Goal: Task Accomplishment & Management: Manage account settings

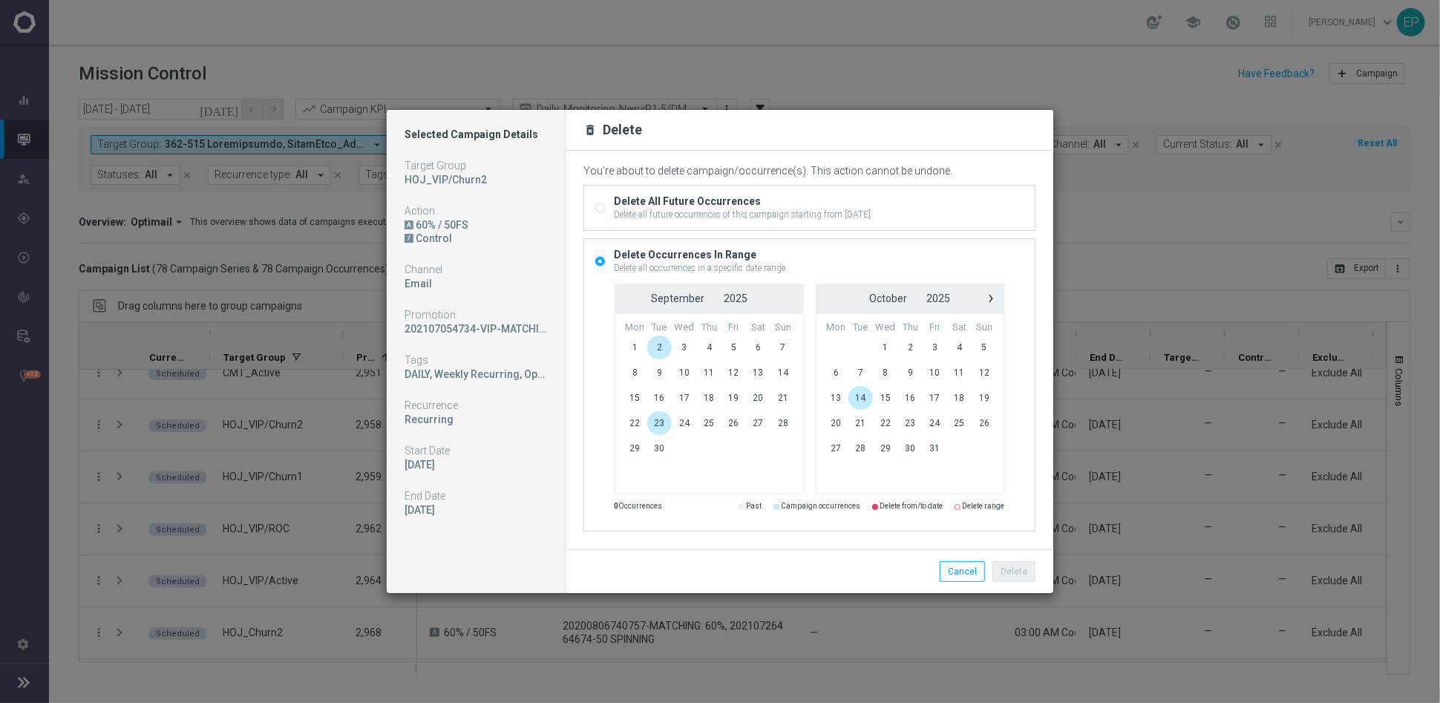
click at [625, 206] on div "Delete All Future Occurrences" at bounding box center [742, 200] width 257 height 13
click at [605, 206] on input "Delete All Future Occurrences Delete all future occurrences of this campaign st…" at bounding box center [600, 210] width 10 height 10
radio input "true"
radio input "false"
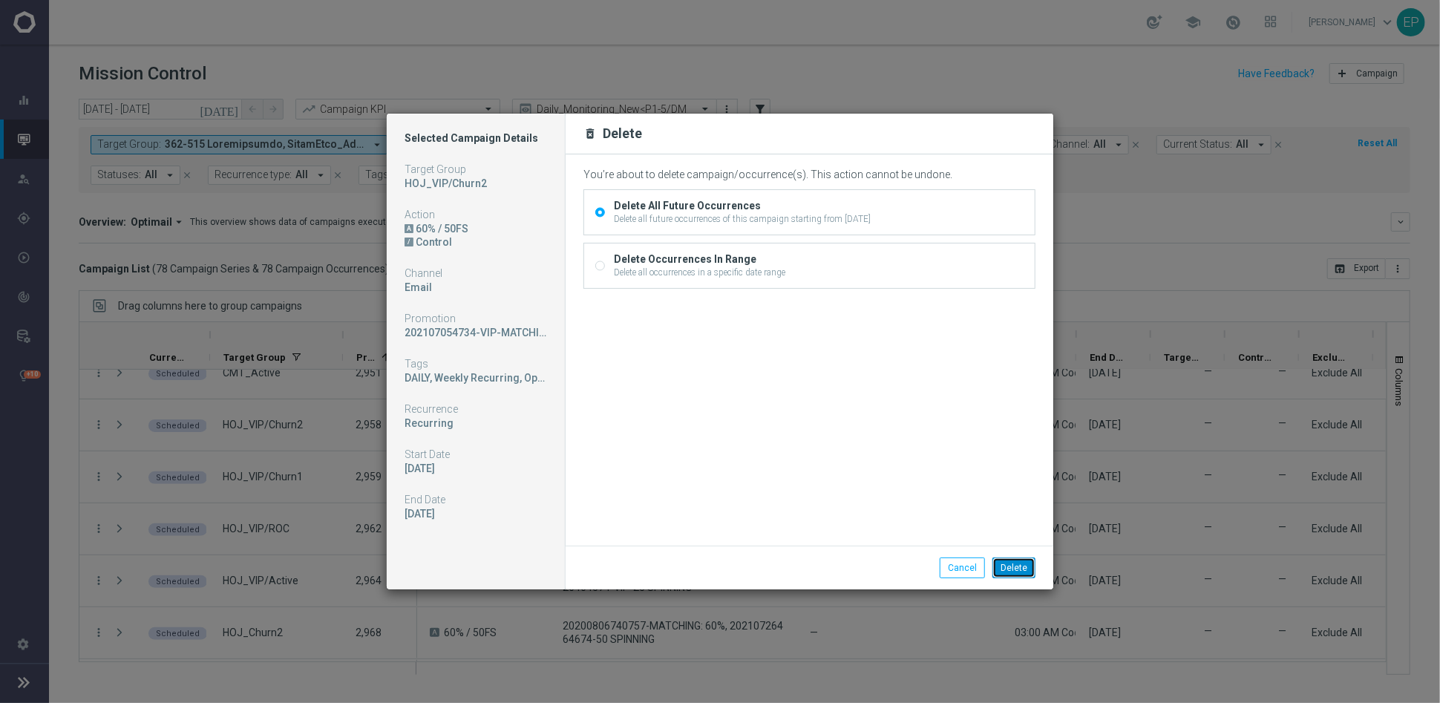
click at [1016, 570] on button "Delete" at bounding box center [1013, 567] width 43 height 21
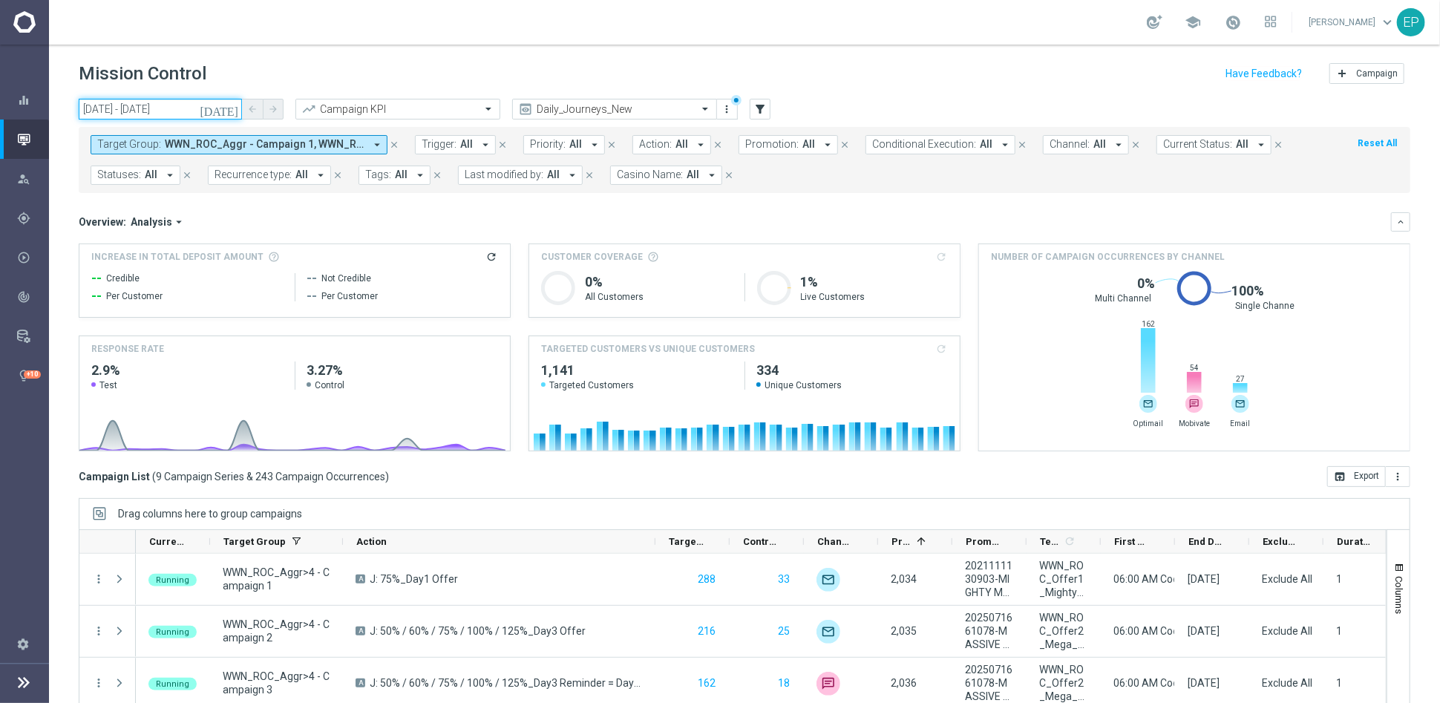
click at [153, 114] on input "01 Jul 2025 - 27 Jul 2025" at bounding box center [160, 109] width 163 height 21
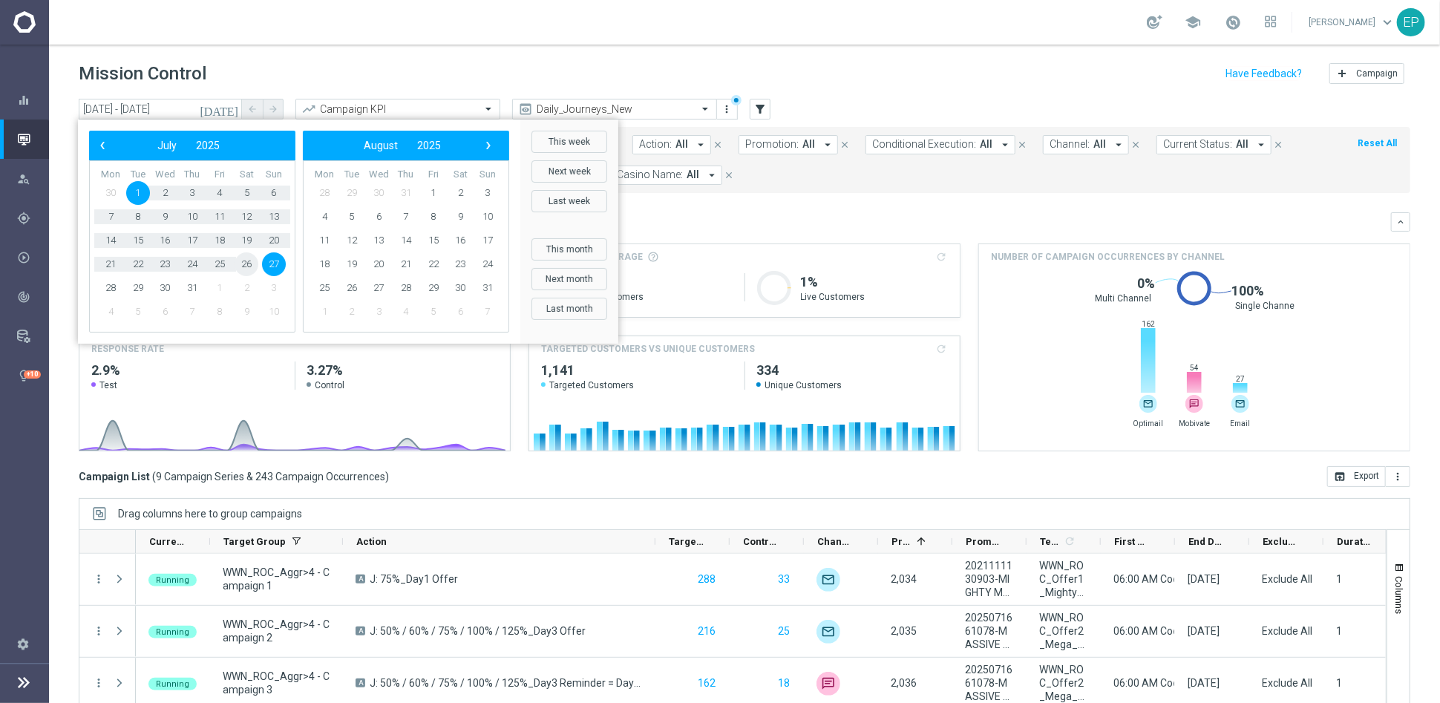
click at [242, 262] on span "26" at bounding box center [246, 264] width 24 height 24
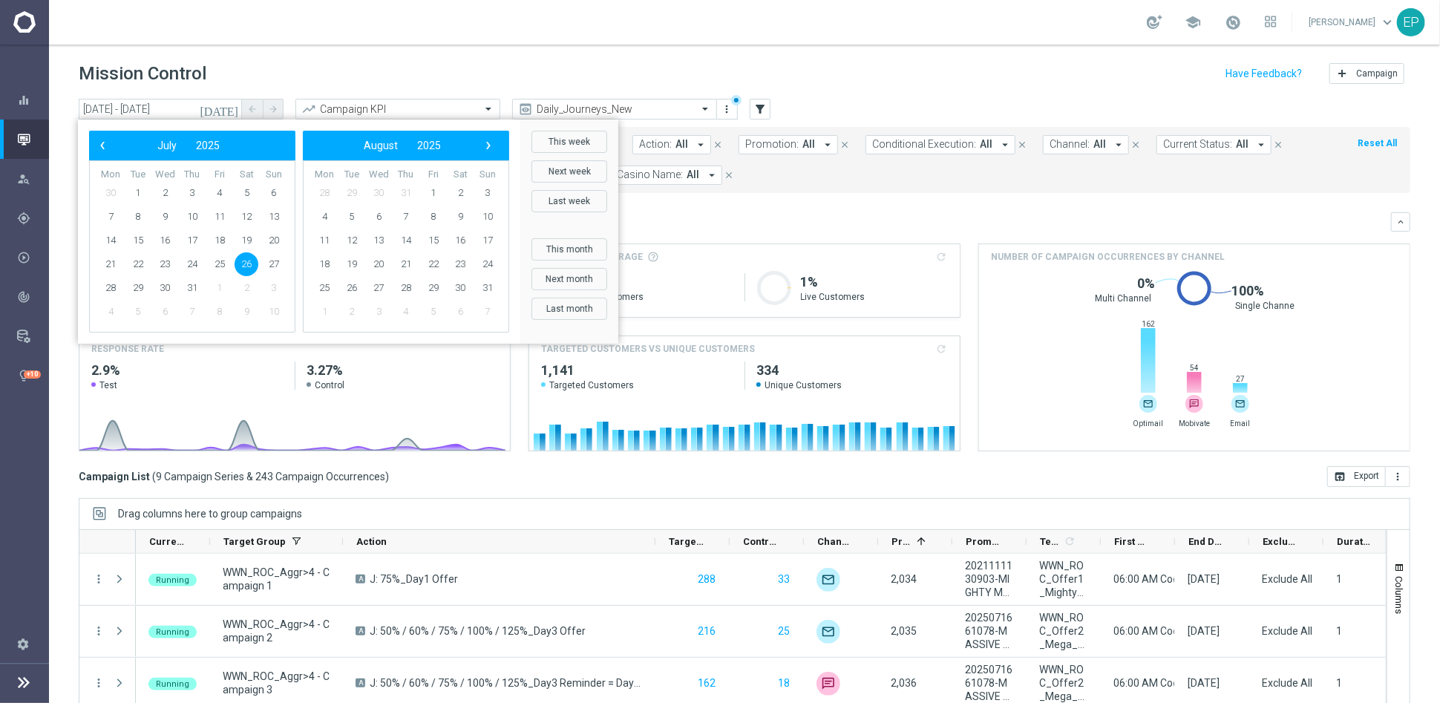
click at [243, 262] on span "26" at bounding box center [246, 264] width 24 height 24
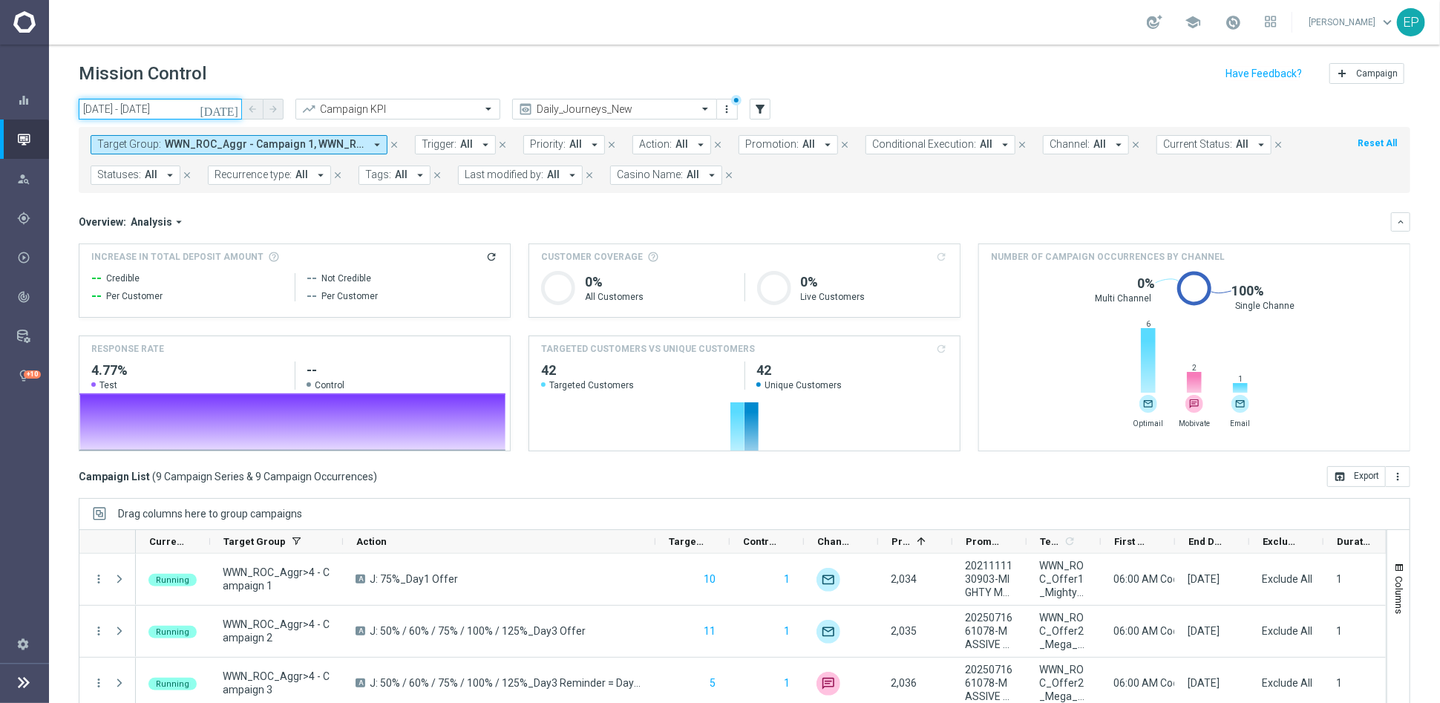
click at [160, 102] on input "26 Jul 2025 - 26 Jul 2025" at bounding box center [160, 109] width 163 height 21
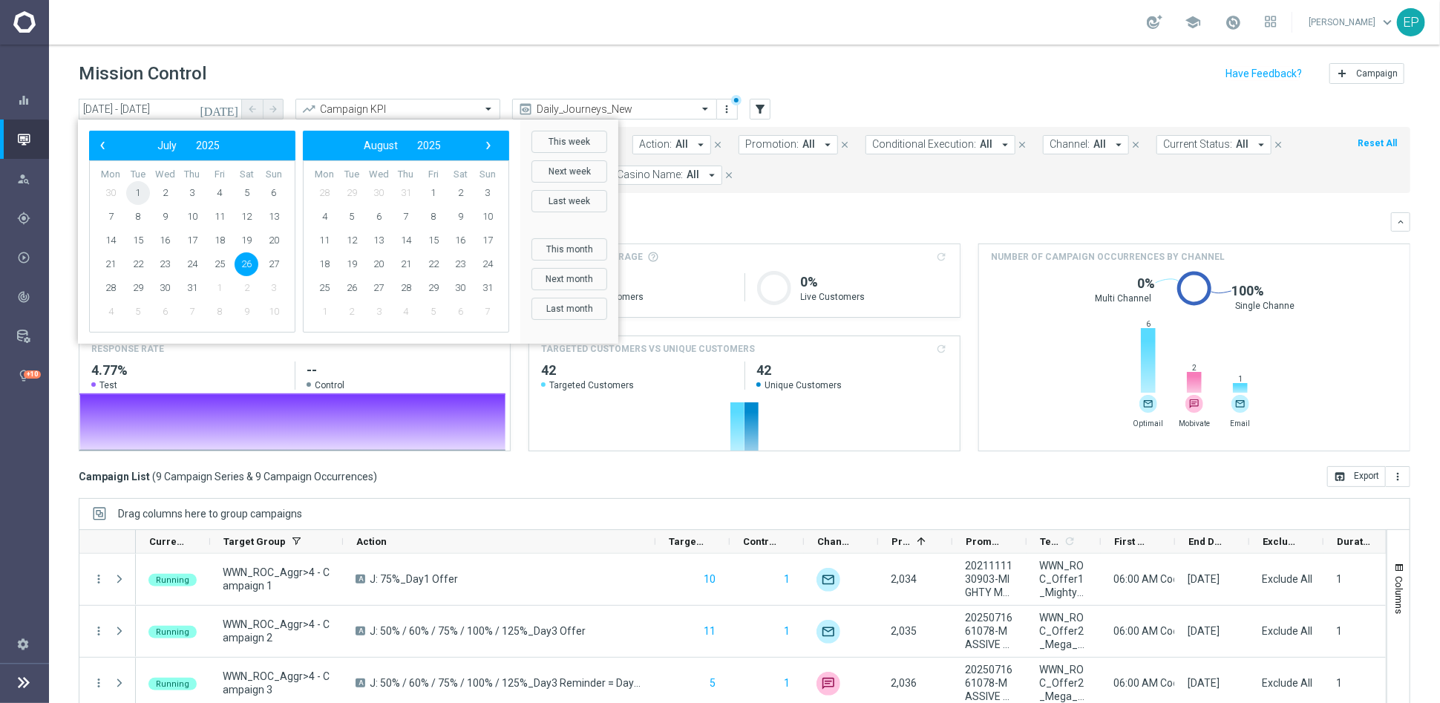
click at [131, 188] on span "1" at bounding box center [138, 193] width 24 height 24
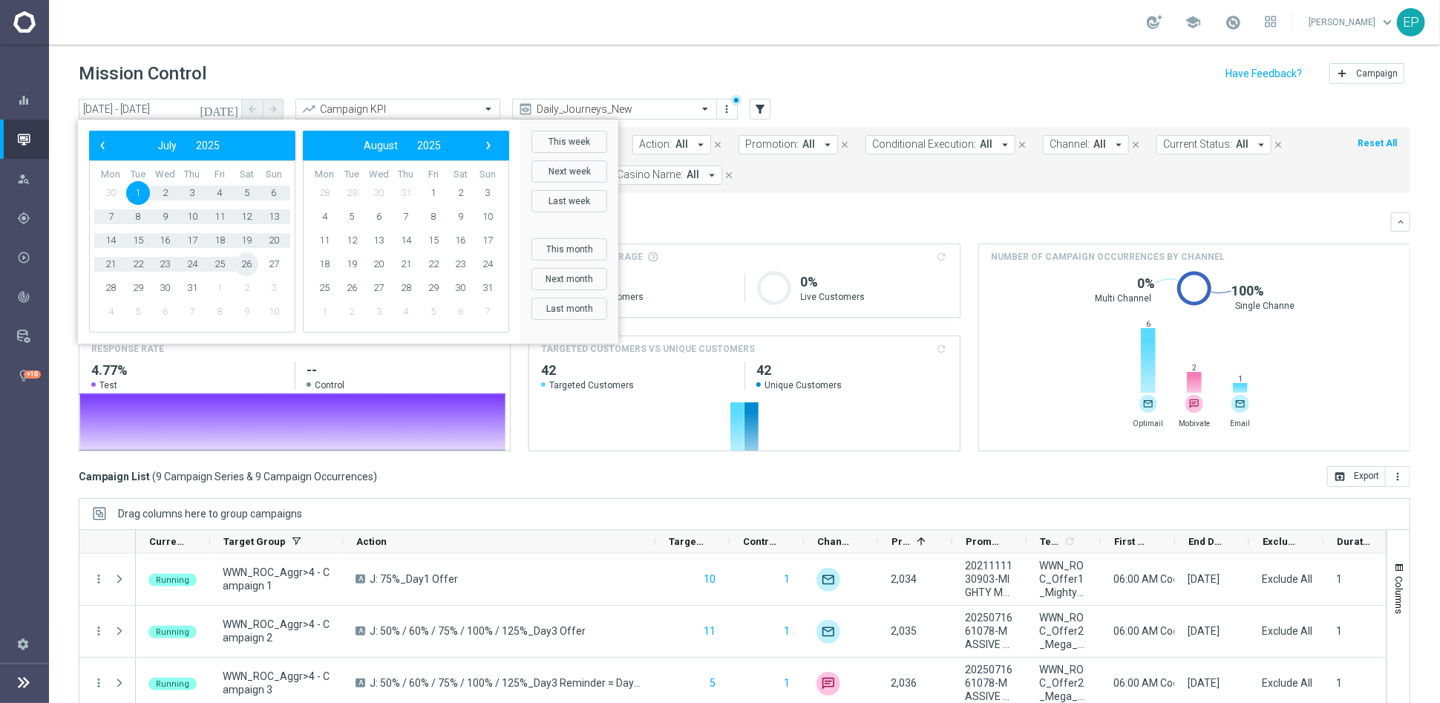
click at [243, 261] on span "26" at bounding box center [246, 264] width 24 height 24
type input "01 Jul 2025 - 26 Jul 2025"
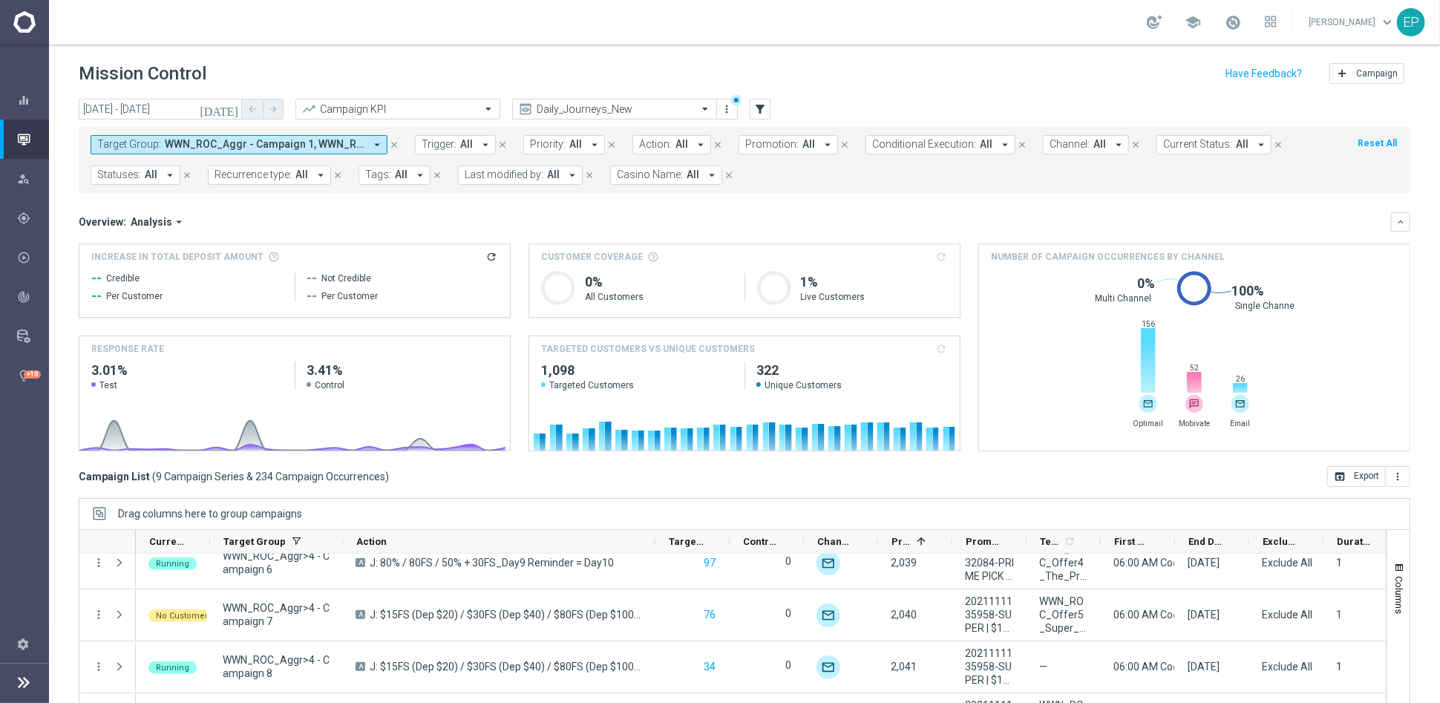
click at [232, 148] on span at bounding box center [265, 144] width 200 height 13
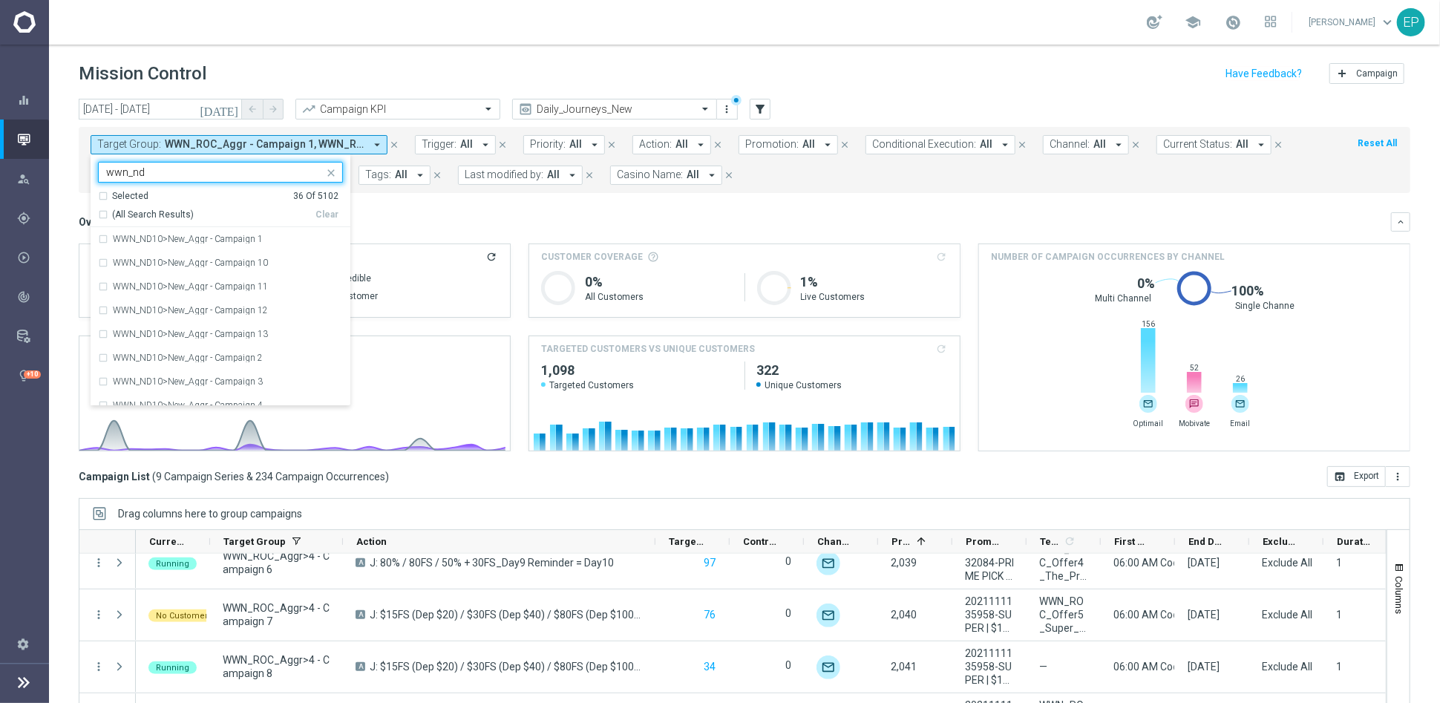
click at [151, 211] on span "(All Search Results)" at bounding box center [153, 215] width 82 height 13
type input "wwn_nd"
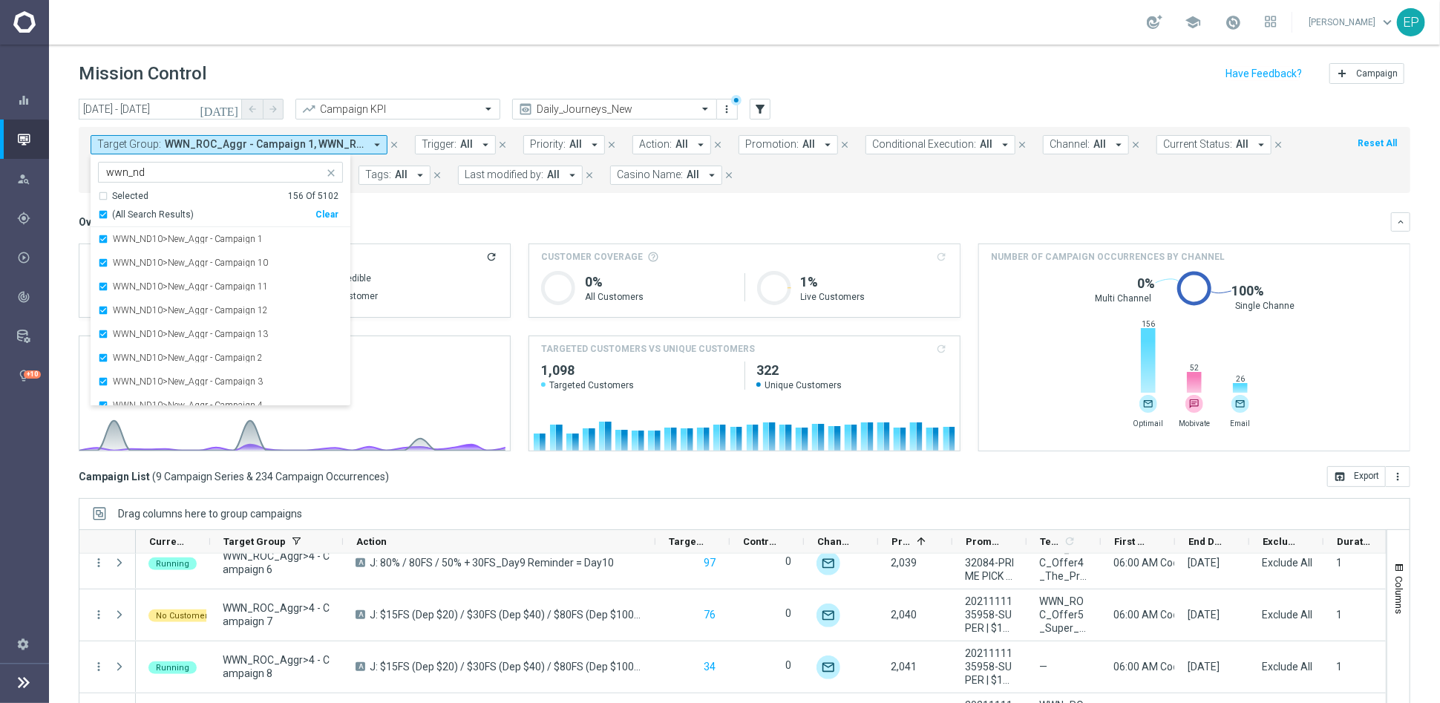
click at [513, 213] on div "Overview: Analysis arrow_drop_down keyboard_arrow_down" at bounding box center [744, 221] width 1331 height 19
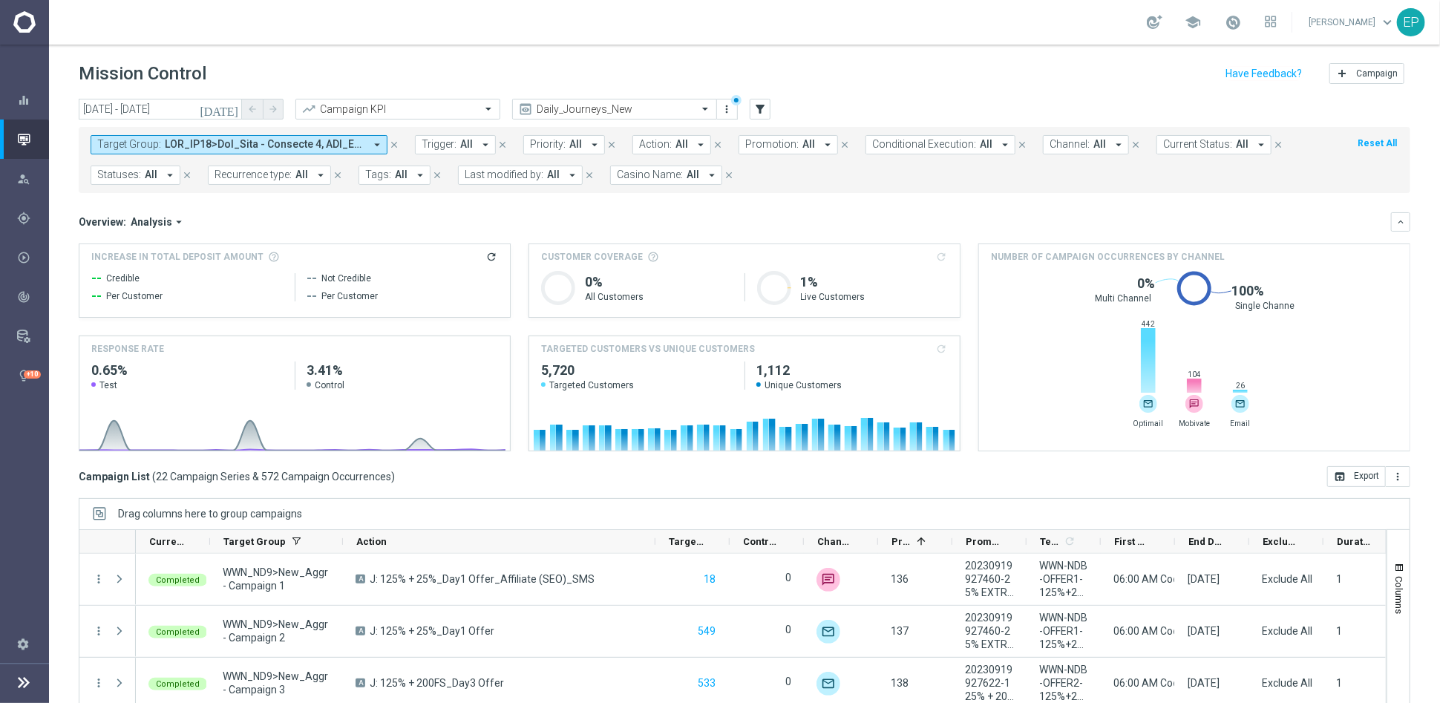
click at [198, 142] on span at bounding box center [265, 144] width 200 height 13
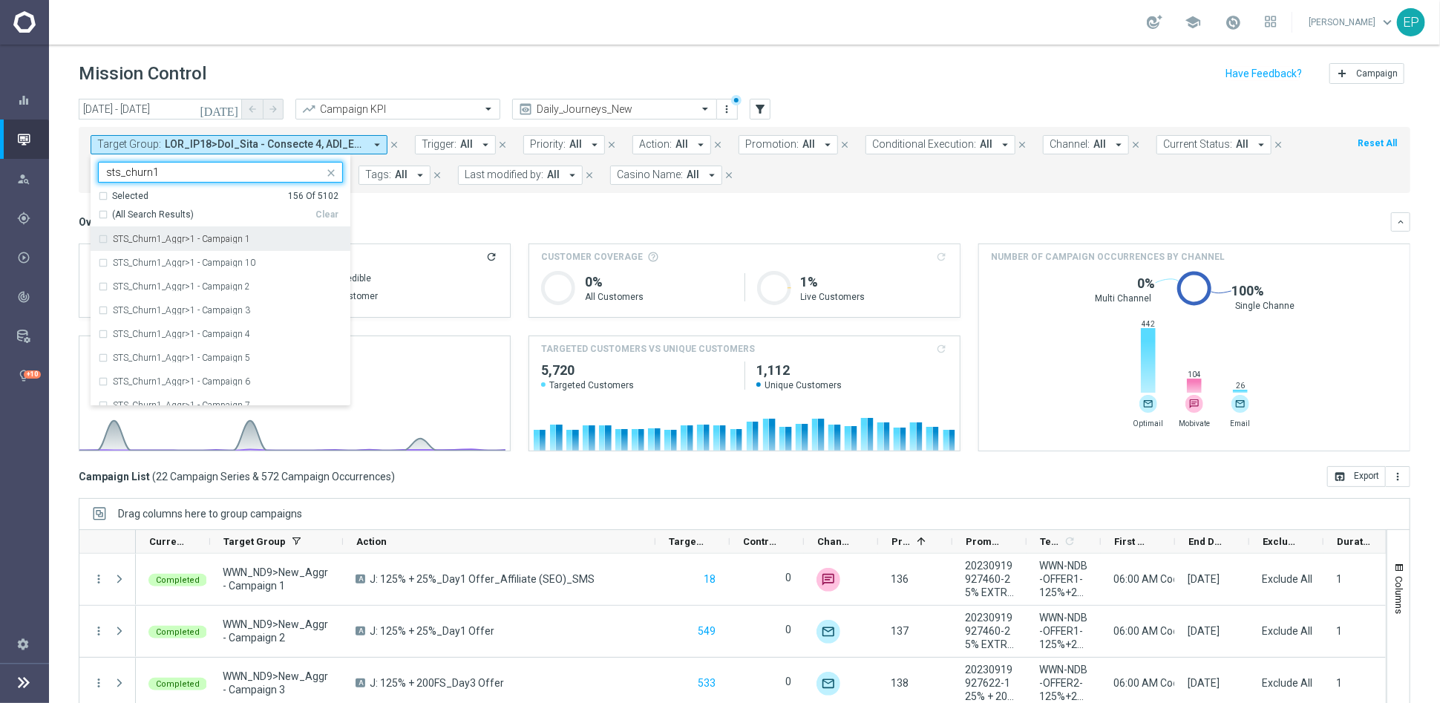
click at [135, 209] on span "(All Search Results)" at bounding box center [153, 215] width 82 height 13
type input "sts_churn1"
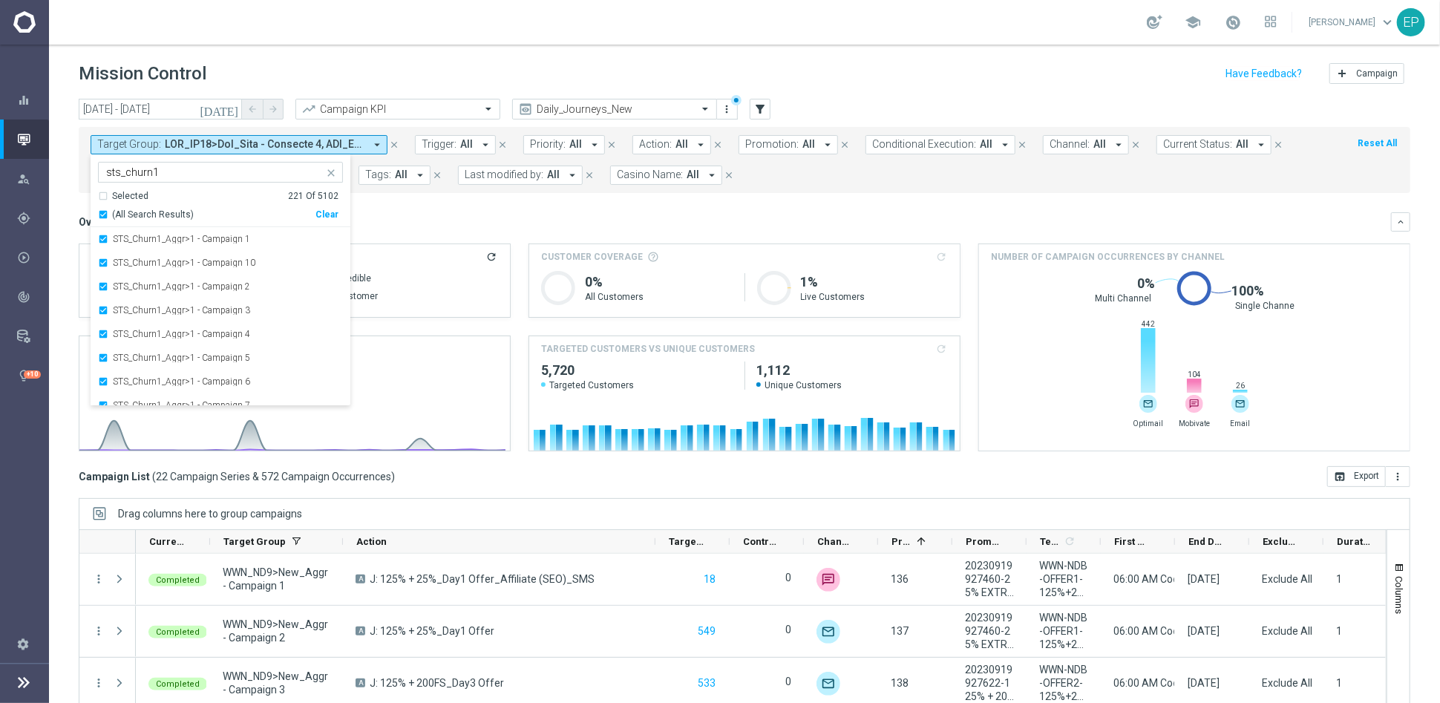
click at [606, 197] on mini-dashboard "Overview: Analysis arrow_drop_down keyboard_arrow_down Increase In Total Deposi…" at bounding box center [744, 329] width 1331 height 273
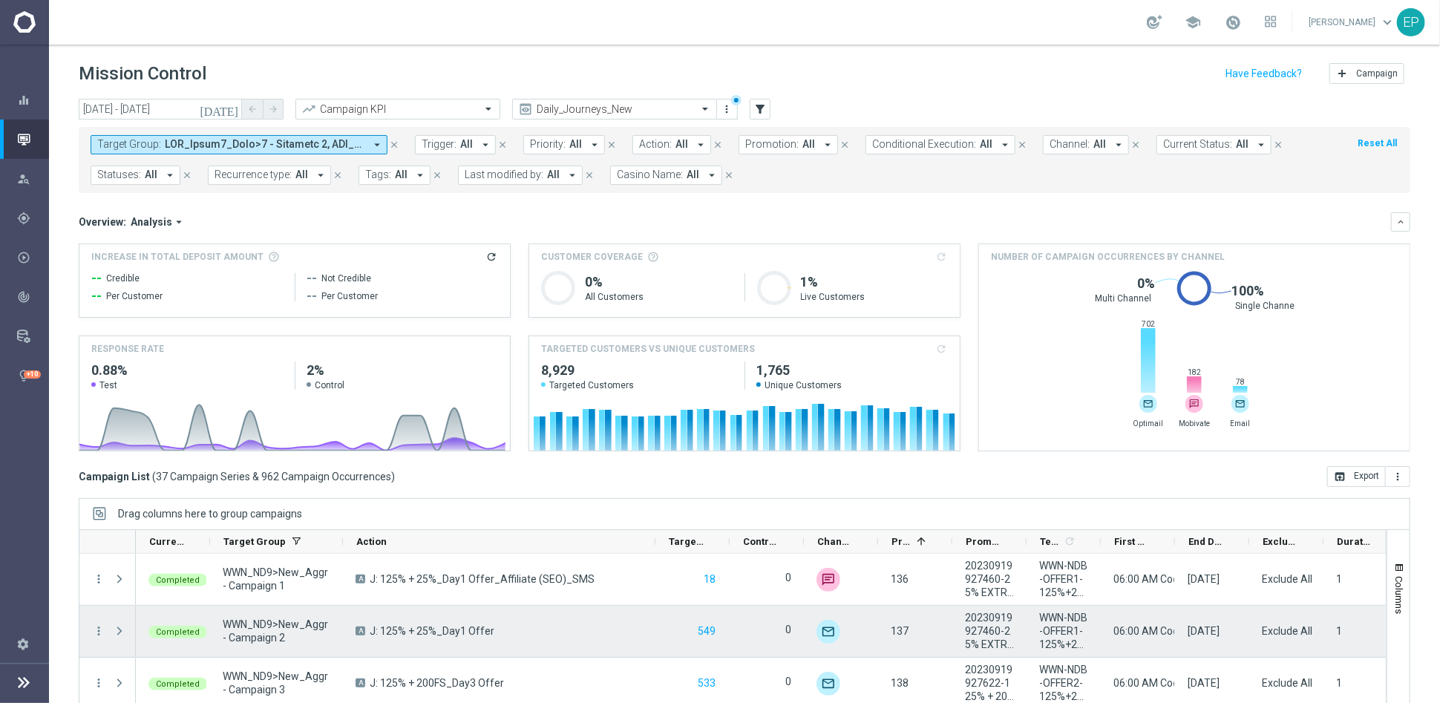
scroll to position [82, 0]
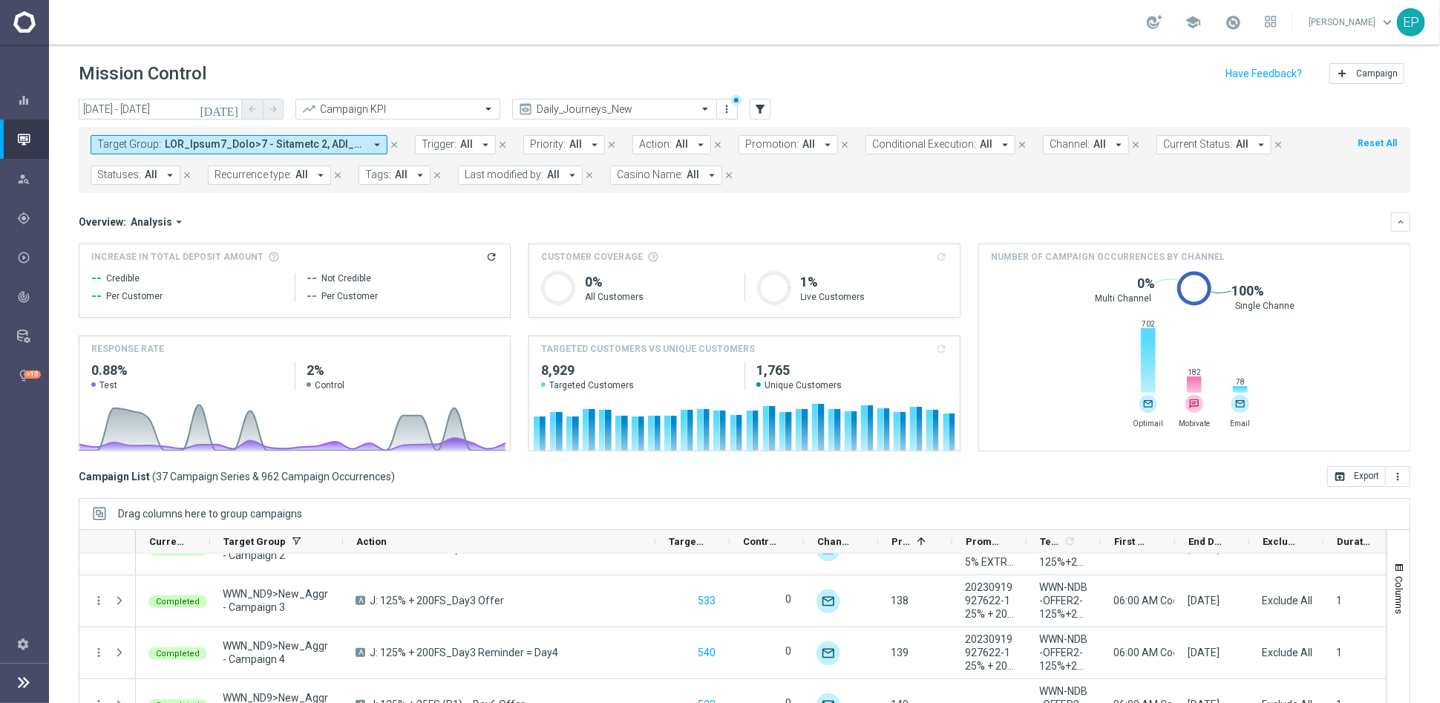
click at [207, 143] on span at bounding box center [265, 144] width 200 height 13
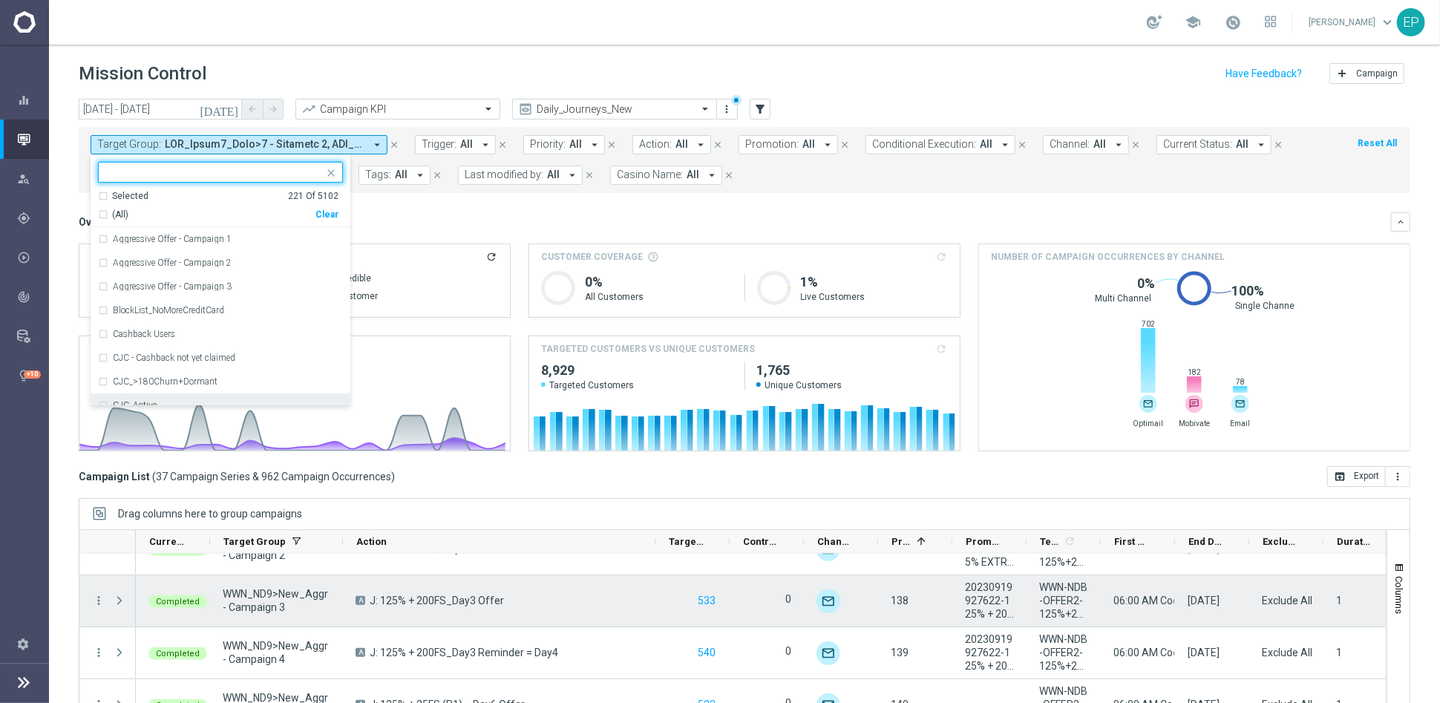
click at [357, 612] on div "A J: 125% + 200FS_Day3 Offer" at bounding box center [499, 600] width 312 height 51
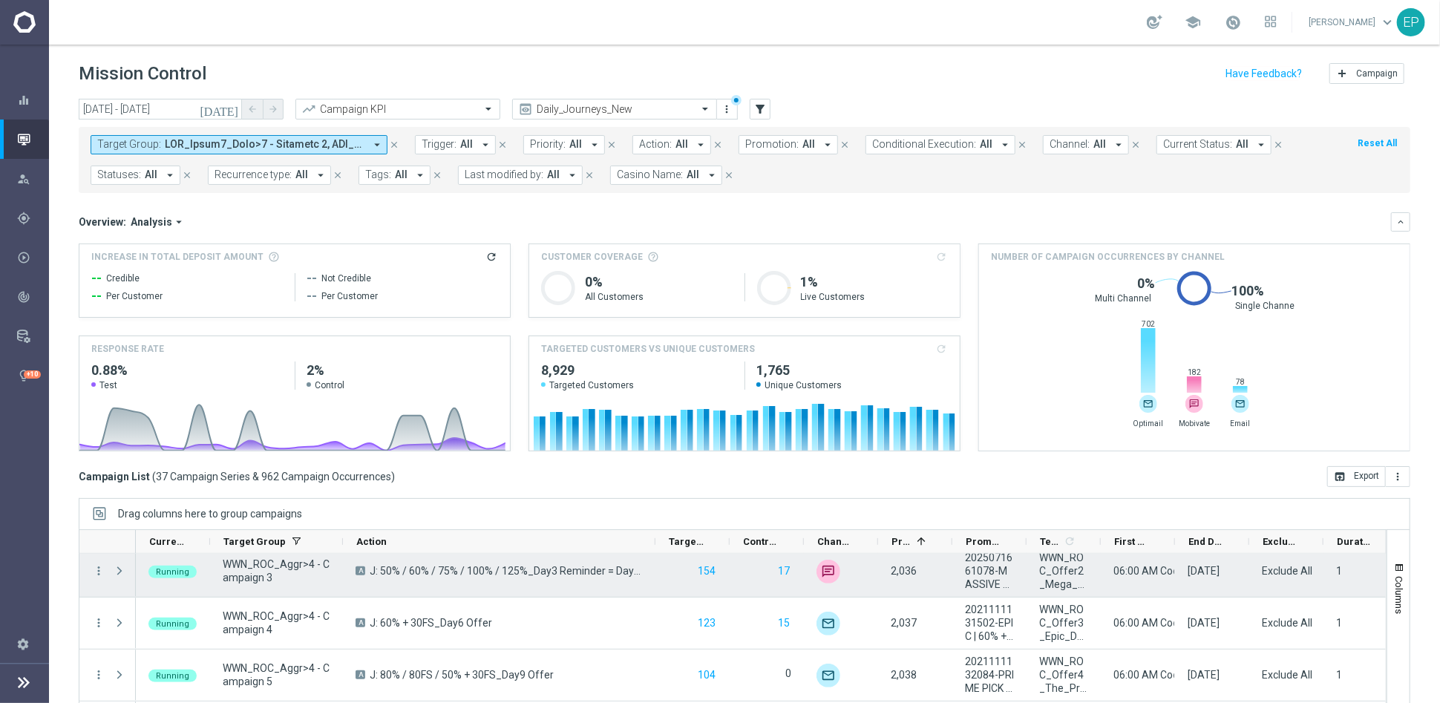
scroll to position [1319, 0]
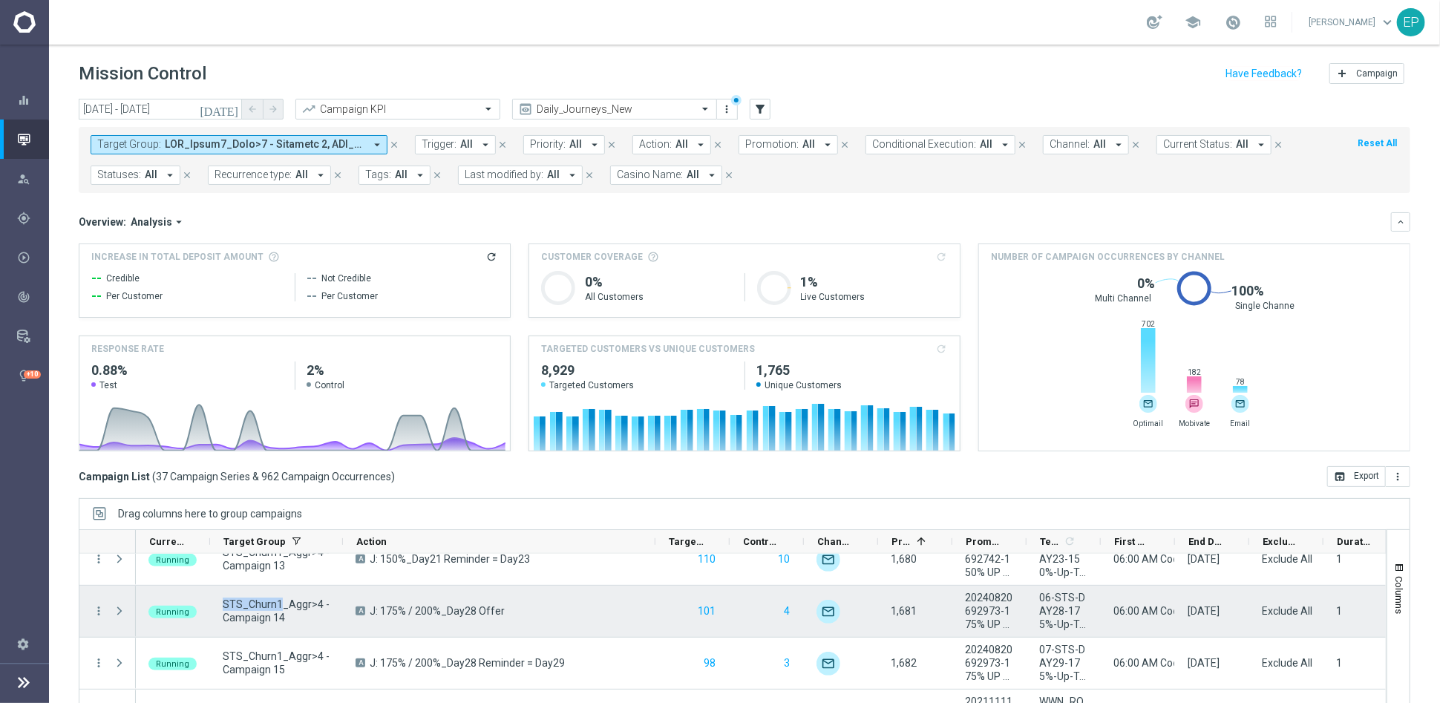
drag, startPoint x: 211, startPoint y: 601, endPoint x: 279, endPoint y: 606, distance: 67.7
click at [279, 606] on div "STS_Churn1_Aggr>4 - Campaign 14" at bounding box center [276, 610] width 133 height 51
copy span "STS_Churn1"
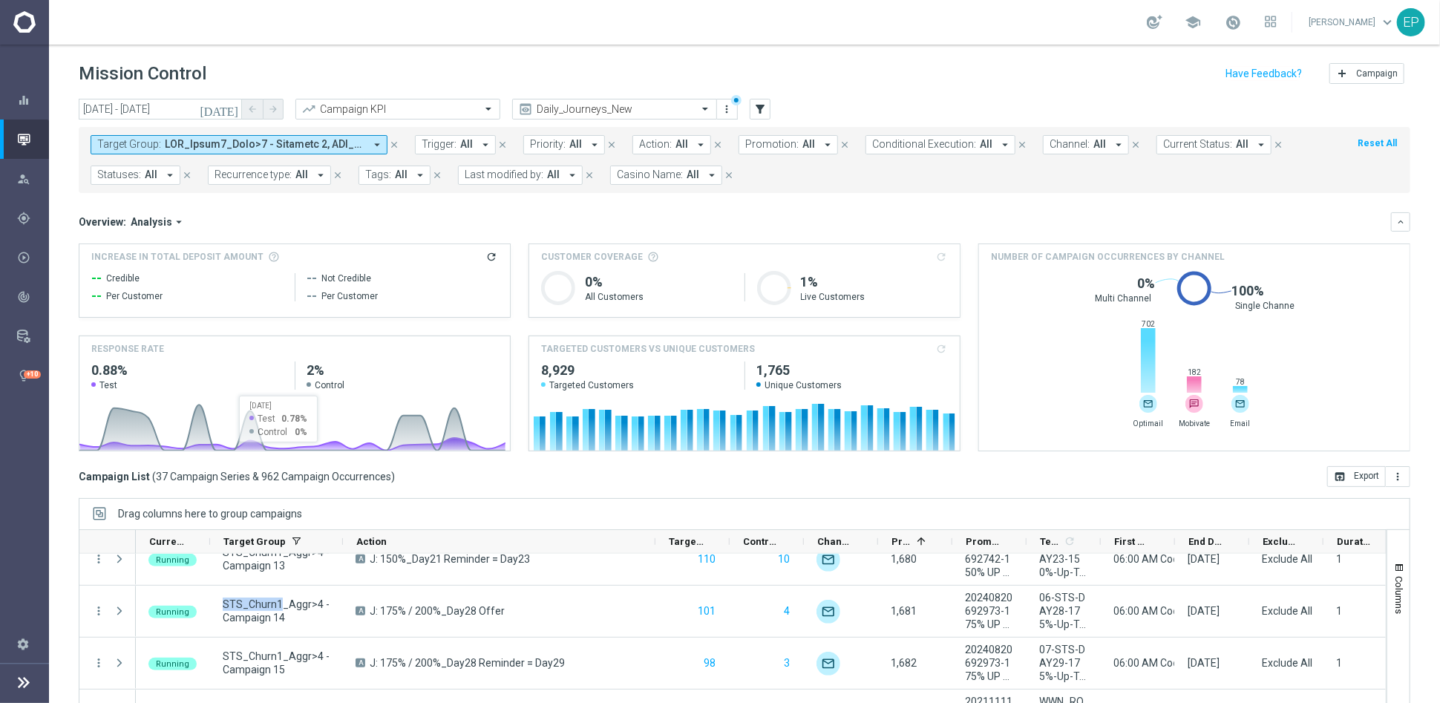
click at [286, 142] on span at bounding box center [265, 144] width 200 height 13
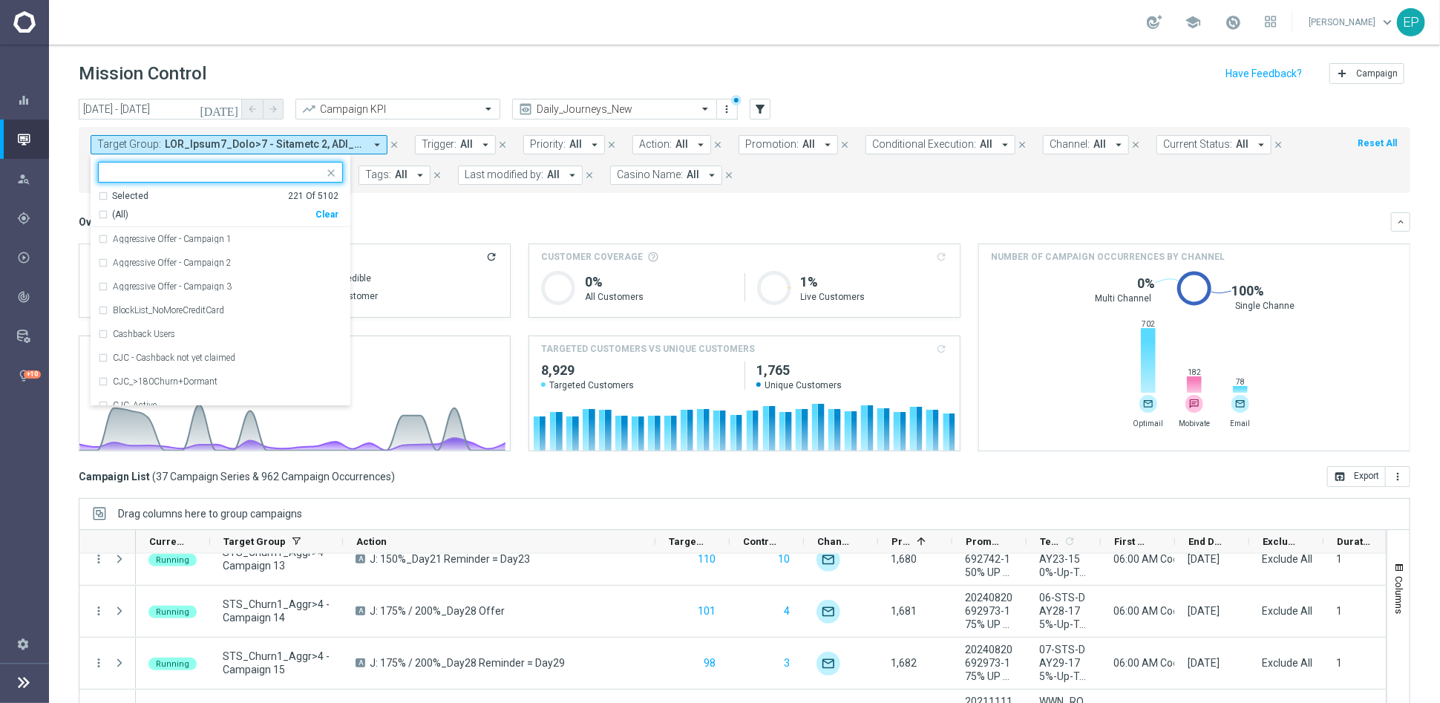
click at [0, 0] on div "Clear" at bounding box center [0, 0] width 0 height 0
click at [228, 172] on input "text" at bounding box center [214, 172] width 217 height 13
paste input "STS_Churn1"
click at [136, 217] on span "(All Search Results)" at bounding box center [153, 215] width 82 height 13
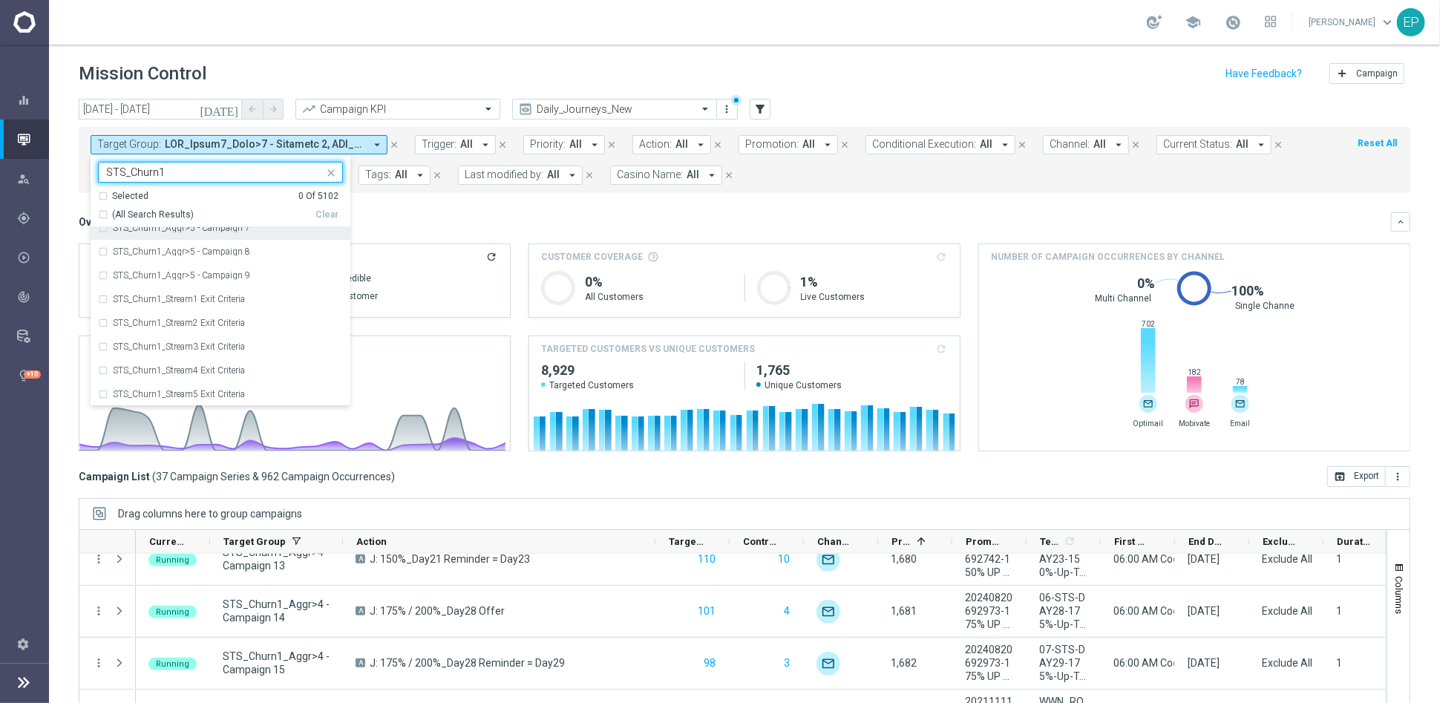
type input "STS_Churn1"
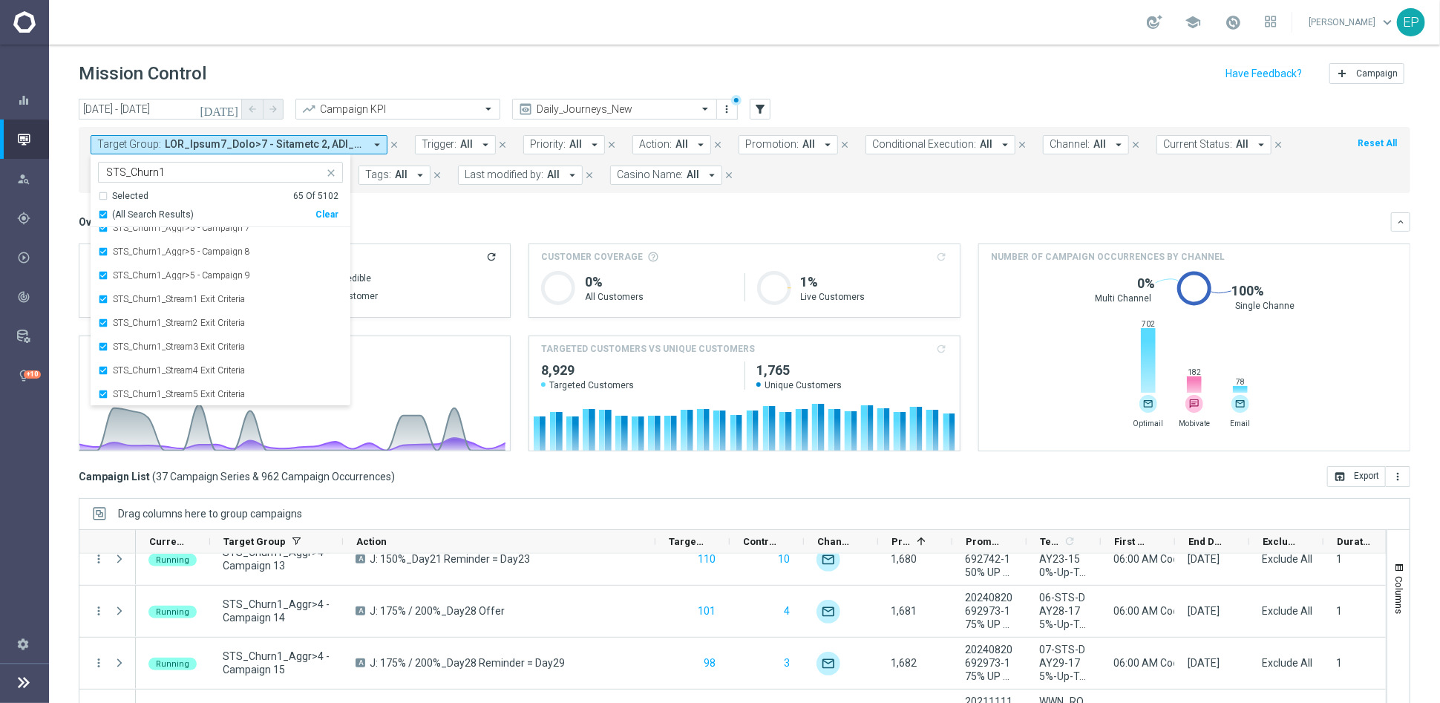
click at [502, 191] on div "Target Group: arrow_drop_down Selected 65 of 5102 STS_Churn1 Selected 65 Of 510…" at bounding box center [744, 160] width 1331 height 66
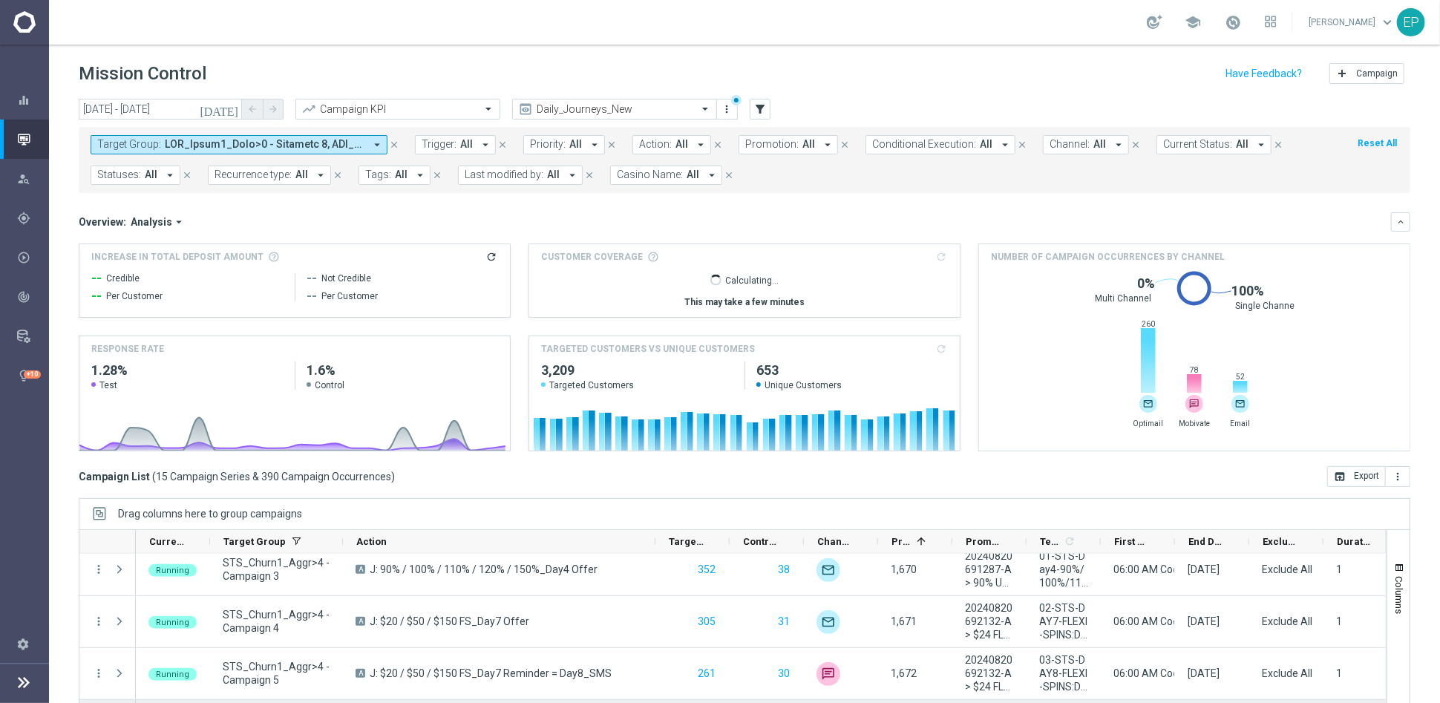
scroll to position [0, 0]
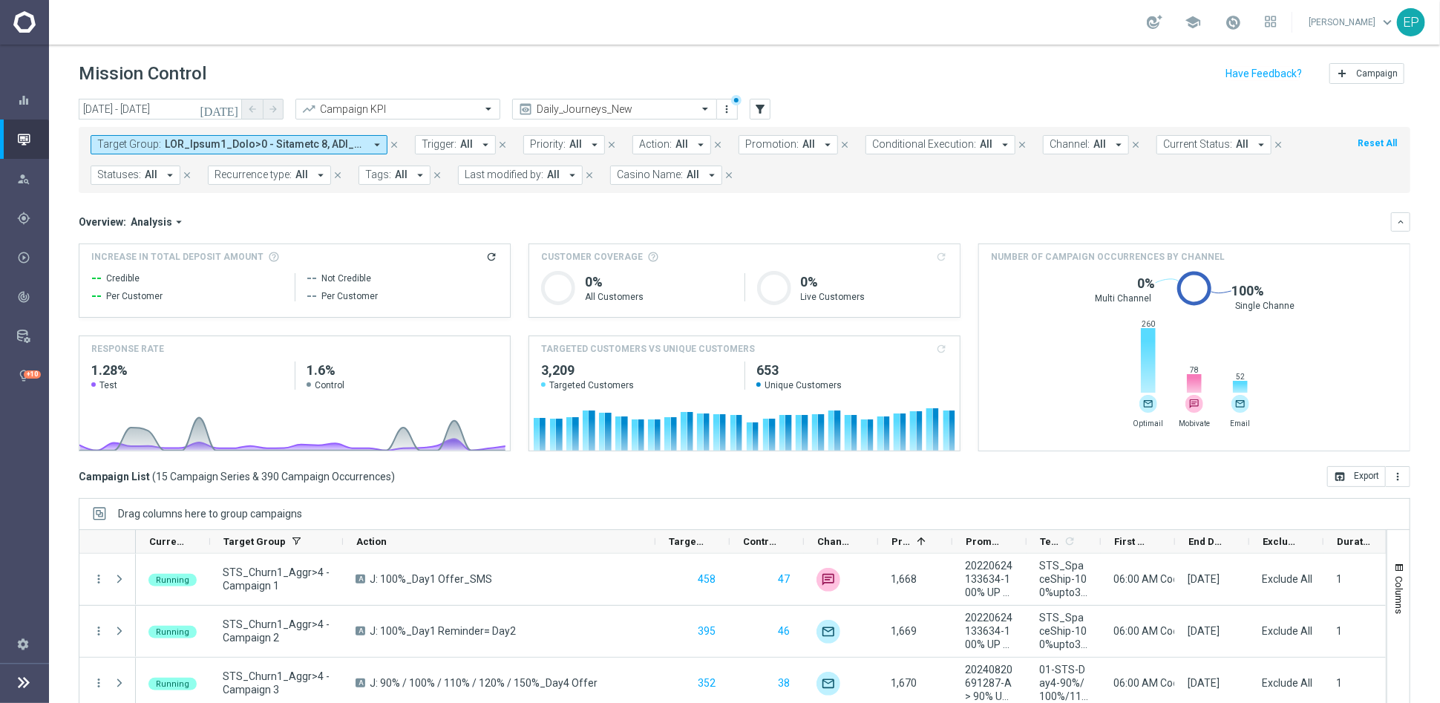
click at [260, 140] on span at bounding box center [265, 144] width 200 height 13
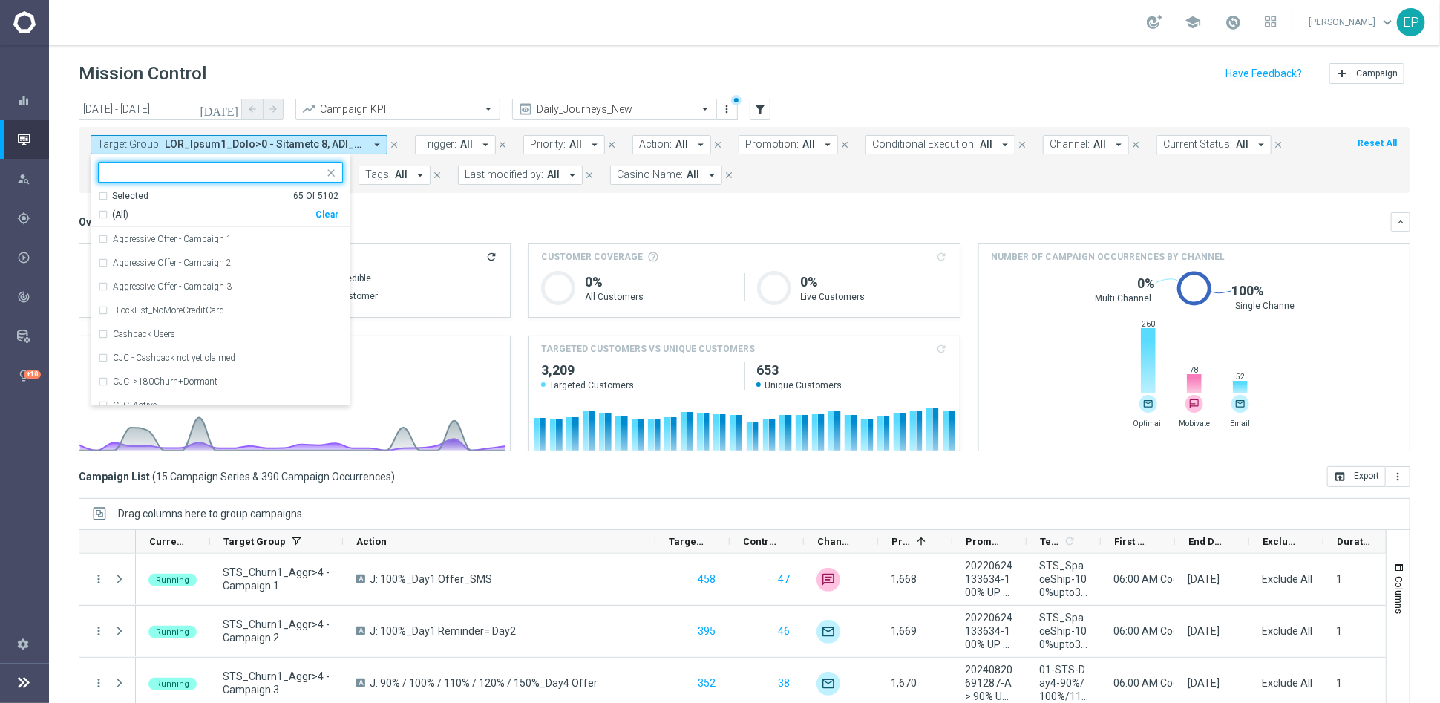
click at [0, 0] on div "Clear" at bounding box center [0, 0] width 0 height 0
click at [239, 168] on input "text" at bounding box center [214, 172] width 217 height 13
click at [143, 209] on span "(All Search Results)" at bounding box center [153, 215] width 82 height 13
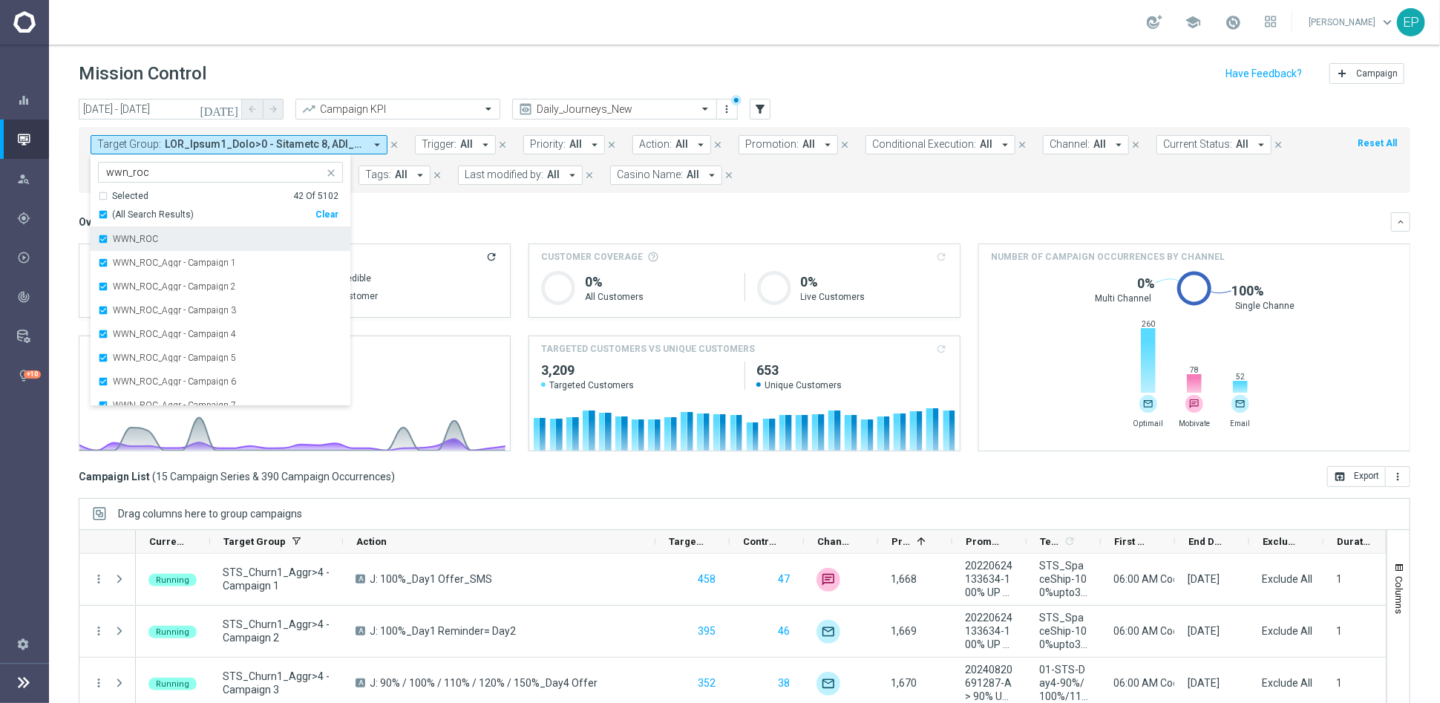
click at [141, 237] on label "WWN_ROC" at bounding box center [135, 238] width 45 height 9
click at [125, 237] on label "WWN_ROC" at bounding box center [135, 238] width 45 height 9
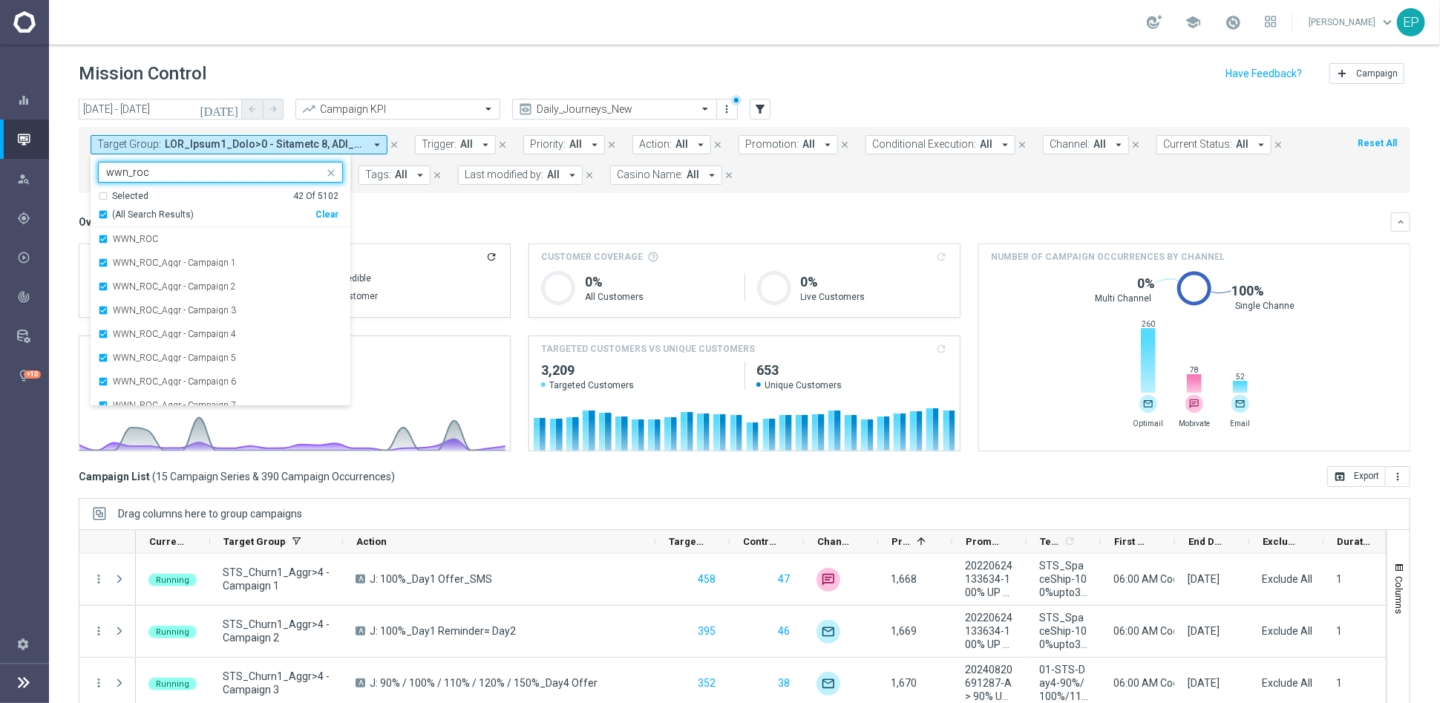
click at [180, 169] on input "wwn_roc" at bounding box center [214, 172] width 217 height 13
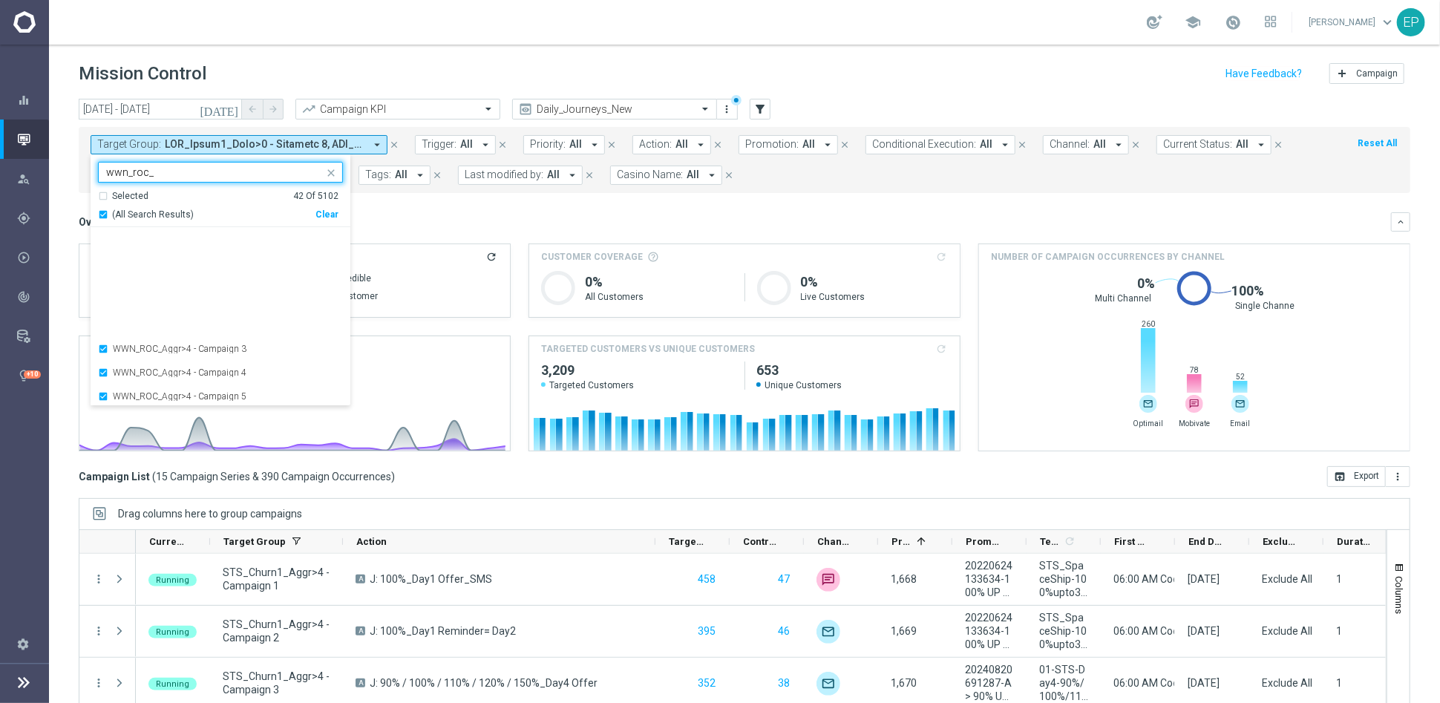
scroll to position [795, 0]
type input "wwn_roc_"
click at [486, 204] on mini-dashboard "Overview: Analysis arrow_drop_down keyboard_arrow_down Increase In Total Deposi…" at bounding box center [744, 329] width 1331 height 273
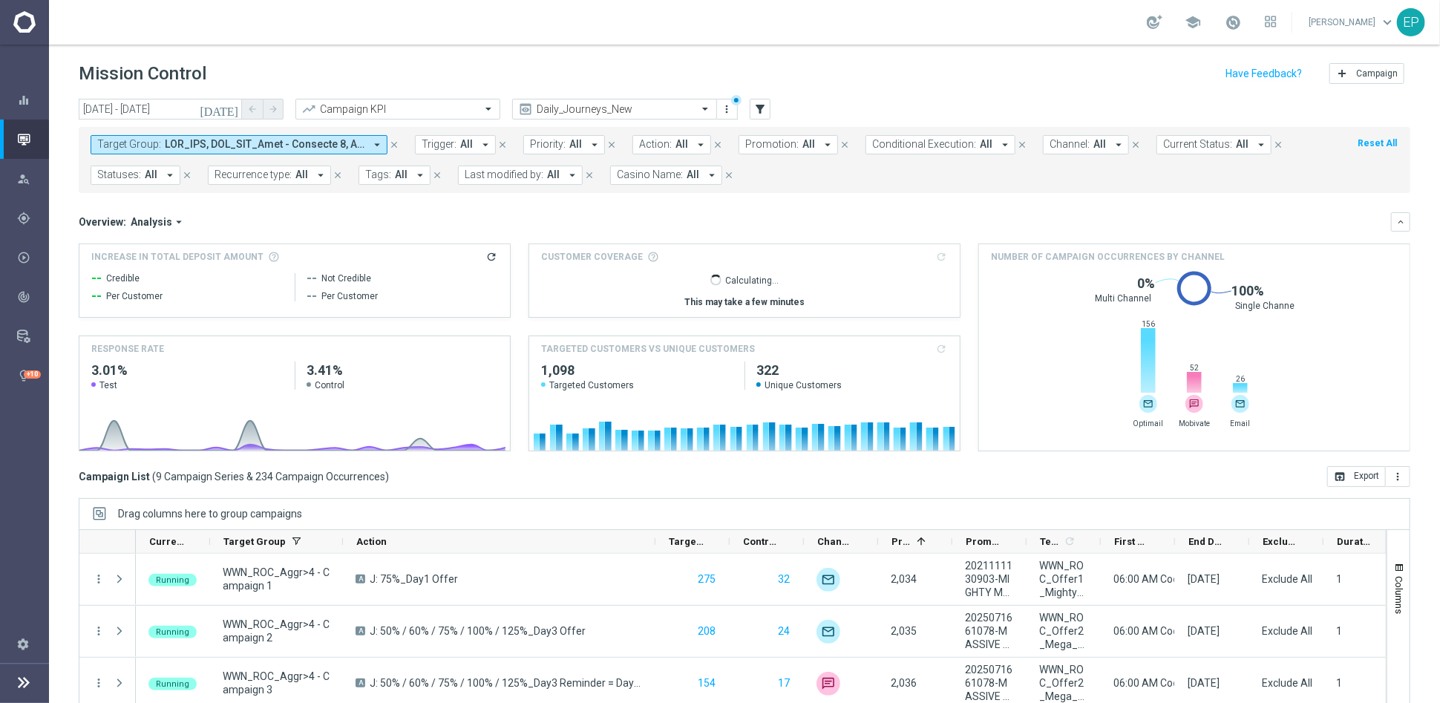
click at [128, 96] on header "Mission Control add Campaign" at bounding box center [744, 72] width 1391 height 54
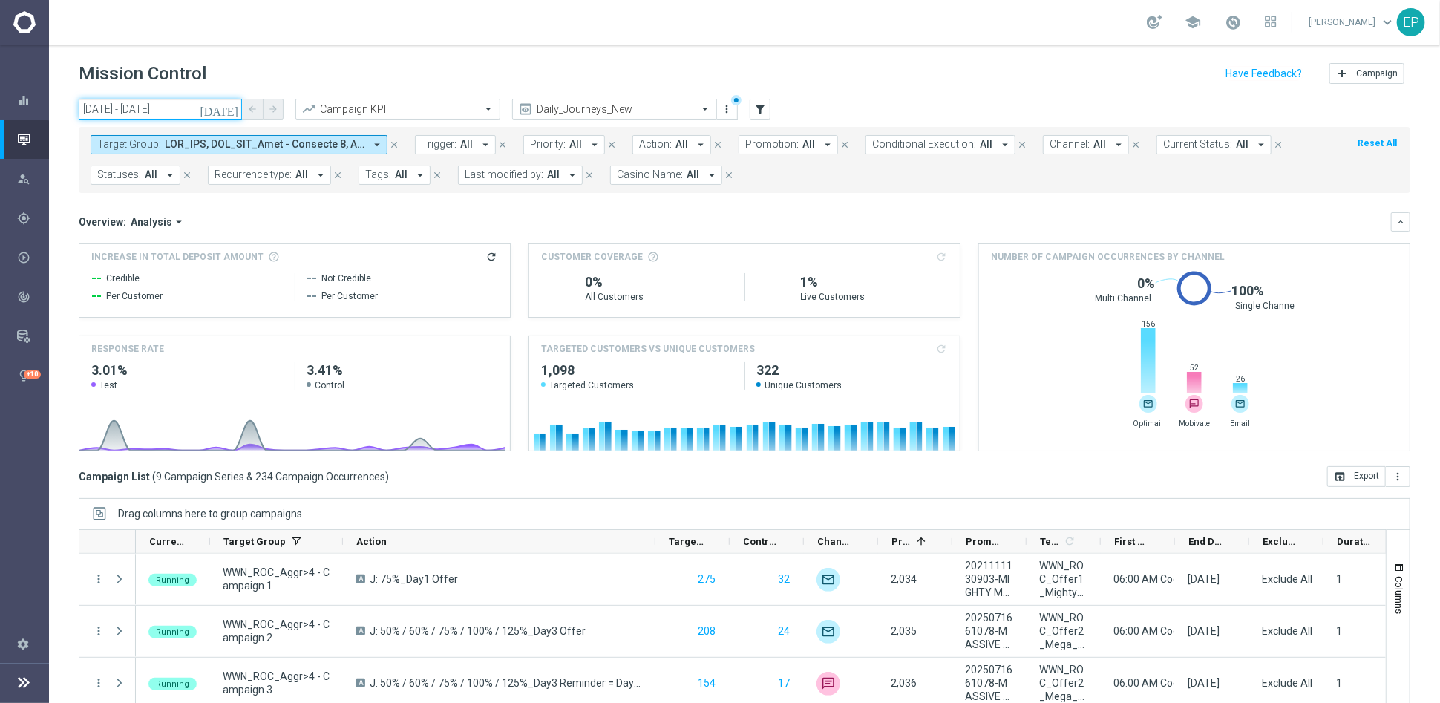
click at [134, 114] on input "01 Jul 2025 - 26 Jul 2025" at bounding box center [160, 109] width 163 height 21
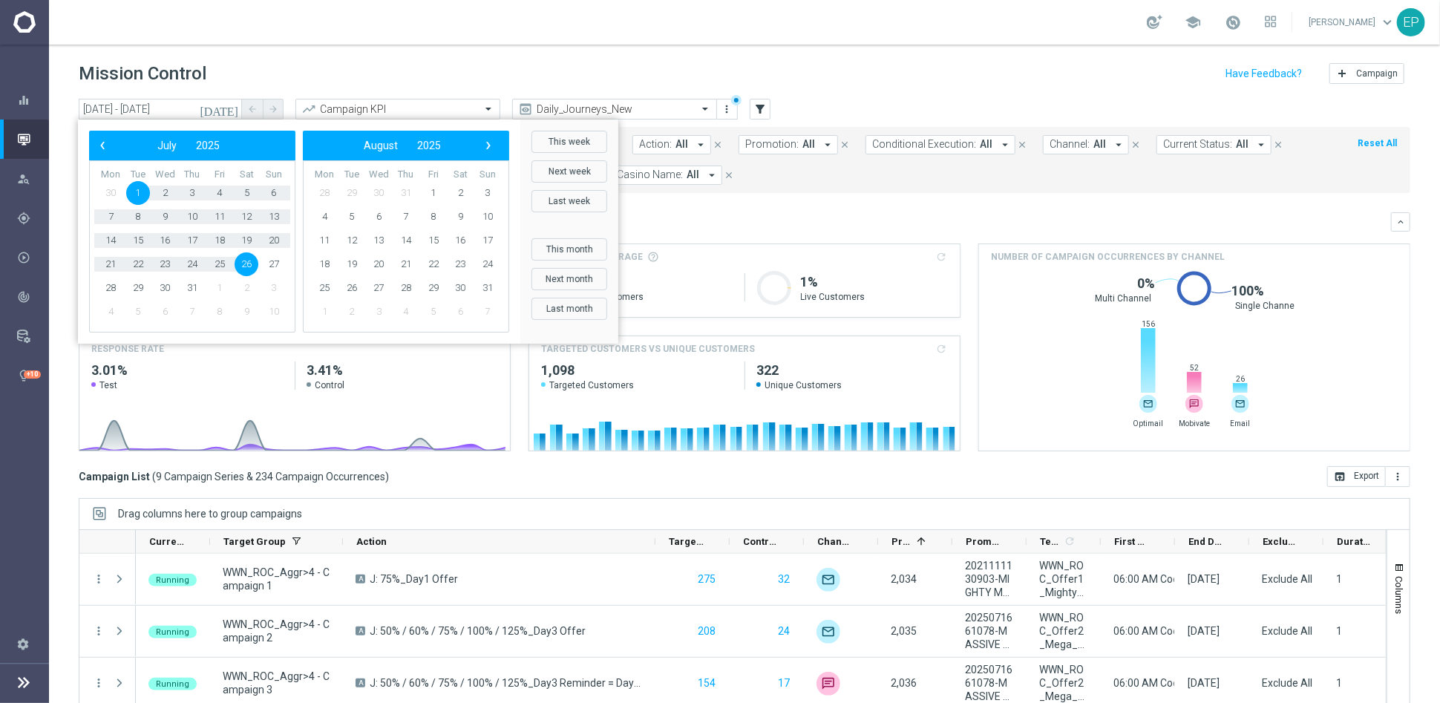
click at [133, 188] on span "1" at bounding box center [138, 193] width 24 height 24
click at [272, 265] on span "27" at bounding box center [274, 264] width 24 height 24
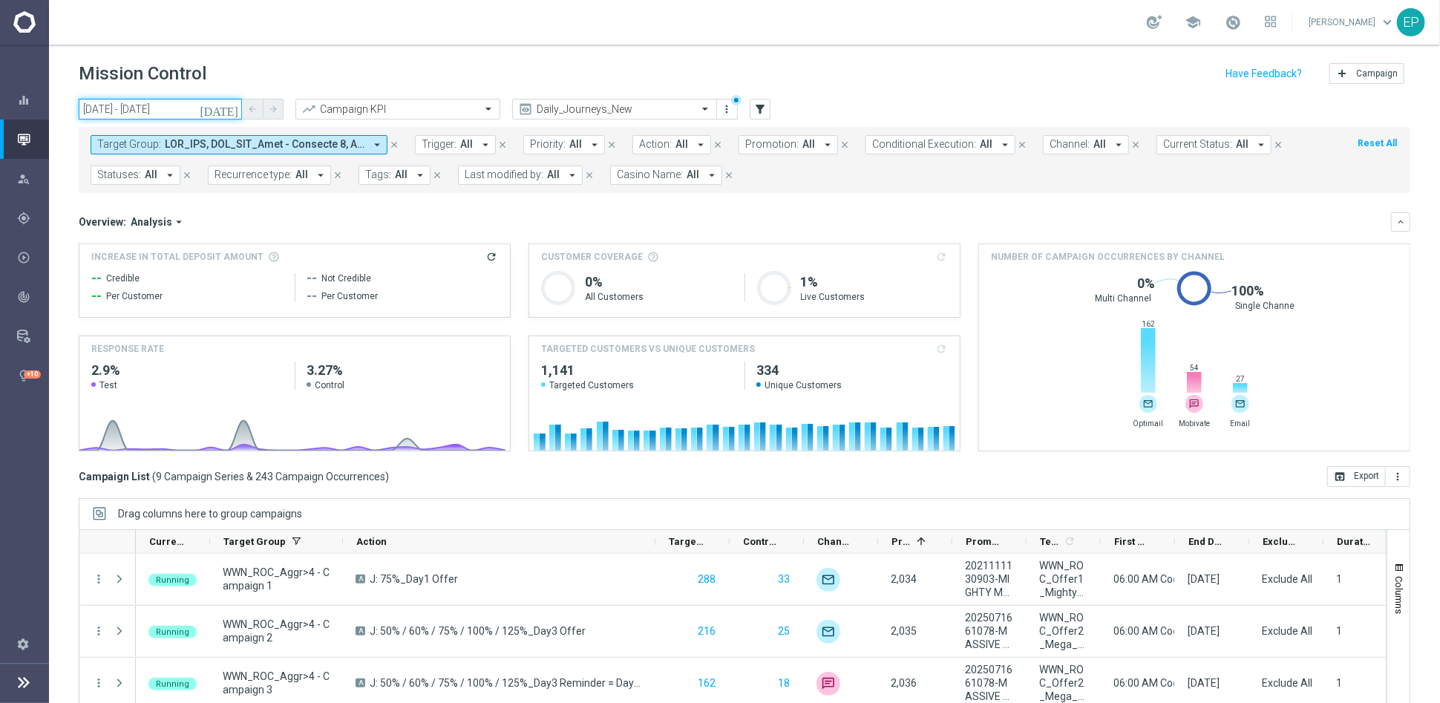
click at [137, 105] on input "01 Jul 2025 - 27 Jul 2025" at bounding box center [160, 109] width 163 height 21
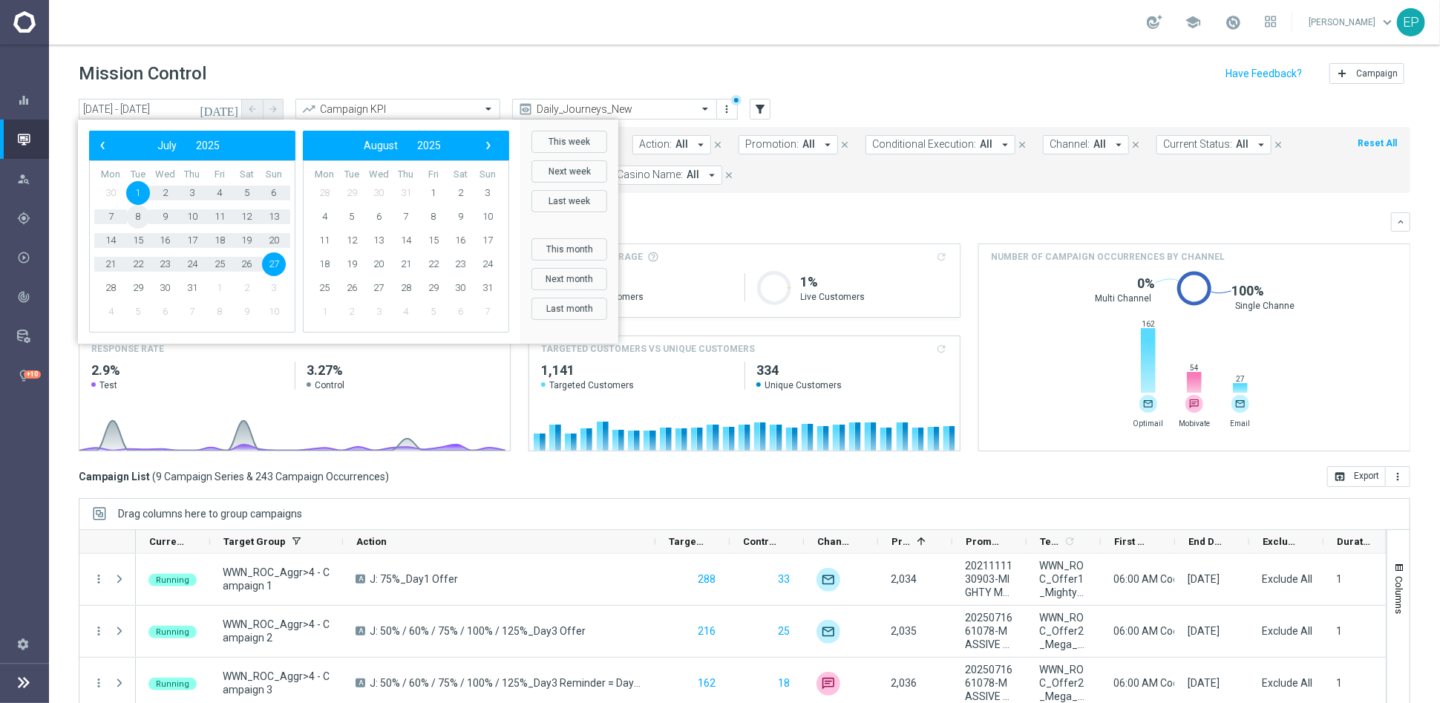
click at [131, 218] on span "8" at bounding box center [138, 217] width 24 height 24
click at [277, 265] on span "27" at bounding box center [274, 264] width 24 height 24
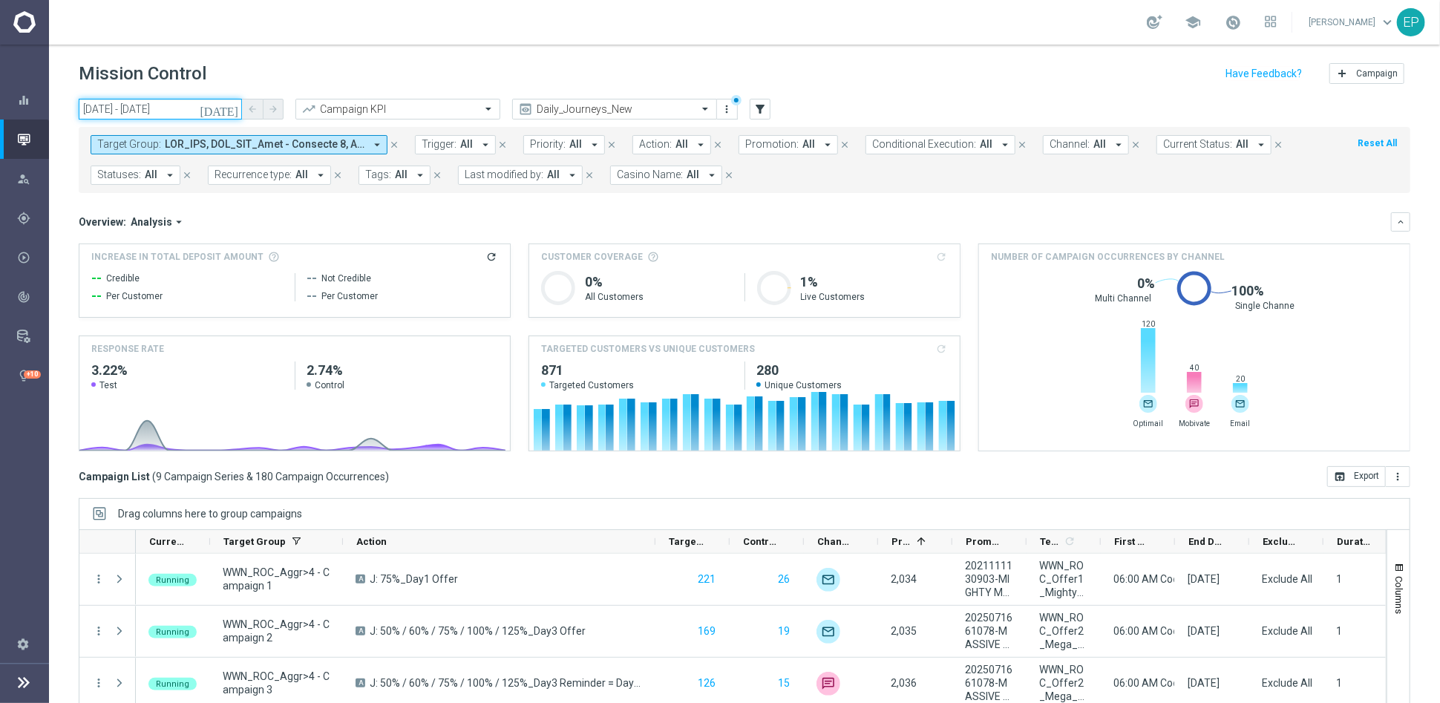
click at [143, 103] on input "08 Jul 2025 - 27 Jul 2025" at bounding box center [160, 109] width 163 height 21
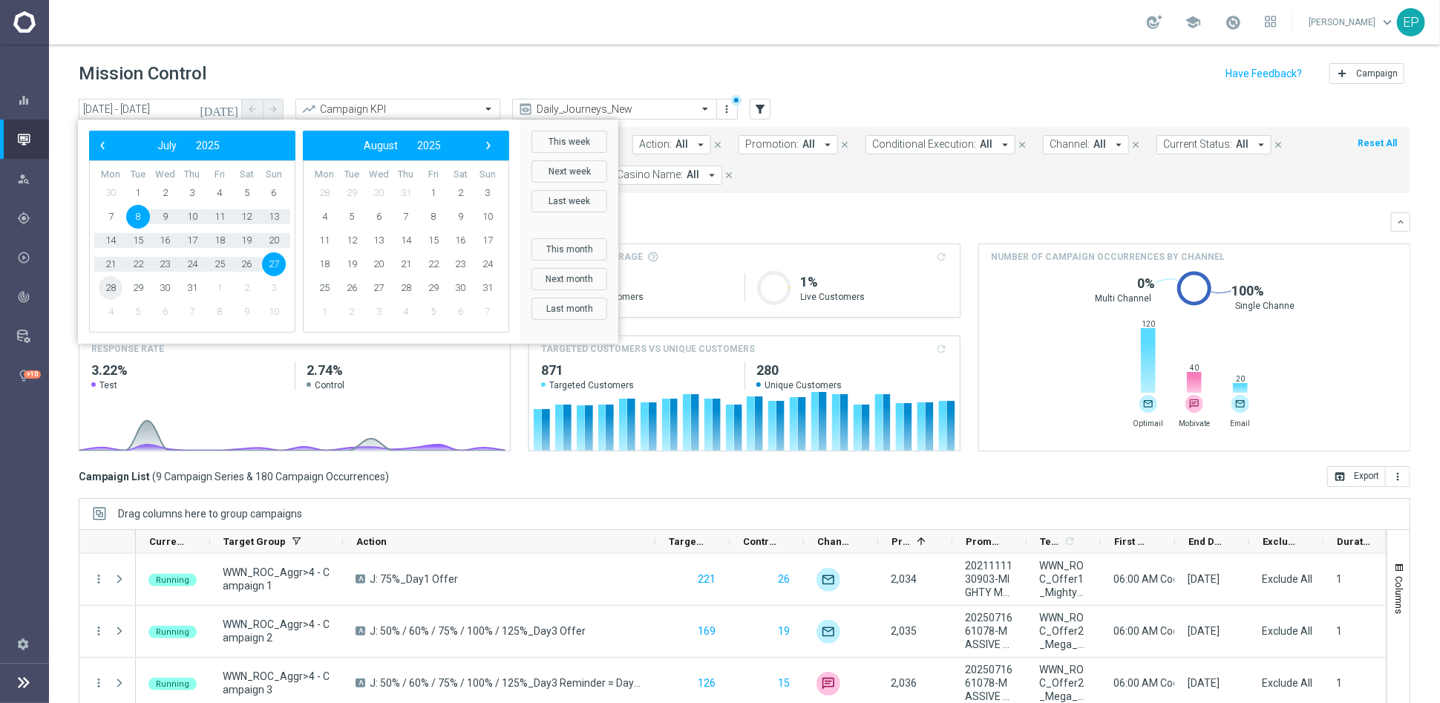
click at [111, 289] on span "28" at bounding box center [111, 288] width 24 height 24
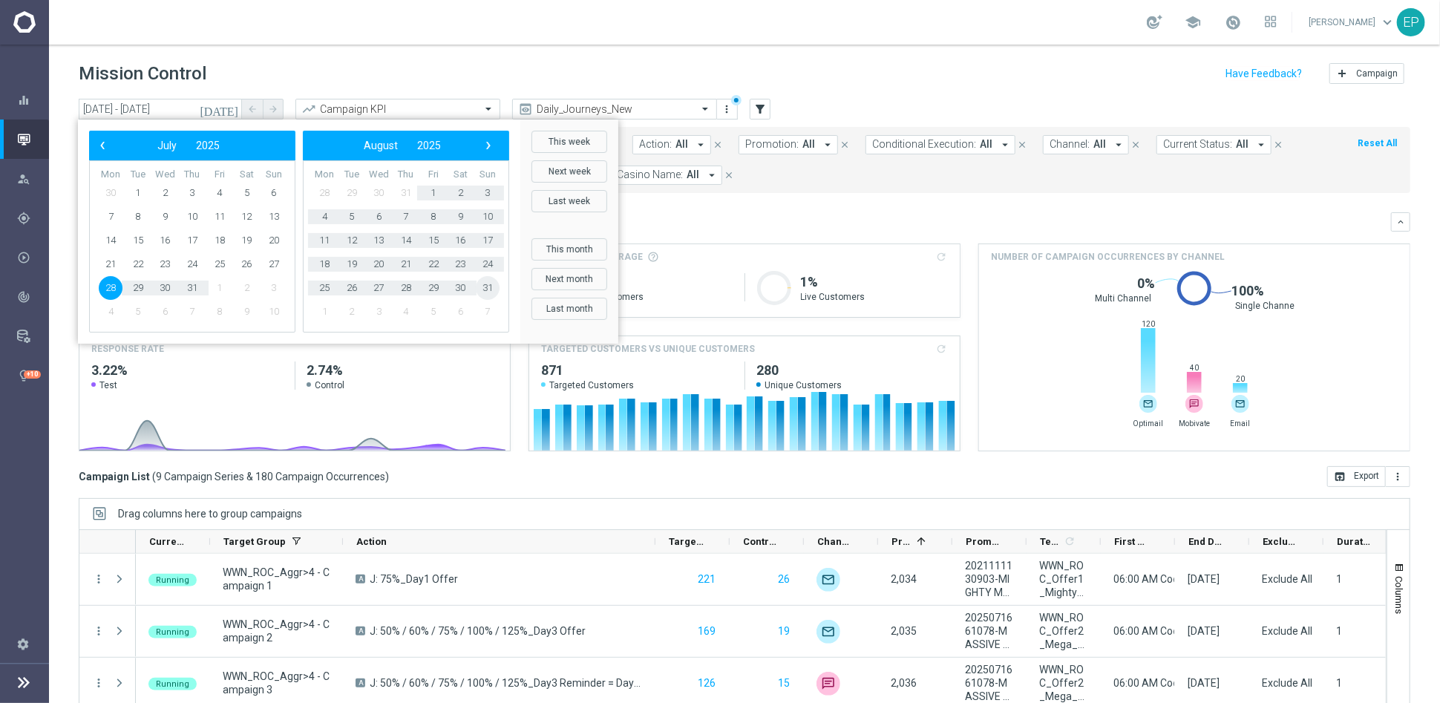
click at [486, 286] on span "31" at bounding box center [488, 288] width 24 height 24
type input "[DATE] - [DATE]"
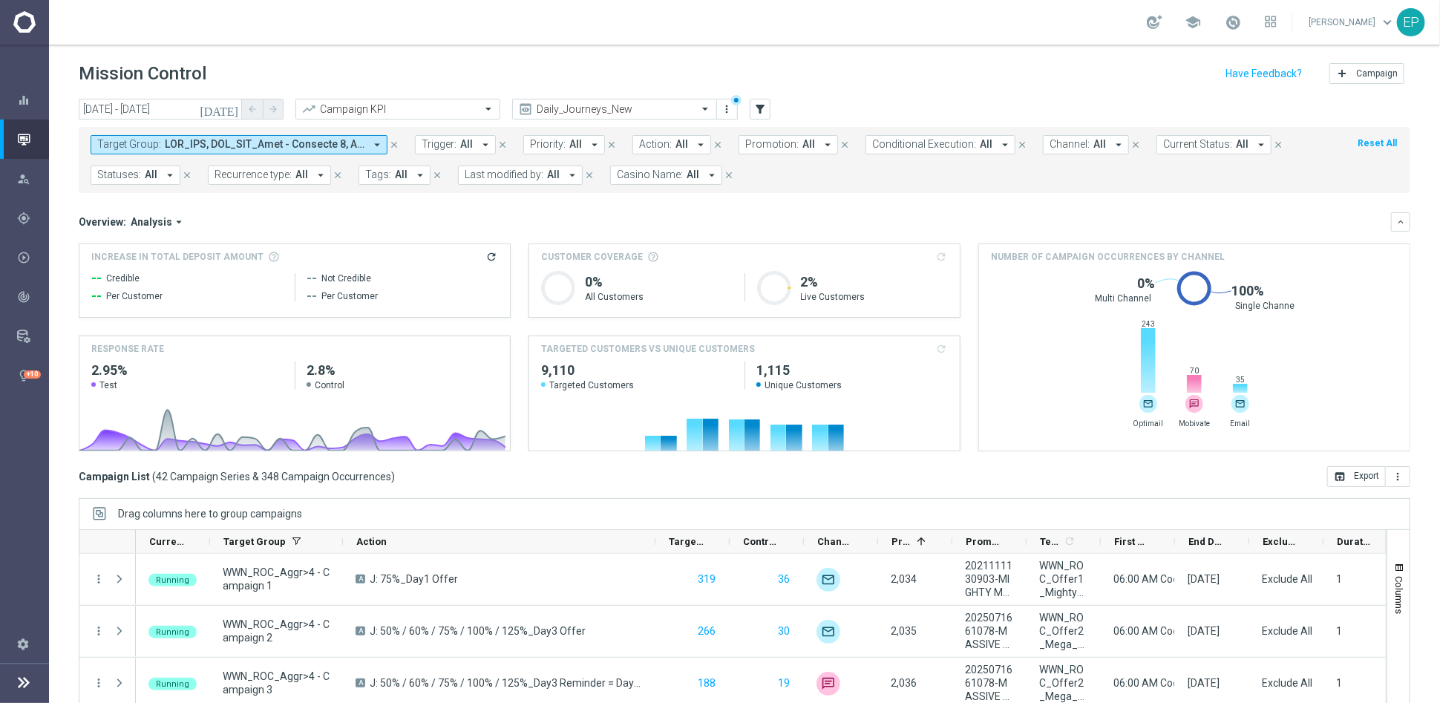
drag, startPoint x: 234, startPoint y: 142, endPoint x: 266, endPoint y: 147, distance: 33.1
click at [234, 142] on span at bounding box center [265, 144] width 200 height 13
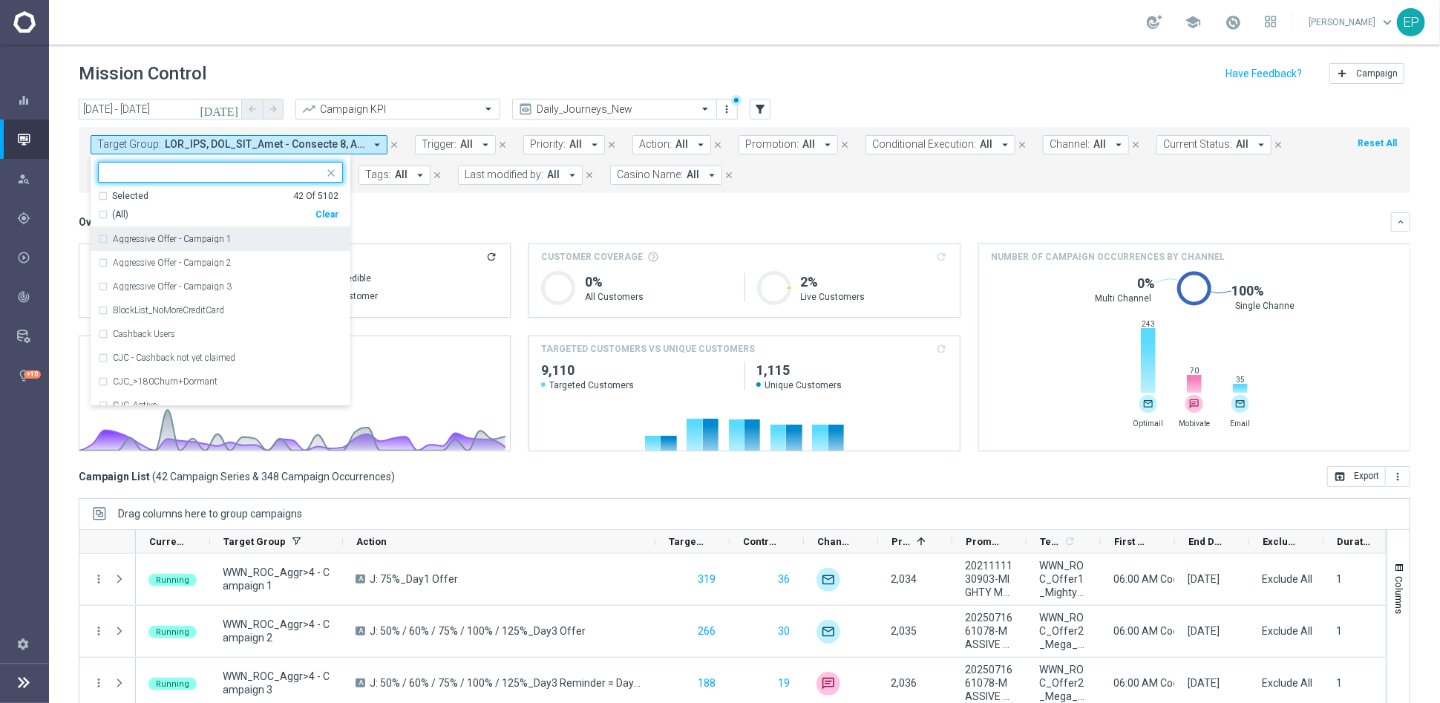
click at [0, 0] on div "Clear" at bounding box center [0, 0] width 0 height 0
click at [180, 168] on input "text" at bounding box center [214, 172] width 217 height 13
click at [146, 212] on span "(All Search Results)" at bounding box center [153, 215] width 82 height 13
type input "WWN_ND"
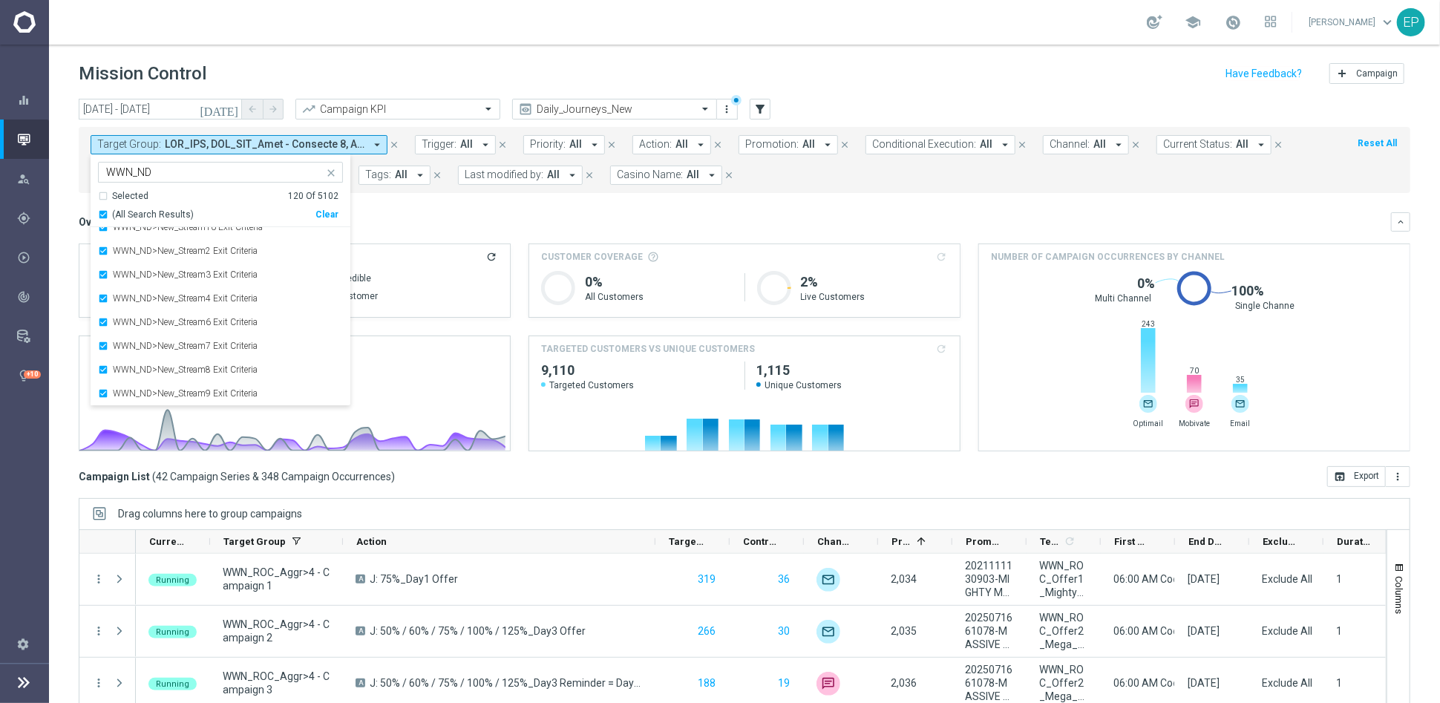
click at [464, 210] on mini-dashboard "Overview: Analysis arrow_drop_down keyboard_arrow_down Increase In Total Deposi…" at bounding box center [744, 329] width 1331 height 273
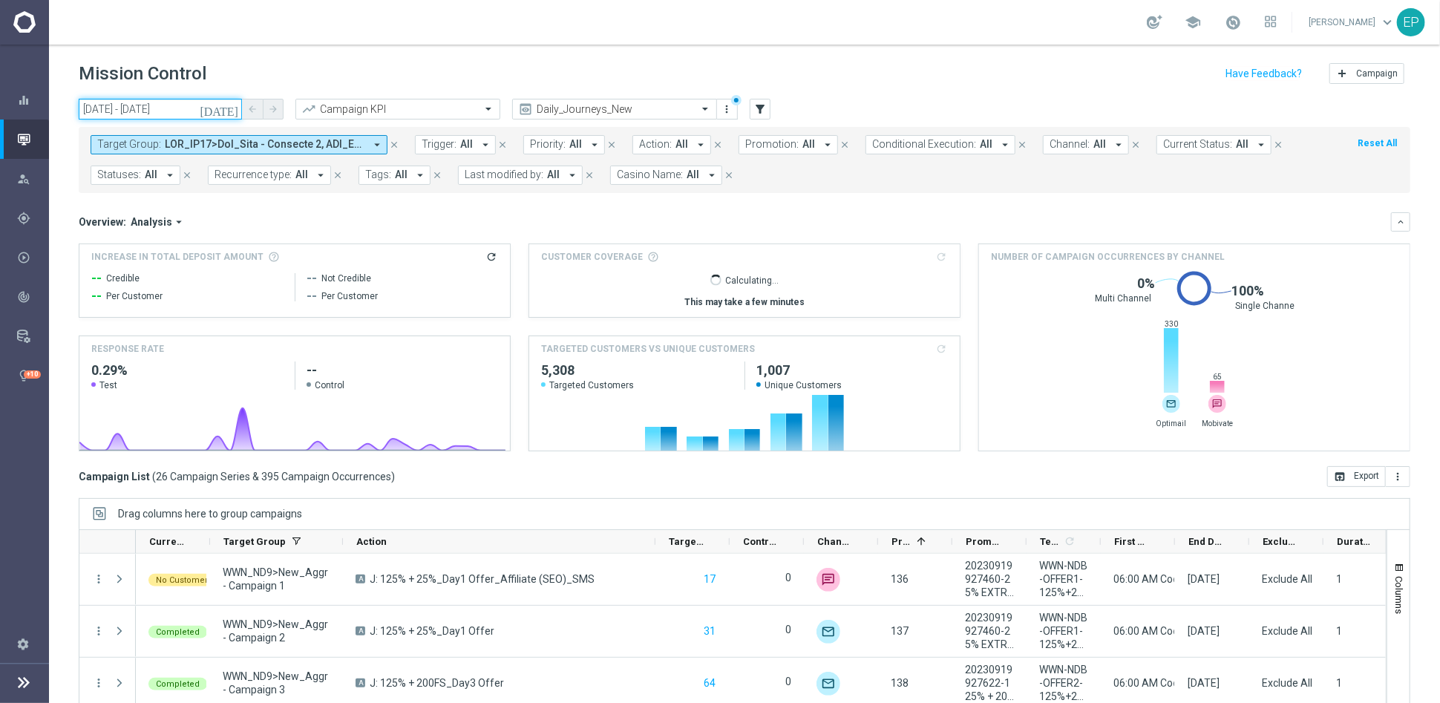
click at [142, 111] on input "[DATE] - [DATE]" at bounding box center [160, 109] width 163 height 21
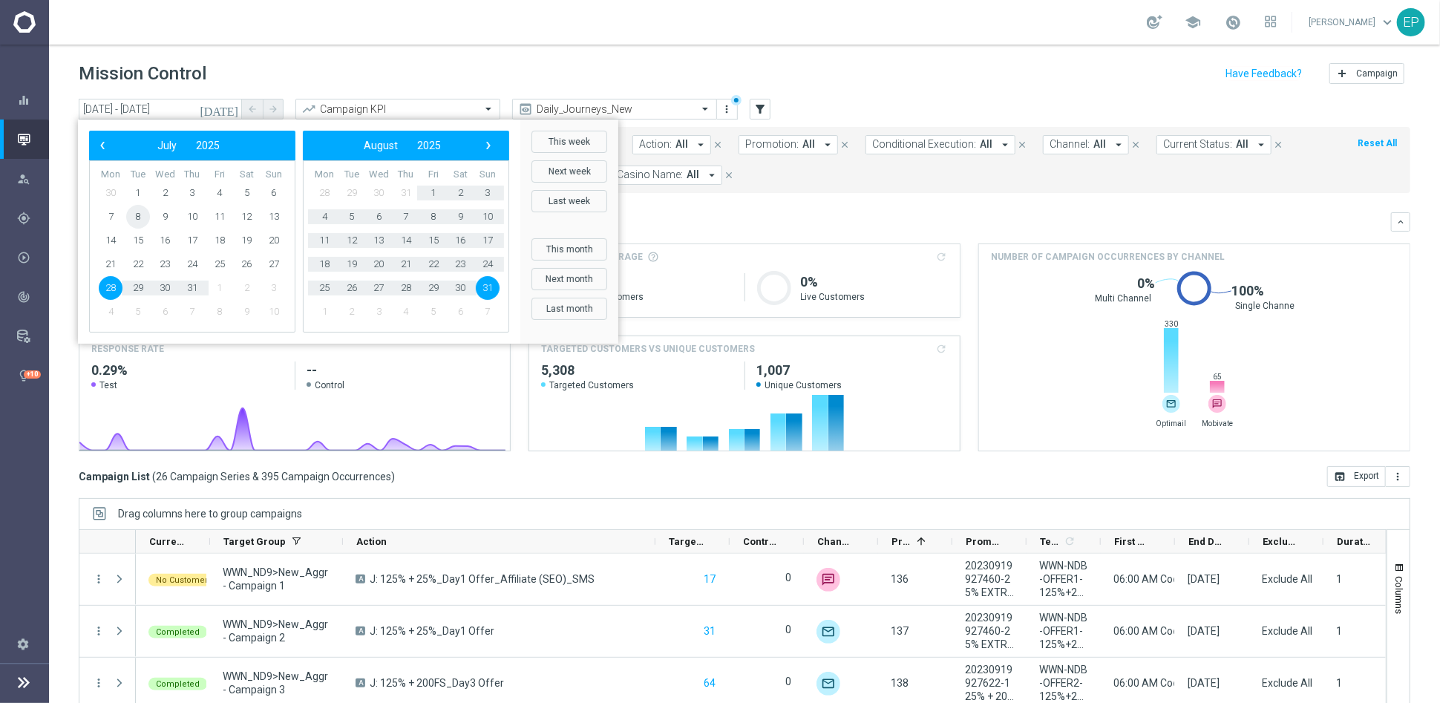
click at [131, 215] on span "8" at bounding box center [138, 217] width 24 height 24
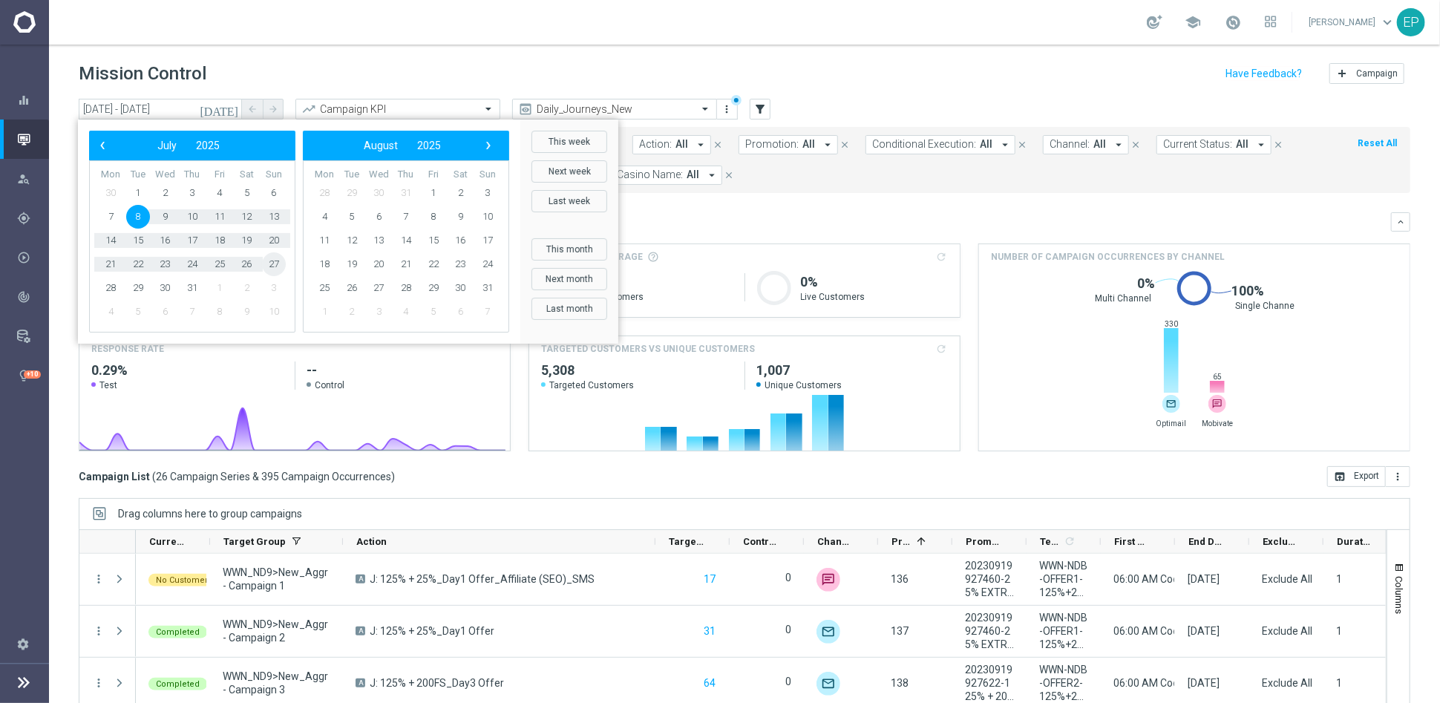
click at [263, 262] on span "27" at bounding box center [274, 264] width 24 height 24
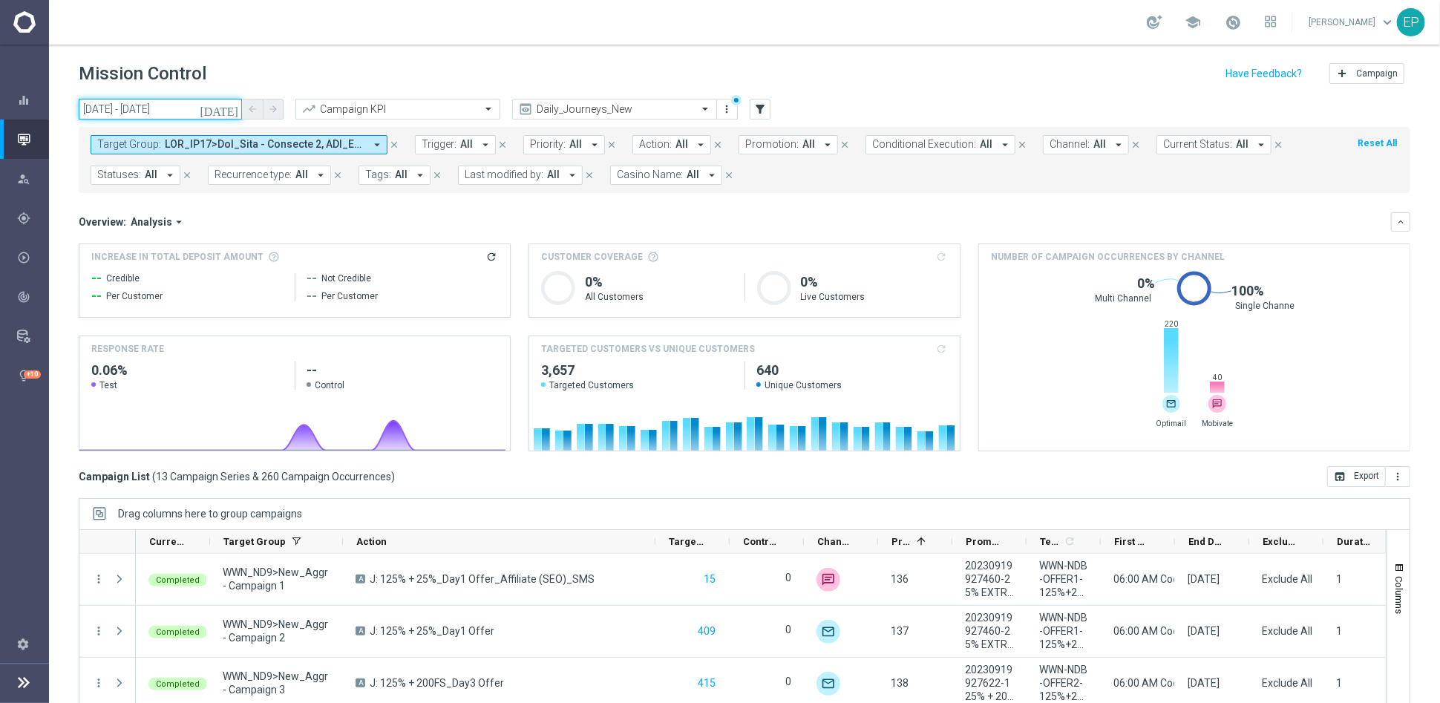
click at [155, 103] on input "08 Jul 2025 - 27 Jul 2025" at bounding box center [160, 109] width 163 height 21
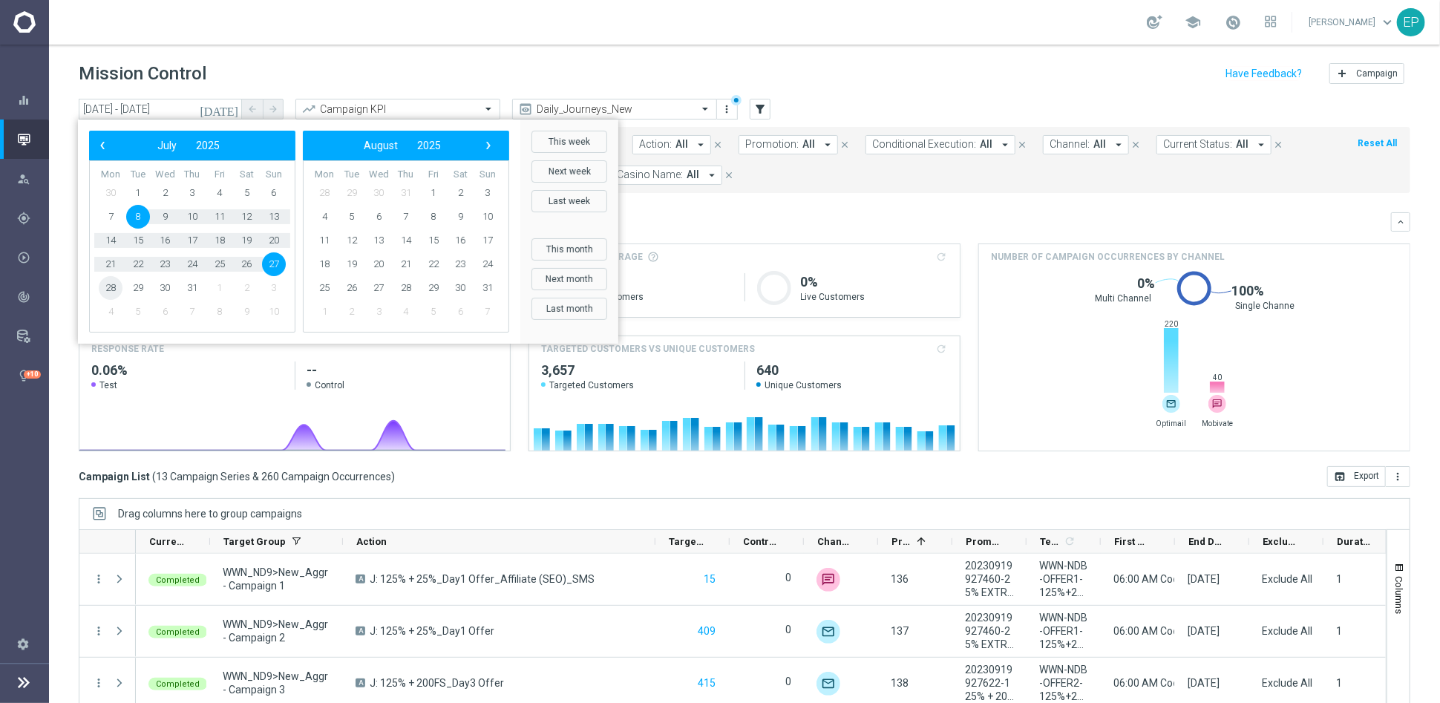
click at [105, 288] on span "28" at bounding box center [111, 288] width 24 height 24
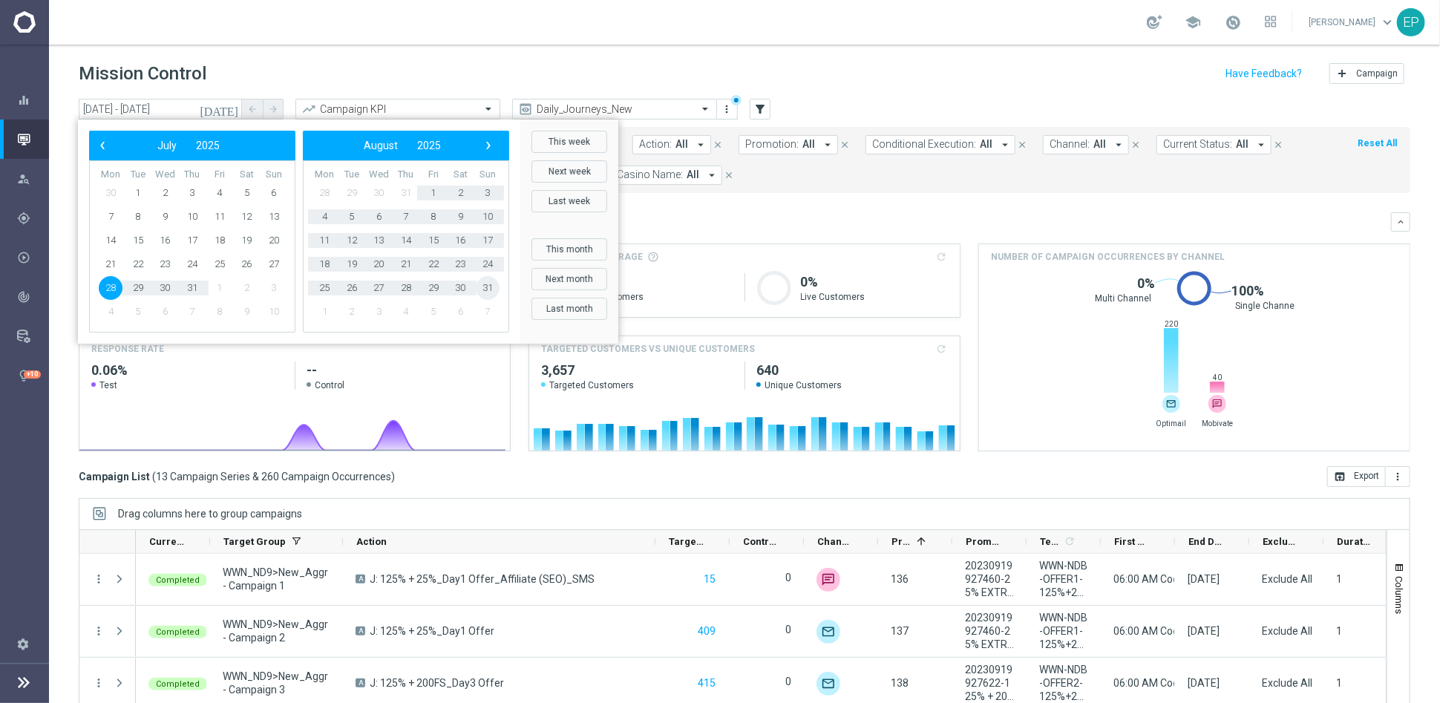
click at [483, 291] on span "31" at bounding box center [488, 288] width 24 height 24
type input "[DATE] - [DATE]"
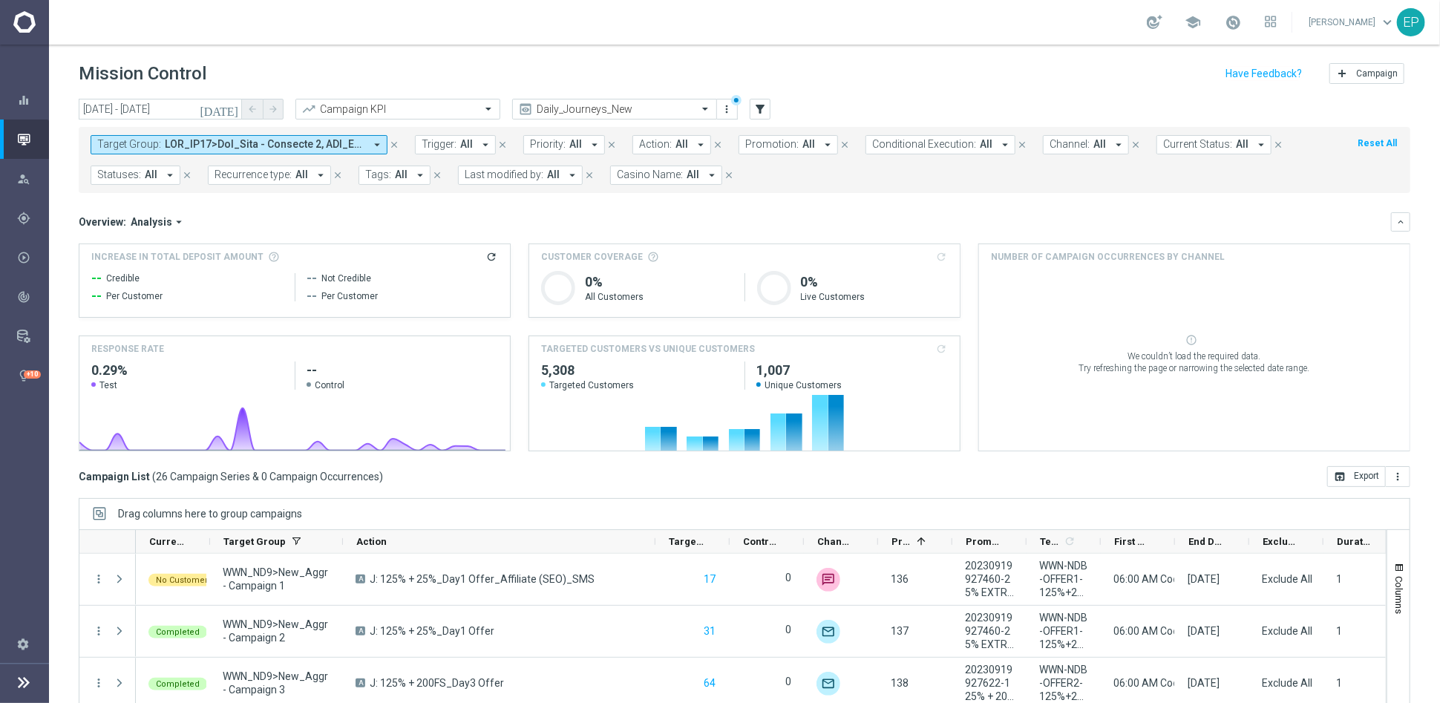
click at [262, 141] on span at bounding box center [265, 144] width 200 height 13
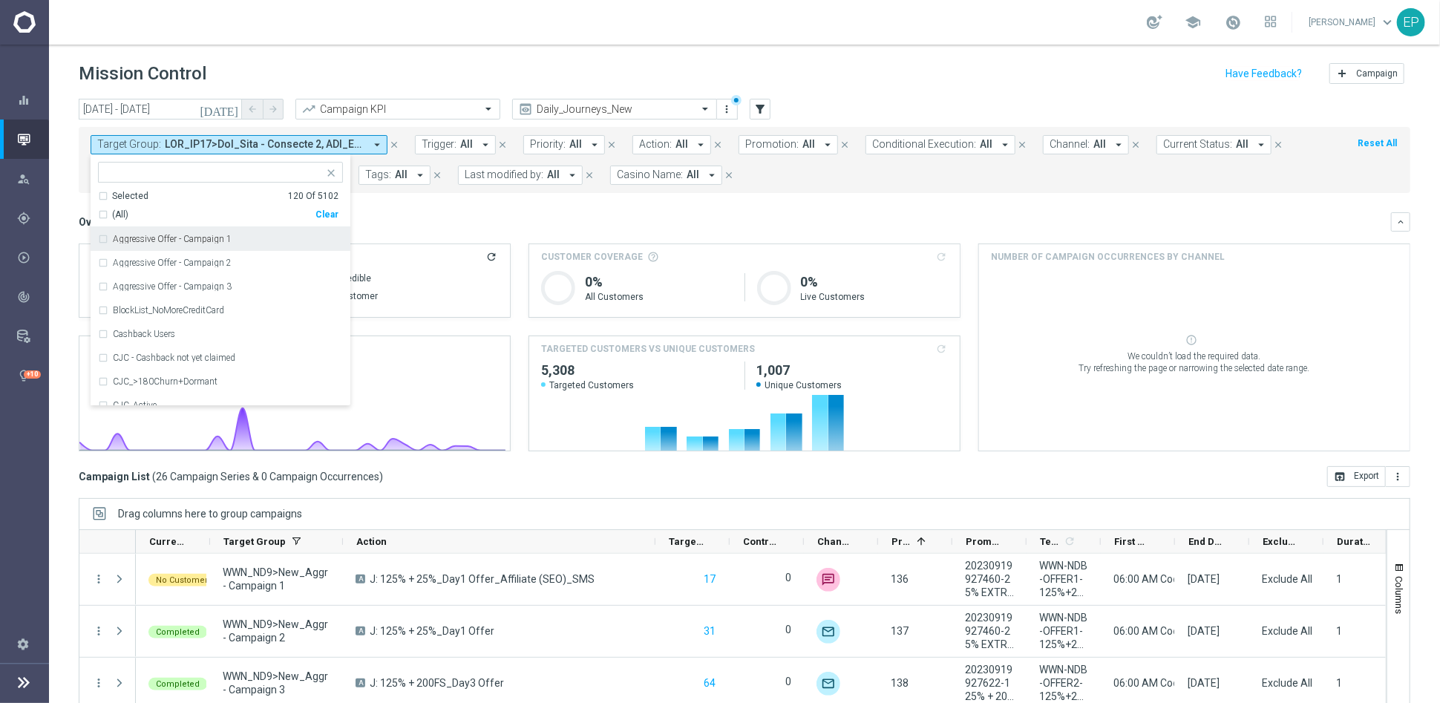
click at [484, 205] on mini-dashboard "Overview: Analysis arrow_drop_down keyboard_arrow_down Increase In Total Deposi…" at bounding box center [744, 329] width 1331 height 273
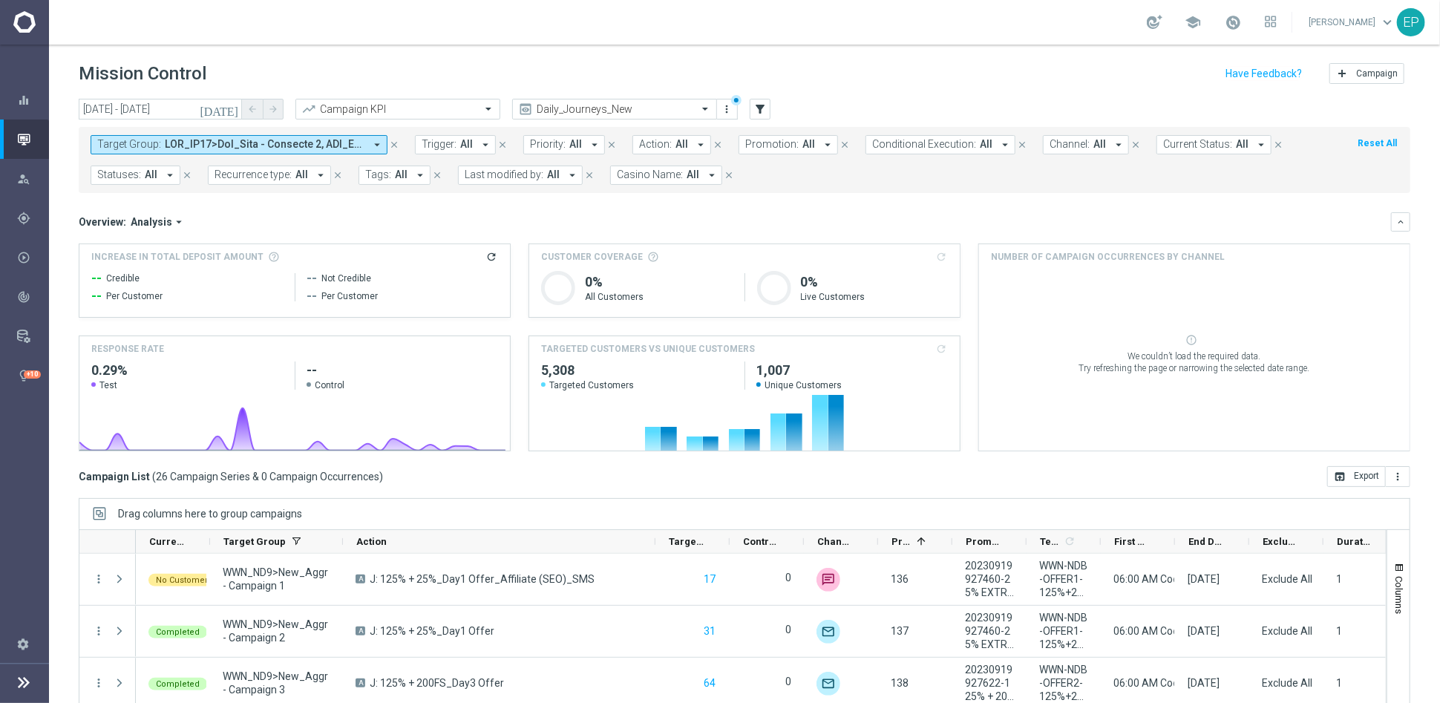
click at [165, 142] on span at bounding box center [265, 144] width 200 height 13
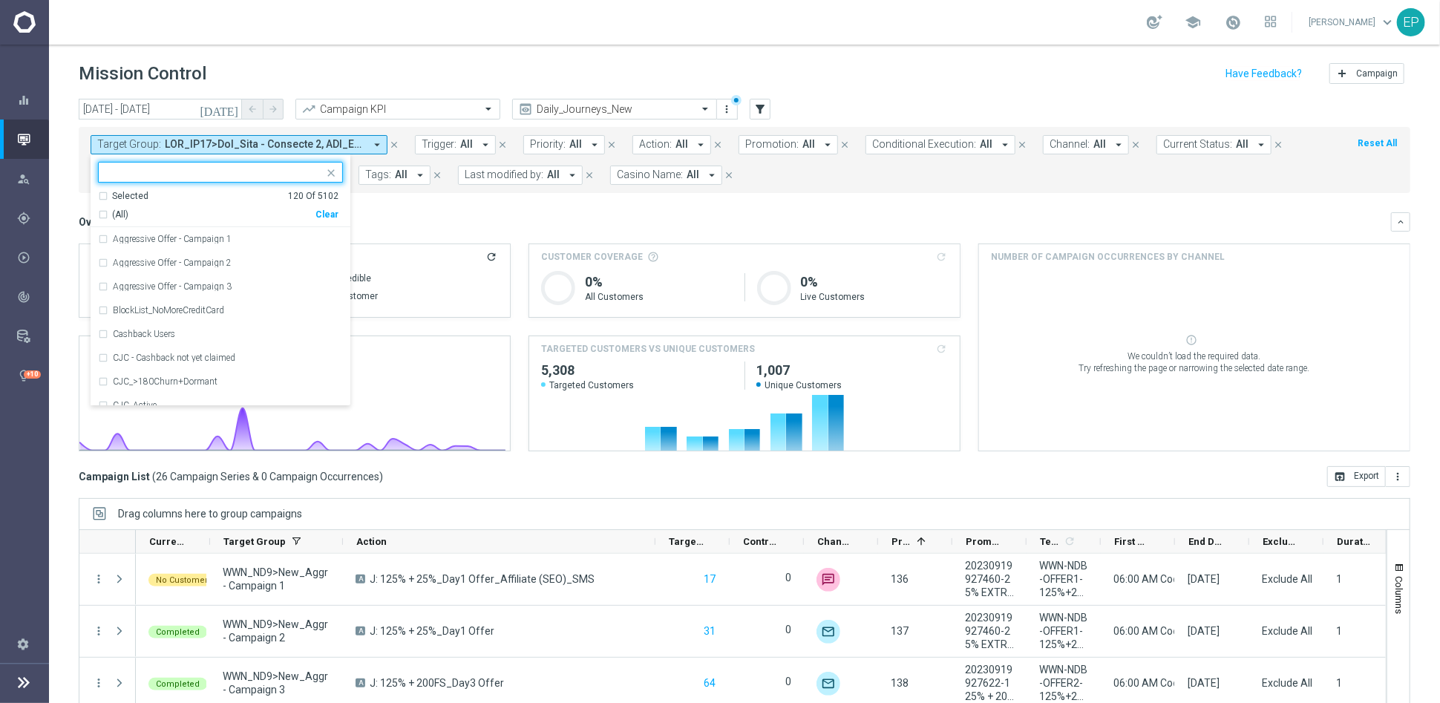
click at [117, 192] on div "Selected" at bounding box center [130, 196] width 36 height 13
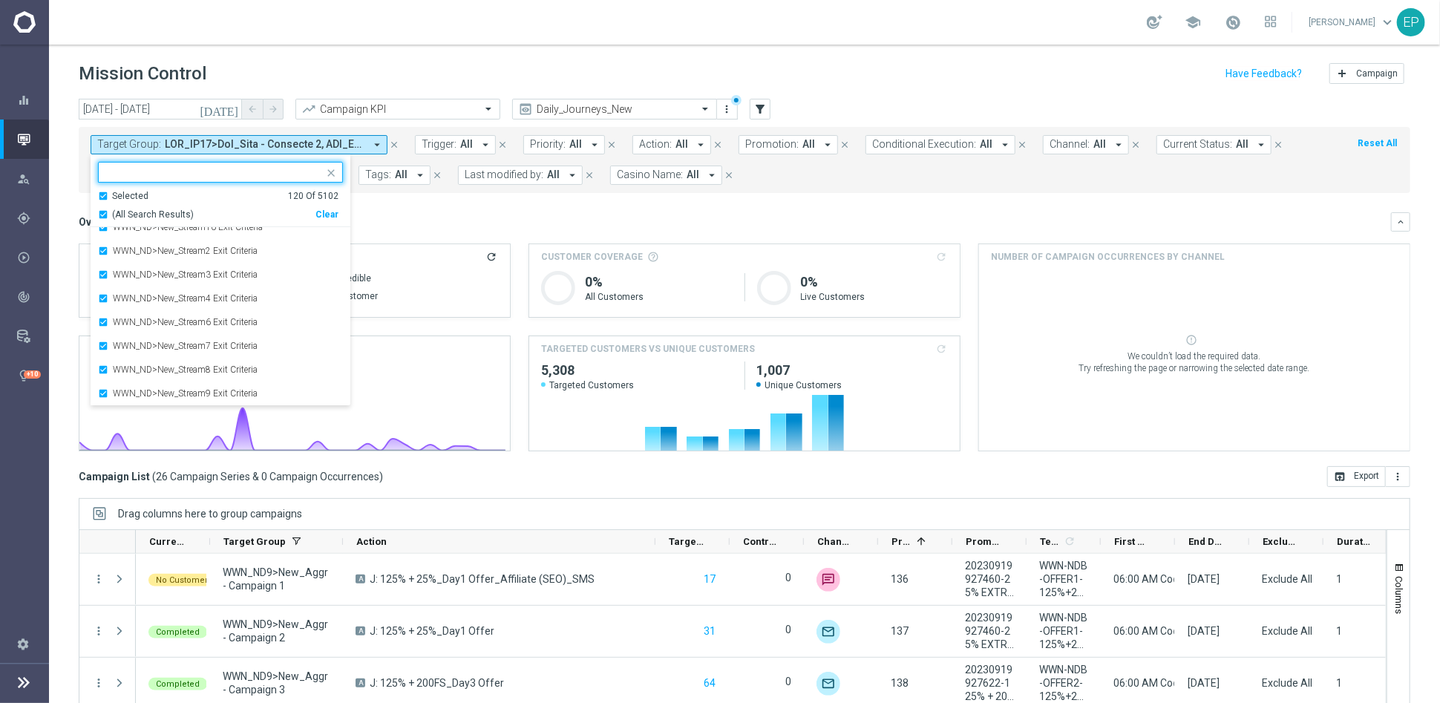
click at [193, 170] on input "text" at bounding box center [214, 172] width 217 height 13
click at [0, 0] on div "Clear" at bounding box center [0, 0] width 0 height 0
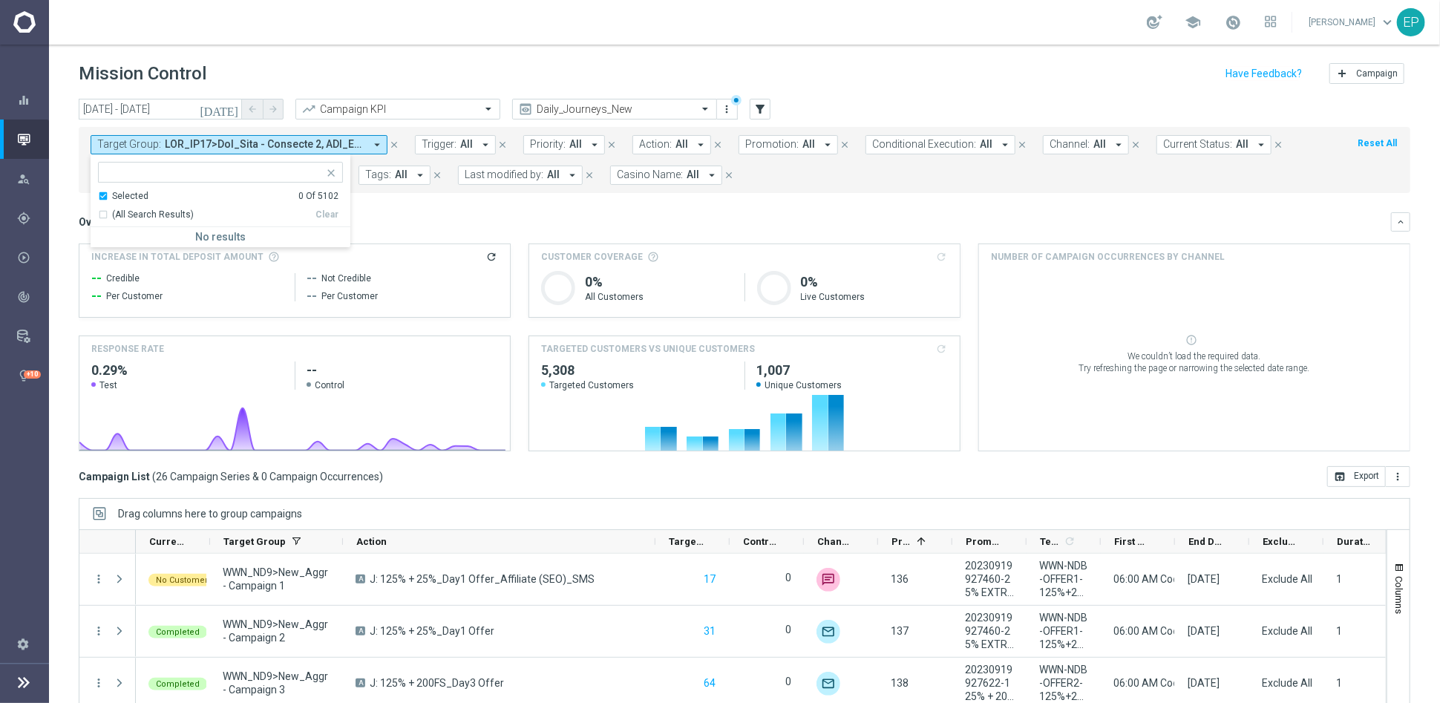
click at [210, 166] on input "text" at bounding box center [214, 172] width 217 height 13
click at [113, 194] on div "Selected" at bounding box center [130, 196] width 36 height 13
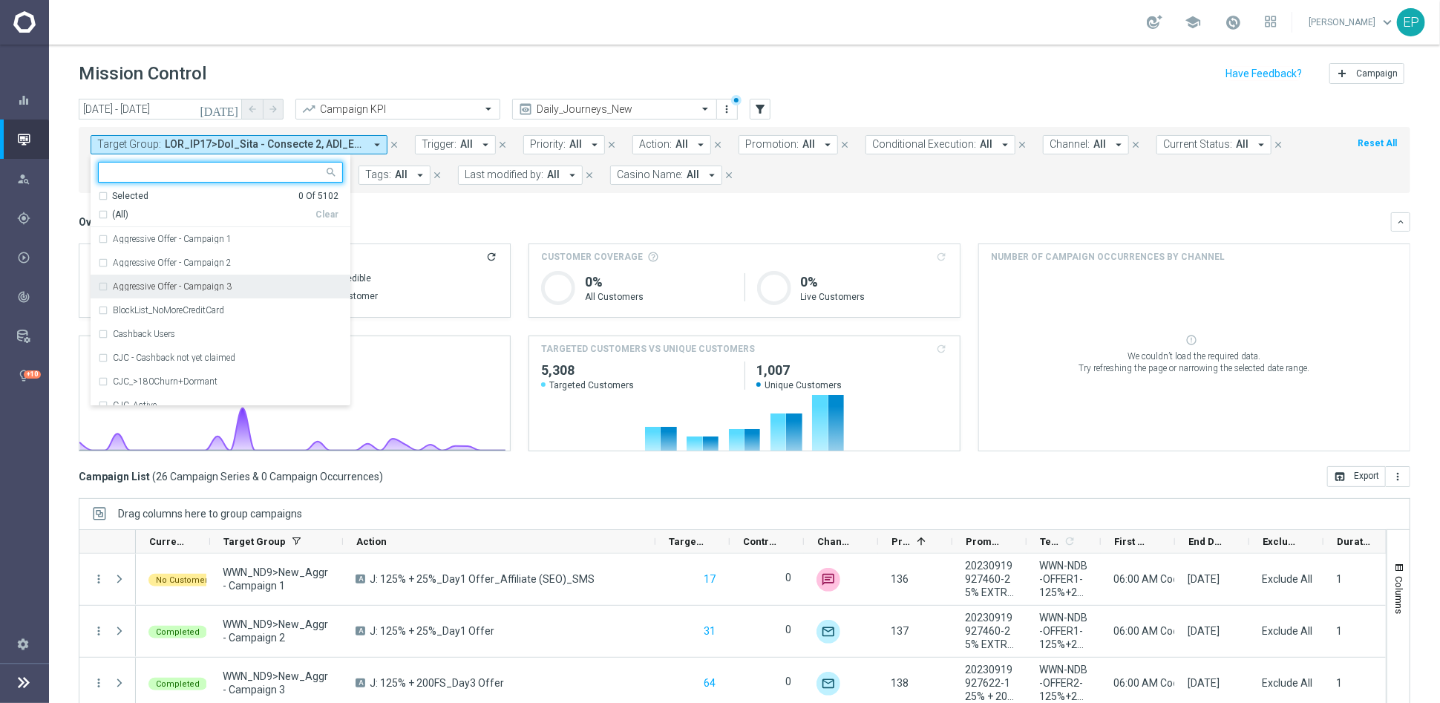
drag, startPoint x: 492, startPoint y: 218, endPoint x: 236, endPoint y: 144, distance: 266.5
click at [493, 218] on div "Overview: Analysis arrow_drop_down" at bounding box center [735, 221] width 1312 height 13
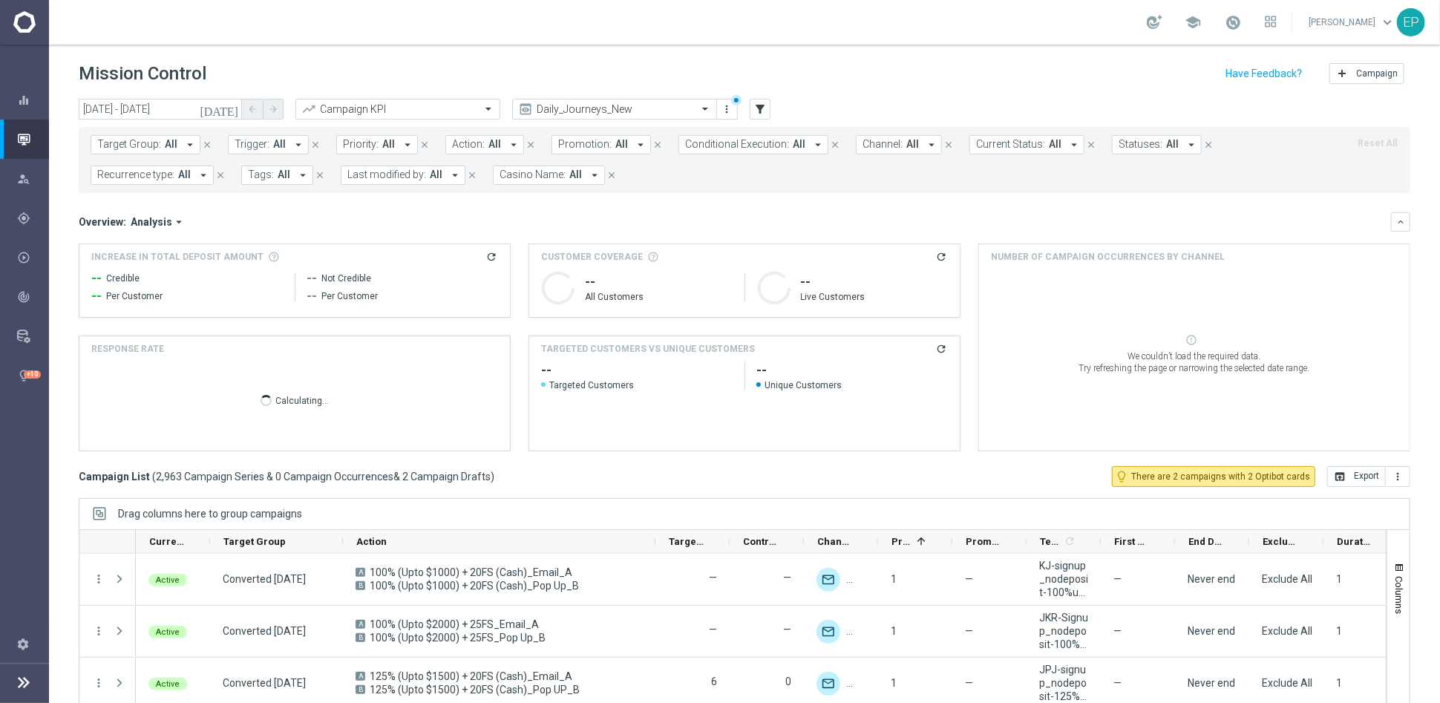
click at [143, 145] on span "Target Group:" at bounding box center [129, 144] width 64 height 13
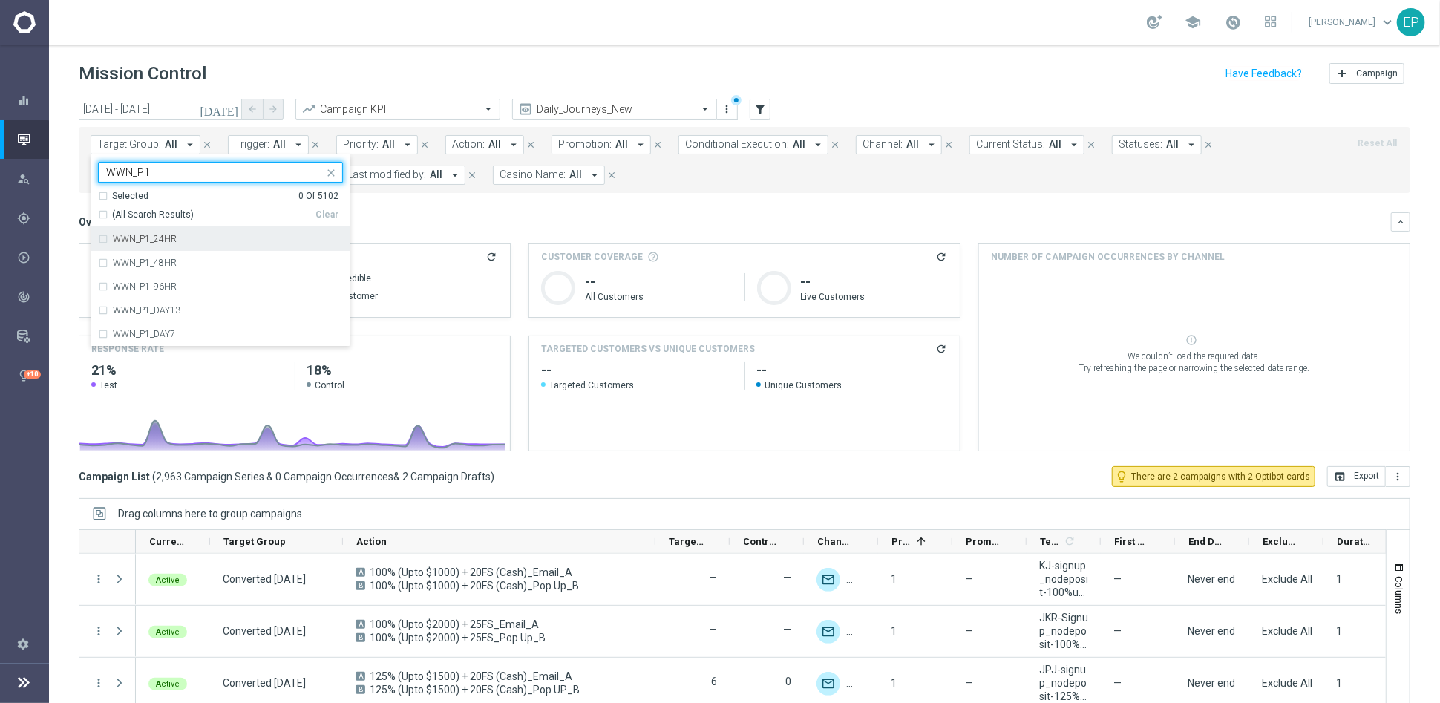
click at [143, 210] on span "(All Search Results)" at bounding box center [153, 215] width 82 height 13
type input "WWN_P1"
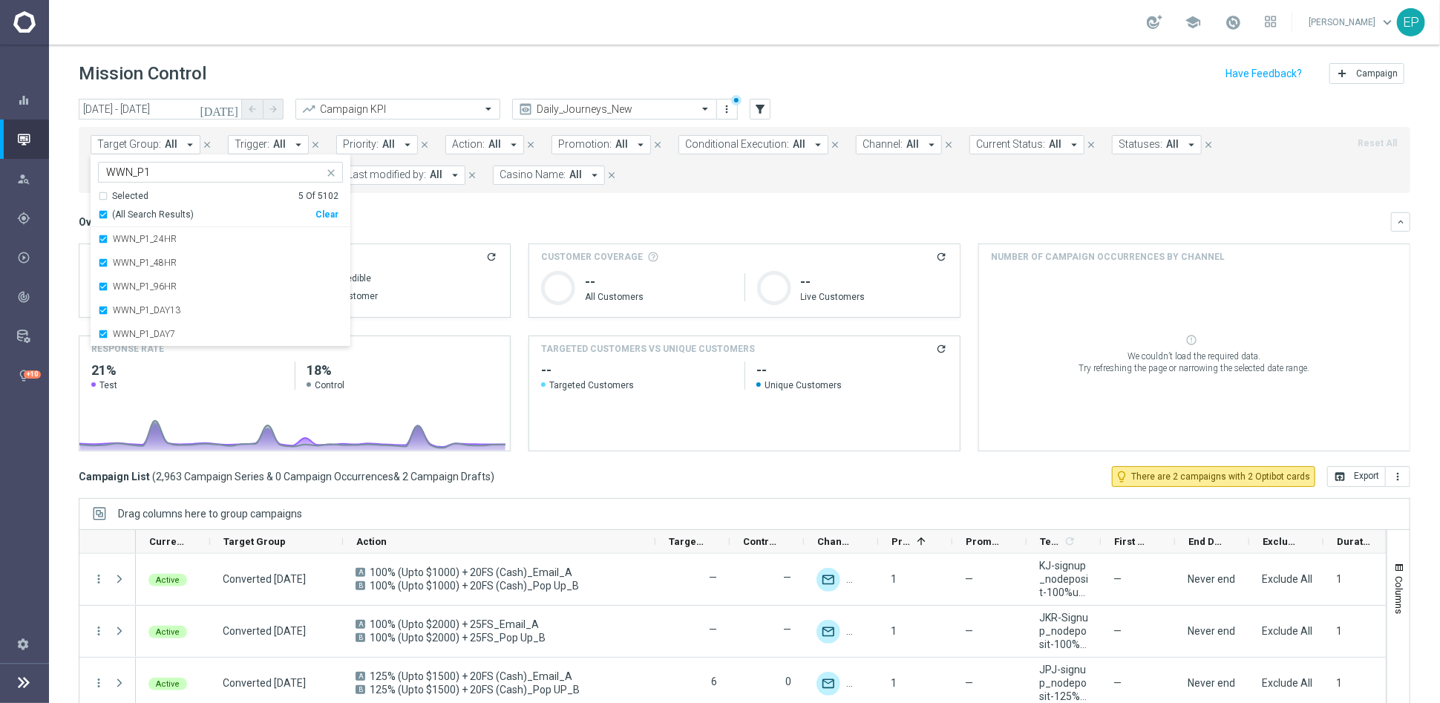
click at [447, 215] on div "Overview: Analysis arrow_drop_down" at bounding box center [735, 221] width 1312 height 13
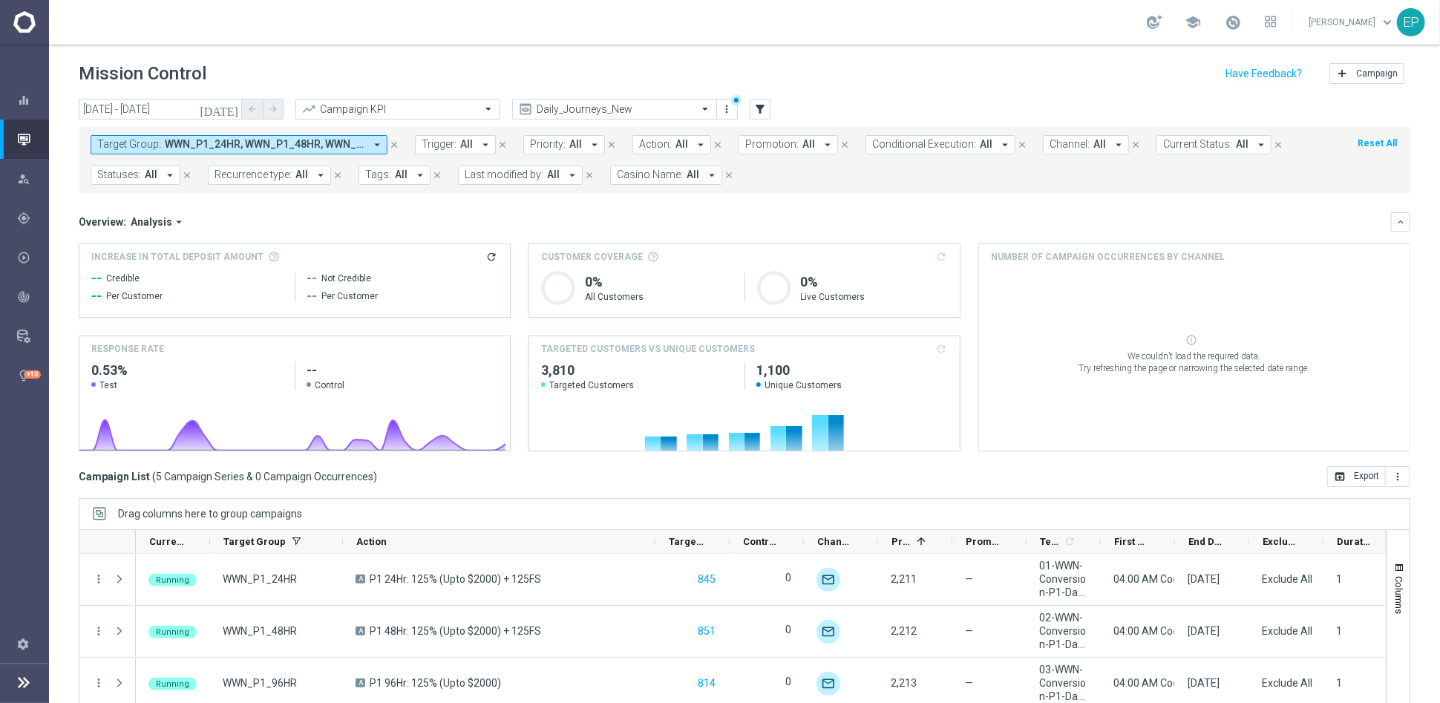
click at [195, 140] on span "WWN_P1_24HR, WWN_P1_48HR, WWN_P1_96HR, WWN_P1_DAY13, WWN_P1_DAY7" at bounding box center [265, 144] width 200 height 13
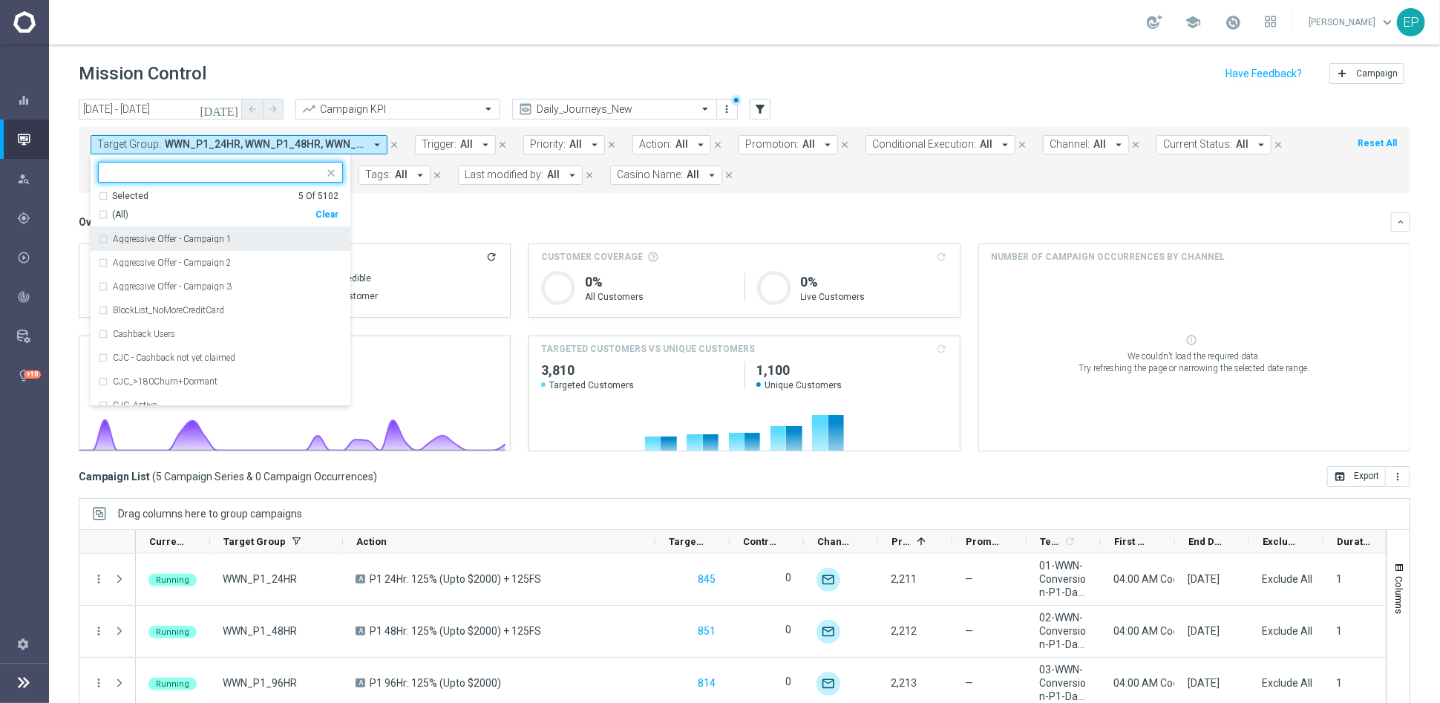
drag, startPoint x: 326, startPoint y: 213, endPoint x: 320, endPoint y: 206, distance: 9.4
click at [0, 0] on div "Clear" at bounding box center [0, 0] width 0 height 0
click at [230, 171] on input "text" at bounding box center [214, 172] width 217 height 13
click at [149, 212] on span "(All Search Results)" at bounding box center [153, 215] width 82 height 13
type input "STS_P1"
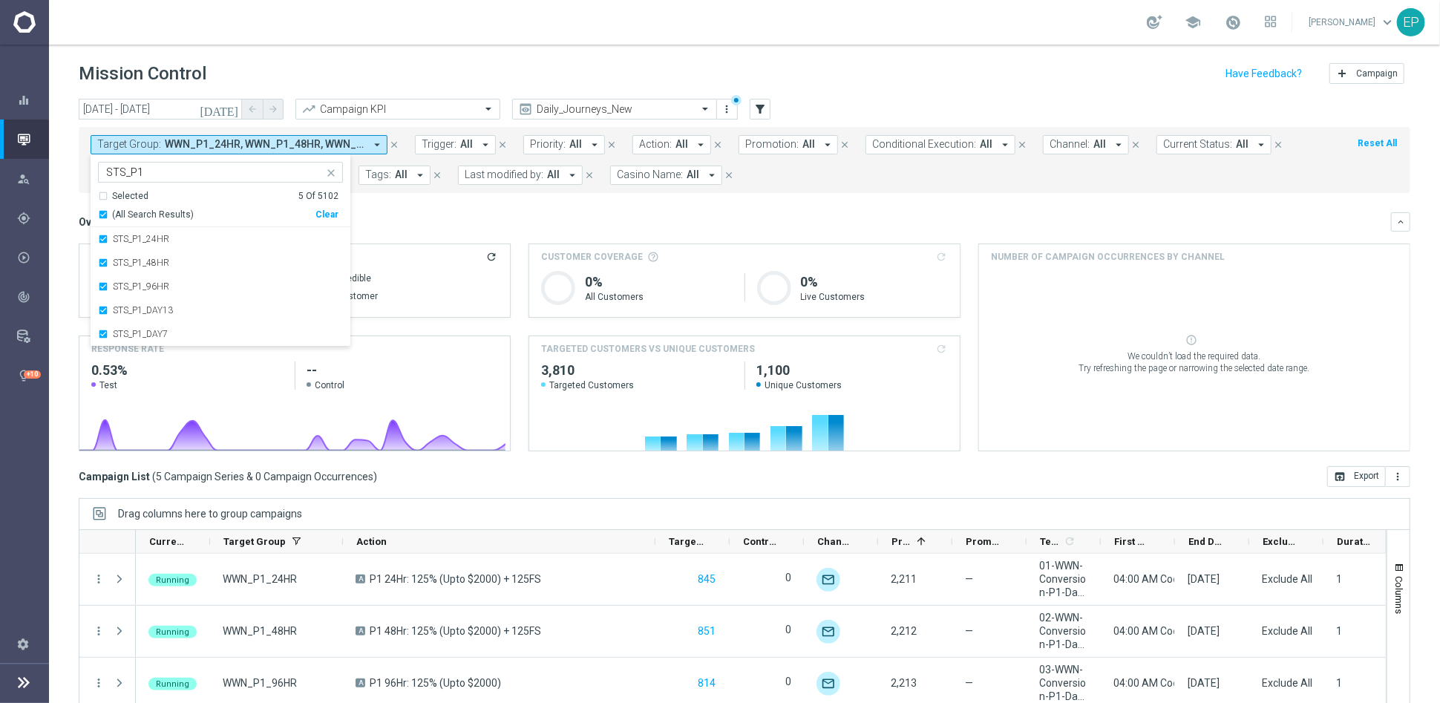
click at [461, 204] on mini-dashboard "Overview: Analysis arrow_drop_down keyboard_arrow_down Increase In Total Deposi…" at bounding box center [744, 329] width 1331 height 273
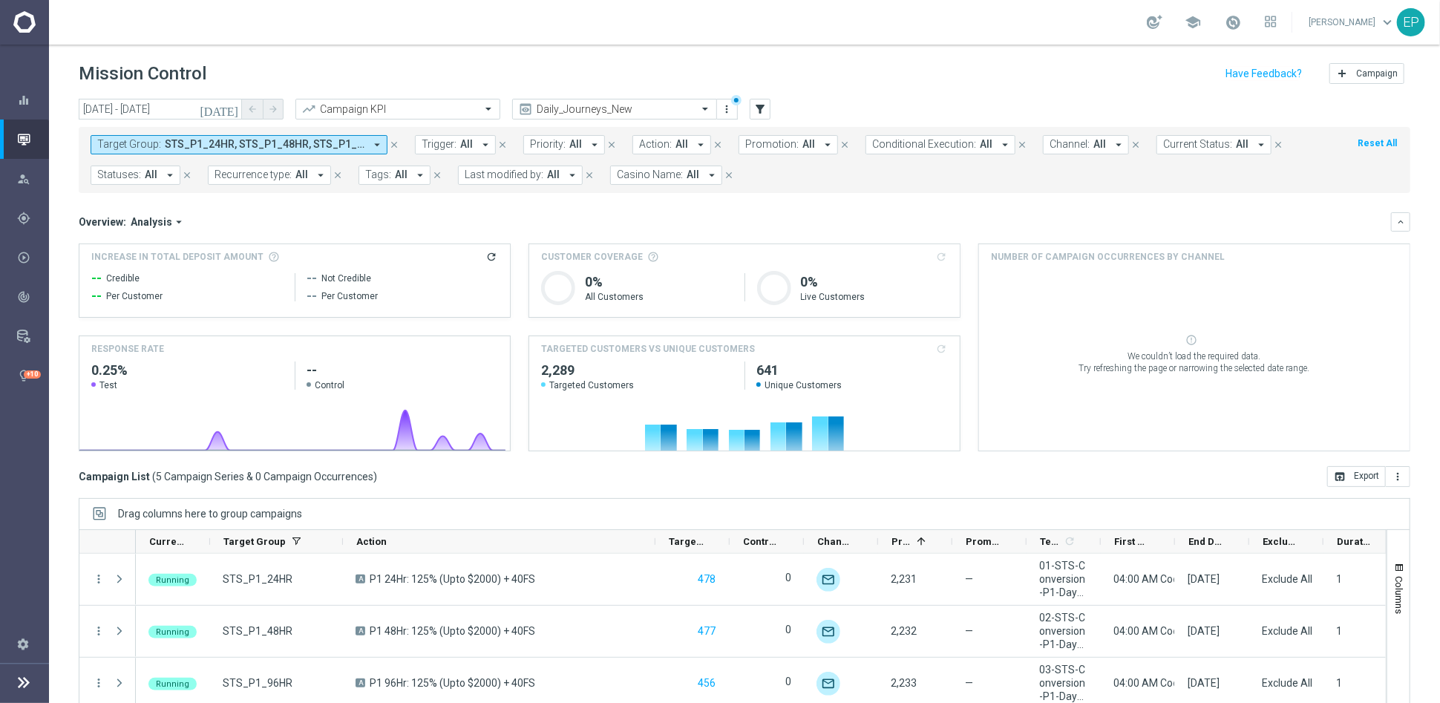
click at [254, 148] on span "STS_P1_24HR, STS_P1_48HR, STS_P1_96HR, STS_P1_DAY13, STS_P1_DAY7" at bounding box center [265, 144] width 200 height 13
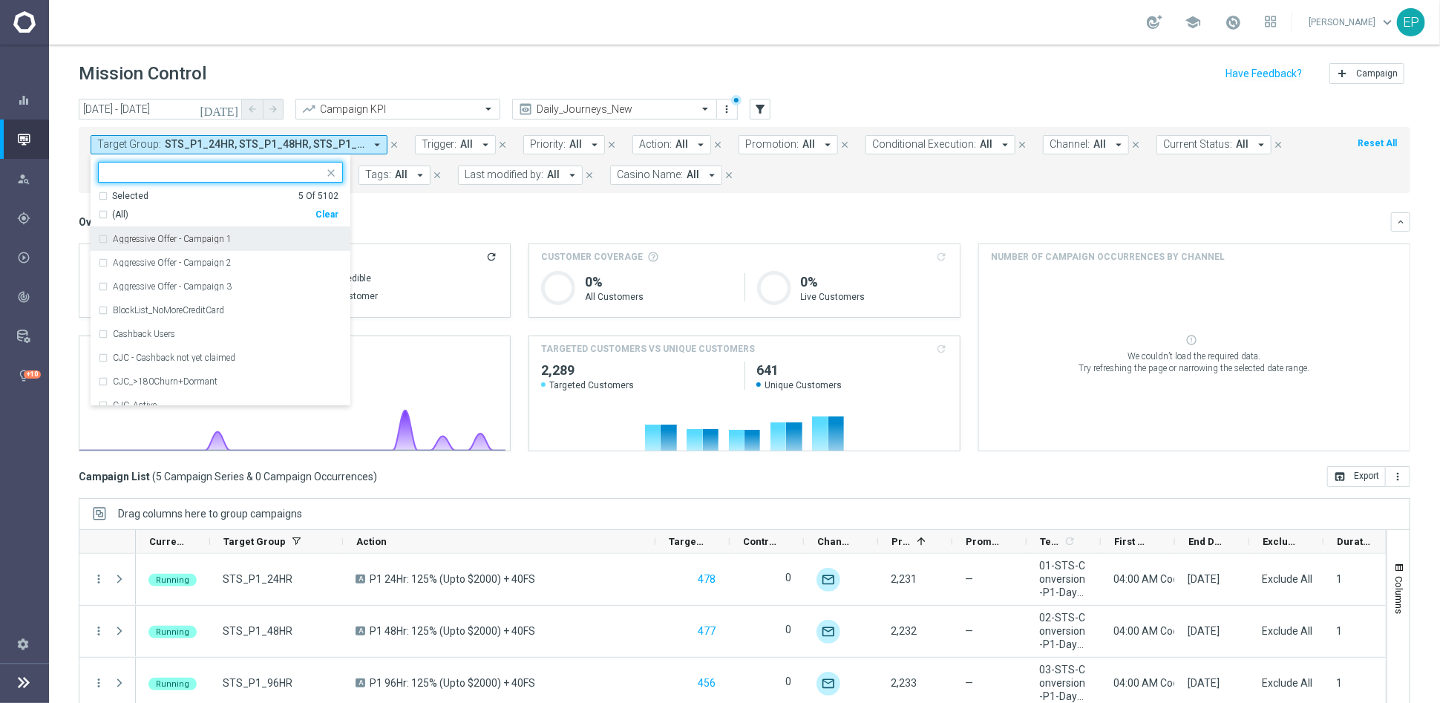
click at [0, 0] on div "Clear" at bounding box center [0, 0] width 0 height 0
click at [243, 166] on input "text" at bounding box center [214, 172] width 217 height 13
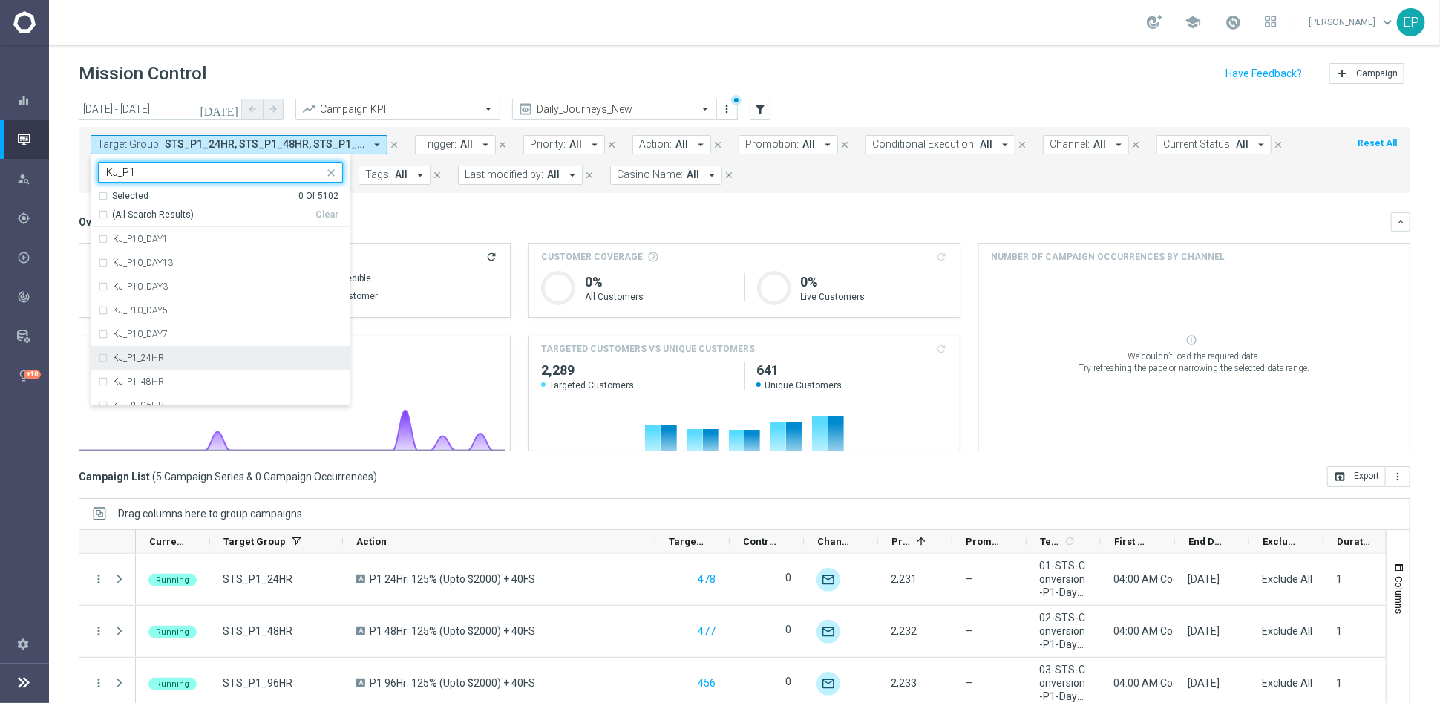
click at [149, 356] on label "KJ_P1_24HR" at bounding box center [138, 357] width 51 height 9
type input "KJ_P1"
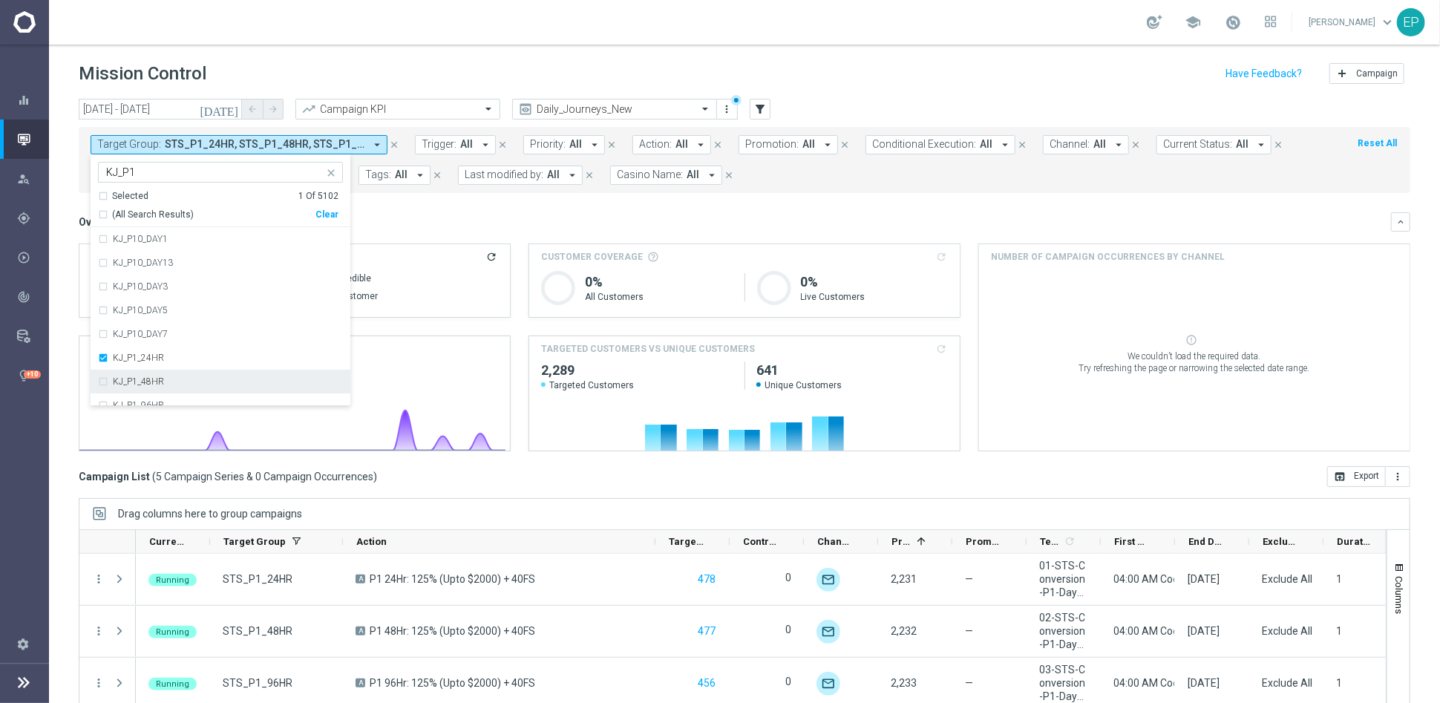
click at [147, 378] on label "KJ_P1_48HR" at bounding box center [138, 381] width 51 height 9
click at [150, 344] on label "KJ_P1_96HR" at bounding box center [138, 346] width 51 height 9
click at [159, 370] on label "KJ_P1_DAY13" at bounding box center [140, 370] width 55 height 9
click at [153, 393] on label "KJ_P1_DAY7" at bounding box center [138, 394] width 50 height 9
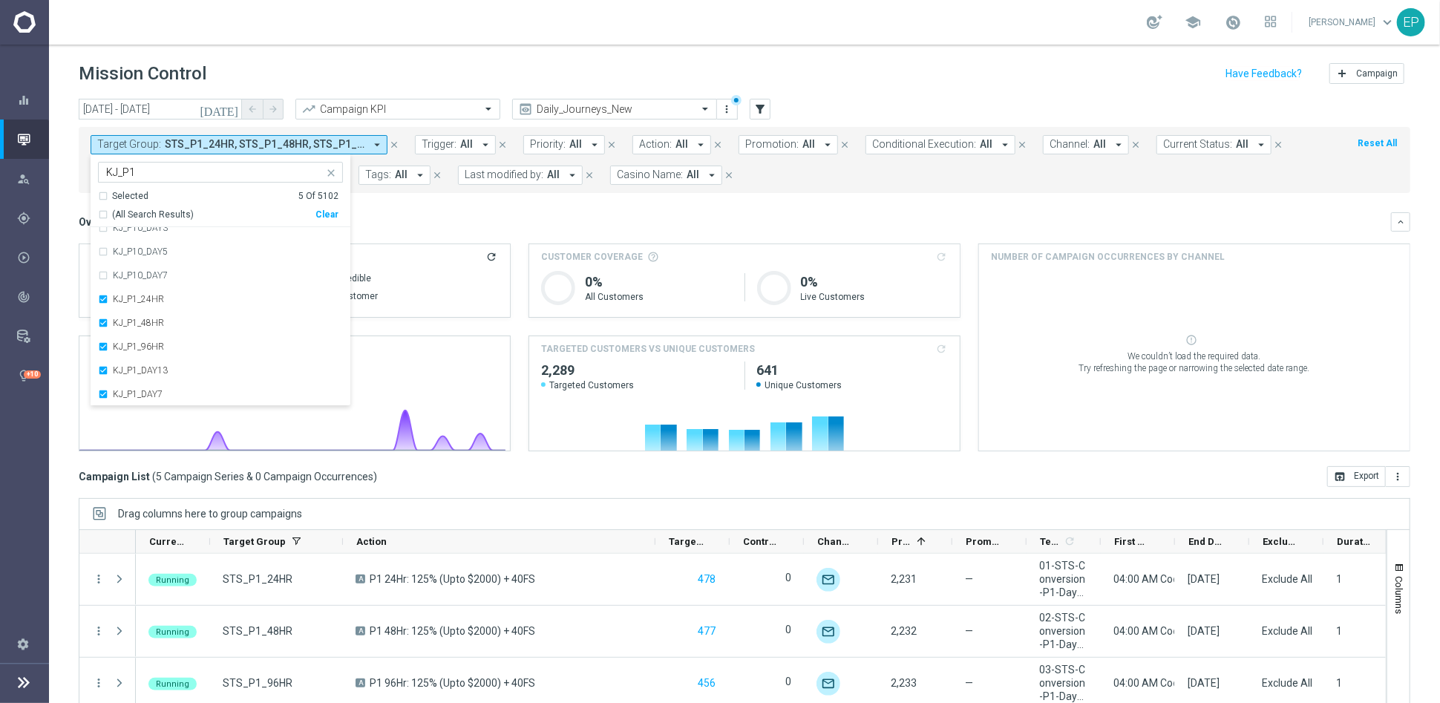
click at [491, 214] on div "Overview: Analysis arrow_drop_down keyboard_arrow_down" at bounding box center [744, 221] width 1331 height 19
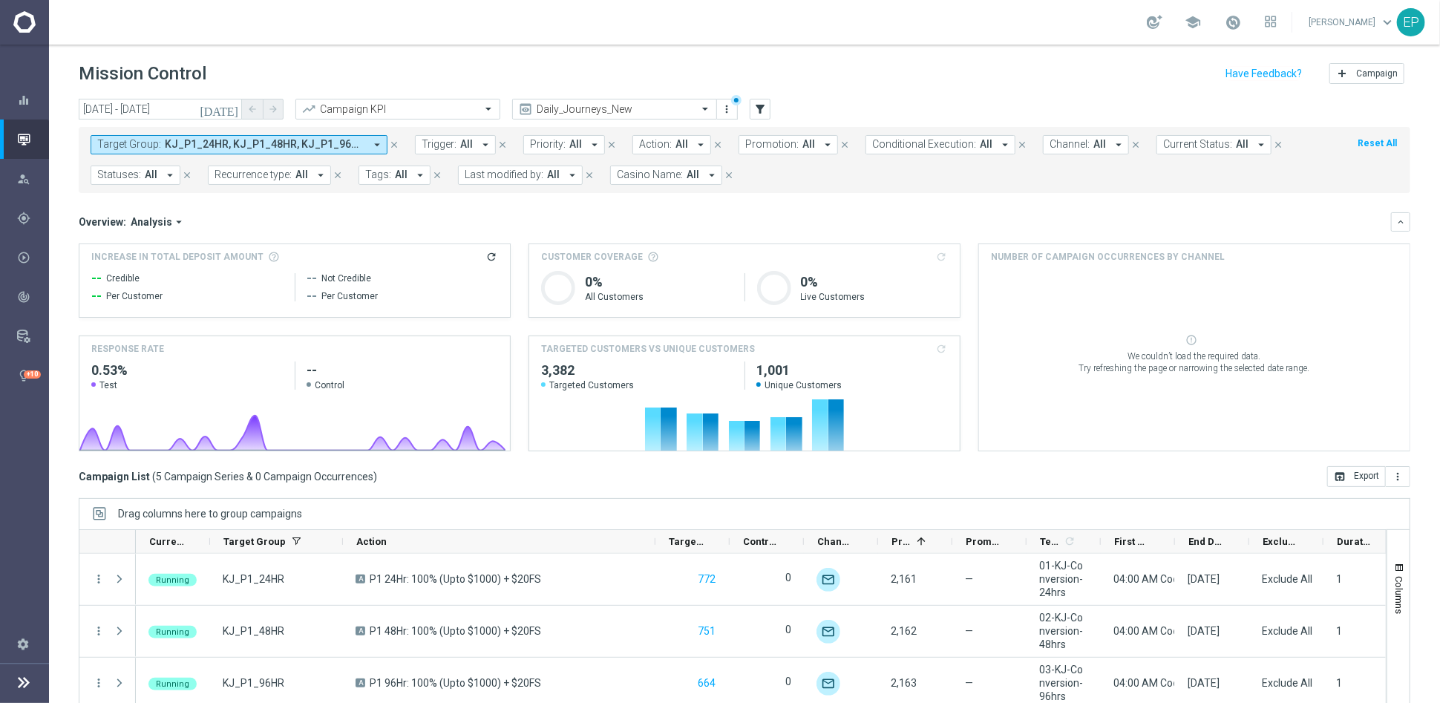
click at [240, 147] on span "KJ_P1_24HR, KJ_P1_48HR, KJ_P1_96HR, KJ_P1_DAY13, KJ_P1_DAY7" at bounding box center [265, 144] width 200 height 13
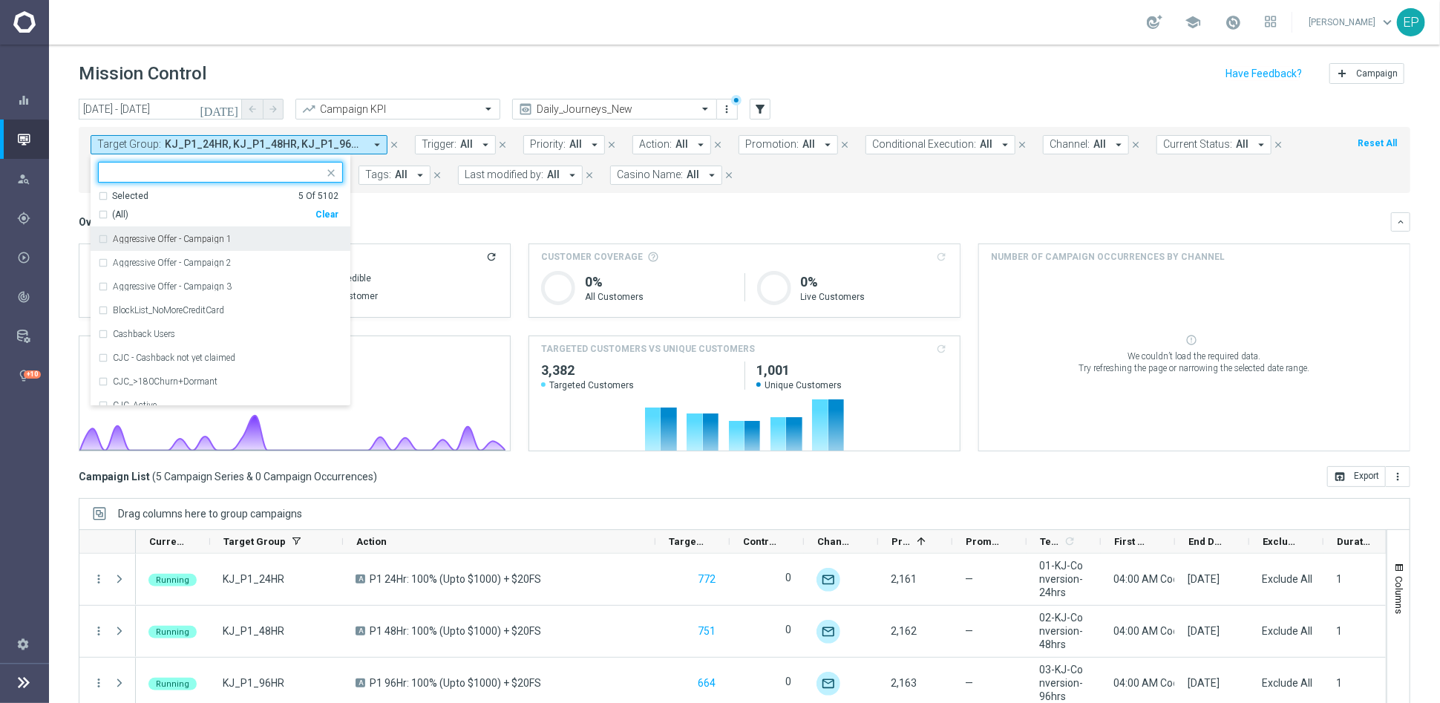
click at [0, 0] on div "Clear" at bounding box center [0, 0] width 0 height 0
click at [253, 168] on input "text" at bounding box center [214, 172] width 217 height 13
click at [119, 209] on div "(All Search Results) Clear" at bounding box center [218, 212] width 240 height 19
click at [161, 210] on span "(All Search Results)" at bounding box center [153, 215] width 82 height 13
type input "JPJ_P1"
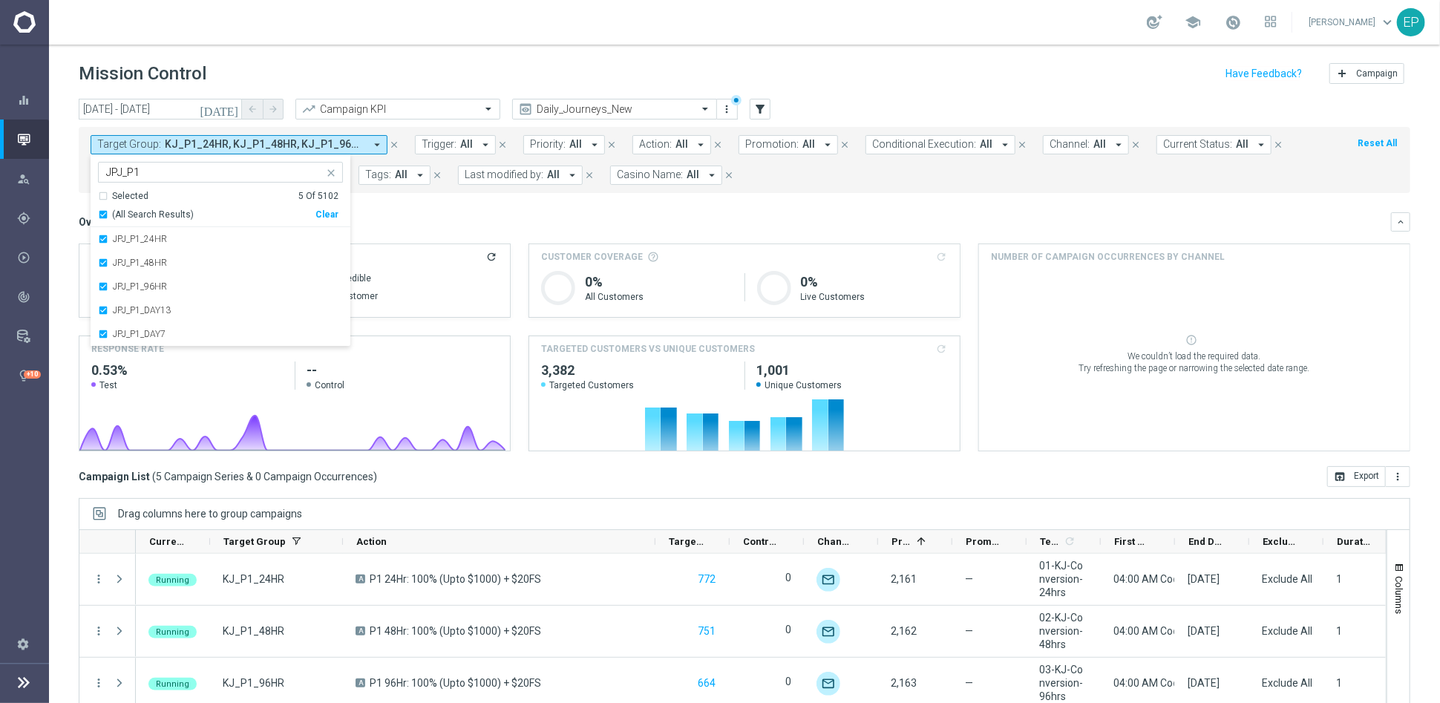
click at [489, 212] on div "Overview: Analysis arrow_drop_down keyboard_arrow_down" at bounding box center [744, 221] width 1331 height 19
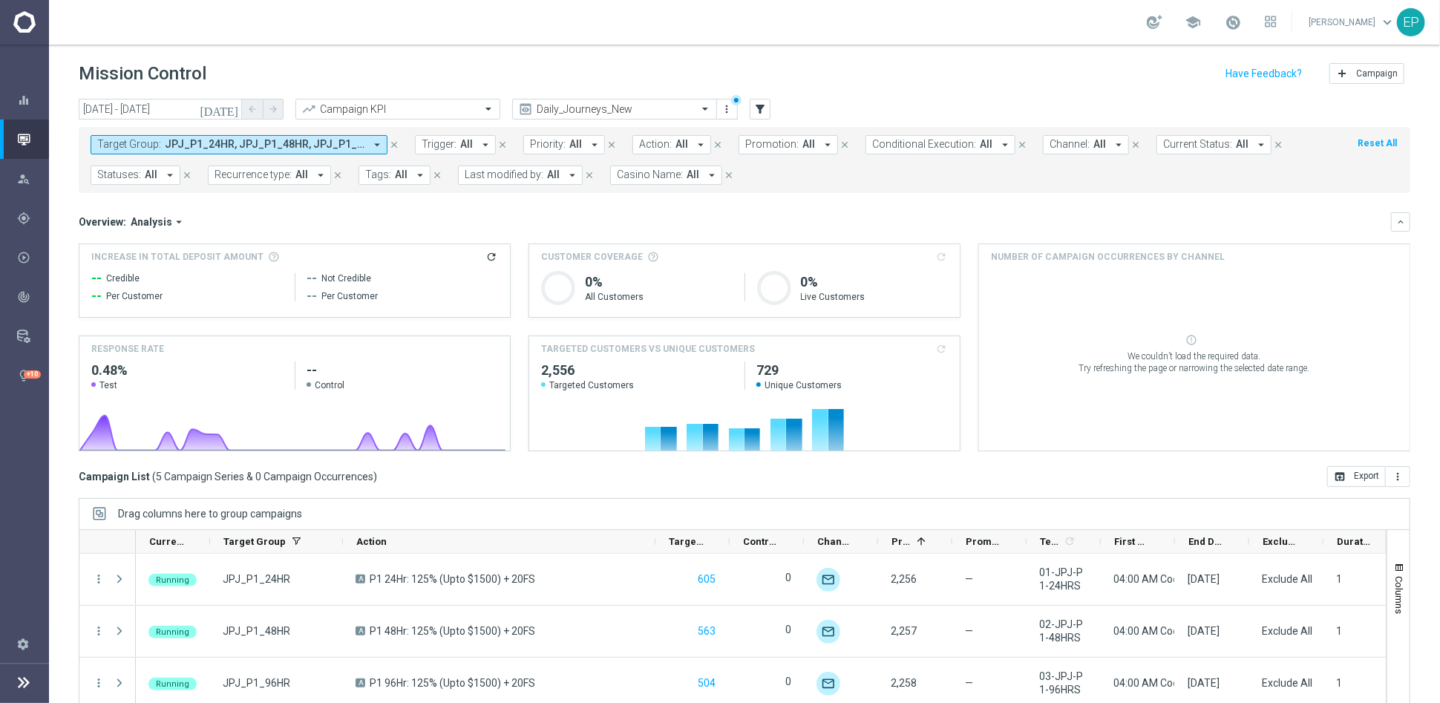
click at [214, 142] on span "JPJ_P1_24HR, JPJ_P1_48HR, JPJ_P1_96HR, JPJ_P1_DAY13, JPJ_P1_DAY7" at bounding box center [265, 144] width 200 height 13
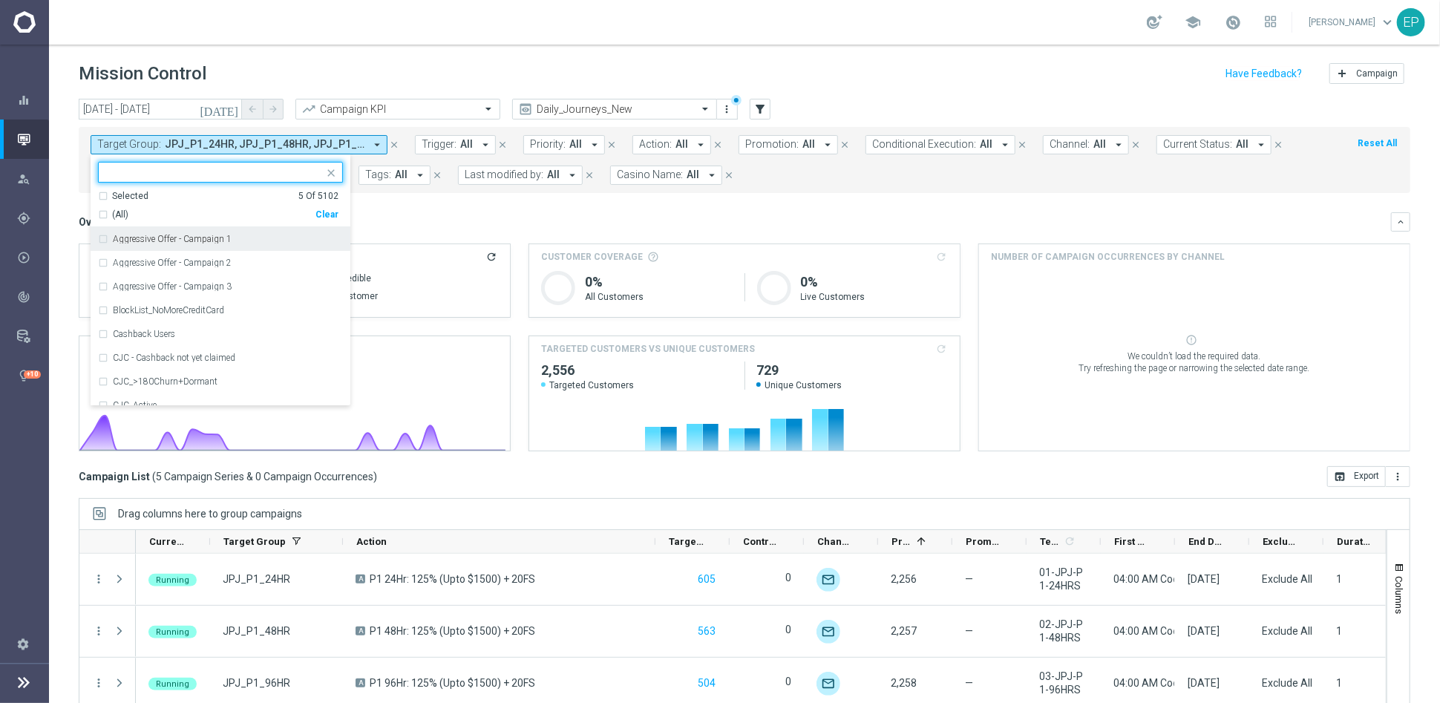
click at [0, 0] on div "Clear" at bounding box center [0, 0] width 0 height 0
click at [224, 171] on input "text" at bounding box center [214, 172] width 217 height 13
click at [177, 209] on span "(All Search Results)" at bounding box center [153, 215] width 82 height 13
type input "JKR_P1"
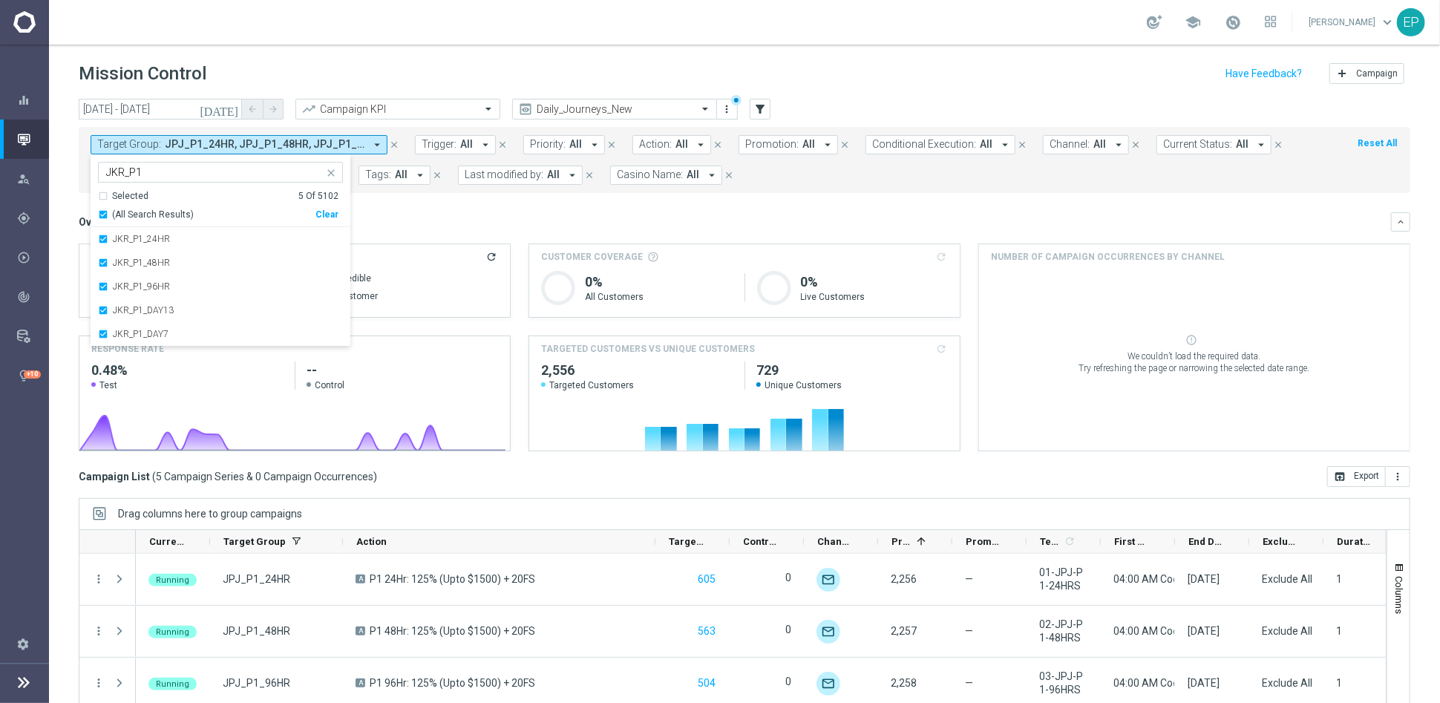
click at [455, 212] on div "Overview: Analysis arrow_drop_down keyboard_arrow_down" at bounding box center [744, 221] width 1331 height 19
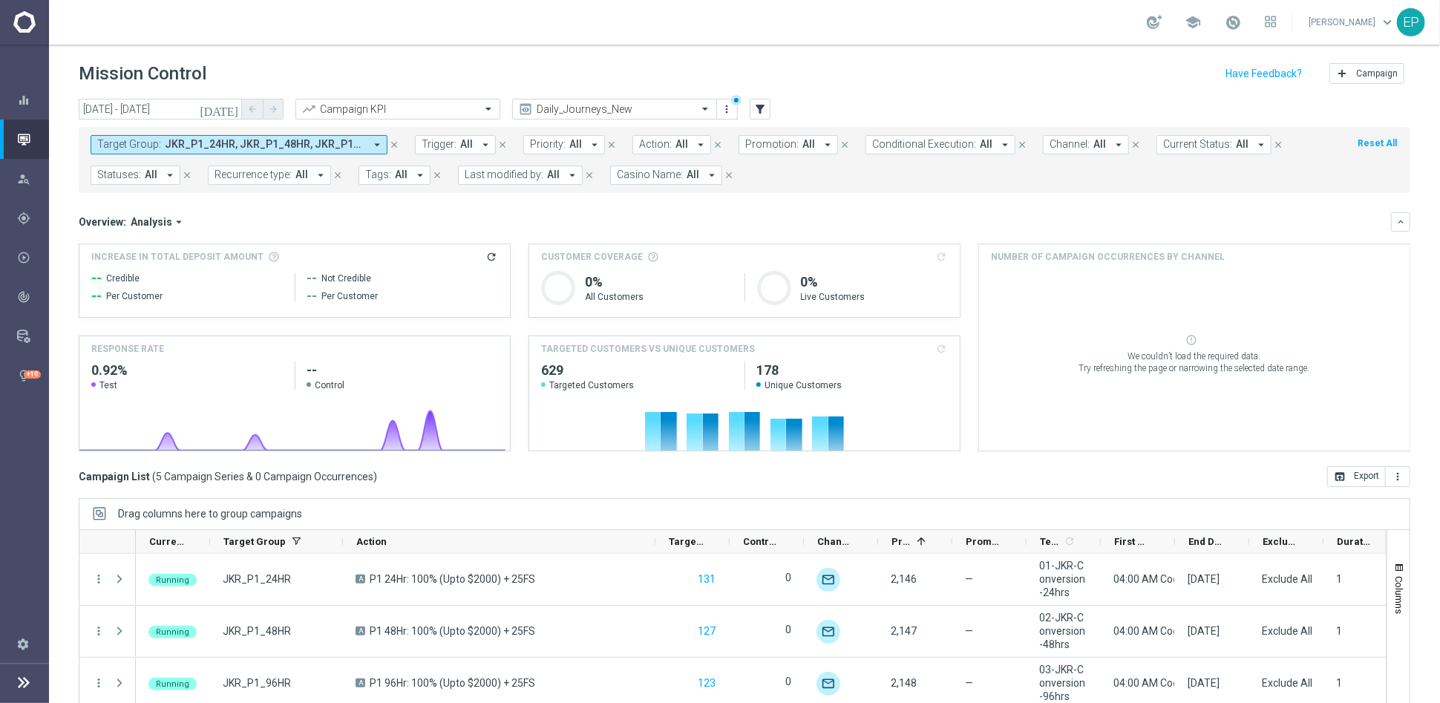
drag, startPoint x: 266, startPoint y: 140, endPoint x: 352, endPoint y: 151, distance: 87.5
click at [266, 140] on span "JKR_P1_24HR, JKR_P1_48HR, JKR_P1_96HR, JKR_P1_DAY13, JKR_P1_DAY7" at bounding box center [265, 144] width 200 height 13
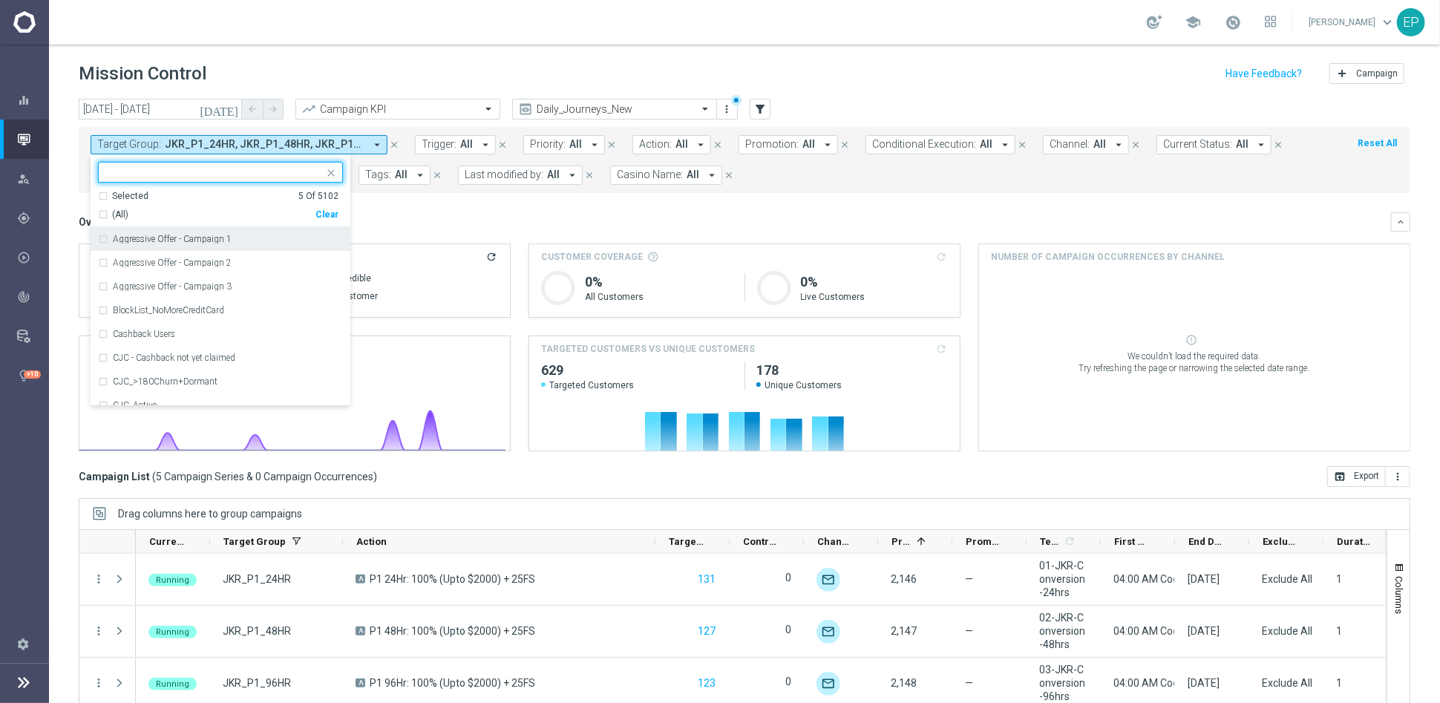
click at [0, 0] on div "Clear" at bounding box center [0, 0] width 0 height 0
click at [196, 166] on input "text" at bounding box center [214, 172] width 217 height 13
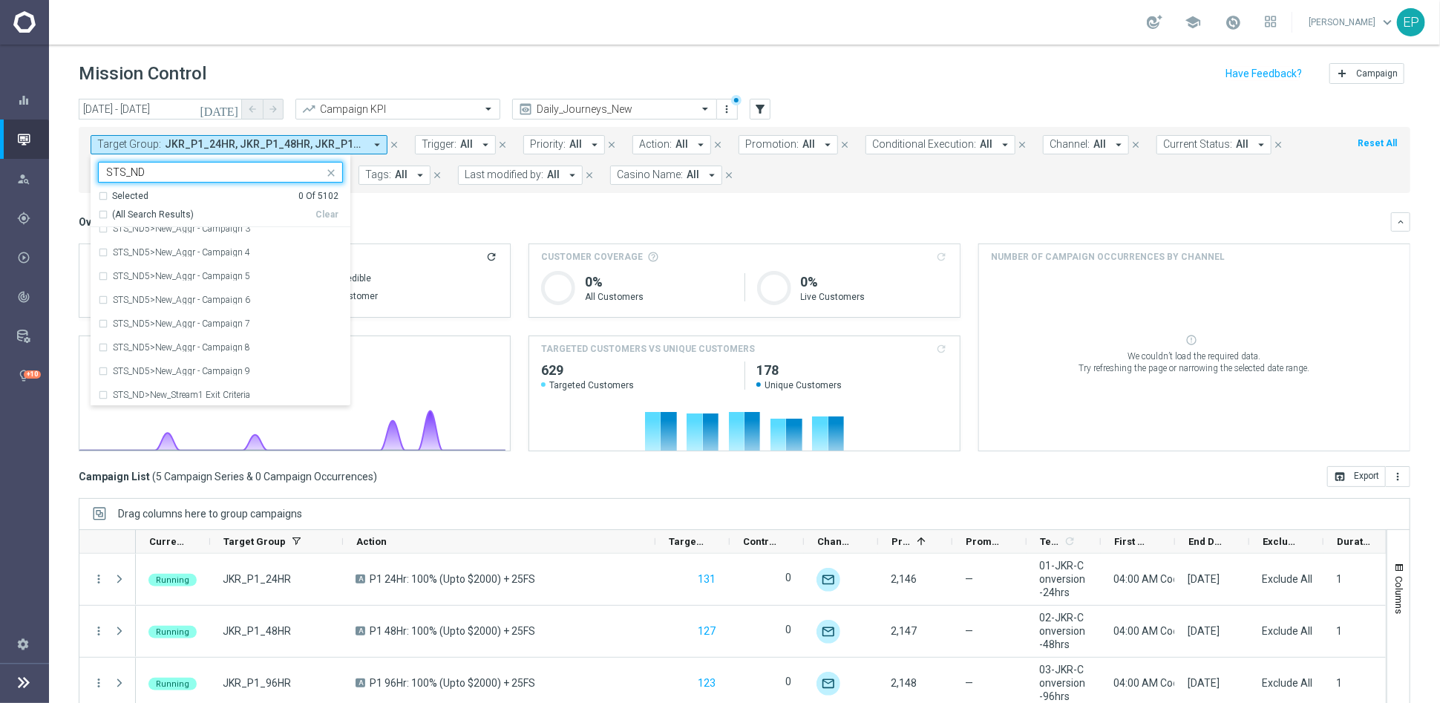
scroll to position [1365, 0]
click at [102, 209] on div "(All Search Results)" at bounding box center [206, 215] width 217 height 13
type input "STS_ND"
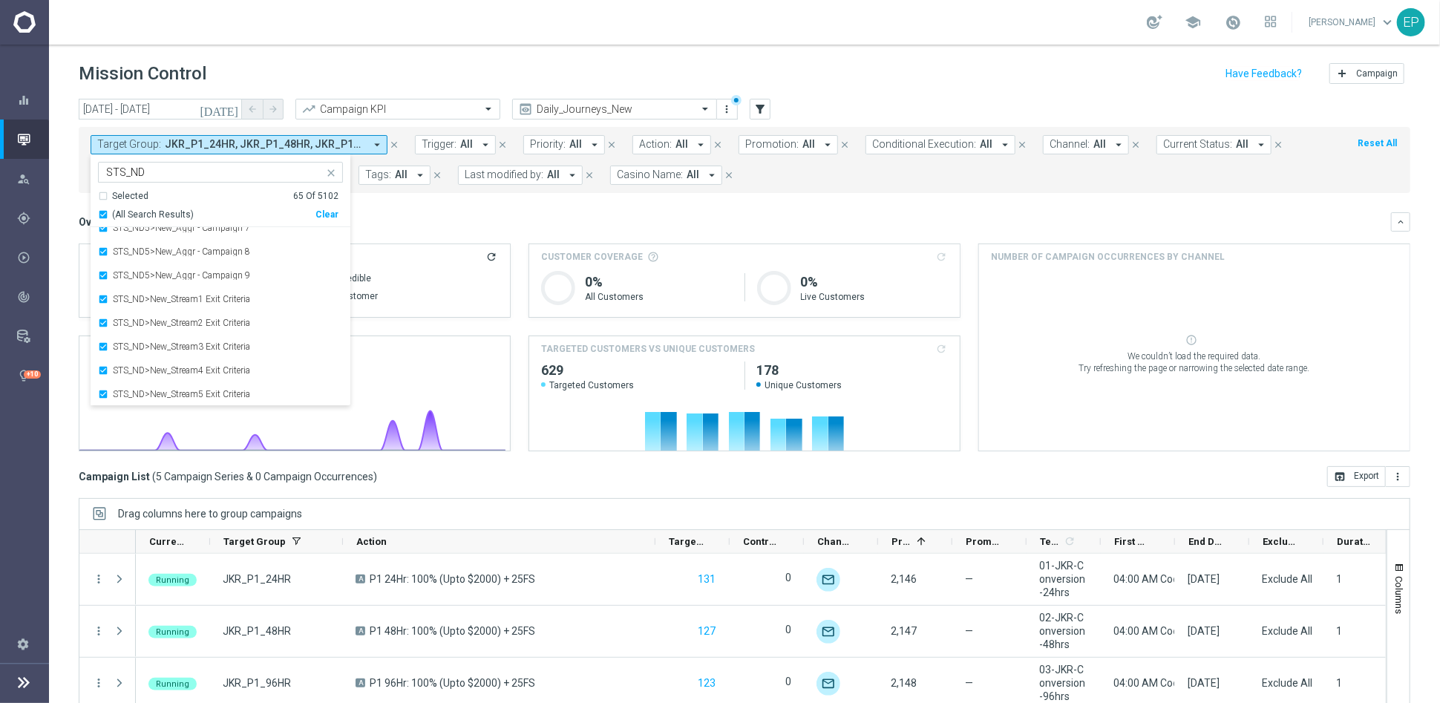
click at [559, 215] on div "Overview: Analysis arrow_drop_down" at bounding box center [735, 221] width 1312 height 13
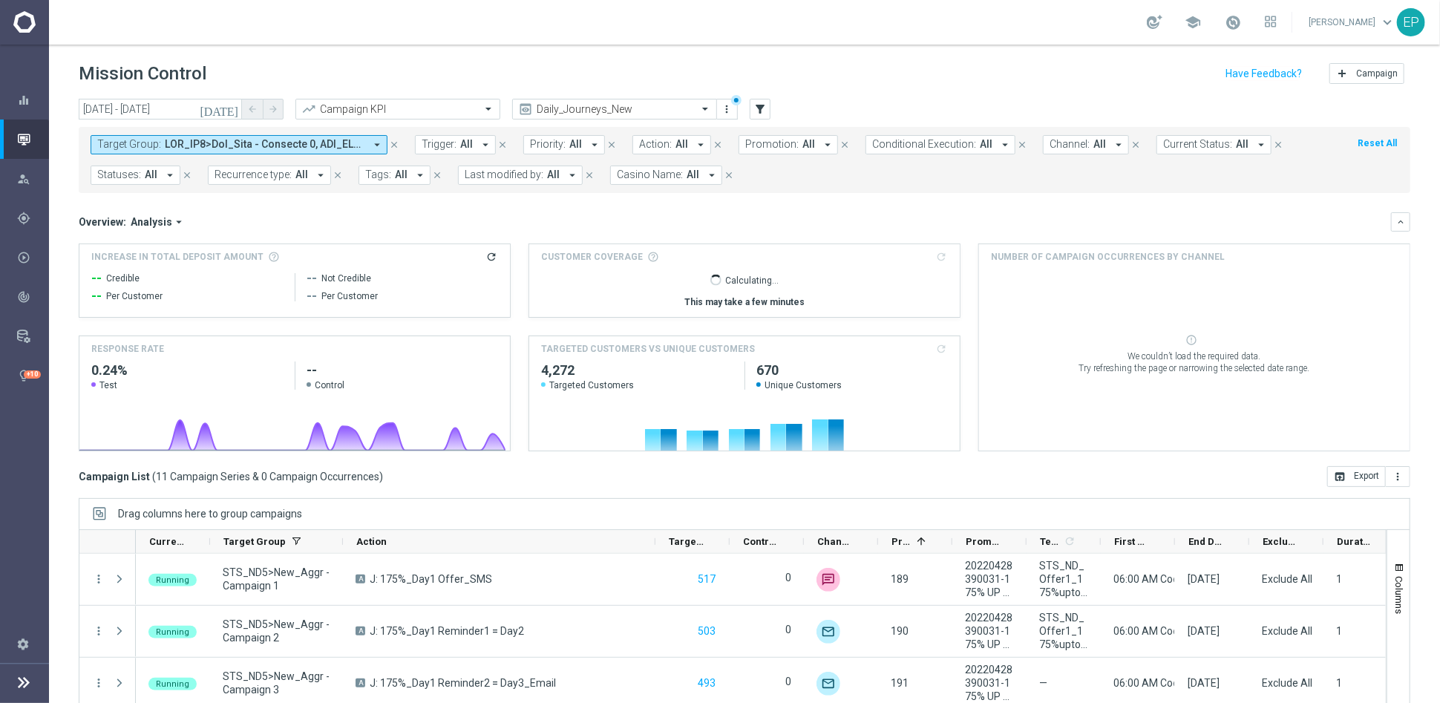
drag, startPoint x: 205, startPoint y: 142, endPoint x: 243, endPoint y: 151, distance: 39.1
click at [205, 142] on span at bounding box center [265, 144] width 200 height 13
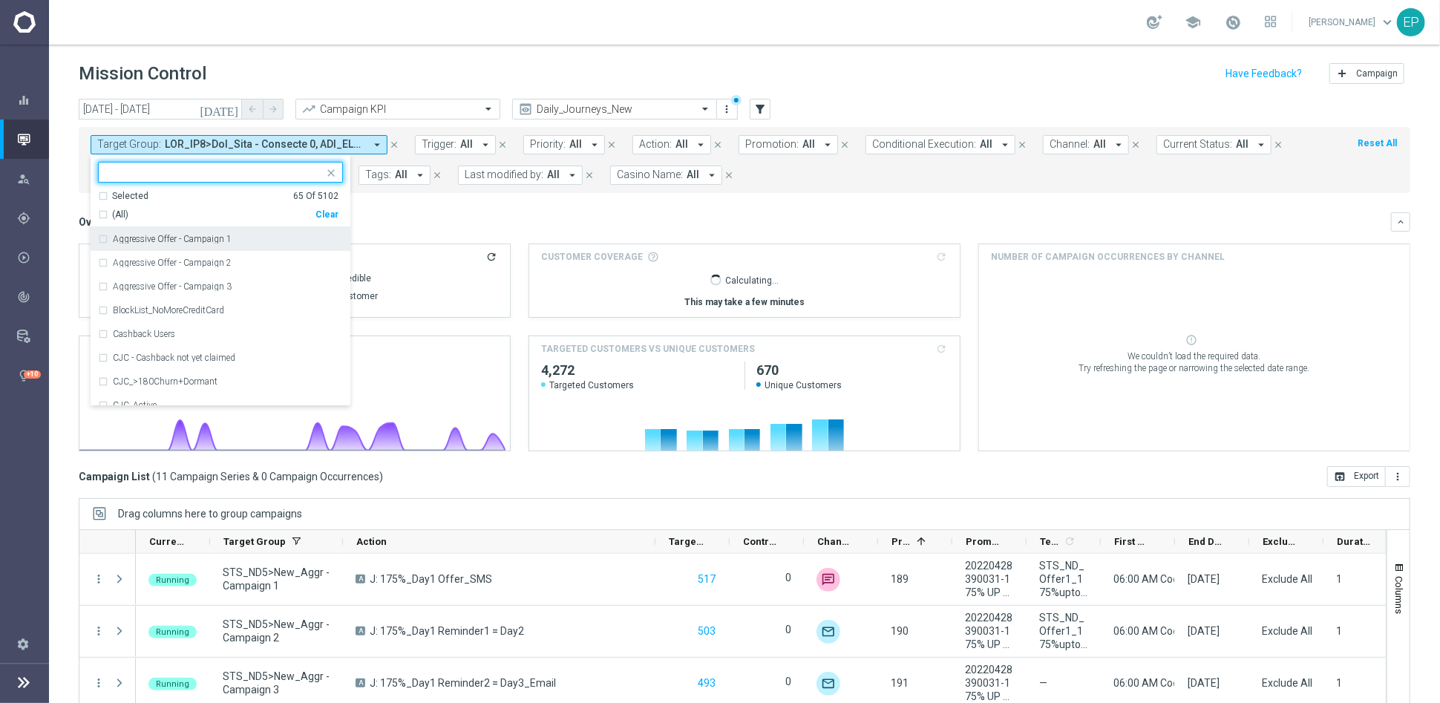
click at [0, 0] on div "Clear" at bounding box center [0, 0] width 0 height 0
click at [229, 166] on input "text" at bounding box center [214, 172] width 217 height 13
click at [162, 211] on span "(All Search Results)" at bounding box center [153, 215] width 82 height 13
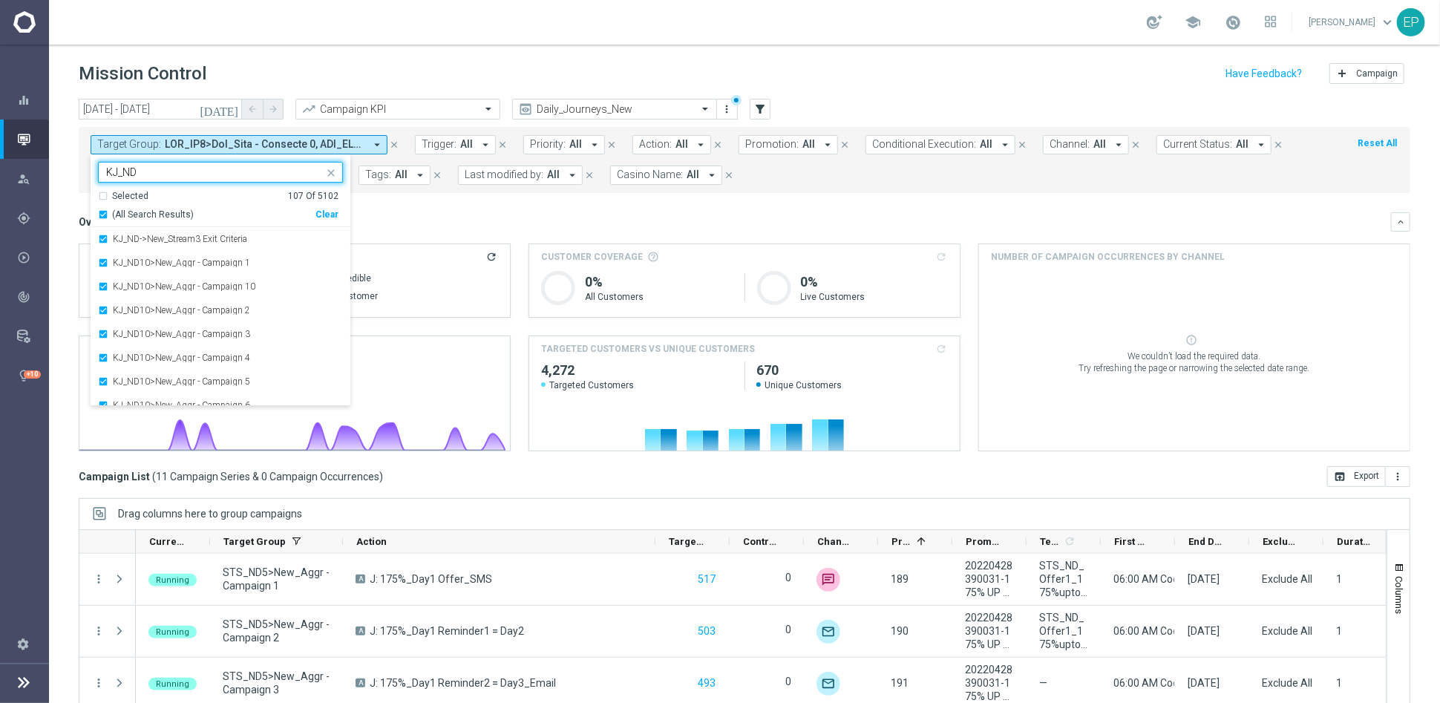
click at [149, 171] on input "KJ_ND" at bounding box center [214, 172] width 217 height 13
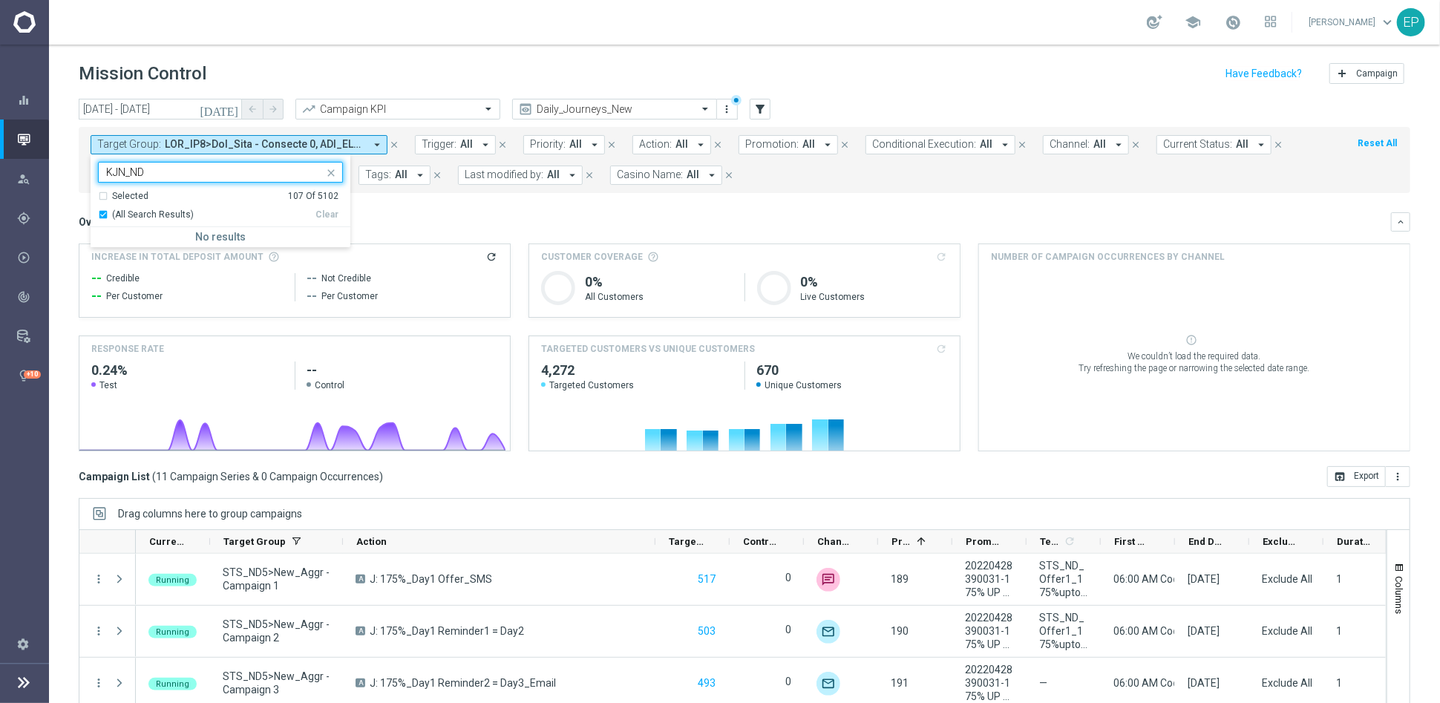
type input "KJN_ND"
click at [449, 206] on mini-dashboard "Overview: Analysis arrow_drop_down keyboard_arrow_down Increase In Total Deposi…" at bounding box center [744, 329] width 1331 height 273
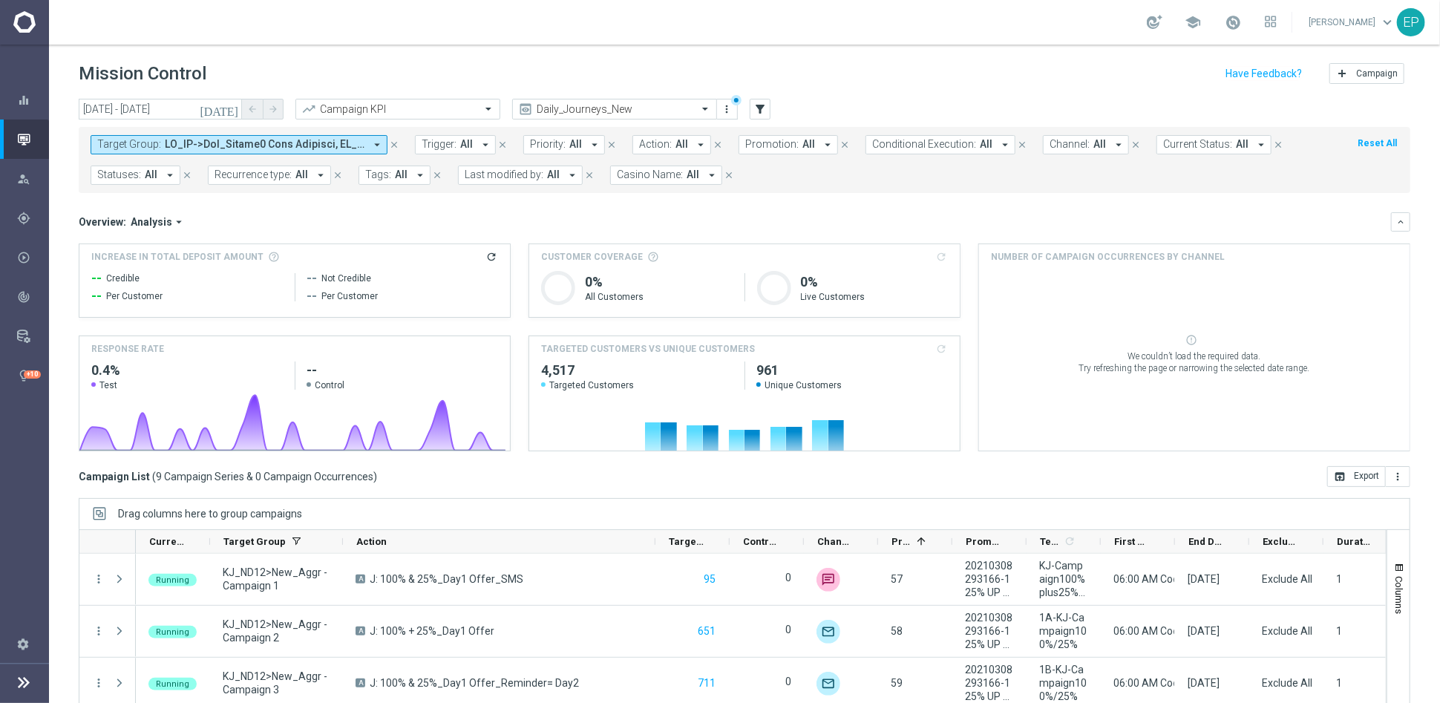
click at [234, 145] on span at bounding box center [265, 144] width 200 height 13
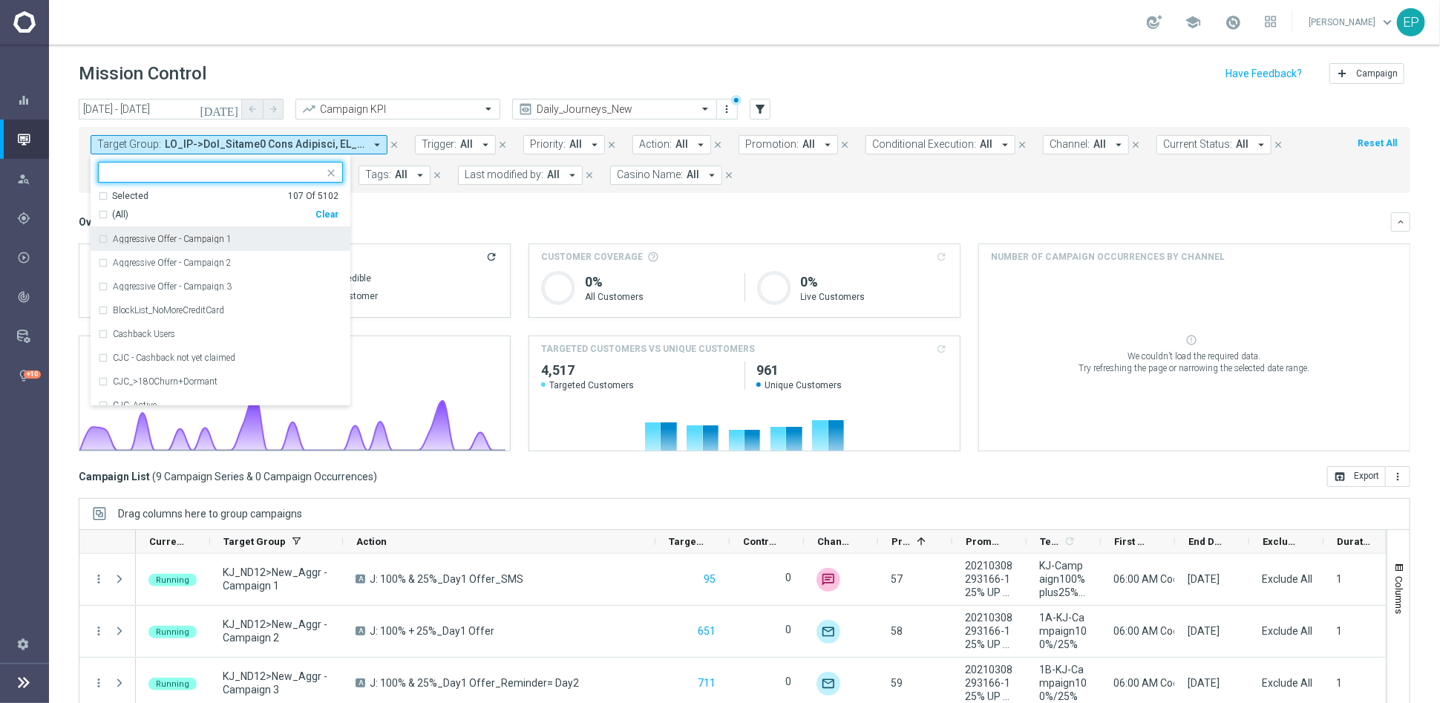
click at [326, 220] on div "Selected 107 Of 5102 (All) Clear" at bounding box center [221, 209] width 260 height 38
click at [0, 0] on div "Clear" at bounding box center [0, 0] width 0 height 0
click at [202, 176] on input "text" at bounding box center [214, 172] width 217 height 13
click at [162, 209] on span "(All Search Results)" at bounding box center [153, 215] width 82 height 13
type input "JPJ_ND"
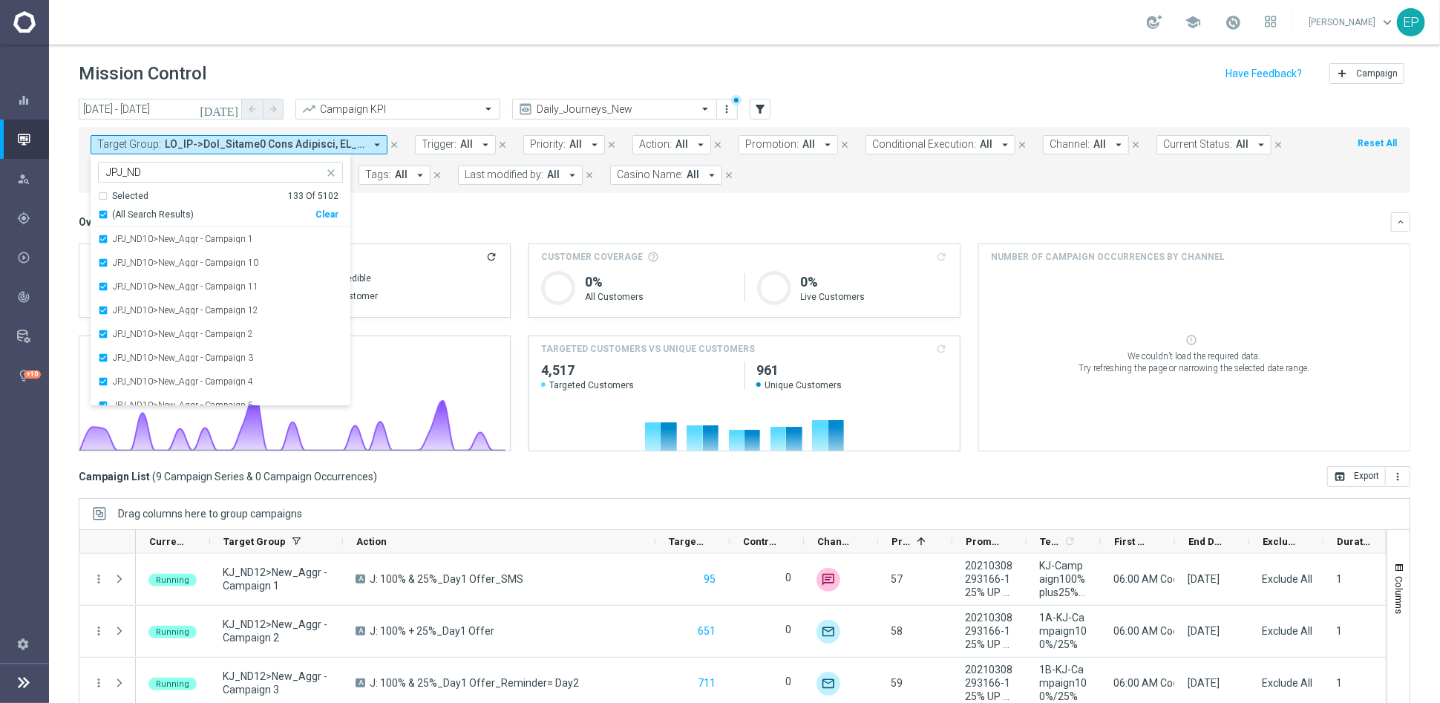
click at [502, 199] on mini-dashboard "Overview: Analysis arrow_drop_down keyboard_arrow_down Increase In Total Deposi…" at bounding box center [744, 329] width 1331 height 273
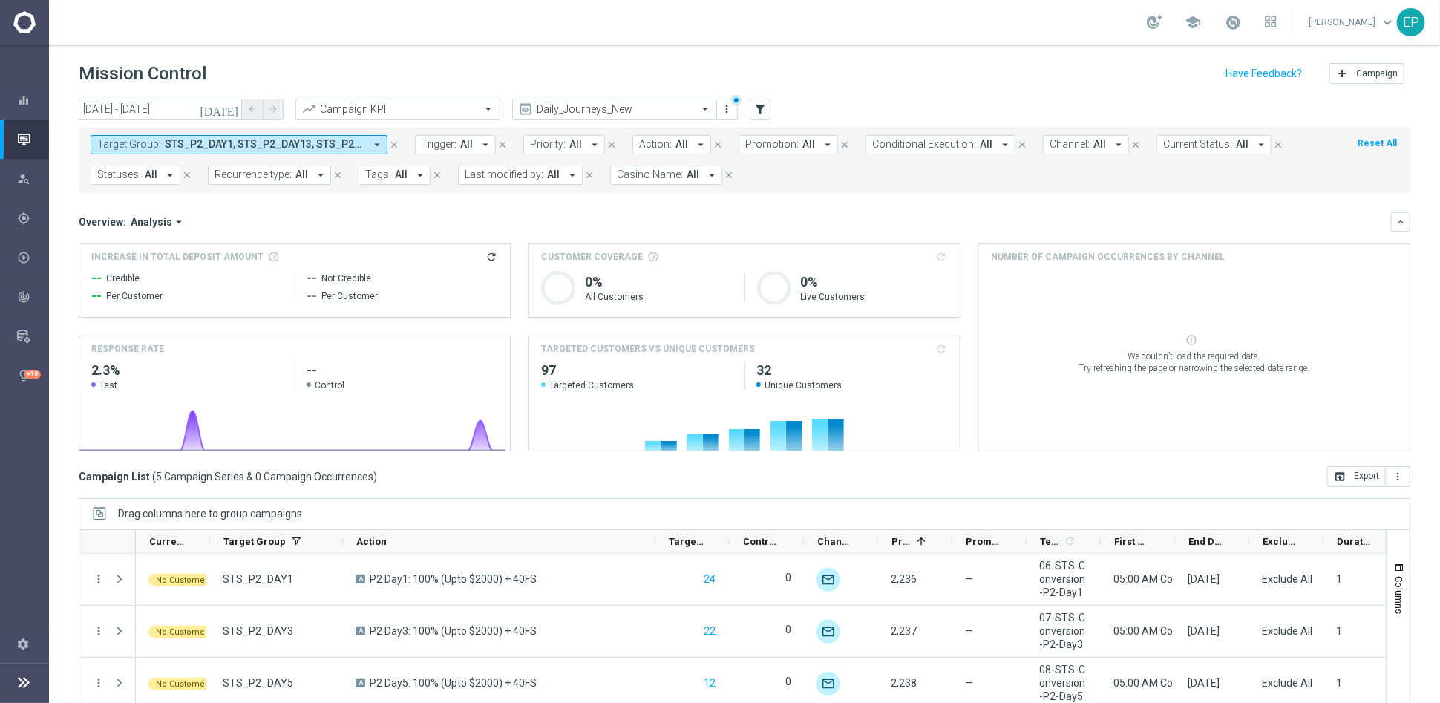
drag, startPoint x: 291, startPoint y: 148, endPoint x: 301, endPoint y: 152, distance: 10.3
click at [291, 148] on span "STS_P2_DAY1, STS_P2_DAY13, STS_P2_DAY3, STS_P2_DAY5, STS_P2_DAY7" at bounding box center [265, 144] width 200 height 13
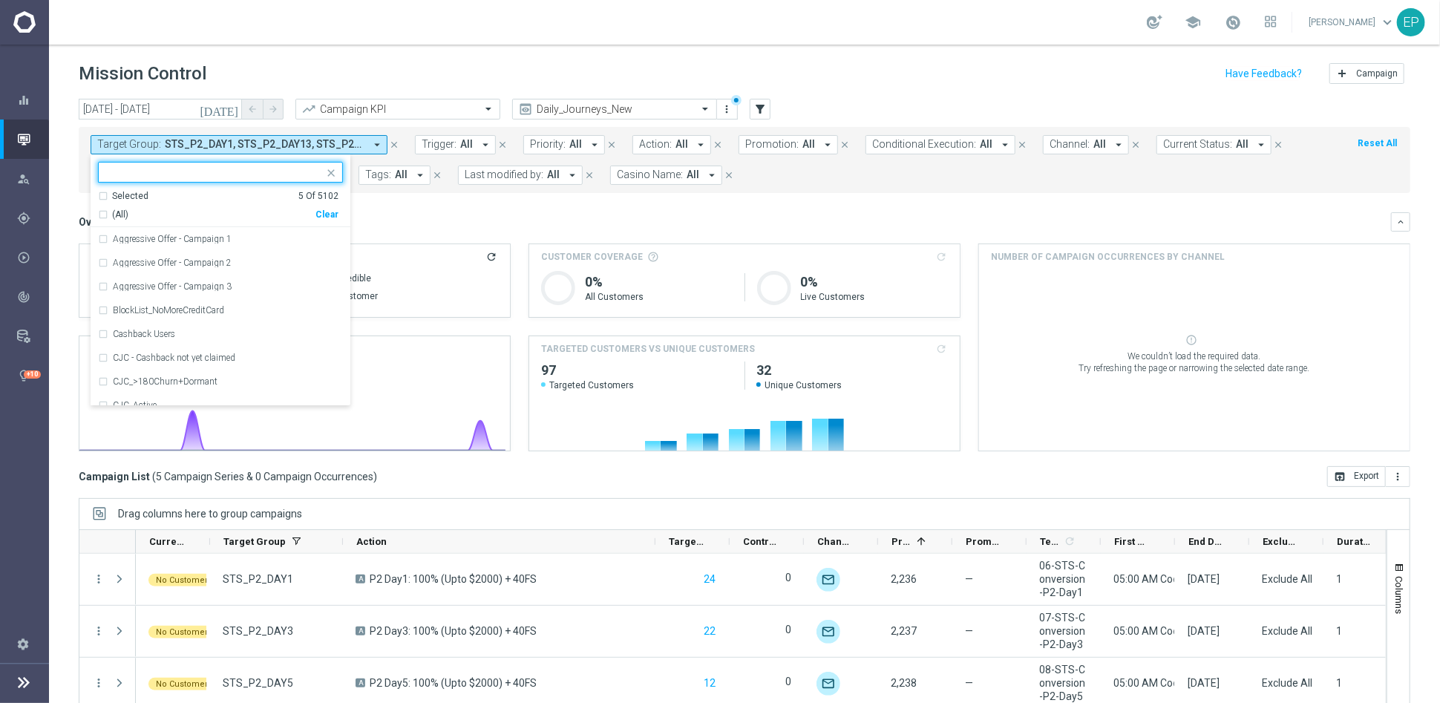
click at [0, 0] on div "Clear" at bounding box center [0, 0] width 0 height 0
click at [203, 171] on input "text" at bounding box center [214, 172] width 217 height 13
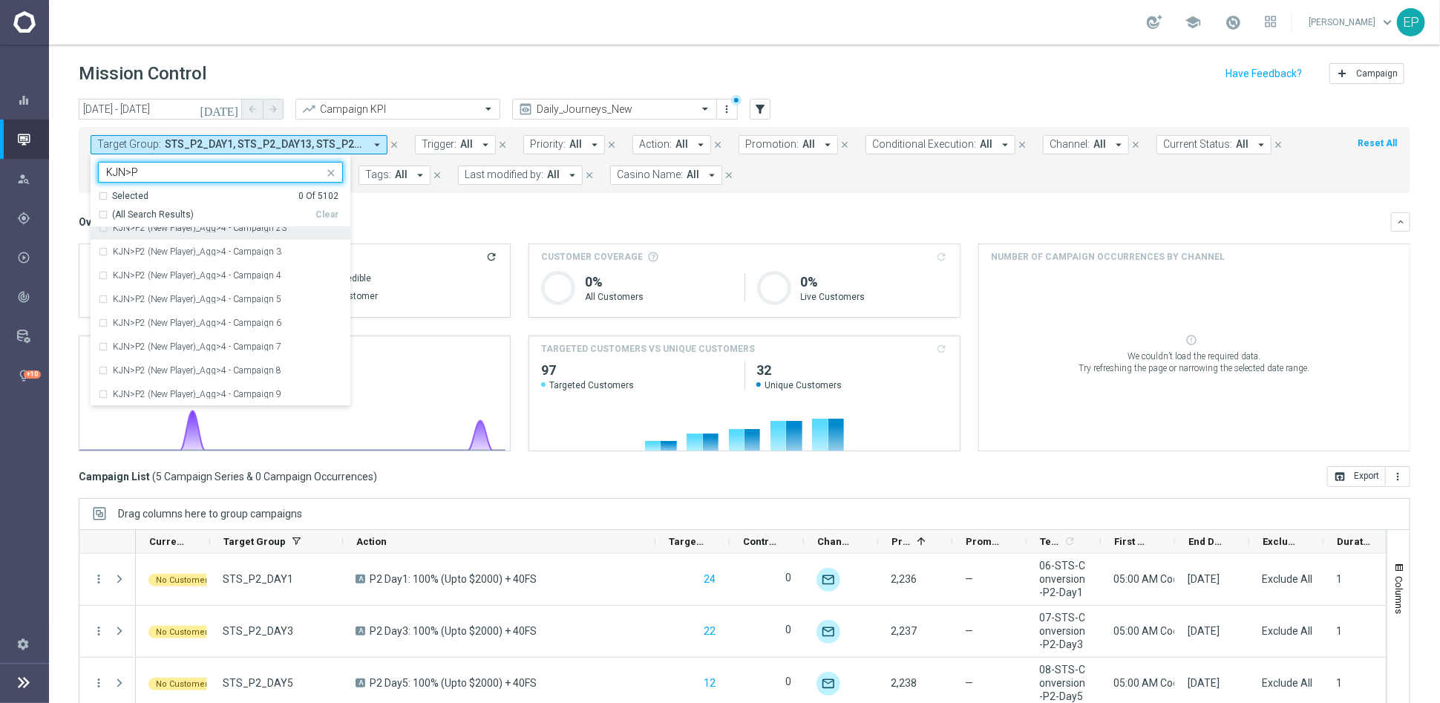
click at [107, 211] on div "(All Search Results)" at bounding box center [206, 215] width 217 height 13
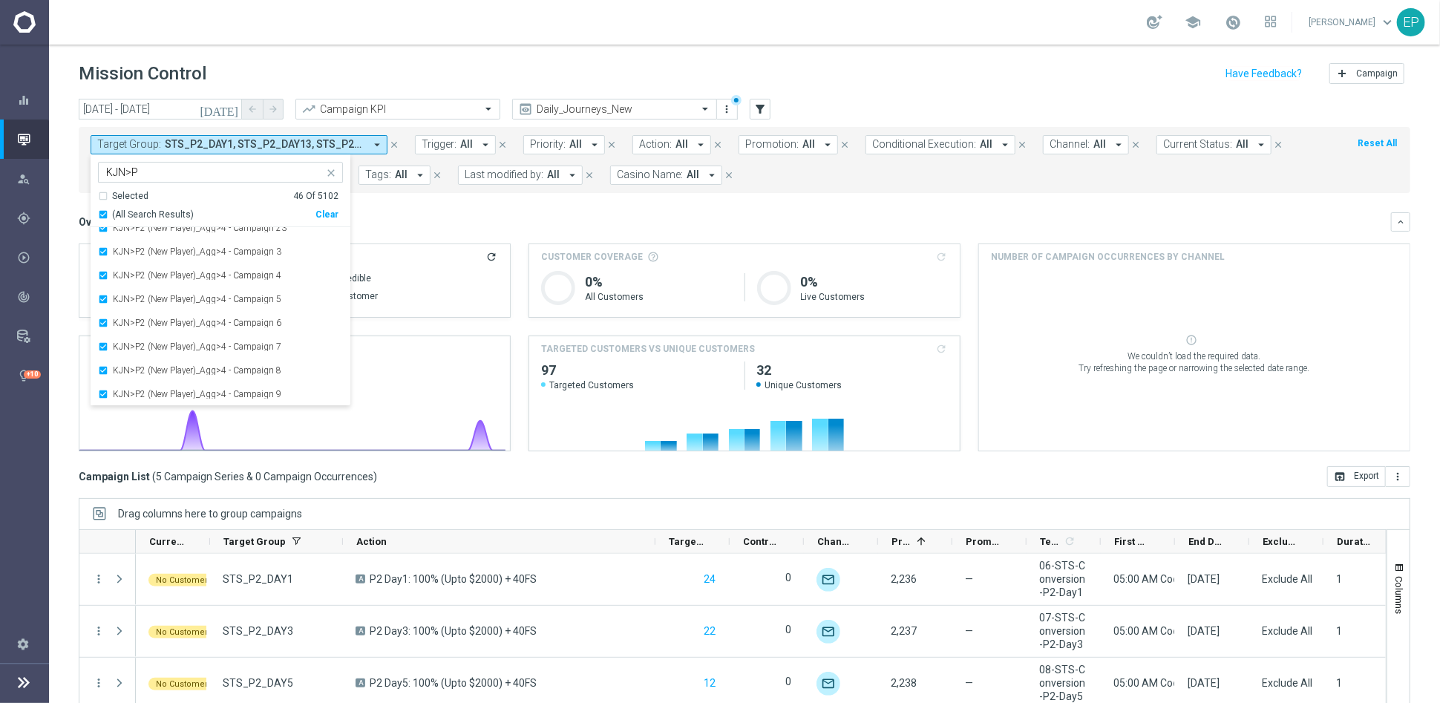
click at [150, 166] on input "KJN>P" at bounding box center [214, 172] width 217 height 13
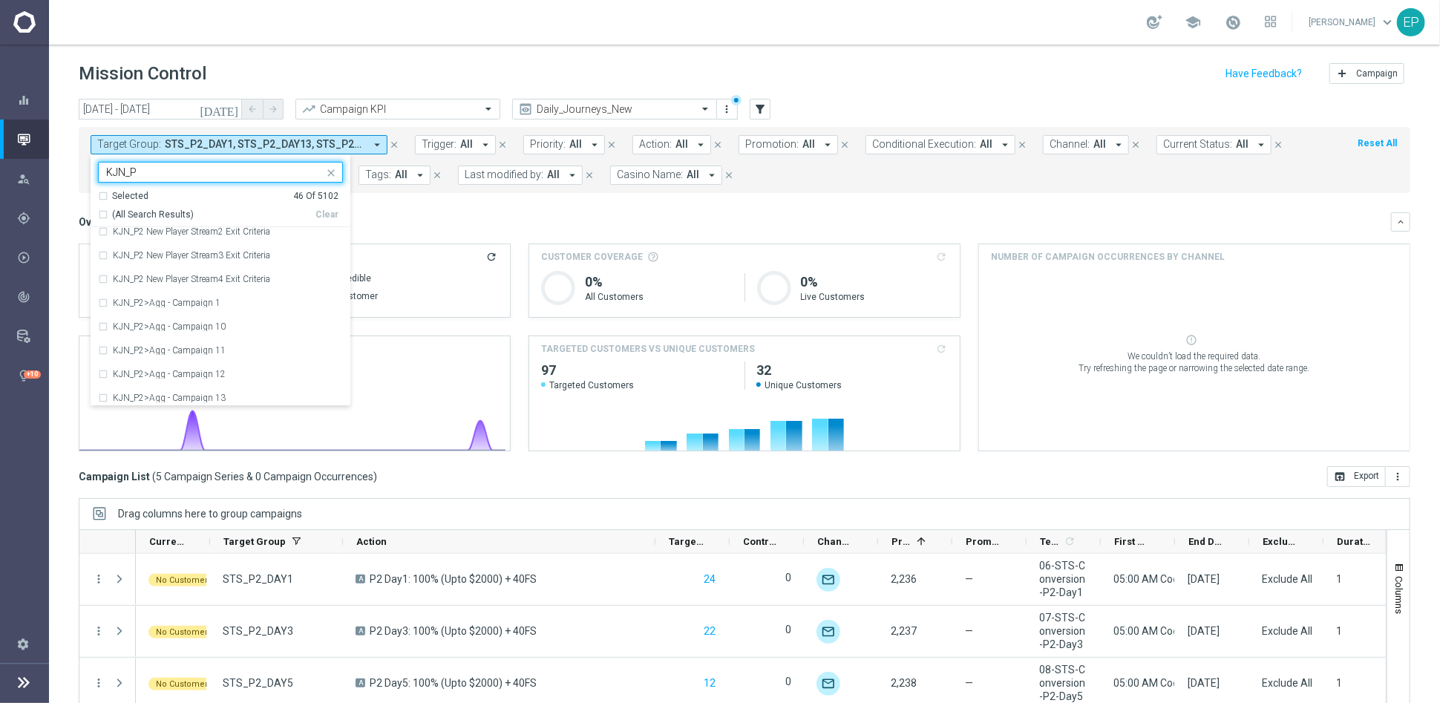
scroll to position [0, 0]
click at [108, 215] on div "(All Search Results)" at bounding box center [206, 215] width 217 height 13
click at [173, 169] on input "KJN_P2" at bounding box center [214, 172] width 217 height 13
type input "KJ_P2"
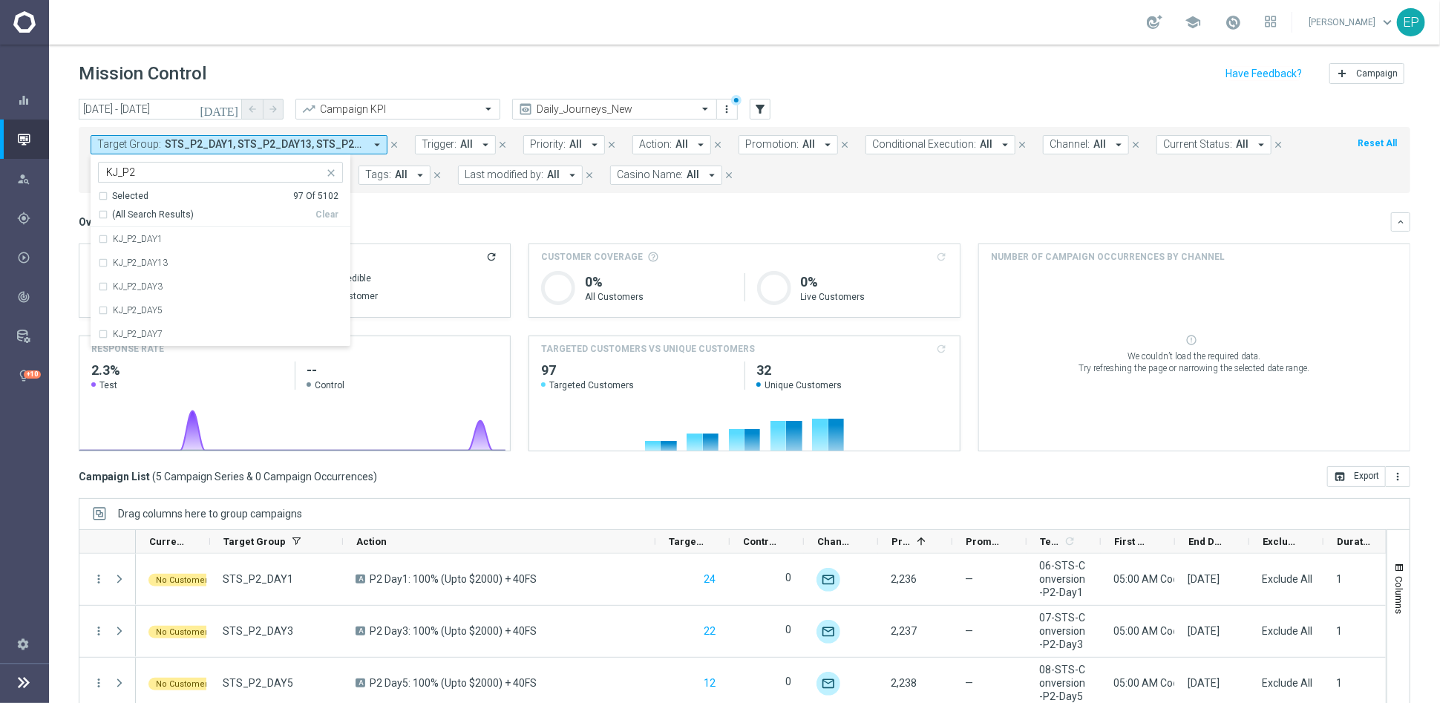
click at [470, 211] on mini-dashboard "Overview: Analysis arrow_drop_down keyboard_arrow_down Increase In Total Deposi…" at bounding box center [744, 329] width 1331 height 273
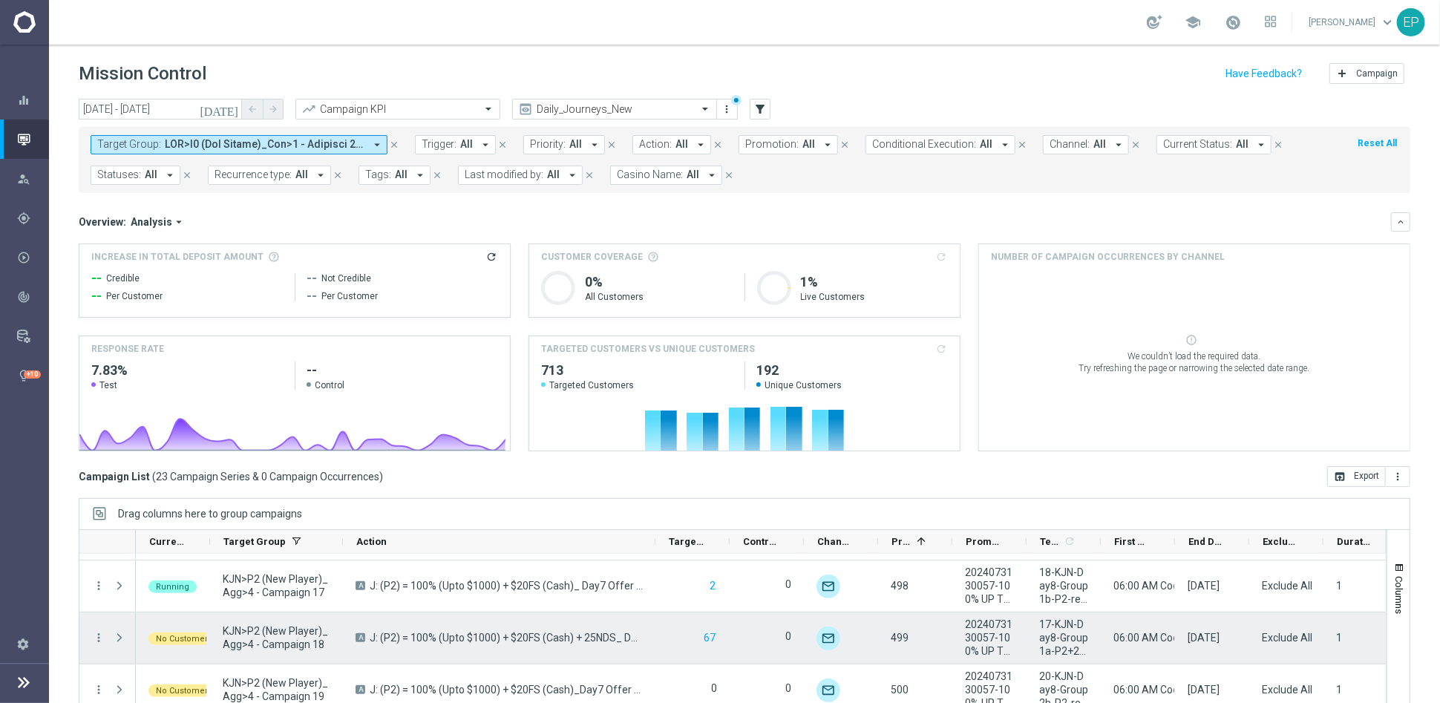
scroll to position [1003, 0]
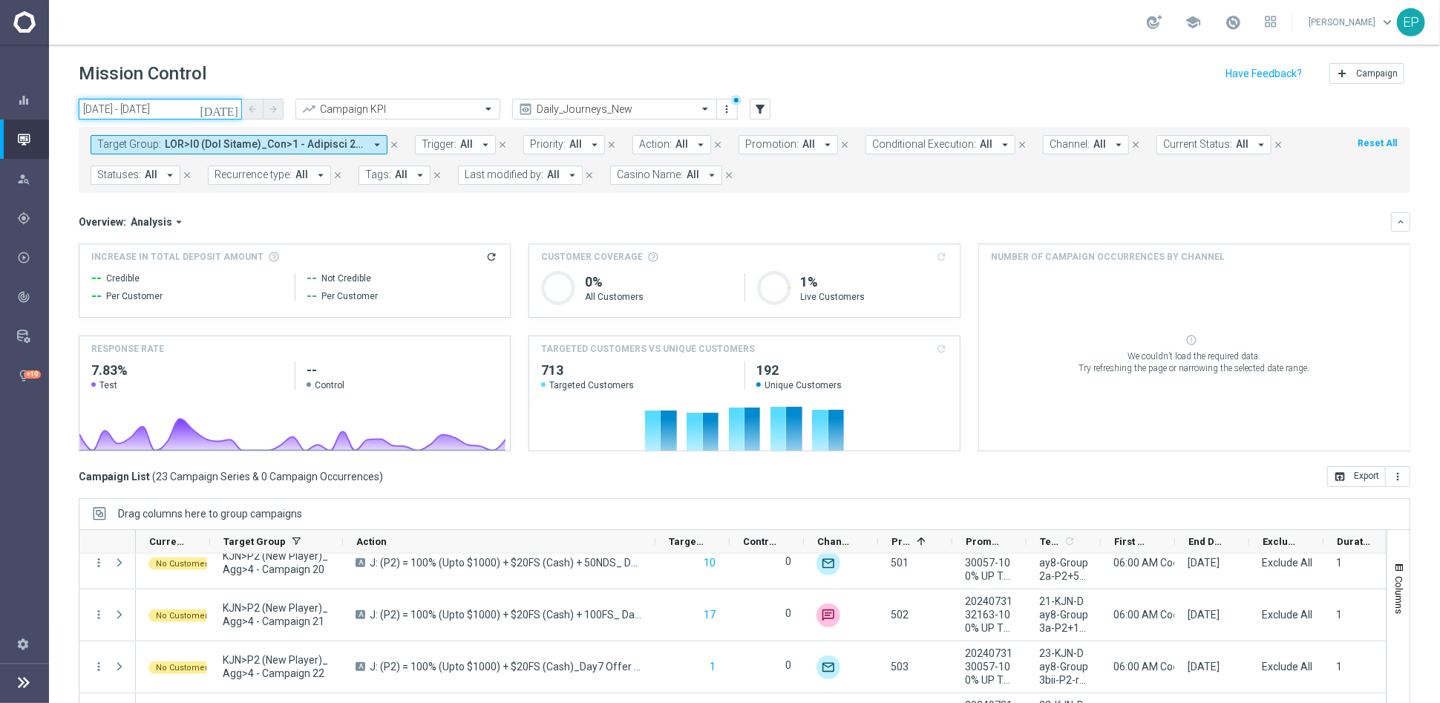
click at [142, 115] on input "[DATE] - [DATE]" at bounding box center [160, 109] width 163 height 21
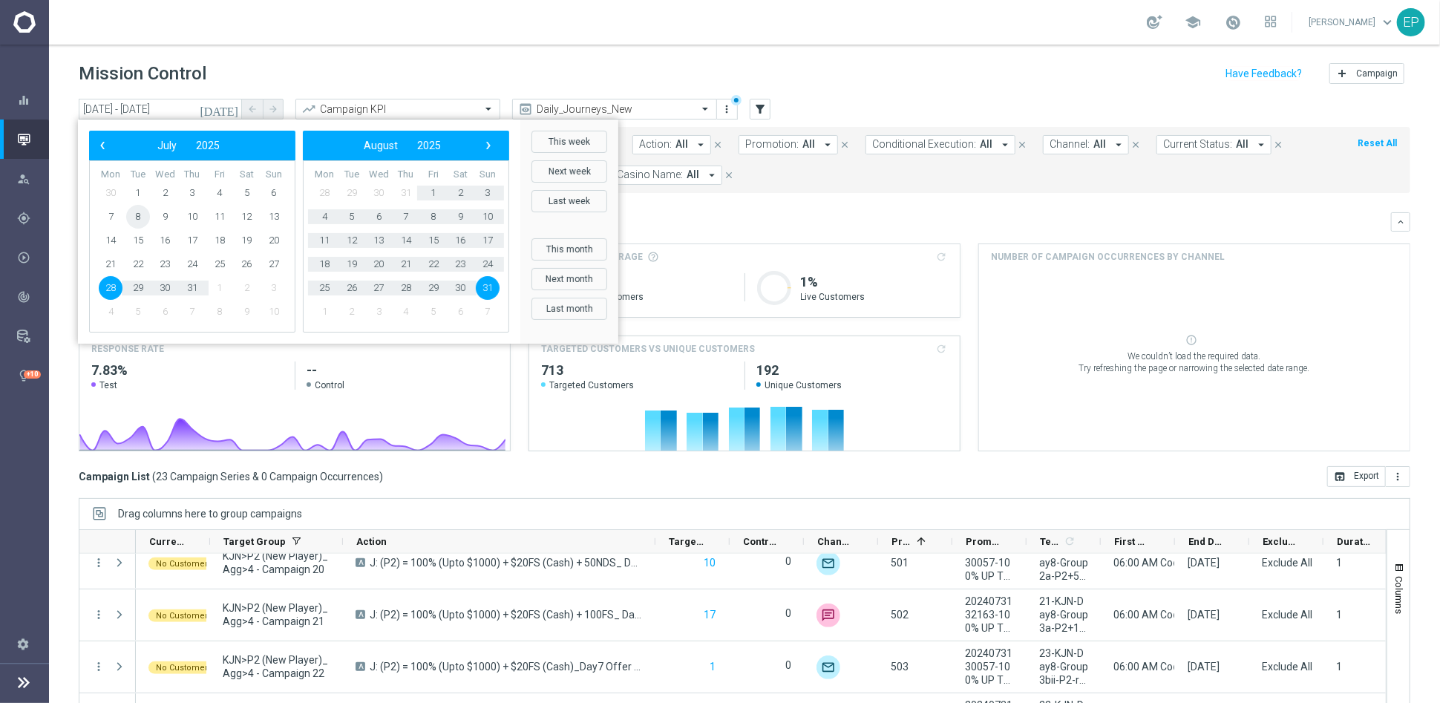
click at [137, 218] on span "8" at bounding box center [138, 217] width 24 height 24
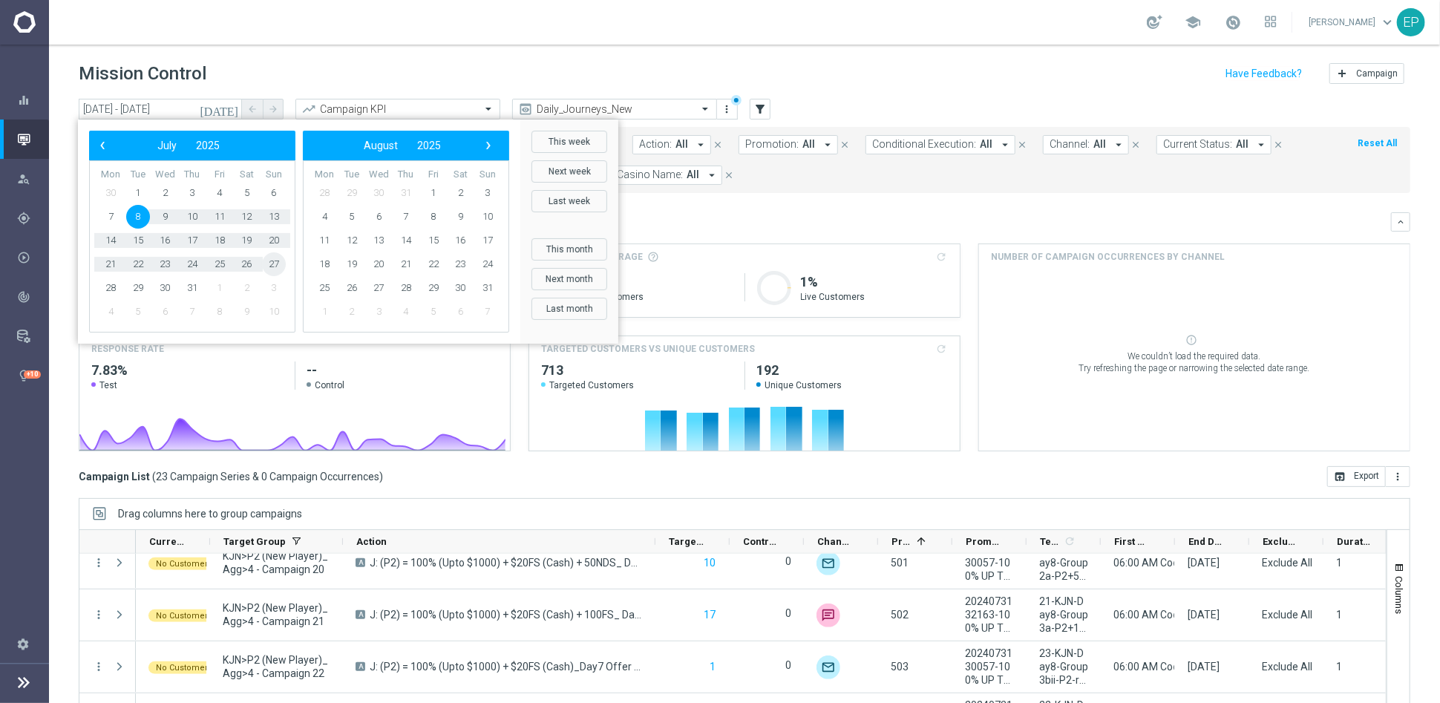
click at [269, 263] on span "27" at bounding box center [274, 264] width 24 height 24
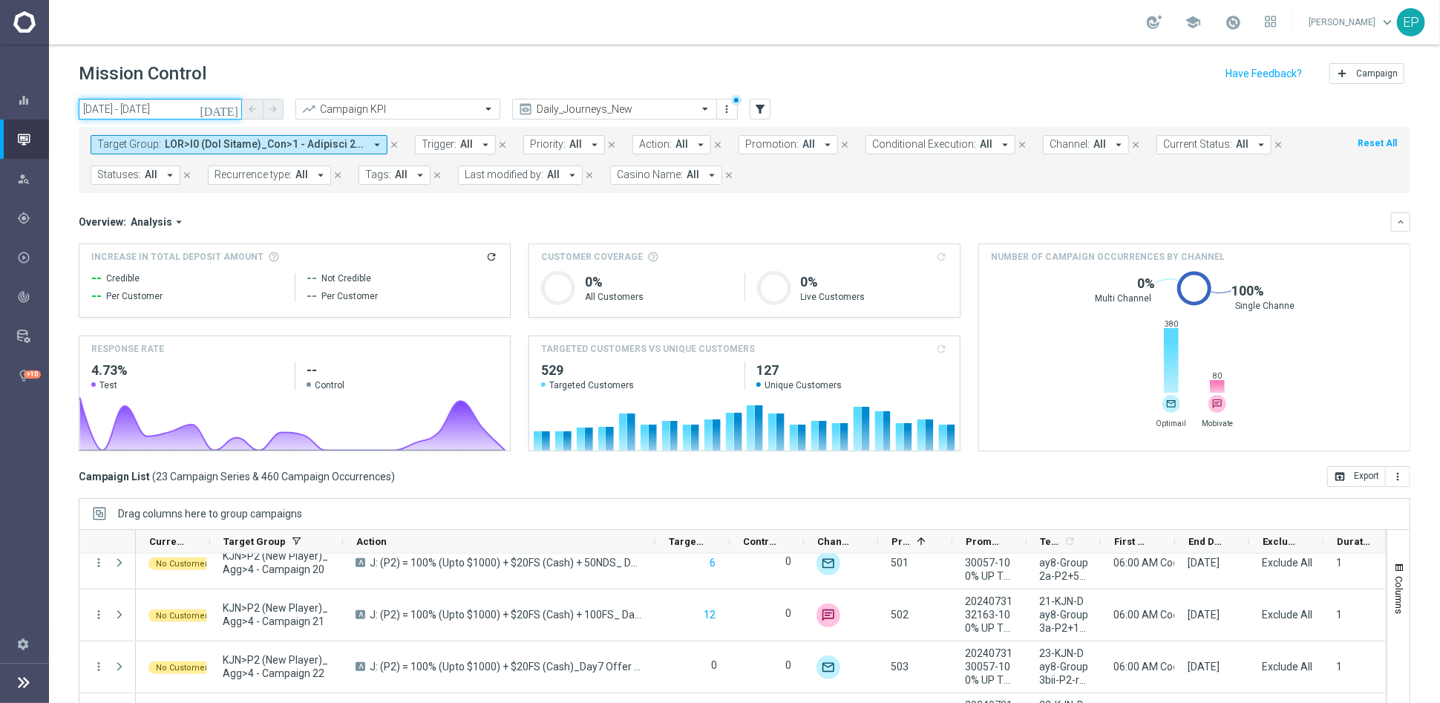
drag, startPoint x: 114, startPoint y: 103, endPoint x: 131, endPoint y: 102, distance: 17.1
click at [114, 103] on input "08 Jul 2025 - 27 Jul 2025" at bounding box center [160, 109] width 163 height 21
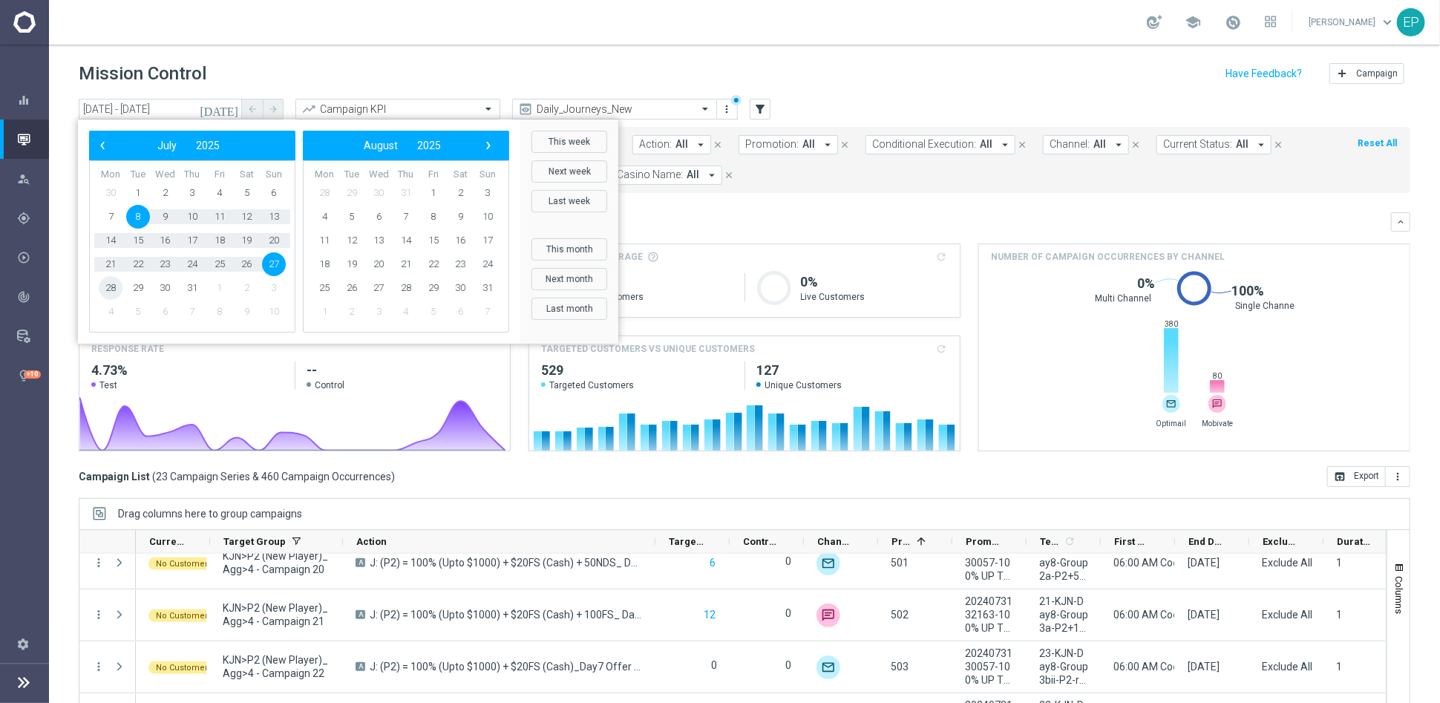
click at [103, 283] on span "28" at bounding box center [111, 288] width 24 height 24
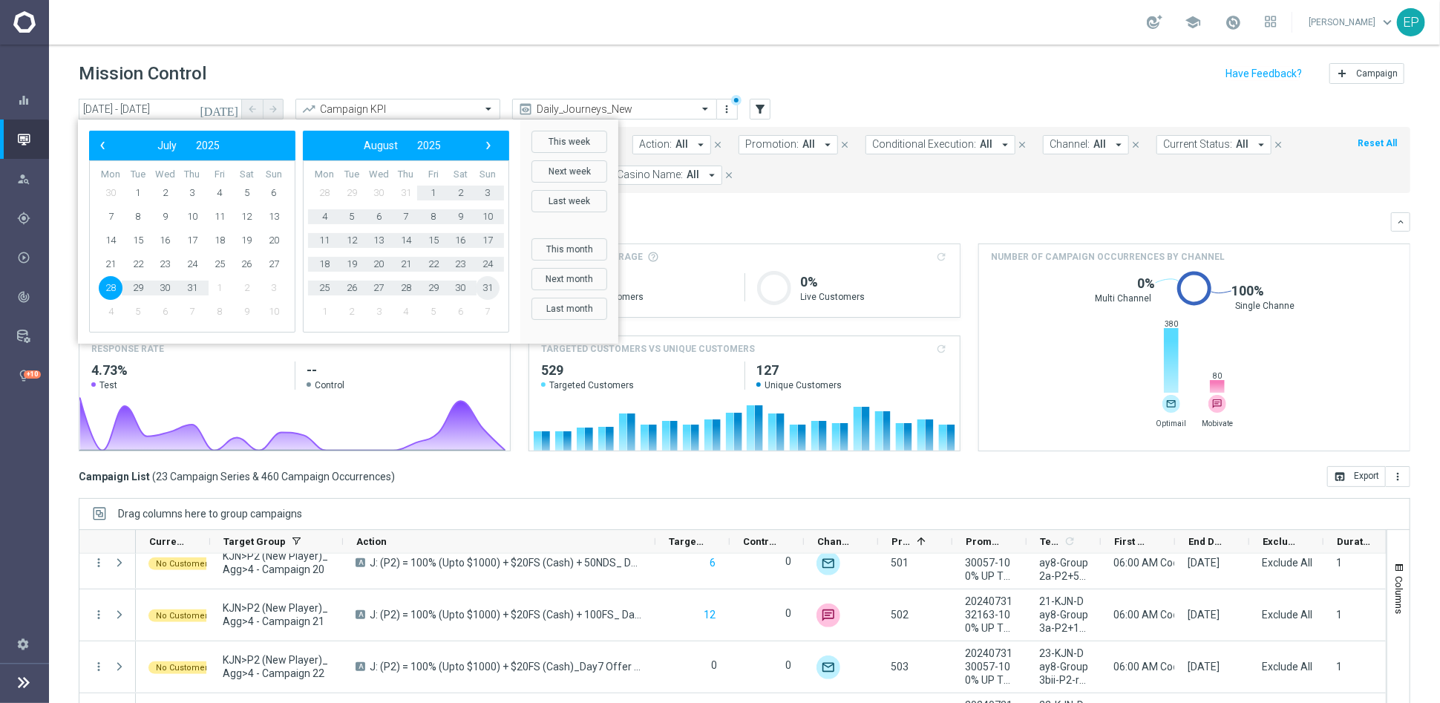
click at [483, 287] on span "31" at bounding box center [488, 288] width 24 height 24
type input "[DATE] - [DATE]"
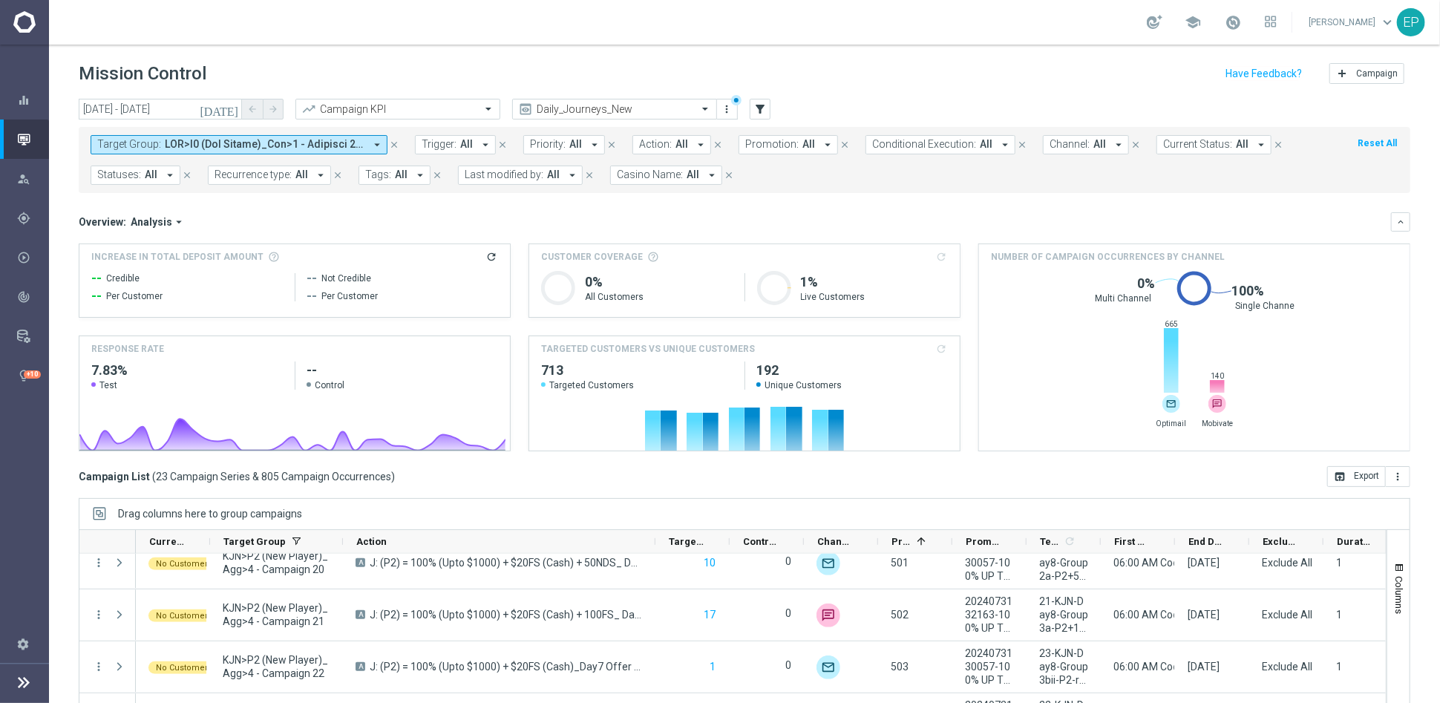
click at [193, 140] on span at bounding box center [265, 144] width 200 height 13
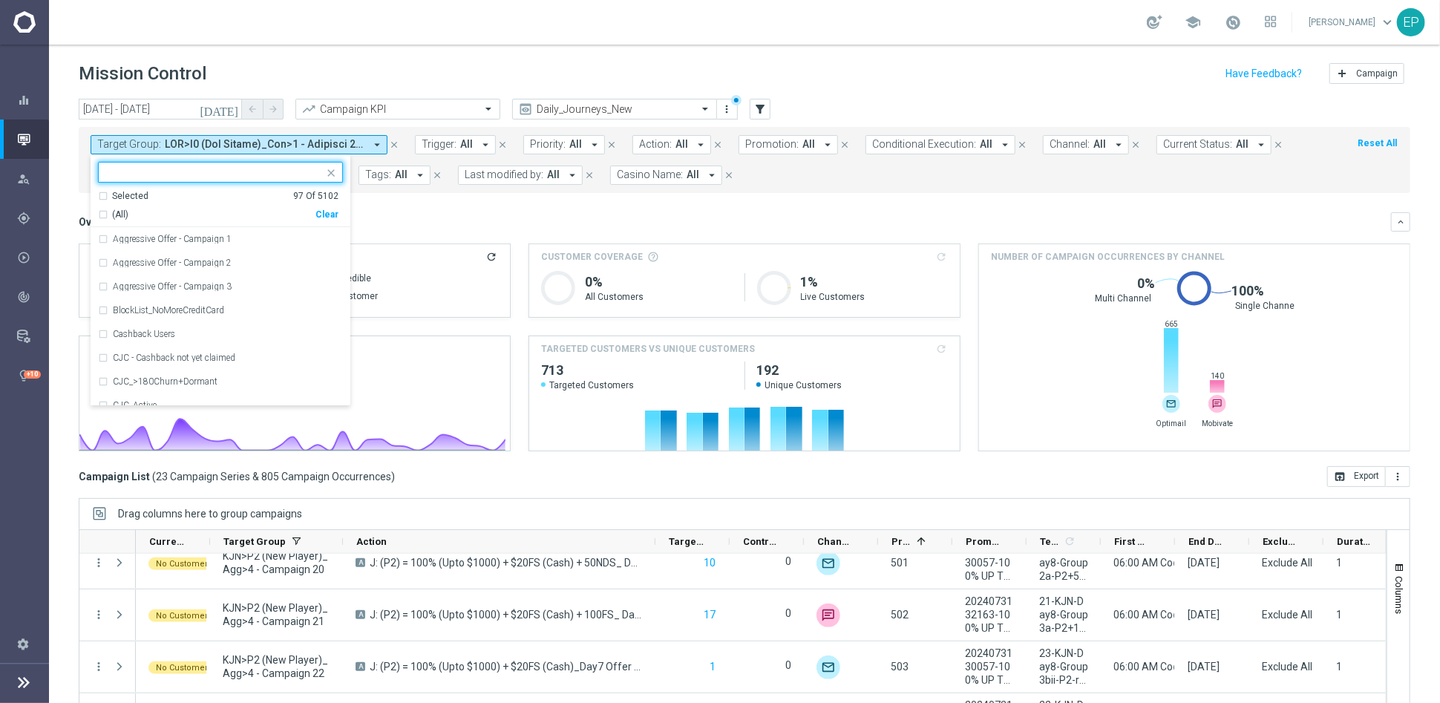
click at [0, 0] on div "Clear" at bounding box center [0, 0] width 0 height 0
click at [238, 173] on input "text" at bounding box center [214, 172] width 217 height 13
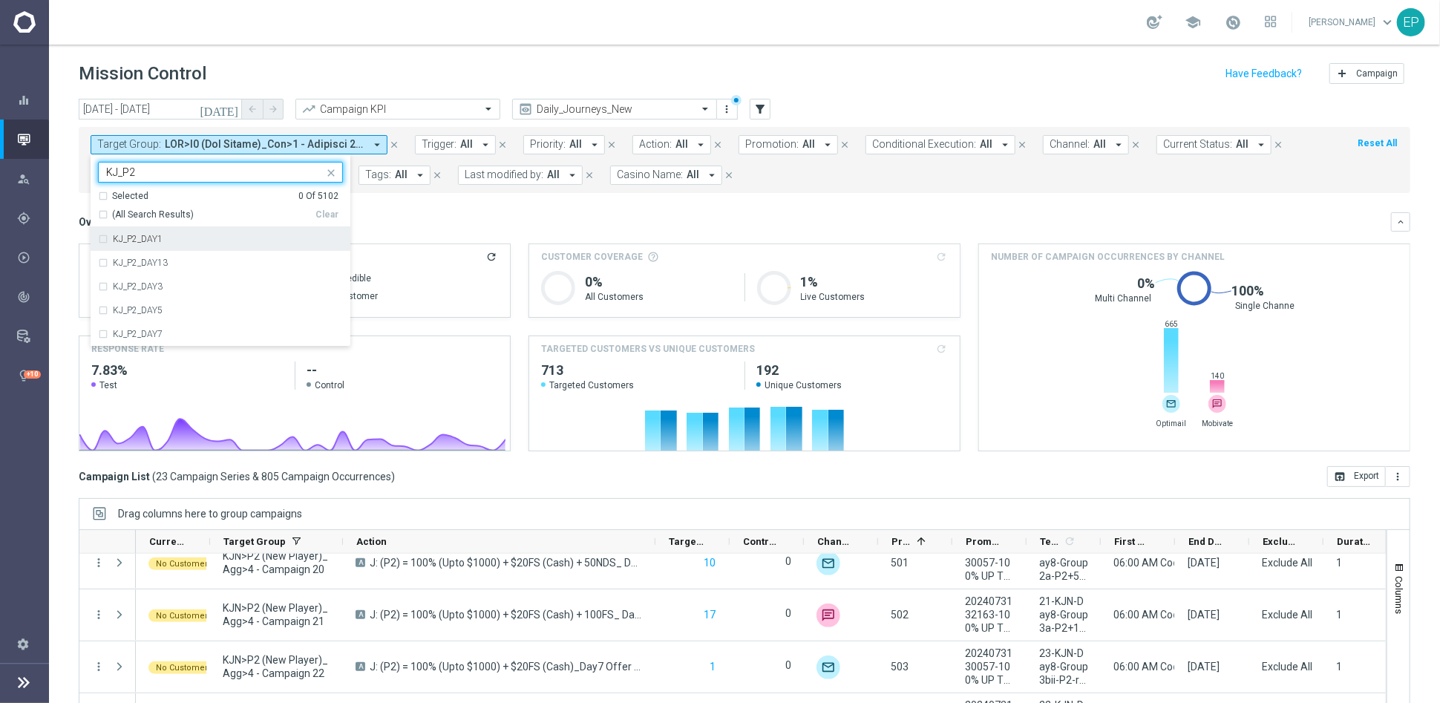
click at [137, 216] on span "(All Search Results)" at bounding box center [153, 215] width 82 height 13
type input "KJ_P2"
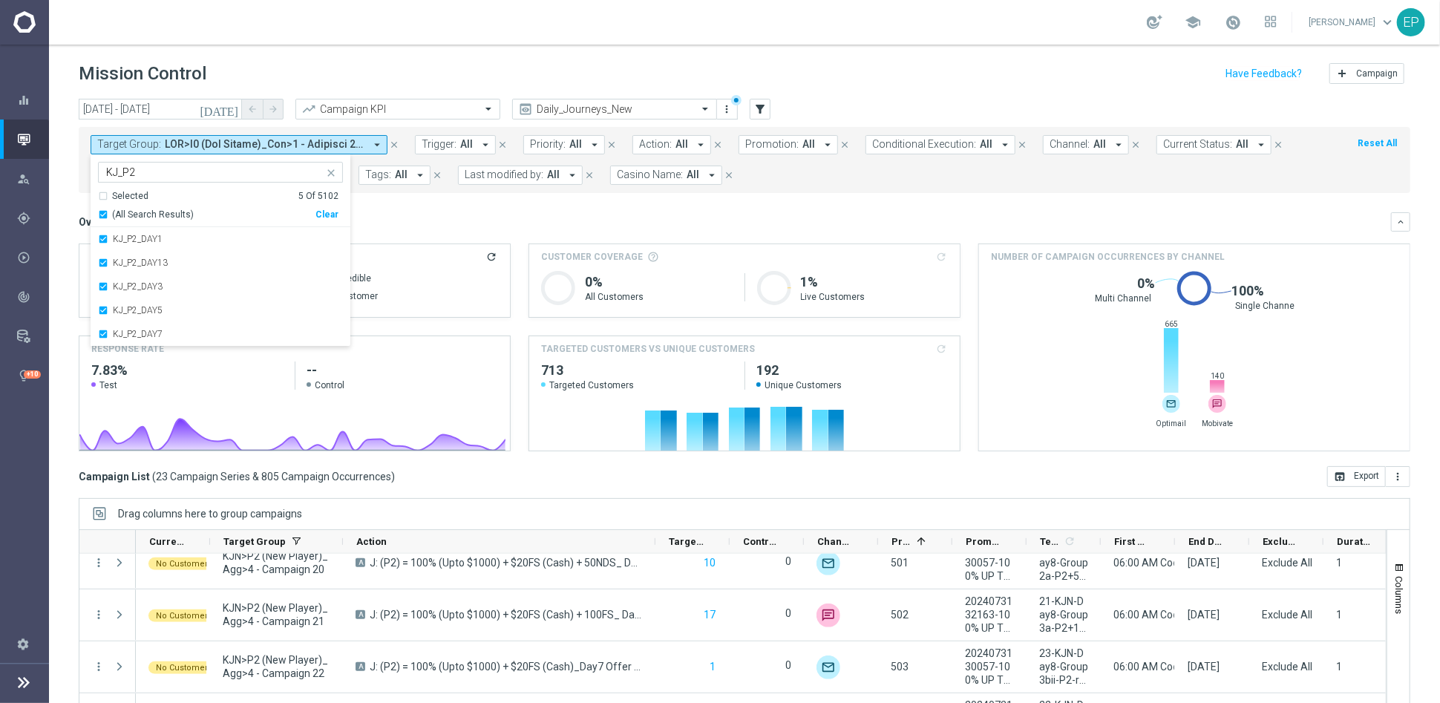
click at [470, 210] on mini-dashboard "Overview: Analysis arrow_drop_down keyboard_arrow_down Increase In Total Deposi…" at bounding box center [744, 329] width 1331 height 273
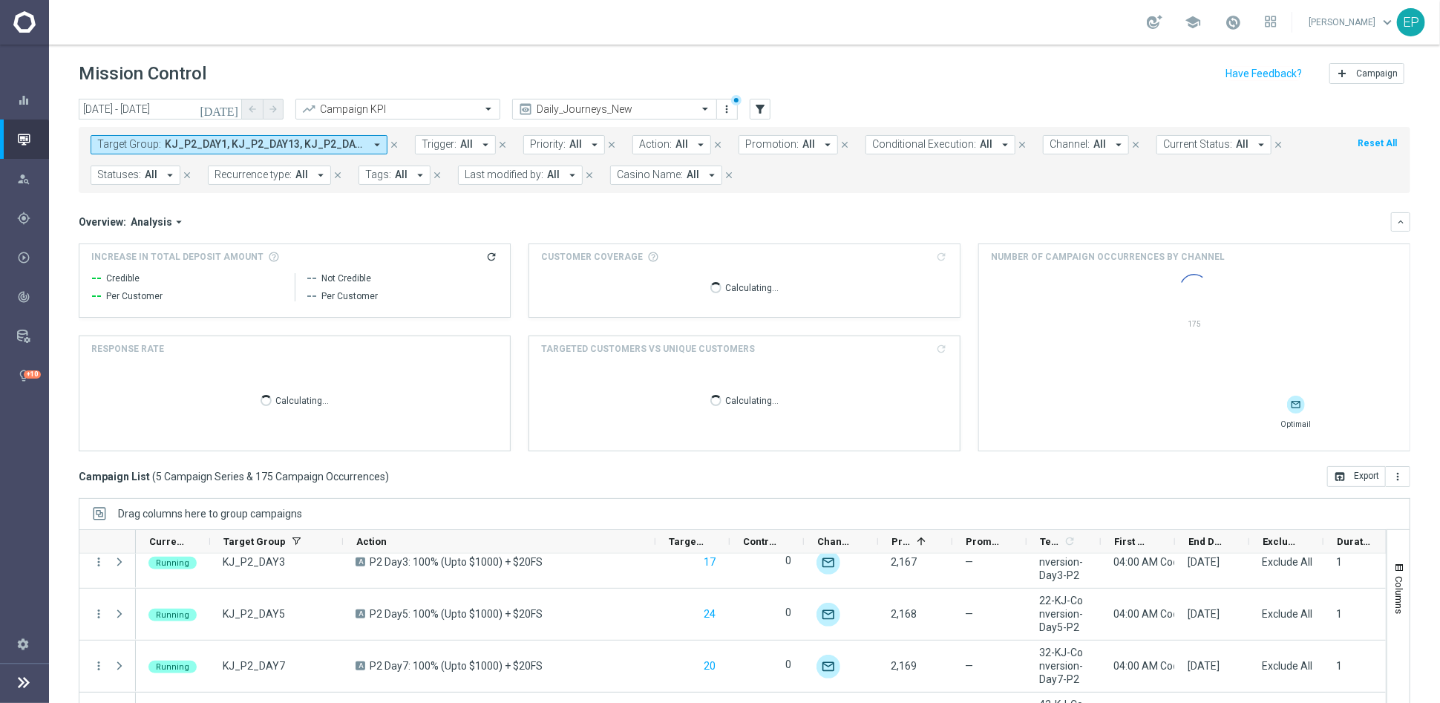
scroll to position [69, 0]
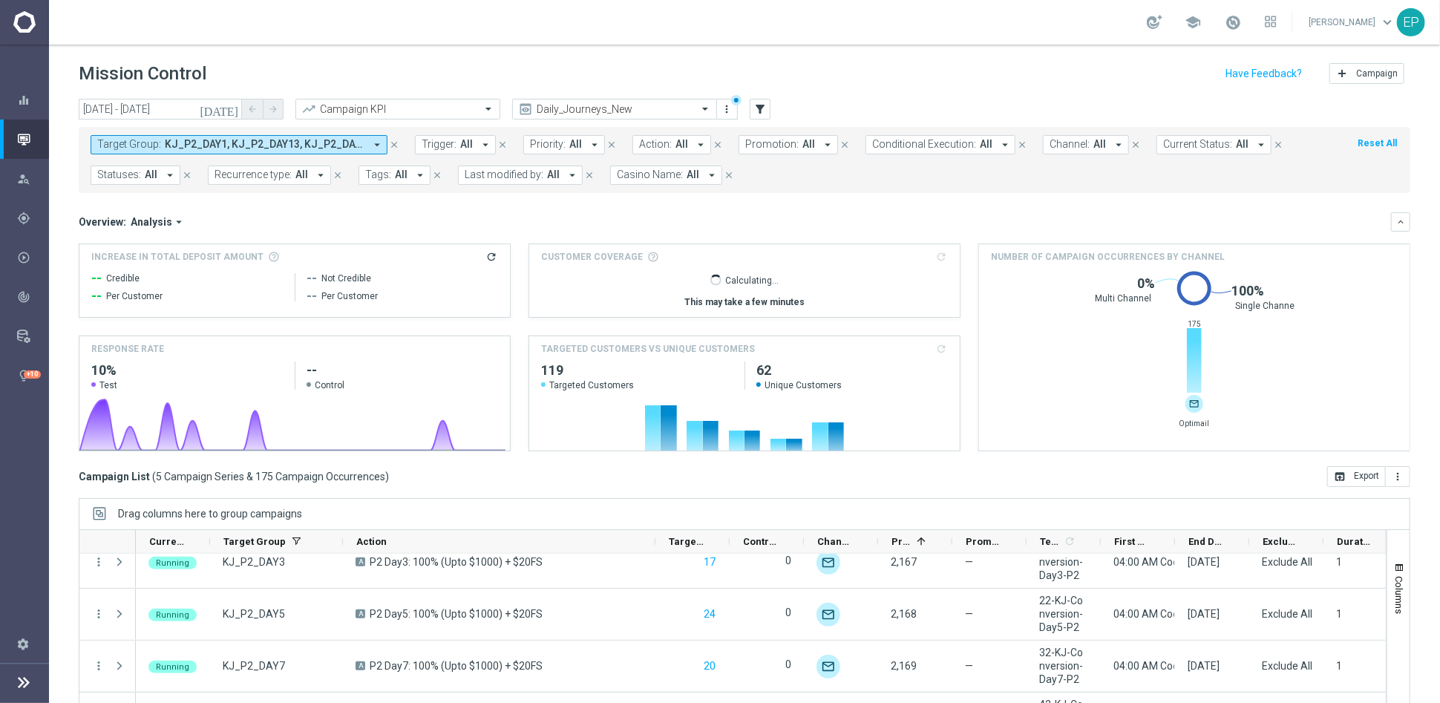
drag, startPoint x: 263, startPoint y: 141, endPoint x: 266, endPoint y: 132, distance: 9.4
click at [263, 141] on span "KJ_P2_DAY1, KJ_P2_DAY13, KJ_P2_DAY3, KJ_P2_DAY5, KJ_P2_DAY7" at bounding box center [265, 144] width 200 height 13
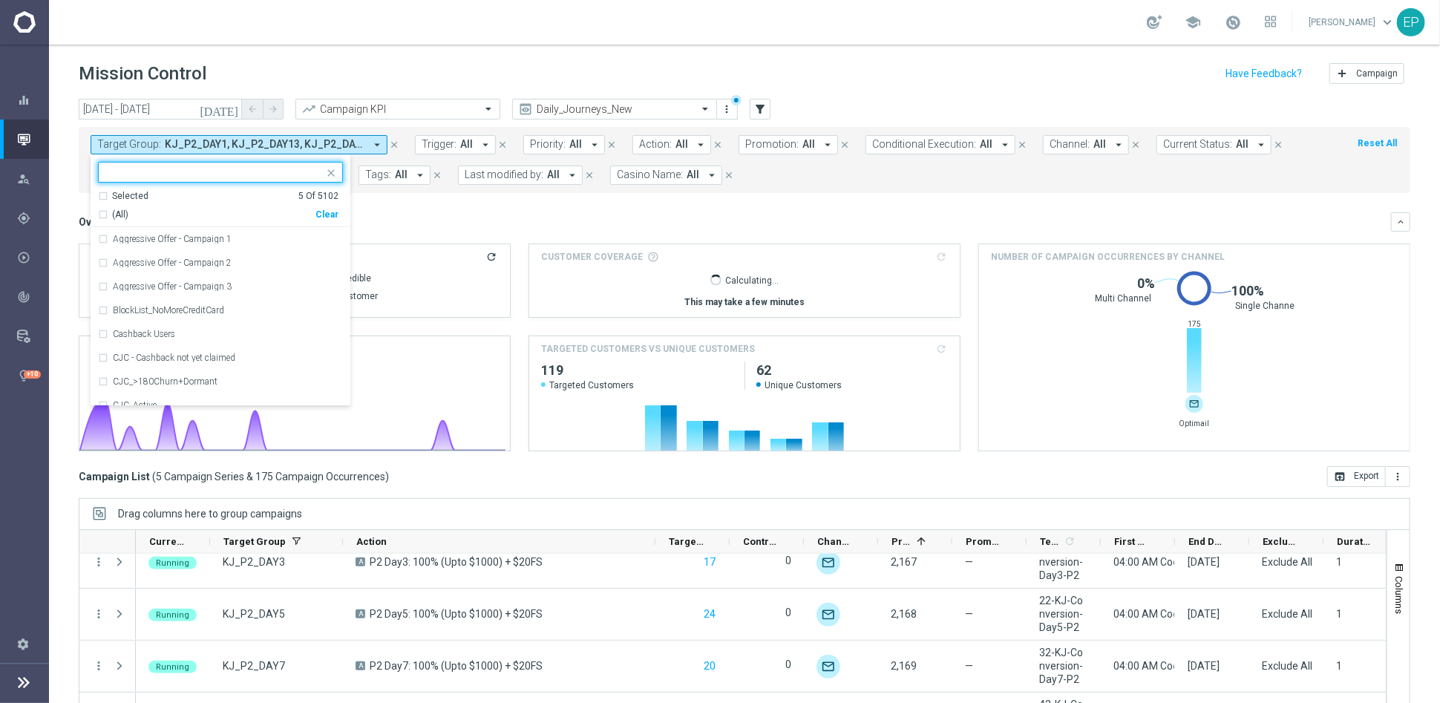
click at [0, 0] on div "Clear" at bounding box center [0, 0] width 0 height 0
click at [234, 170] on input "text" at bounding box center [214, 172] width 217 height 13
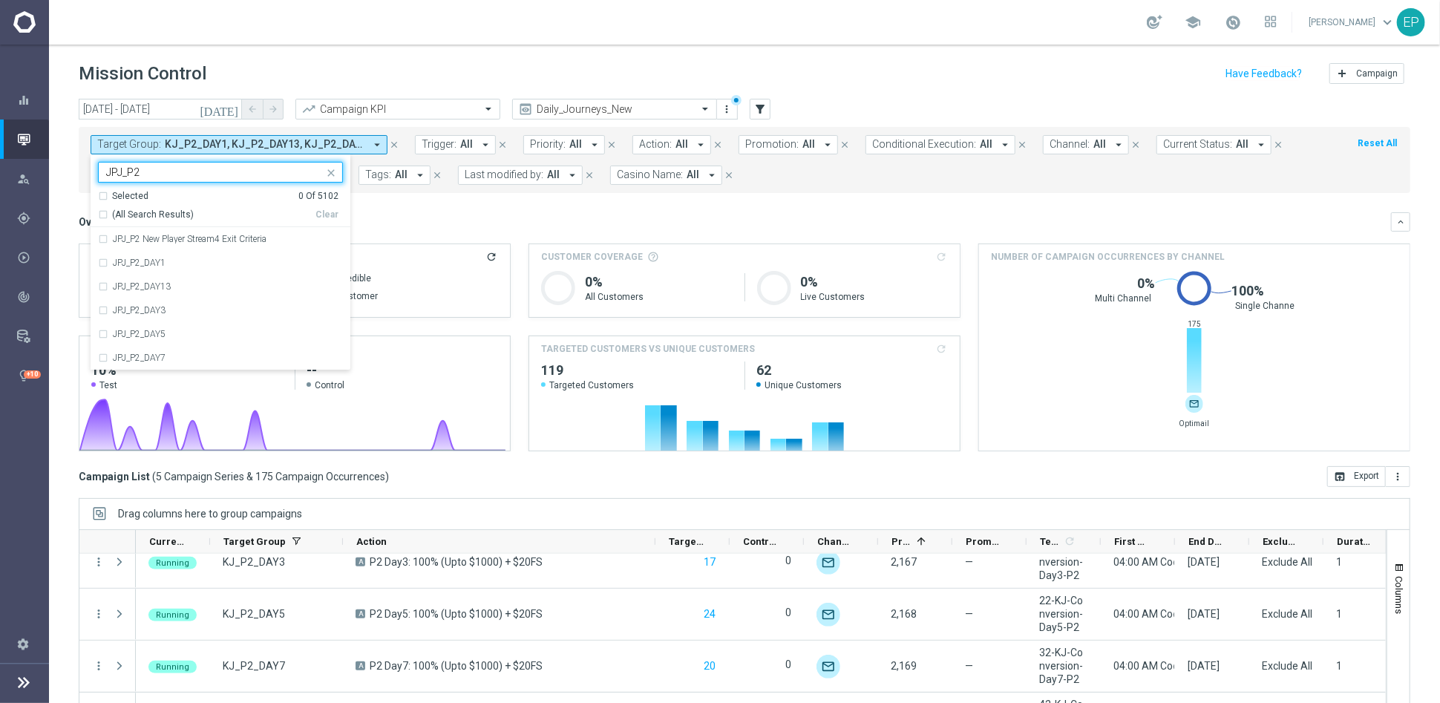
click at [144, 214] on span "(All Search Results)" at bounding box center [153, 215] width 82 height 13
type input "JPJ_P2"
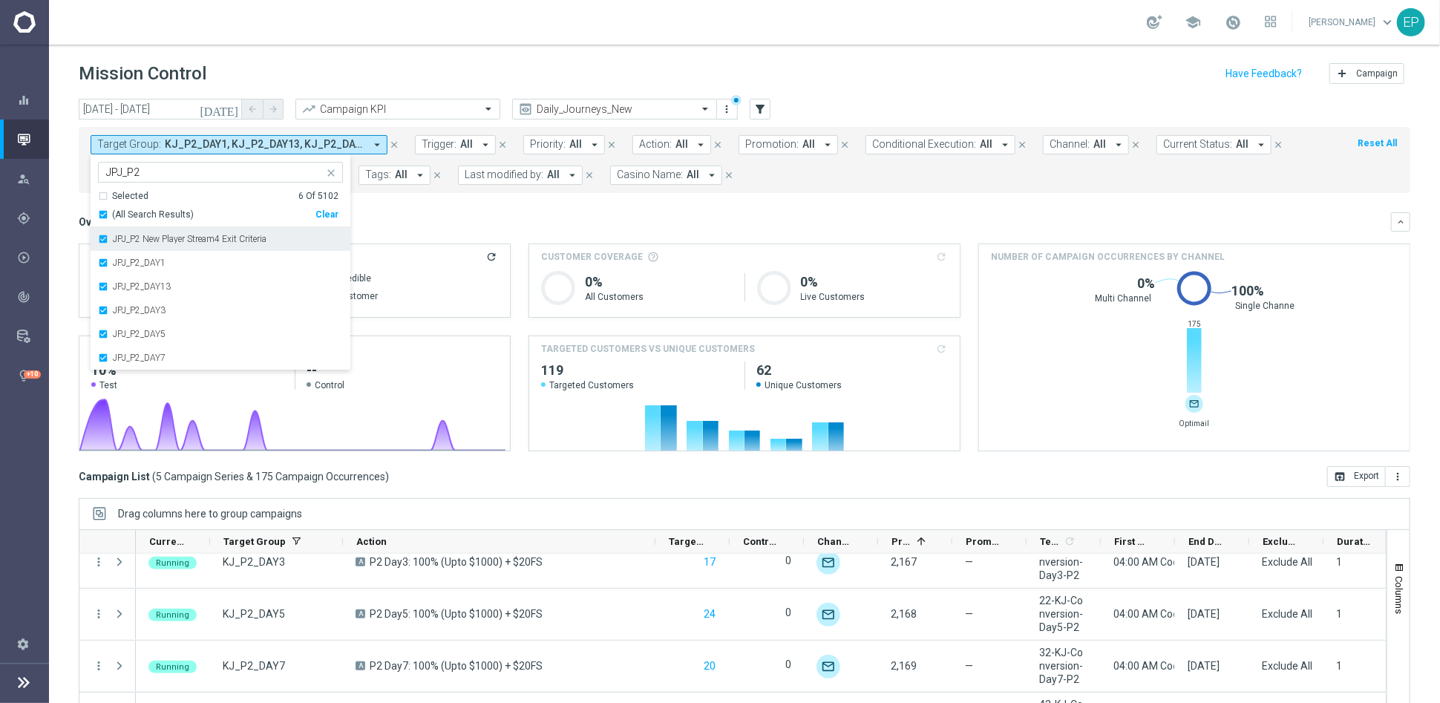
click at [141, 237] on label "JPJ_P2 New Player Stream4 Exit Criteria" at bounding box center [190, 238] width 154 height 9
click at [542, 191] on div "Target Group: KJ_P2_DAY1, KJ_P2_DAY13, KJ_P2_DAY3, KJ_P2_DAY5, KJ_P2_DAY7 arrow…" at bounding box center [744, 160] width 1331 height 66
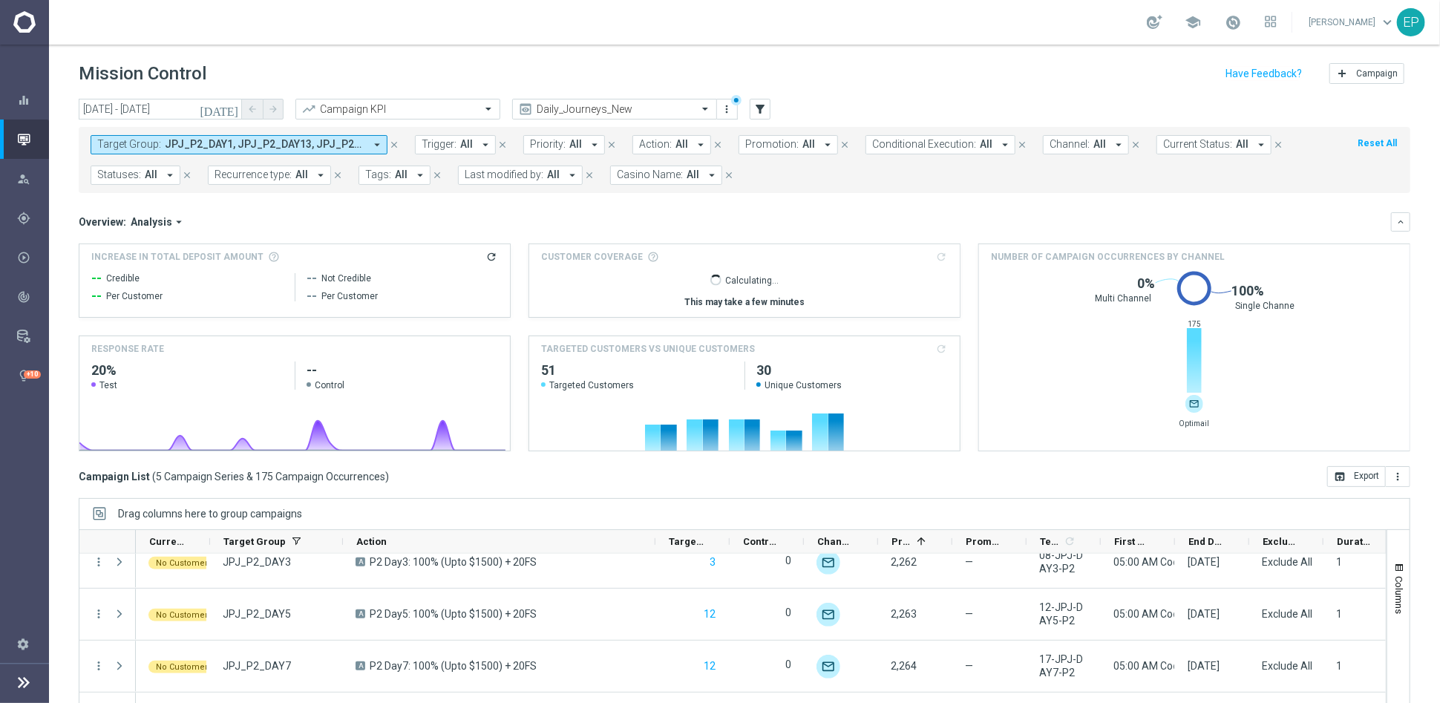
click at [229, 145] on span "JPJ_P2_DAY1, JPJ_P2_DAY13, JPJ_P2_DAY3, JPJ_P2_DAY5, JPJ_P2_DAY7" at bounding box center [265, 144] width 200 height 13
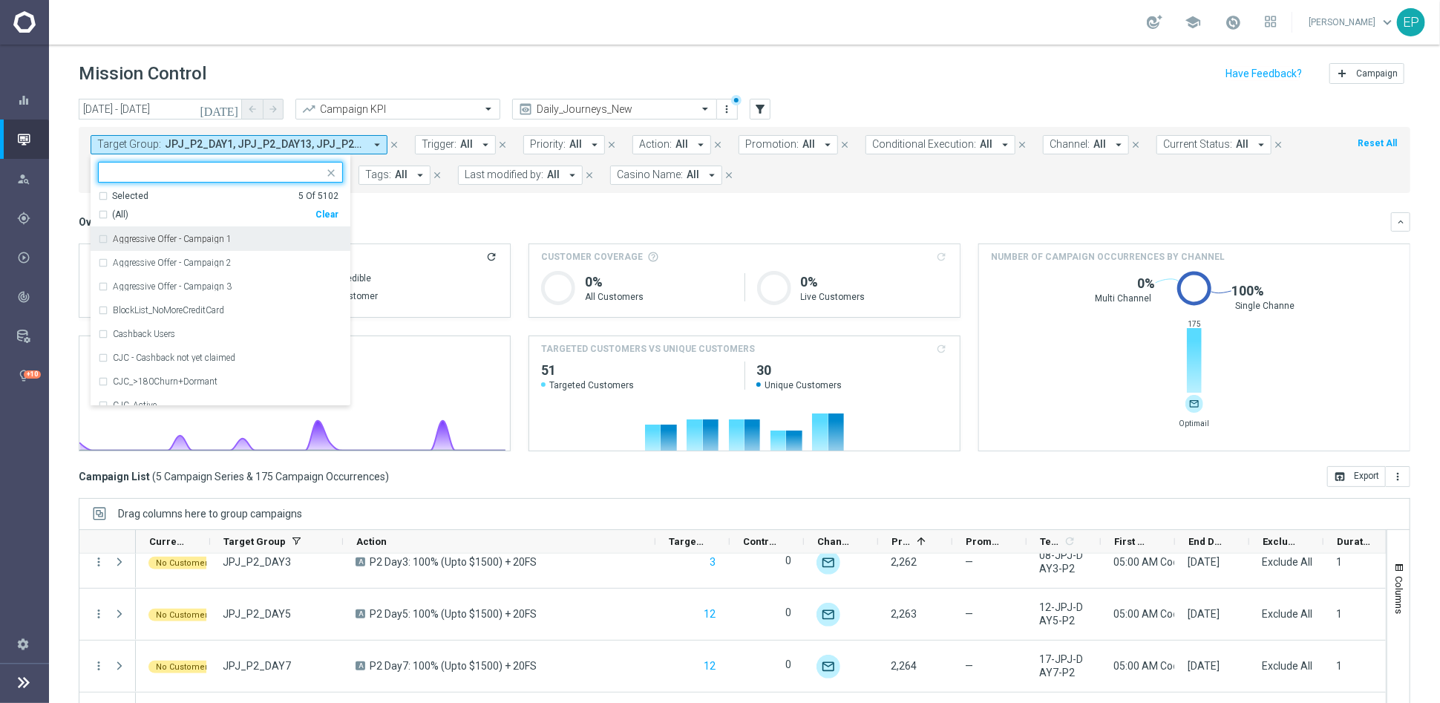
click at [0, 0] on div "Clear" at bounding box center [0, 0] width 0 height 0
click at [156, 169] on input "text" at bounding box center [214, 172] width 217 height 13
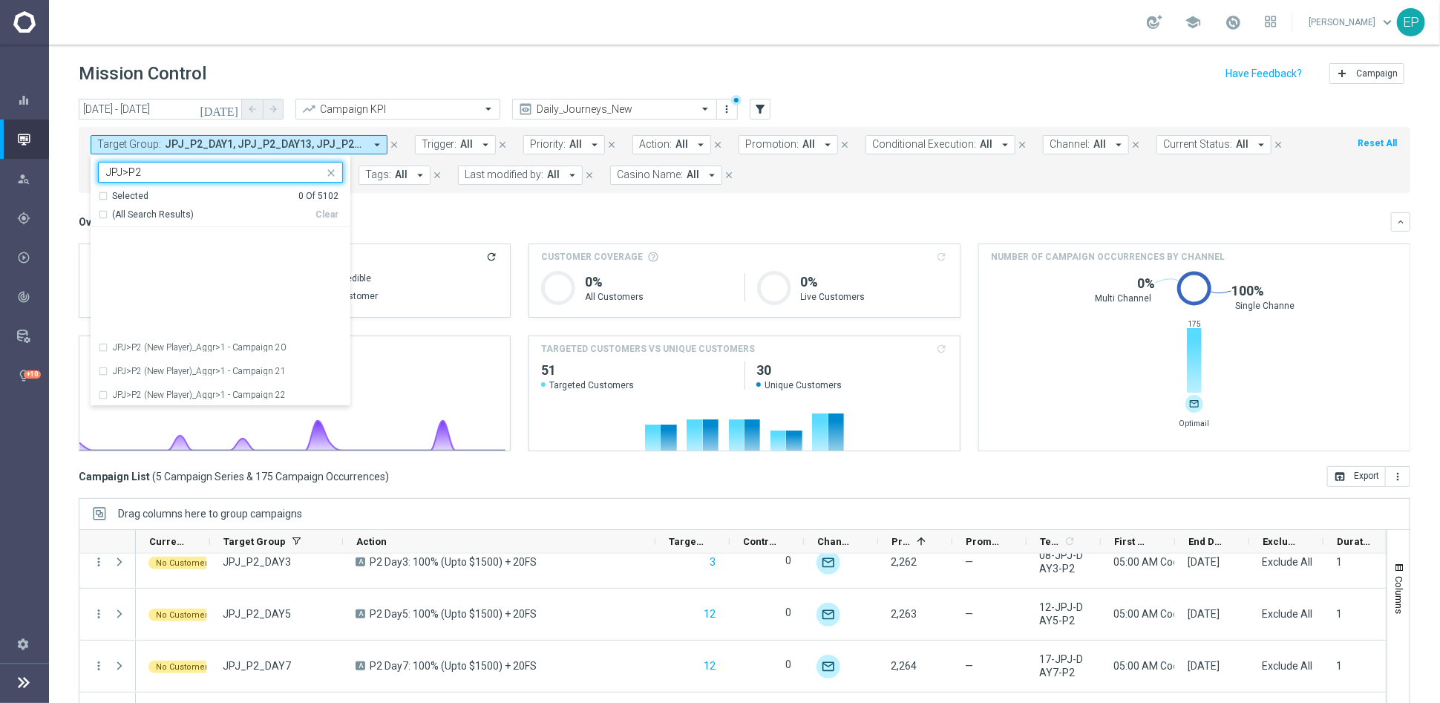
scroll to position [0, 0]
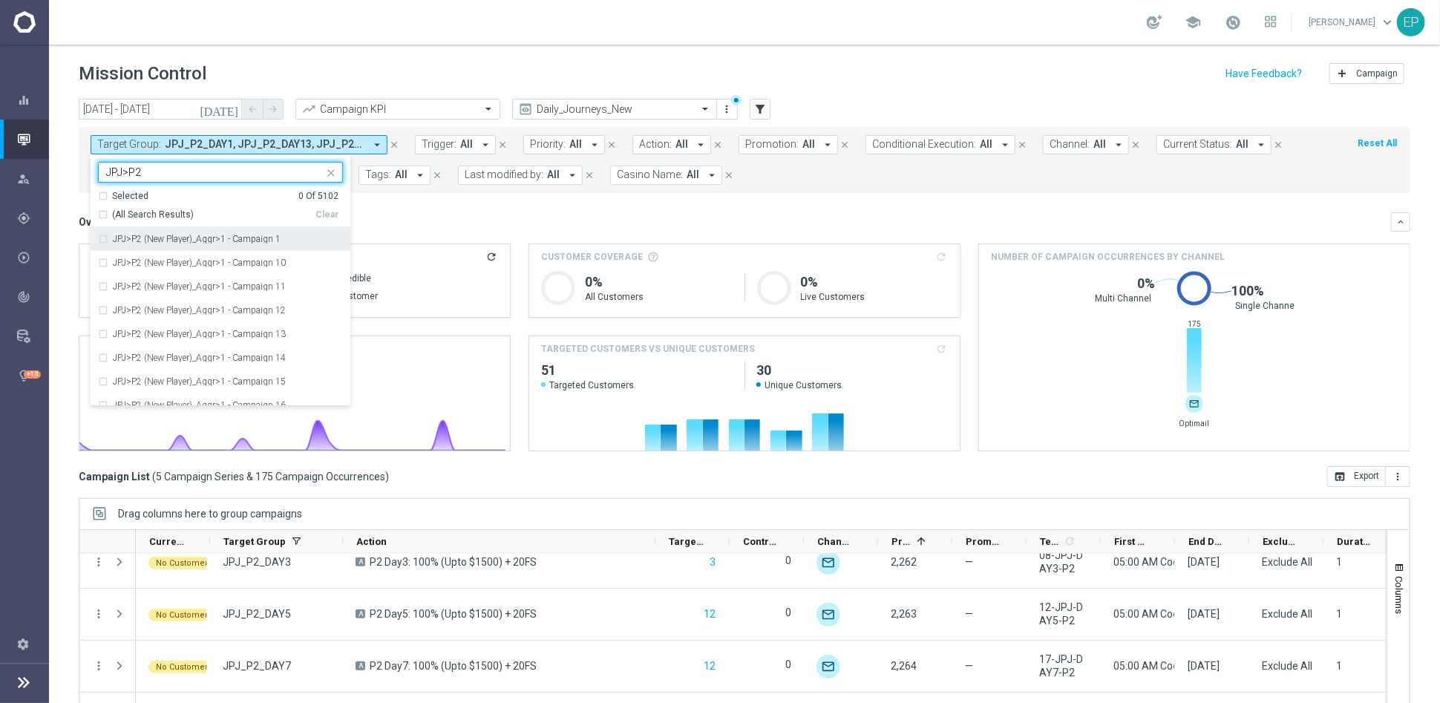
click at [105, 210] on div "(All Search Results)" at bounding box center [206, 215] width 217 height 13
type input "JPJ>P2"
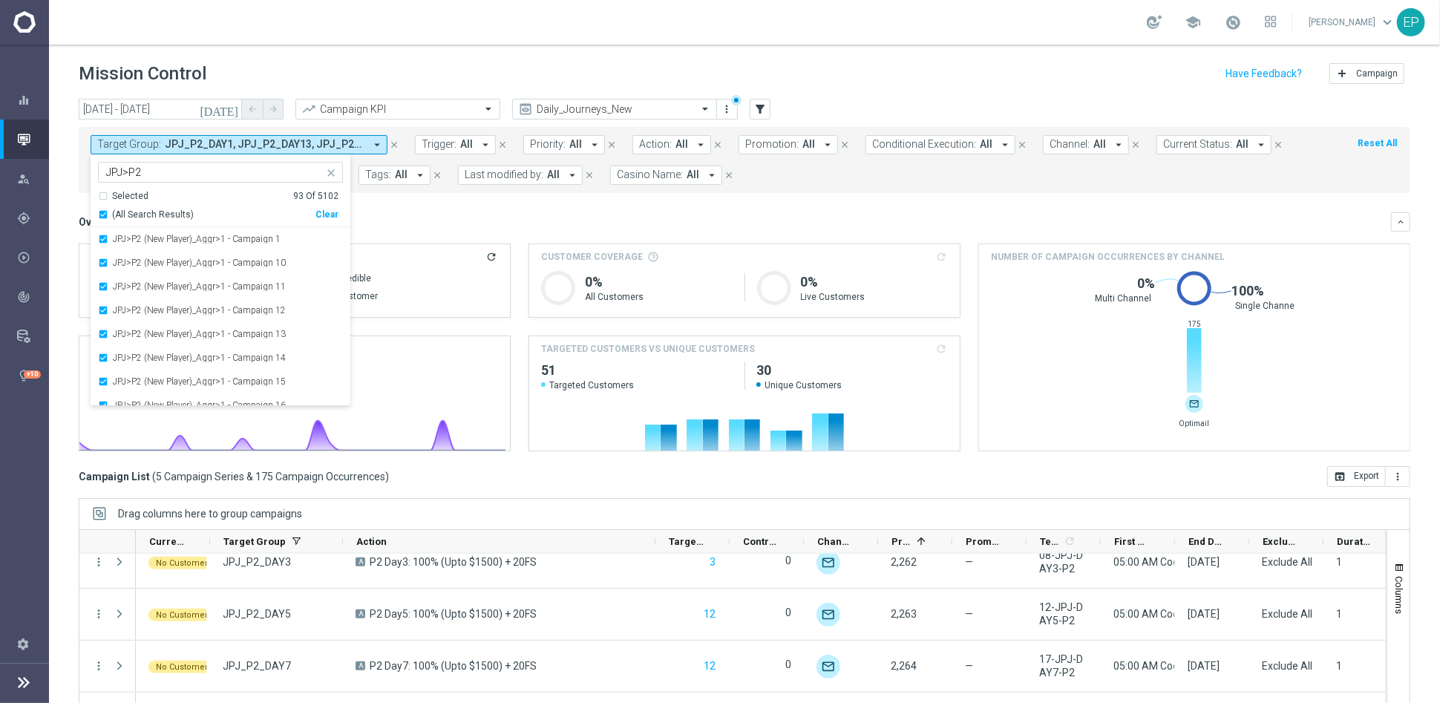
click at [507, 218] on div "Overview: Analysis arrow_drop_down" at bounding box center [735, 221] width 1312 height 13
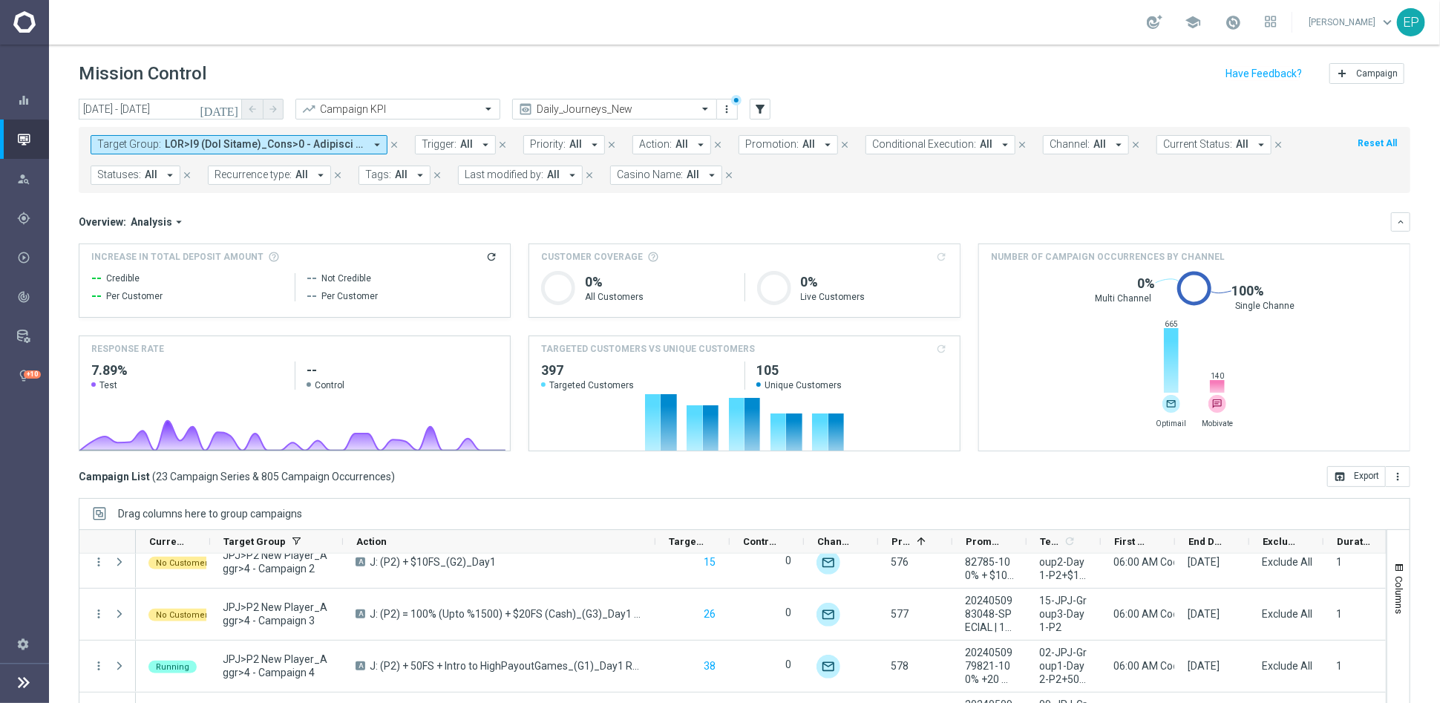
click at [212, 142] on span at bounding box center [265, 144] width 200 height 13
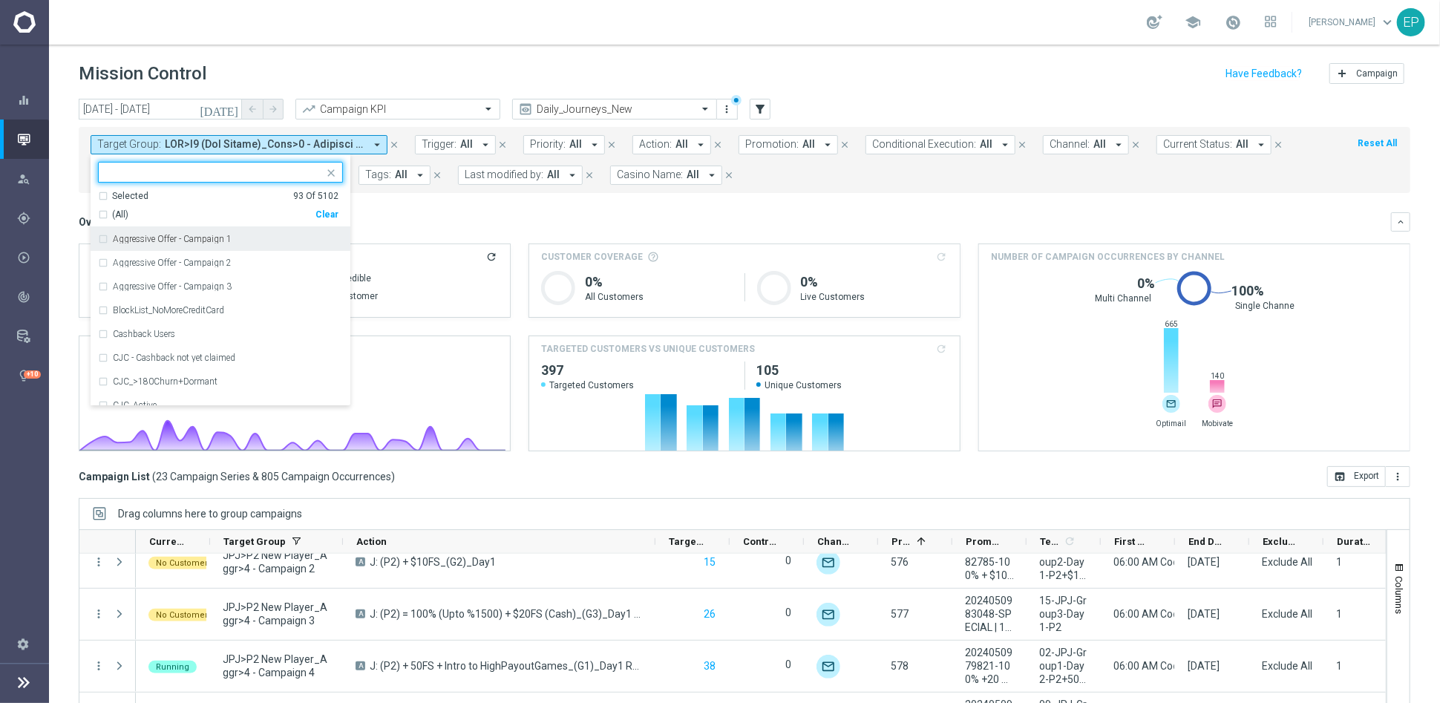
click at [0, 0] on div "Clear" at bounding box center [0, 0] width 0 height 0
click at [246, 166] on input "text" at bounding box center [214, 172] width 217 height 13
click at [156, 217] on span "(All Search Results)" at bounding box center [153, 215] width 82 height 13
type input "JKR_P2"
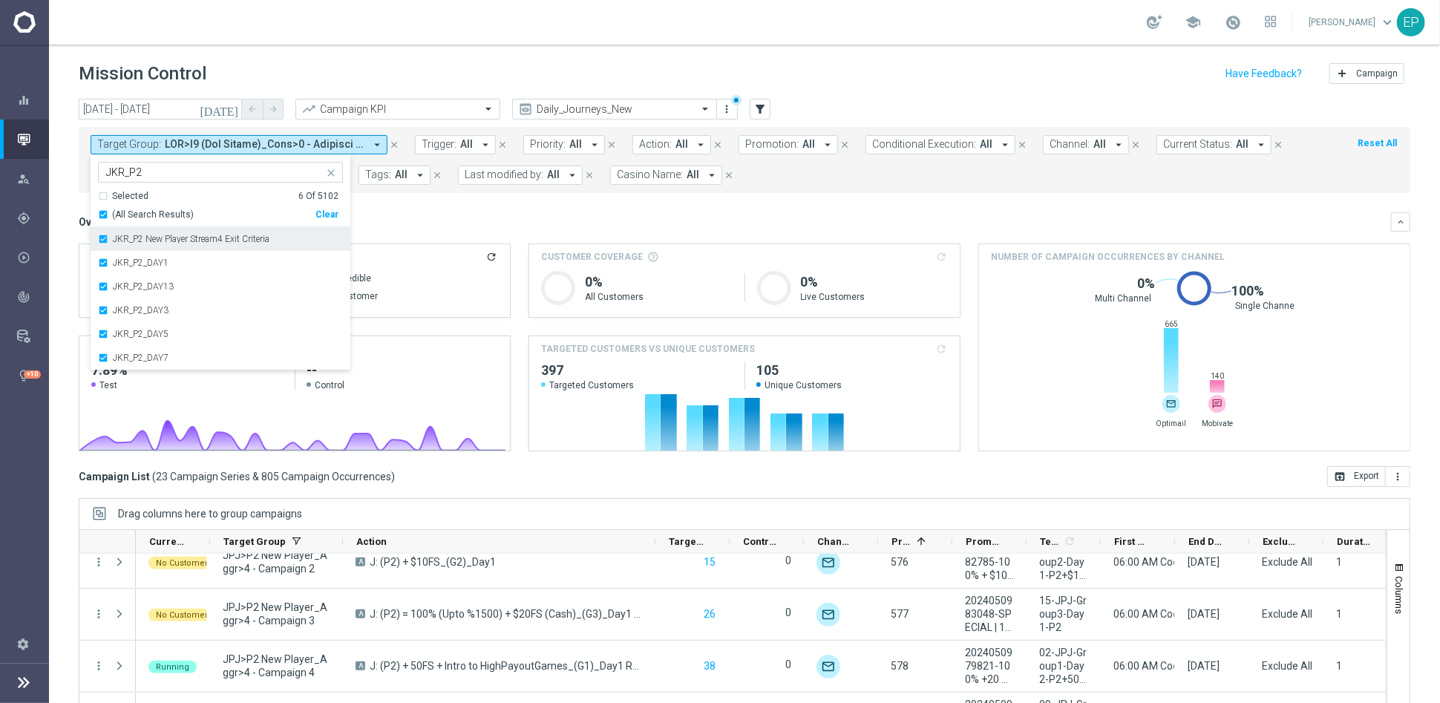
click at [160, 238] on label "JKR_P2 New Player Stream4 Exit Criteria" at bounding box center [191, 238] width 157 height 9
click at [475, 212] on div "Overview: Analysis arrow_drop_down keyboard_arrow_down" at bounding box center [744, 221] width 1331 height 19
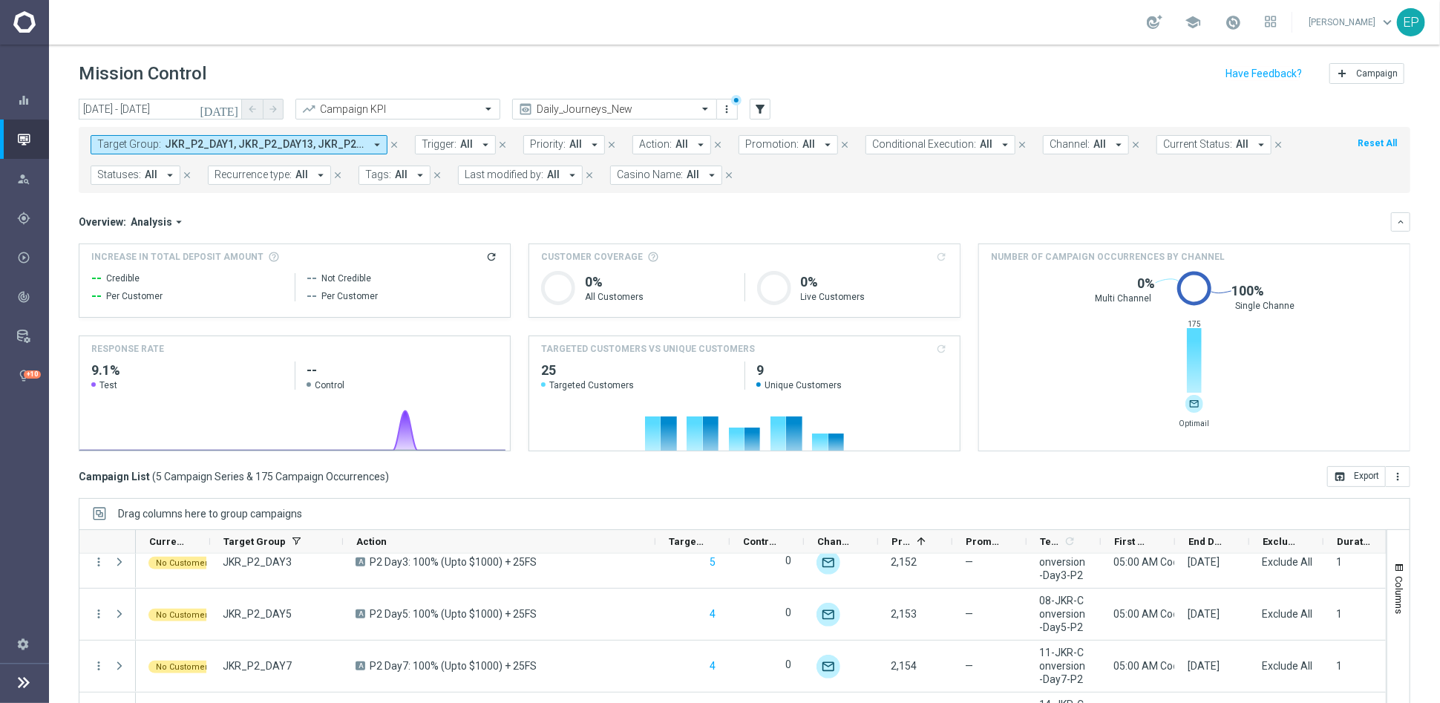
drag, startPoint x: 179, startPoint y: 145, endPoint x: 198, endPoint y: 145, distance: 19.3
click at [179, 145] on span "JKR_P2_DAY1, JKR_P2_DAY13, JKR_P2_DAY3, JKR_P2_DAY5, JKR_P2_DAY7" at bounding box center [265, 144] width 200 height 13
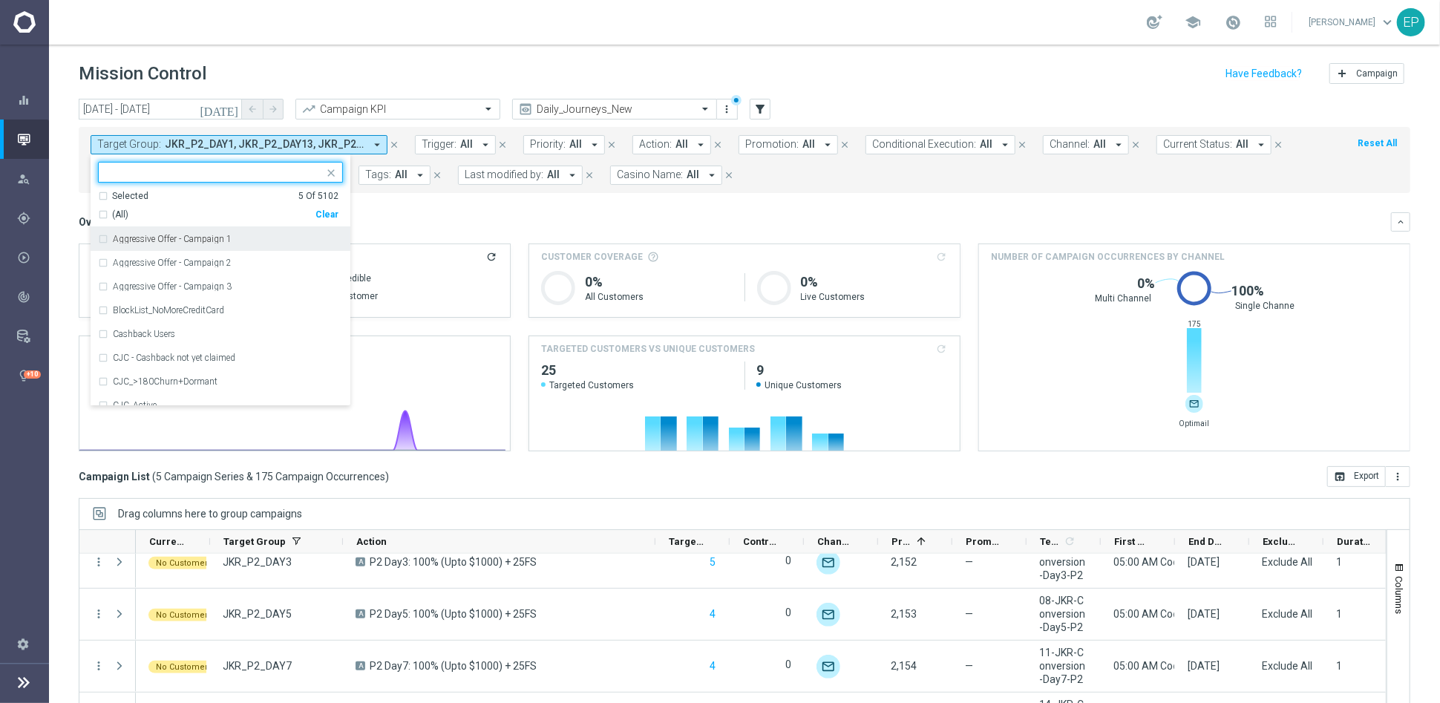
click at [0, 0] on div "Clear" at bounding box center [0, 0] width 0 height 0
click at [172, 170] on input "text" at bounding box center [214, 172] width 217 height 13
click at [165, 209] on span "(All Search Results)" at bounding box center [153, 215] width 82 height 13
type input "JKR>"
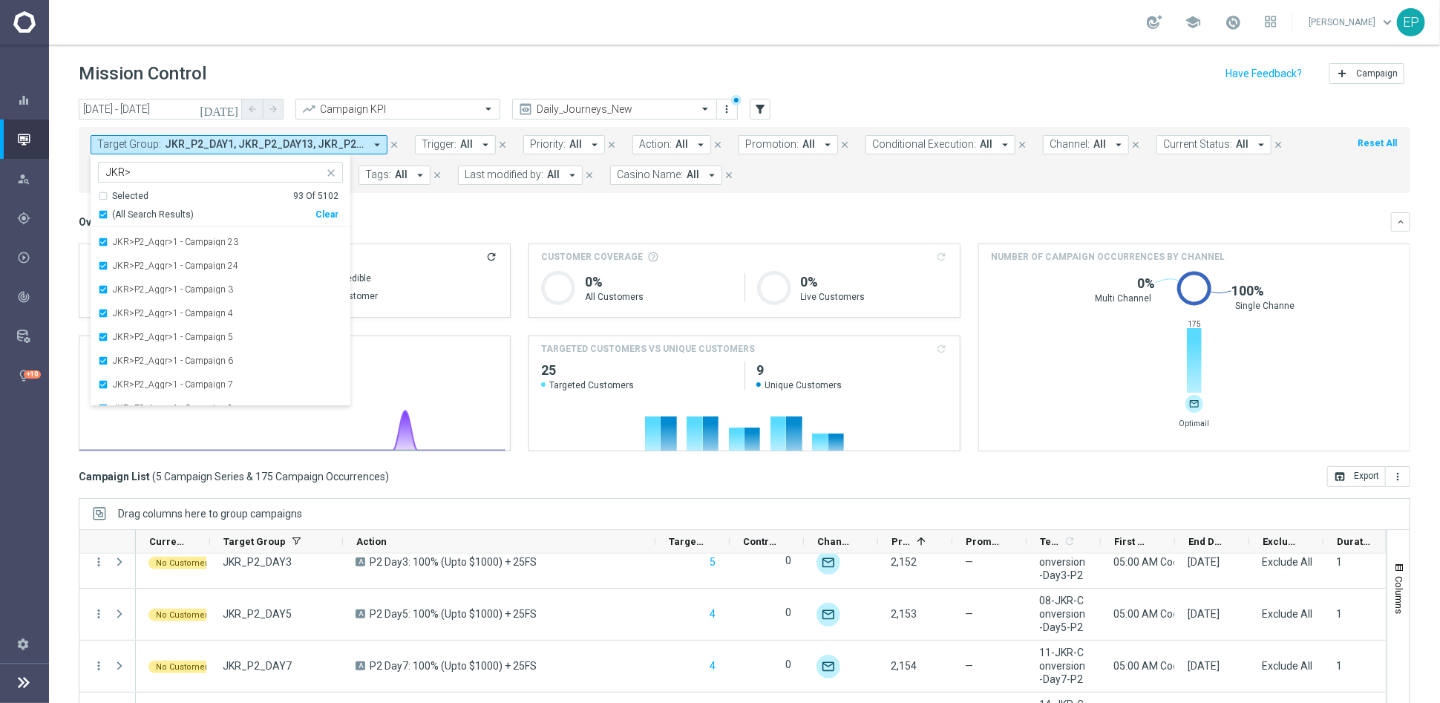
scroll to position [2029, 0]
click at [465, 194] on mini-dashboard "Overview: Analysis arrow_drop_down keyboard_arrow_down Increase In Total Deposi…" at bounding box center [744, 329] width 1331 height 273
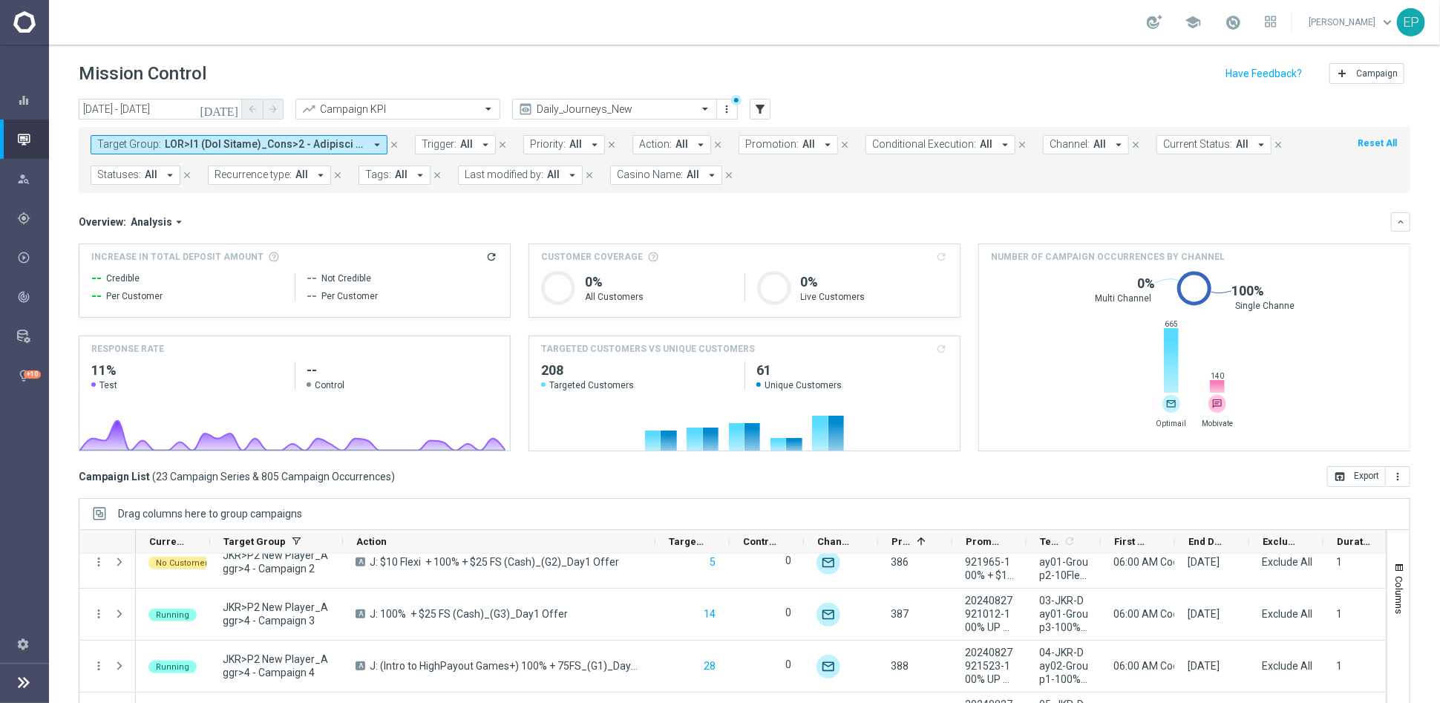
click at [303, 146] on span at bounding box center [265, 144] width 200 height 13
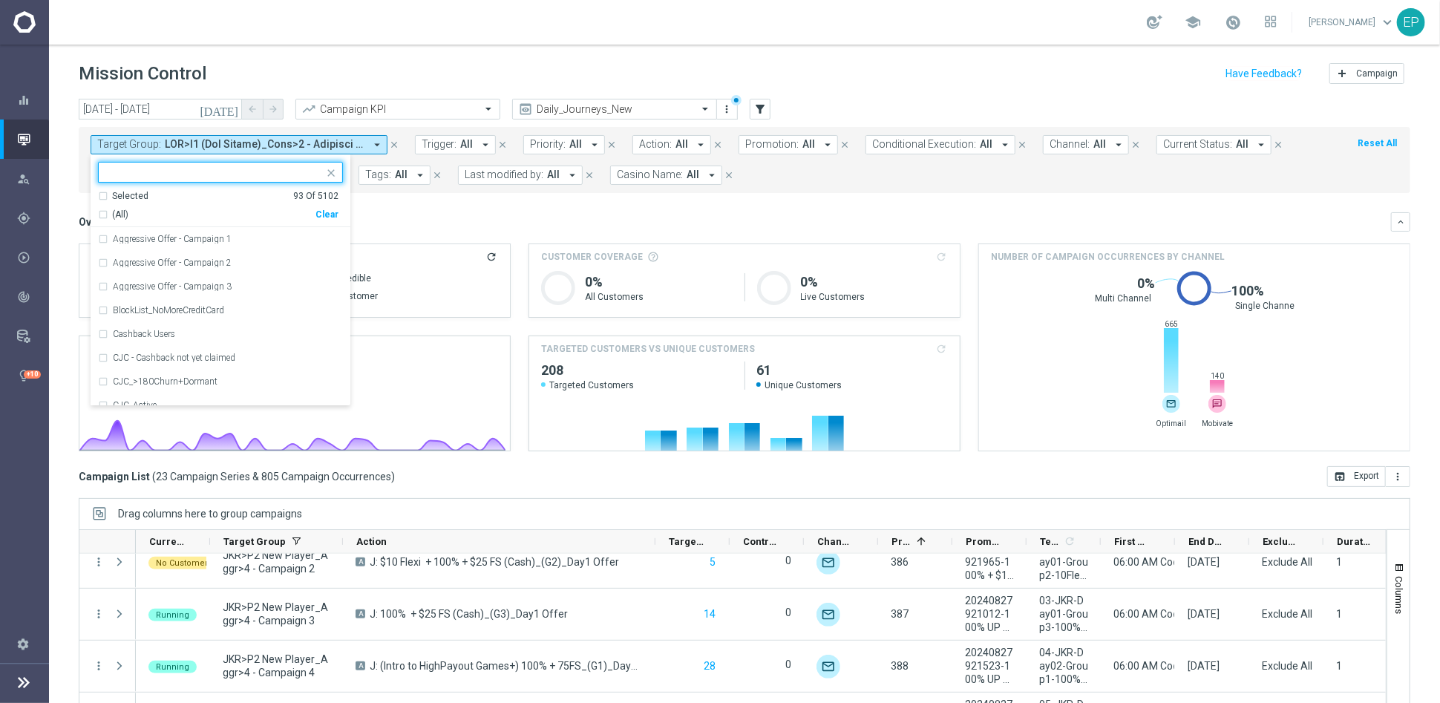
click at [0, 0] on div "Clear" at bounding box center [0, 0] width 0 height 0
click at [197, 167] on input "text" at bounding box center [214, 172] width 217 height 13
click at [139, 295] on label "WWN_Roc_Mkt1" at bounding box center [146, 299] width 66 height 9
type input "WWN_ROC_"
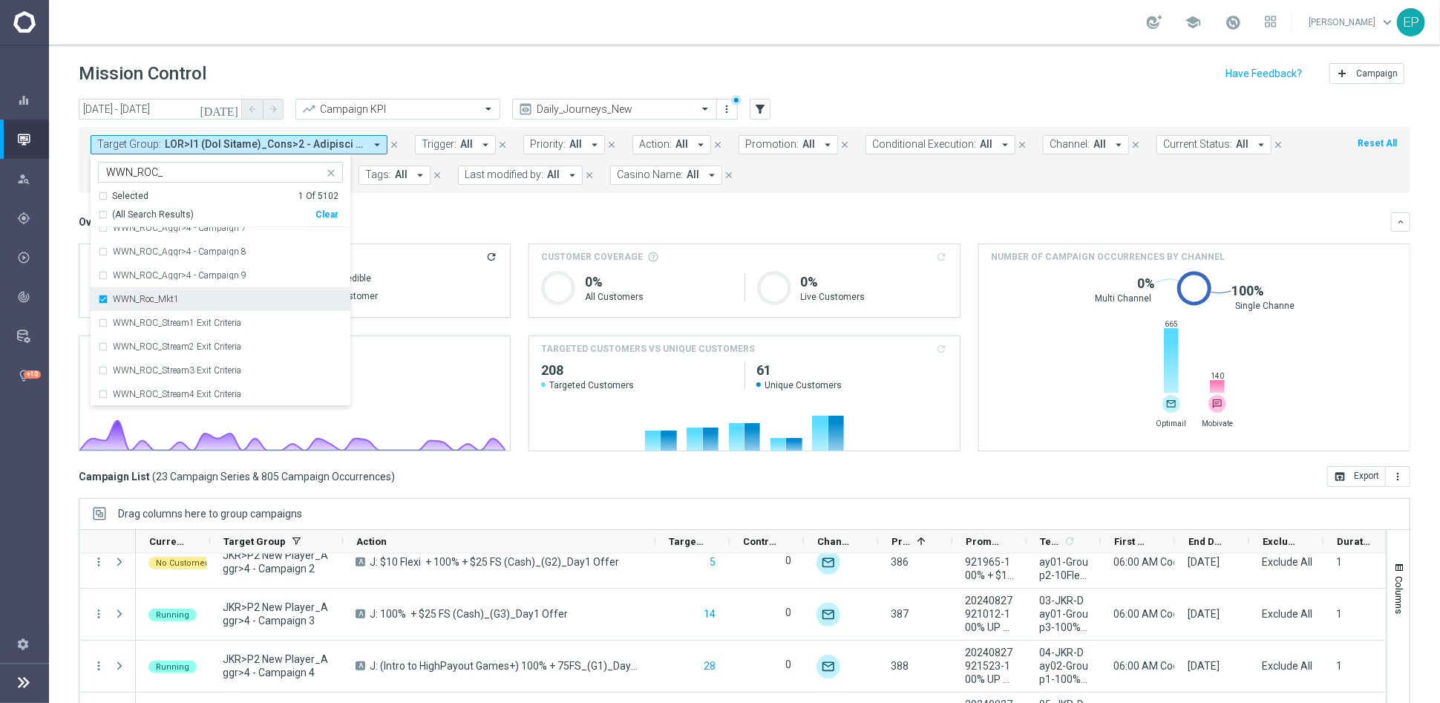
click at [137, 295] on label "WWN_Roc_Mkt1" at bounding box center [146, 299] width 66 height 9
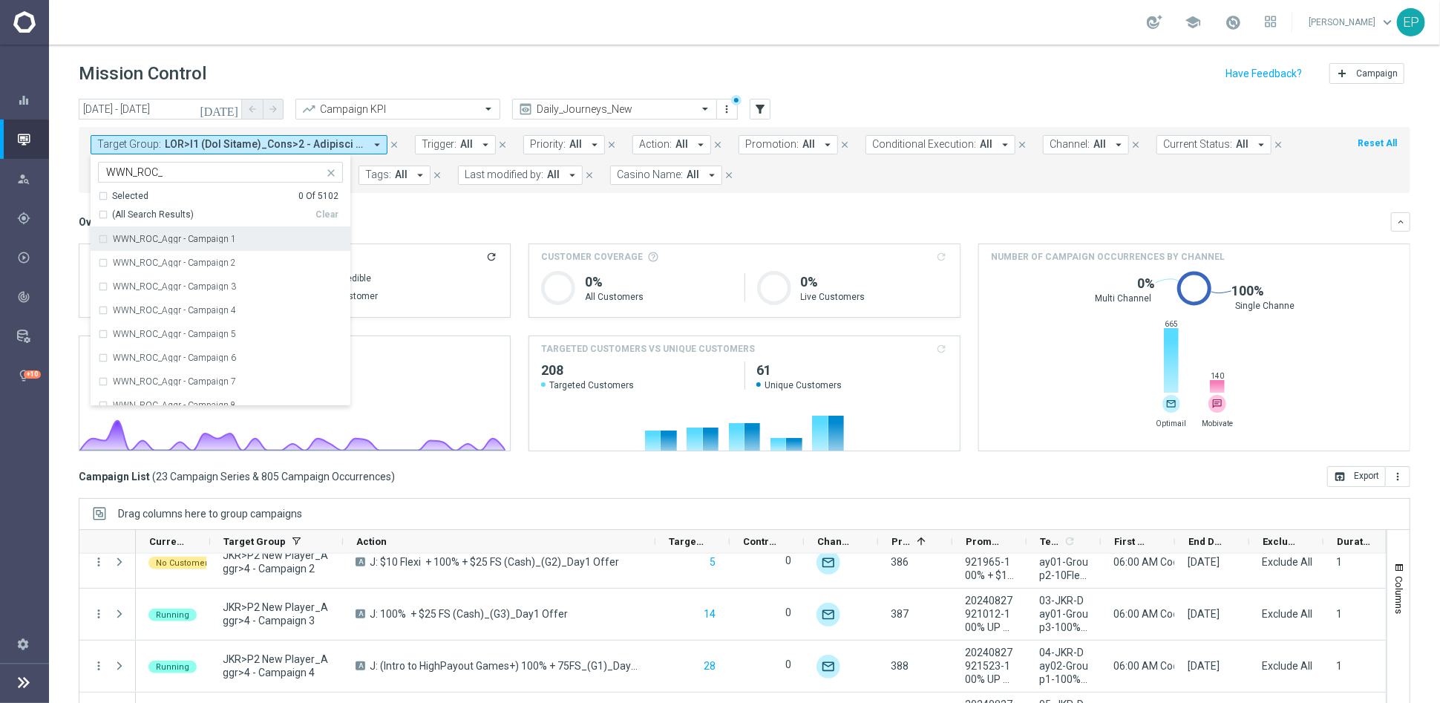
click at [99, 214] on div "(All Search Results)" at bounding box center [206, 215] width 217 height 13
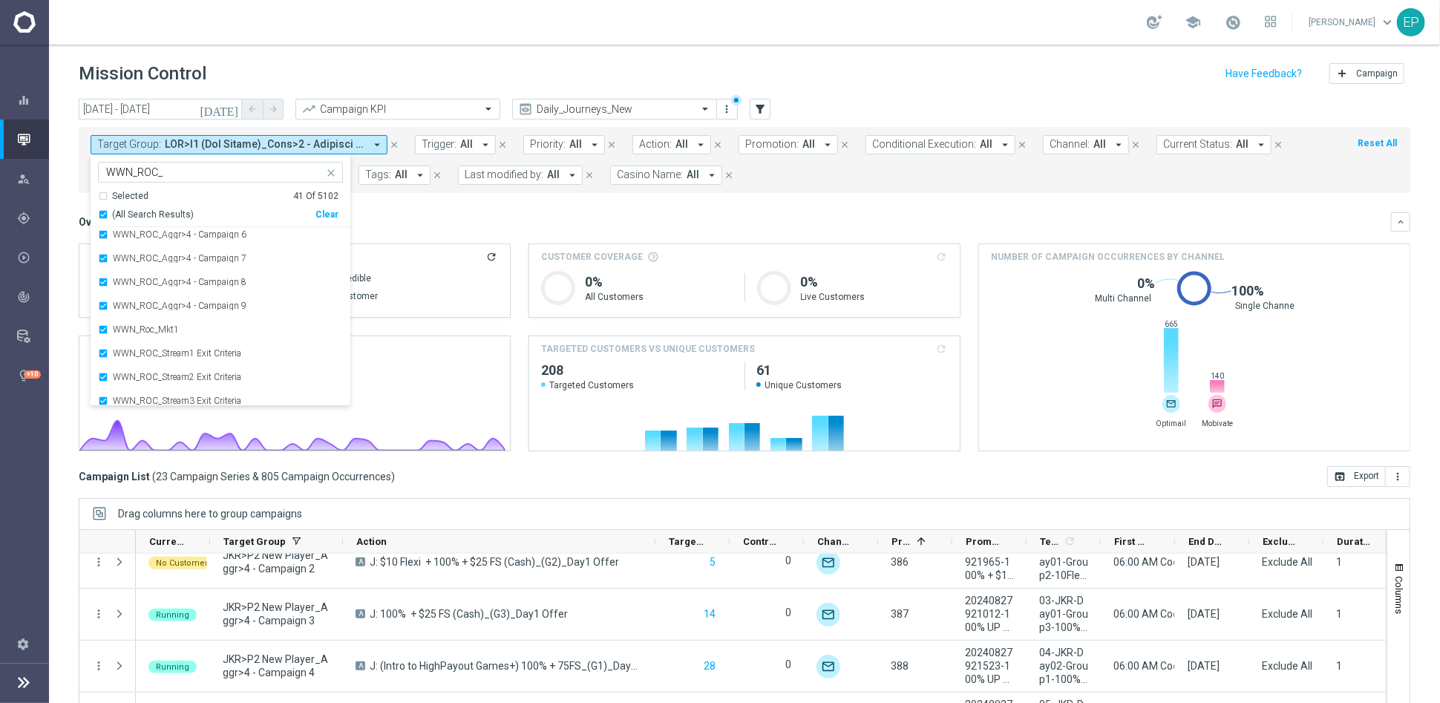
scroll to position [769, 0]
click at [134, 326] on label "WWN_Roc_Mkt1" at bounding box center [146, 325] width 66 height 9
click at [214, 321] on label "WWN_ROC_Stream1 Exit Criteria" at bounding box center [177, 322] width 128 height 9
drag, startPoint x: 211, startPoint y: 342, endPoint x: 213, endPoint y: 352, distance: 10.5
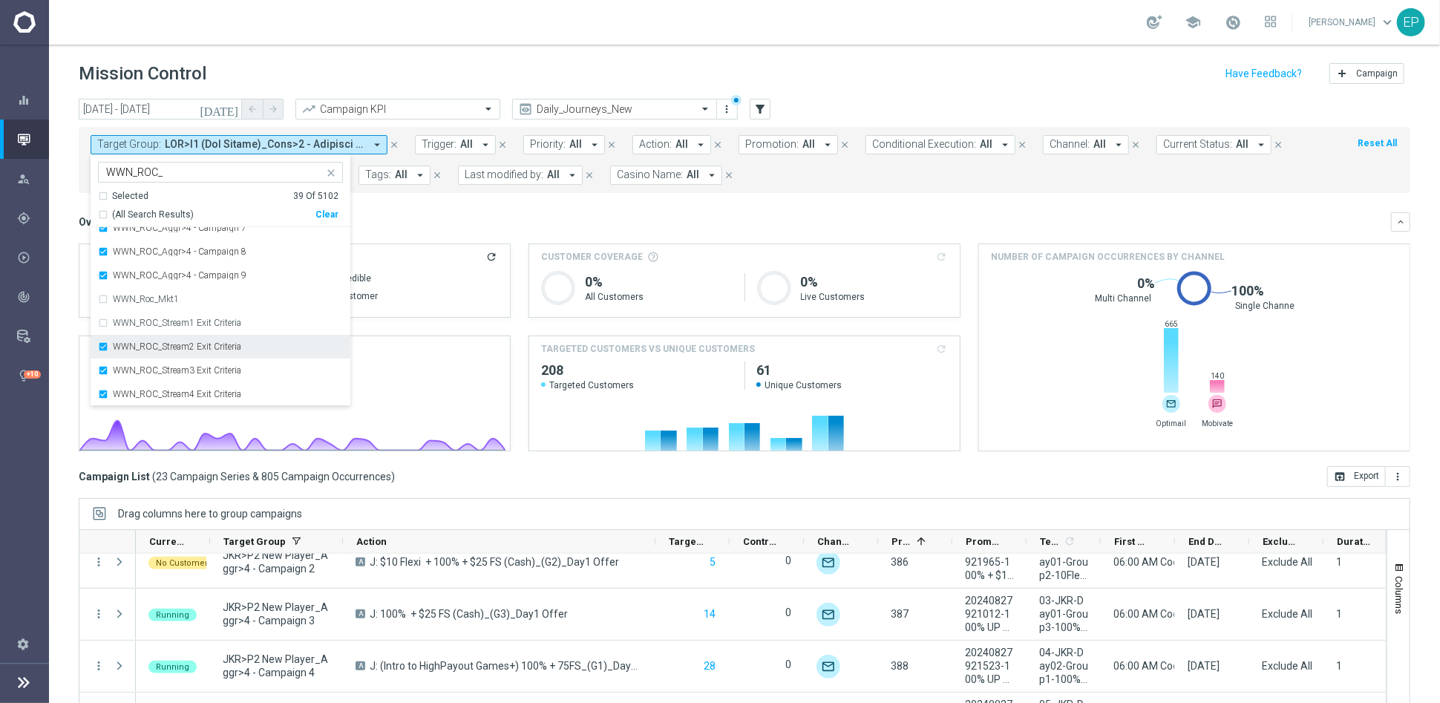
click at [211, 347] on label "WWN_ROC_Stream2 Exit Criteria" at bounding box center [177, 346] width 128 height 9
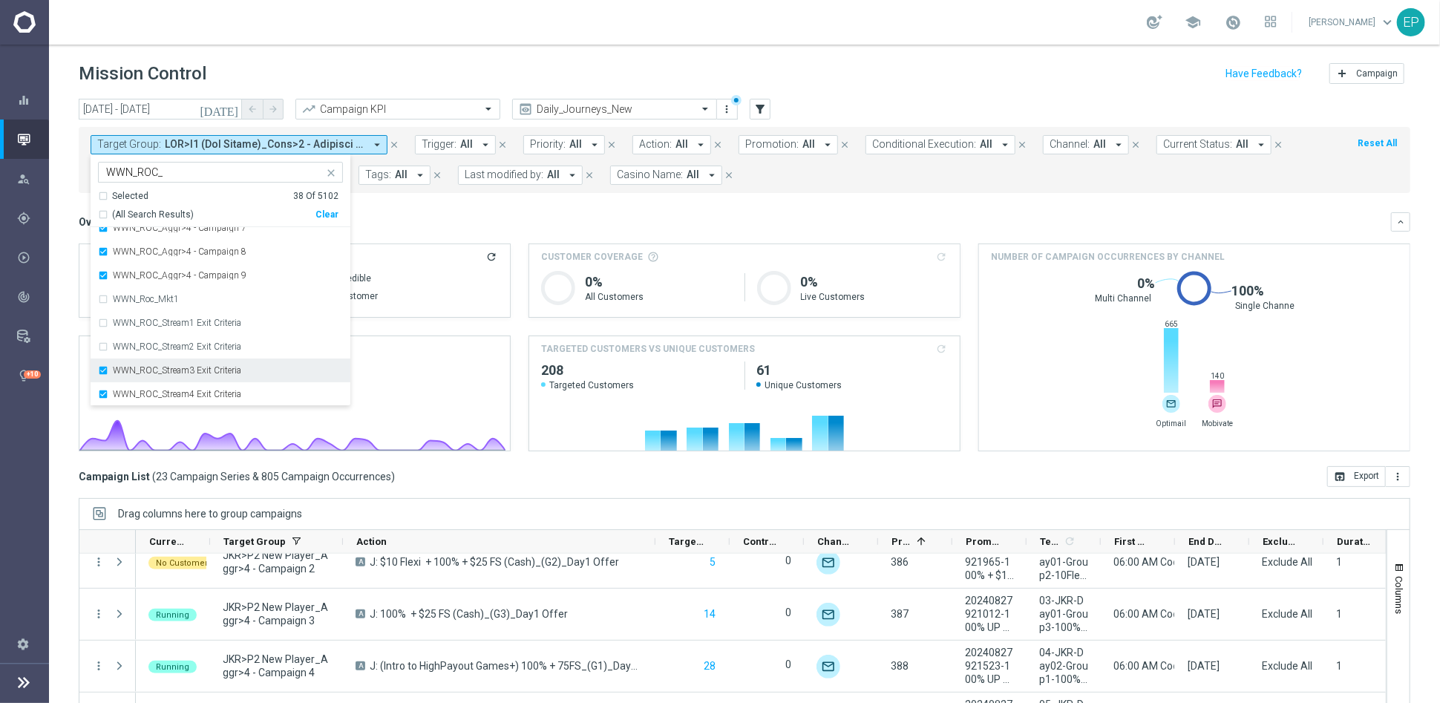
click at [213, 368] on label "WWN_ROC_Stream3 Exit Criteria" at bounding box center [177, 370] width 128 height 9
click at [211, 390] on label "WWN_ROC_Stream4 Exit Criteria" at bounding box center [177, 394] width 128 height 9
click at [460, 198] on mini-dashboard "Overview: Analysis arrow_drop_down keyboard_arrow_down Increase In Total Deposi…" at bounding box center [744, 329] width 1331 height 273
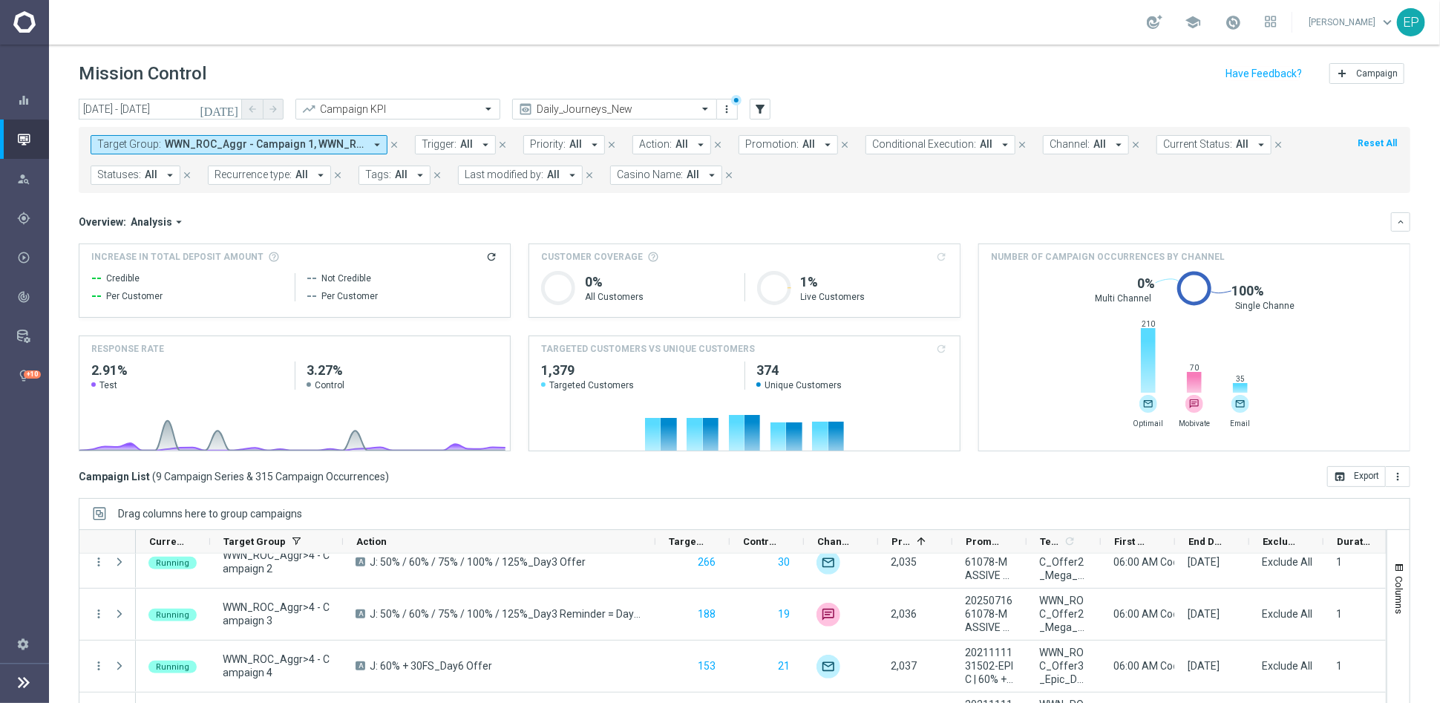
click at [283, 141] on span at bounding box center [265, 144] width 200 height 13
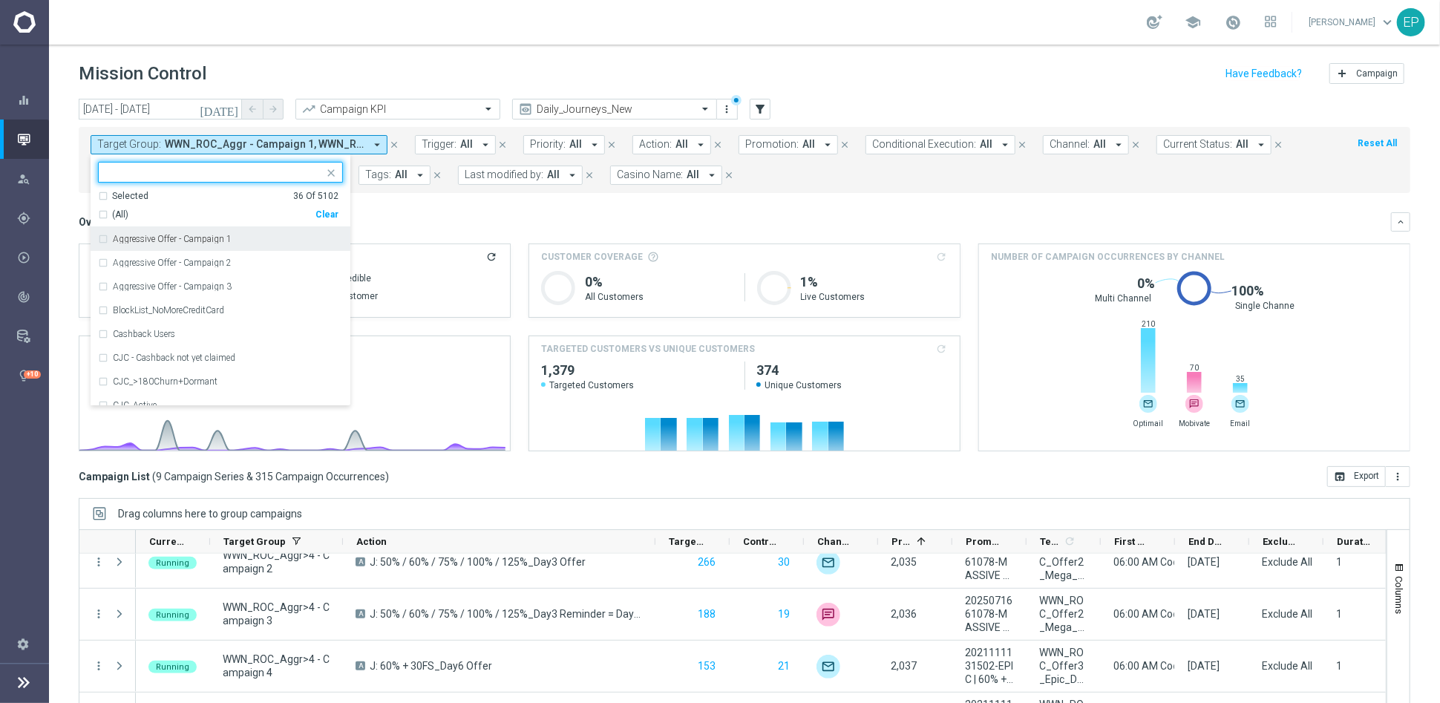
click at [0, 0] on div "Clear" at bounding box center [0, 0] width 0 height 0
click at [209, 172] on input "text" at bounding box center [214, 172] width 217 height 13
click at [168, 205] on div "(All Search Results) Clear" at bounding box center [218, 212] width 240 height 19
click at [108, 210] on div "(All Search Results)" at bounding box center [206, 215] width 217 height 13
type input "STS_ROC"
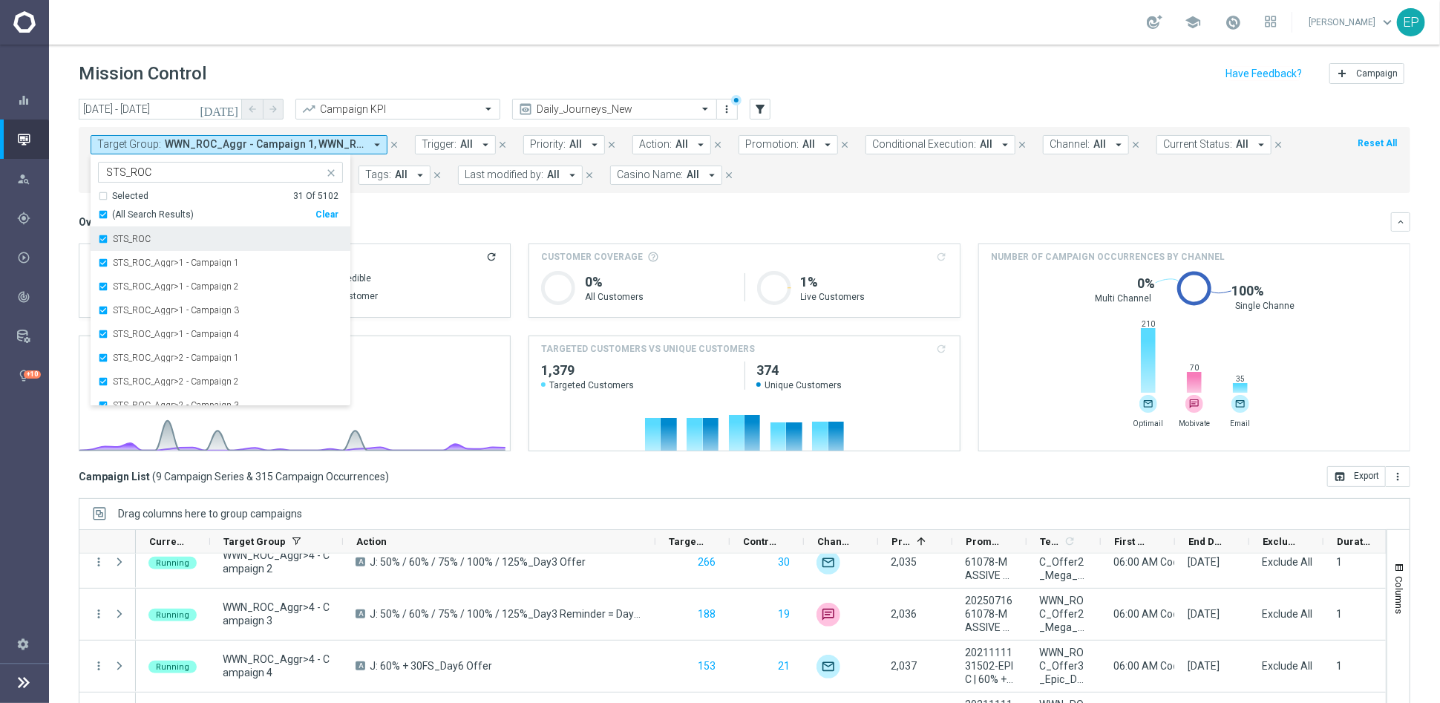
click at [119, 237] on label "STS_ROC" at bounding box center [132, 238] width 38 height 9
click at [117, 278] on label "STS_Roc_Mkt1" at bounding box center [142, 275] width 59 height 9
drag, startPoint x: 419, startPoint y: 212, endPoint x: 427, endPoint y: 209, distance: 9.6
click at [419, 212] on div "Overview: Analysis arrow_drop_down keyboard_arrow_down" at bounding box center [744, 221] width 1331 height 19
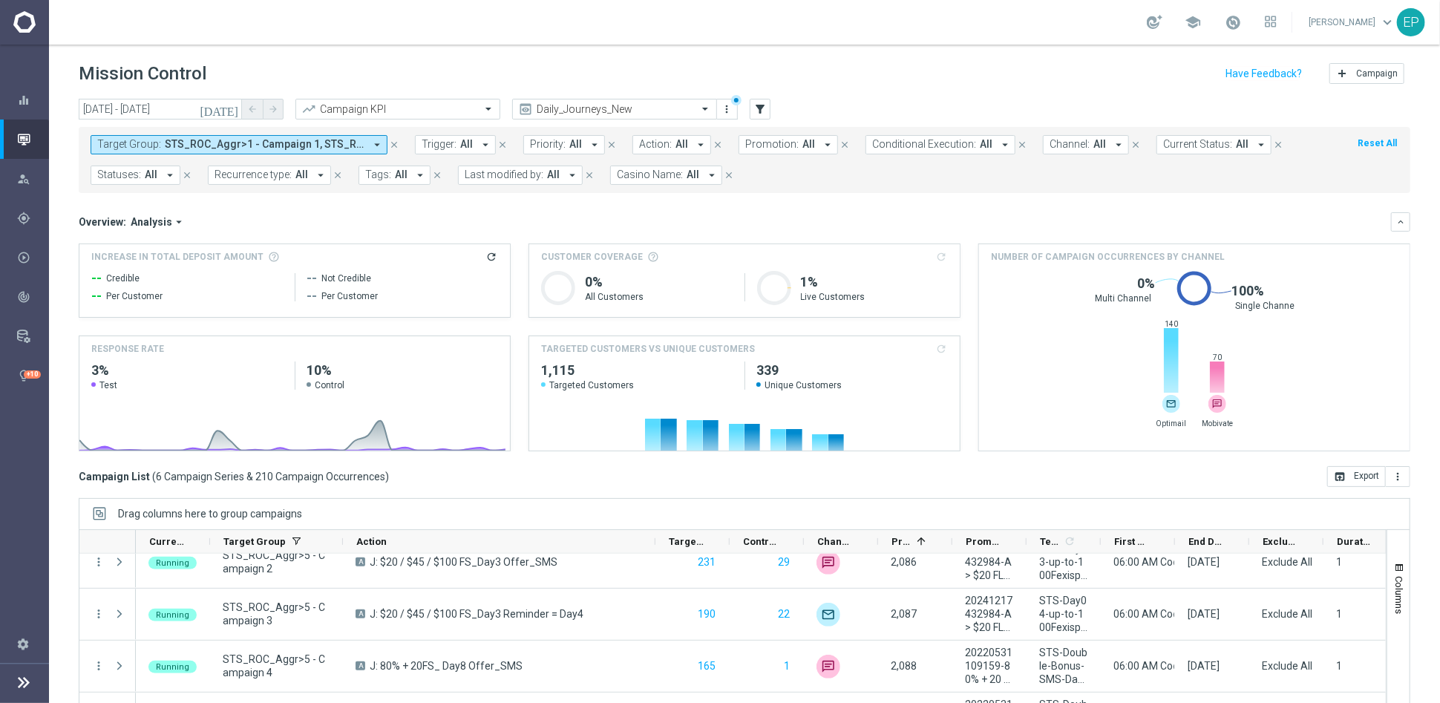
drag, startPoint x: 239, startPoint y: 141, endPoint x: 259, endPoint y: 151, distance: 22.2
click at [240, 141] on span "STS_ROC_Aggr>1 - Campaign 1, STS_ROC_Aggr>1 - Campaign 2, STS_ROC_Aggr>1 - Camp…" at bounding box center [265, 144] width 200 height 13
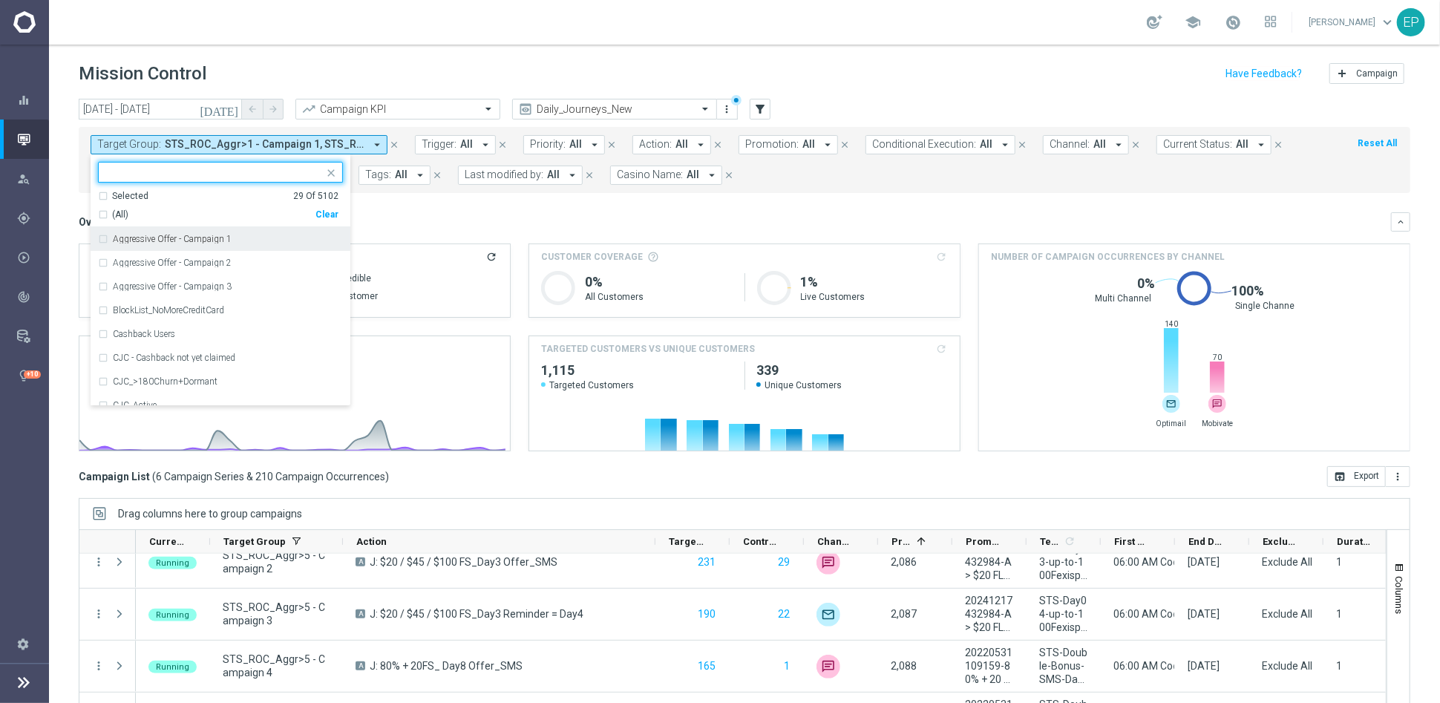
click at [0, 0] on div "Clear" at bounding box center [0, 0] width 0 height 0
click at [225, 171] on input "text" at bounding box center [214, 172] width 217 height 13
click at [138, 216] on span "(All Search Results)" at bounding box center [153, 215] width 82 height 13
type input "JPJ_ROC"
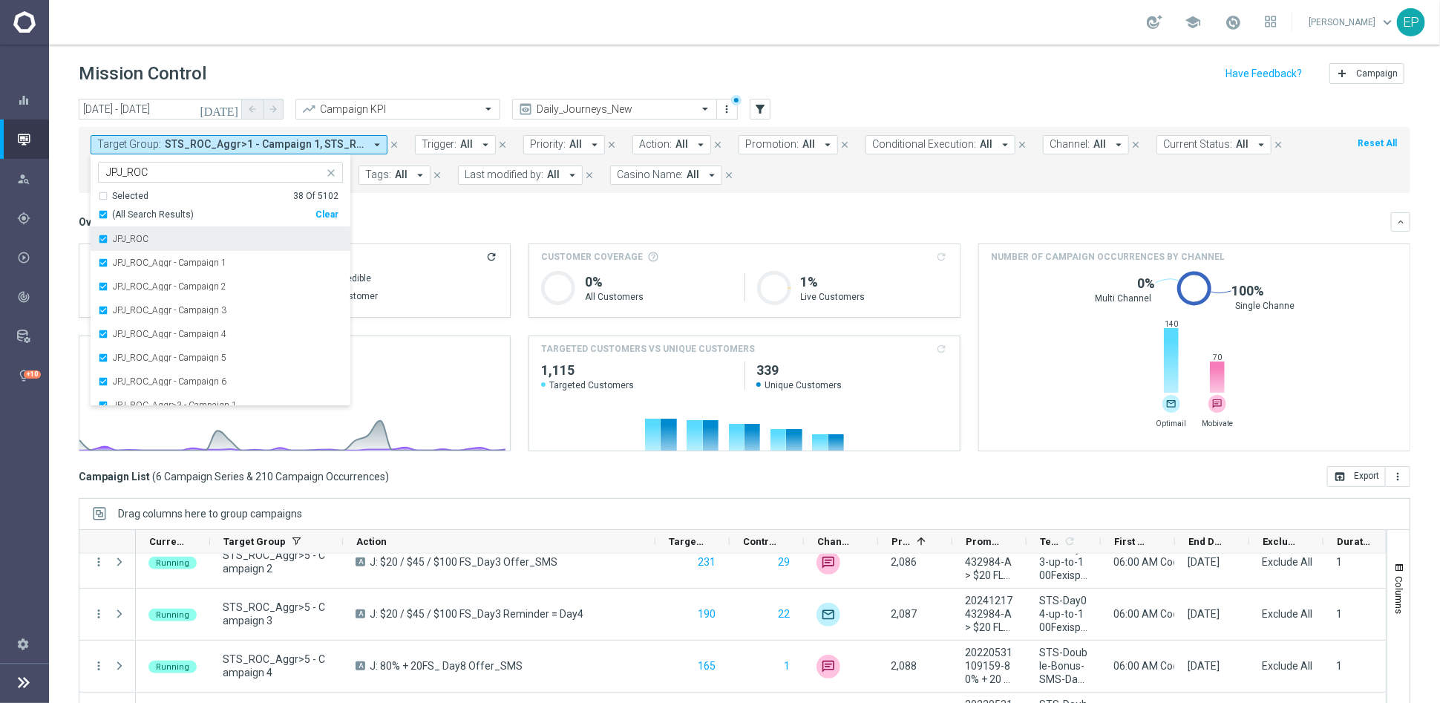
click at [137, 237] on label "JPJ_ROC" at bounding box center [131, 238] width 36 height 9
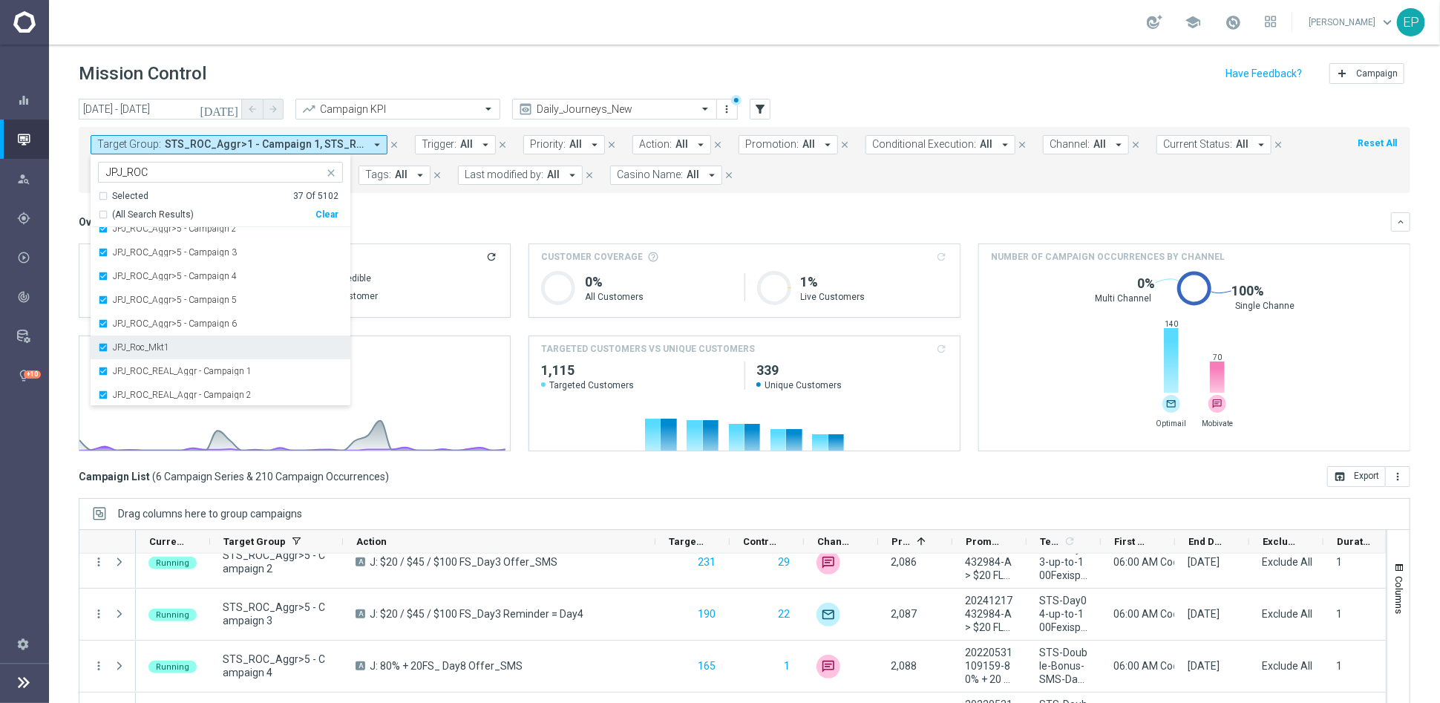
click at [142, 345] on label "JPJ_Roc_Mkt1" at bounding box center [141, 347] width 56 height 9
click at [255, 295] on label "JPJ_ROC_Regular_Stream 1 Exit Criteria" at bounding box center [190, 299] width 154 height 9
click at [189, 318] on label "JPJ_ROC_Stream2 Exit Criteria" at bounding box center [172, 322] width 119 height 9
click at [190, 342] on label "JPJ_ROC_Stream3 Exit Criteria" at bounding box center [172, 346] width 119 height 9
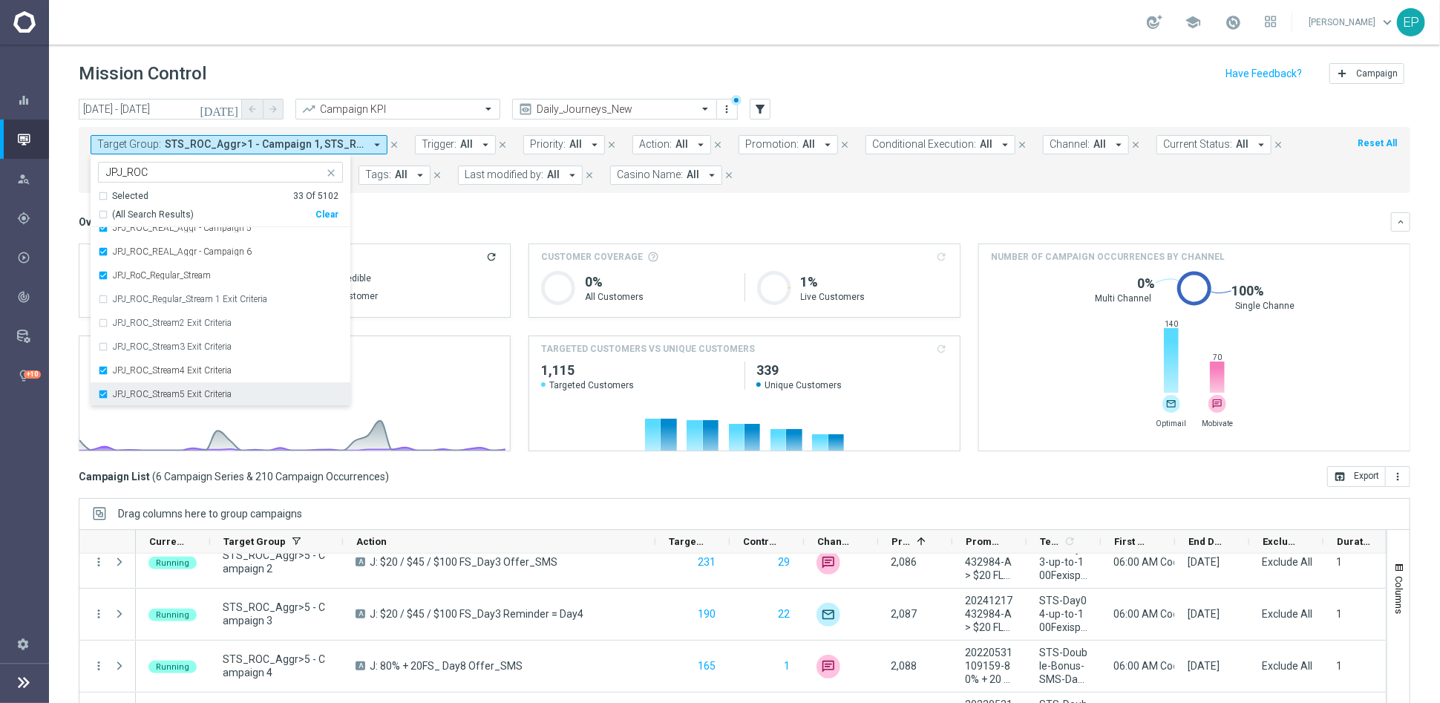
drag, startPoint x: 191, startPoint y: 366, endPoint x: 194, endPoint y: 393, distance: 27.6
click at [191, 367] on label "JPJ_ROC_Stream4 Exit Criteria" at bounding box center [172, 370] width 119 height 9
click at [196, 397] on label "JPJ_ROC_Stream5 Exit Criteria" at bounding box center [172, 394] width 119 height 9
click at [442, 215] on div "Overview: Analysis arrow_drop_down" at bounding box center [735, 221] width 1312 height 13
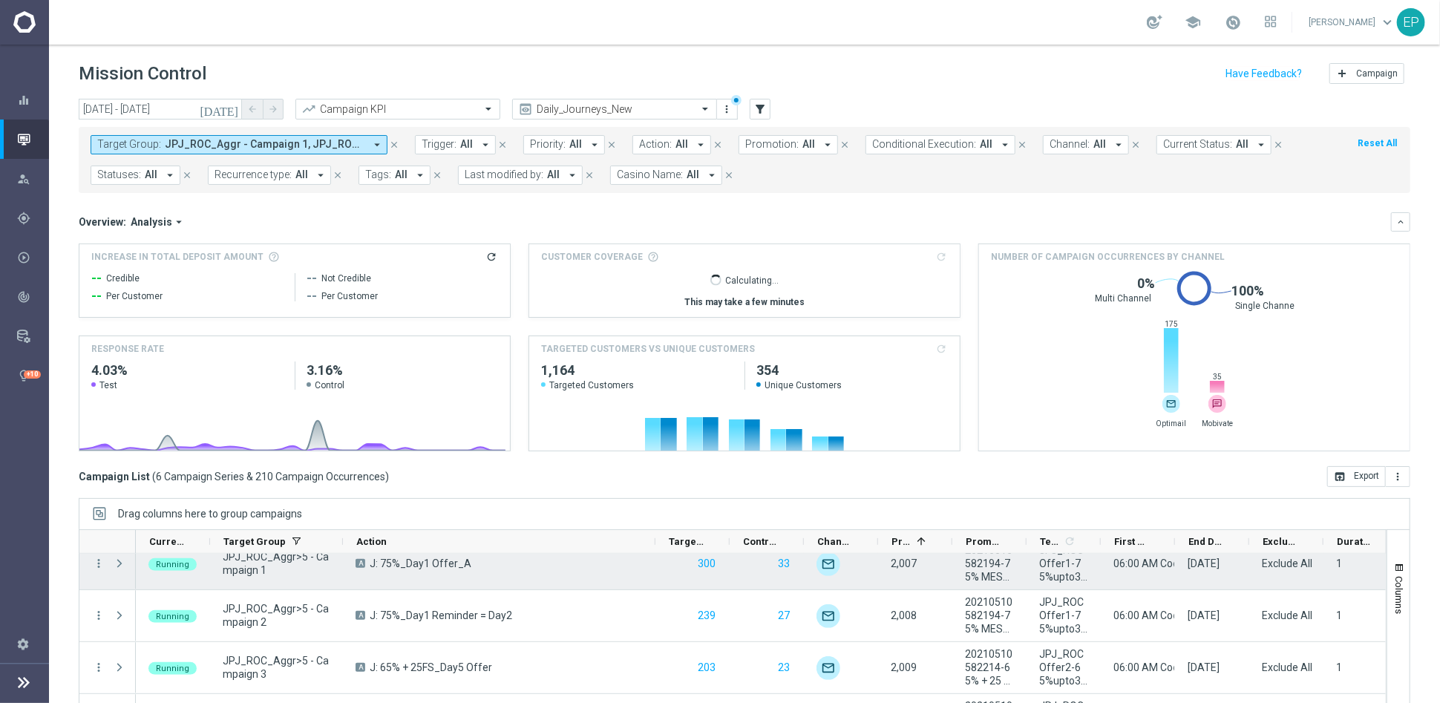
scroll to position [0, 0]
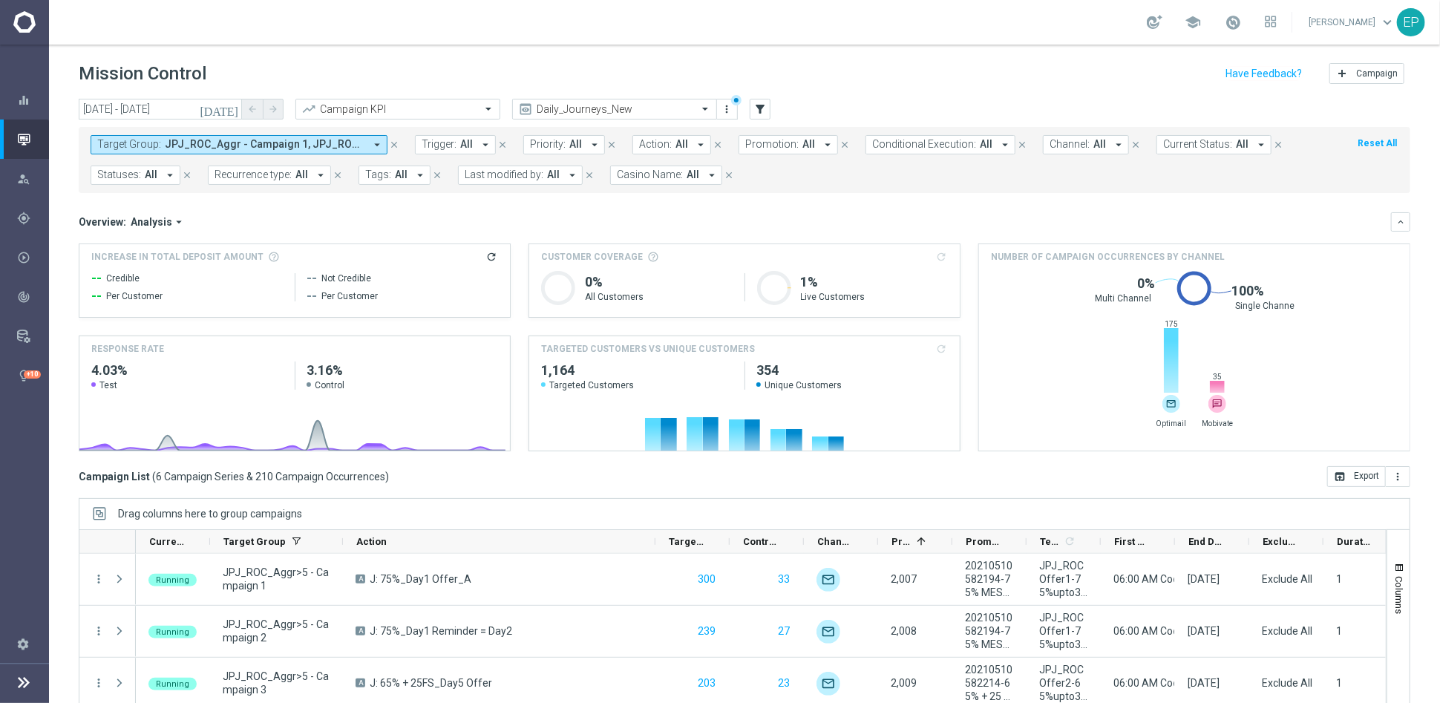
drag, startPoint x: 270, startPoint y: 144, endPoint x: 295, endPoint y: 153, distance: 26.8
click at [270, 144] on span "JPJ_ROC_Aggr - Campaign 1, JPJ_ROC_Aggr - Campaign 2, JPJ_ROC_Aggr - Campaign 3…" at bounding box center [265, 144] width 200 height 13
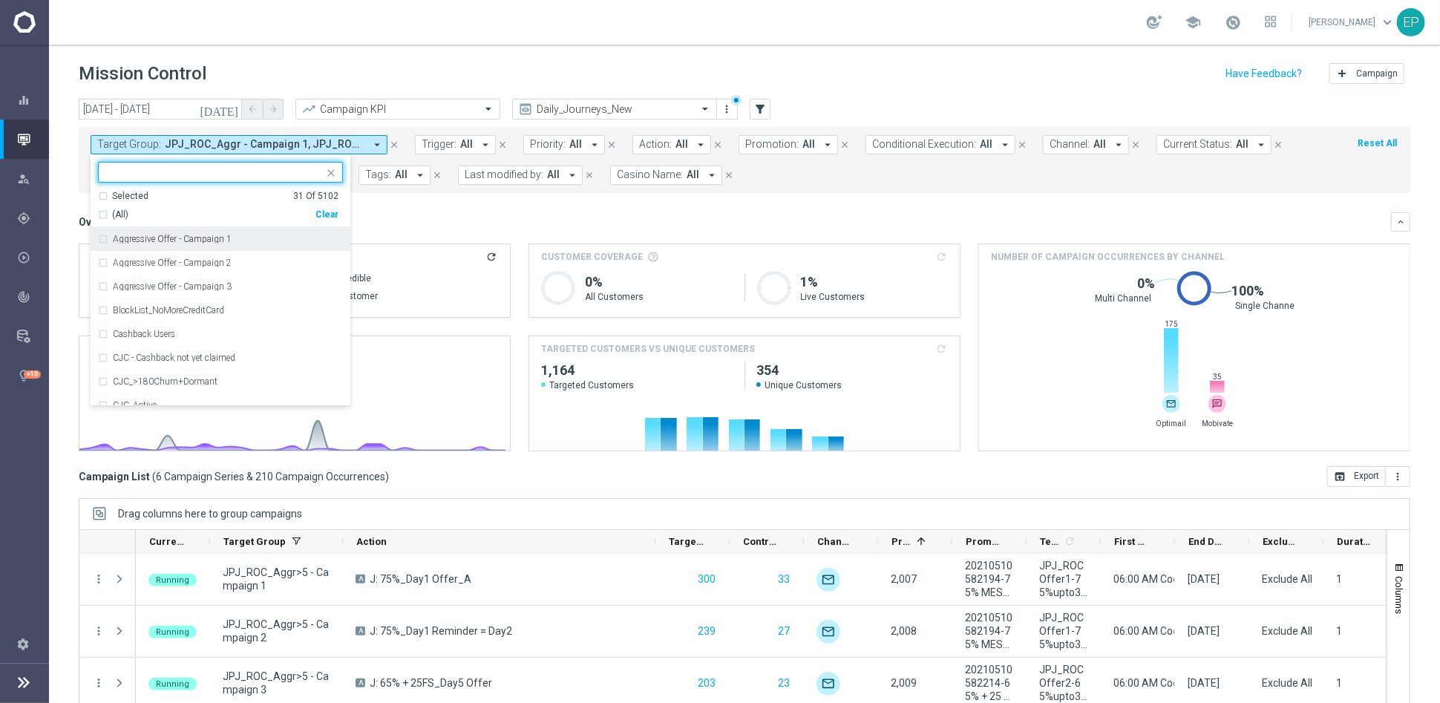
click at [0, 0] on div "Clear" at bounding box center [0, 0] width 0 height 0
click at [233, 171] on input "text" at bounding box center [214, 172] width 217 height 13
click at [119, 211] on span "(All Search Results)" at bounding box center [153, 215] width 82 height 13
type input "WWN VIP_R"
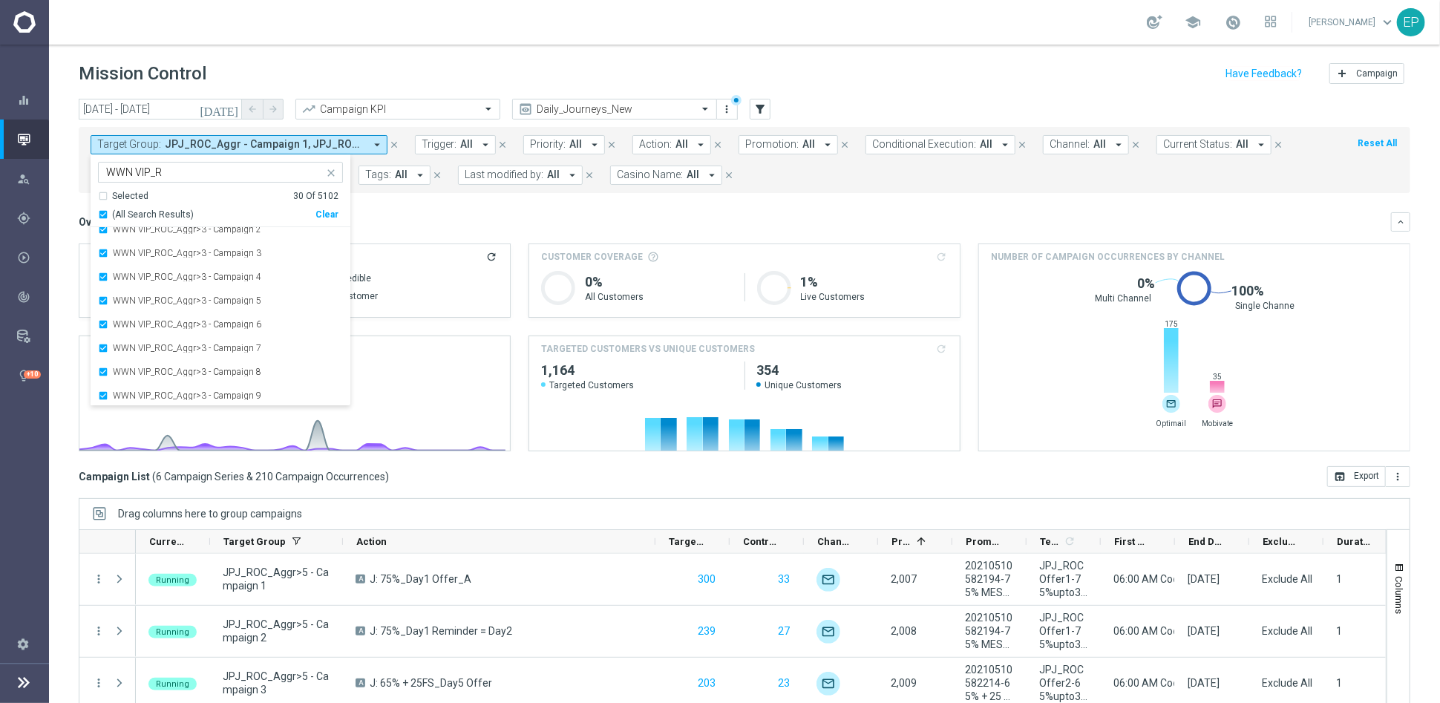
scroll to position [534, 0]
click at [239, 391] on label "WWN VIP_ROC_Stream3 Exit Criteria" at bounding box center [184, 394] width 143 height 9
click at [213, 366] on label "WWN VIP_ROC_Stream2 Exit Criteria" at bounding box center [184, 370] width 143 height 9
click at [212, 350] on label "WWN VIP_ROC_Stream1 Exit Criteria" at bounding box center [185, 346] width 145 height 9
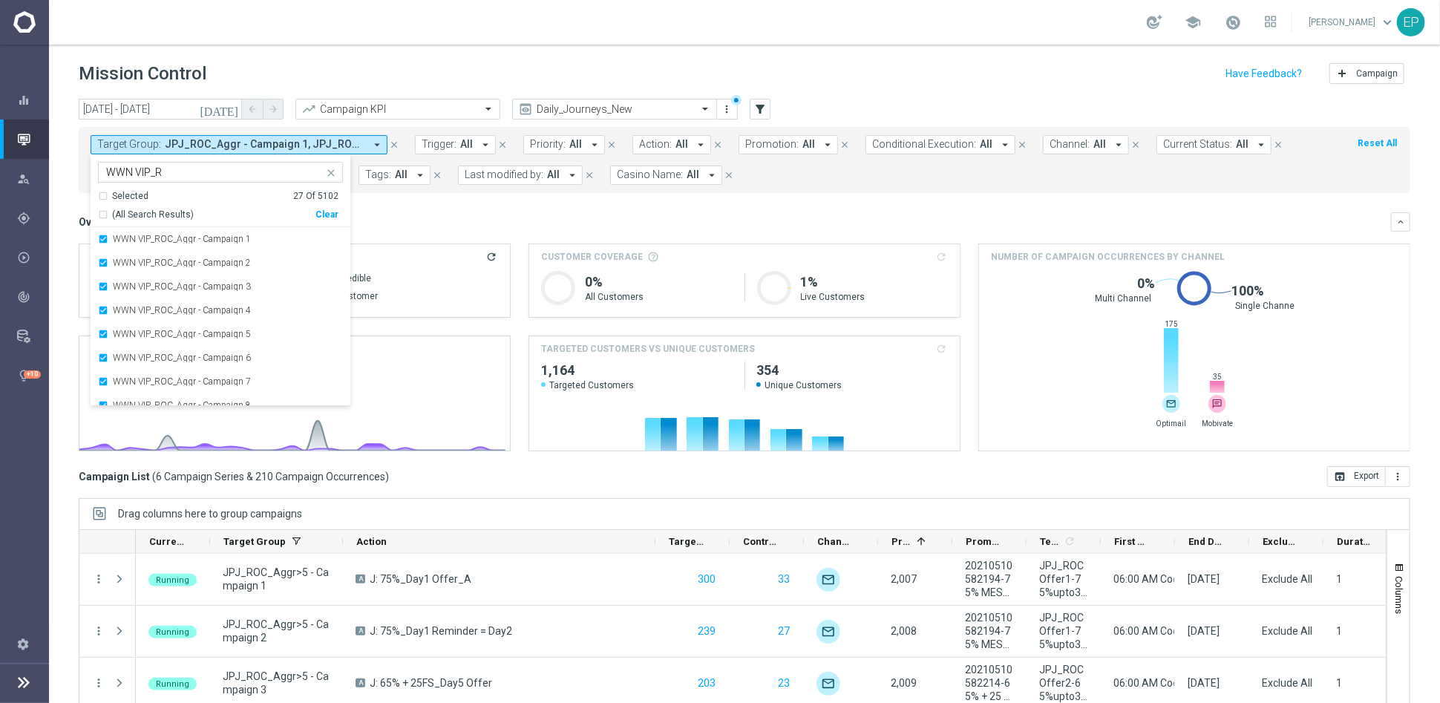
click at [408, 215] on div "Overview: Analysis arrow_drop_down" at bounding box center [735, 221] width 1312 height 13
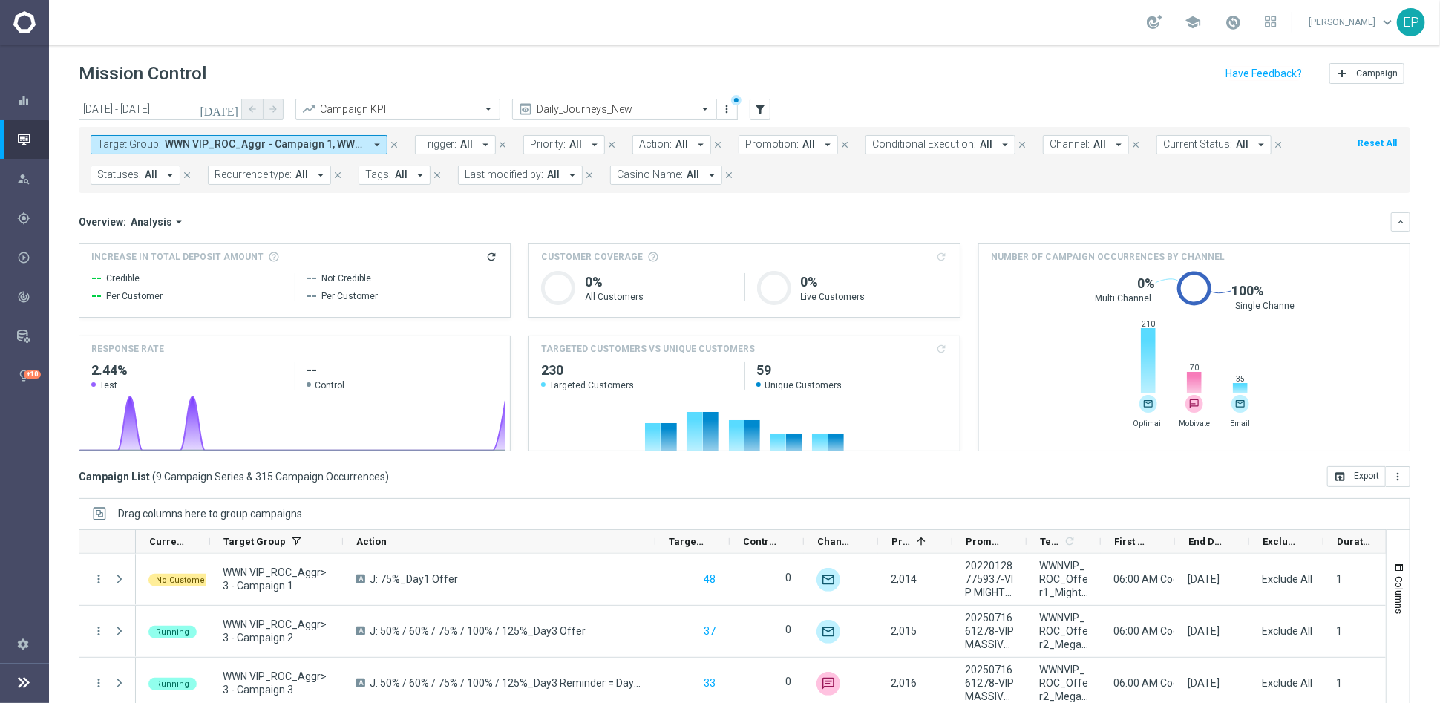
drag, startPoint x: 309, startPoint y: 139, endPoint x: 341, endPoint y: 151, distance: 34.3
click at [309, 139] on span "WWN VIP_ROC_Aggr - Campaign 1, WWN VIP_ROC_Aggr - Campaign 2, WWN VIP_ROC_Aggr …" at bounding box center [265, 144] width 200 height 13
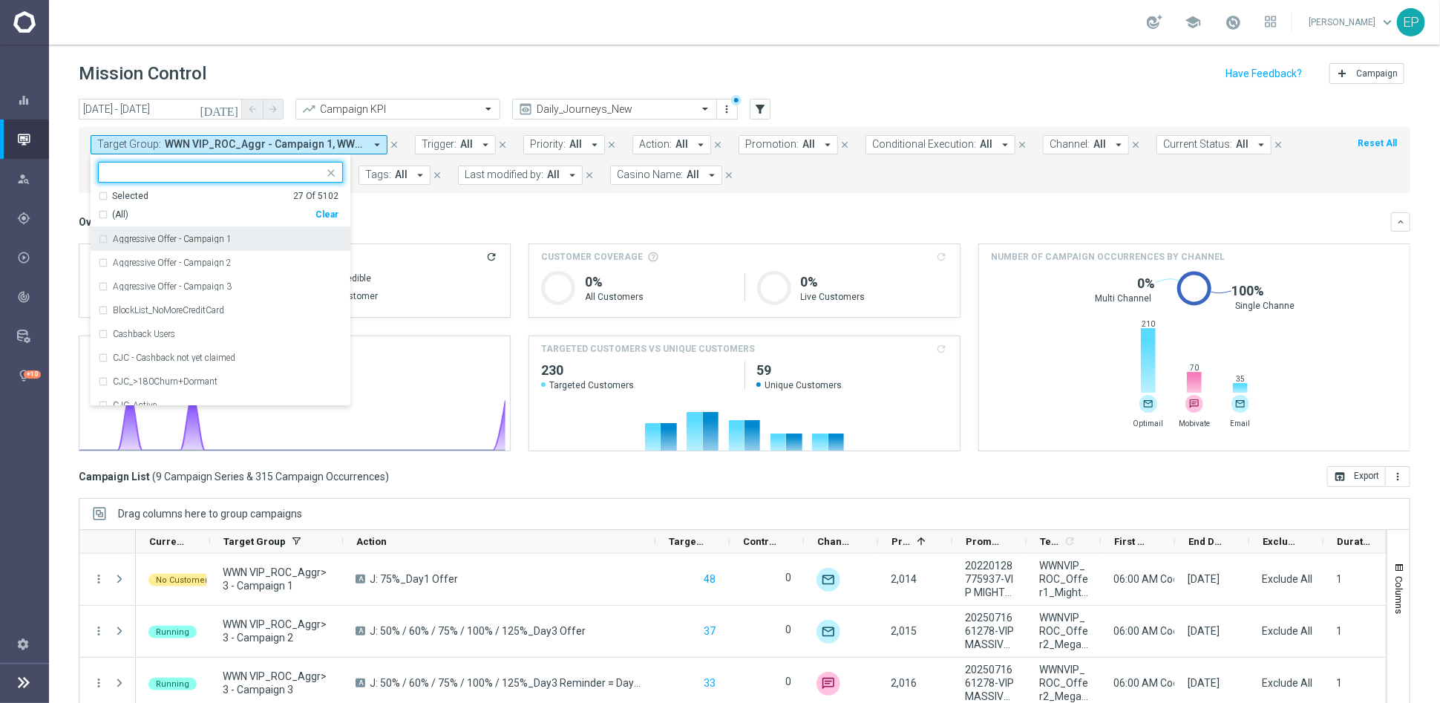
click at [0, 0] on div "Clear" at bounding box center [0, 0] width 0 height 0
click at [238, 164] on div at bounding box center [211, 172] width 225 height 19
click at [250, 173] on input "text" at bounding box center [214, 172] width 217 height 13
click at [128, 213] on span "(All Search Results)" at bounding box center [153, 215] width 82 height 13
type input "STS VIP_R"
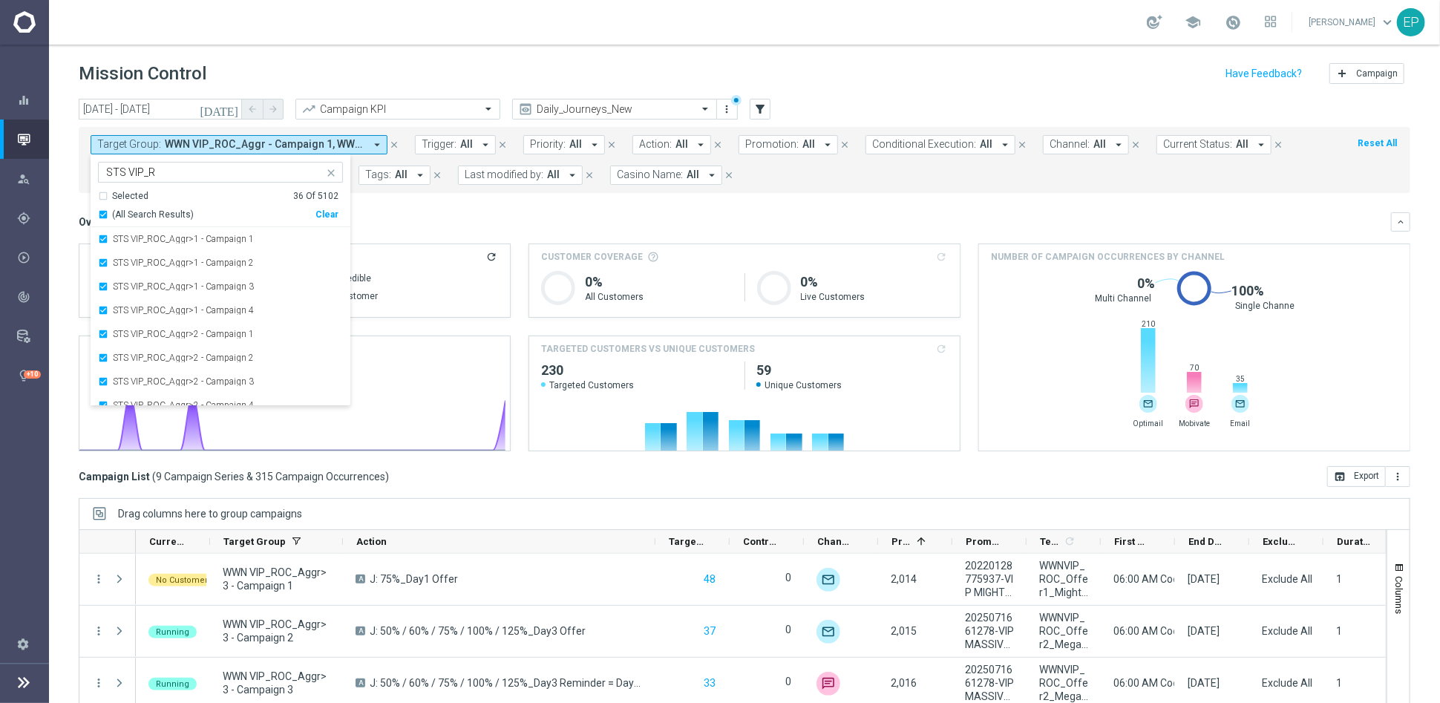
click at [491, 209] on mini-dashboard "Overview: Analysis arrow_drop_down keyboard_arrow_down Increase In Total Deposi…" at bounding box center [744, 329] width 1331 height 273
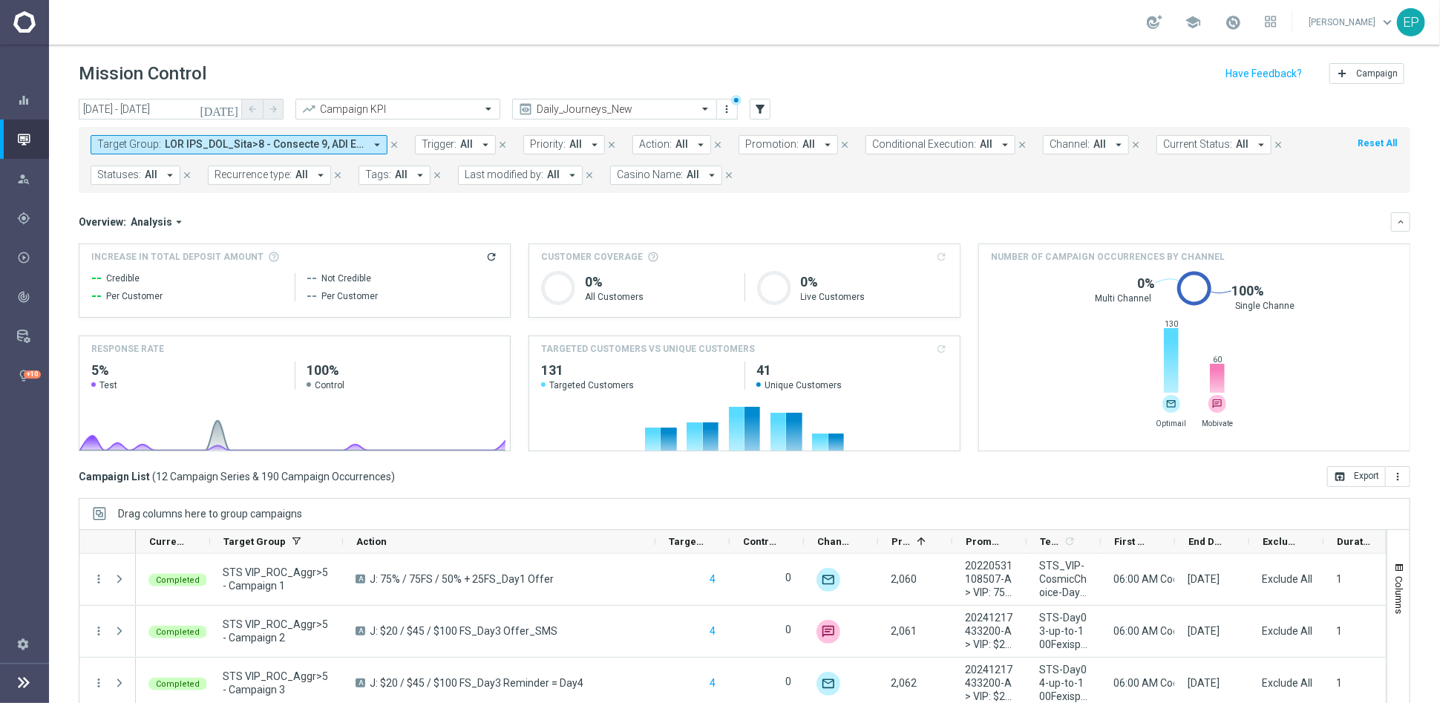
drag, startPoint x: 231, startPoint y: 134, endPoint x: 237, endPoint y: 141, distance: 8.9
click at [231, 135] on button "Target Group: arrow_drop_down" at bounding box center [239, 144] width 297 height 19
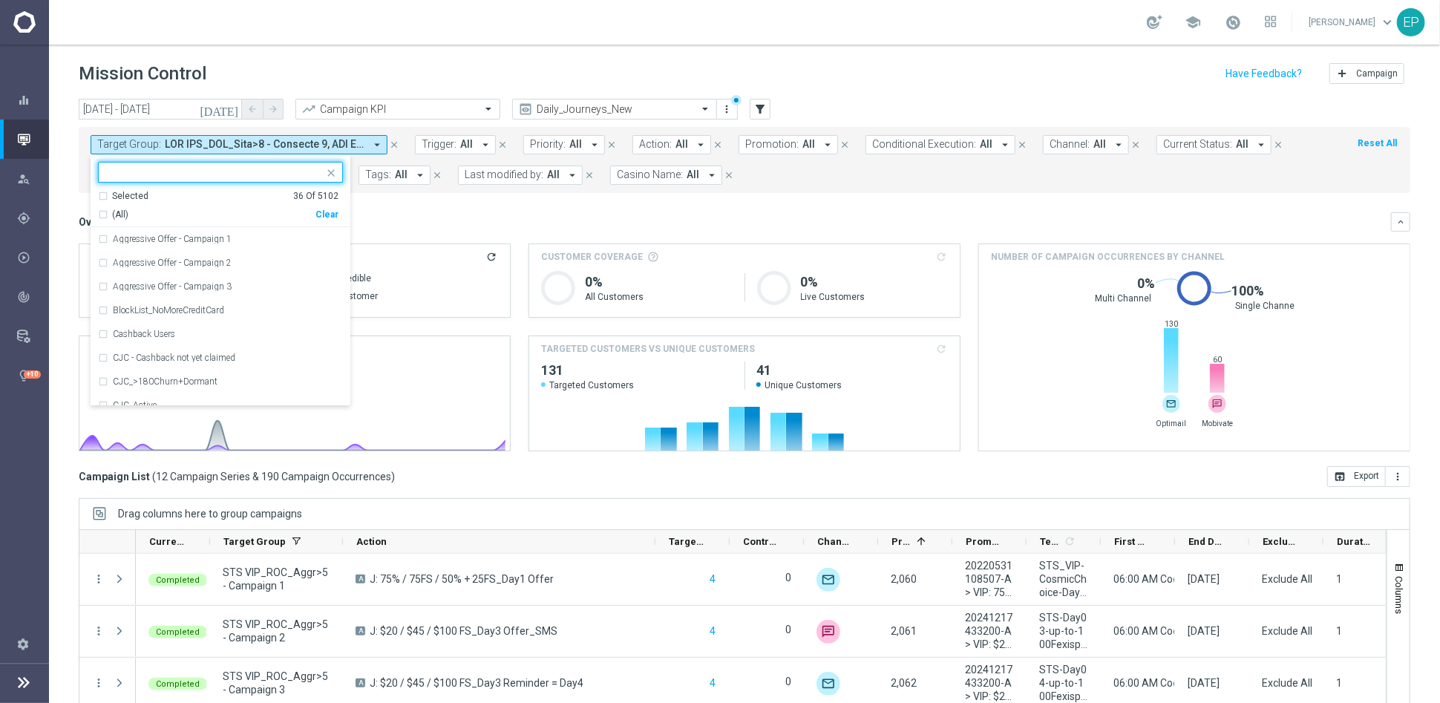
click at [0, 0] on div "Clear" at bounding box center [0, 0] width 0 height 0
click at [251, 171] on input "text" at bounding box center [214, 172] width 217 height 13
click at [117, 211] on span "(All Search Results)" at bounding box center [153, 215] width 82 height 13
type input "JJV_R"
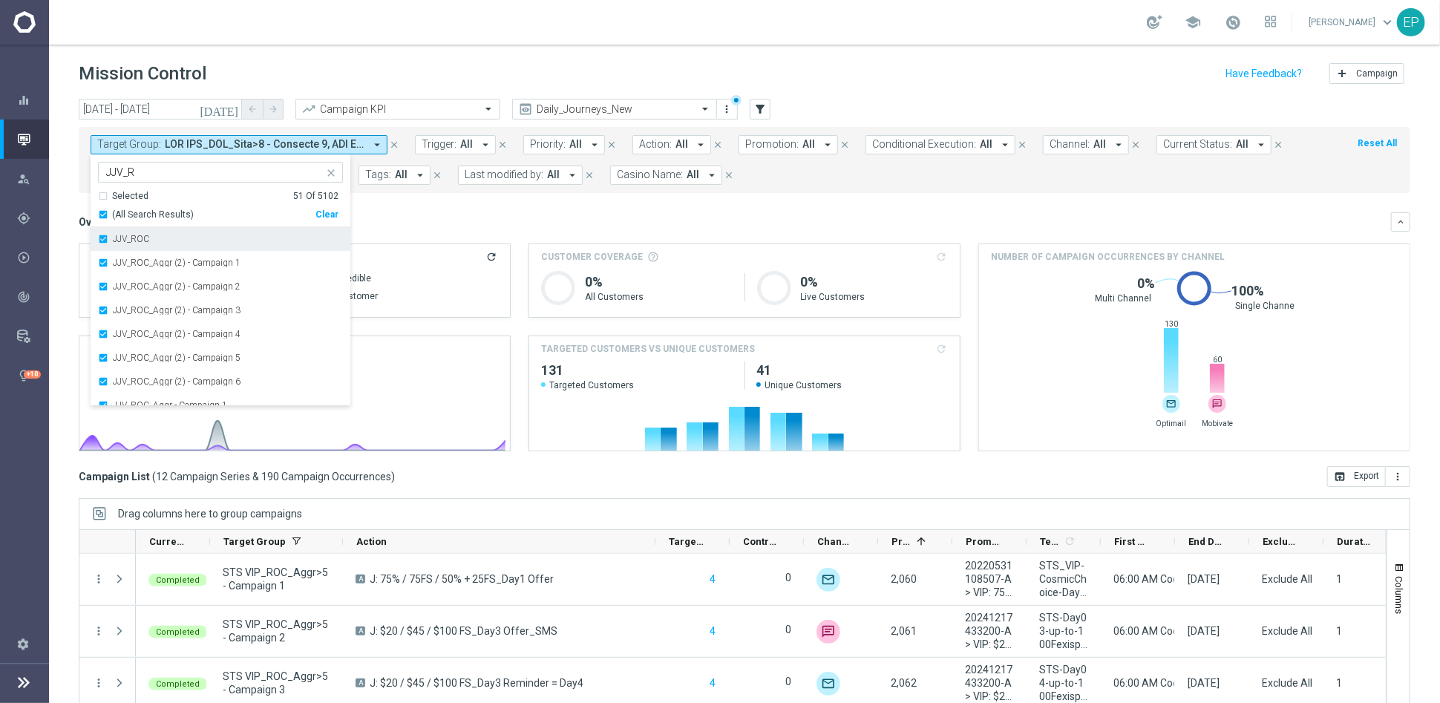
click at [128, 239] on label "JJV_ROC" at bounding box center [131, 238] width 36 height 9
click at [151, 303] on label "JJV_Roc_Mkt1" at bounding box center [141, 306] width 57 height 9
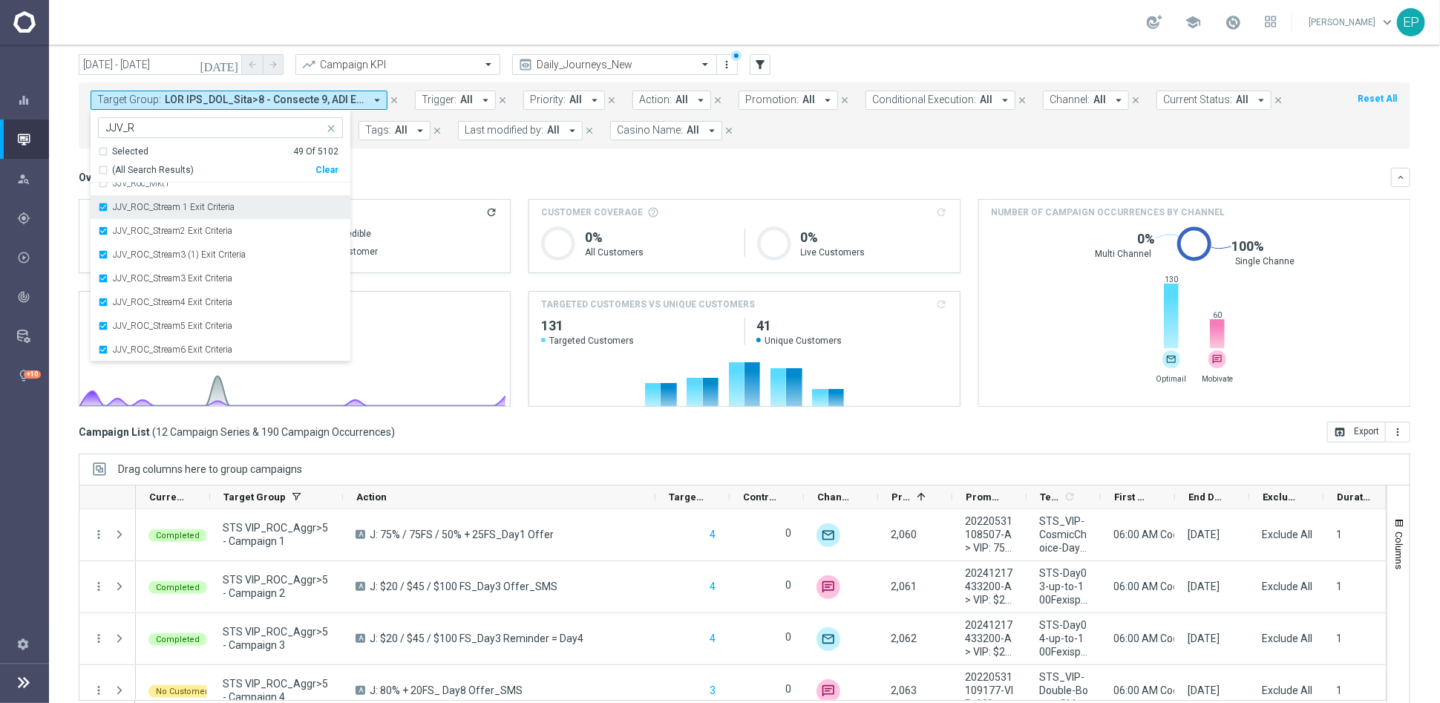
scroll to position [68, 0]
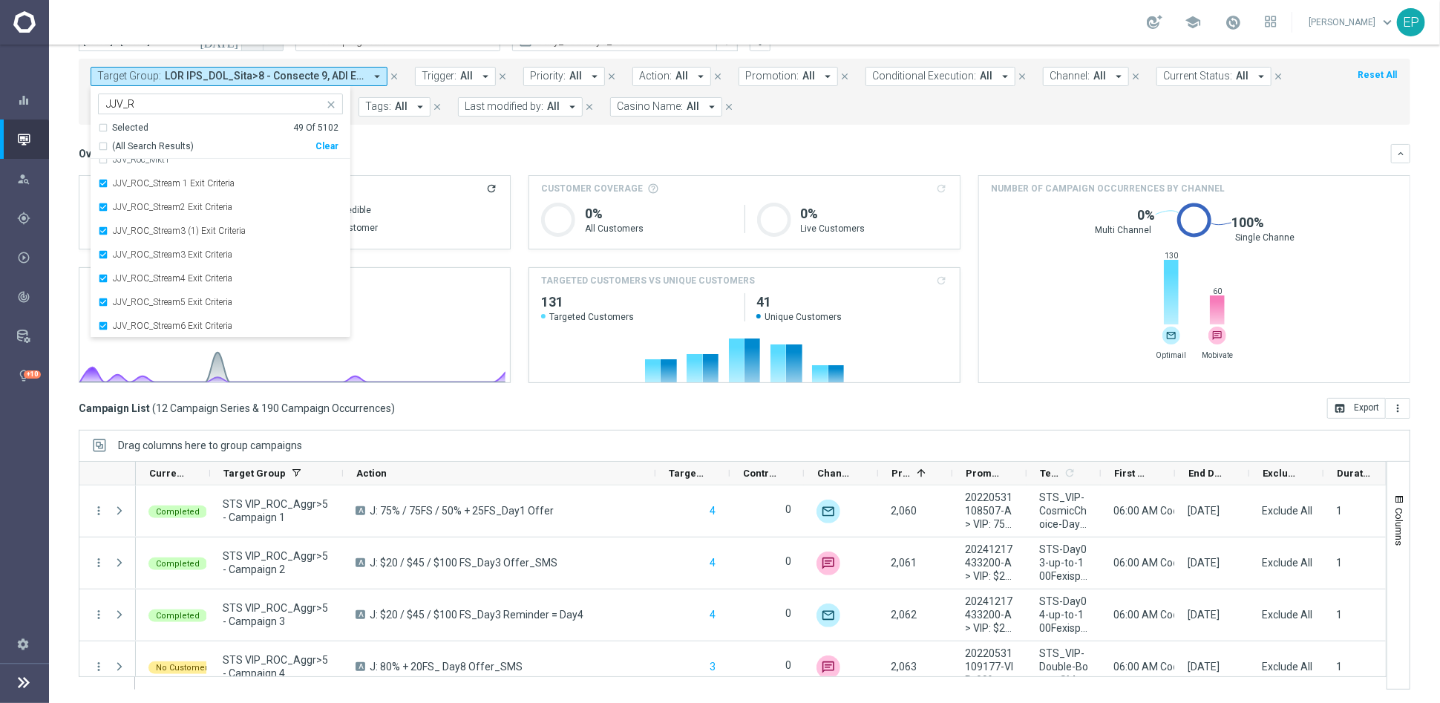
click at [469, 142] on mini-dashboard "Overview: Analysis arrow_drop_down keyboard_arrow_down Increase In Total Deposi…" at bounding box center [744, 261] width 1331 height 273
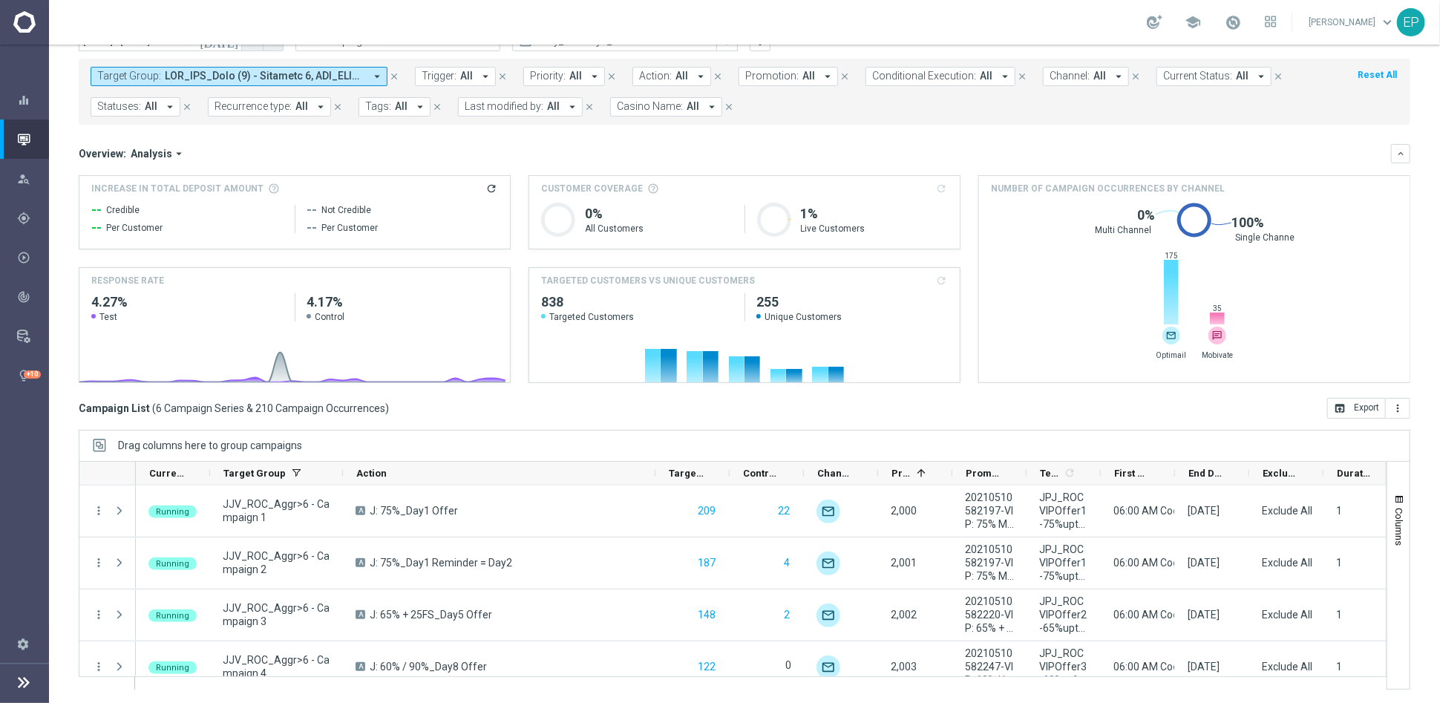
scroll to position [0, 0]
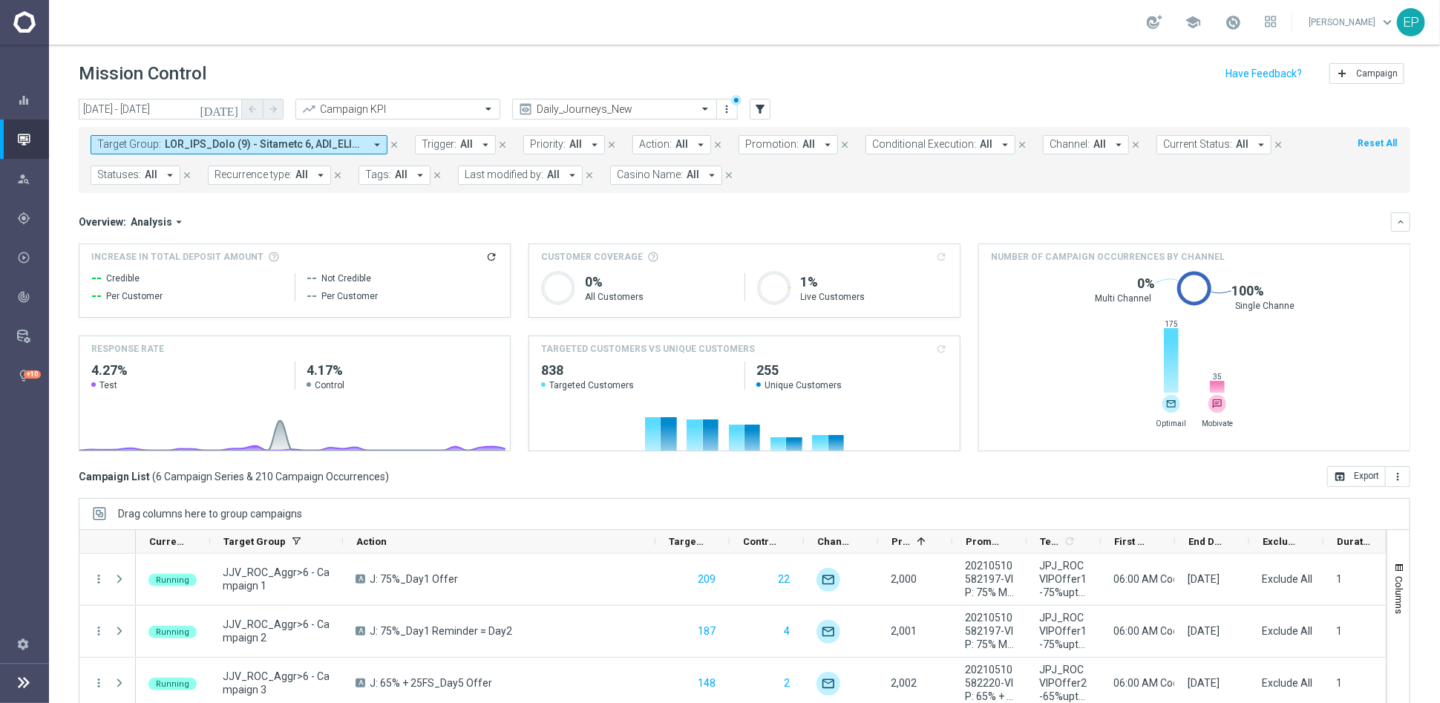
click at [312, 141] on span at bounding box center [265, 144] width 200 height 13
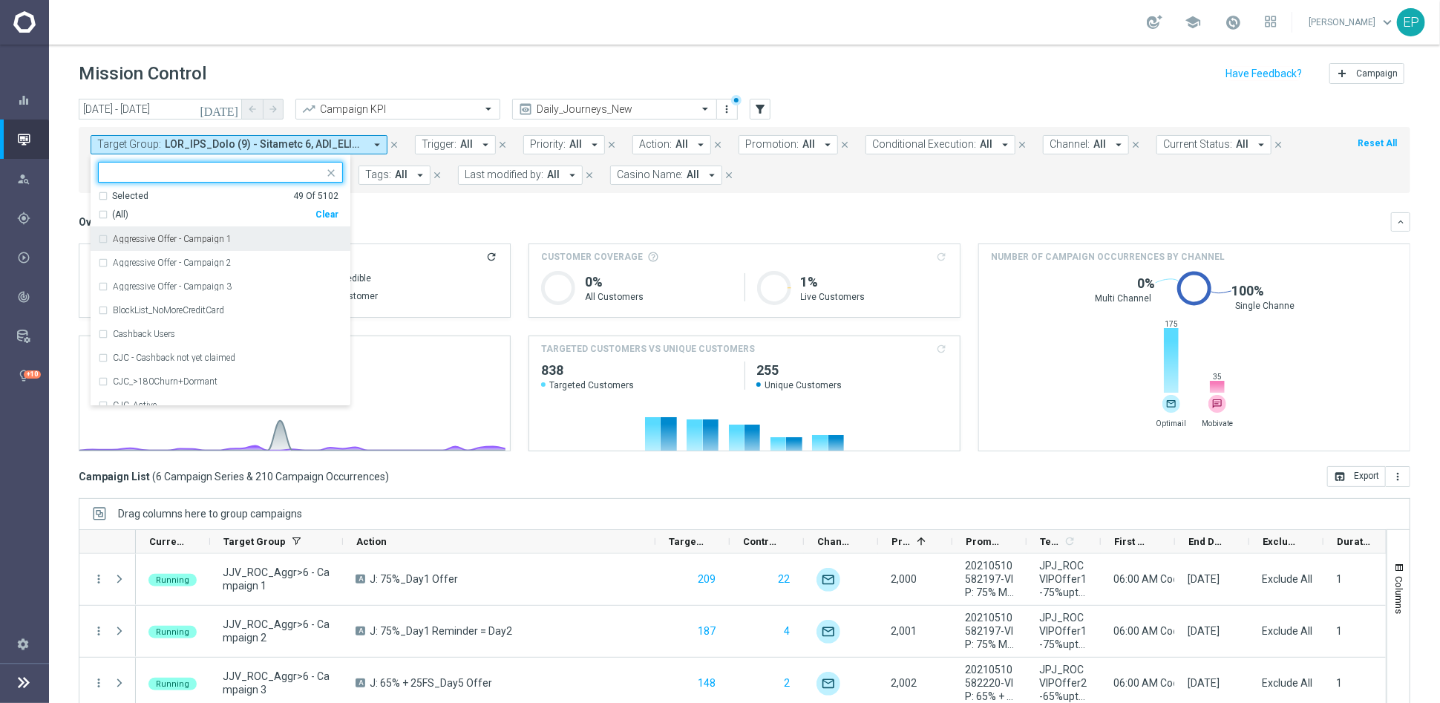
click at [0, 0] on div "Clear" at bounding box center [0, 0] width 0 height 0
click at [240, 168] on input "text" at bounding box center [214, 172] width 217 height 13
click at [141, 209] on span "(All Search Results)" at bounding box center [153, 215] width 82 height 13
type input "WWN_CHURN1"
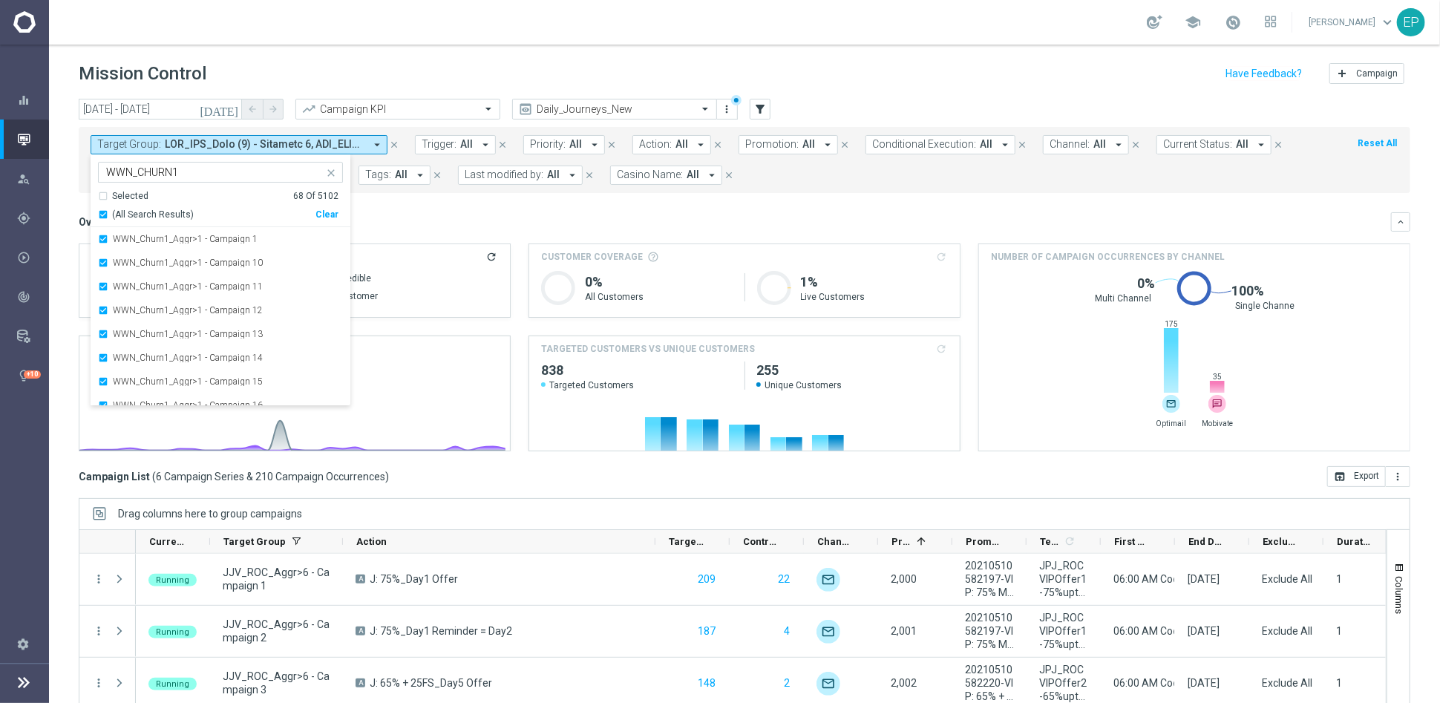
click at [425, 215] on div "Overview: Analysis arrow_drop_down" at bounding box center [735, 221] width 1312 height 13
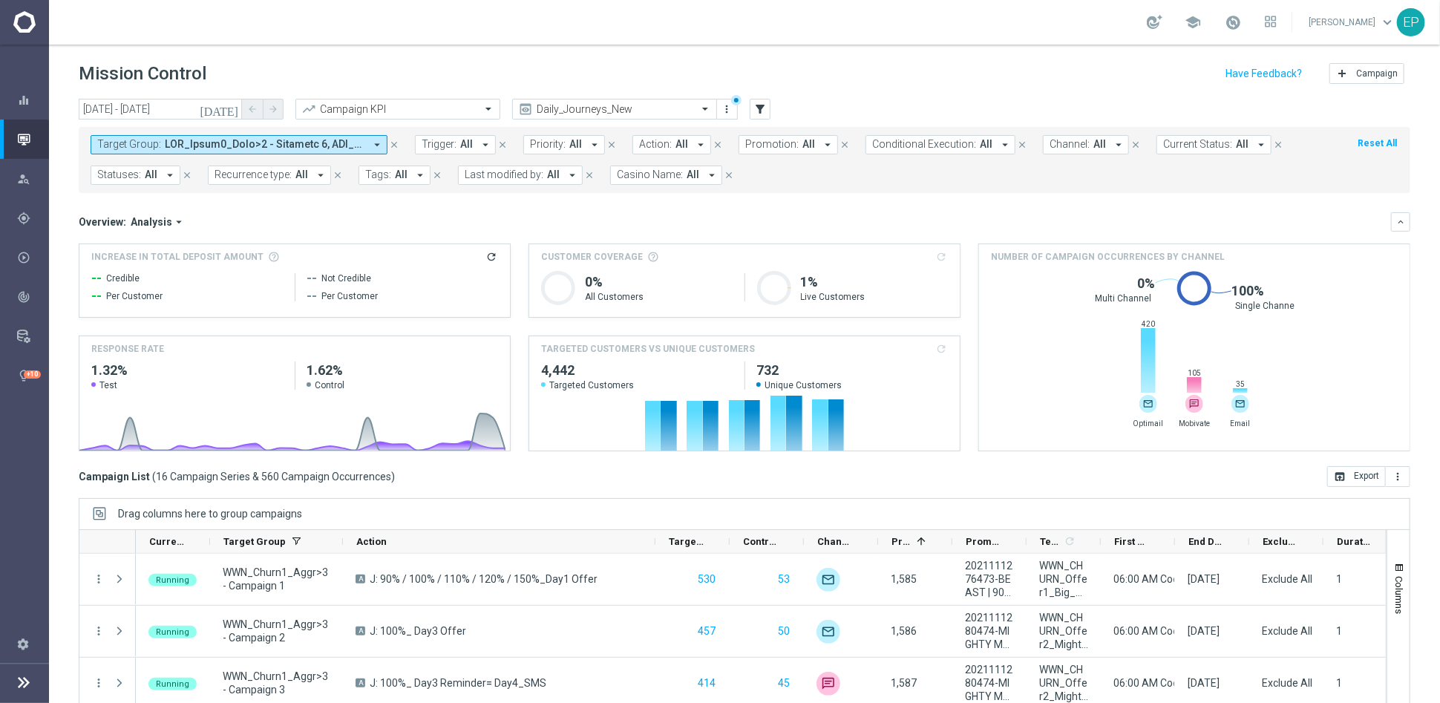
click at [226, 142] on span at bounding box center [265, 144] width 200 height 13
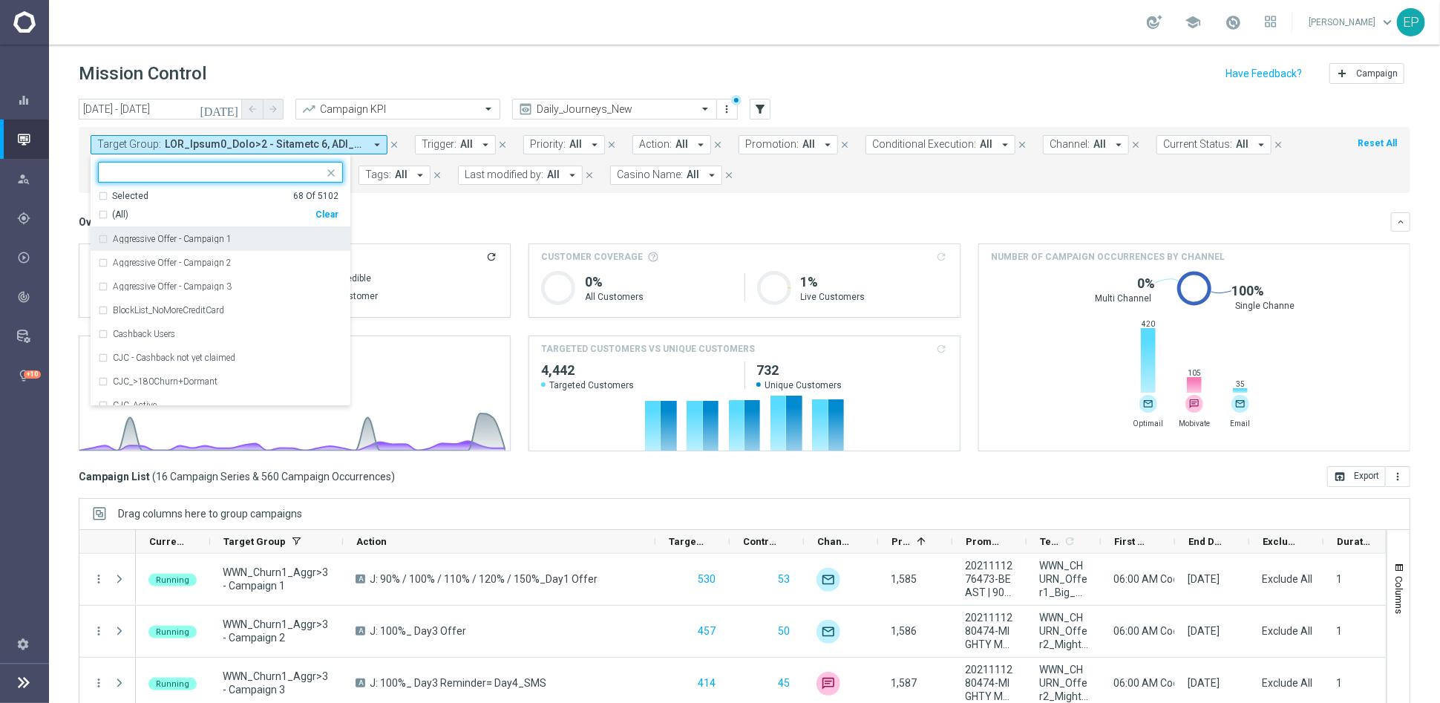
click at [0, 0] on div "Clear" at bounding box center [0, 0] width 0 height 0
click at [193, 163] on div at bounding box center [211, 172] width 225 height 19
click at [146, 217] on span "(All Search Results)" at bounding box center [153, 215] width 82 height 13
type input "STS_CHURN1"
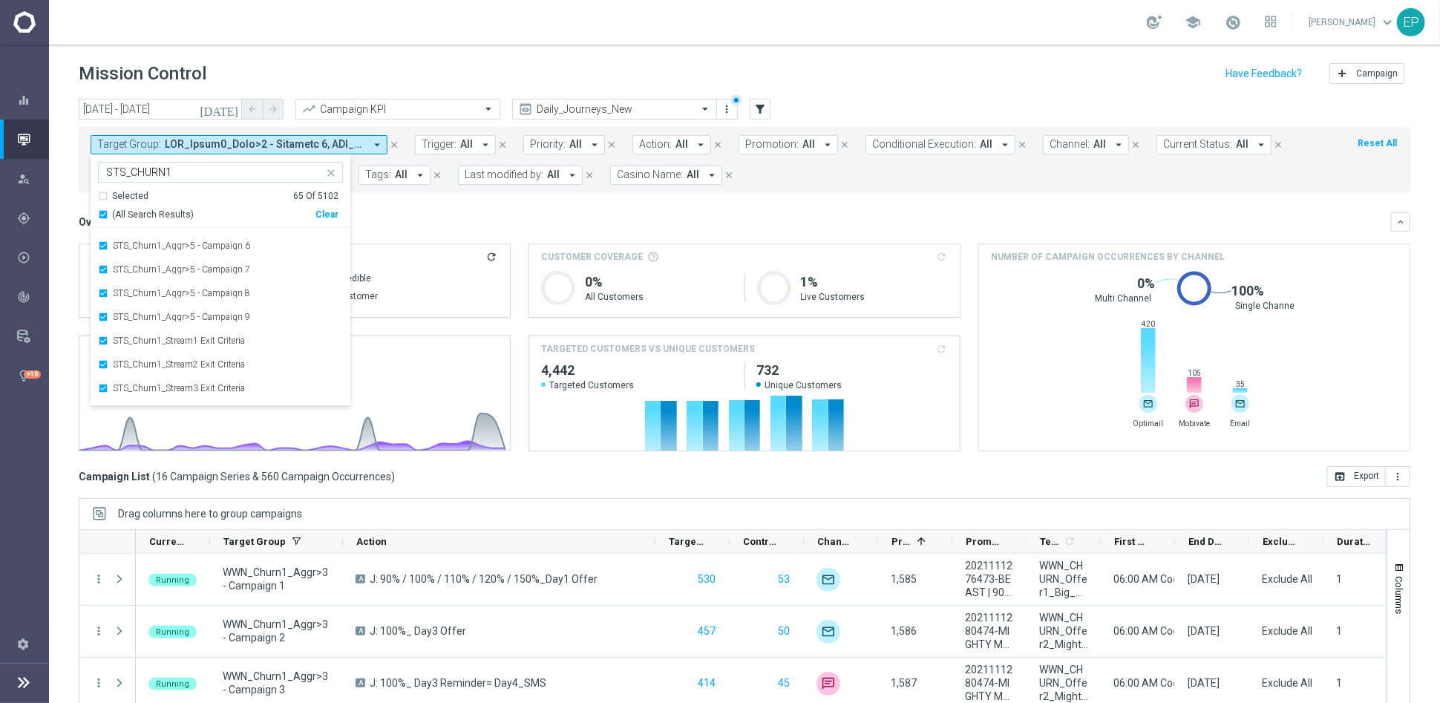
scroll to position [1365, 0]
drag, startPoint x: 434, startPoint y: 209, endPoint x: 531, endPoint y: 227, distance: 98.8
click at [435, 209] on mini-dashboard "Overview: Analysis arrow_drop_down keyboard_arrow_down Increase In Total Deposi…" at bounding box center [744, 329] width 1331 height 273
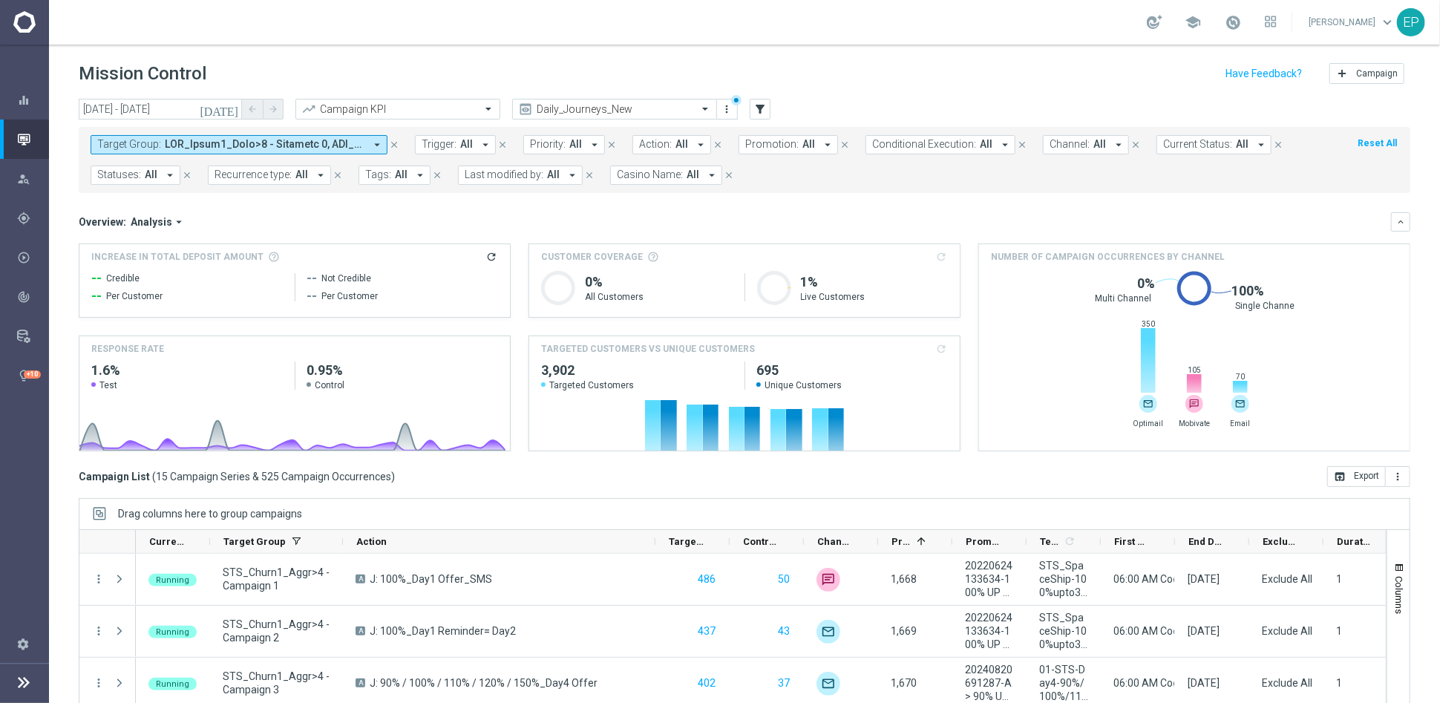
click at [267, 143] on span at bounding box center [265, 144] width 200 height 13
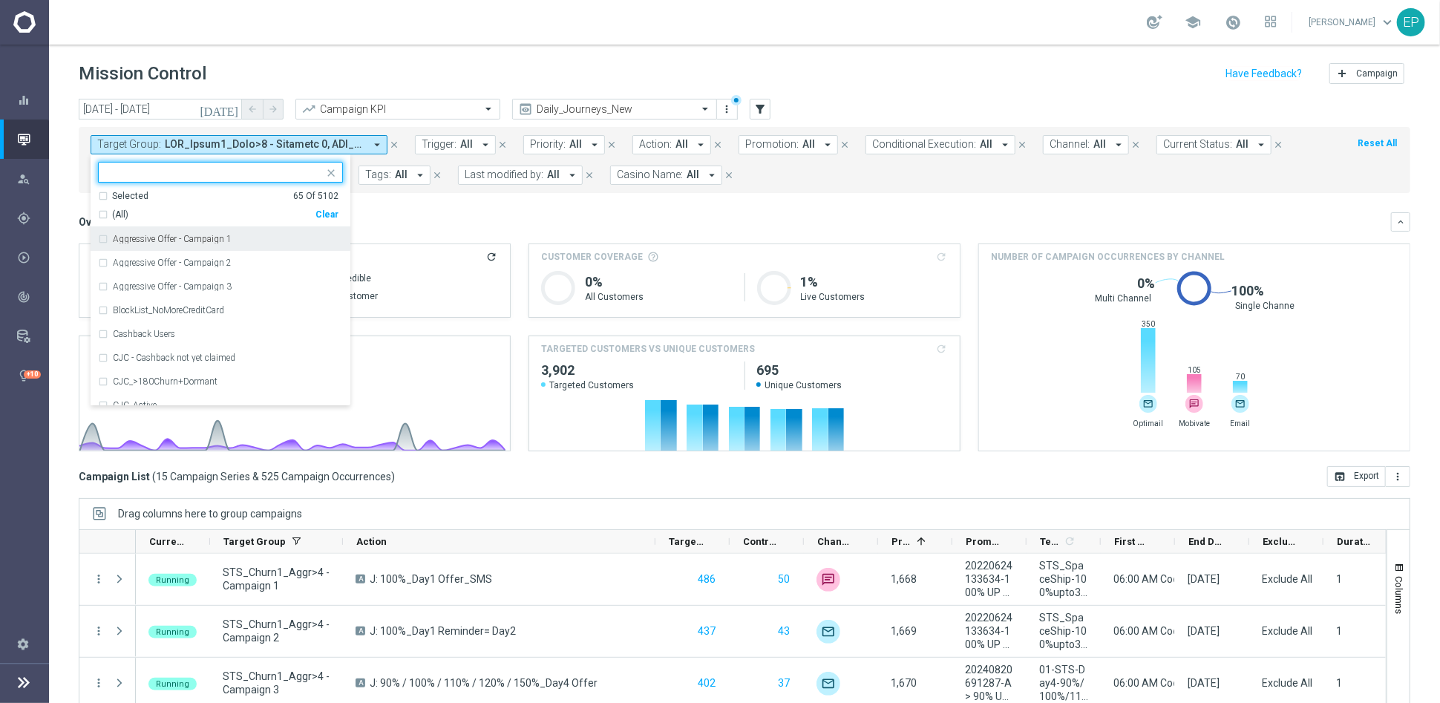
click at [0, 0] on div "Clear" at bounding box center [0, 0] width 0 height 0
click at [225, 166] on input "text" at bounding box center [214, 172] width 217 height 13
click at [165, 209] on span "(All Search Results)" at bounding box center [153, 215] width 82 height 13
type input "JPJ_CHURN1"
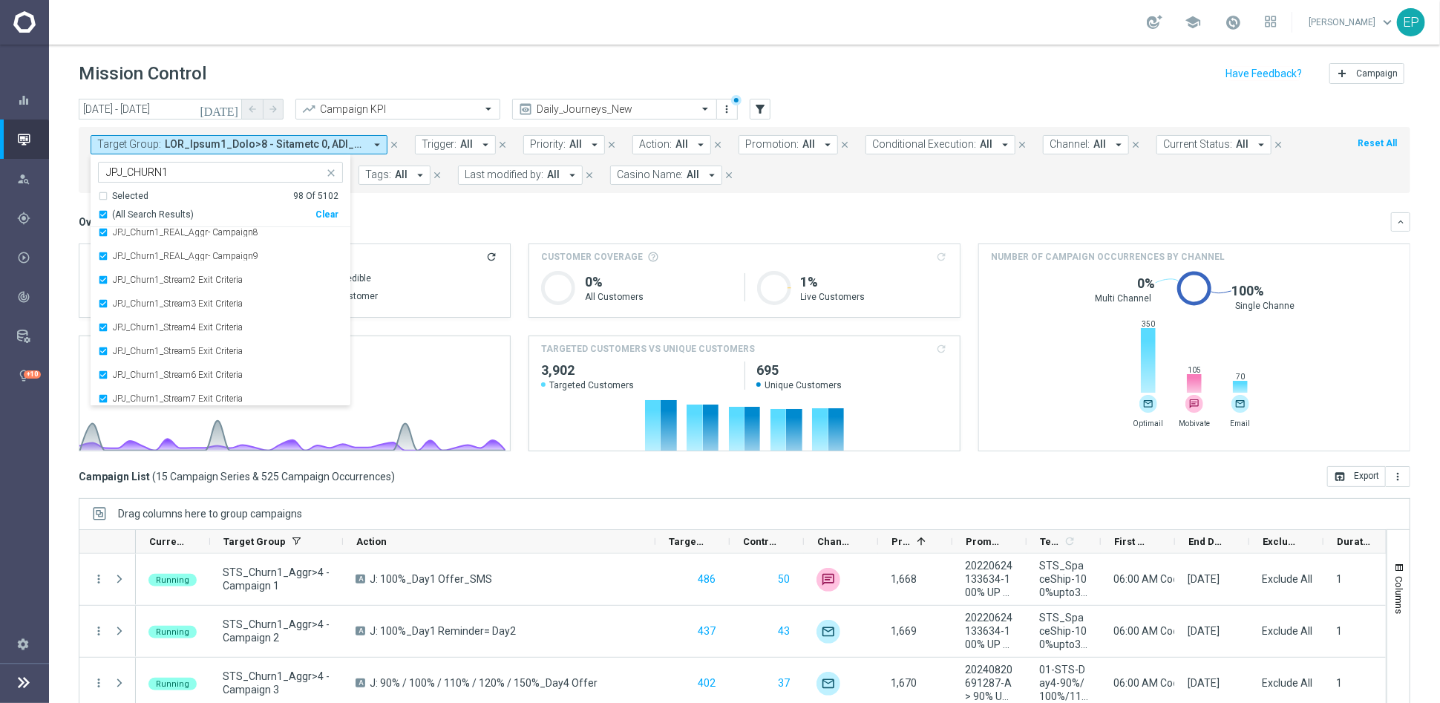
scroll to position [1859, 0]
click at [427, 210] on mini-dashboard "Overview: Analysis arrow_drop_down keyboard_arrow_down Increase In Total Deposi…" at bounding box center [744, 329] width 1331 height 273
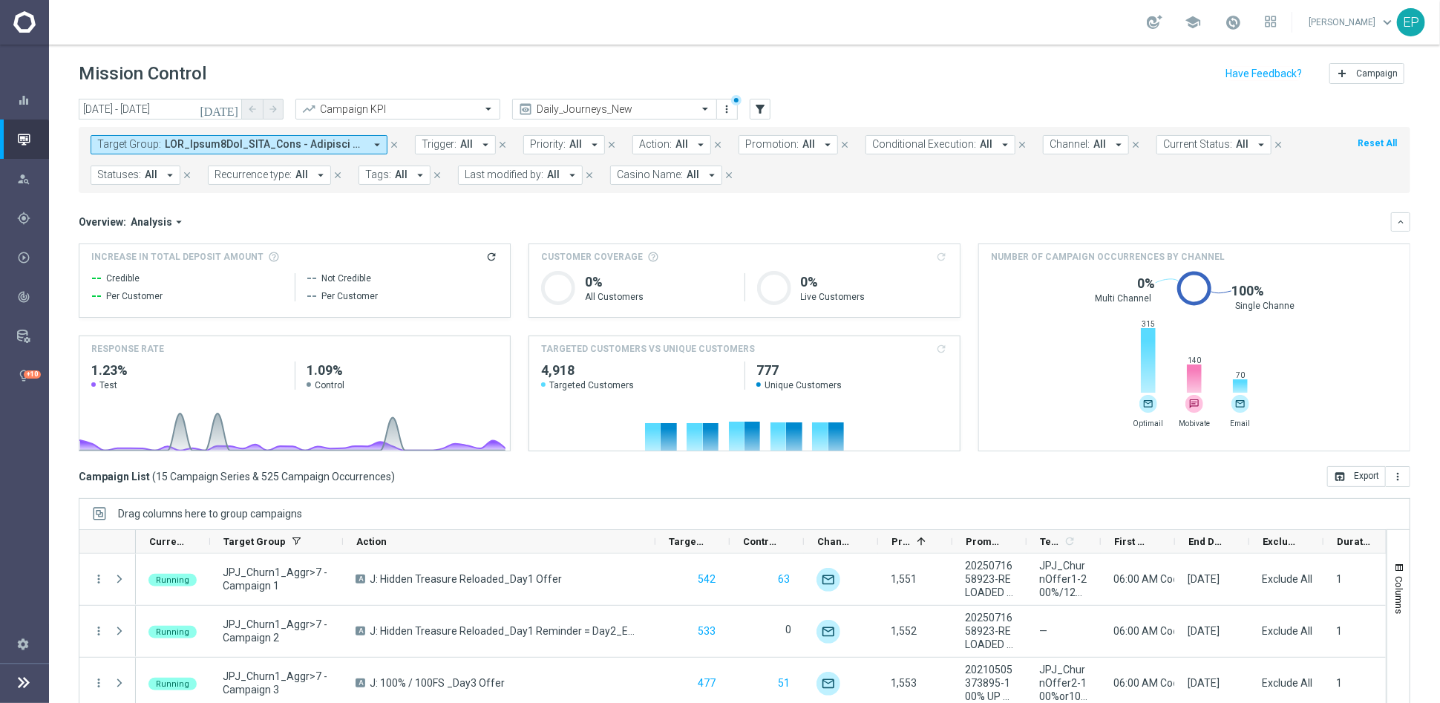
click at [290, 150] on span at bounding box center [265, 144] width 200 height 13
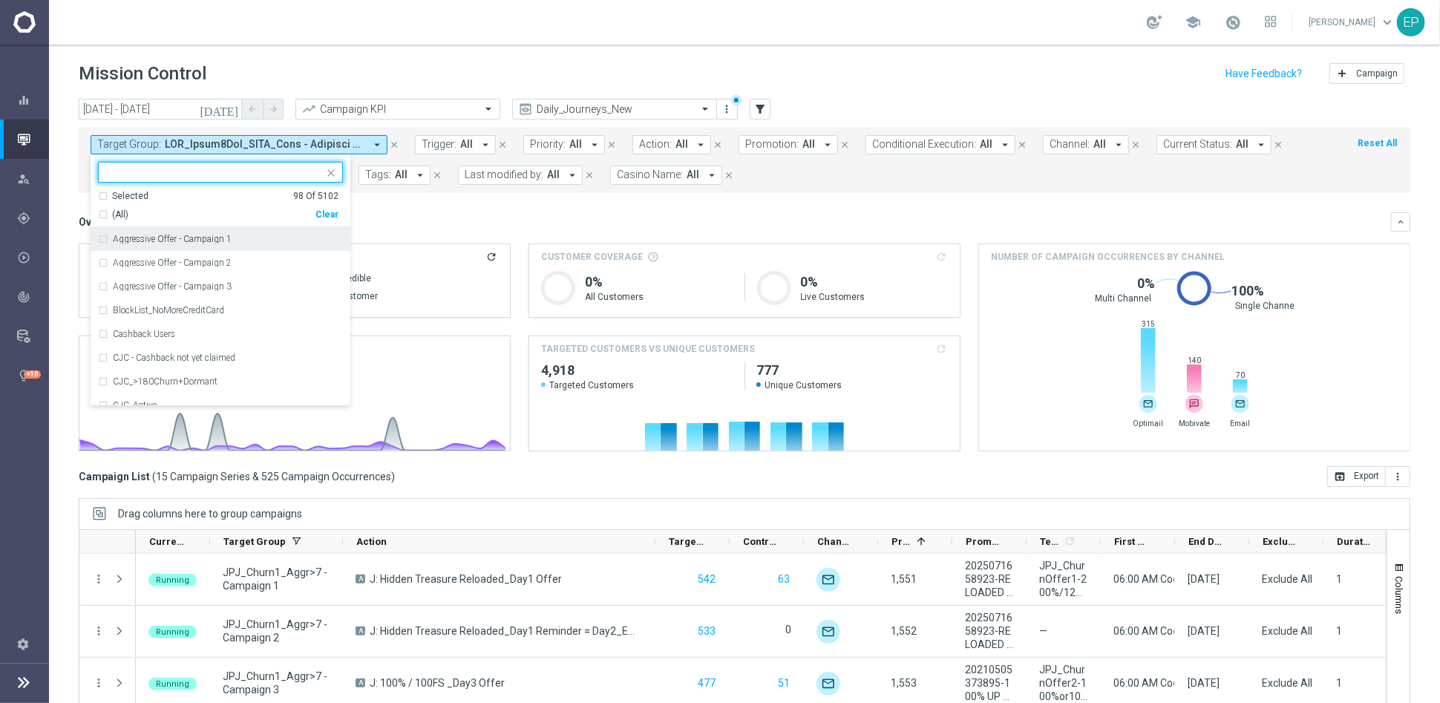
click at [0, 0] on div "Clear" at bounding box center [0, 0] width 0 height 0
click at [252, 174] on input "text" at bounding box center [214, 172] width 217 height 13
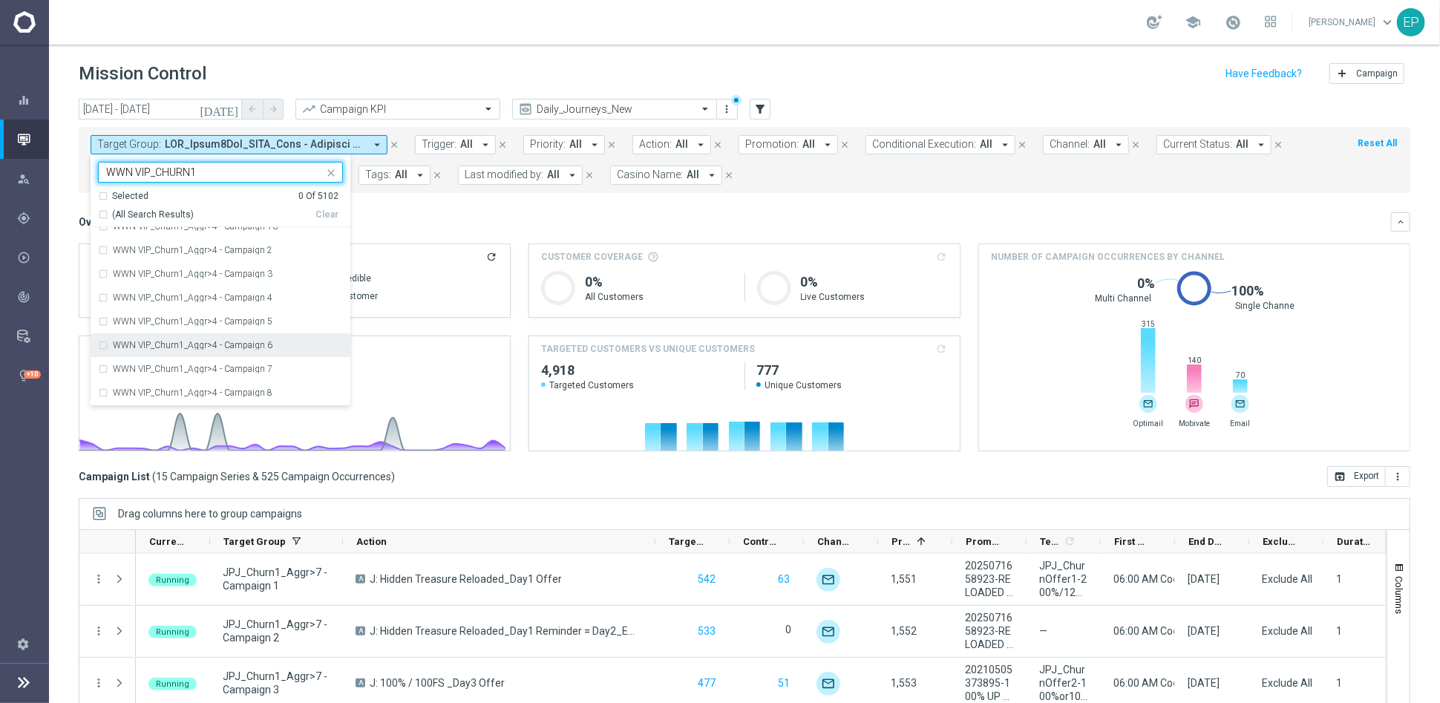
scroll to position [1436, 0]
click at [122, 214] on span "(All Search Results)" at bounding box center [153, 215] width 82 height 13
type input "WWN VIP_CHURN1"
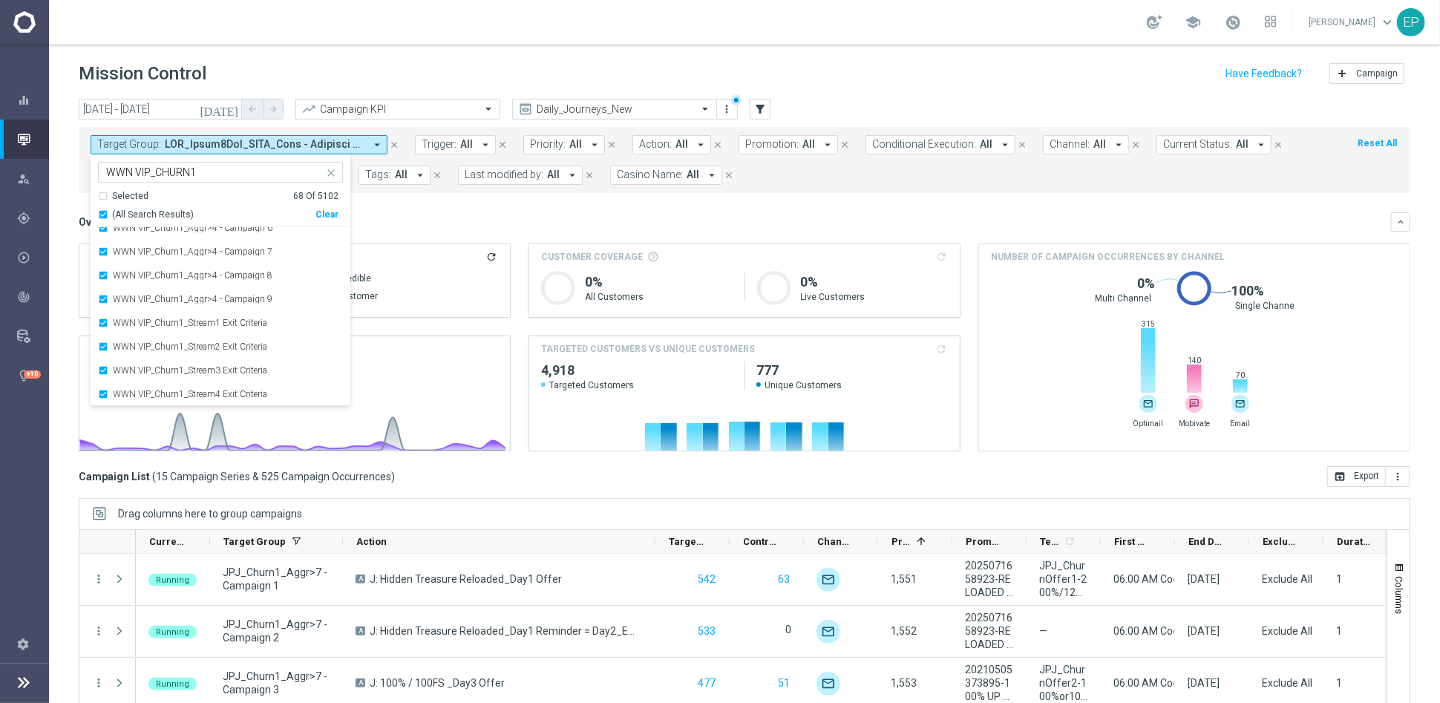
click at [529, 194] on mini-dashboard "Overview: Analysis arrow_drop_down keyboard_arrow_down Increase In Total Deposi…" at bounding box center [744, 329] width 1331 height 273
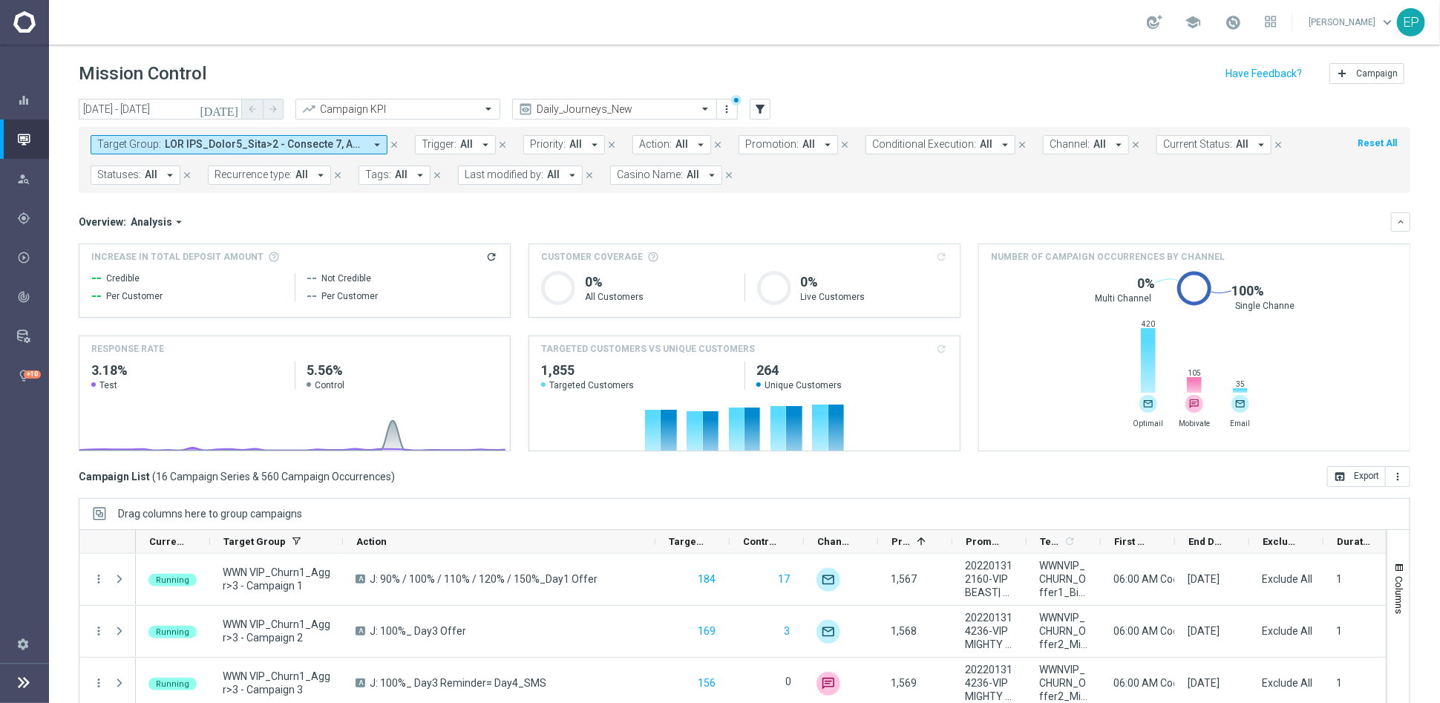
click at [298, 145] on span at bounding box center [265, 144] width 200 height 13
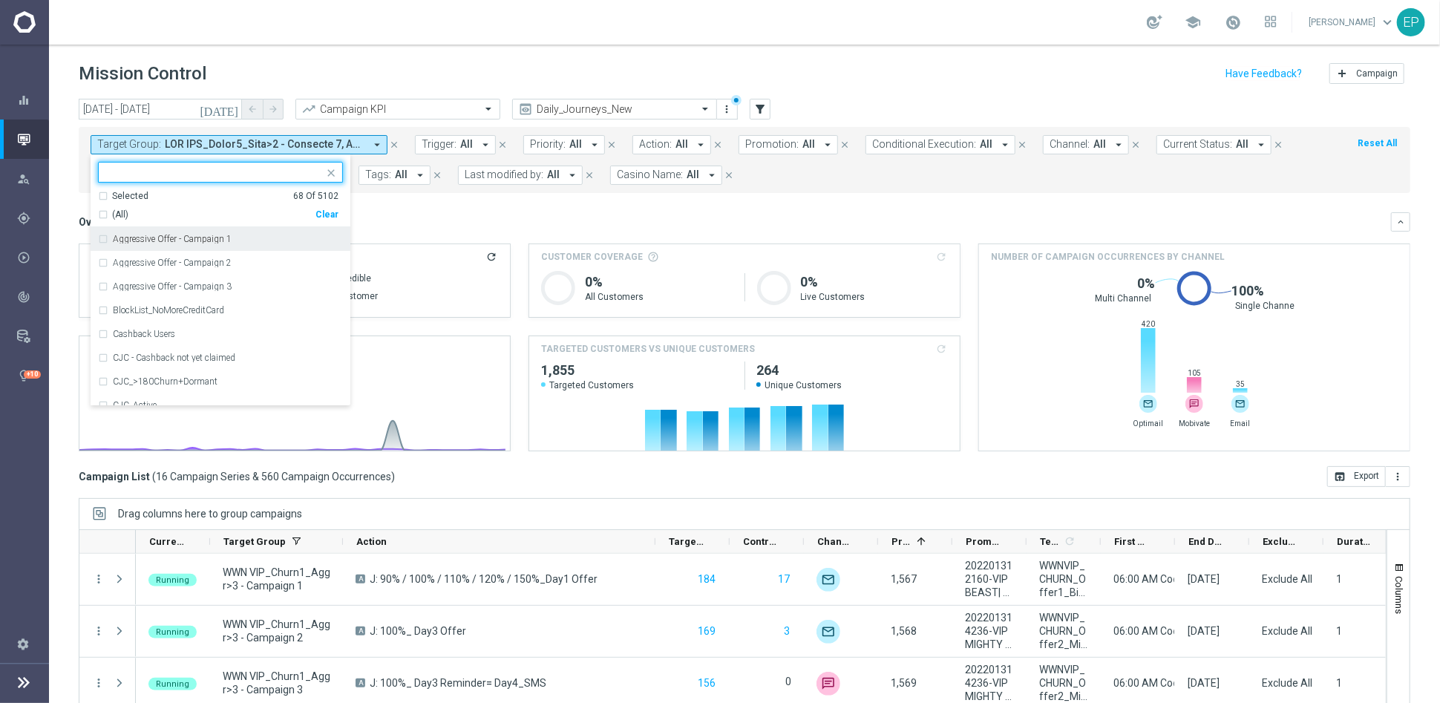
click at [0, 0] on div "Clear" at bounding box center [0, 0] width 0 height 0
click at [230, 165] on div at bounding box center [211, 172] width 225 height 19
click at [148, 210] on span "(All Search Results)" at bounding box center [153, 215] width 82 height 13
type input "STS VIP_CHURN1"
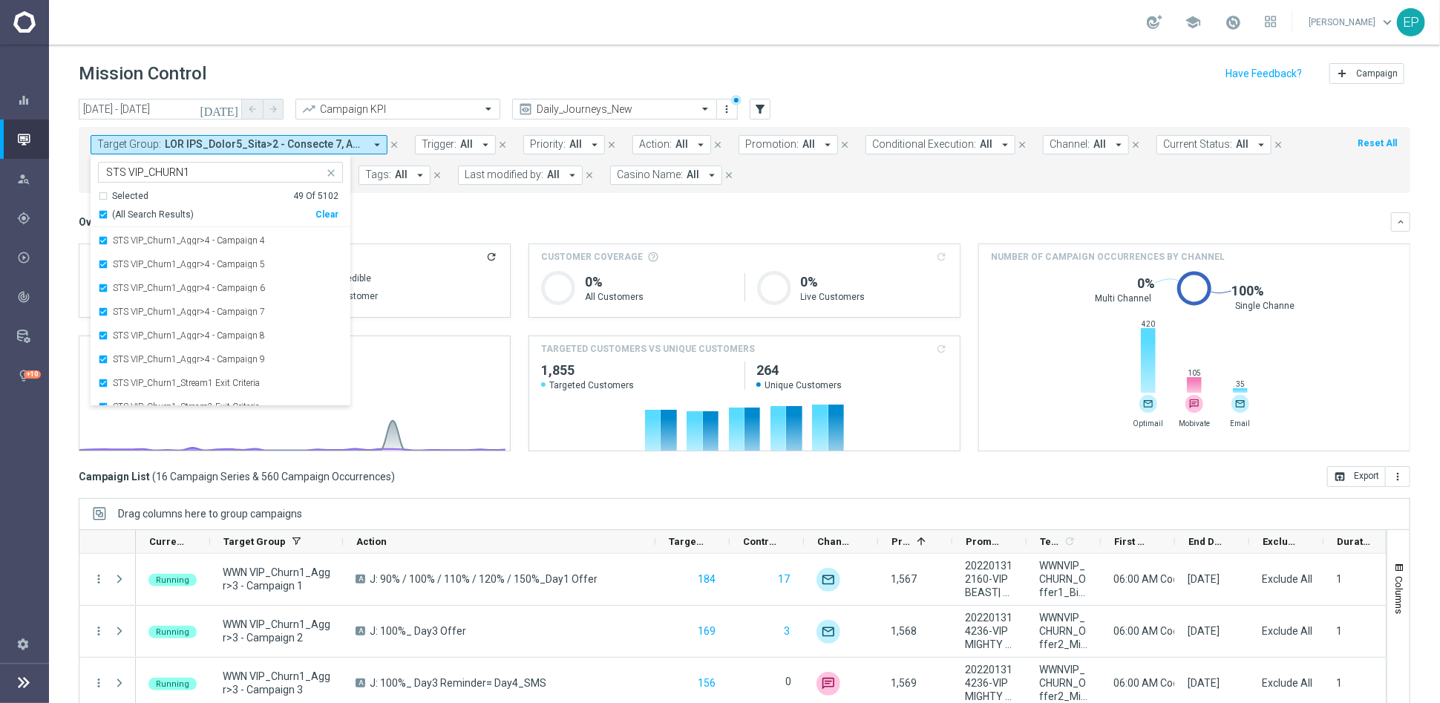
scroll to position [985, 0]
click at [503, 209] on mini-dashboard "Overview: Analysis arrow_drop_down keyboard_arrow_down Increase In Total Deposi…" at bounding box center [744, 329] width 1331 height 273
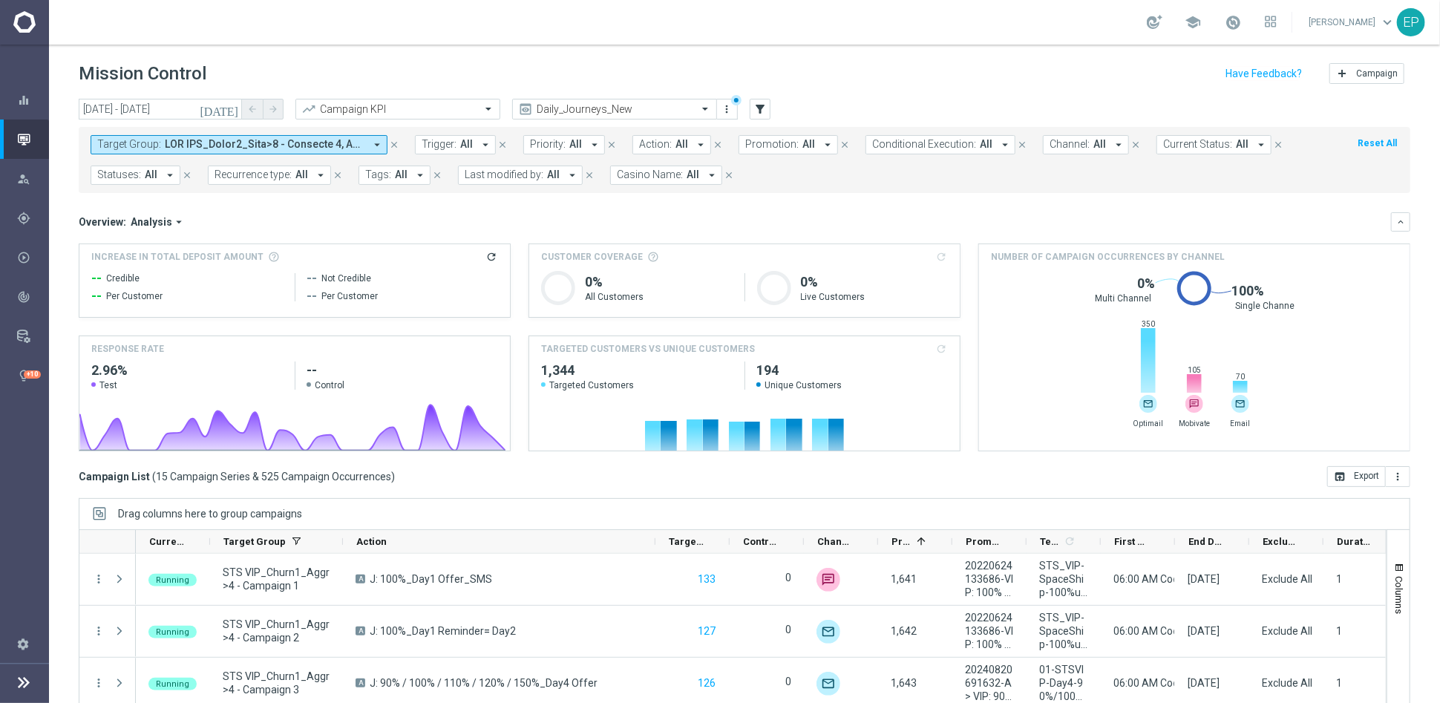
click at [234, 142] on span at bounding box center [265, 144] width 200 height 13
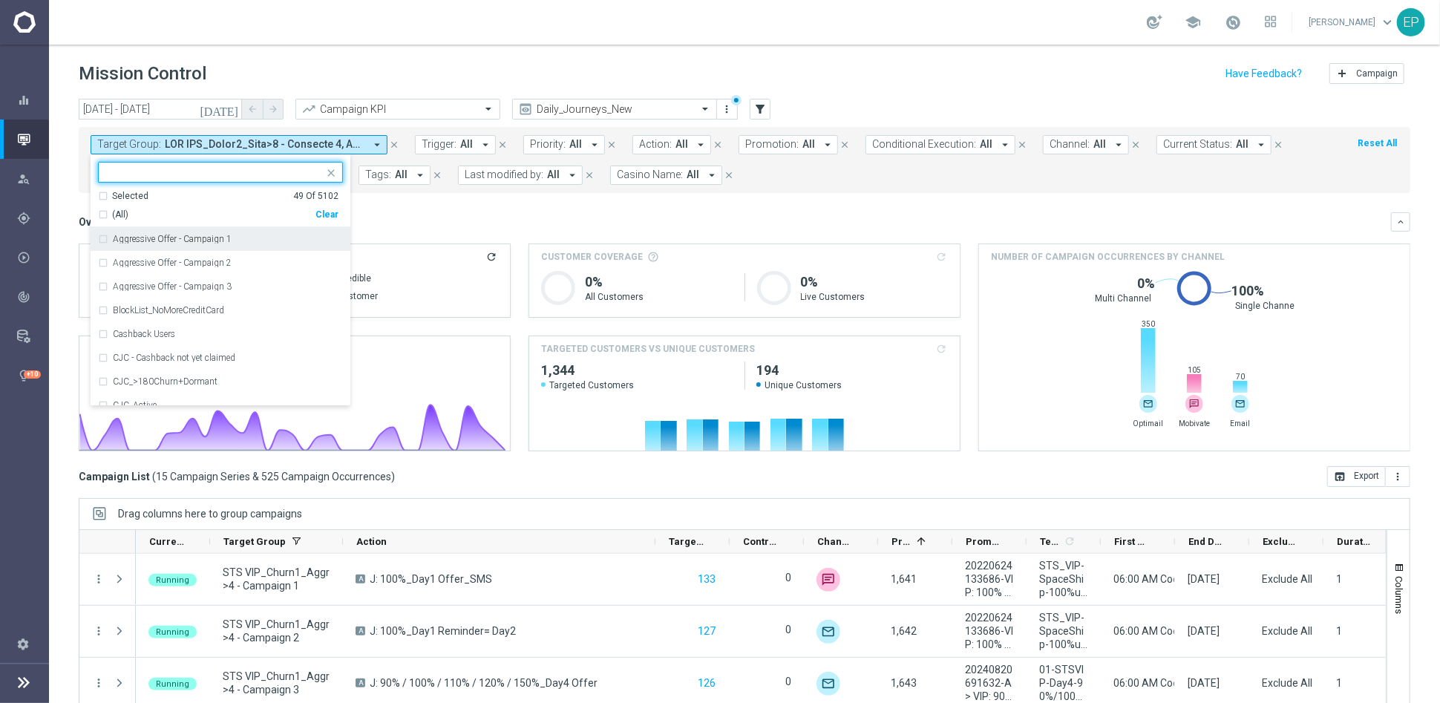
click at [0, 0] on div "Clear" at bounding box center [0, 0] width 0 height 0
click at [203, 169] on input "text" at bounding box center [214, 172] width 217 height 13
click at [157, 210] on span "(All Search Results)" at bounding box center [153, 215] width 82 height 13
type input "JJV_CHURN1"
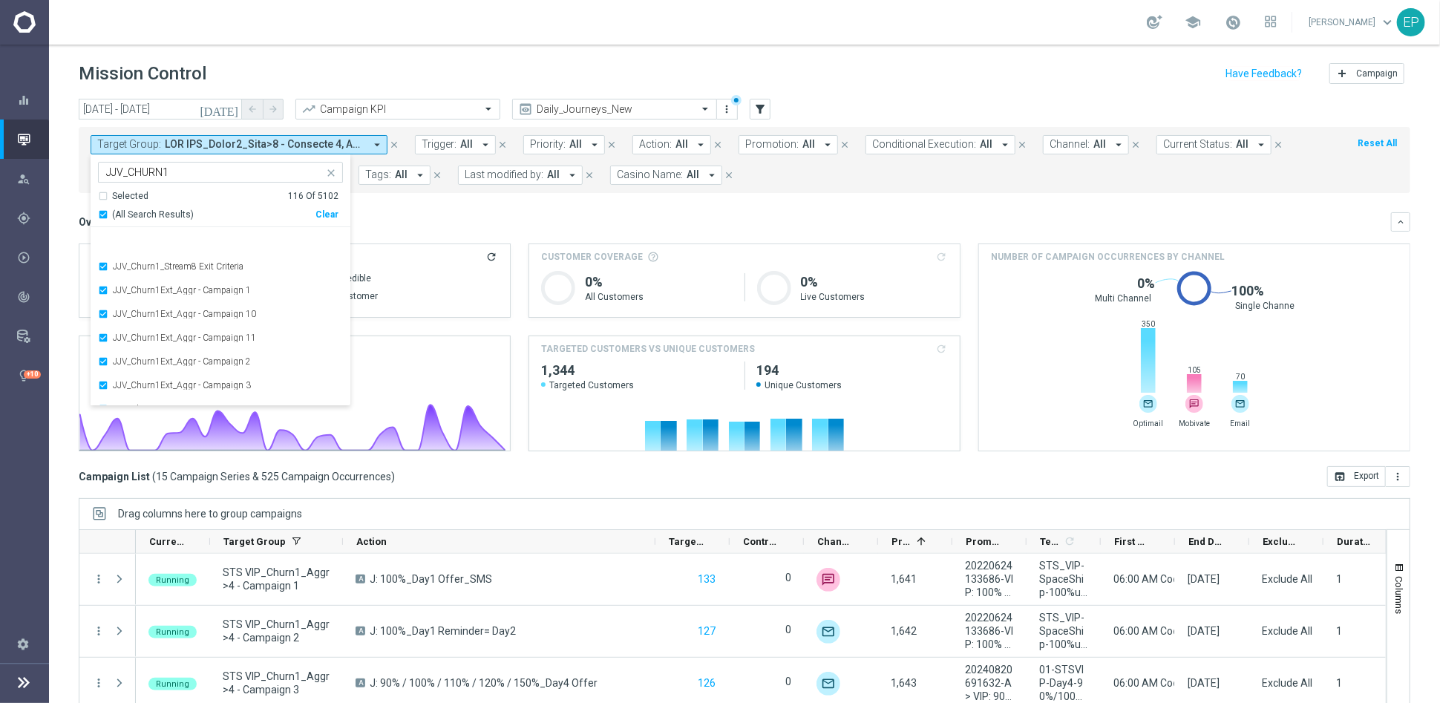
scroll to position [2576, 0]
click at [439, 217] on div "Overview: Analysis arrow_drop_down" at bounding box center [735, 221] width 1312 height 13
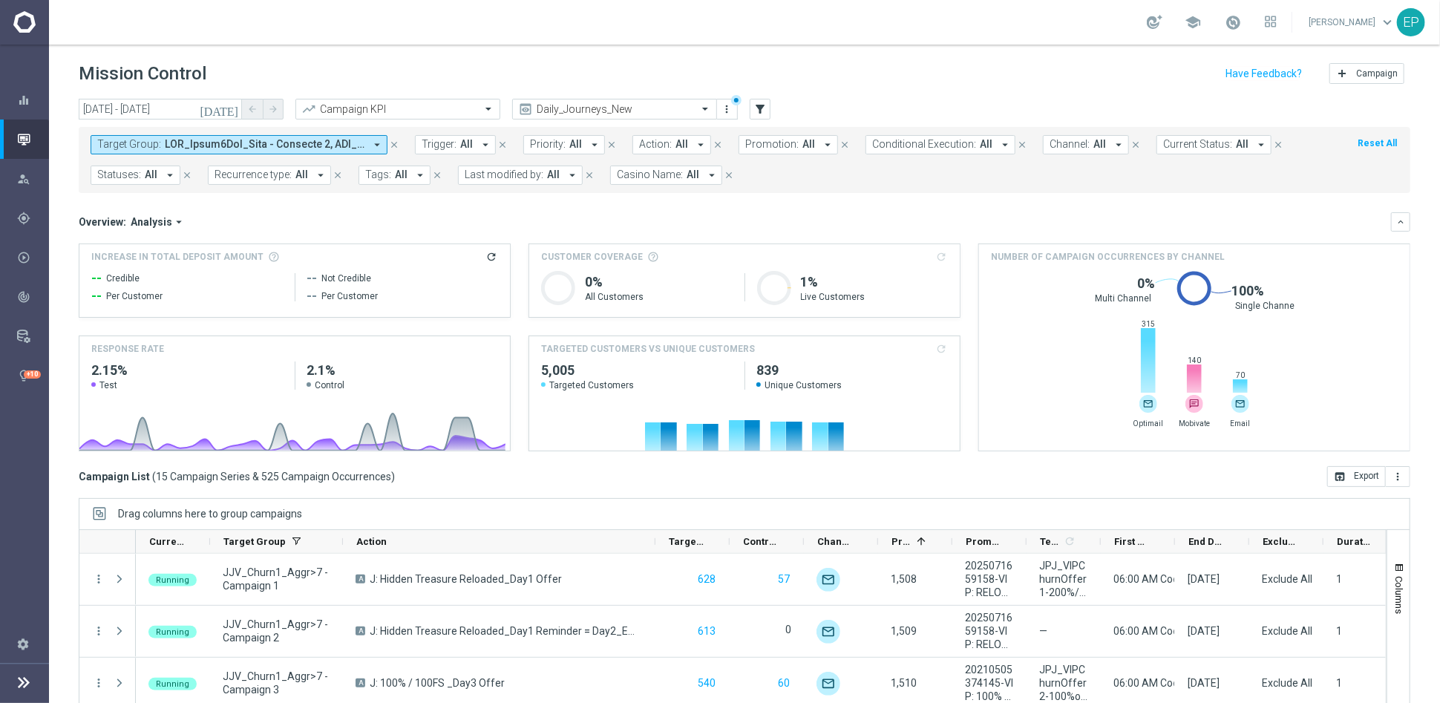
click at [252, 148] on span at bounding box center [265, 144] width 200 height 13
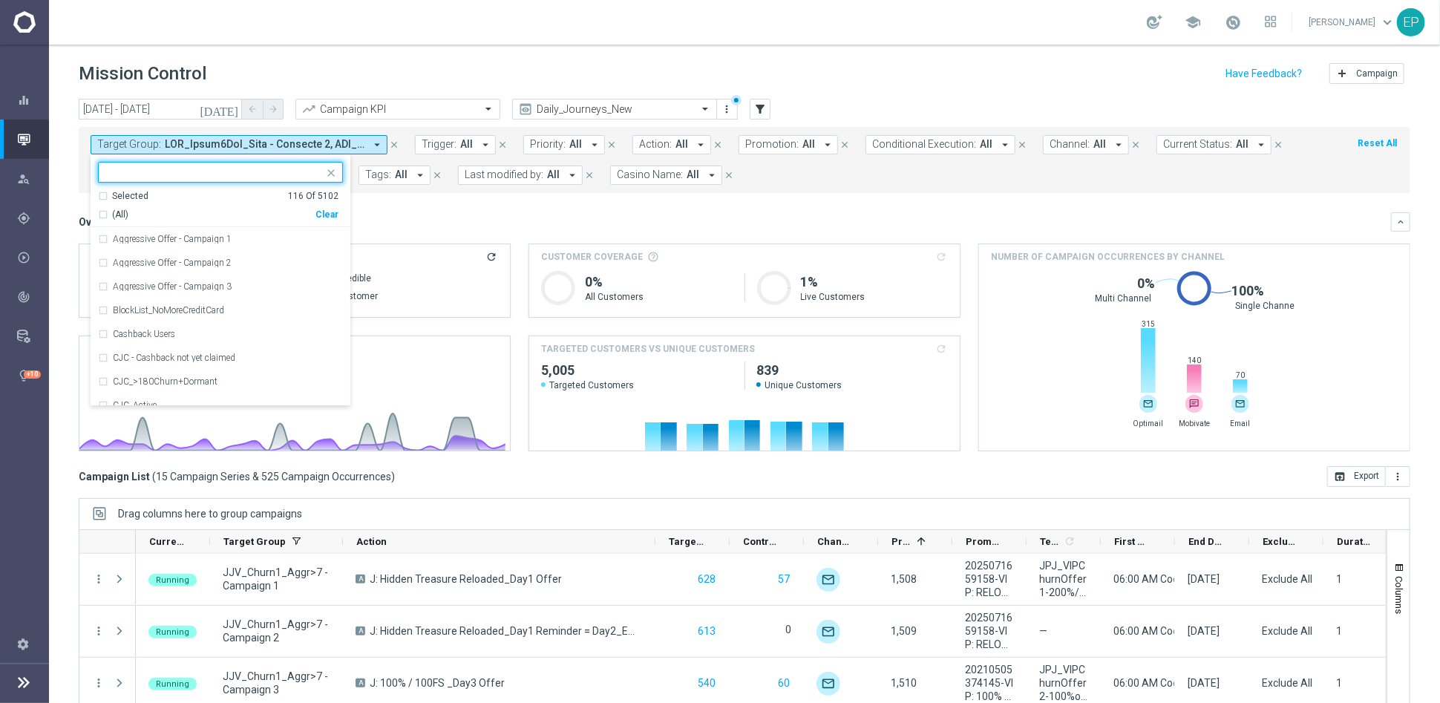
click at [0, 0] on div "Clear" at bounding box center [0, 0] width 0 height 0
click at [211, 171] on input "text" at bounding box center [214, 172] width 217 height 13
click at [148, 212] on span "(All Search Results)" at bounding box center [153, 215] width 82 height 13
type input "WWN_CHURN2"
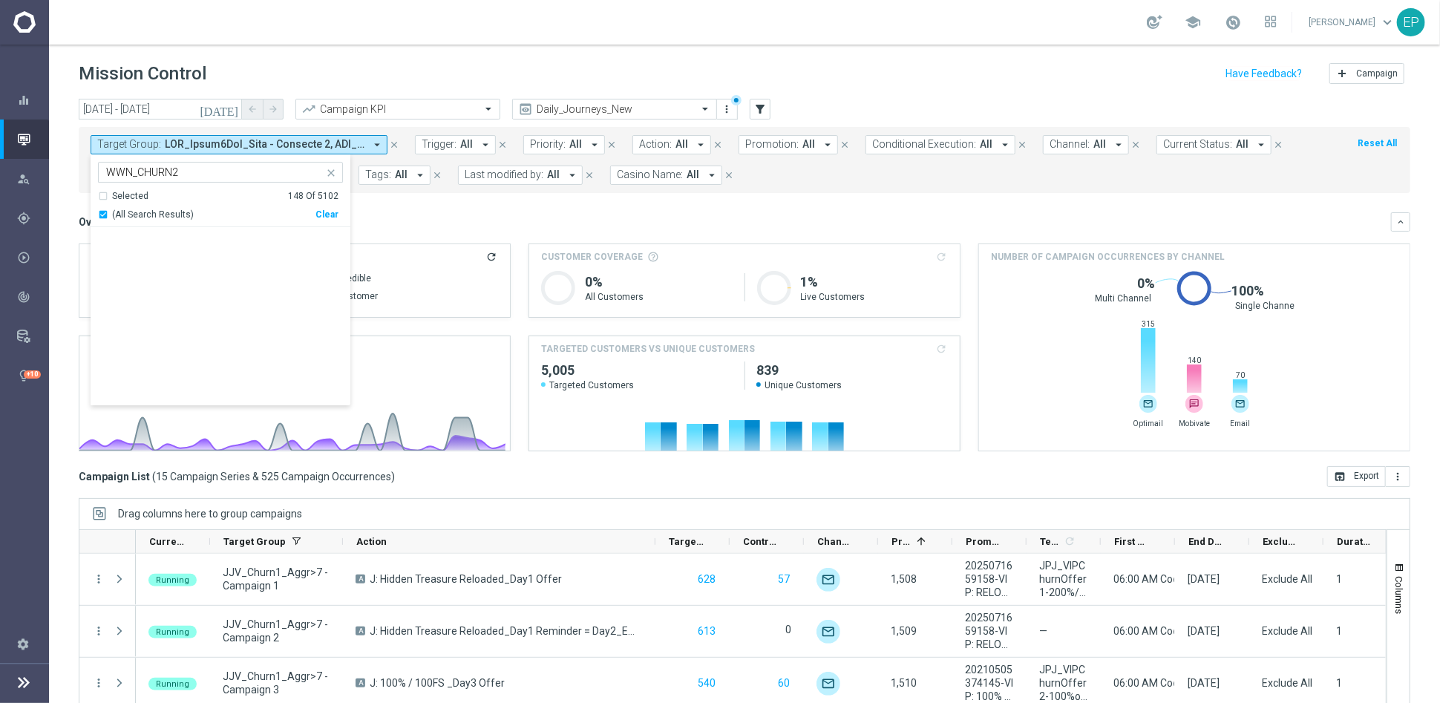
scroll to position [3335, 0]
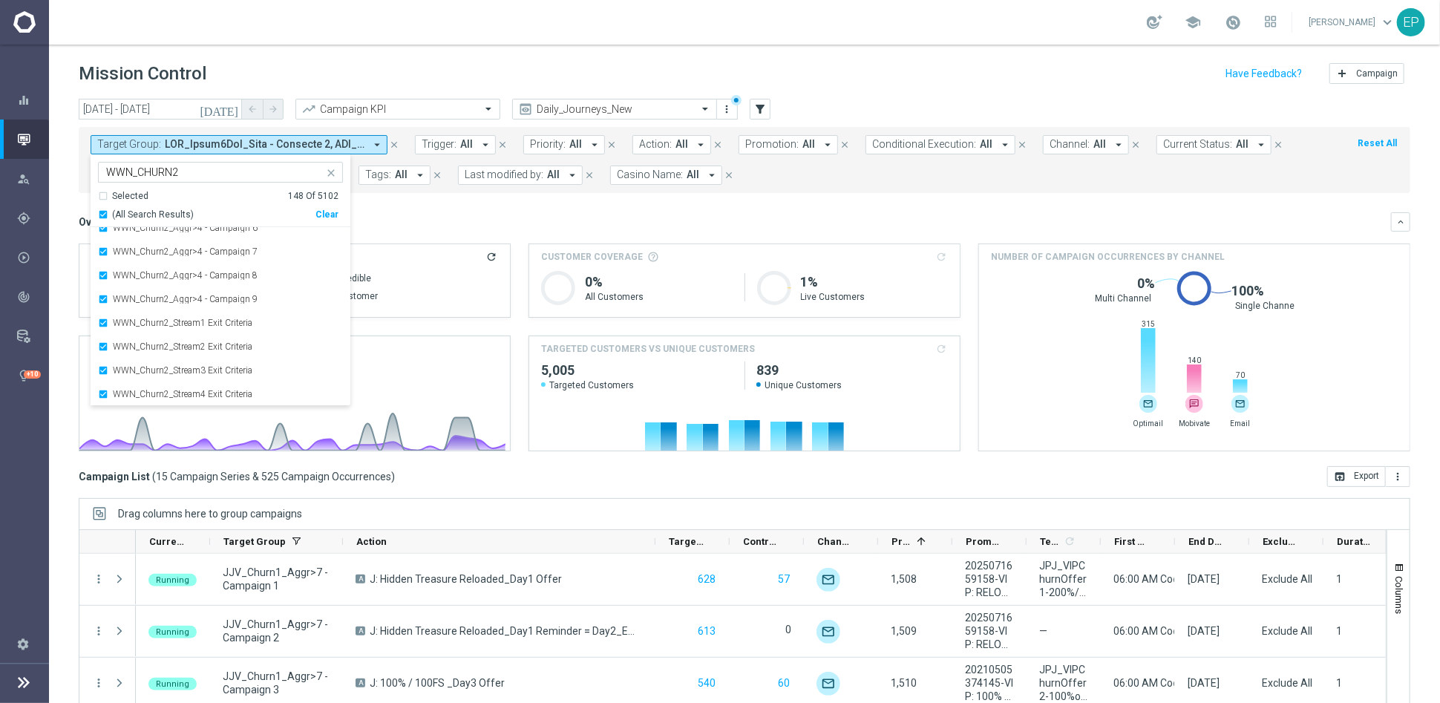
click at [447, 215] on div "Overview: Analysis arrow_drop_down" at bounding box center [735, 221] width 1312 height 13
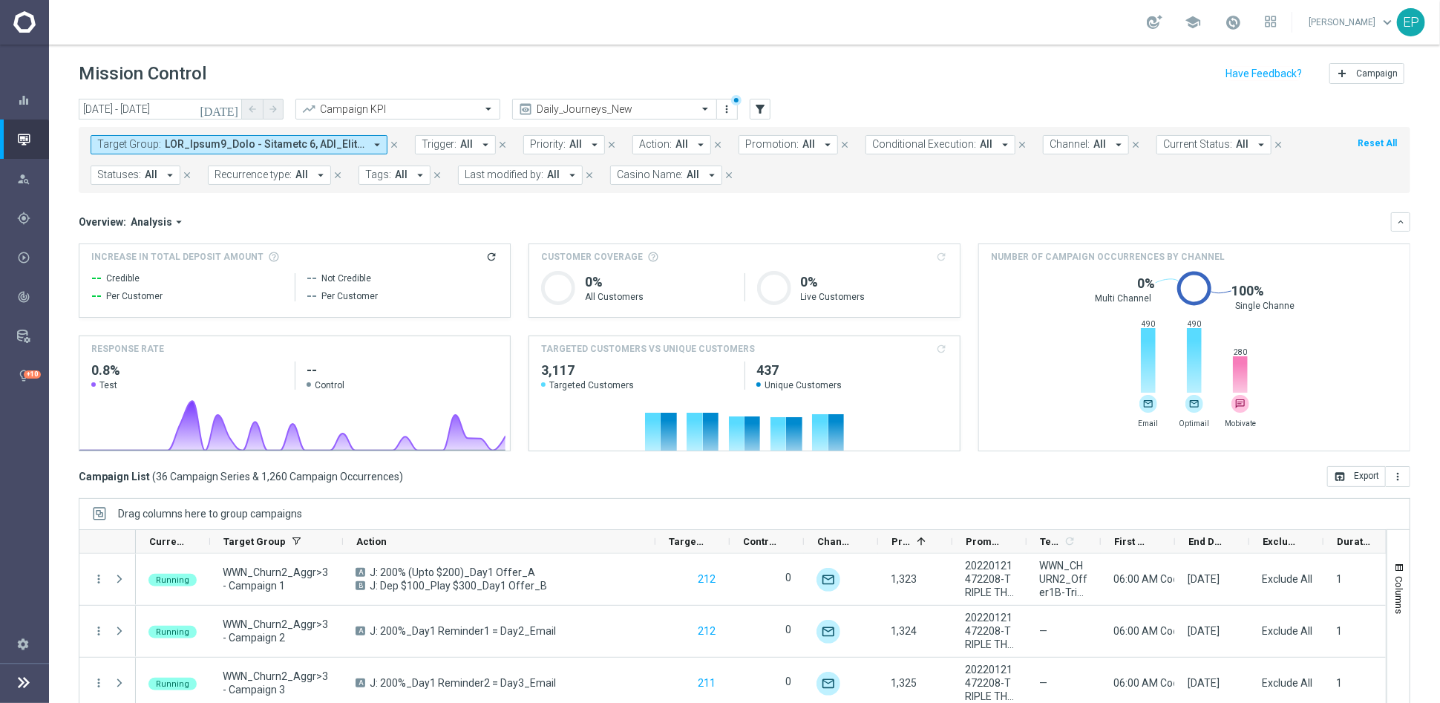
click at [275, 140] on span at bounding box center [265, 144] width 200 height 13
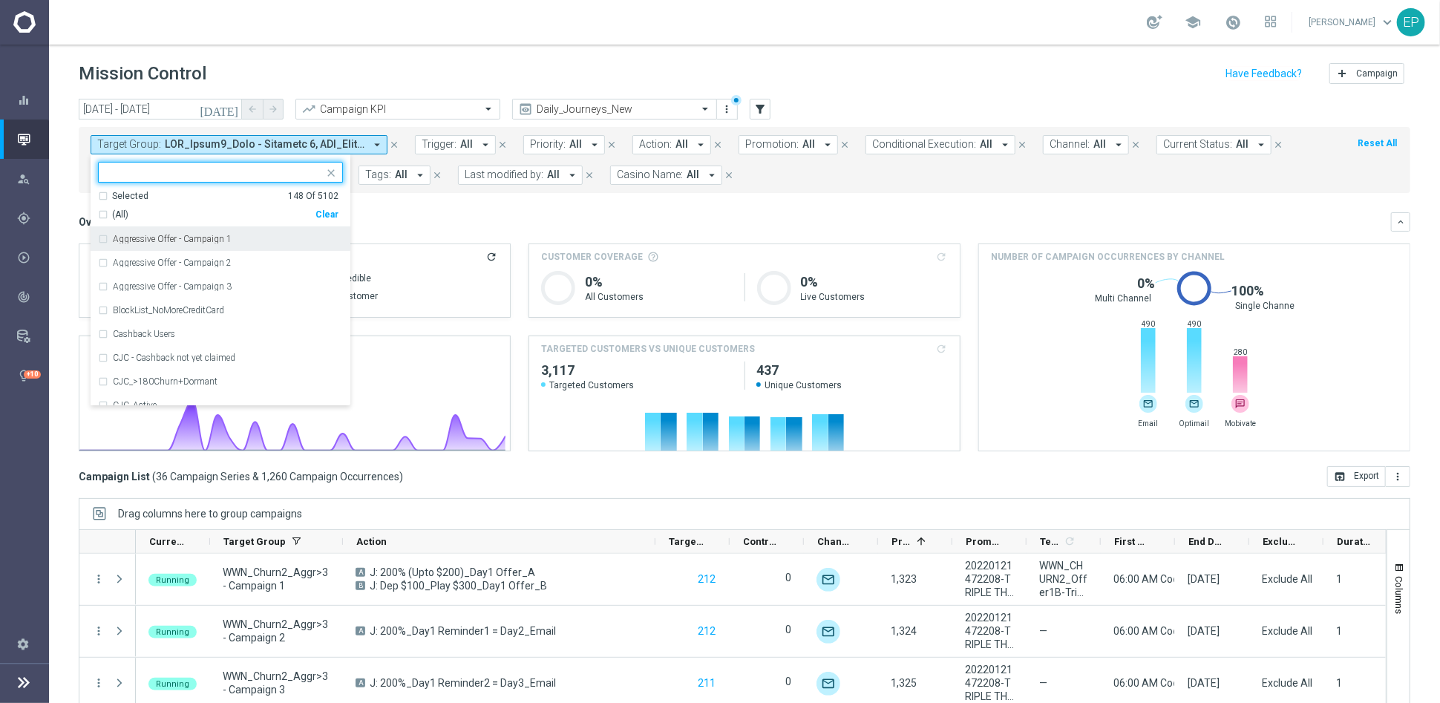
click at [0, 0] on div "Clear" at bounding box center [0, 0] width 0 height 0
click at [237, 171] on input "text" at bounding box center [214, 172] width 217 height 13
click at [162, 209] on span "(All Search Results)" at bounding box center [153, 215] width 82 height 13
type input "STS_CHURN2"
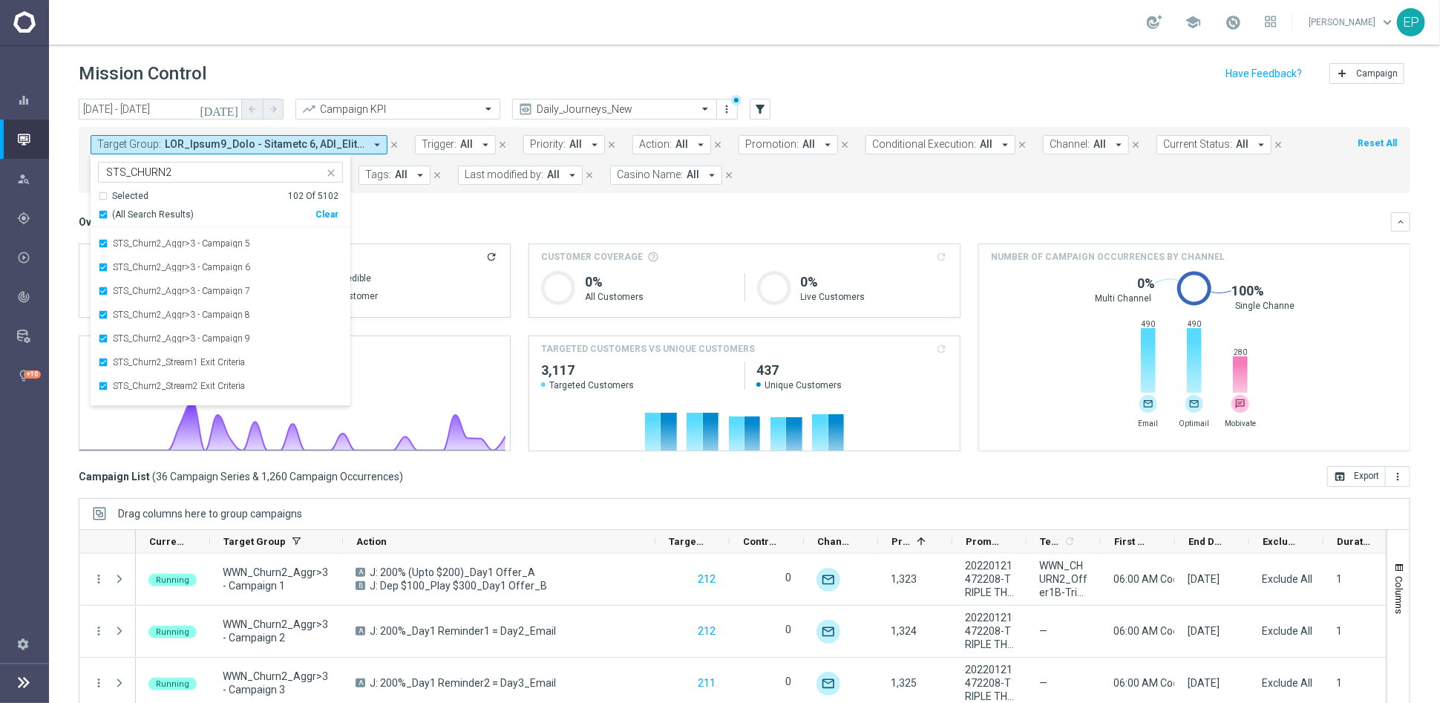
scroll to position [2243, 0]
click at [479, 204] on mini-dashboard "Overview: Analysis arrow_drop_down keyboard_arrow_down Increase In Total Deposi…" at bounding box center [744, 329] width 1331 height 273
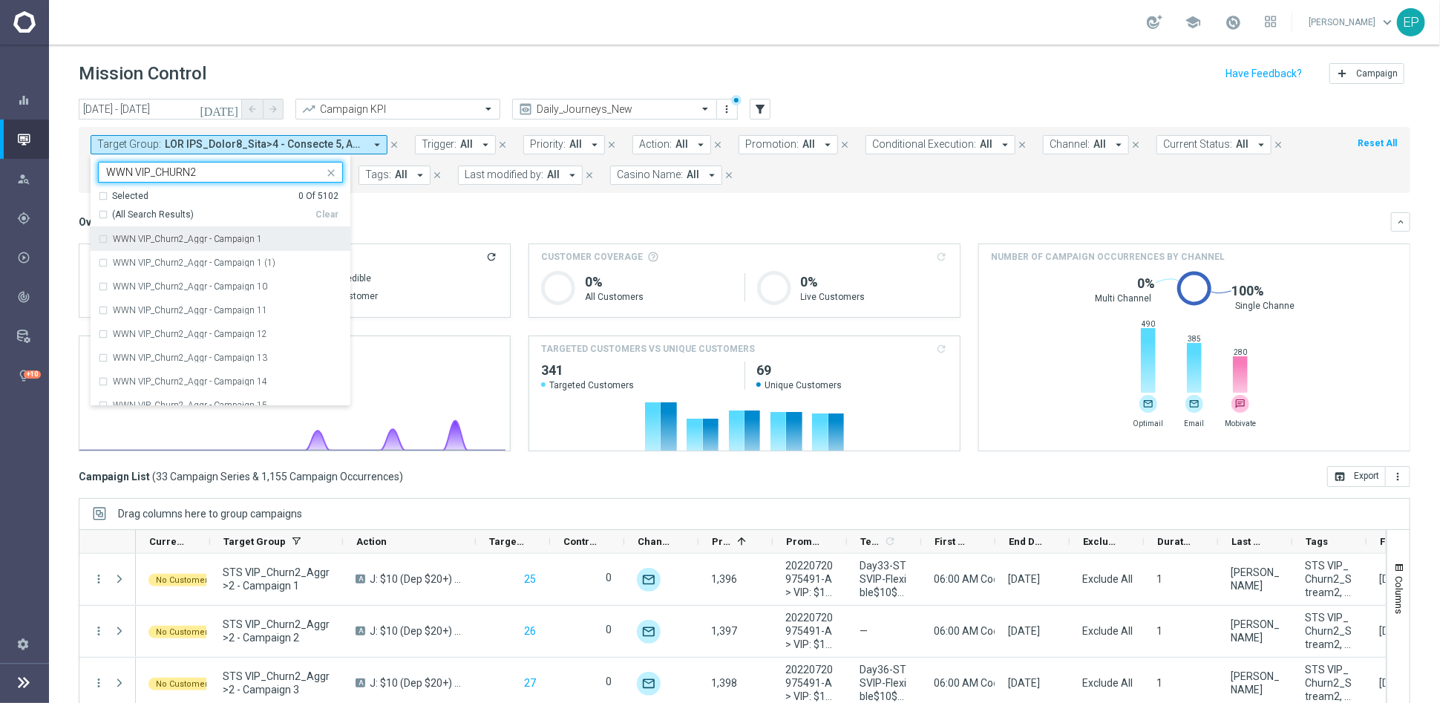
click at [119, 209] on span "(All Search Results)" at bounding box center [153, 215] width 82 height 13
type input "WWN VIP_CHURN2"
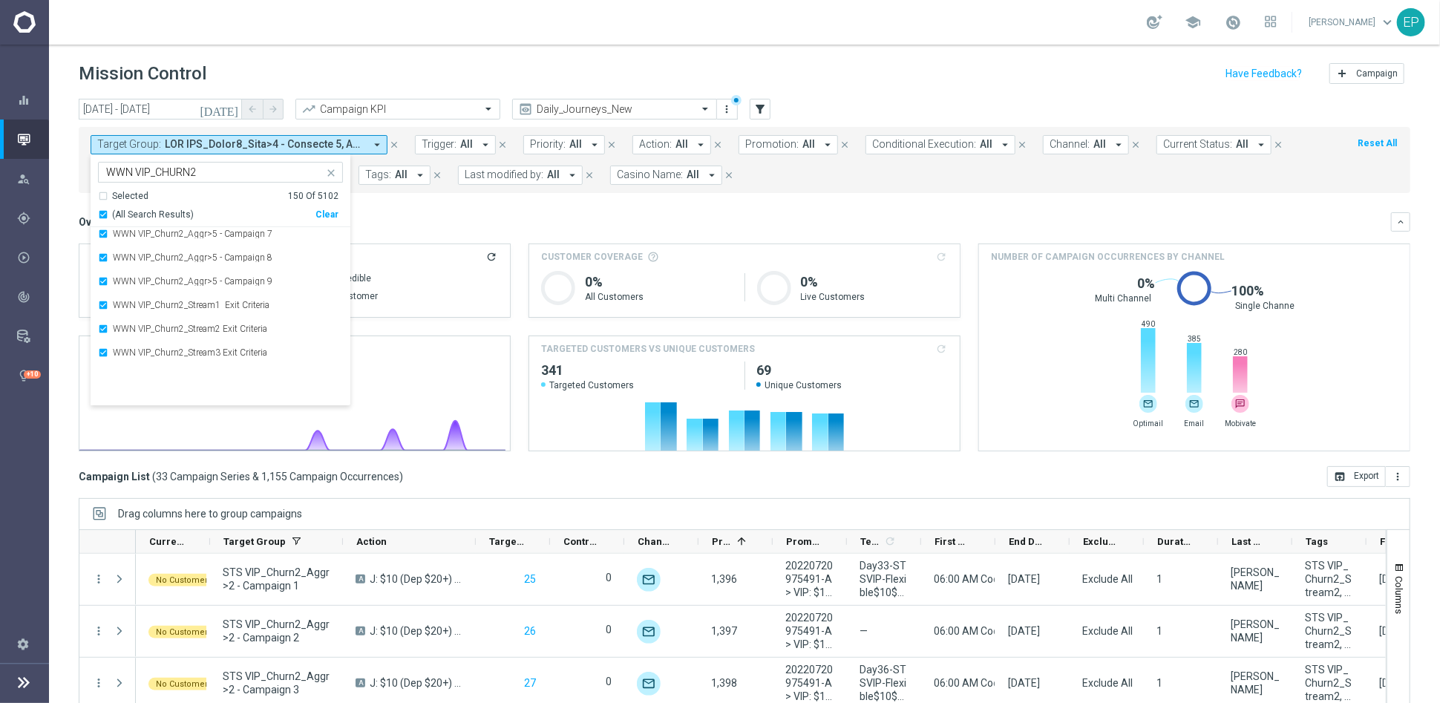
scroll to position [3383, 0]
click at [481, 215] on div "Overview: Analysis arrow_drop_down" at bounding box center [735, 221] width 1312 height 13
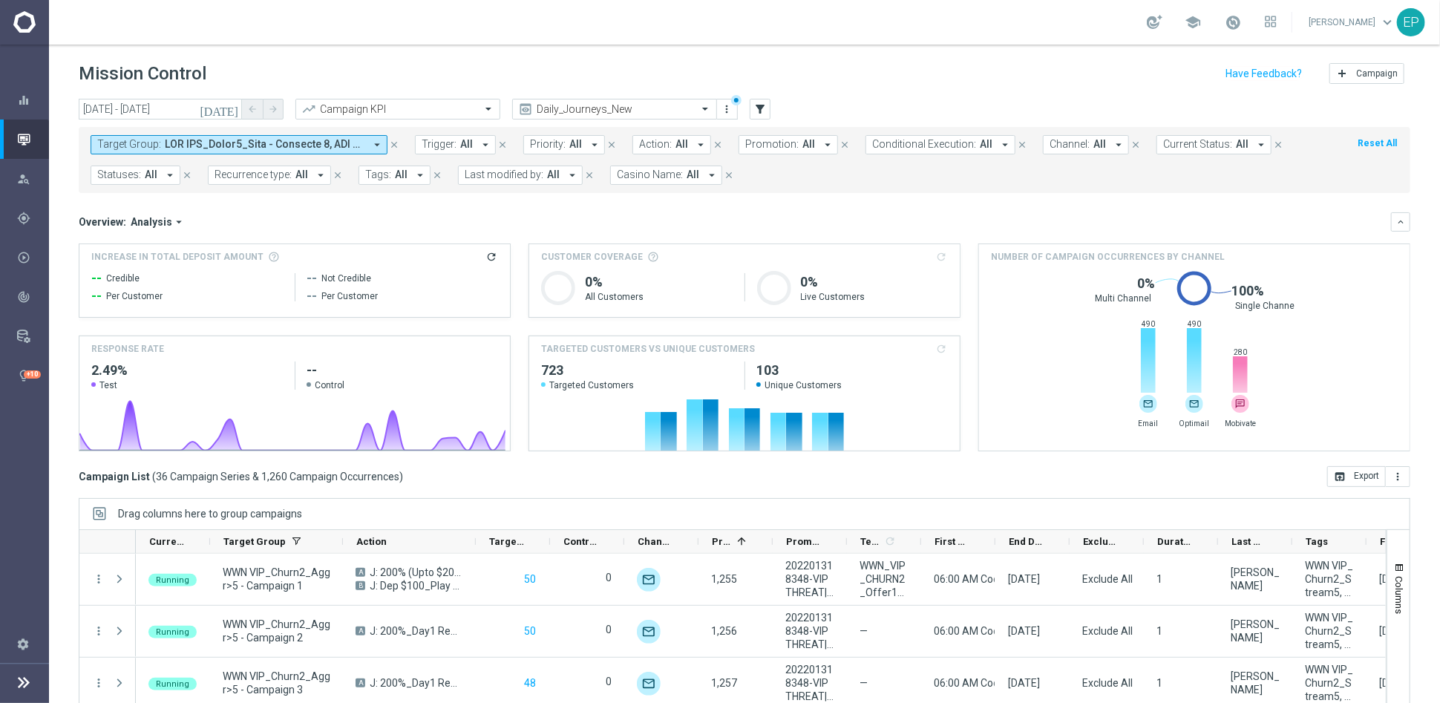
click at [252, 139] on span at bounding box center [265, 144] width 200 height 13
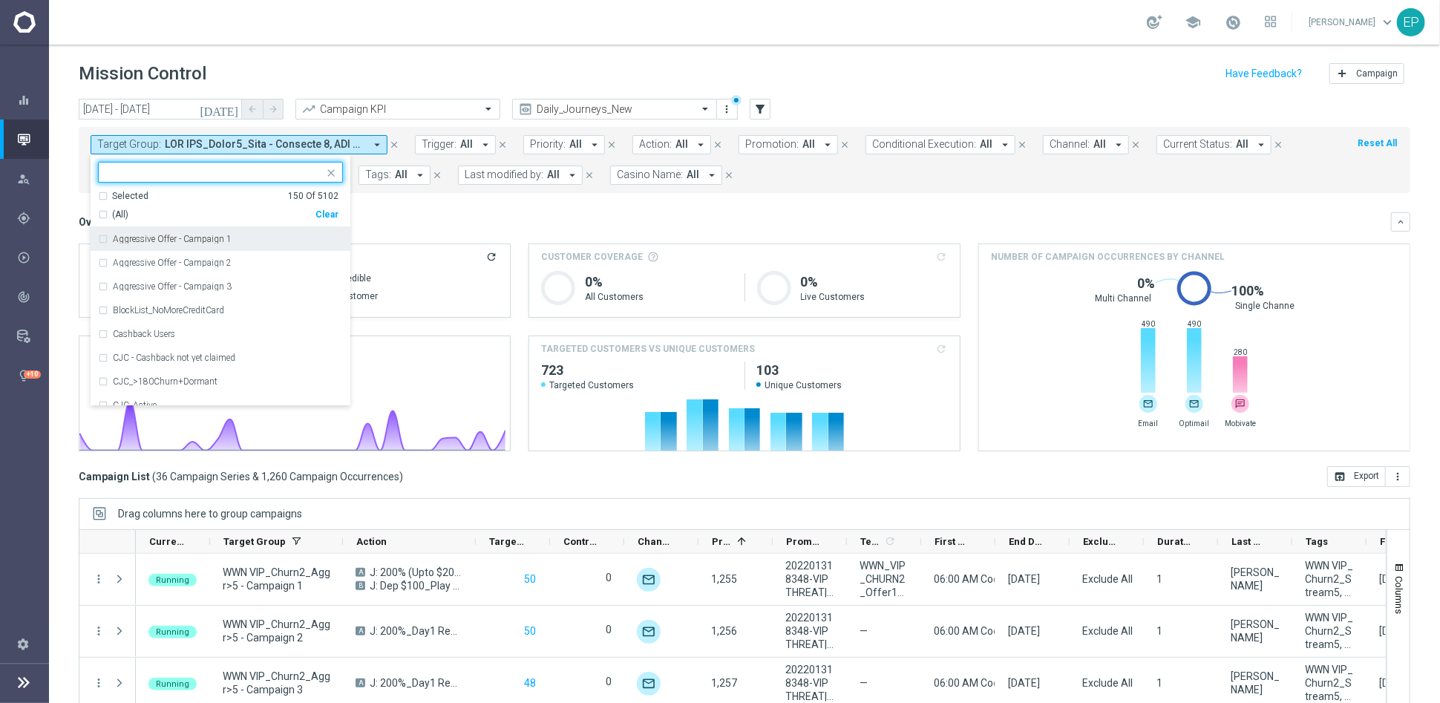
click at [0, 0] on div "Clear" at bounding box center [0, 0] width 0 height 0
click at [200, 167] on input "text" at bounding box center [214, 172] width 217 height 13
drag, startPoint x: 125, startPoint y: 214, endPoint x: 214, endPoint y: 218, distance: 89.2
click at [129, 214] on span "(All Search Results)" at bounding box center [153, 215] width 82 height 13
type input "WWN_CHURN2"
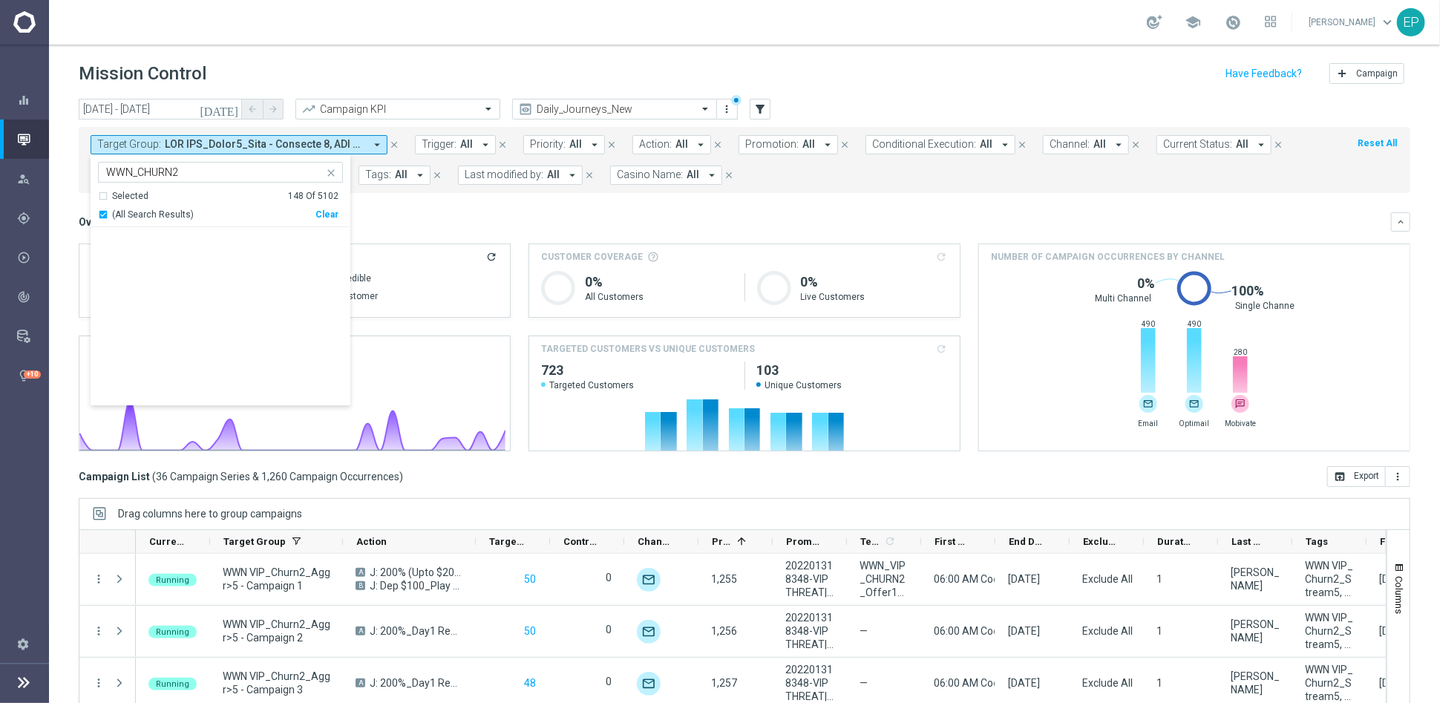
scroll to position [3335, 0]
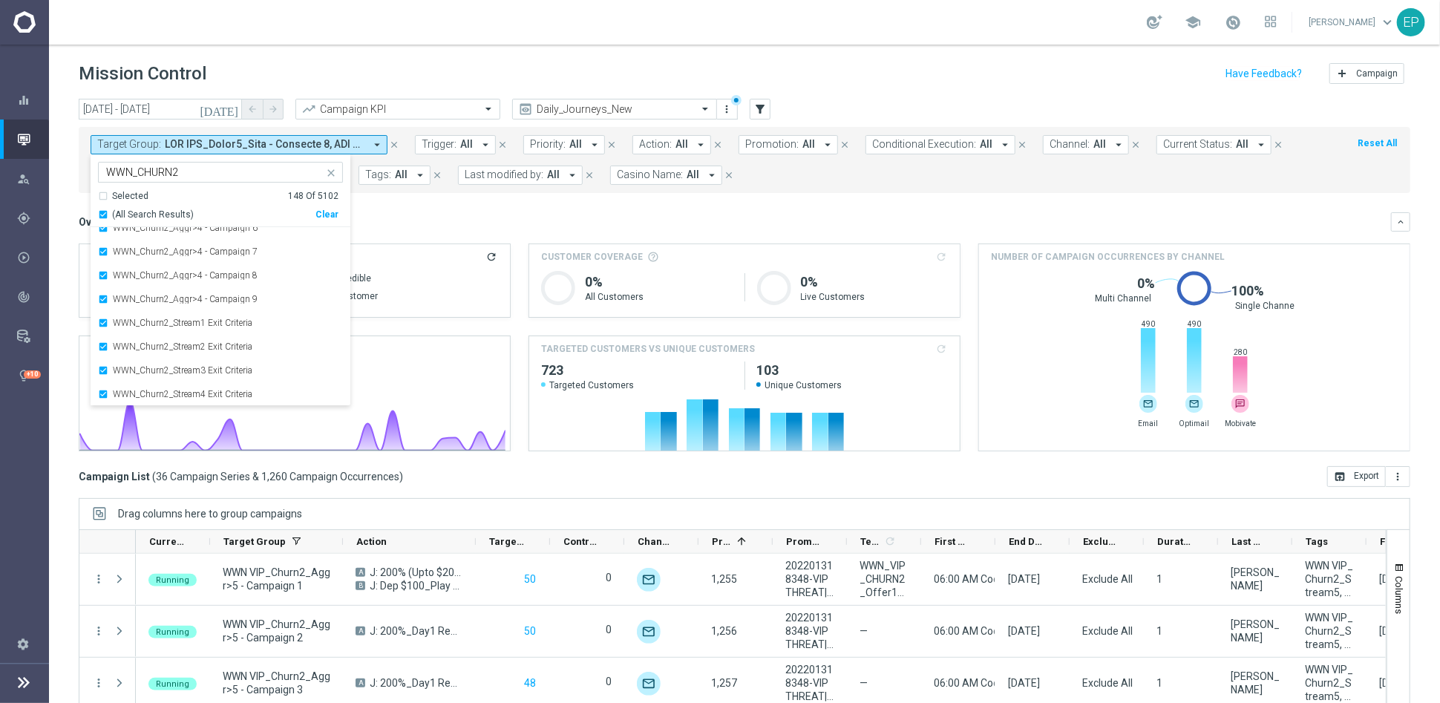
click at [460, 220] on div "Overview: Analysis arrow_drop_down" at bounding box center [735, 221] width 1312 height 13
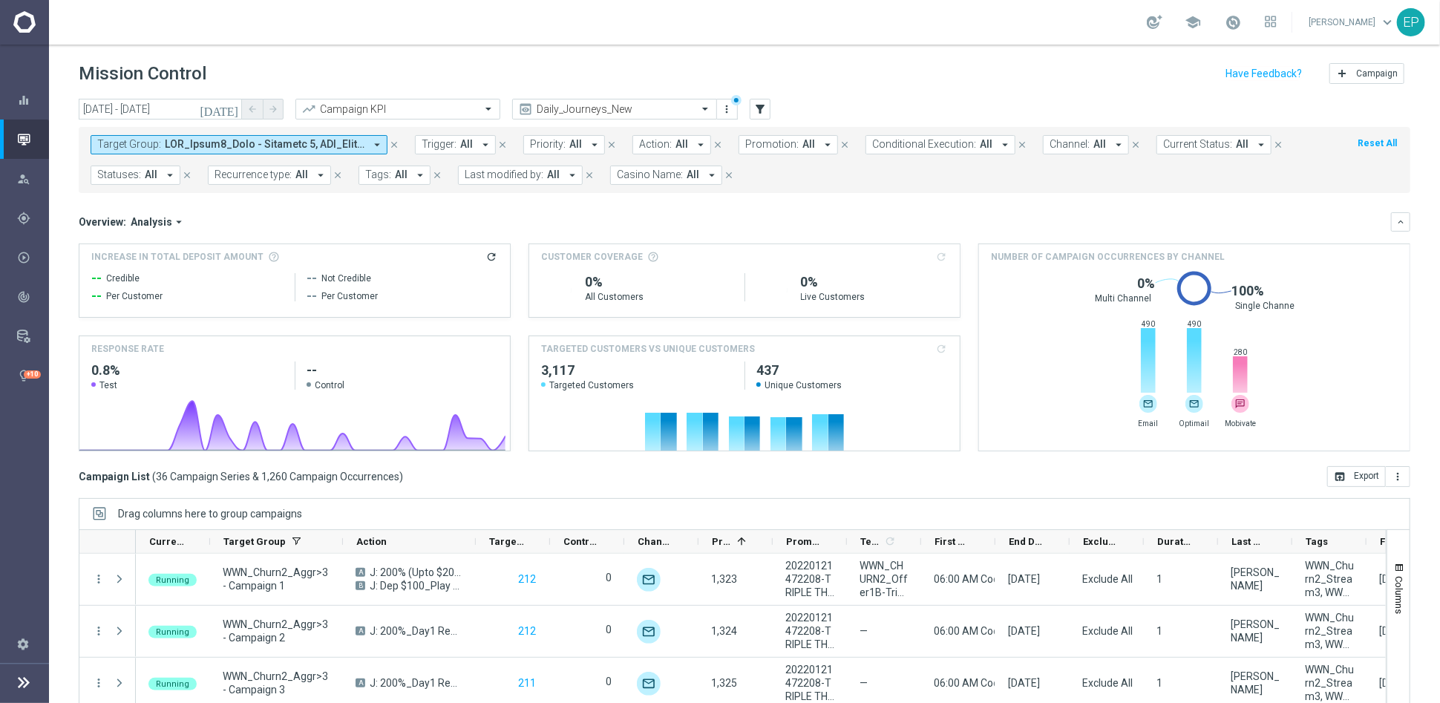
click at [240, 142] on span at bounding box center [265, 144] width 200 height 13
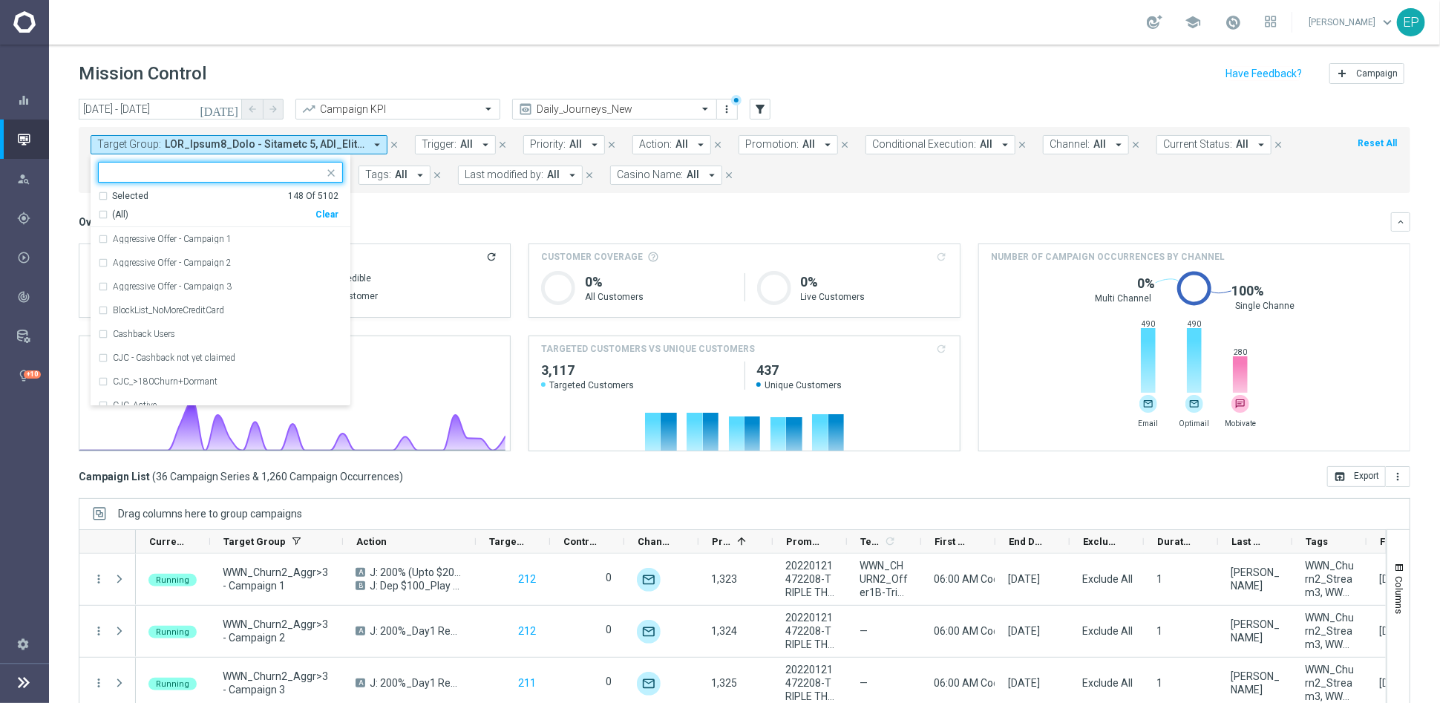
click at [0, 0] on div "Clear" at bounding box center [0, 0] width 0 height 0
click at [200, 167] on input "text" at bounding box center [214, 172] width 217 height 13
click at [152, 210] on span "(All Search Results)" at bounding box center [153, 215] width 82 height 13
type input "STS_CHURN2"
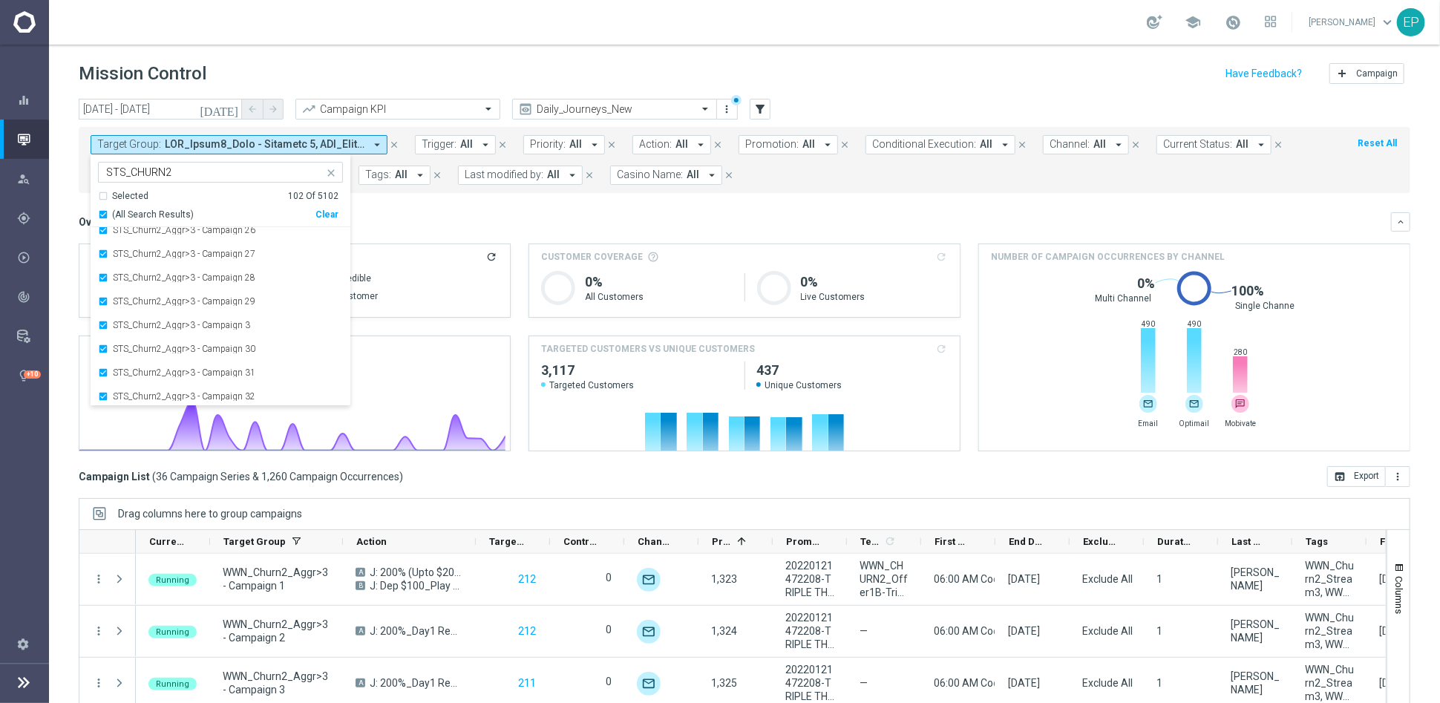
scroll to position [2243, 0]
click at [494, 214] on div "Overview: Analysis arrow_drop_down keyboard_arrow_down" at bounding box center [744, 221] width 1331 height 19
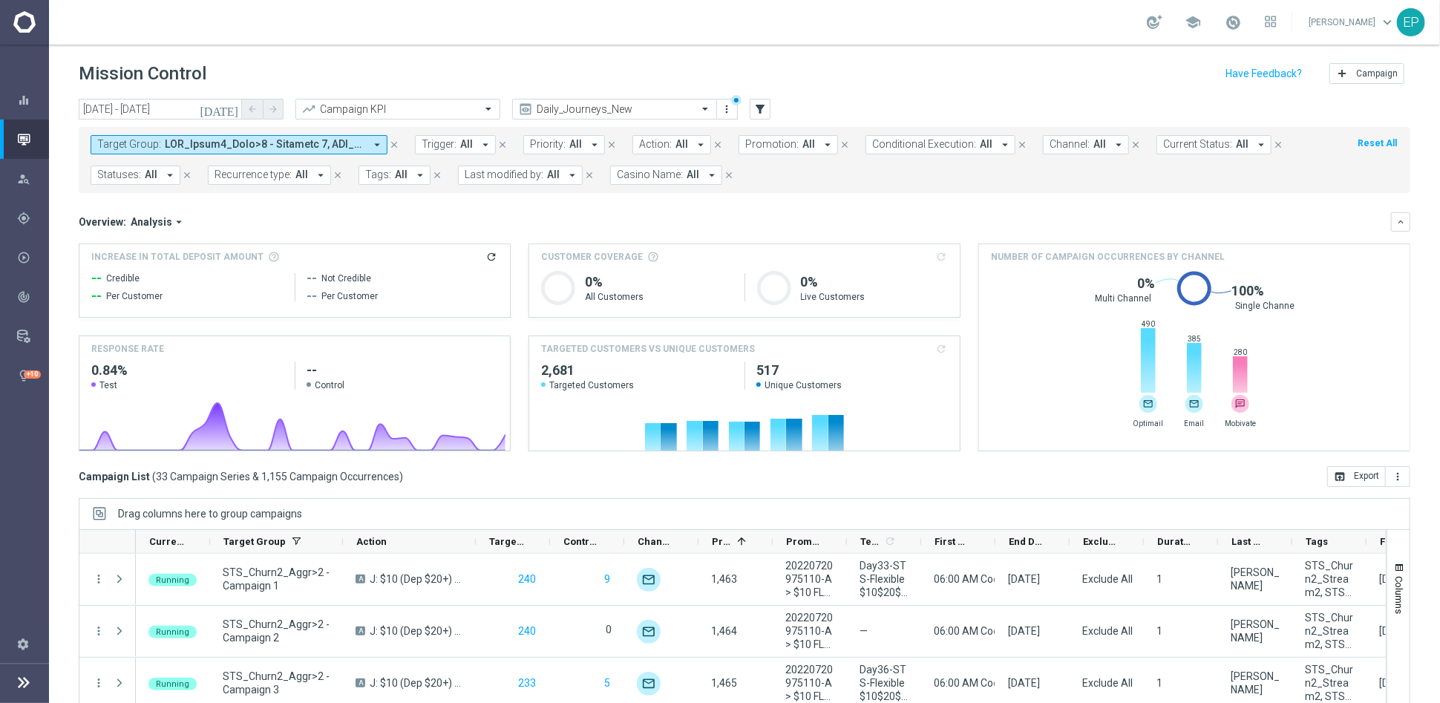
click at [289, 148] on span at bounding box center [265, 144] width 200 height 13
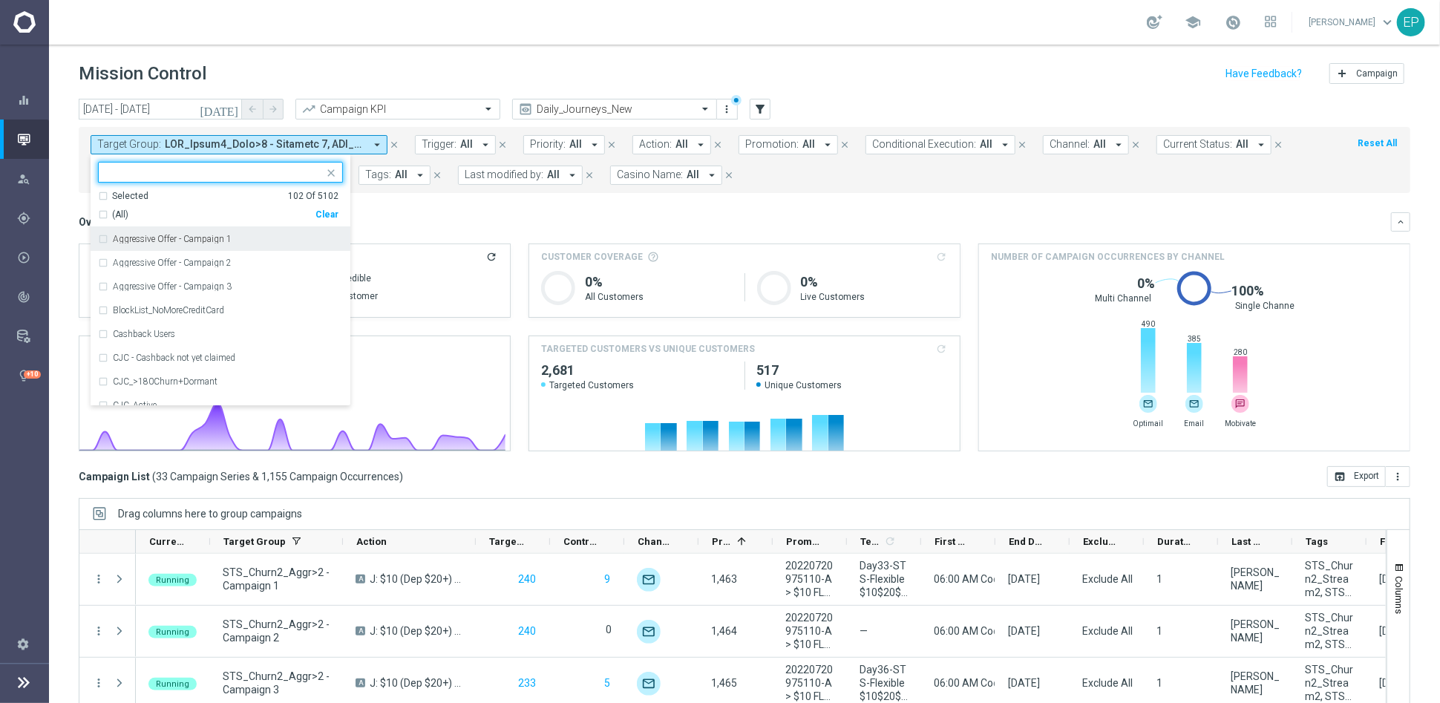
click at [0, 0] on div "Clear" at bounding box center [0, 0] width 0 height 0
click at [248, 166] on input "text" at bounding box center [214, 172] width 217 height 13
click at [151, 207] on div "(All Search Results) Clear" at bounding box center [218, 212] width 240 height 19
click at [166, 214] on span "(All Search Results)" at bounding box center [153, 215] width 82 height 13
type input "JJV_CHURN2"
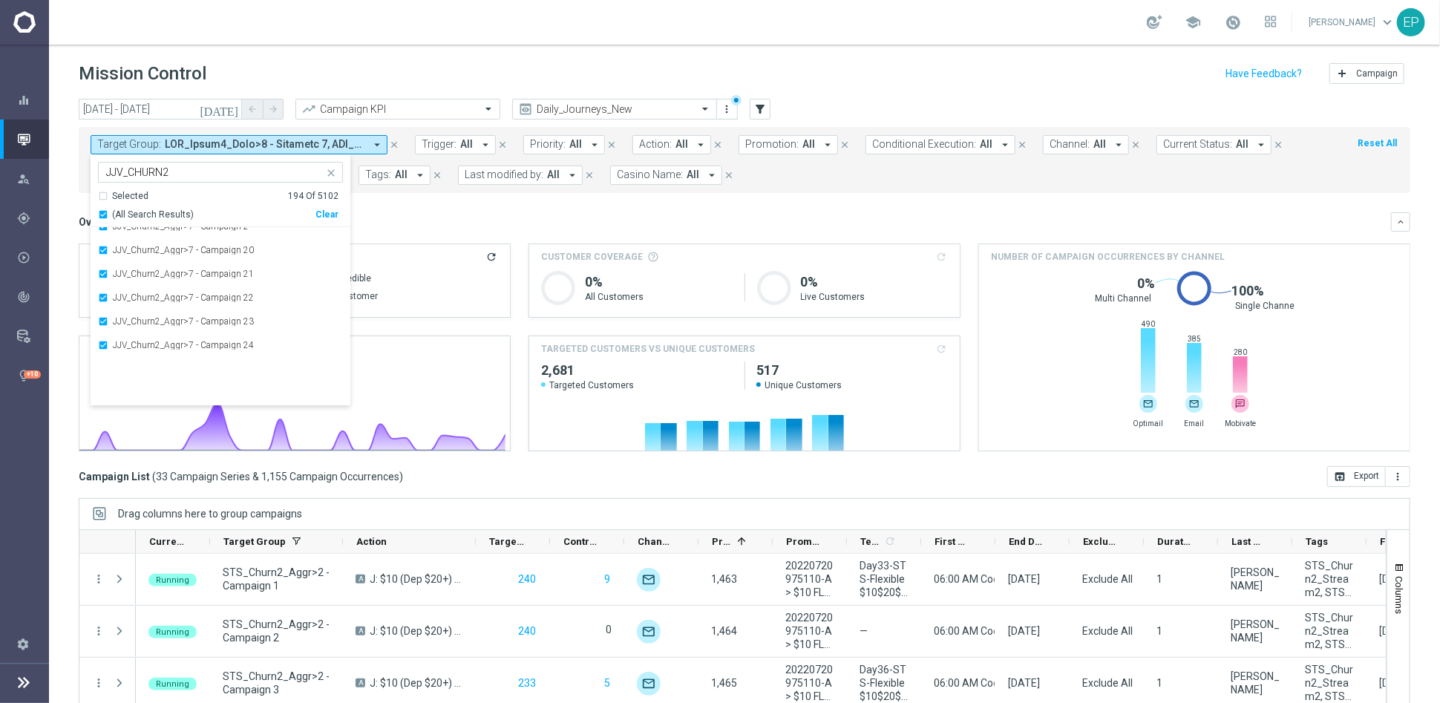
scroll to position [4428, 0]
click at [441, 222] on div "Overview: Analysis arrow_drop_down" at bounding box center [735, 221] width 1312 height 13
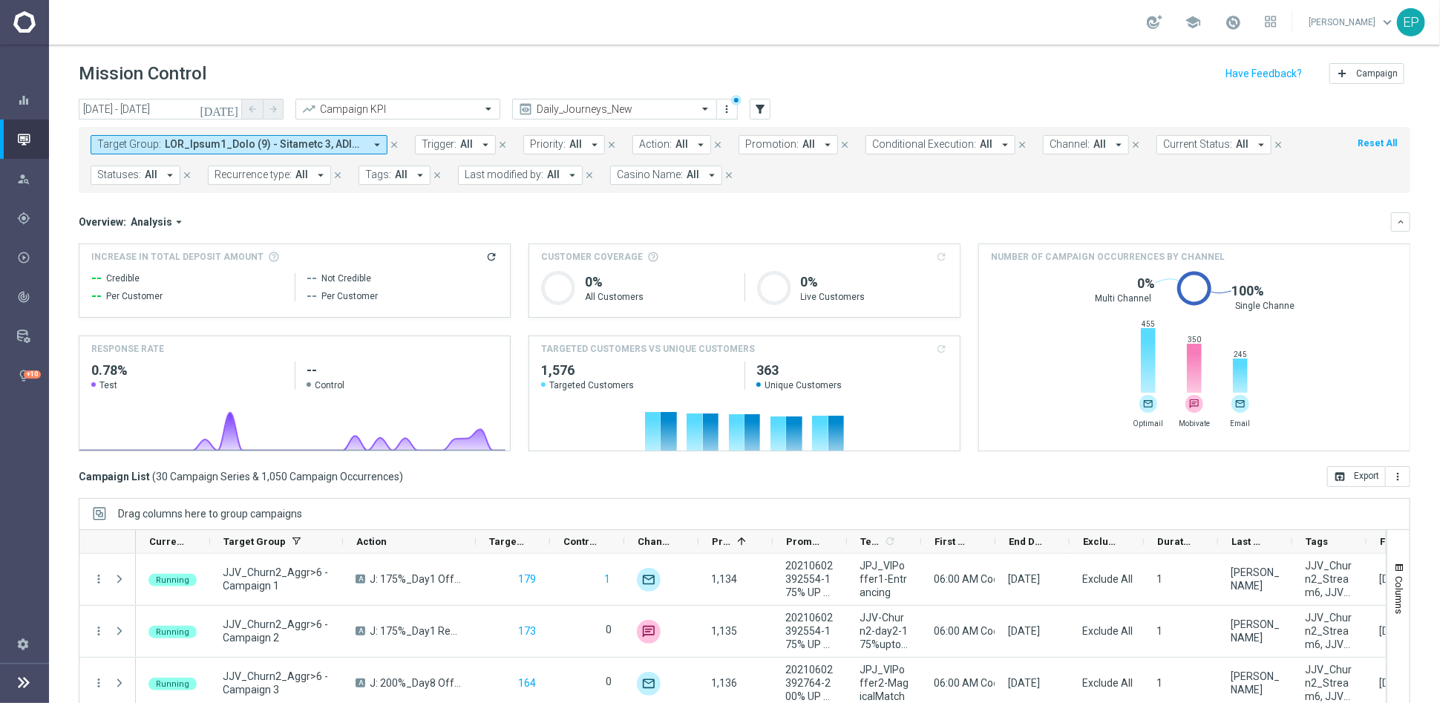
click at [272, 142] on span at bounding box center [265, 144] width 200 height 13
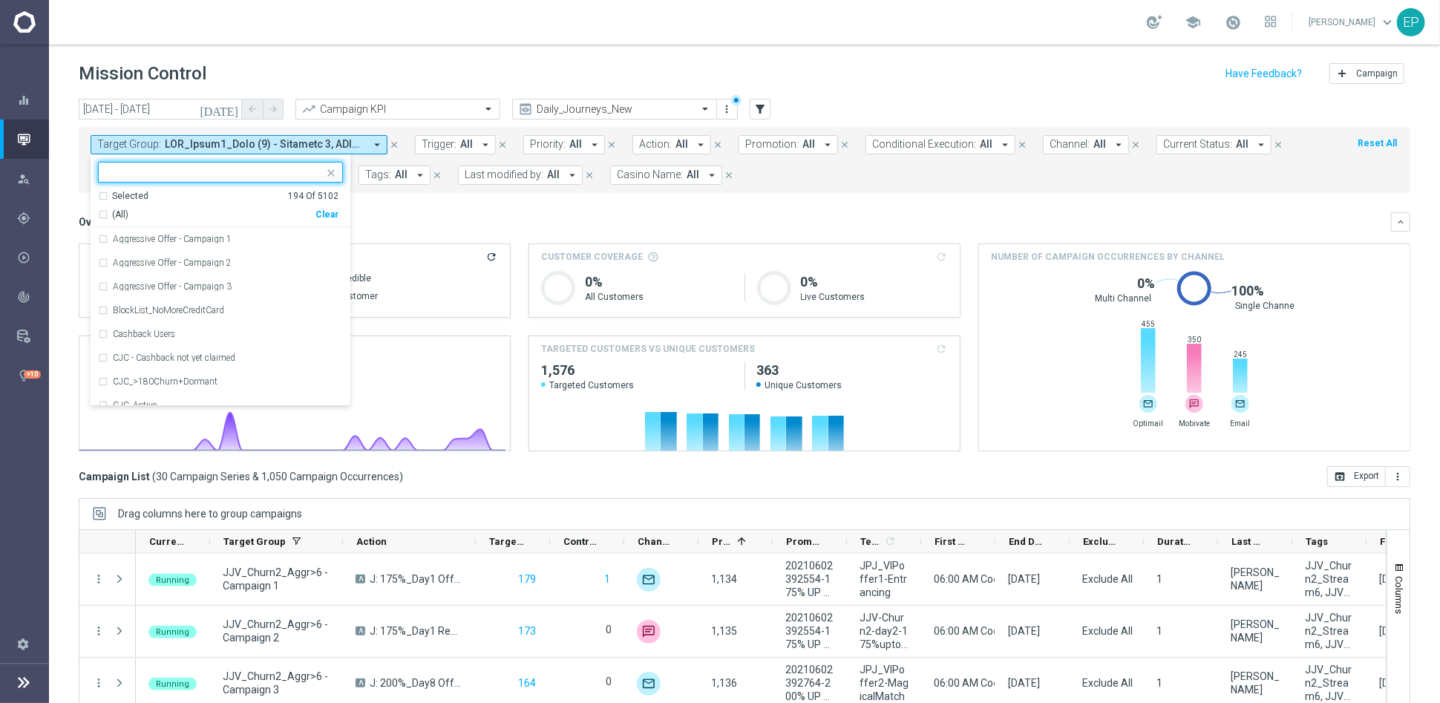
click at [0, 0] on div "Clear" at bounding box center [0, 0] width 0 height 0
click at [193, 169] on input "text" at bounding box center [214, 172] width 217 height 13
click at [152, 210] on span "(All Search Results)" at bounding box center [153, 215] width 82 height 13
type input "WWN_P1"
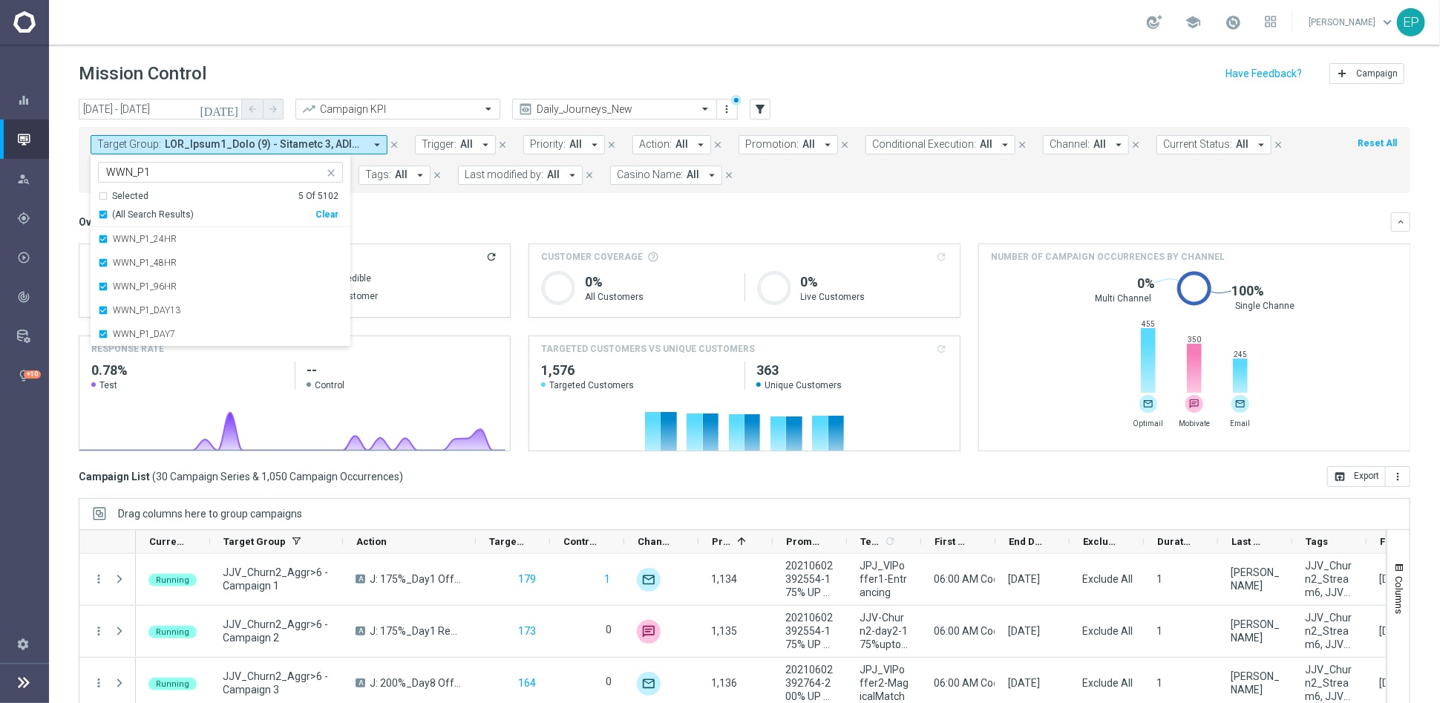
click at [459, 223] on div "Overview: Analysis arrow_drop_down" at bounding box center [735, 221] width 1312 height 13
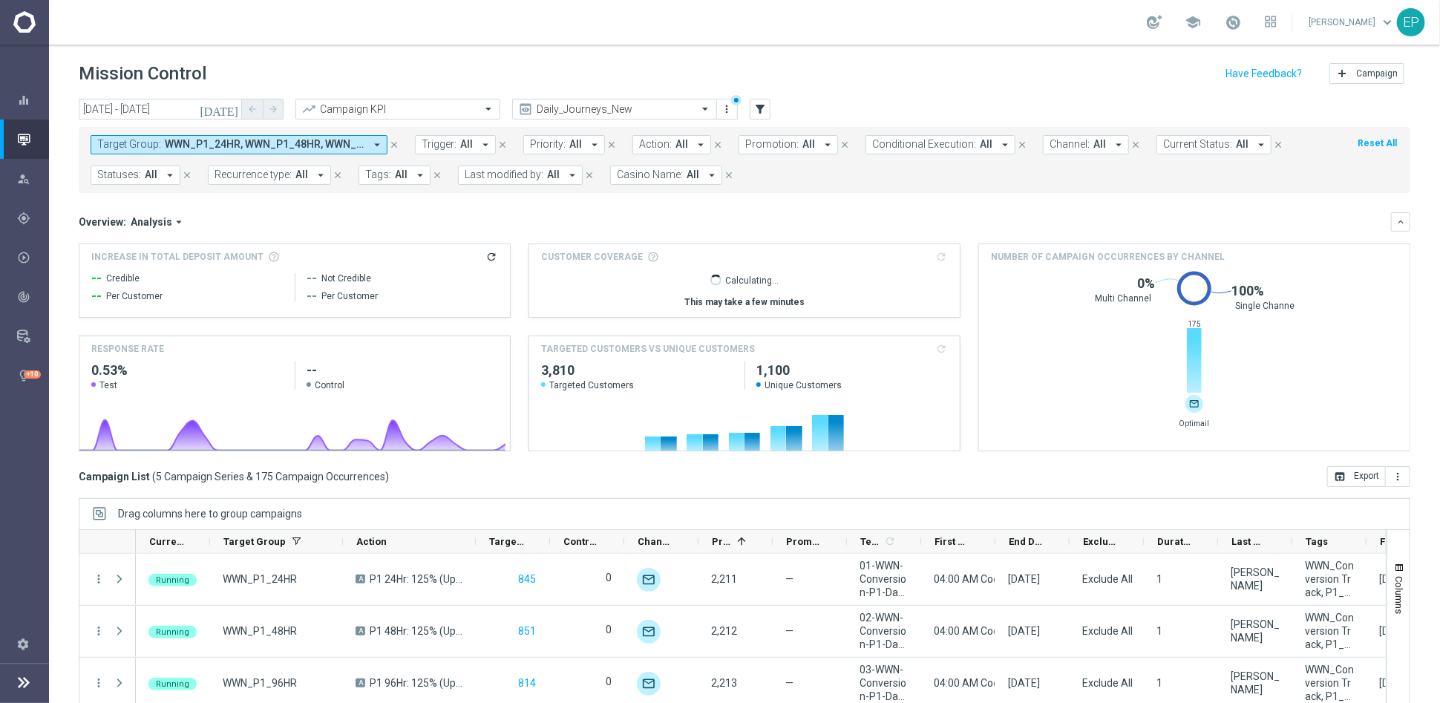
click at [228, 143] on span "WWN_P1_24HR, WWN_P1_48HR, WWN_P1_96HR, WWN_P1_DAY13, WWN_P1_DAY7" at bounding box center [265, 144] width 200 height 13
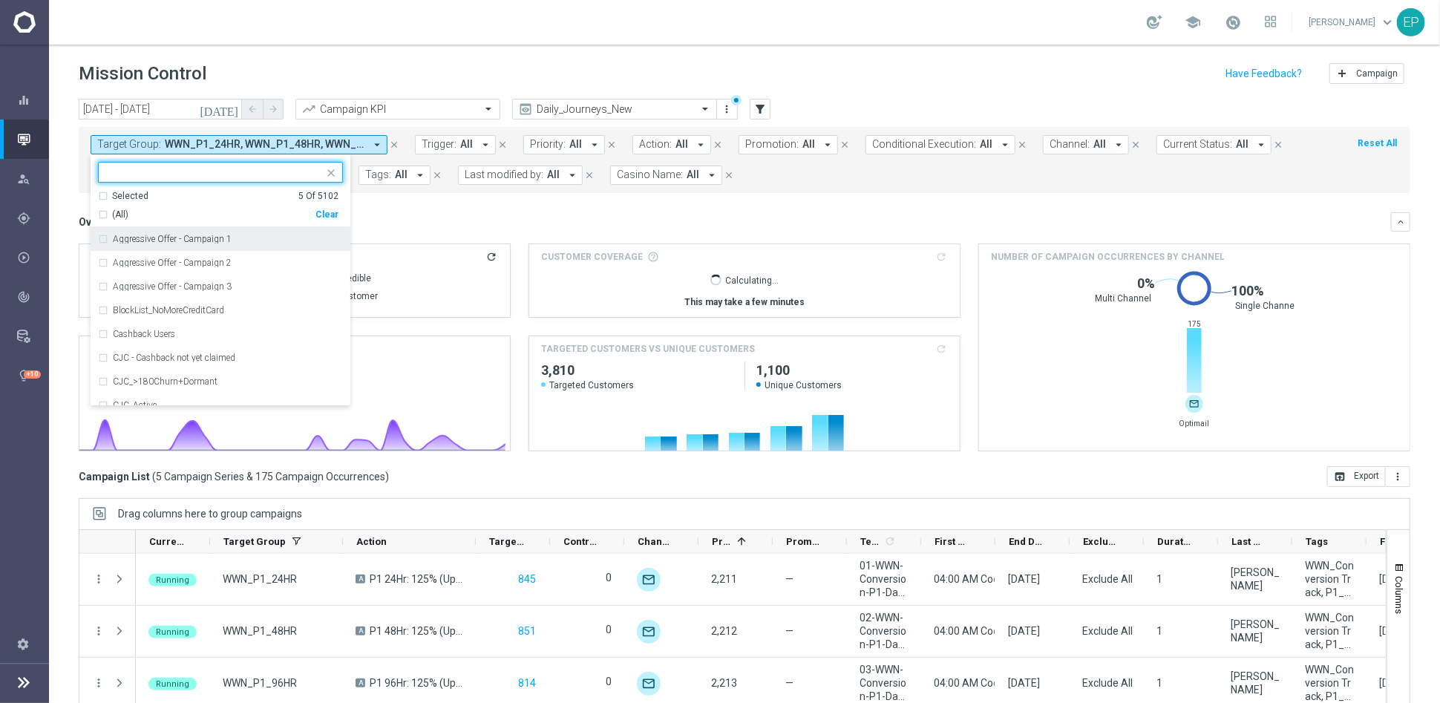
click at [0, 0] on div "Clear" at bounding box center [0, 0] width 0 height 0
click at [161, 166] on input "text" at bounding box center [214, 172] width 217 height 13
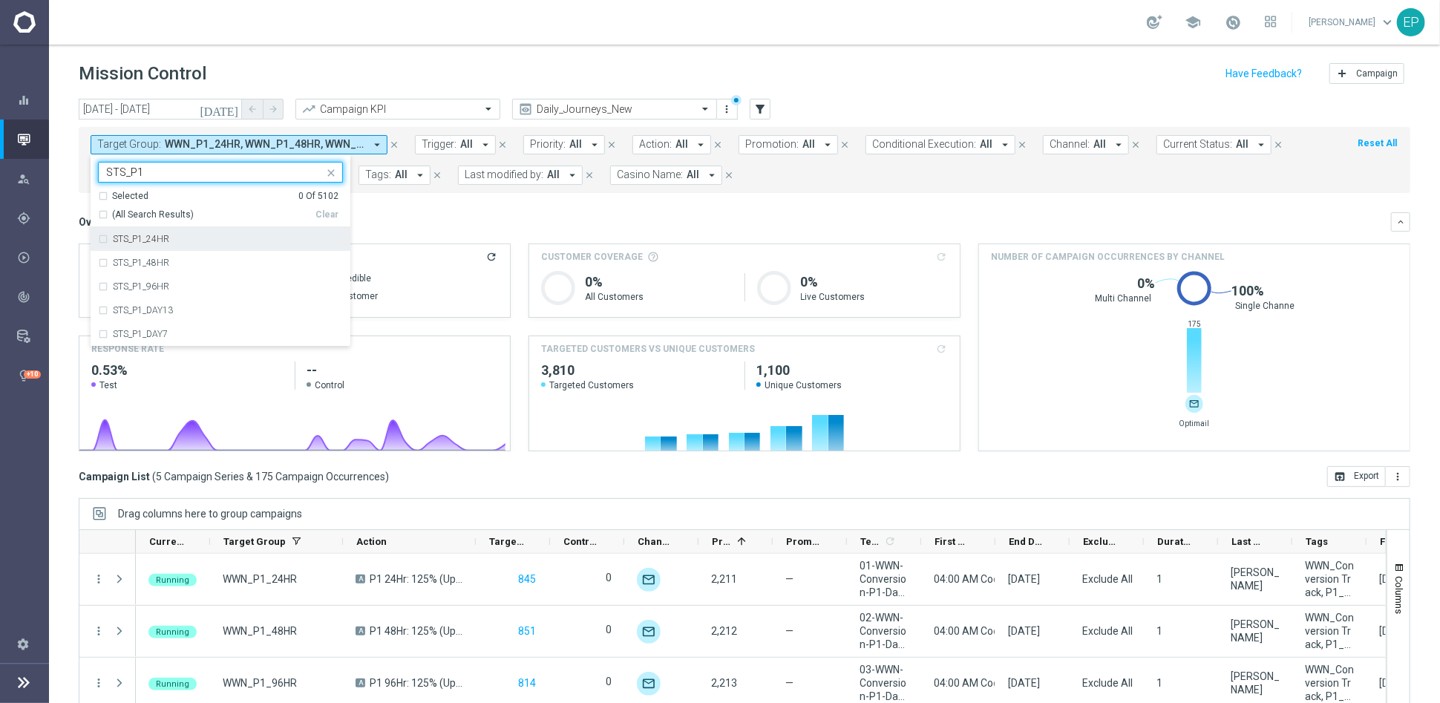
click at [151, 213] on span "(All Search Results)" at bounding box center [153, 215] width 82 height 13
type input "STS_P1"
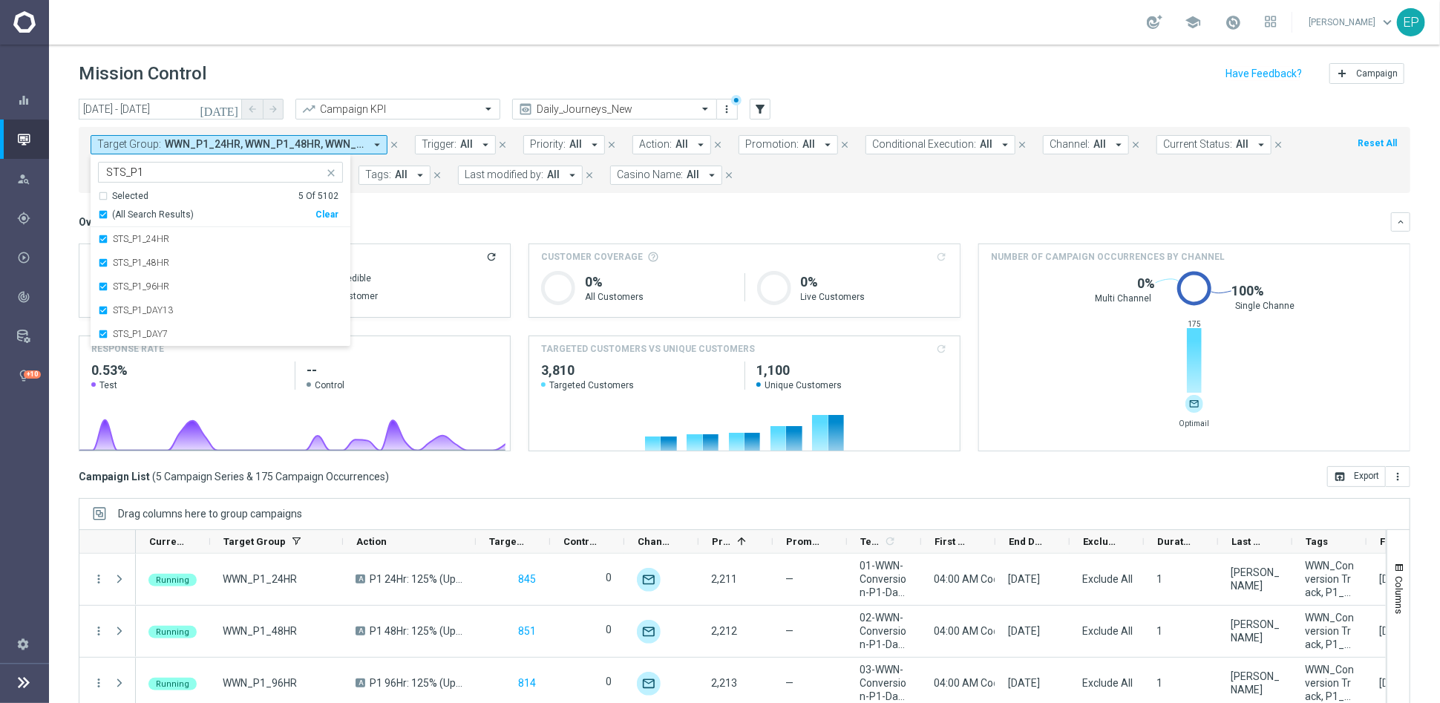
click at [511, 217] on div "Overview: Analysis arrow_drop_down" at bounding box center [735, 221] width 1312 height 13
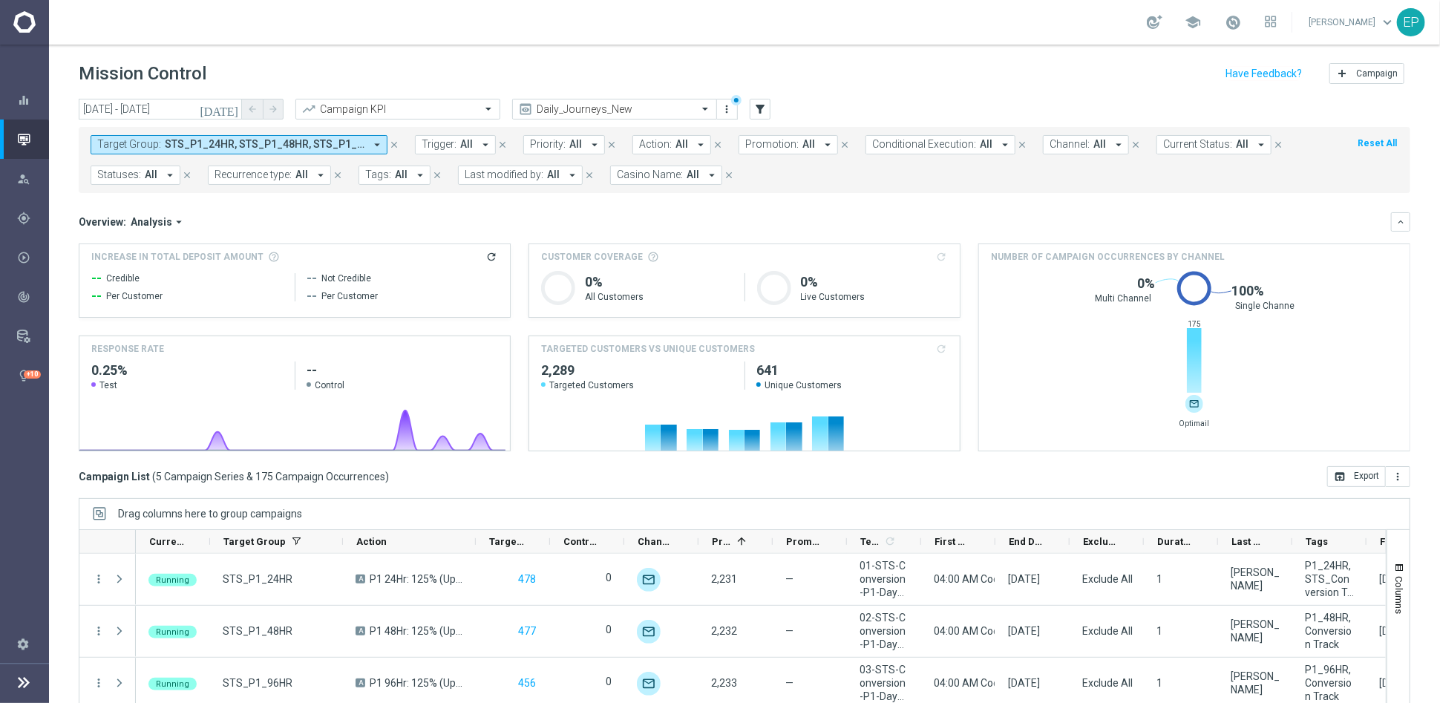
drag, startPoint x: 303, startPoint y: 140, endPoint x: 312, endPoint y: 148, distance: 12.1
click at [303, 140] on span "STS_P1_24HR, STS_P1_48HR, STS_P1_96HR, STS_P1_DAY13, STS_P1_DAY7" at bounding box center [265, 144] width 200 height 13
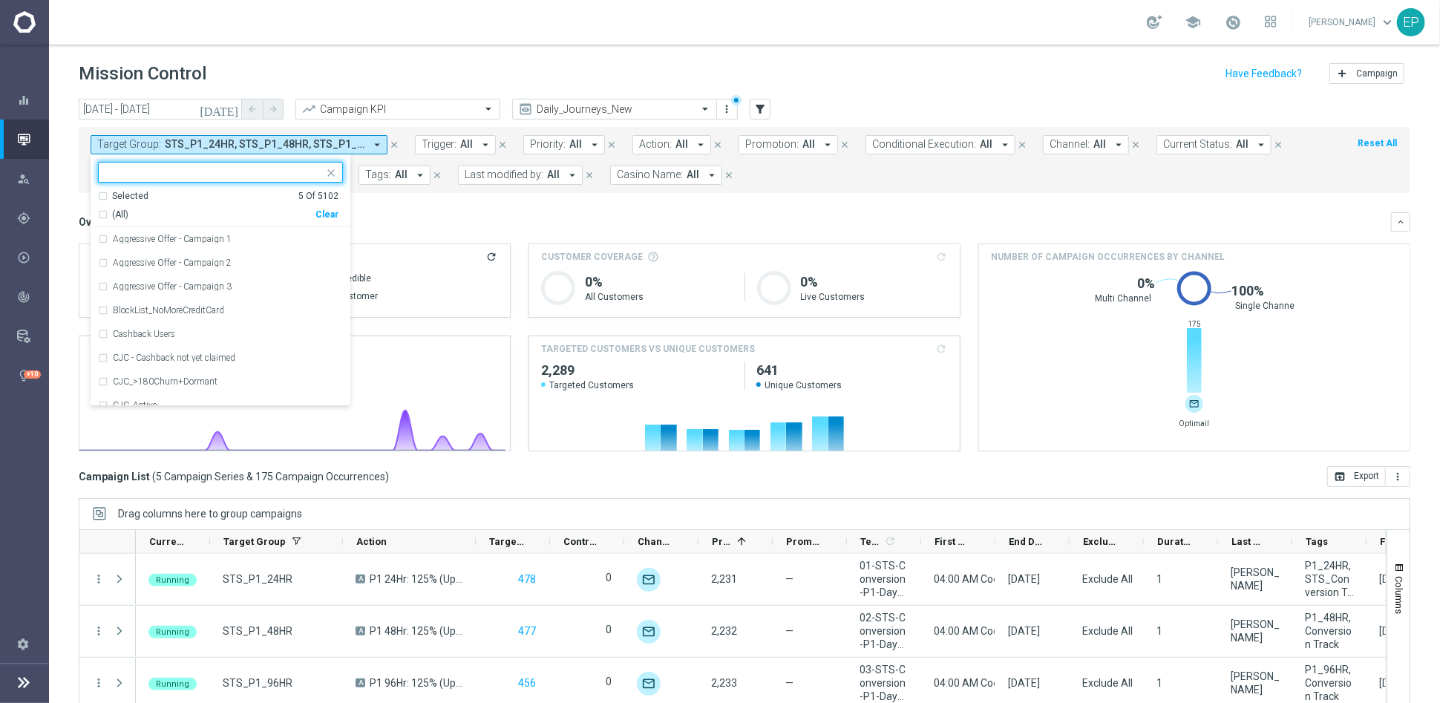
click at [0, 0] on div "Clear" at bounding box center [0, 0] width 0 height 0
click at [272, 165] on div at bounding box center [211, 172] width 225 height 19
click at [143, 296] on label "KJ_P1_24HR" at bounding box center [138, 299] width 51 height 9
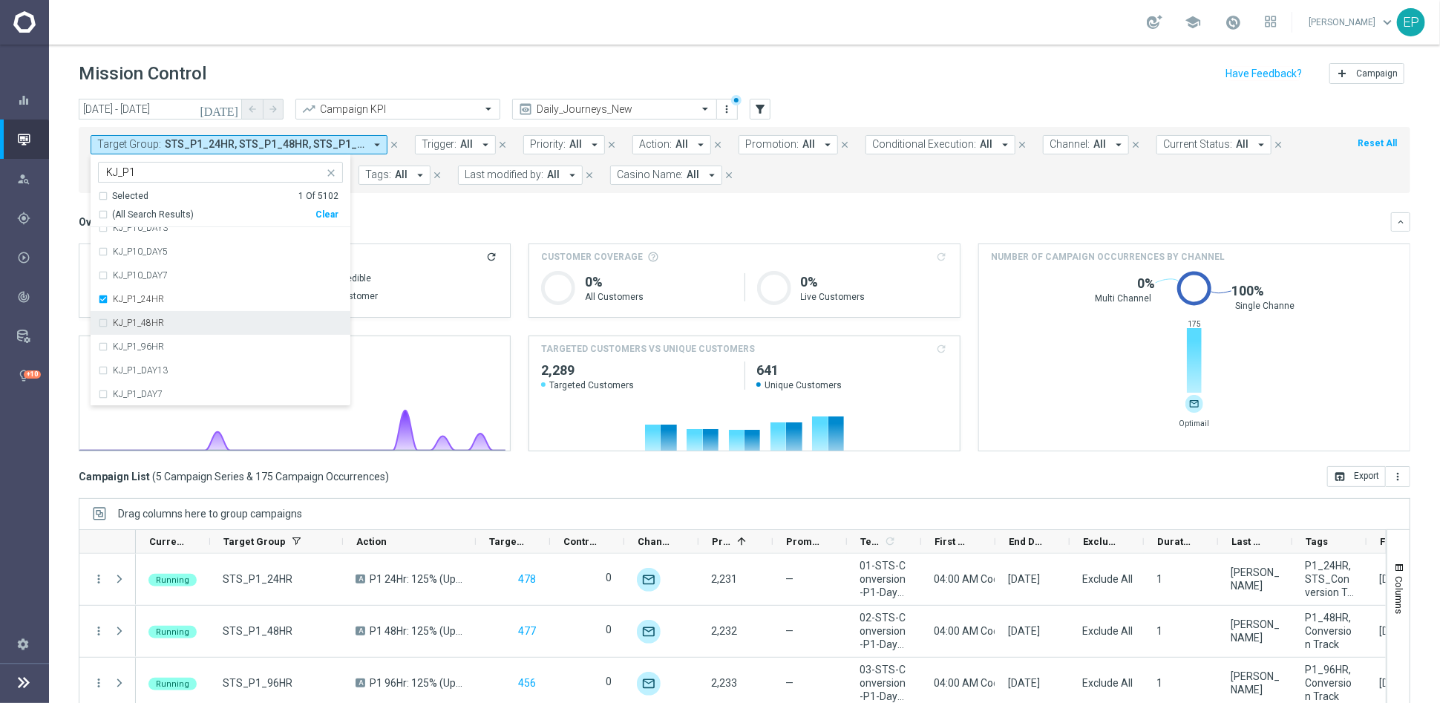
click at [143, 325] on label "KJ_P1_48HR" at bounding box center [138, 322] width 51 height 9
drag, startPoint x: 144, startPoint y: 352, endPoint x: 148, endPoint y: 361, distance: 10.3
click at [145, 352] on div "KJ_P1_96HR" at bounding box center [220, 347] width 245 height 24
click at [152, 367] on label "KJ_P1_DAY13" at bounding box center [140, 370] width 55 height 9
click at [146, 390] on label "KJ_P1_DAY7" at bounding box center [138, 394] width 50 height 9
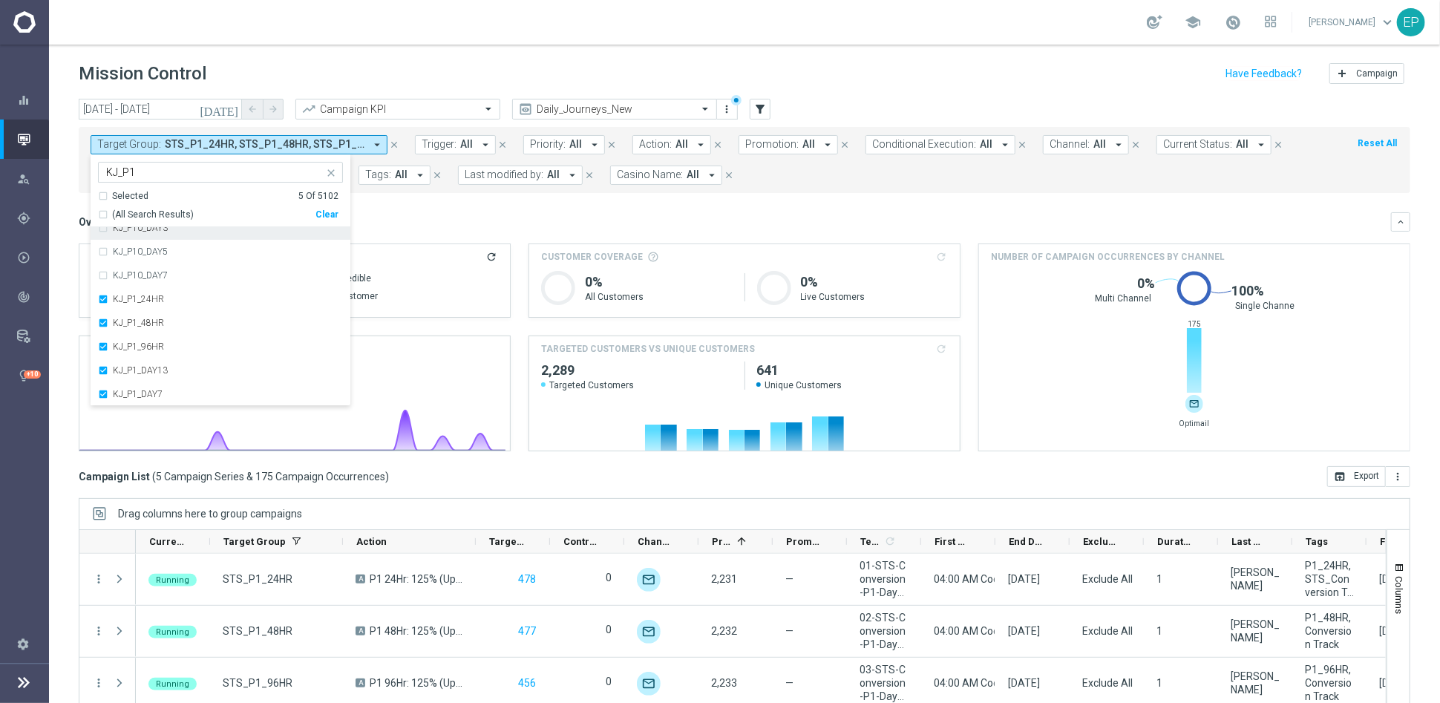
click at [117, 174] on input "KJ_P1" at bounding box center [214, 172] width 217 height 13
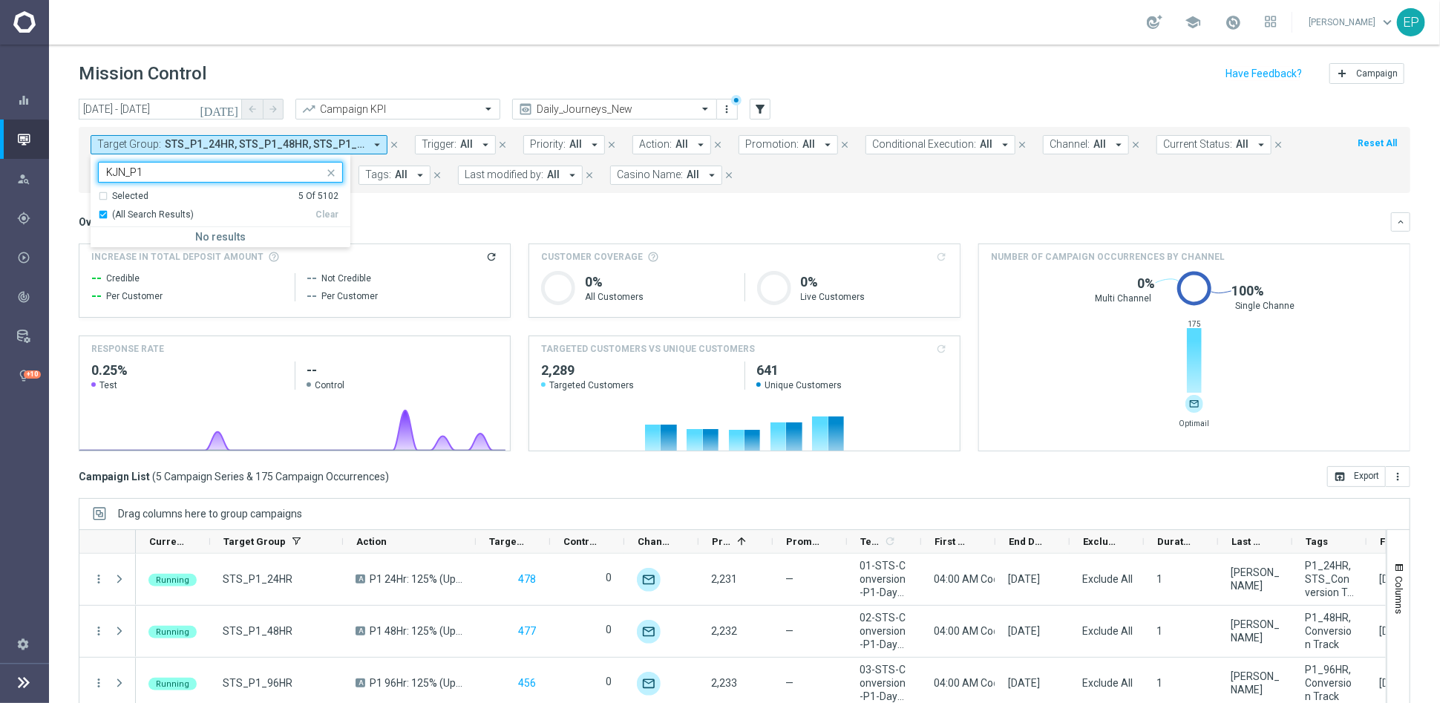
type input "KJN_P1"
click at [467, 208] on mini-dashboard "Overview: Analysis arrow_drop_down keyboard_arrow_down Increase In Total Deposi…" at bounding box center [744, 329] width 1331 height 273
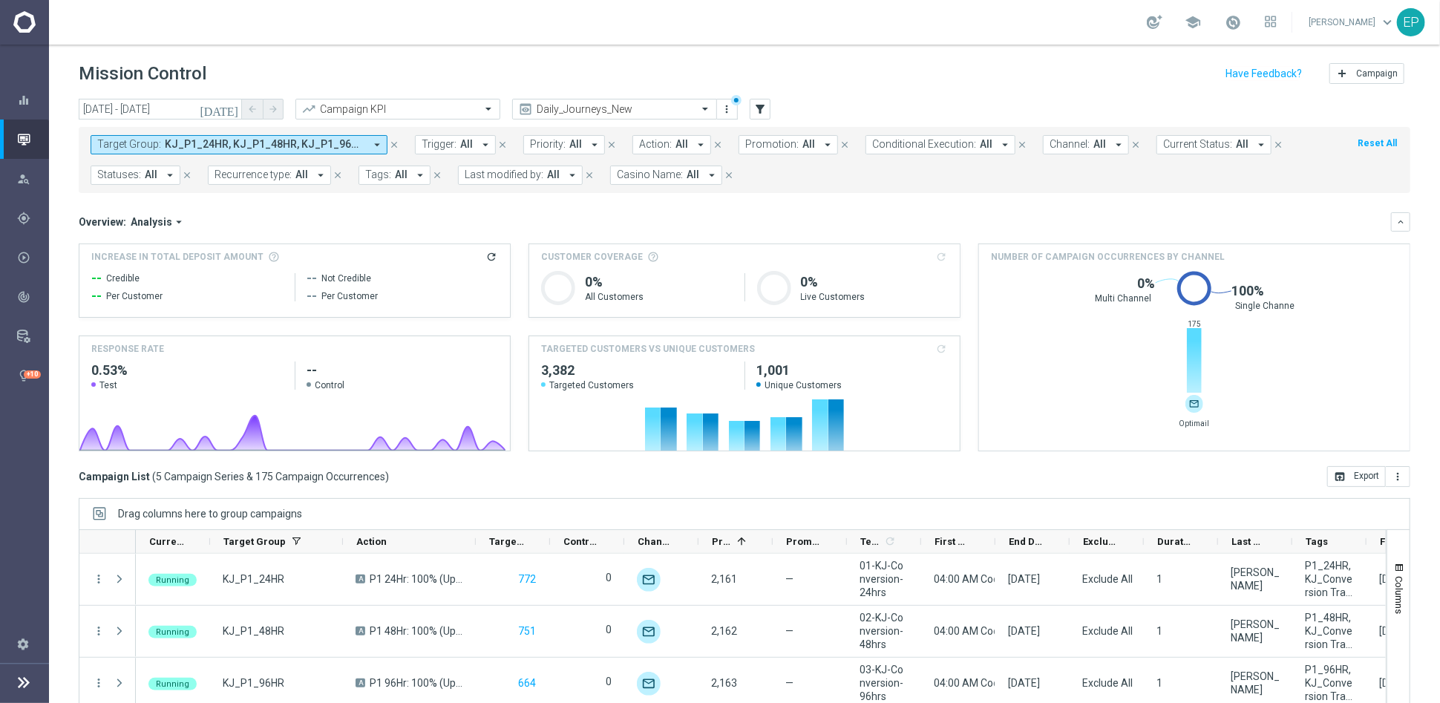
click at [259, 145] on span "KJ_P1_24HR, KJ_P1_48HR, KJ_P1_96HR, KJ_P1_DAY13, KJ_P1_DAY7" at bounding box center [265, 144] width 200 height 13
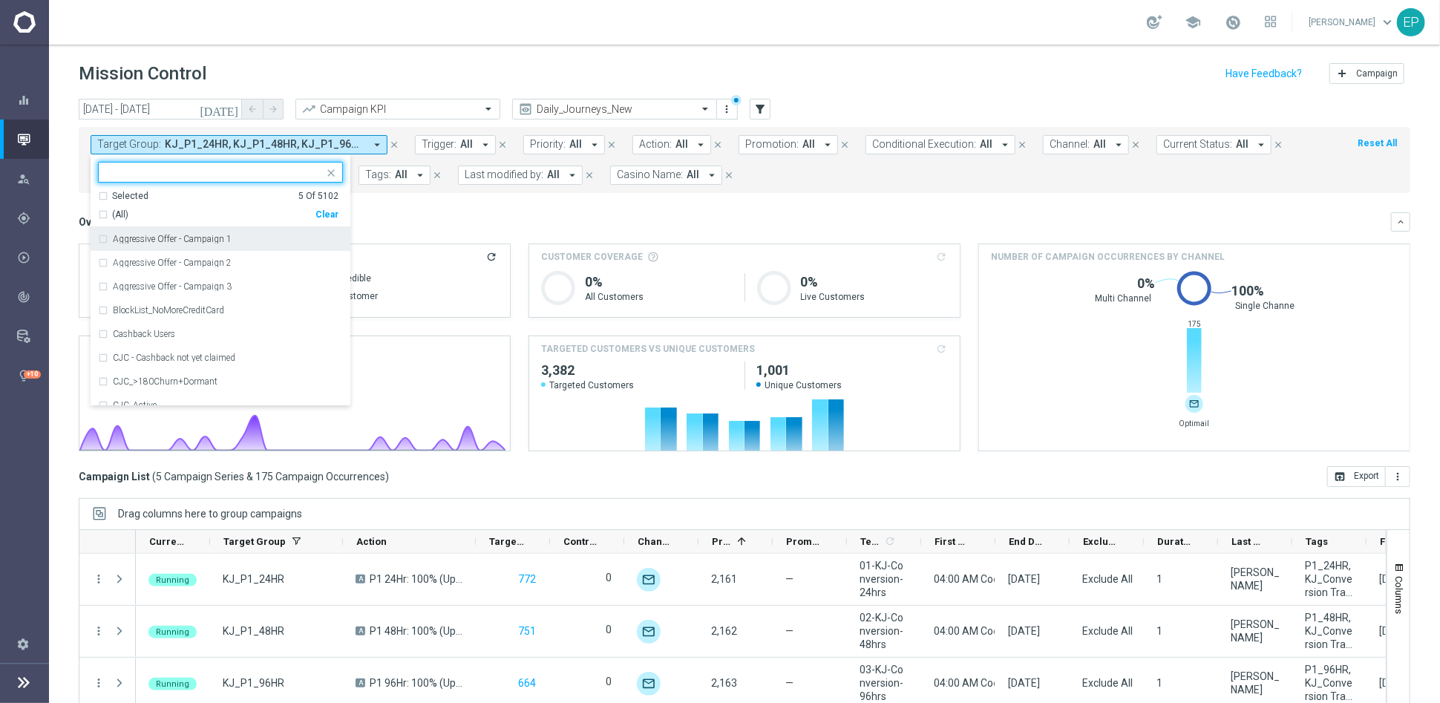
click at [0, 0] on div "Clear" at bounding box center [0, 0] width 0 height 0
click at [241, 173] on input "text" at bounding box center [214, 172] width 217 height 13
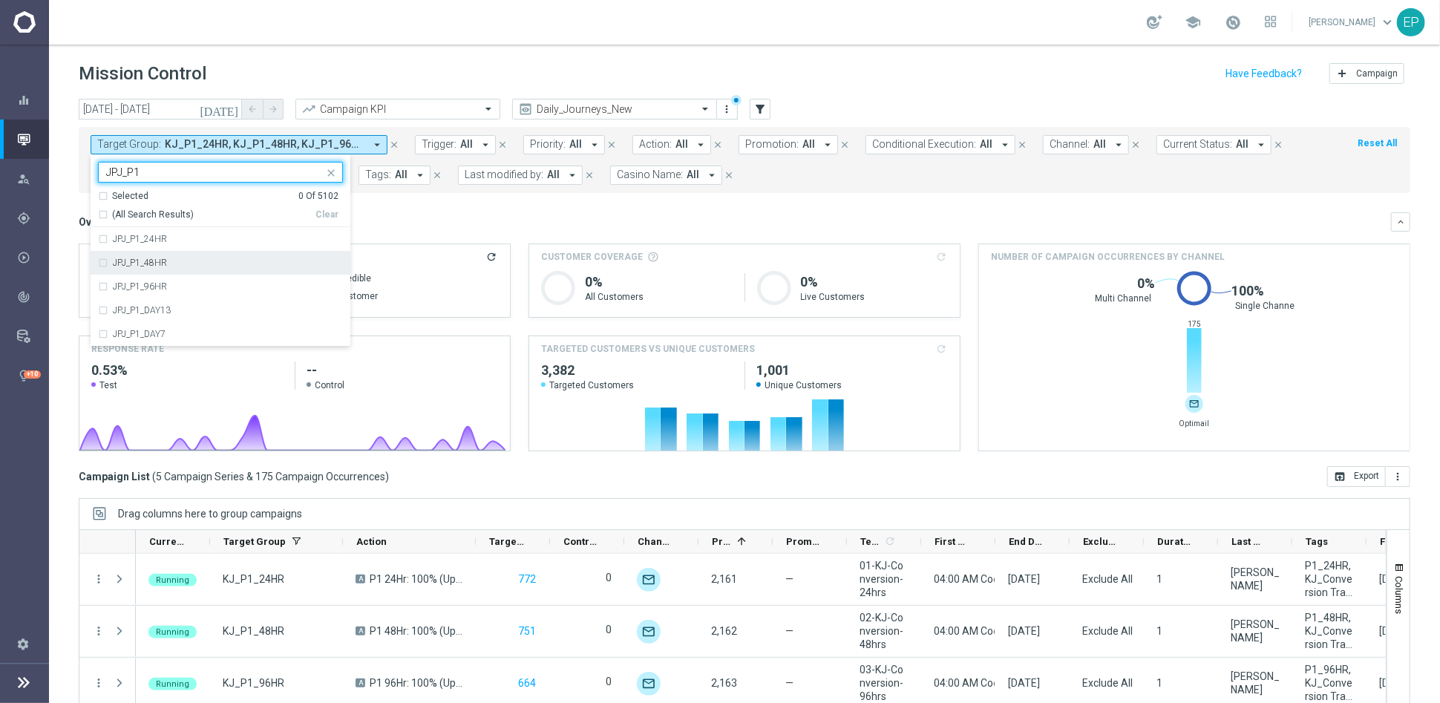
click at [139, 210] on span "(All Search Results)" at bounding box center [153, 215] width 82 height 13
type input "JPJ_P1"
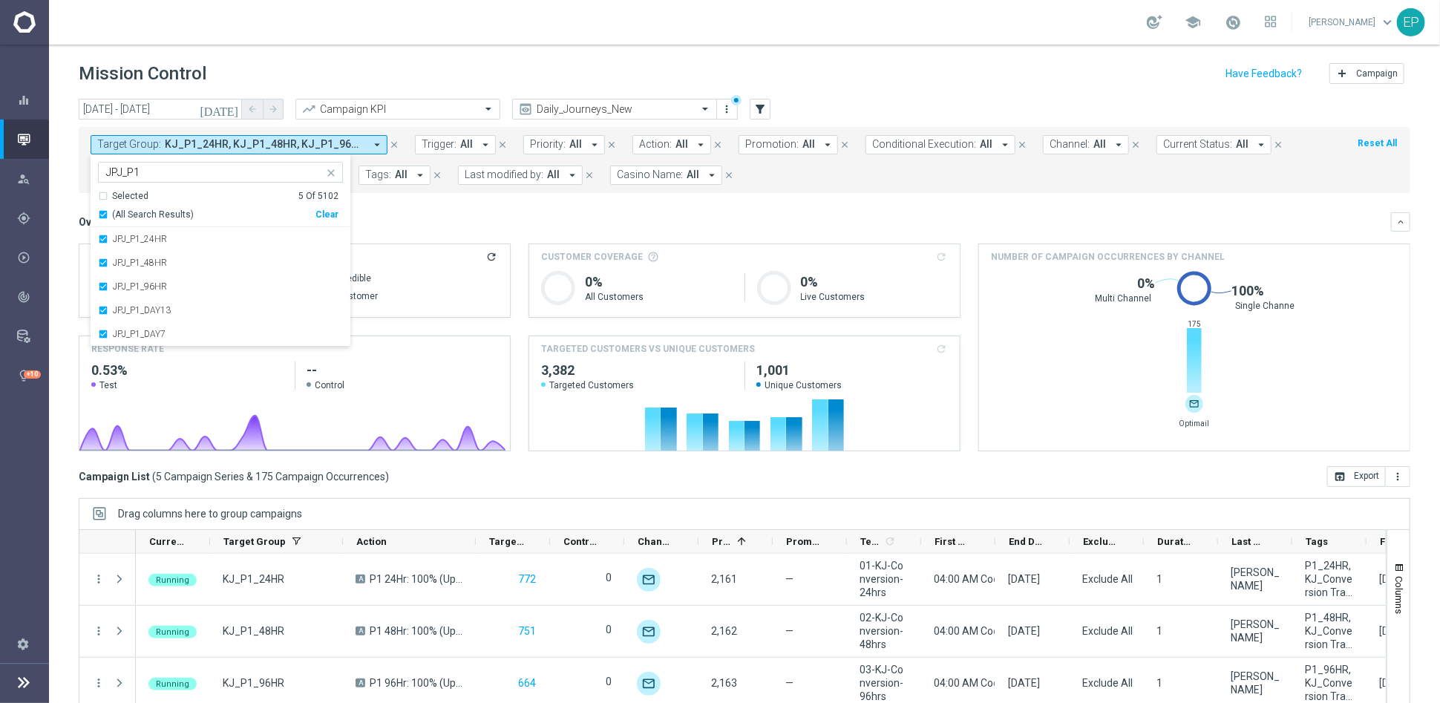
click at [499, 226] on div "Overview: Analysis arrow_drop_down" at bounding box center [735, 221] width 1312 height 13
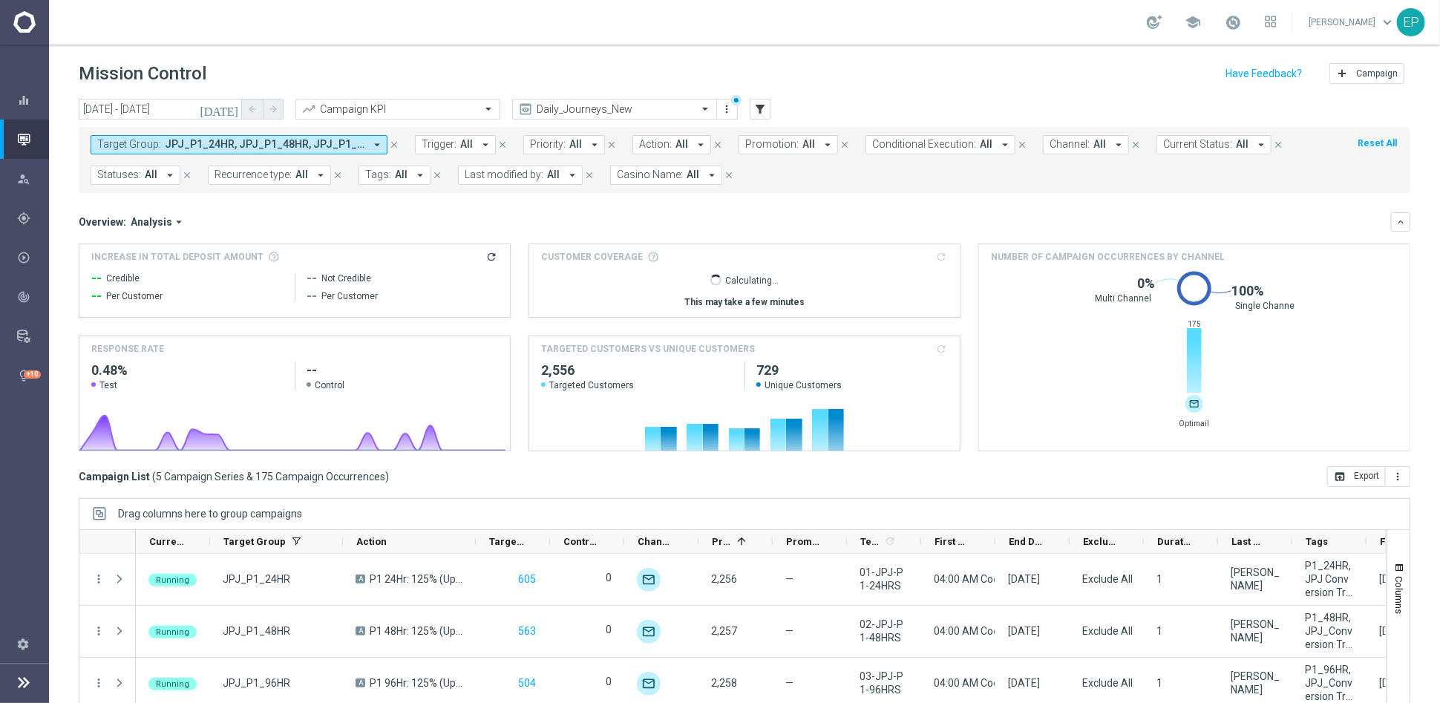
click at [286, 145] on span "JPJ_P1_24HR, JPJ_P1_48HR, JPJ_P1_96HR, JPJ_P1_DAY13, JPJ_P1_DAY7" at bounding box center [265, 144] width 200 height 13
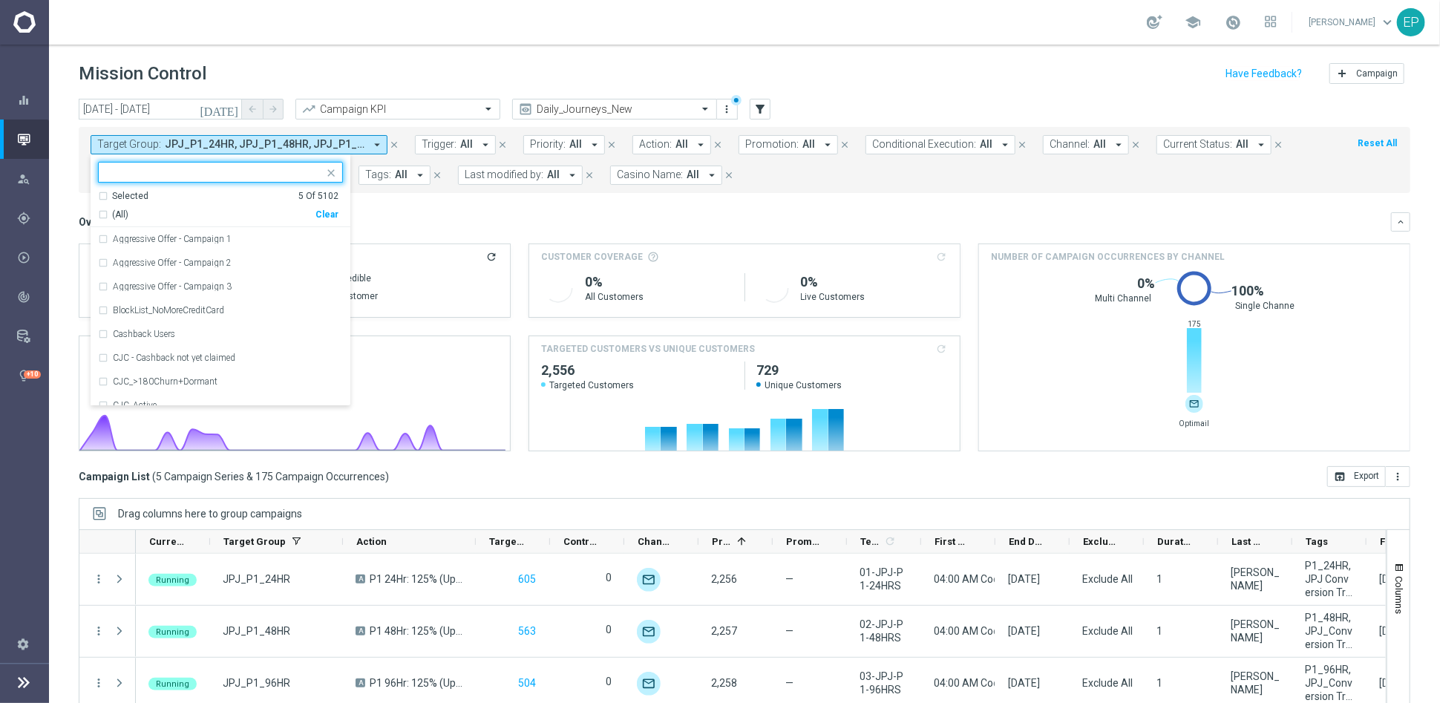
click at [0, 0] on div "Clear" at bounding box center [0, 0] width 0 height 0
click at [232, 172] on input "text" at bounding box center [214, 172] width 217 height 13
click at [175, 209] on span "(All Search Results)" at bounding box center [153, 215] width 82 height 13
type input "JKR_P1"
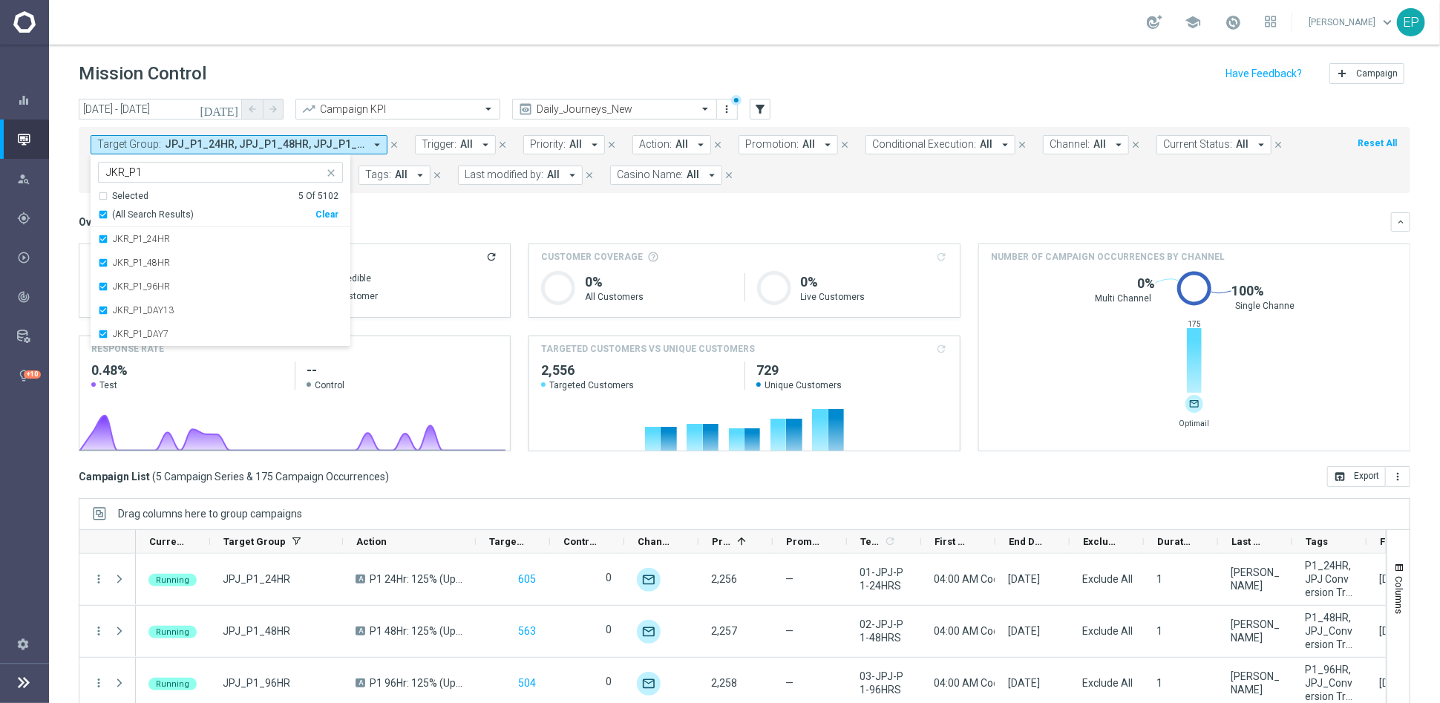
click at [440, 204] on mini-dashboard "Overview: Analysis arrow_drop_down keyboard_arrow_down Increase In Total Deposi…" at bounding box center [744, 329] width 1331 height 273
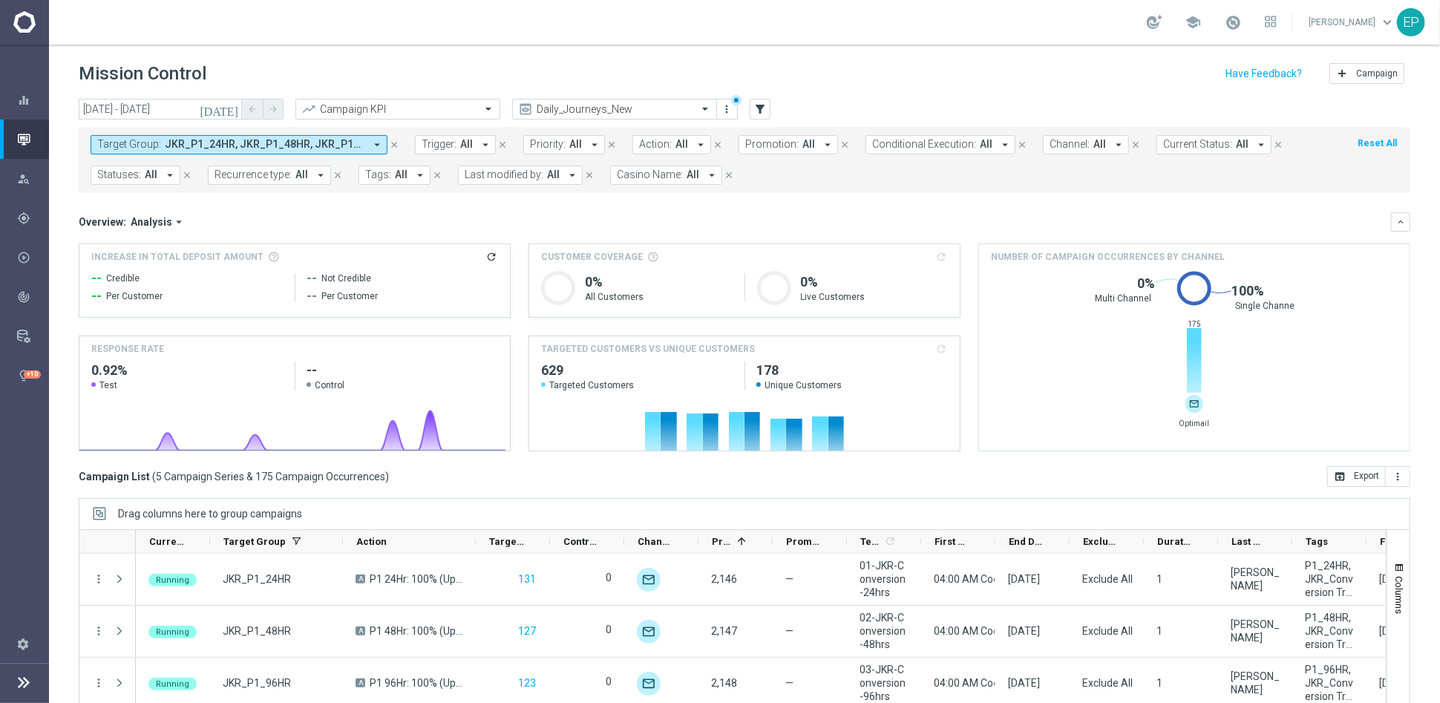
click at [286, 146] on span "JKR_P1_24HR, JKR_P1_48HR, JKR_P1_96HR, JKR_P1_DAY13, JKR_P1_DAY7" at bounding box center [265, 144] width 200 height 13
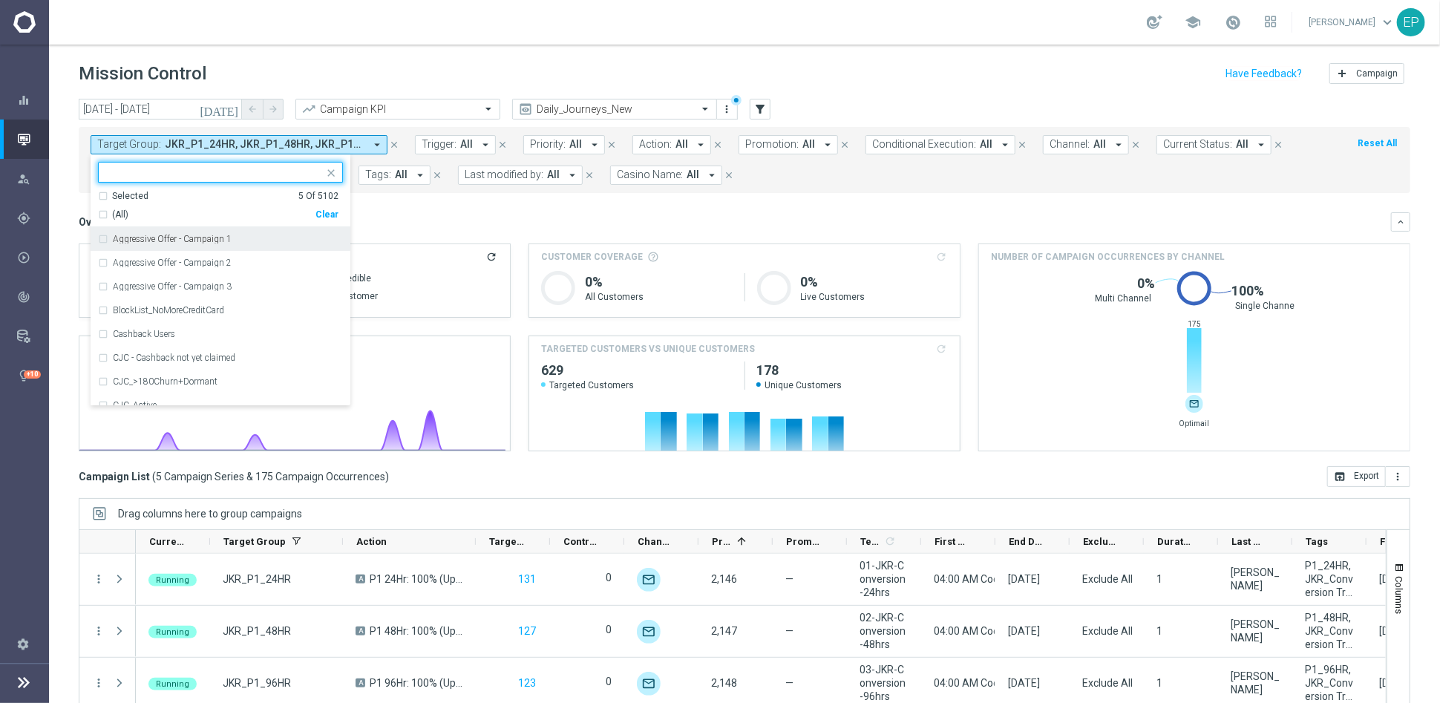
click at [0, 0] on div "Clear" at bounding box center [0, 0] width 0 height 0
click at [224, 168] on input "text" at bounding box center [214, 172] width 217 height 13
click at [171, 211] on span "(All Search Results)" at bounding box center [153, 215] width 82 height 13
type input "WWN_ND"
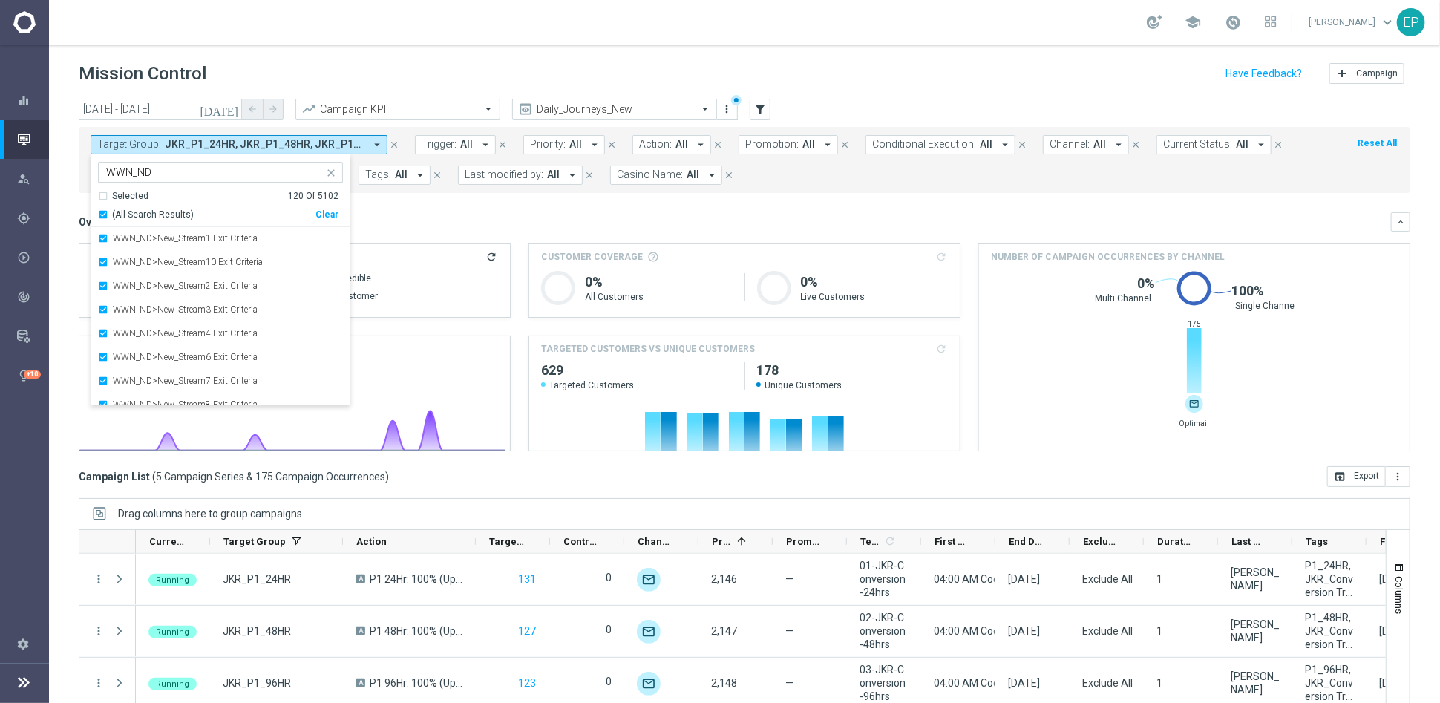
scroll to position [2671, 0]
click at [445, 206] on mini-dashboard "Overview: Analysis arrow_drop_down keyboard_arrow_down Increase In Total Deposi…" at bounding box center [744, 329] width 1331 height 273
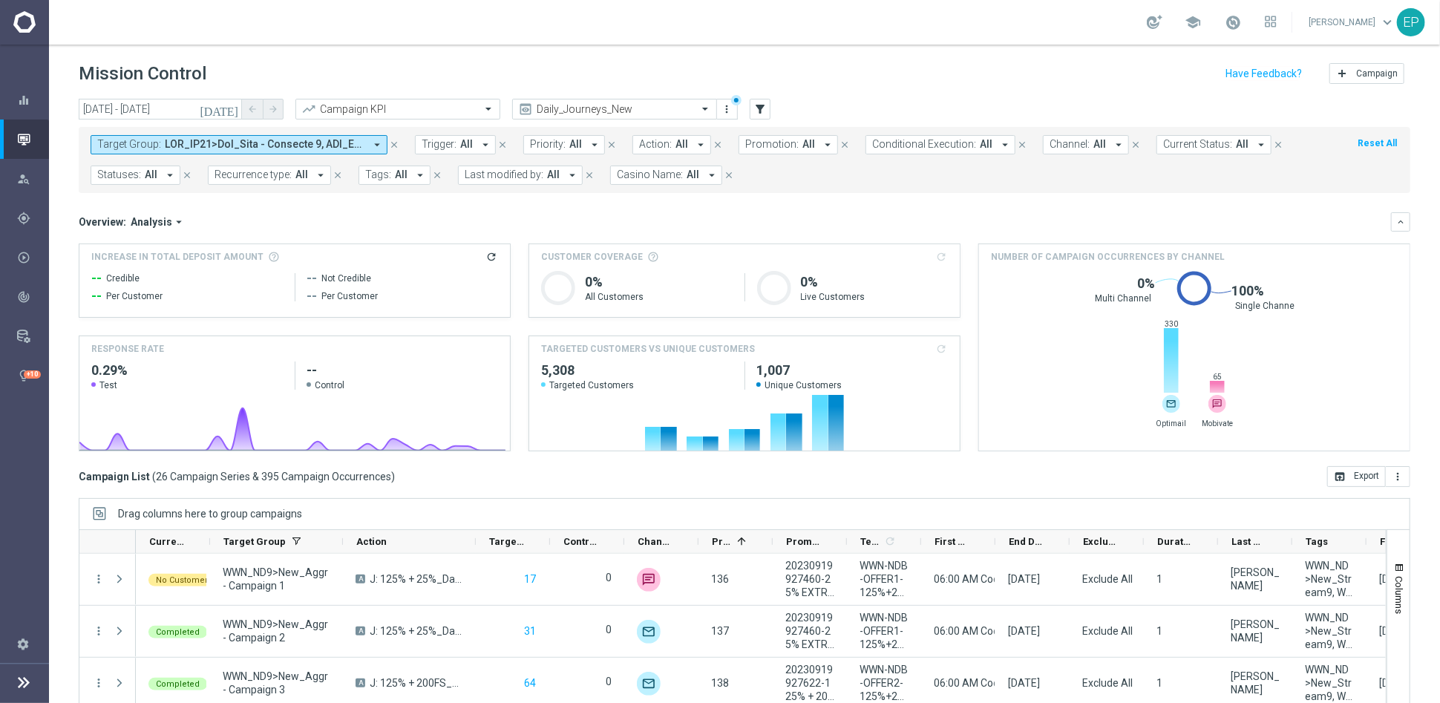
click at [177, 150] on span at bounding box center [265, 144] width 200 height 13
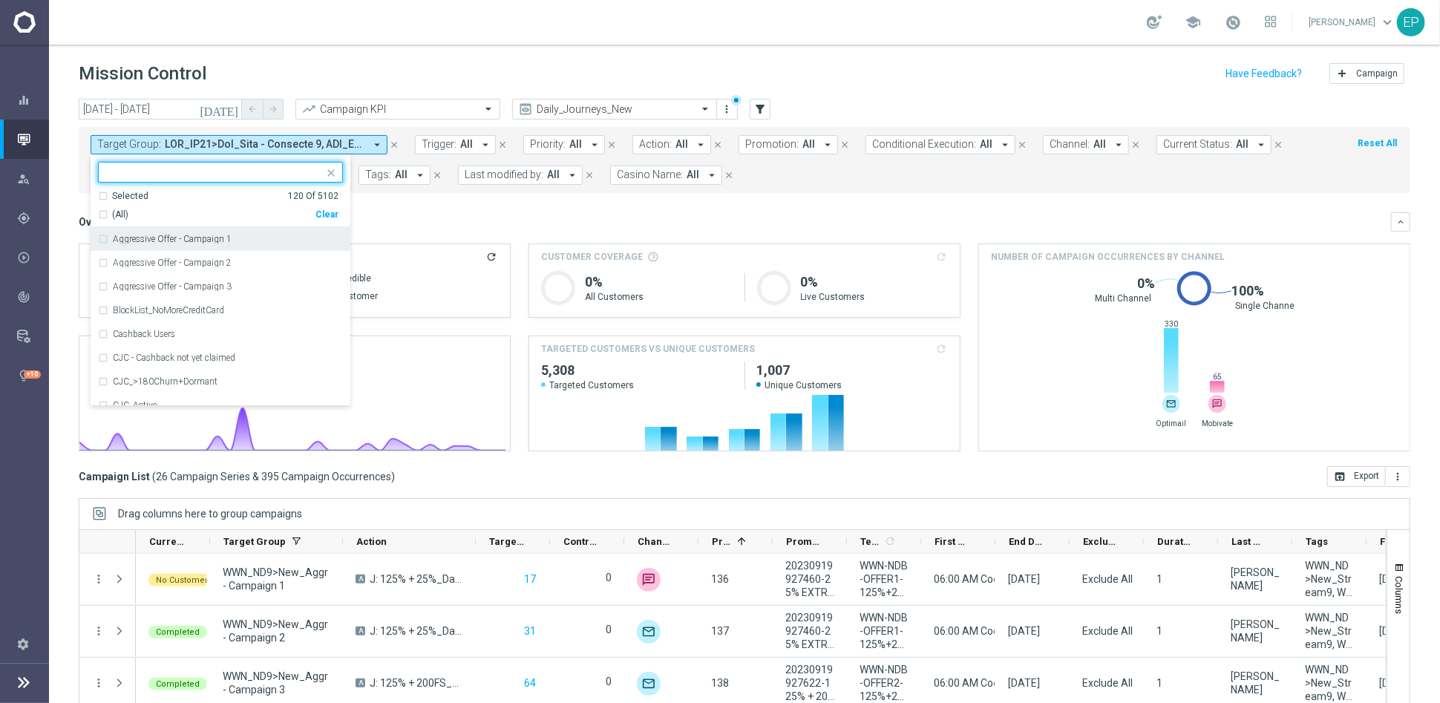
click at [0, 0] on div "Clear" at bounding box center [0, 0] width 0 height 0
click at [169, 156] on div "Selected 0 Of 5102 (All) Clear Aggressive Offer - Campaign 1 Aggressive Offer -…" at bounding box center [221, 280] width 260 height 252
click at [169, 172] on input "text" at bounding box center [214, 172] width 217 height 13
click at [159, 214] on span "(All Search Results)" at bounding box center [153, 215] width 82 height 13
type input "STS_ND"
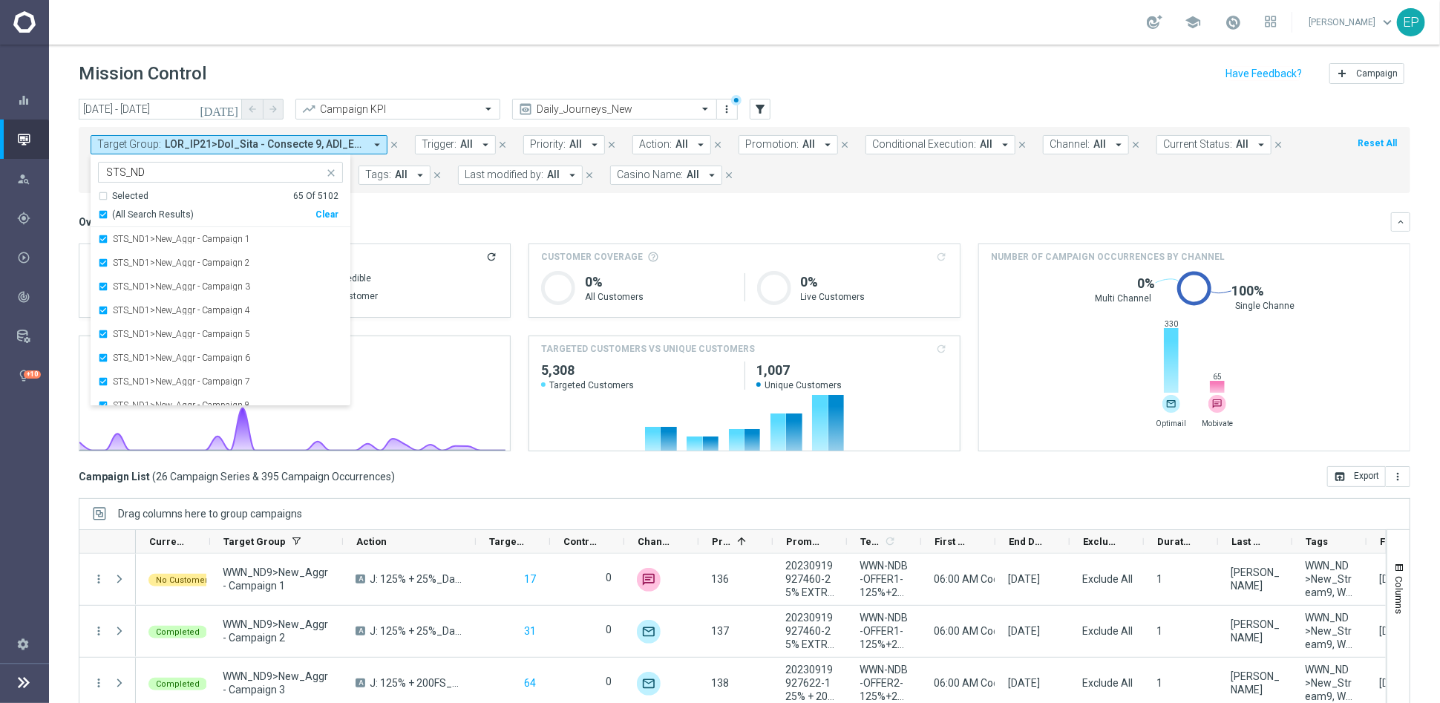
click at [406, 218] on div "Overview: Analysis arrow_drop_down" at bounding box center [735, 221] width 1312 height 13
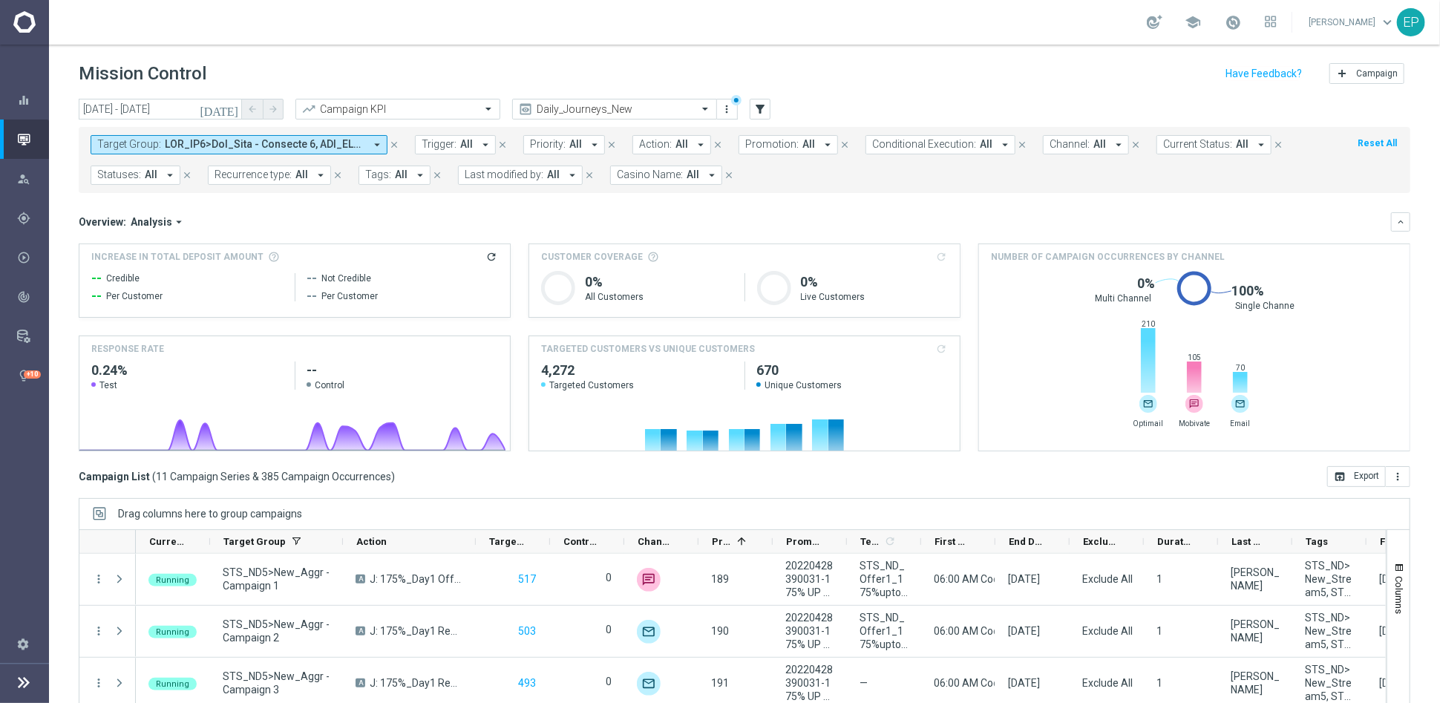
click at [214, 145] on span at bounding box center [265, 144] width 200 height 13
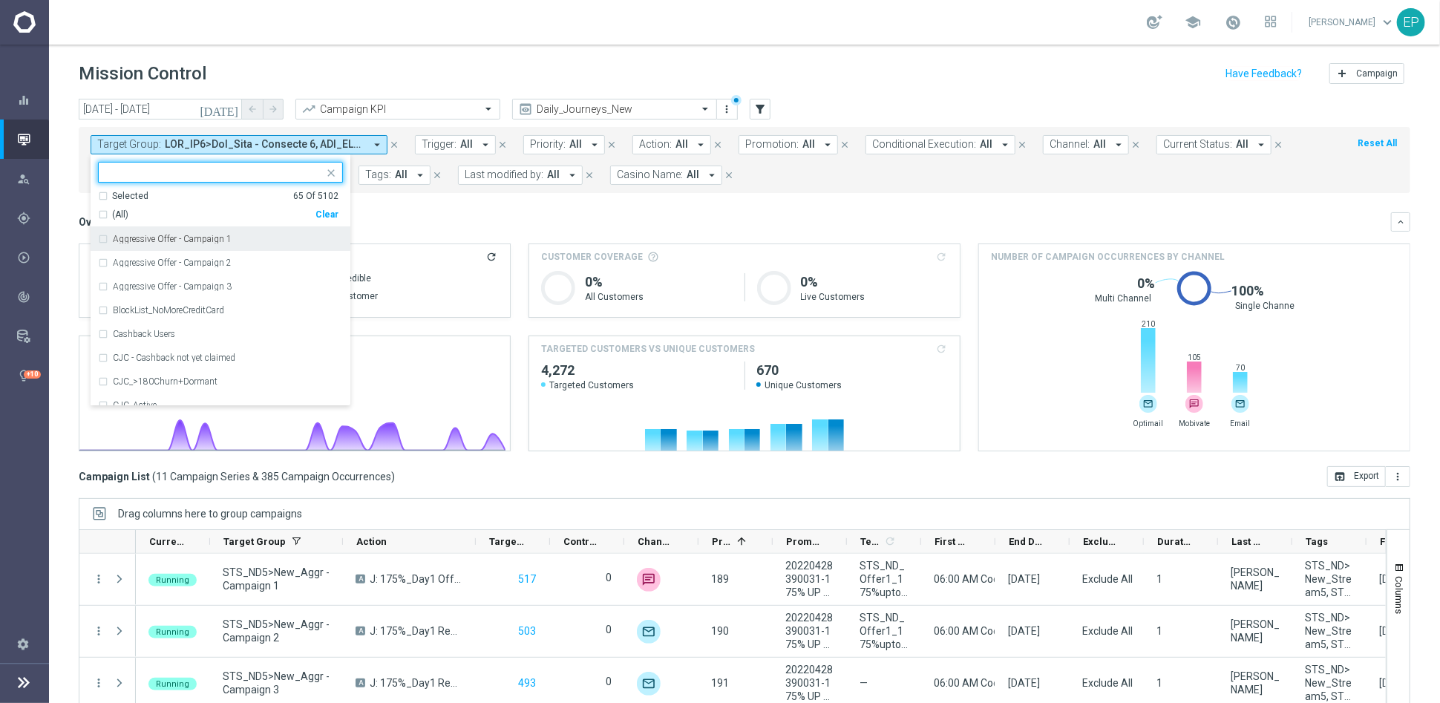
click at [0, 0] on div "Clear" at bounding box center [0, 0] width 0 height 0
click at [191, 171] on input "text" at bounding box center [214, 172] width 217 height 13
click at [140, 207] on div "(All Search Results) Clear" at bounding box center [218, 212] width 240 height 19
click at [105, 209] on div "(All Search Results)" at bounding box center [206, 215] width 217 height 13
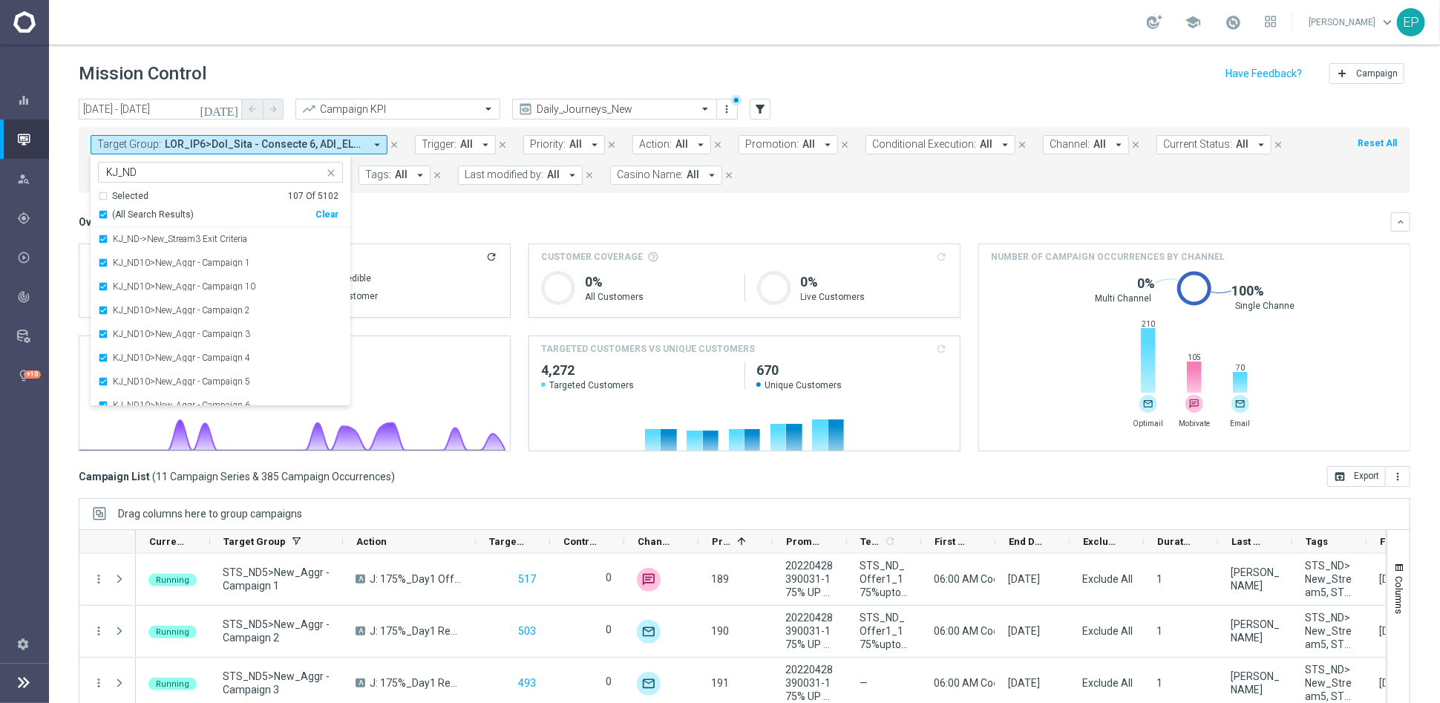
click at [119, 174] on input "KJ_ND" at bounding box center [214, 172] width 217 height 13
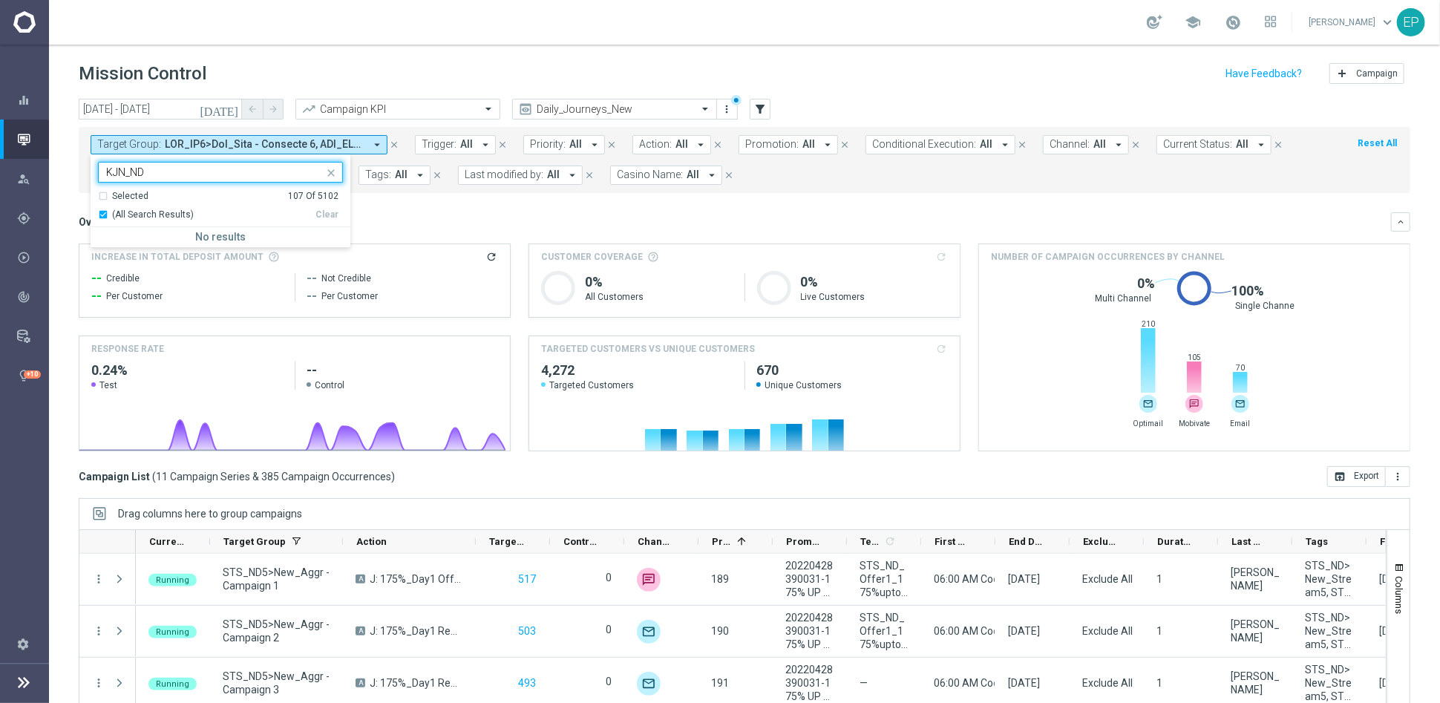
type input "KJN_ND"
click at [540, 213] on div "Overview: Analysis arrow_drop_down keyboard_arrow_down" at bounding box center [744, 221] width 1331 height 19
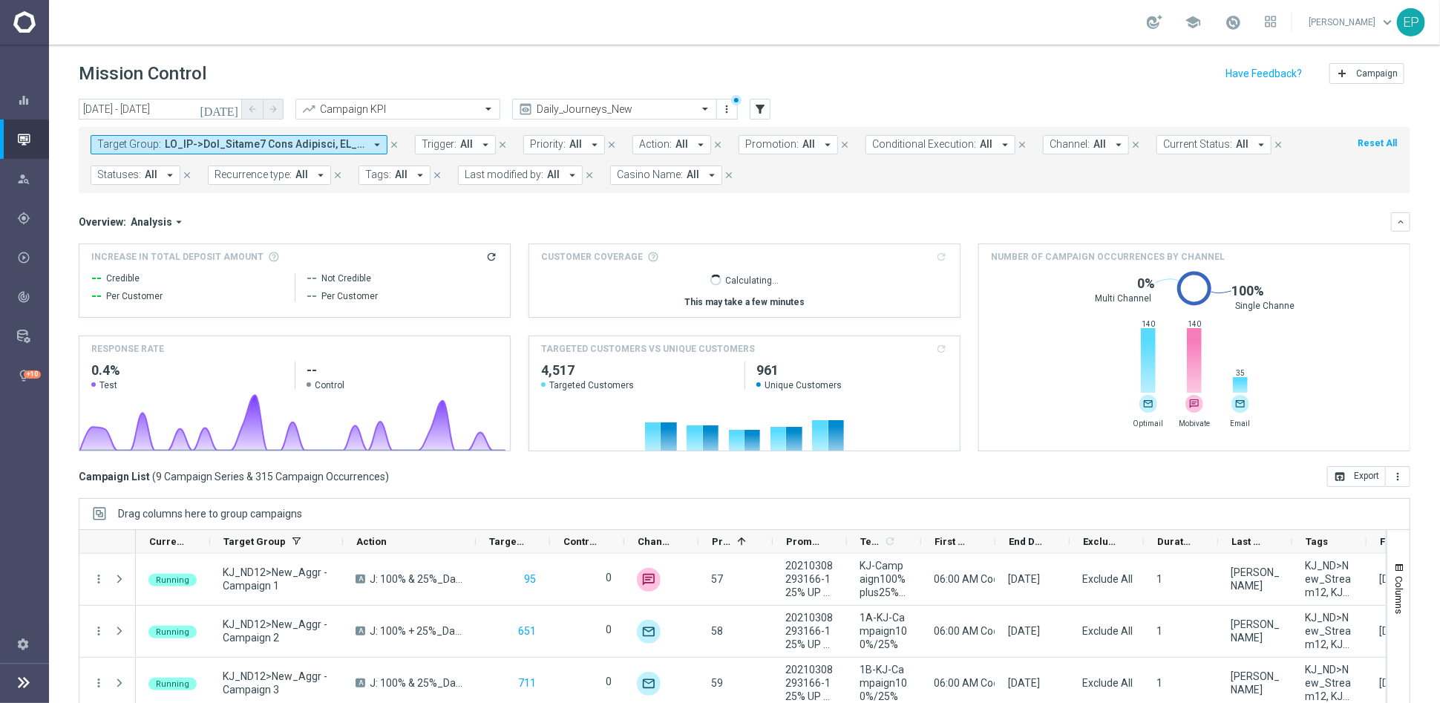
click at [243, 147] on span at bounding box center [265, 144] width 200 height 13
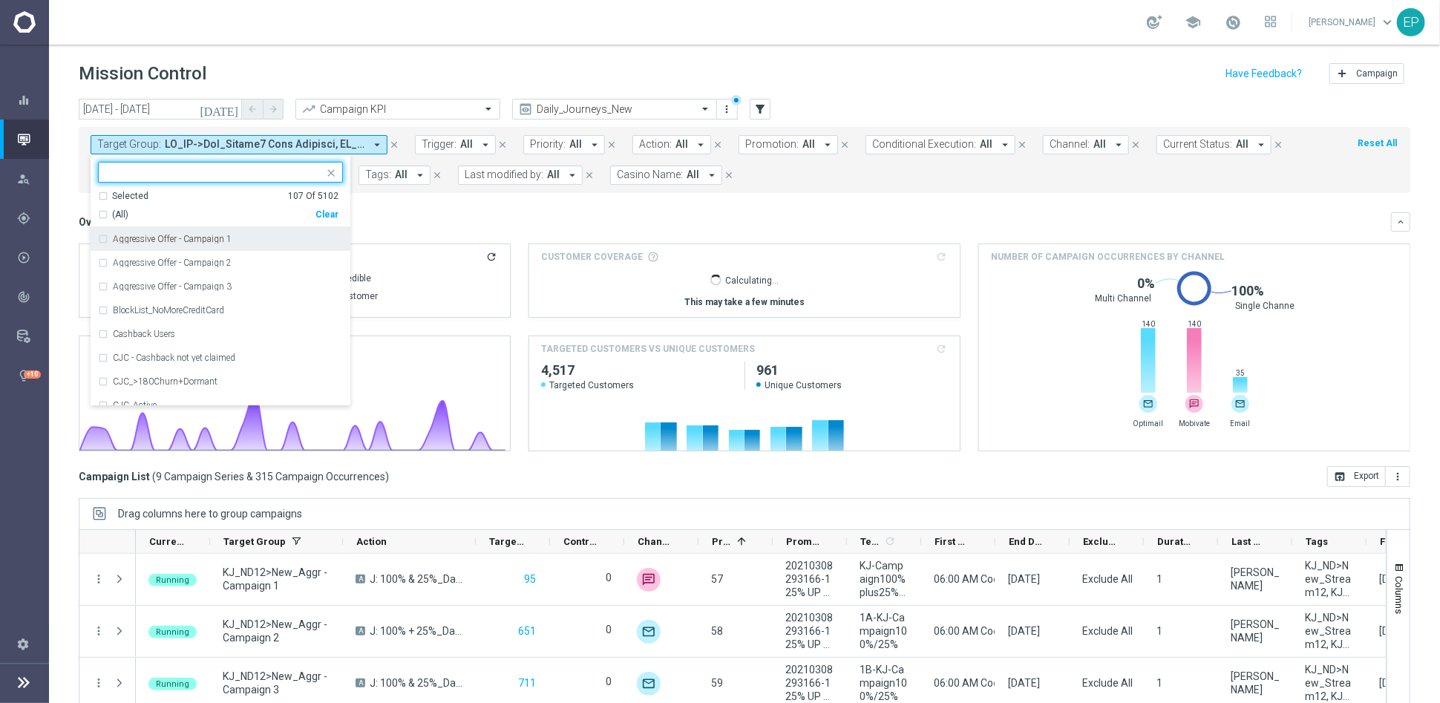
click at [0, 0] on div "Clear" at bounding box center [0, 0] width 0 height 0
click at [203, 168] on input "text" at bounding box center [214, 172] width 217 height 13
click at [119, 215] on span "(All Search Results)" at bounding box center [153, 215] width 82 height 13
type input "JPJ_ND"
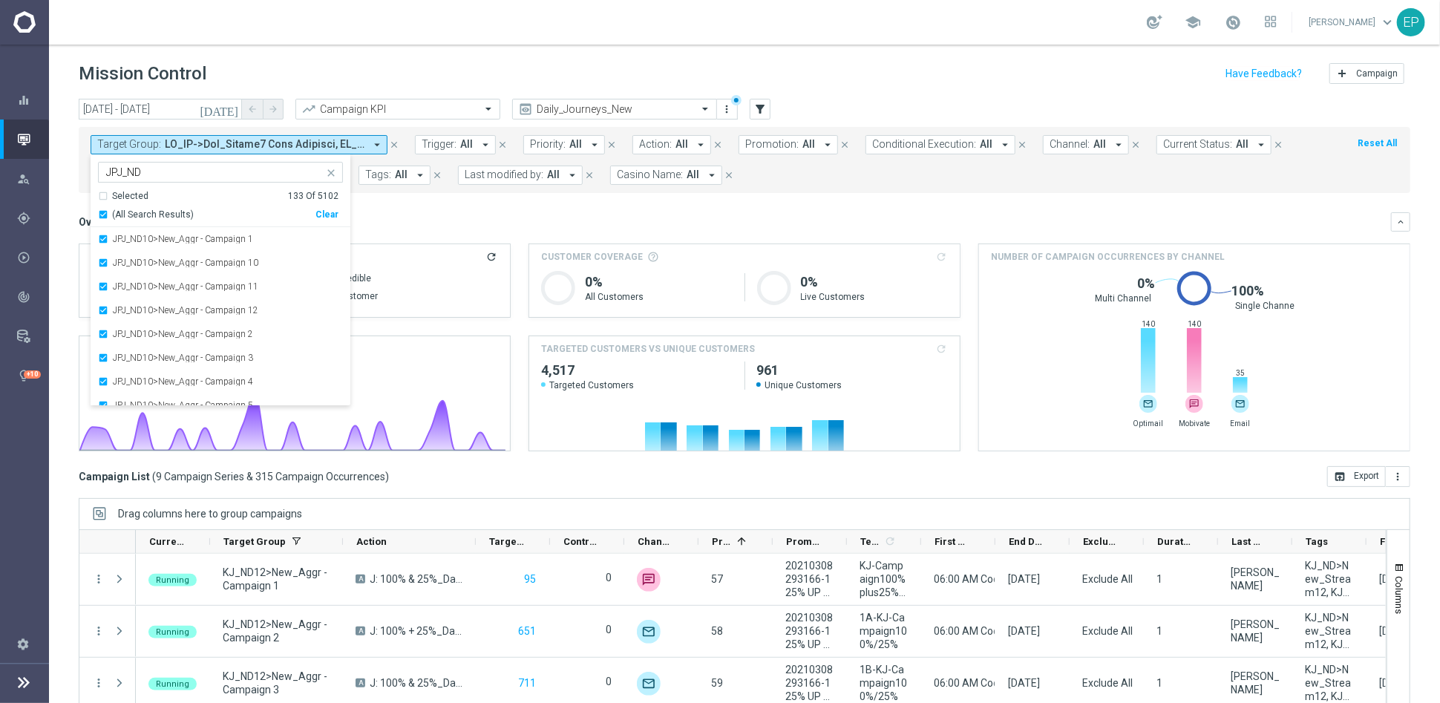
click at [479, 214] on div "Overview: Analysis arrow_drop_down keyboard_arrow_down" at bounding box center [744, 221] width 1331 height 19
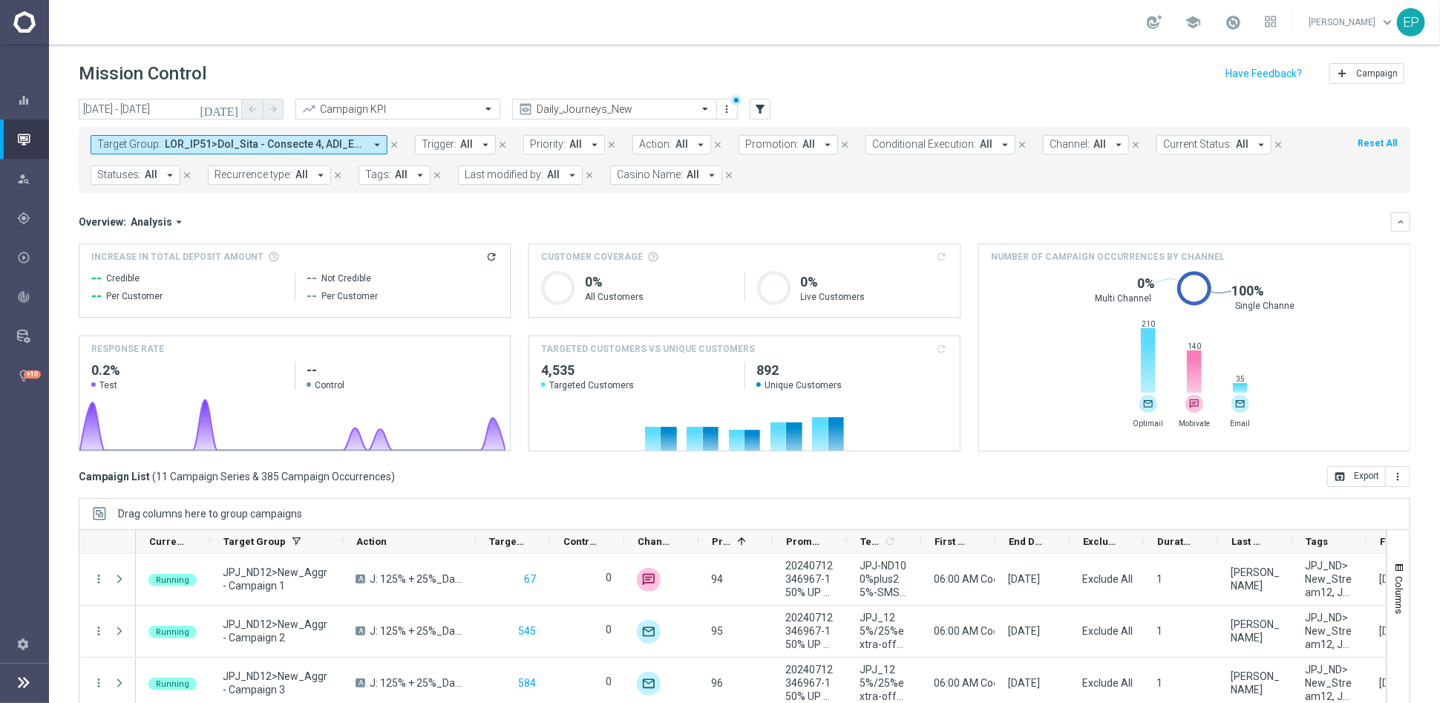
click at [303, 141] on span at bounding box center [265, 144] width 200 height 13
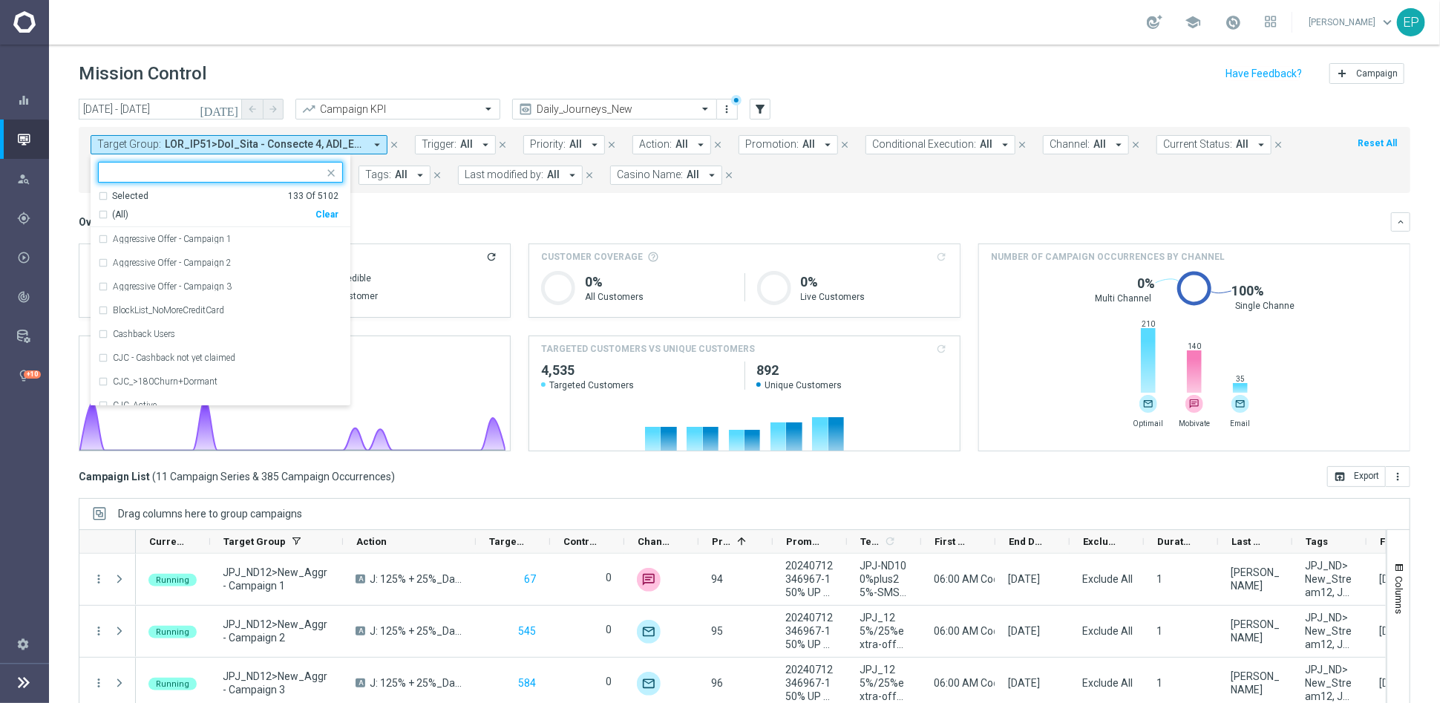
click at [0, 0] on div "Clear" at bounding box center [0, 0] width 0 height 0
click at [275, 173] on input "text" at bounding box center [214, 172] width 217 height 13
click at [145, 211] on span "(All Search Results)" at bounding box center [153, 215] width 82 height 13
type input "JKR_ND"
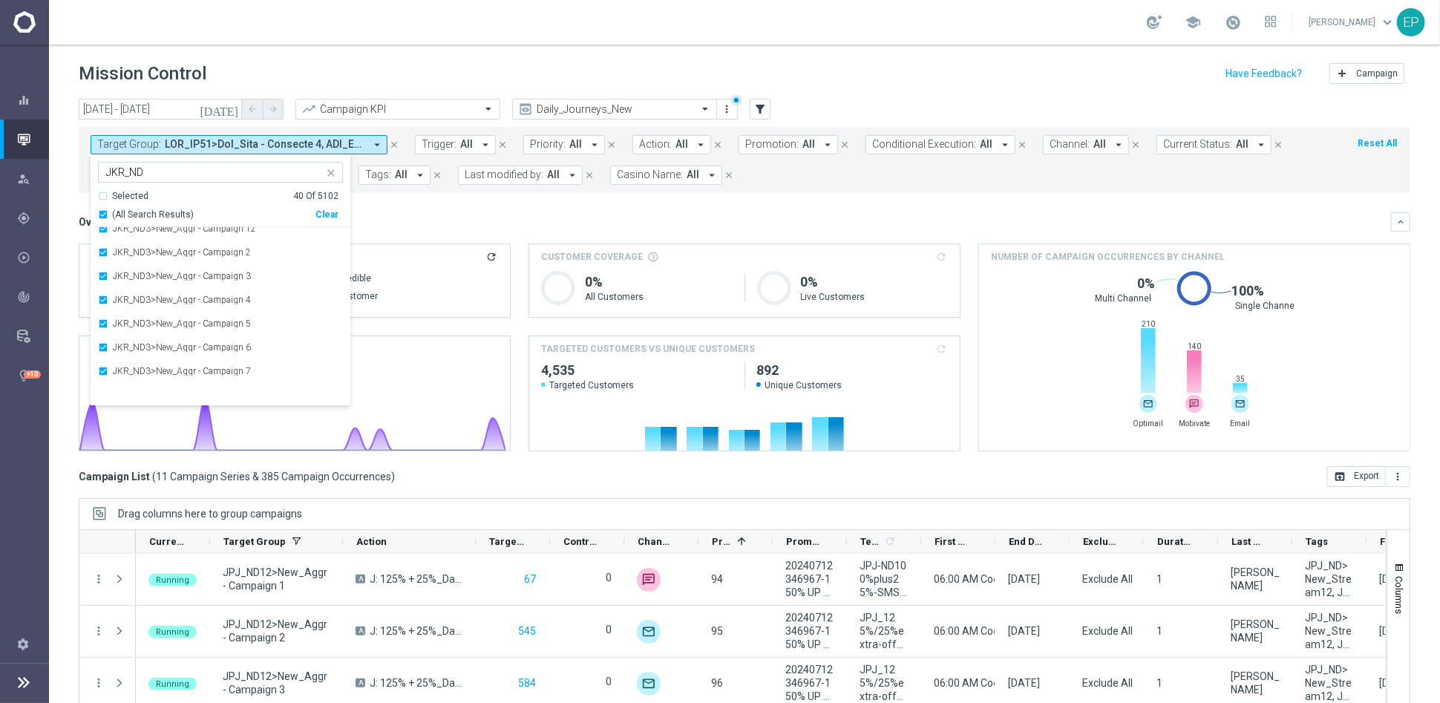
scroll to position [771, 0]
click at [451, 215] on div "Overview: Analysis arrow_drop_down" at bounding box center [735, 221] width 1312 height 13
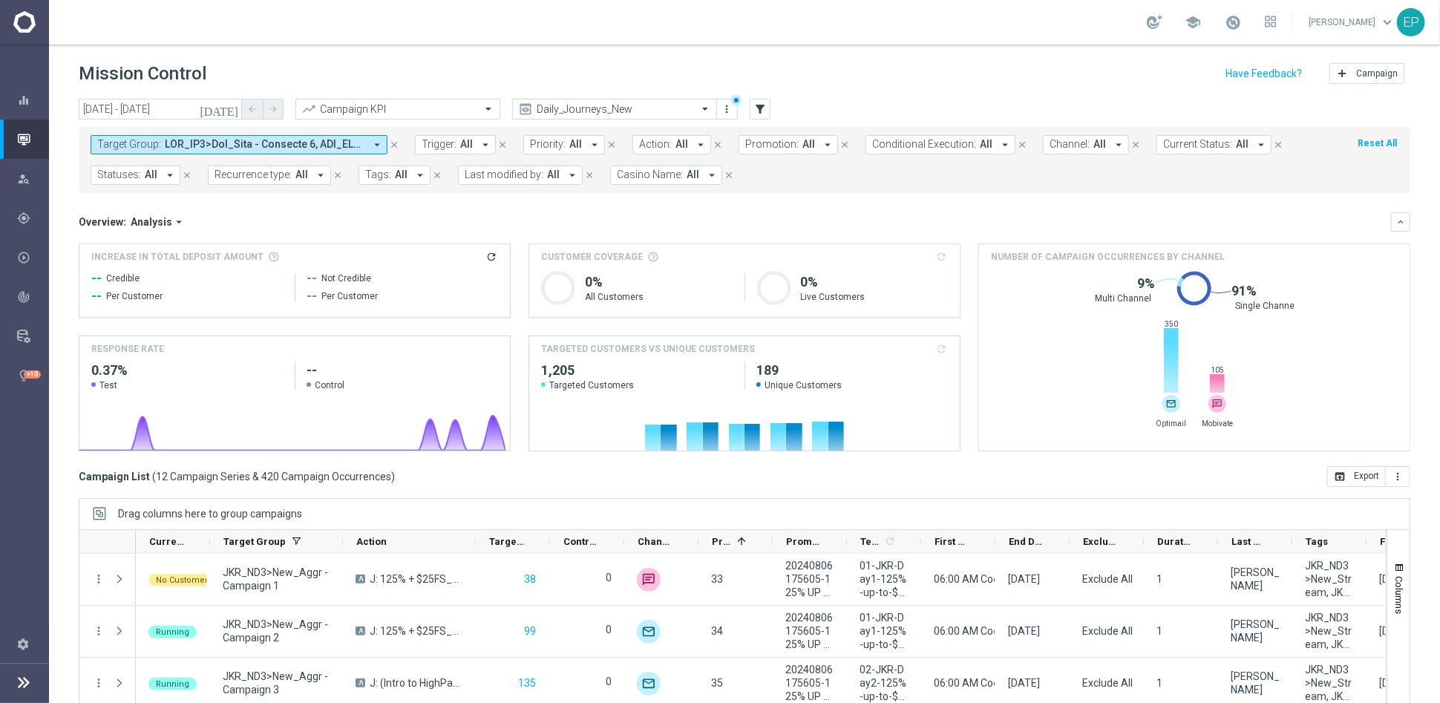
drag, startPoint x: 309, startPoint y: 142, endPoint x: 364, endPoint y: 174, distance: 63.8
click at [309, 142] on span at bounding box center [265, 144] width 200 height 13
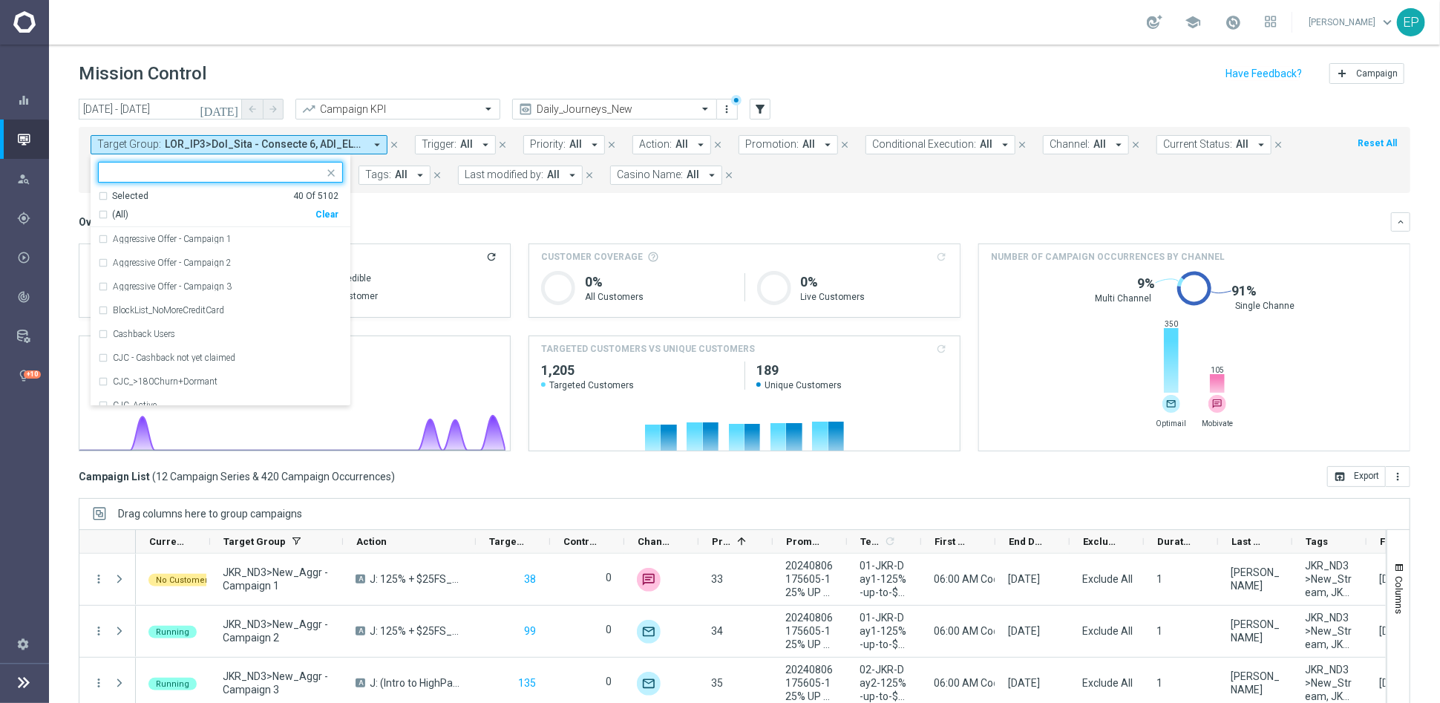
click at [0, 0] on div "Clear" at bounding box center [0, 0] width 0 height 0
click at [298, 173] on input "text" at bounding box center [214, 172] width 217 height 13
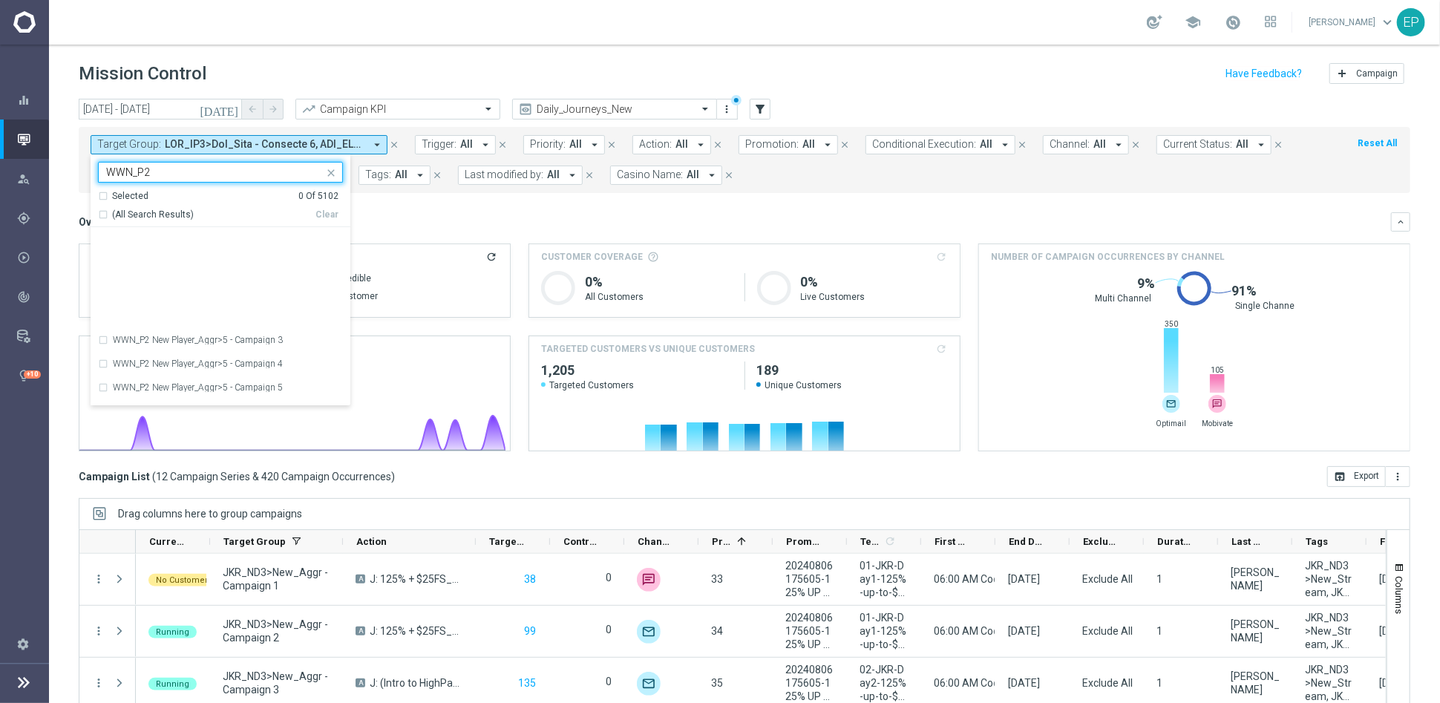
scroll to position [1840, 0]
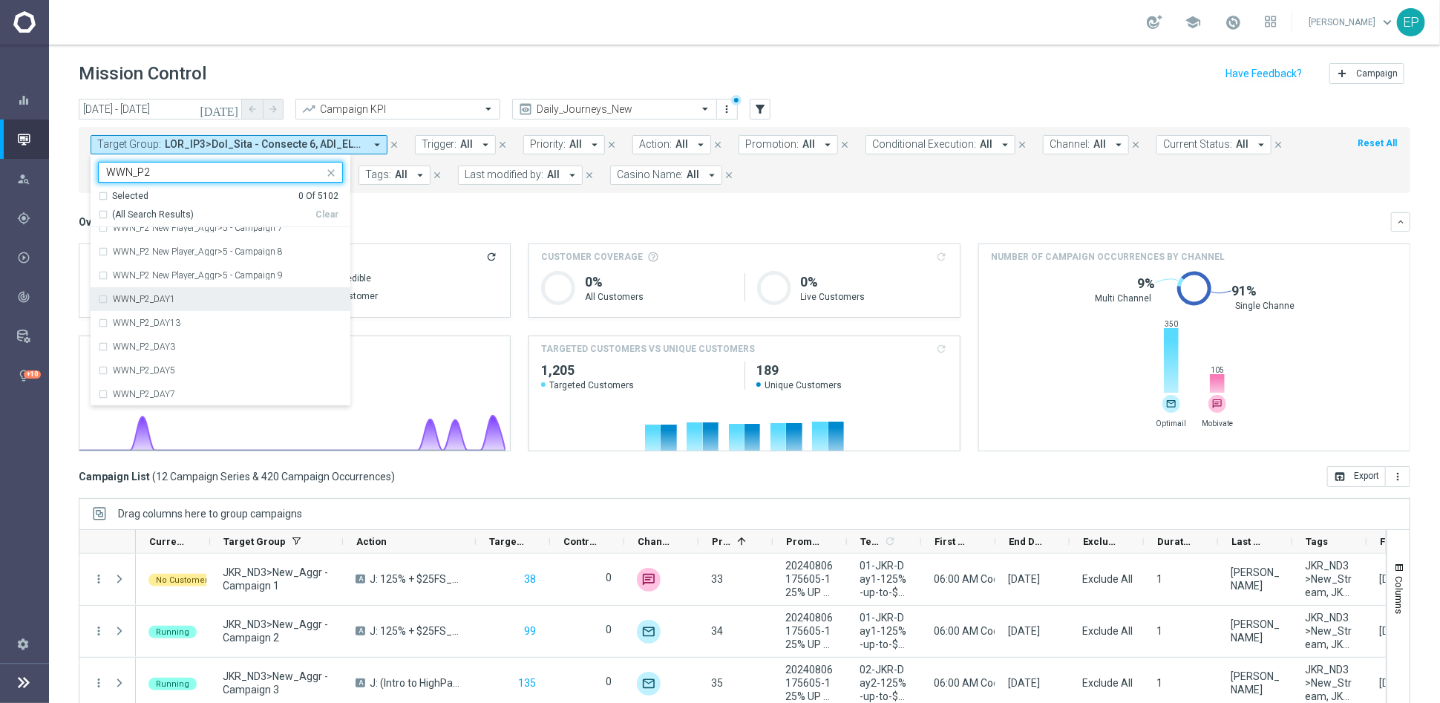
click at [145, 298] on label "WWN_P2_DAY1" at bounding box center [144, 299] width 62 height 9
type input "WWN_P2"
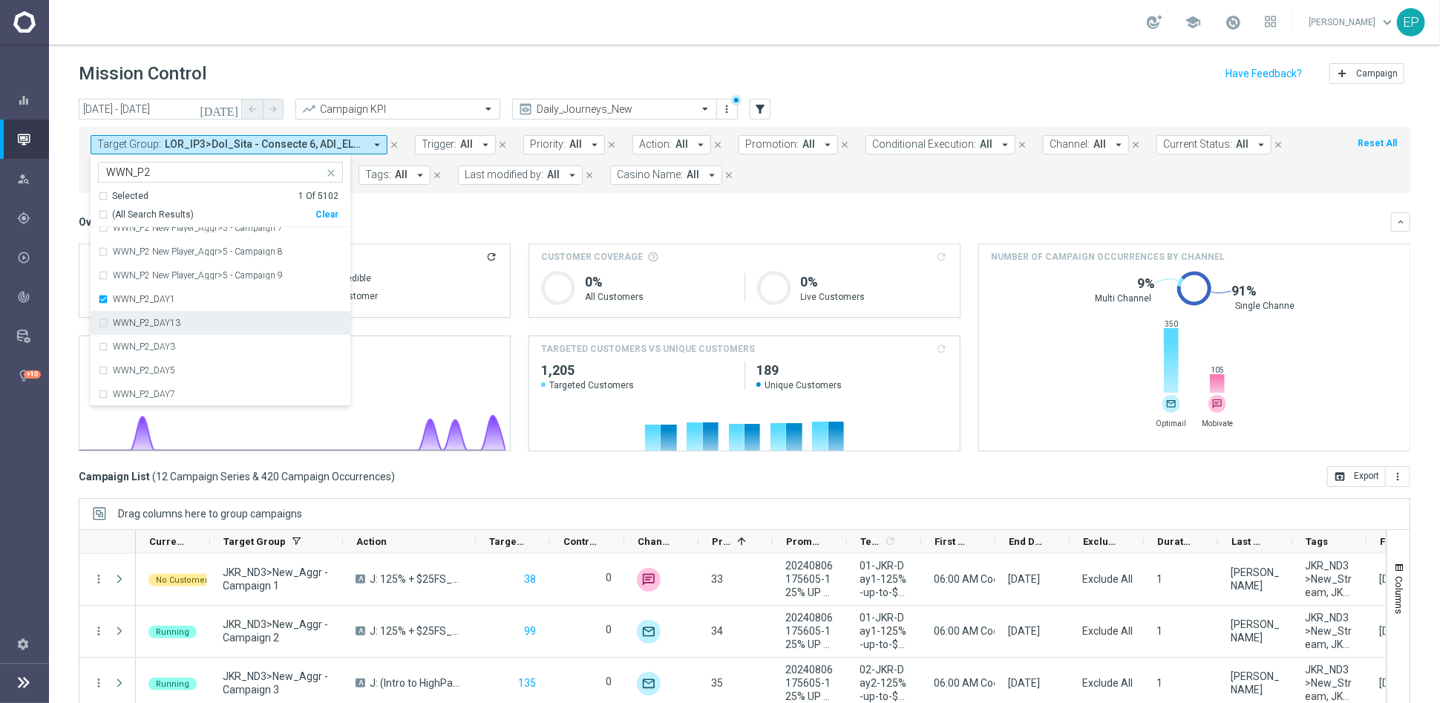
click at [142, 318] on label "WWN_P2_DAY13" at bounding box center [147, 322] width 68 height 9
click at [142, 342] on label "WWN_P2_DAY3" at bounding box center [144, 346] width 62 height 9
click at [142, 371] on label "WWN_P2_DAY5" at bounding box center [144, 370] width 62 height 9
drag, startPoint x: 142, startPoint y: 393, endPoint x: 235, endPoint y: 356, distance: 99.9
click at [144, 394] on label "WWN_P2_DAY7" at bounding box center [144, 394] width 62 height 9
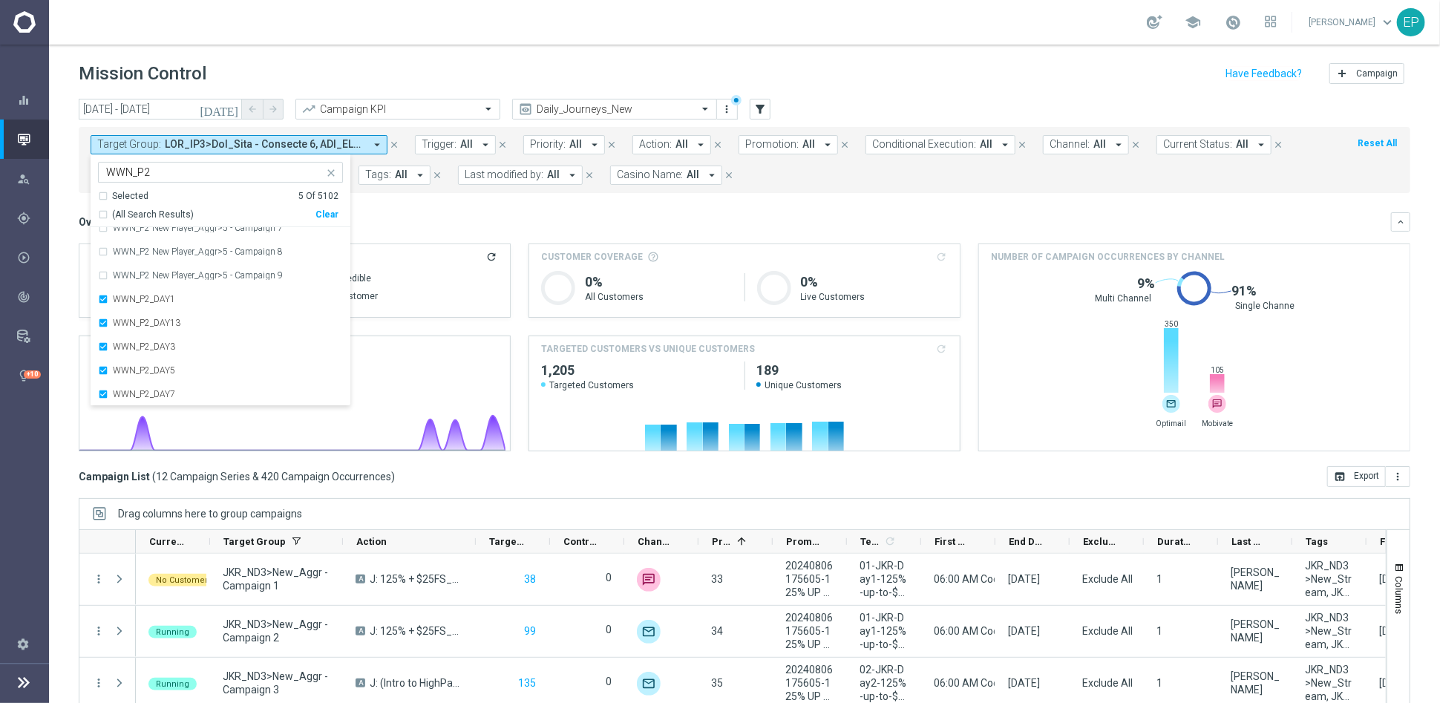
click at [483, 217] on div "Overview: Analysis arrow_drop_down" at bounding box center [735, 221] width 1312 height 13
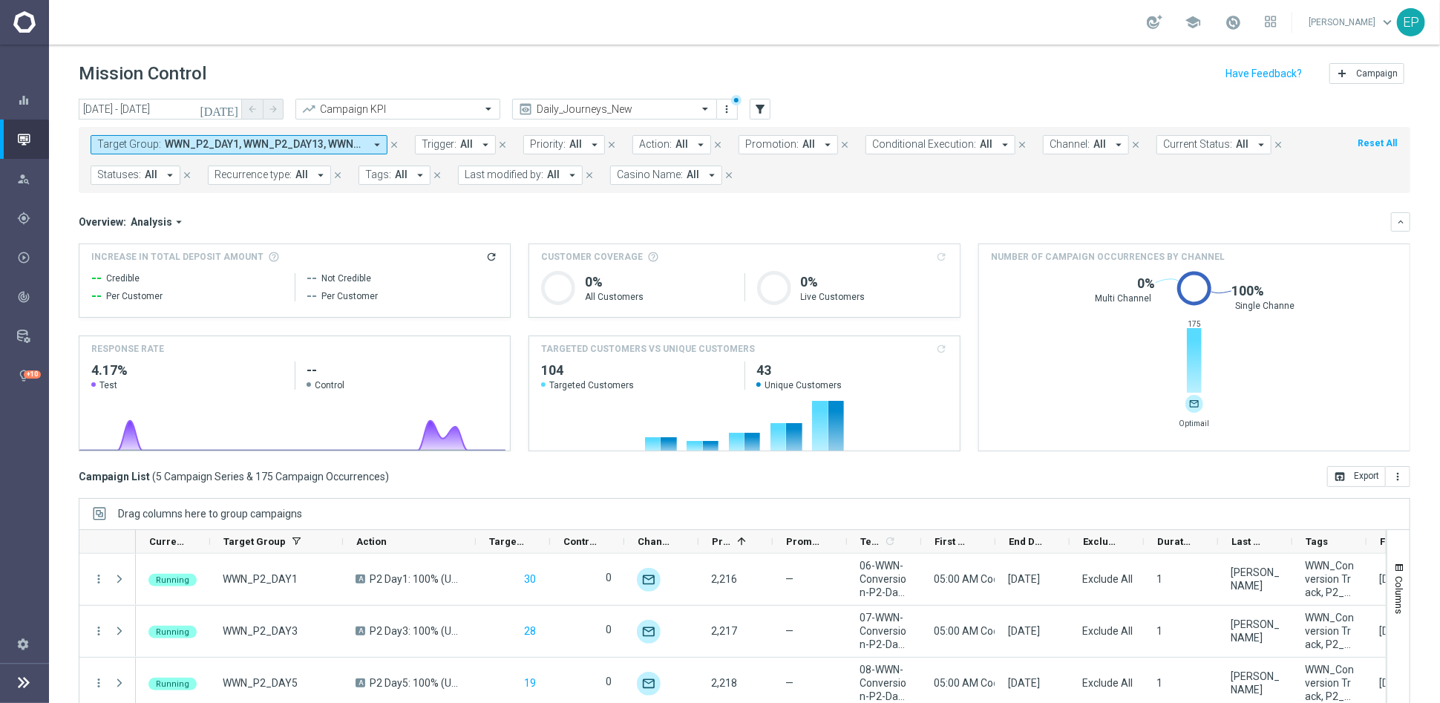
click at [245, 140] on span "WWN_P2_DAY1, WWN_P2_DAY13, WWN_P2_DAY3, WWN_P2_DAY5, WWN_P2_DAY7" at bounding box center [265, 144] width 200 height 13
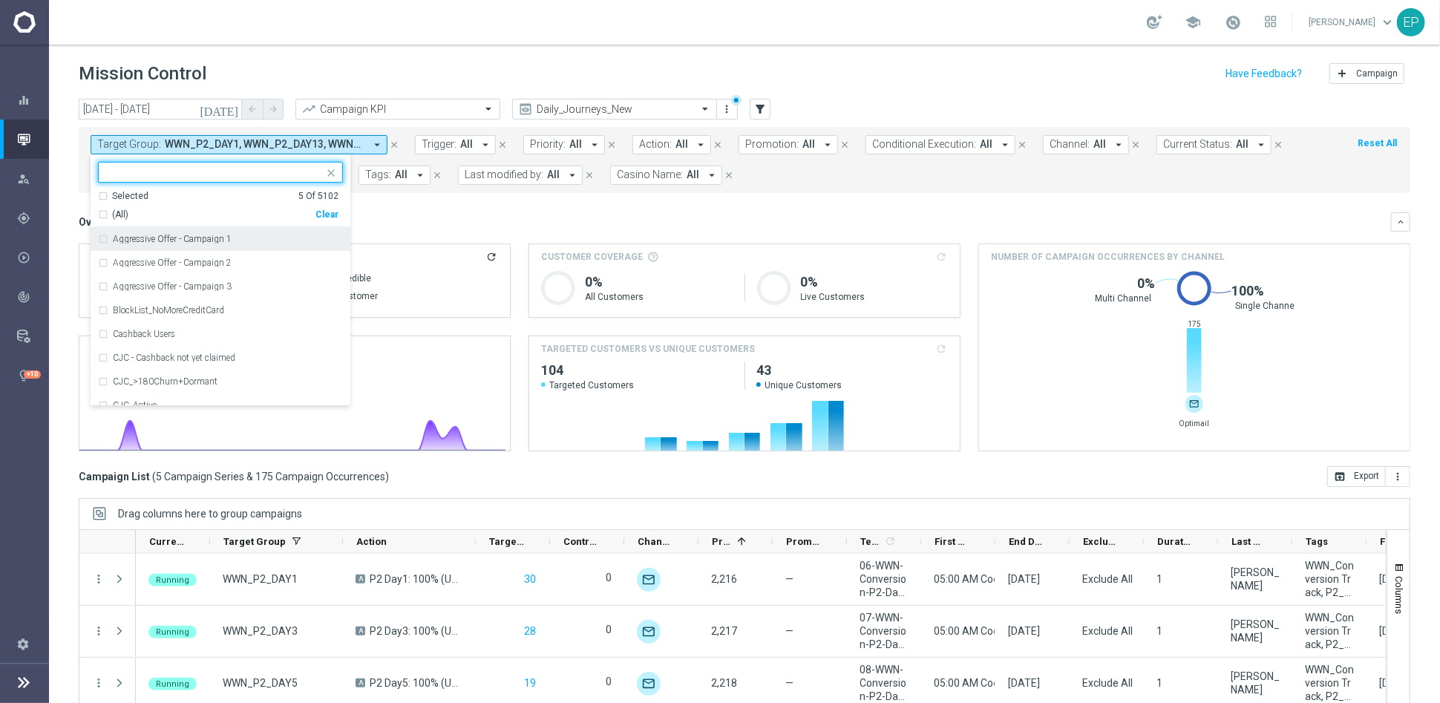
click at [0, 0] on div "Clear" at bounding box center [0, 0] width 0 height 0
click at [226, 174] on input "text" at bounding box center [214, 172] width 217 height 13
click at [140, 214] on span "(All Search Results)" at bounding box center [153, 215] width 82 height 13
type input "STS_ND"
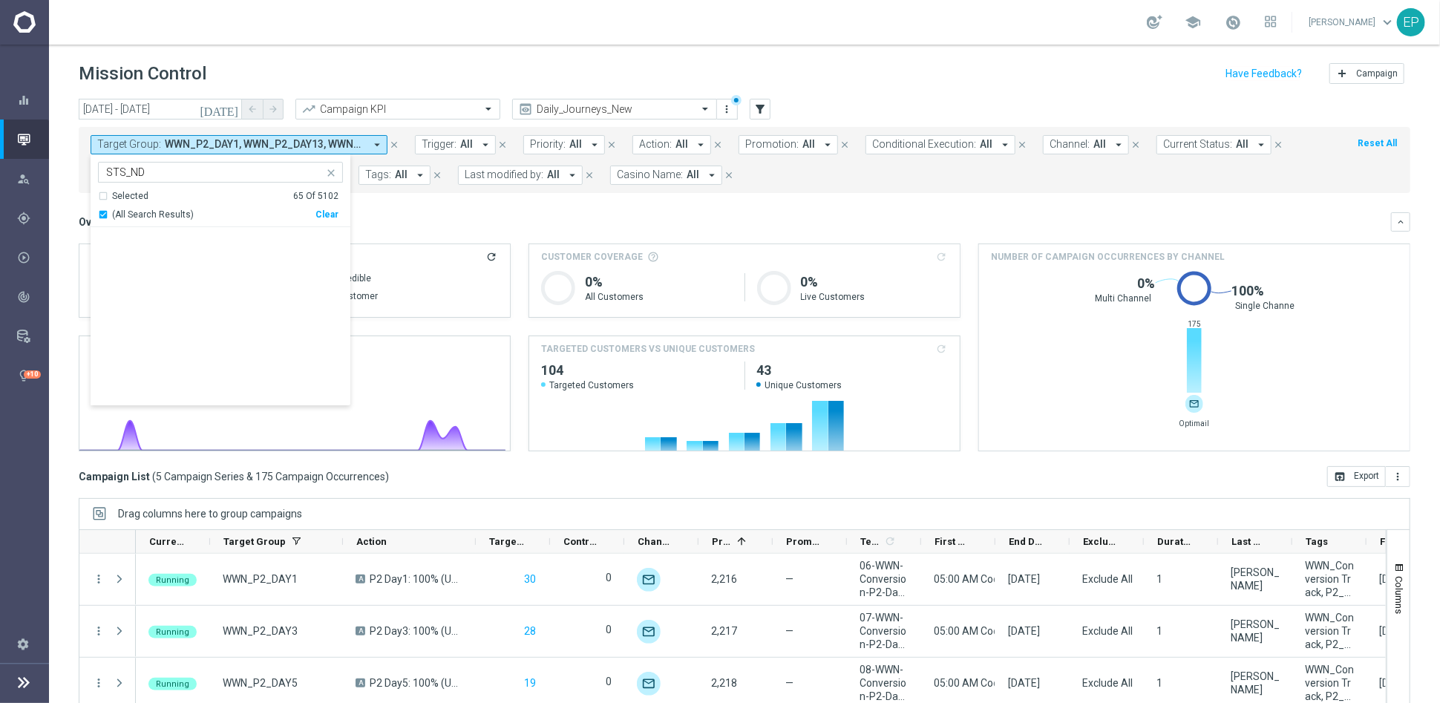
scroll to position [1365, 0]
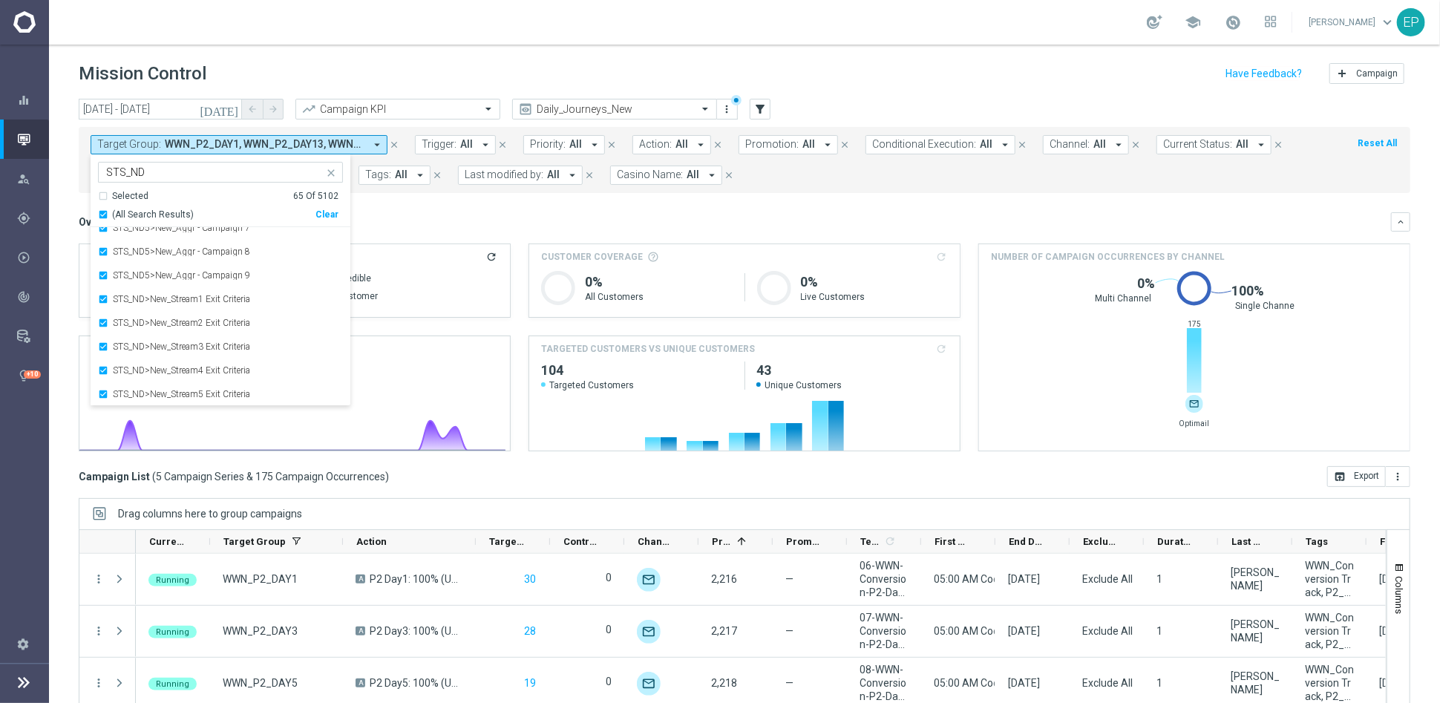
click at [415, 212] on div "Overview: Analysis arrow_drop_down keyboard_arrow_down" at bounding box center [744, 221] width 1331 height 19
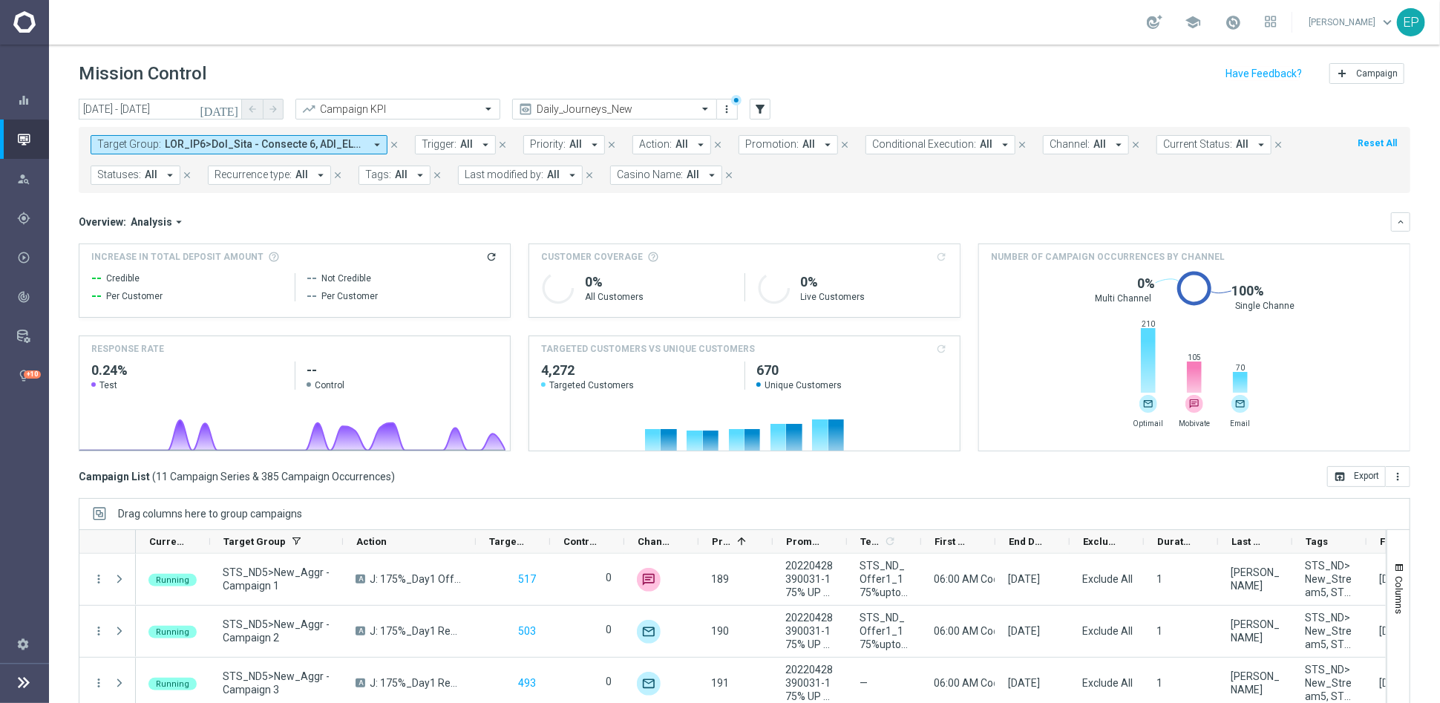
click at [298, 142] on span at bounding box center [265, 144] width 200 height 13
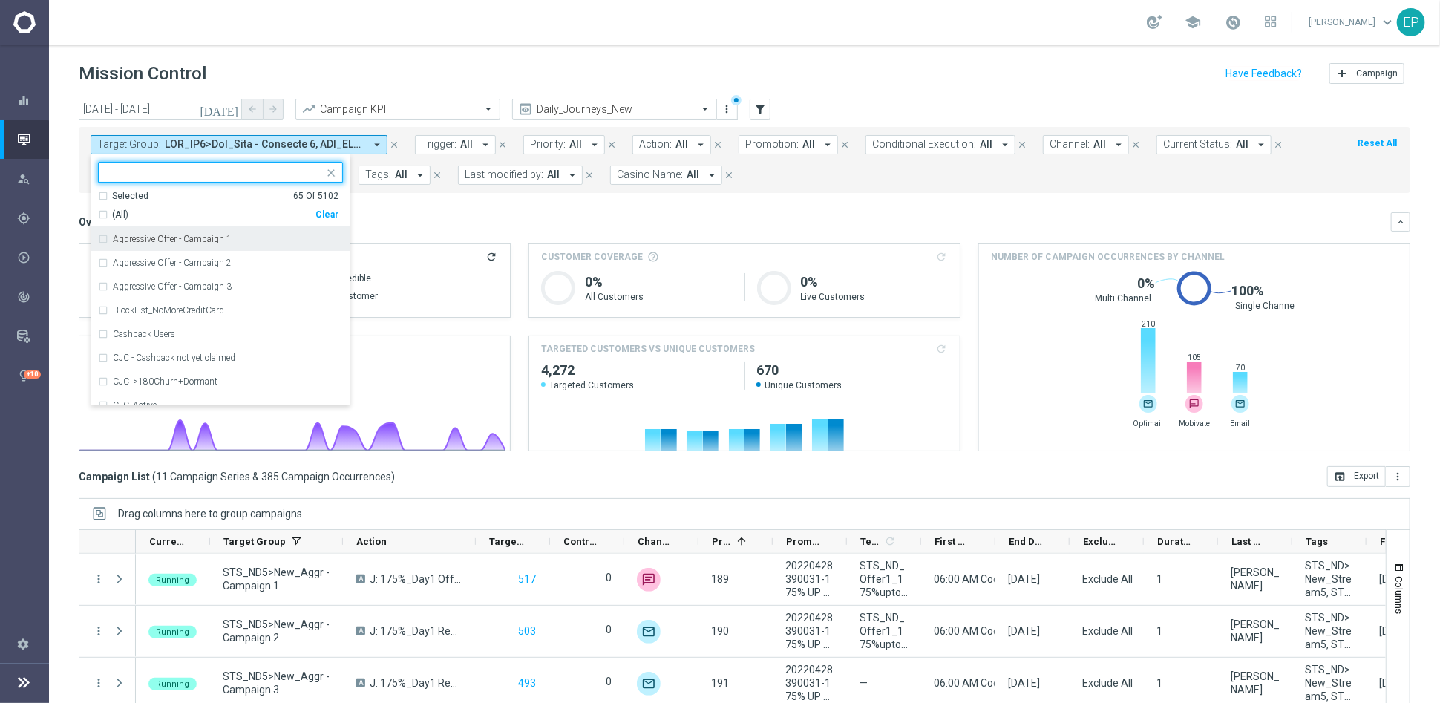
click at [0, 0] on div "Clear" at bounding box center [0, 0] width 0 height 0
click at [240, 174] on input "text" at bounding box center [214, 172] width 217 height 13
click at [142, 211] on span "(All Search Results)" at bounding box center [153, 215] width 82 height 13
type input "STS_P1"
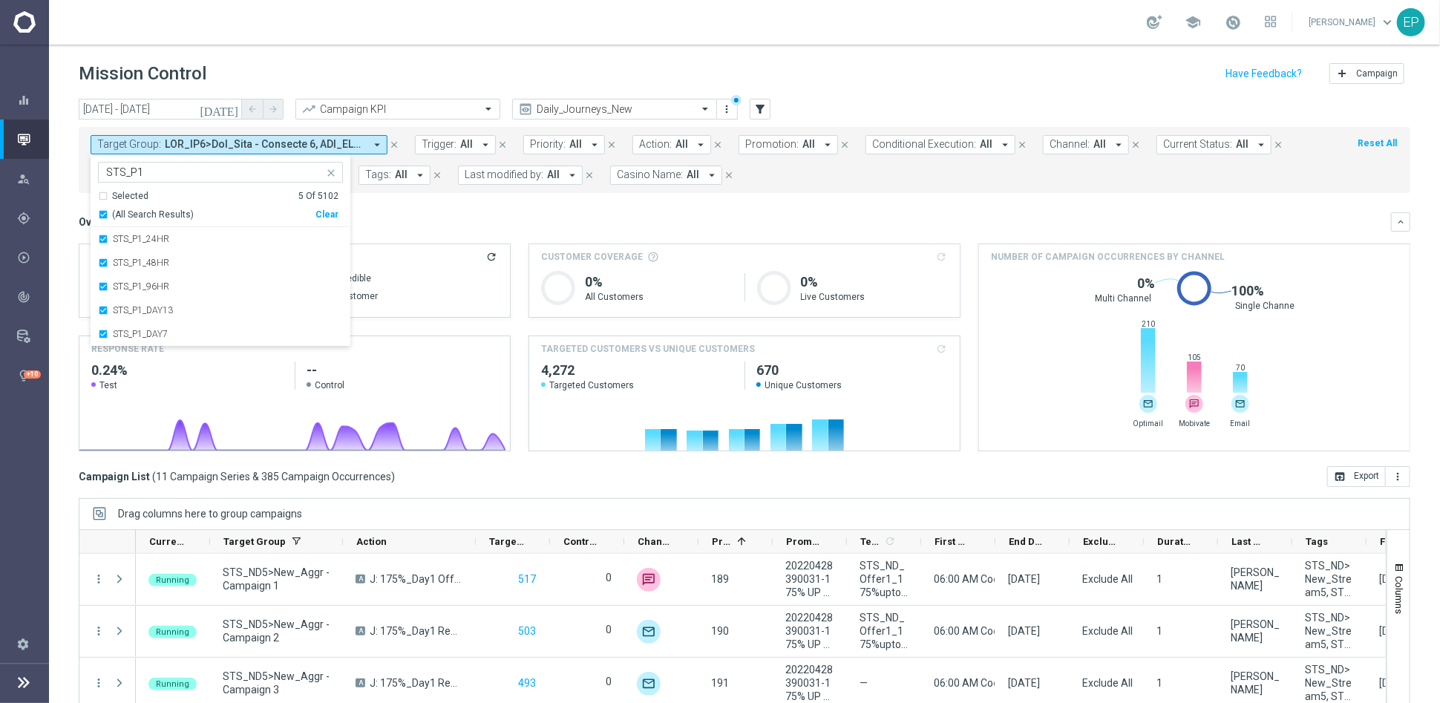
click at [486, 196] on mini-dashboard "Overview: Analysis arrow_drop_down keyboard_arrow_down Increase In Total Deposi…" at bounding box center [744, 329] width 1331 height 273
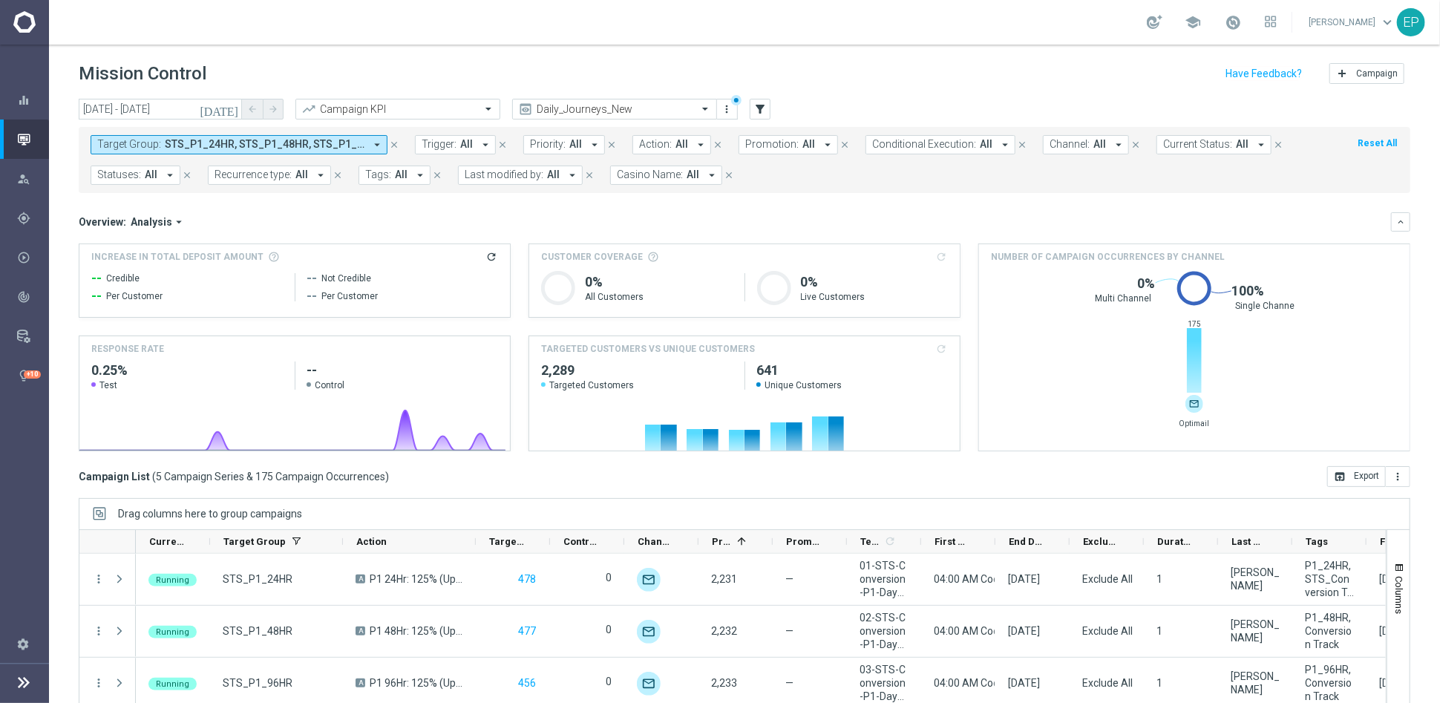
click at [248, 150] on span "STS_P1_24HR, STS_P1_48HR, STS_P1_96HR, STS_P1_DAY13, STS_P1_DAY7" at bounding box center [265, 144] width 200 height 13
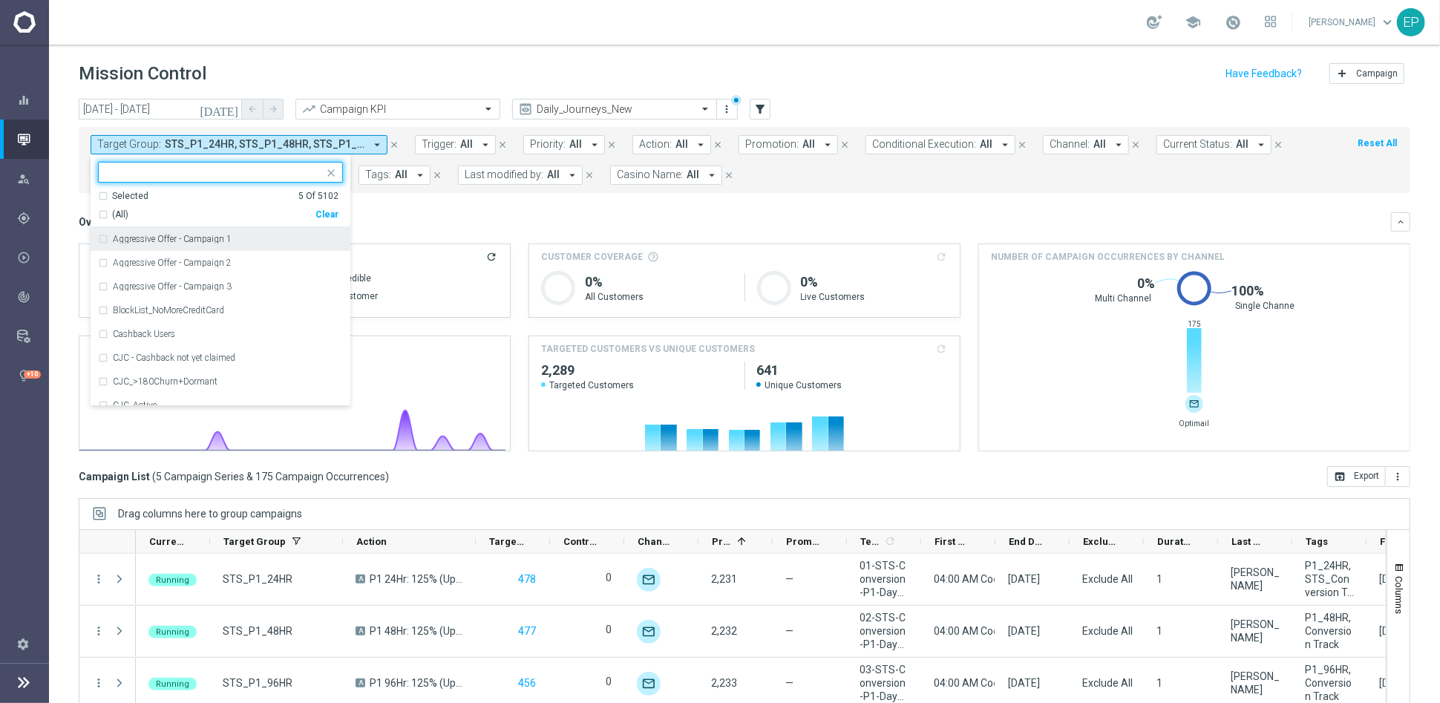
click at [0, 0] on div "Clear" at bounding box center [0, 0] width 0 height 0
click at [228, 174] on input "text" at bounding box center [214, 172] width 217 height 13
click at [148, 211] on span "(All Search Results)" at bounding box center [153, 215] width 82 height 13
type input "KJ_ND"
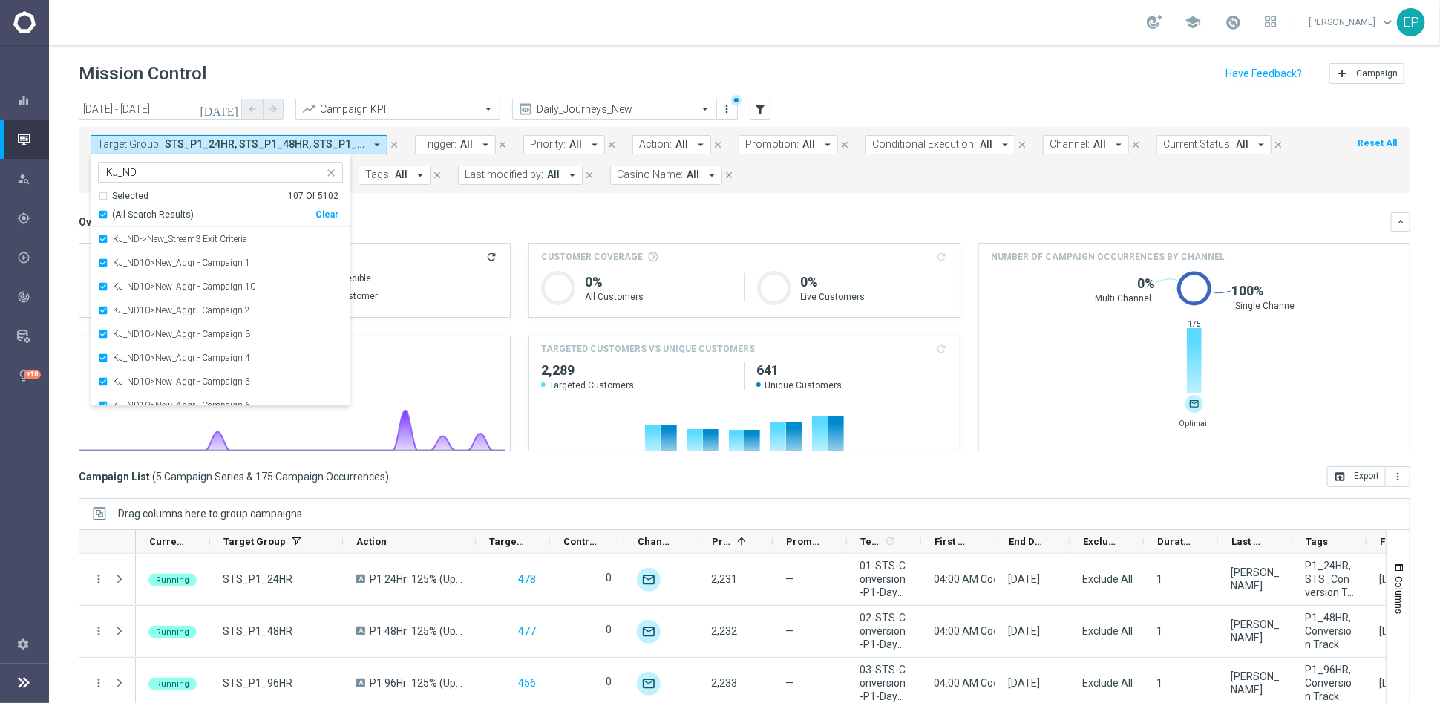
scroll to position [2362, 0]
click at [425, 209] on mini-dashboard "Overview: Analysis arrow_drop_down keyboard_arrow_down Increase In Total Deposi…" at bounding box center [744, 329] width 1331 height 273
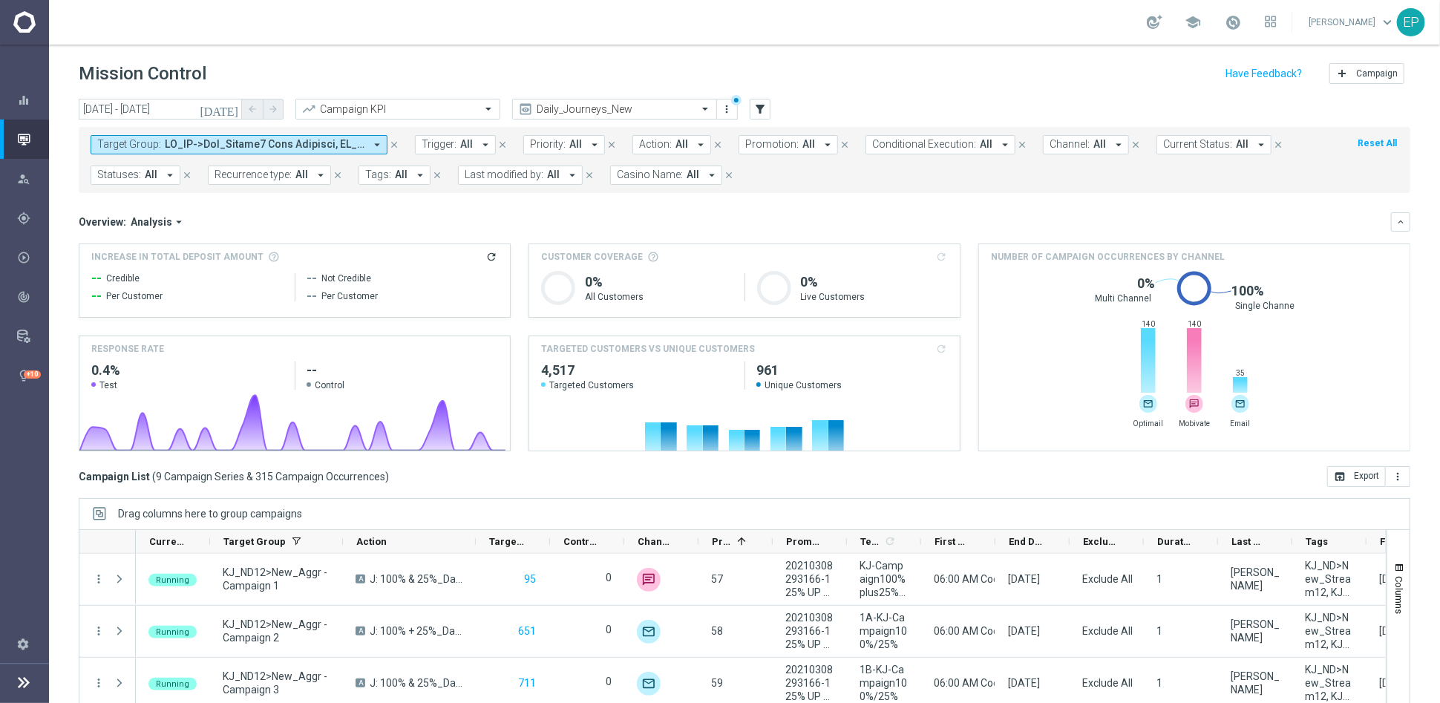
click at [280, 142] on span at bounding box center [265, 144] width 200 height 13
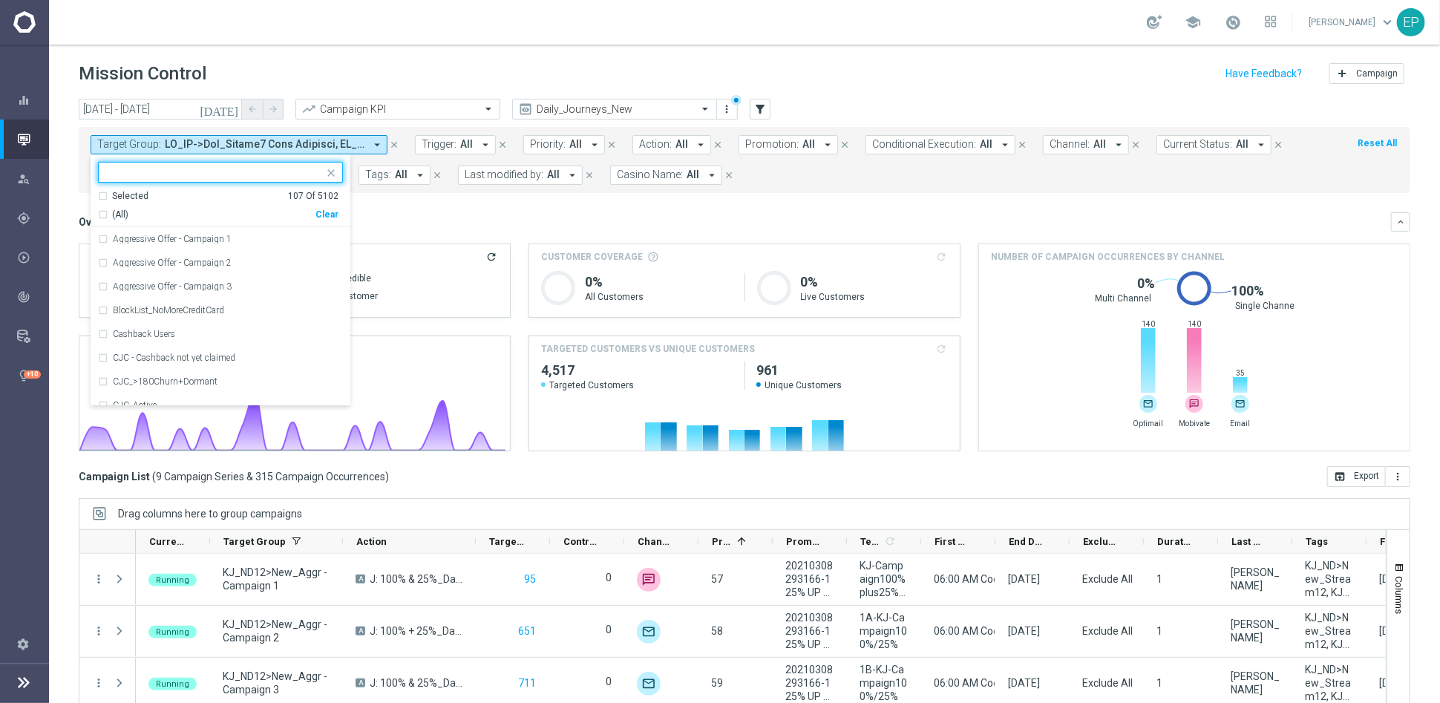
click at [0, 0] on div "Clear" at bounding box center [0, 0] width 0 height 0
click at [266, 171] on input "text" at bounding box center [214, 172] width 217 height 13
click at [130, 295] on label "KJ_P1_24HR" at bounding box center [138, 299] width 51 height 9
type input "KJ_P1"
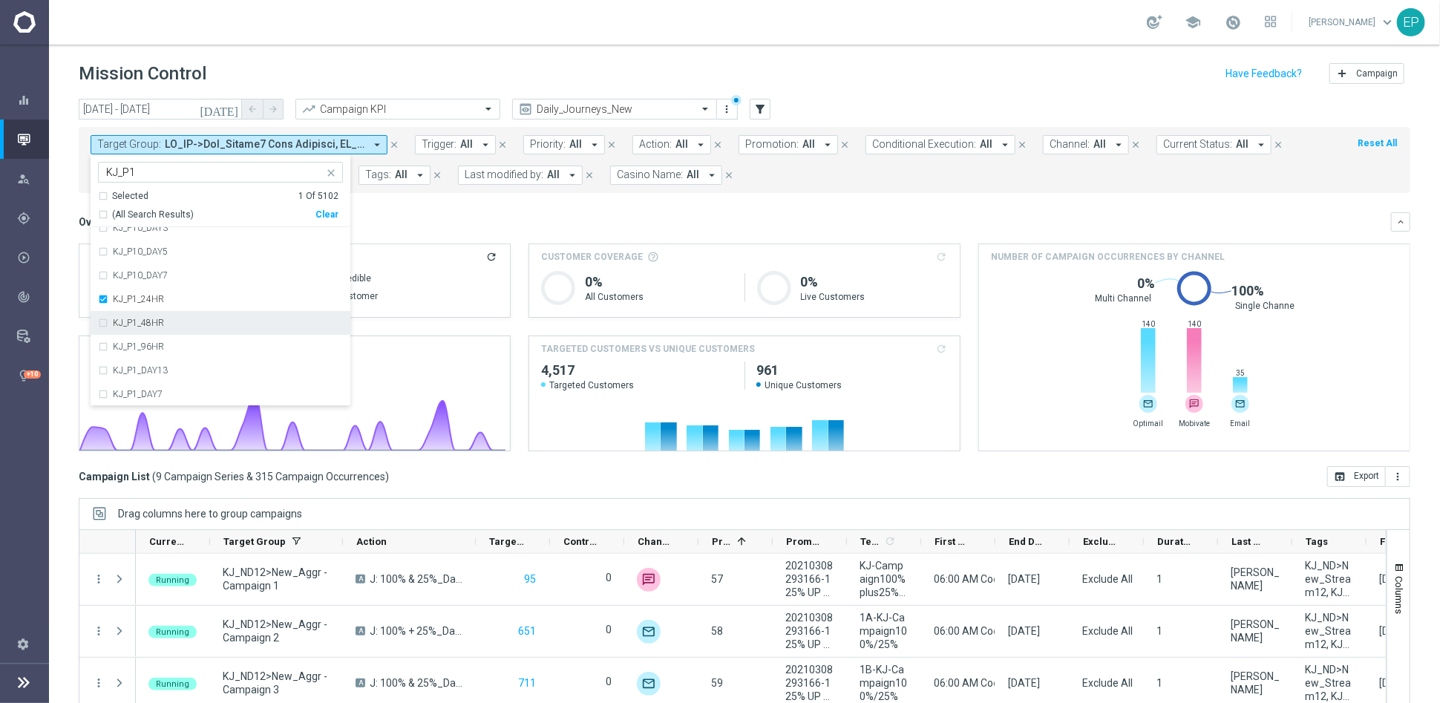
click at [129, 325] on label "KJ_P1_48HR" at bounding box center [138, 322] width 51 height 9
click at [131, 351] on div "KJ_P1_96HR" at bounding box center [220, 347] width 245 height 24
click at [131, 372] on label "KJ_P1_DAY13" at bounding box center [140, 370] width 55 height 9
click at [133, 387] on div "KJ_P1_DAY7" at bounding box center [220, 394] width 245 height 24
click at [457, 220] on div "Overview: Analysis arrow_drop_down" at bounding box center [735, 221] width 1312 height 13
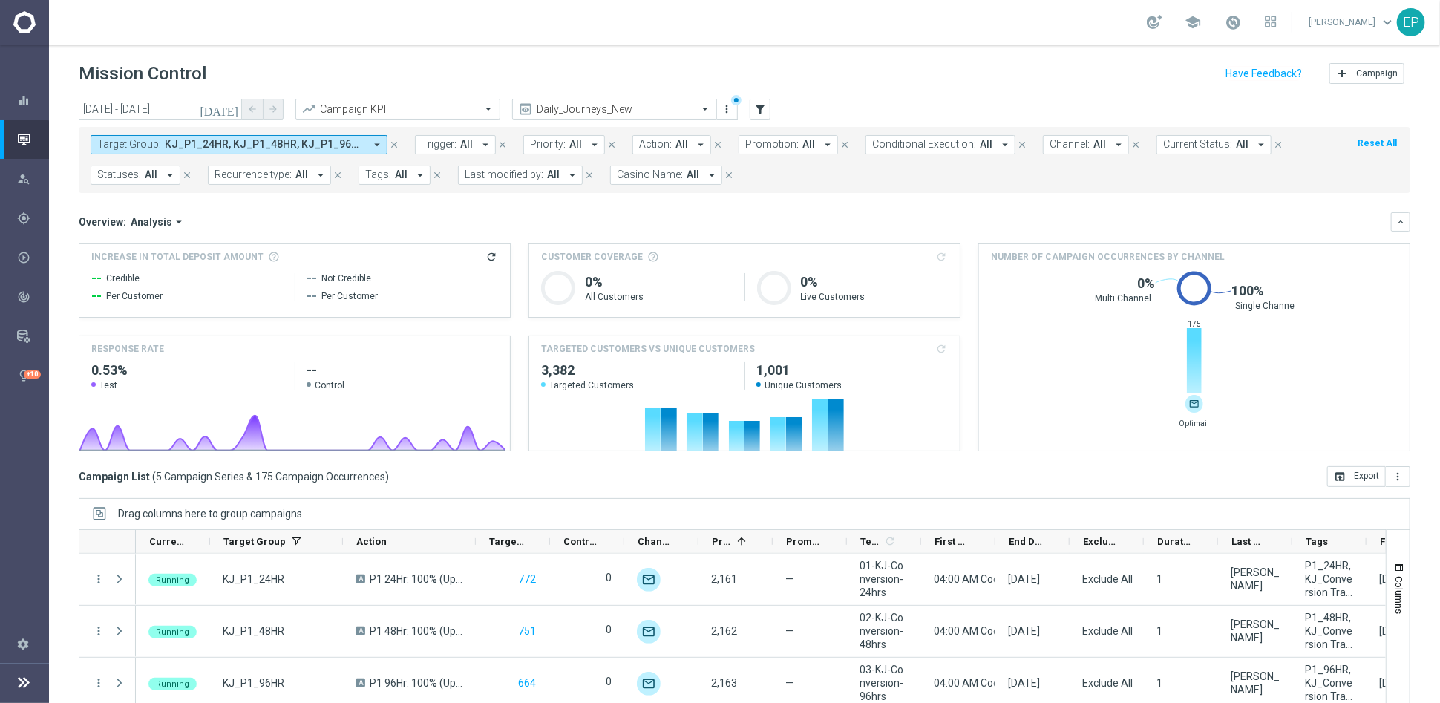
click at [295, 148] on span "KJ_P1_24HR, KJ_P1_48HR, KJ_P1_96HR, KJ_P1_DAY13, KJ_P1_DAY7" at bounding box center [265, 144] width 200 height 13
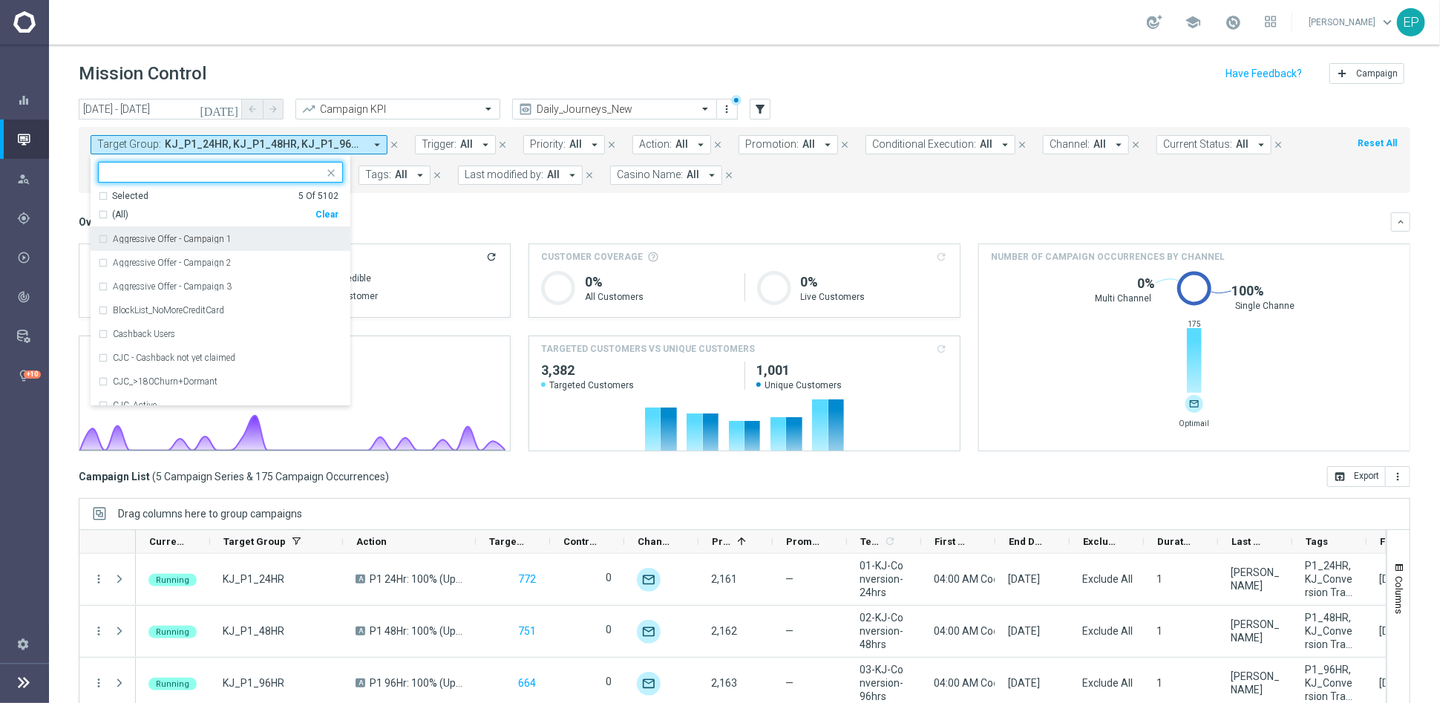
click at [0, 0] on div "Clear" at bounding box center [0, 0] width 0 height 0
click at [246, 174] on input "text" at bounding box center [214, 172] width 217 height 13
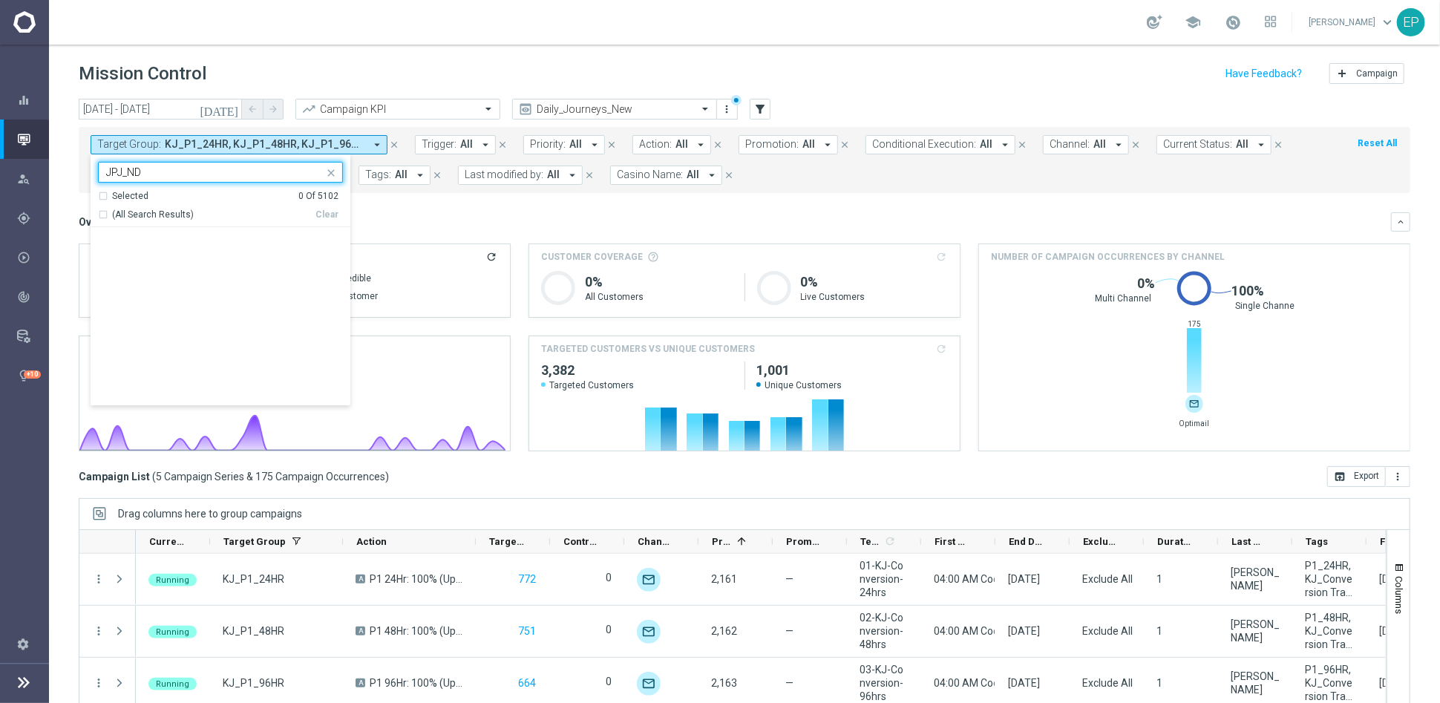
scroll to position [0, 0]
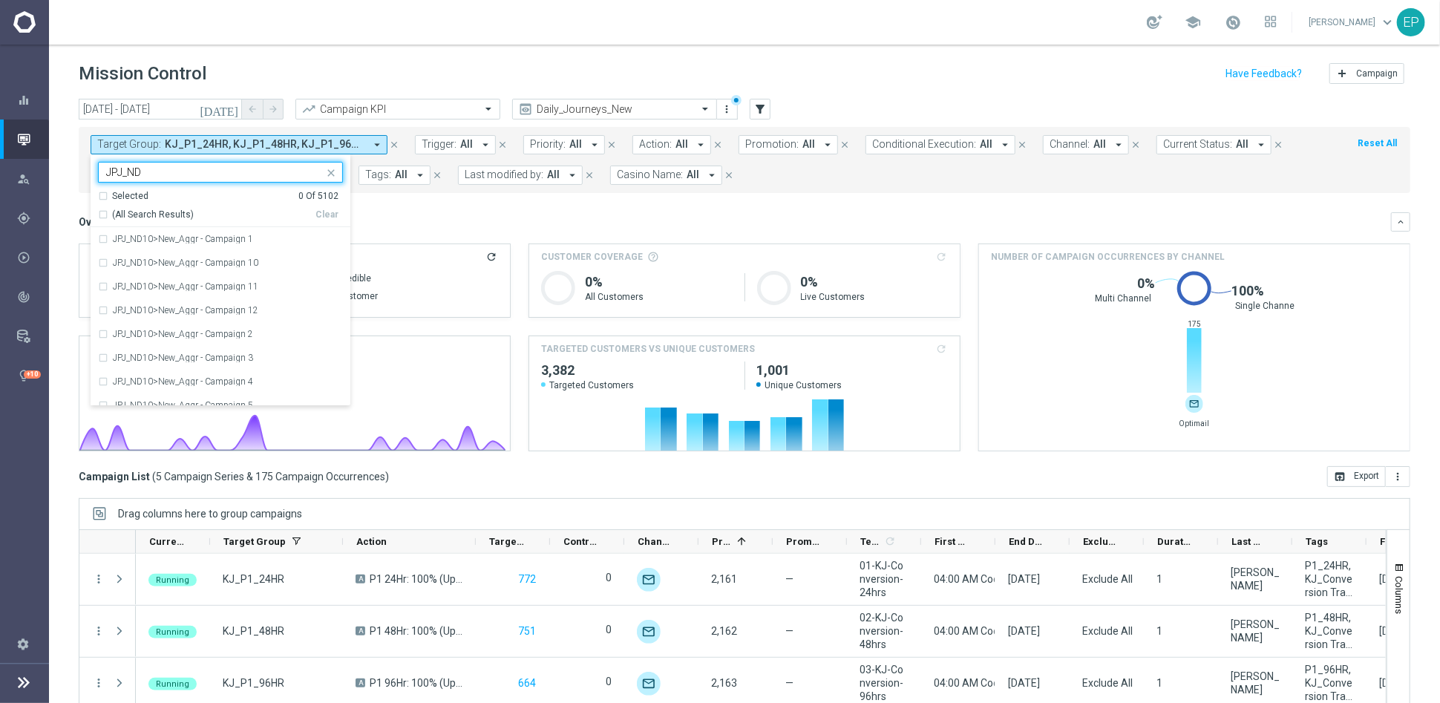
click at [147, 209] on span "(All Search Results)" at bounding box center [153, 215] width 82 height 13
type input "JPJ_ND"
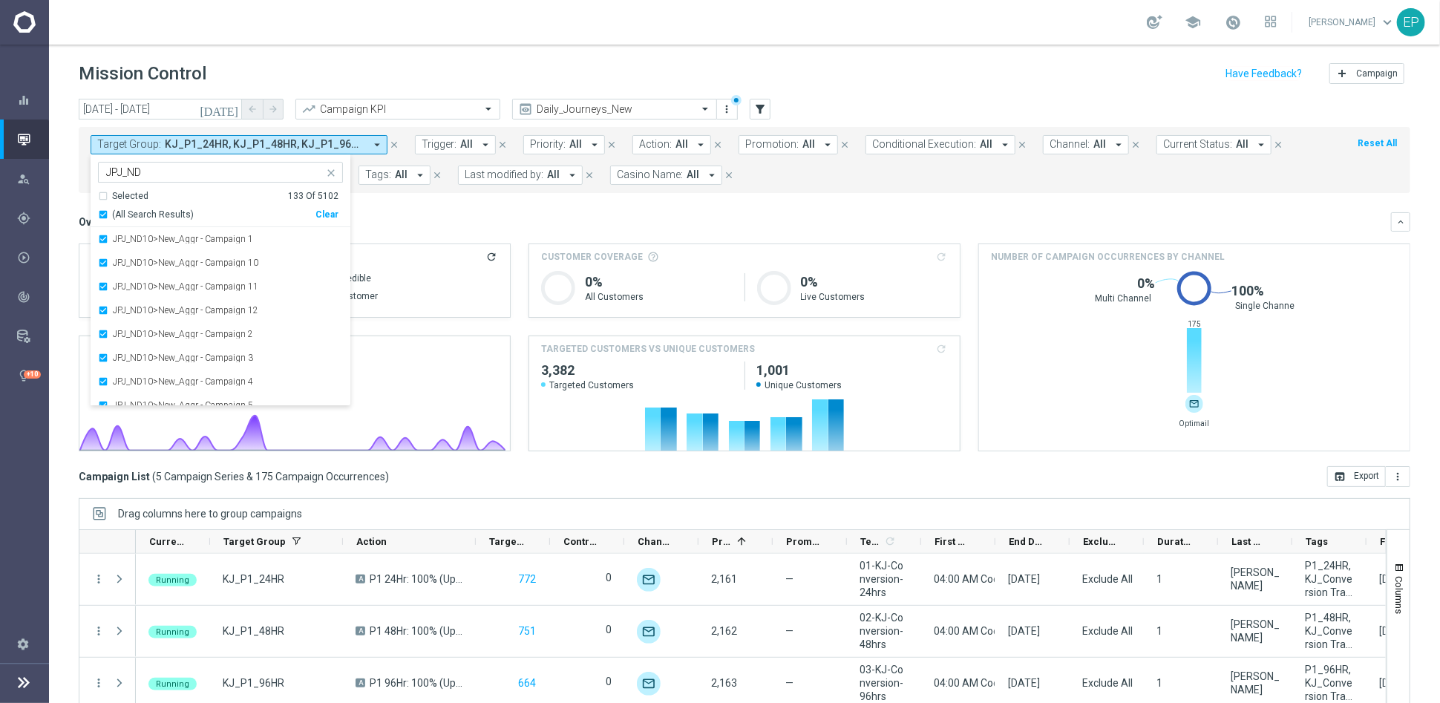
click at [449, 209] on mini-dashboard "Overview: Analysis arrow_drop_down keyboard_arrow_down Increase In Total Deposi…" at bounding box center [744, 329] width 1331 height 273
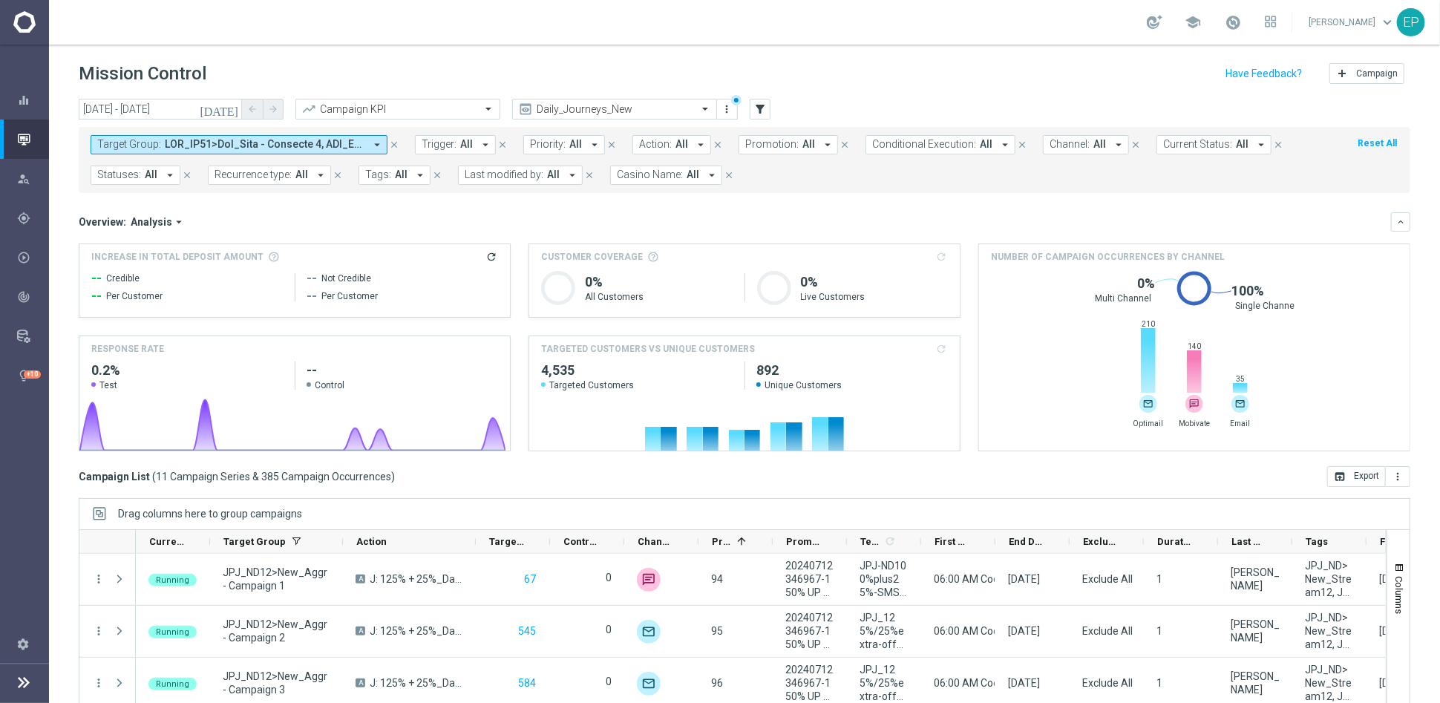
click at [249, 144] on span at bounding box center [265, 144] width 200 height 13
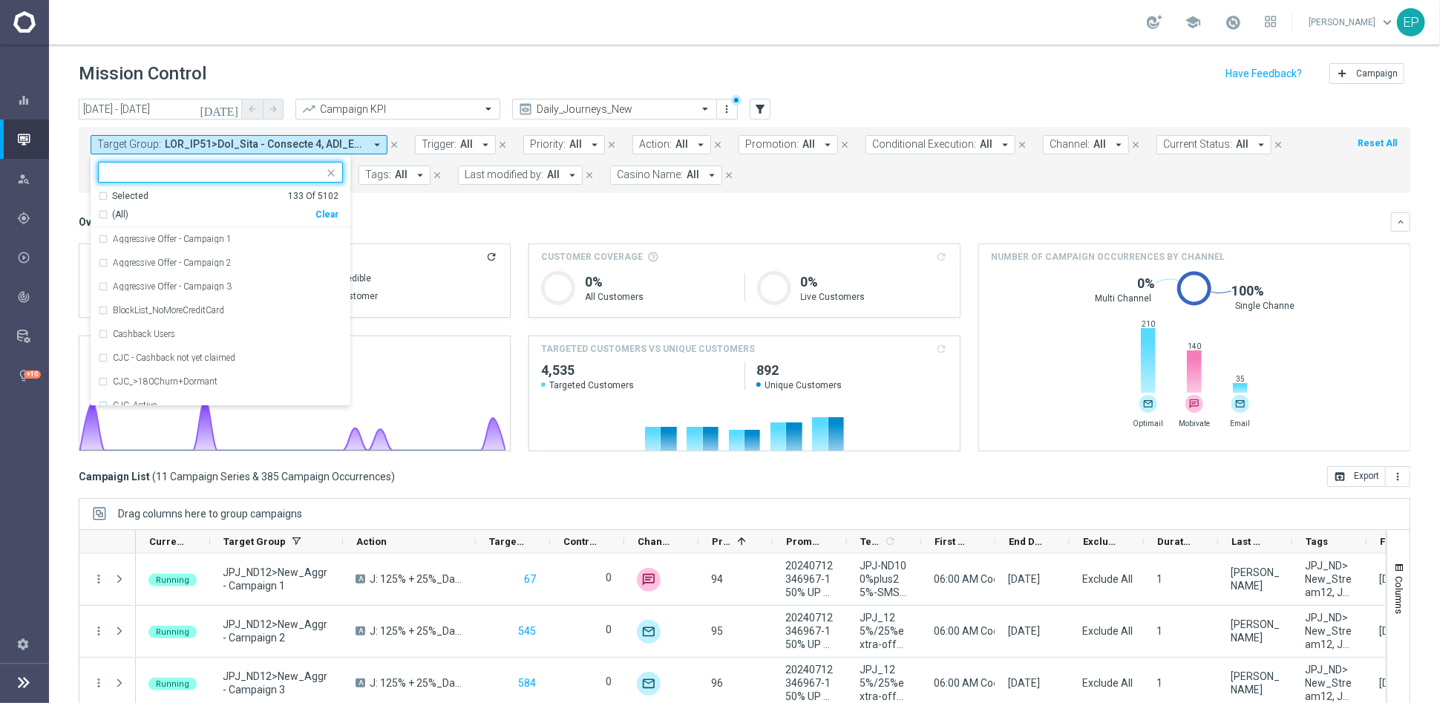
click at [0, 0] on div "Clear" at bounding box center [0, 0] width 0 height 0
click at [227, 174] on input "text" at bounding box center [214, 172] width 217 height 13
click at [151, 214] on span "(All Search Results)" at bounding box center [153, 215] width 82 height 13
type input "JPJ_P1"
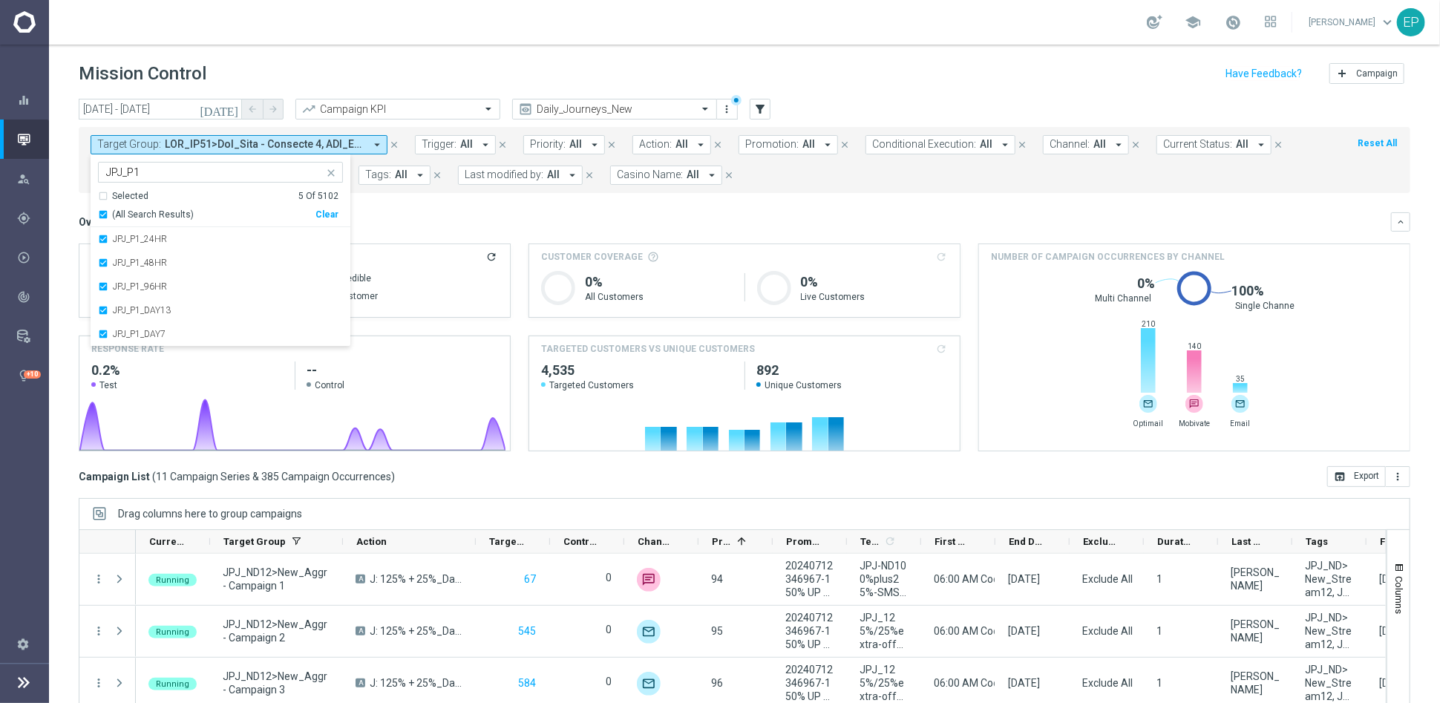
click at [474, 213] on div "Overview: Analysis arrow_drop_down keyboard_arrow_down" at bounding box center [744, 221] width 1331 height 19
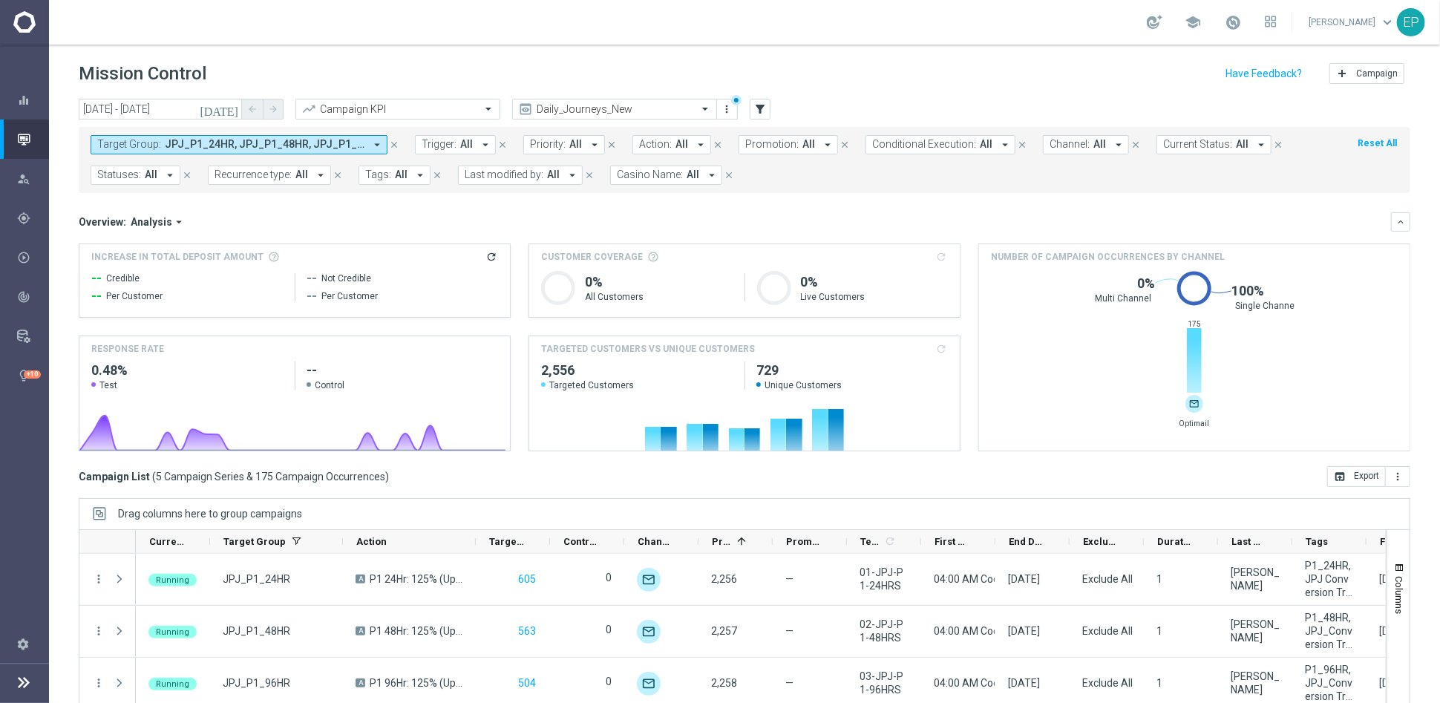
click at [275, 143] on span "JPJ_P1_24HR, JPJ_P1_48HR, JPJ_P1_96HR, JPJ_P1_DAY13, JPJ_P1_DAY7" at bounding box center [265, 144] width 200 height 13
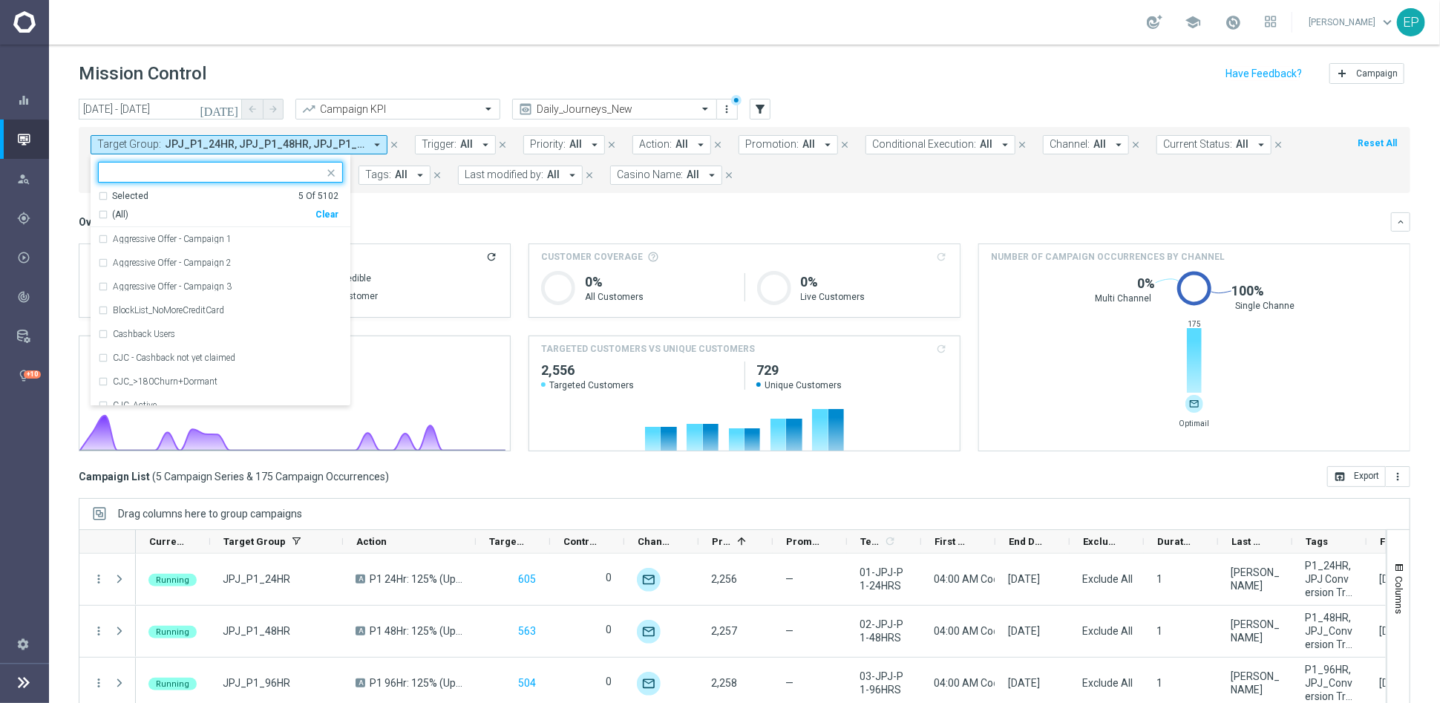
click at [0, 0] on div "Clear" at bounding box center [0, 0] width 0 height 0
click at [247, 177] on input "text" at bounding box center [214, 172] width 217 height 13
click at [145, 209] on span "(All Search Results)" at bounding box center [153, 215] width 82 height 13
type input "JKR_ND"
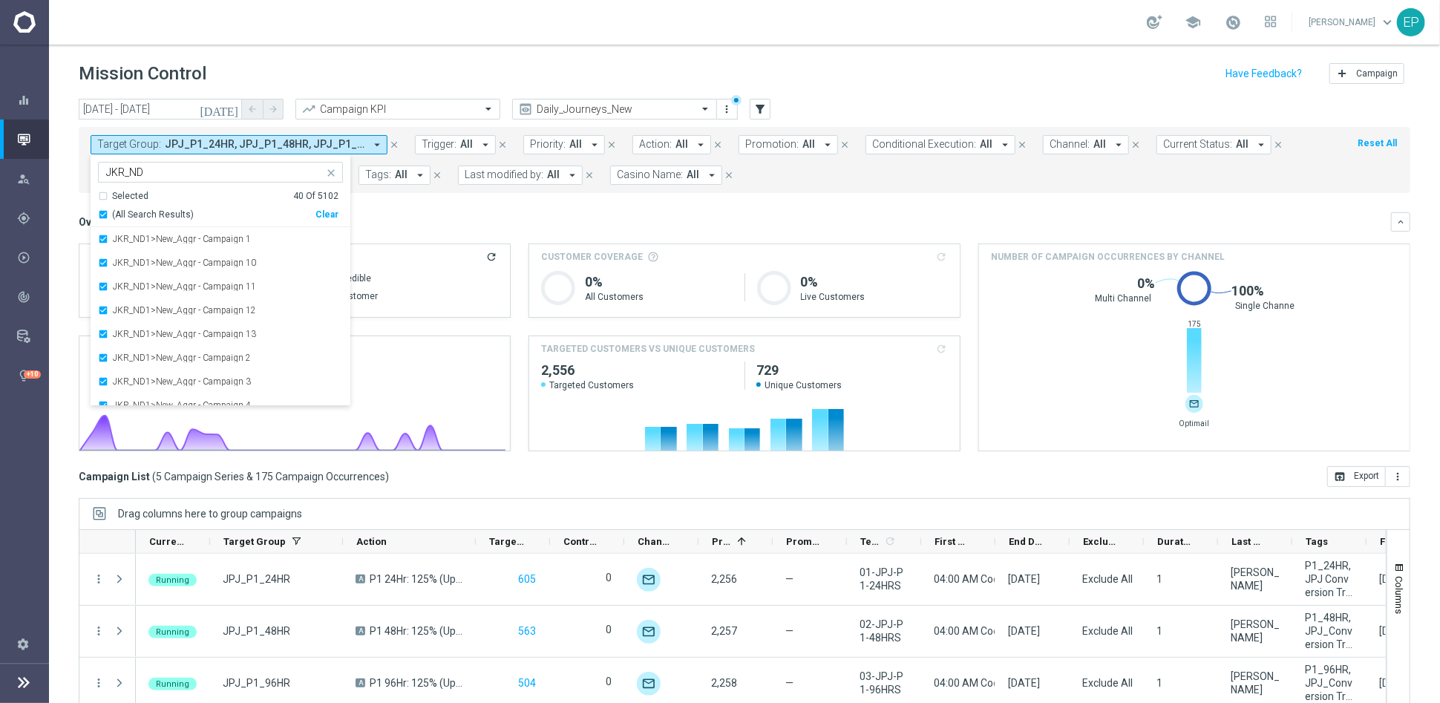
click at [469, 206] on mini-dashboard "Overview: Analysis arrow_drop_down keyboard_arrow_down Increase In Total Deposi…" at bounding box center [744, 329] width 1331 height 273
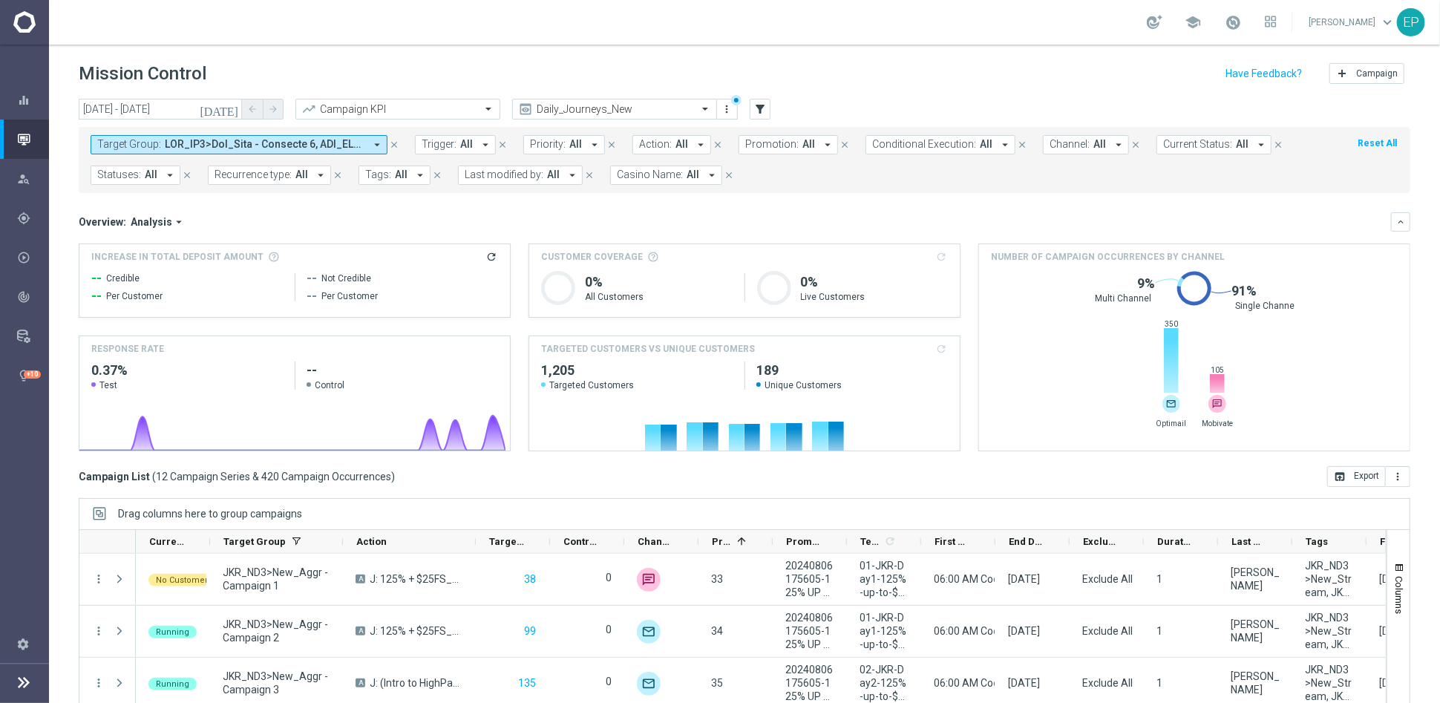
click at [255, 139] on span at bounding box center [265, 144] width 200 height 13
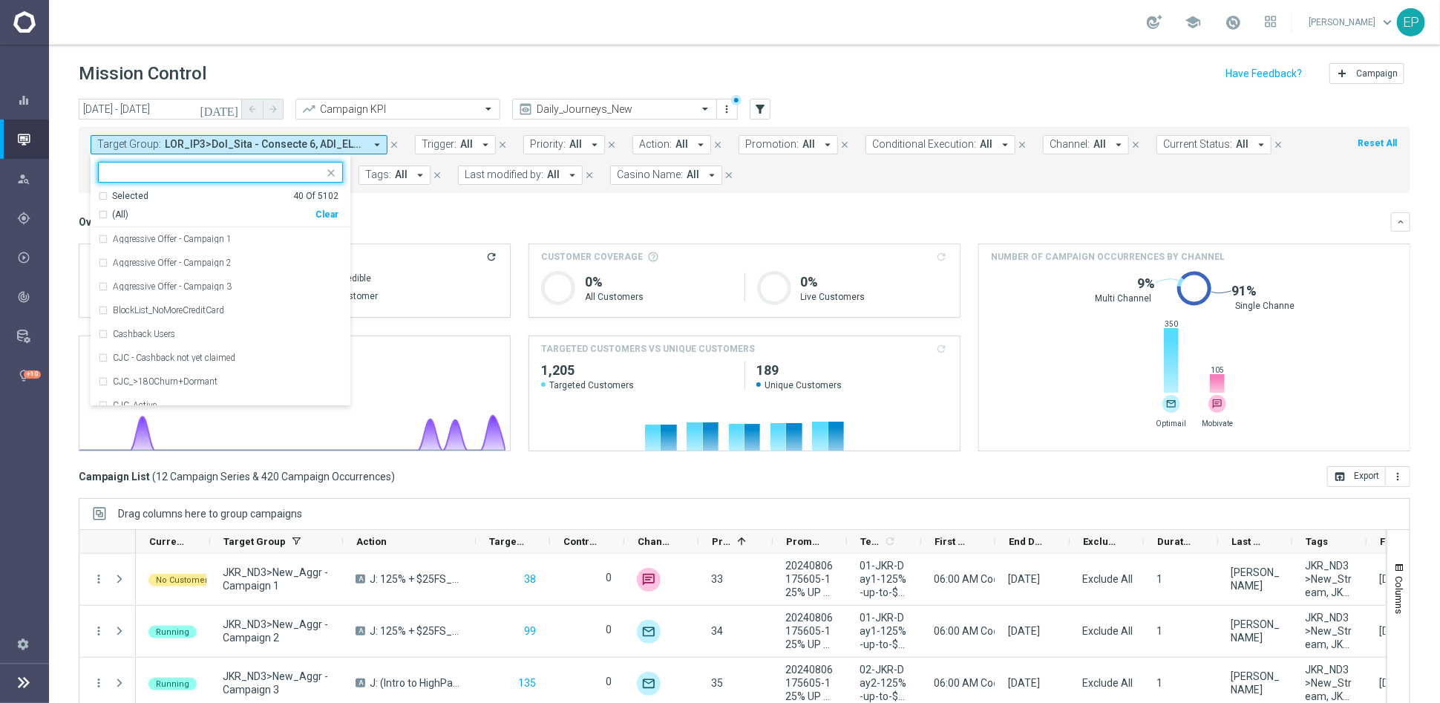
click at [0, 0] on div "Clear" at bounding box center [0, 0] width 0 height 0
click at [263, 177] on input "text" at bounding box center [214, 172] width 217 height 13
click at [157, 209] on span "(All Search Results)" at bounding box center [153, 215] width 82 height 13
type input "JKR_P1"
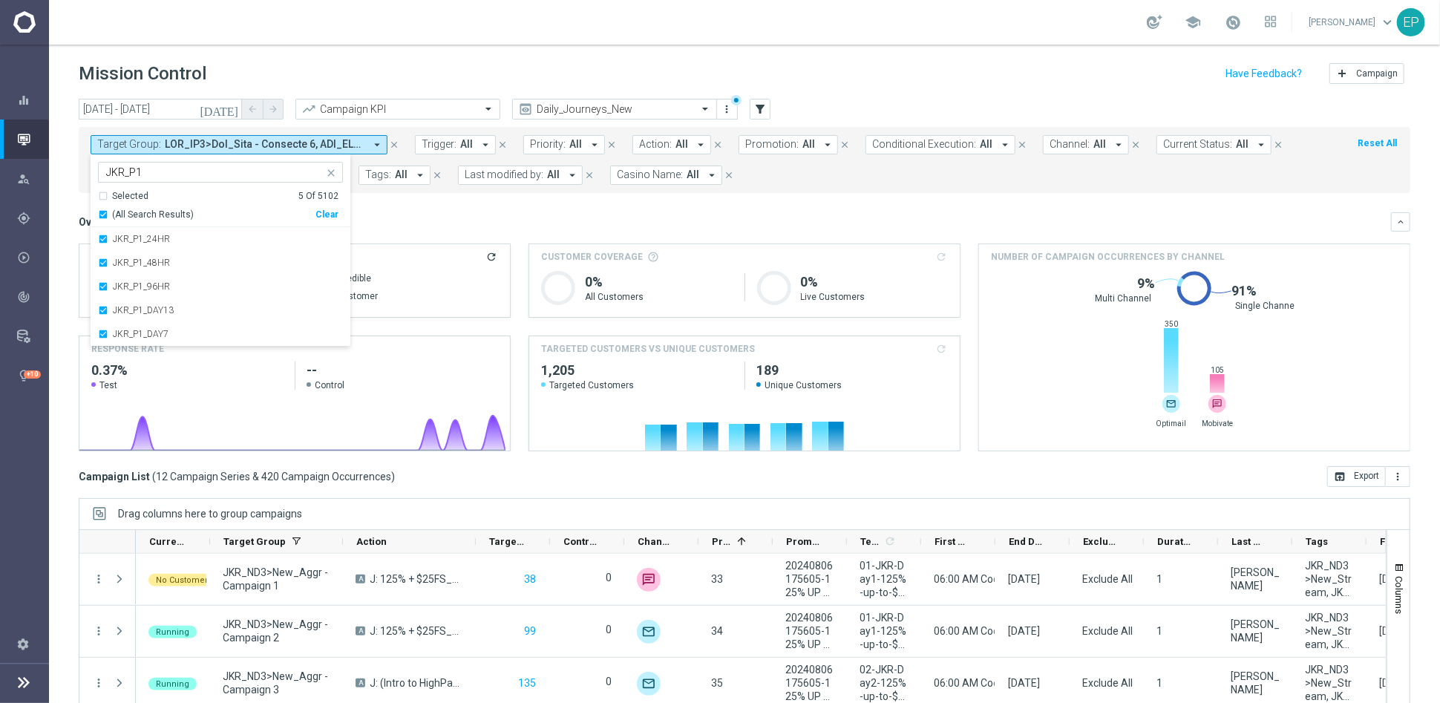
click at [470, 202] on mini-dashboard "Overview: Analysis arrow_drop_down keyboard_arrow_down Increase In Total Deposi…" at bounding box center [744, 329] width 1331 height 273
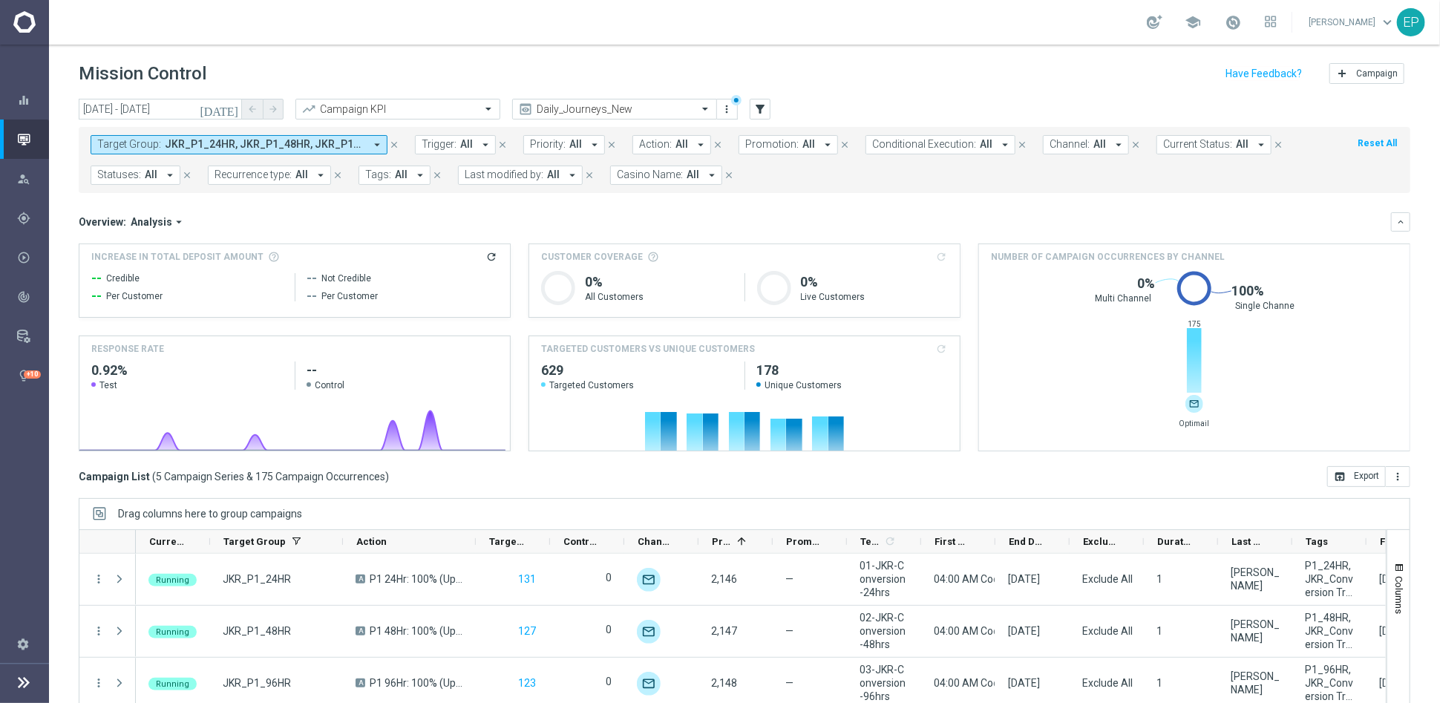
click at [313, 148] on span "JKR_P1_24HR, JKR_P1_48HR, JKR_P1_96HR, JKR_P1_DAY13, JKR_P1_DAY7" at bounding box center [265, 144] width 200 height 13
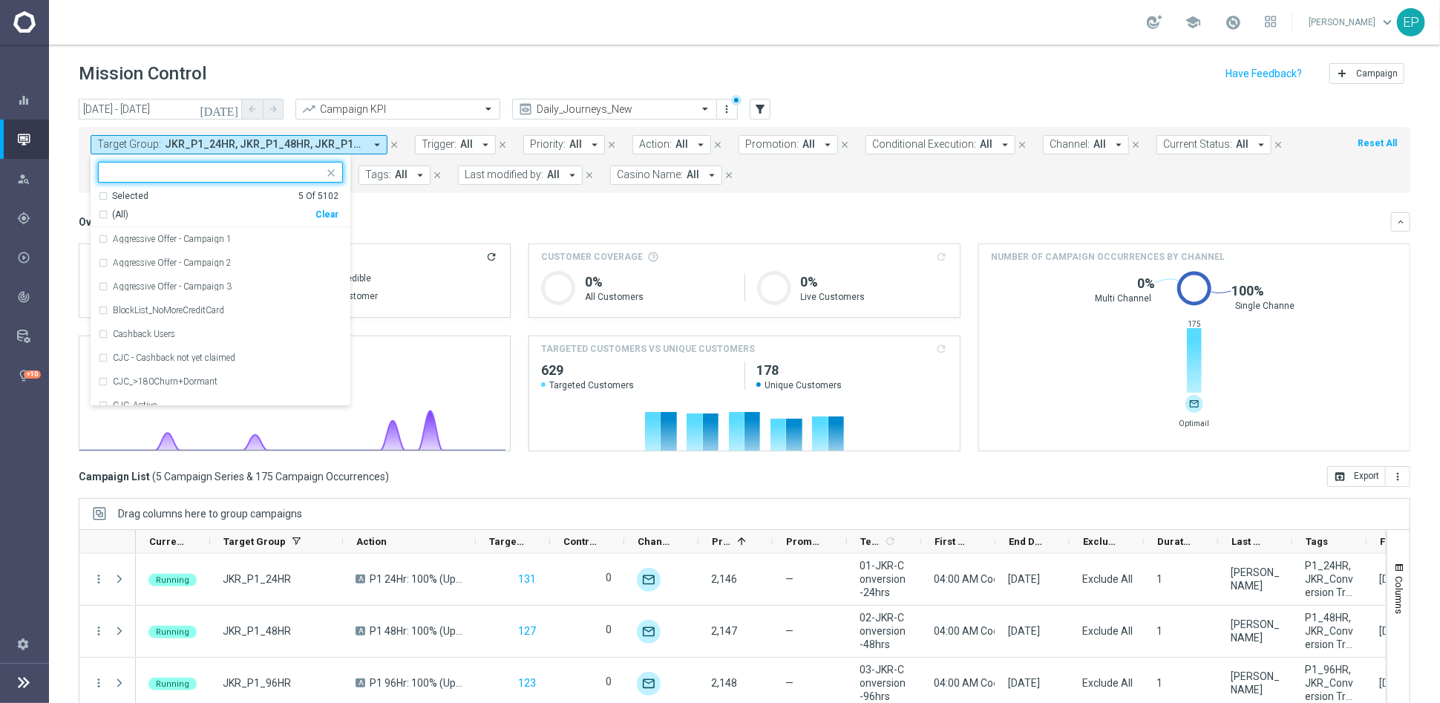
click at [0, 0] on div "Clear" at bounding box center [0, 0] width 0 height 0
click at [243, 167] on input "text" at bounding box center [214, 172] width 217 height 13
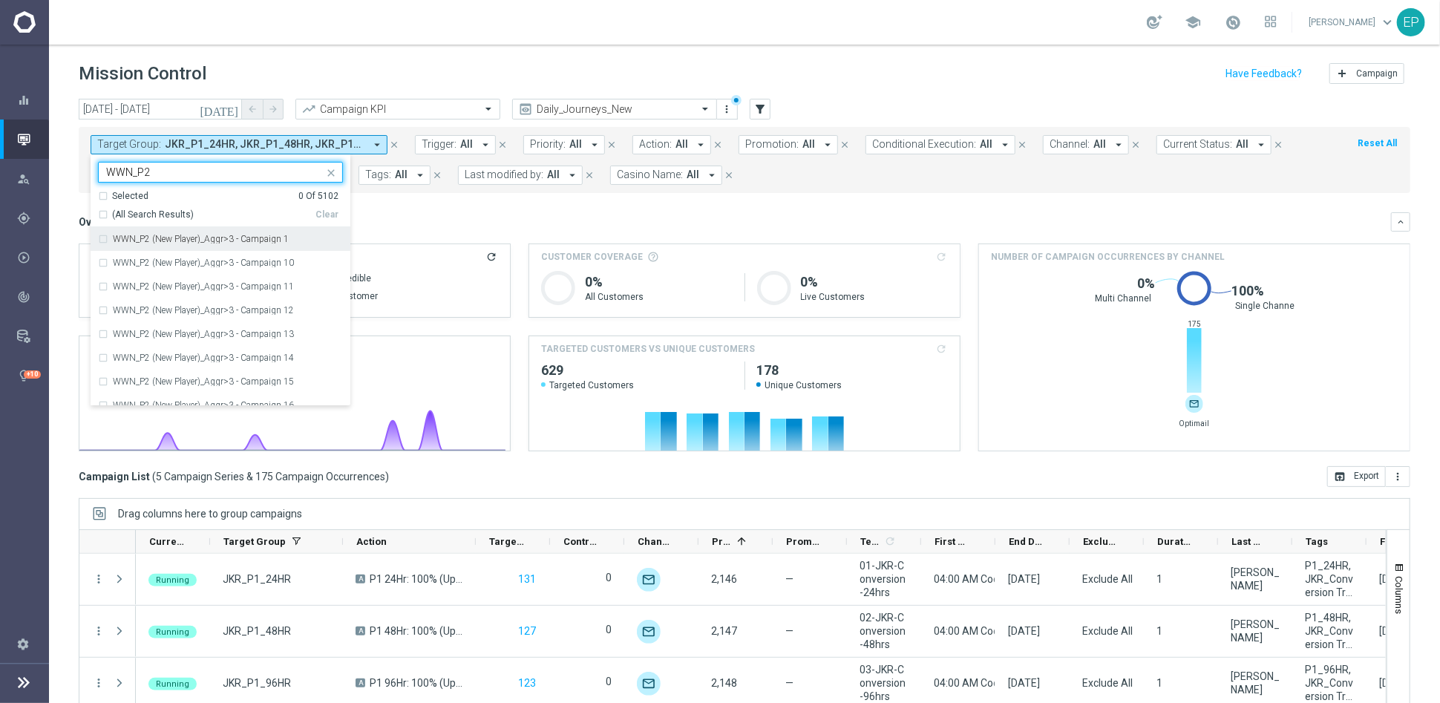
drag, startPoint x: 115, startPoint y: 171, endPoint x: 96, endPoint y: 171, distance: 19.3
click at [96, 171] on ng-select "WWN_P2 Selected 0 Of 5102 (All Search Results) Clear WWN_P2 (New Player)_Aggr>3…" at bounding box center [221, 284] width 260 height 244
click at [104, 210] on div "(All Search Results)" at bounding box center [206, 215] width 217 height 13
type input "WWN_P2"
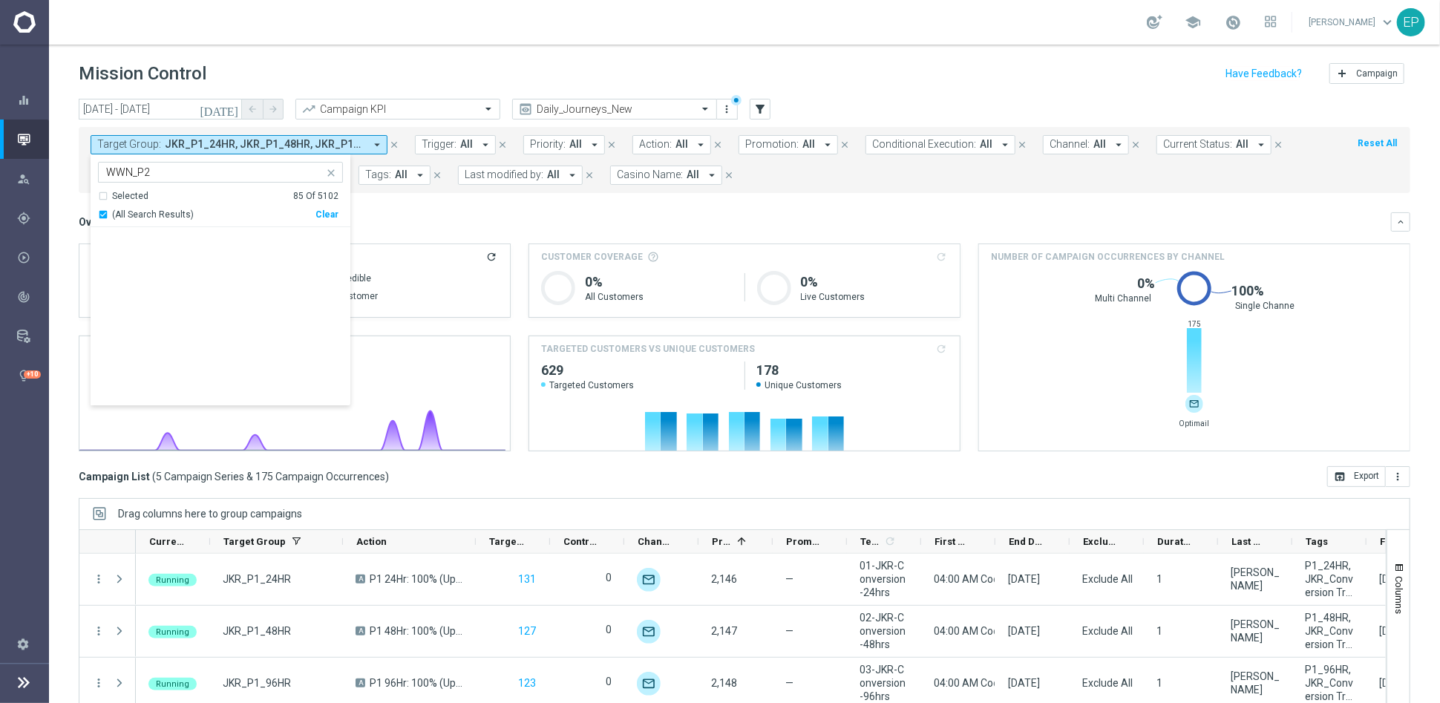
scroll to position [1840, 0]
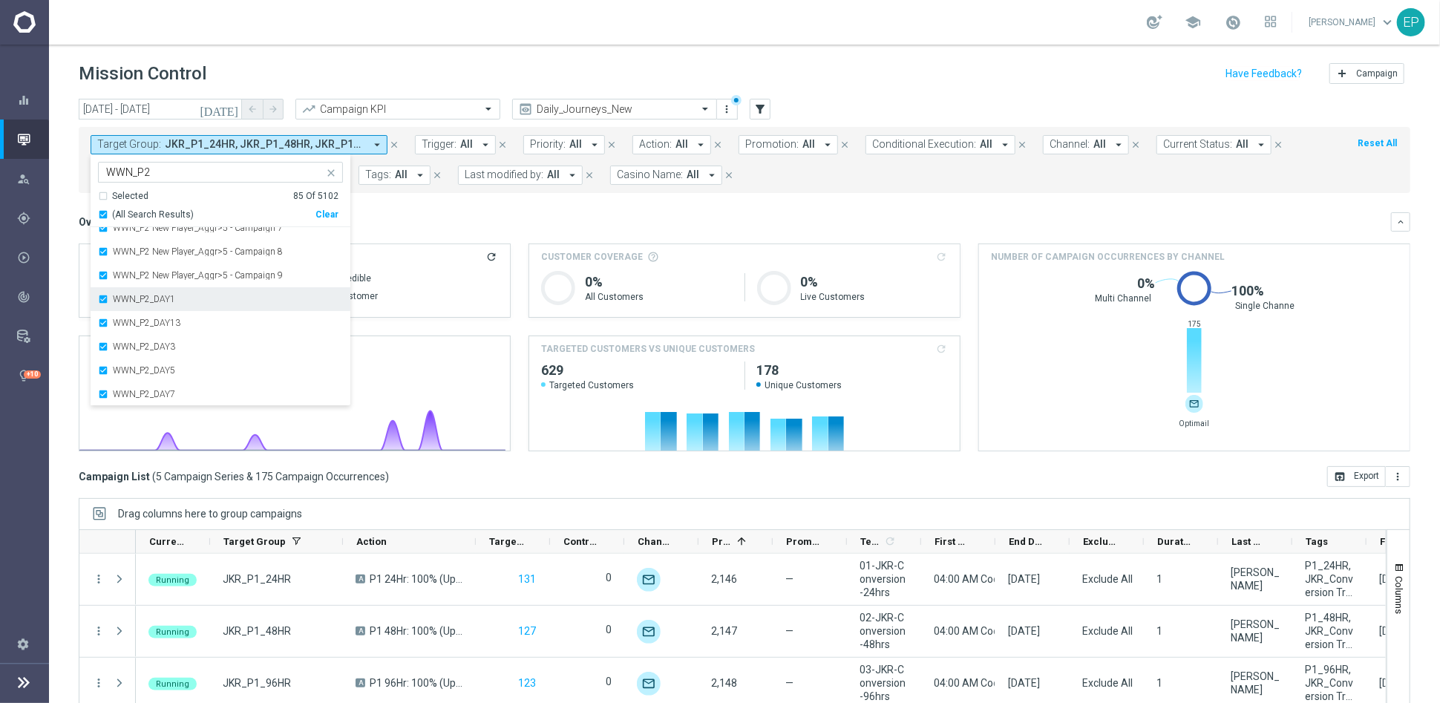
click at [127, 293] on div "WWN_P2_DAY1" at bounding box center [220, 299] width 245 height 24
click at [128, 312] on div "WWN_P2_DAY13" at bounding box center [220, 323] width 245 height 24
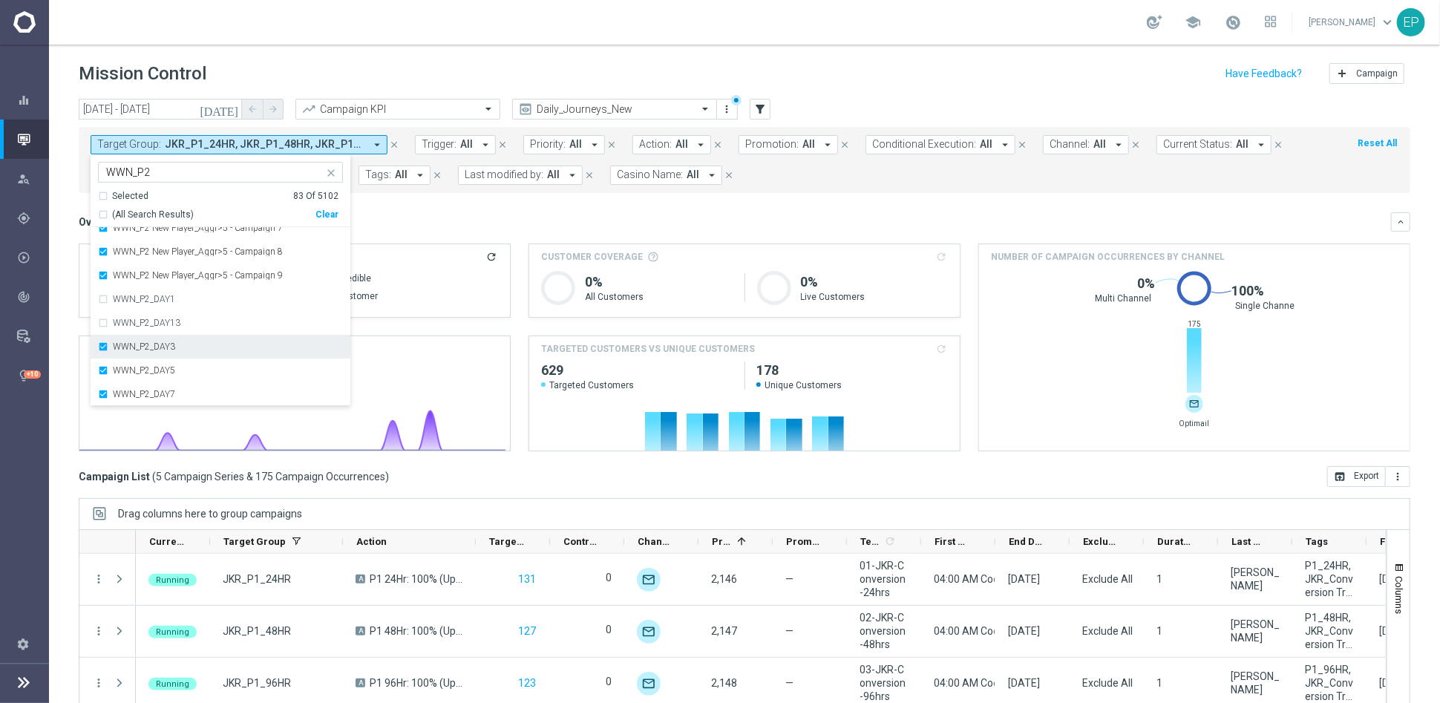
click at [131, 342] on label "WWN_P2_DAY3" at bounding box center [144, 346] width 62 height 9
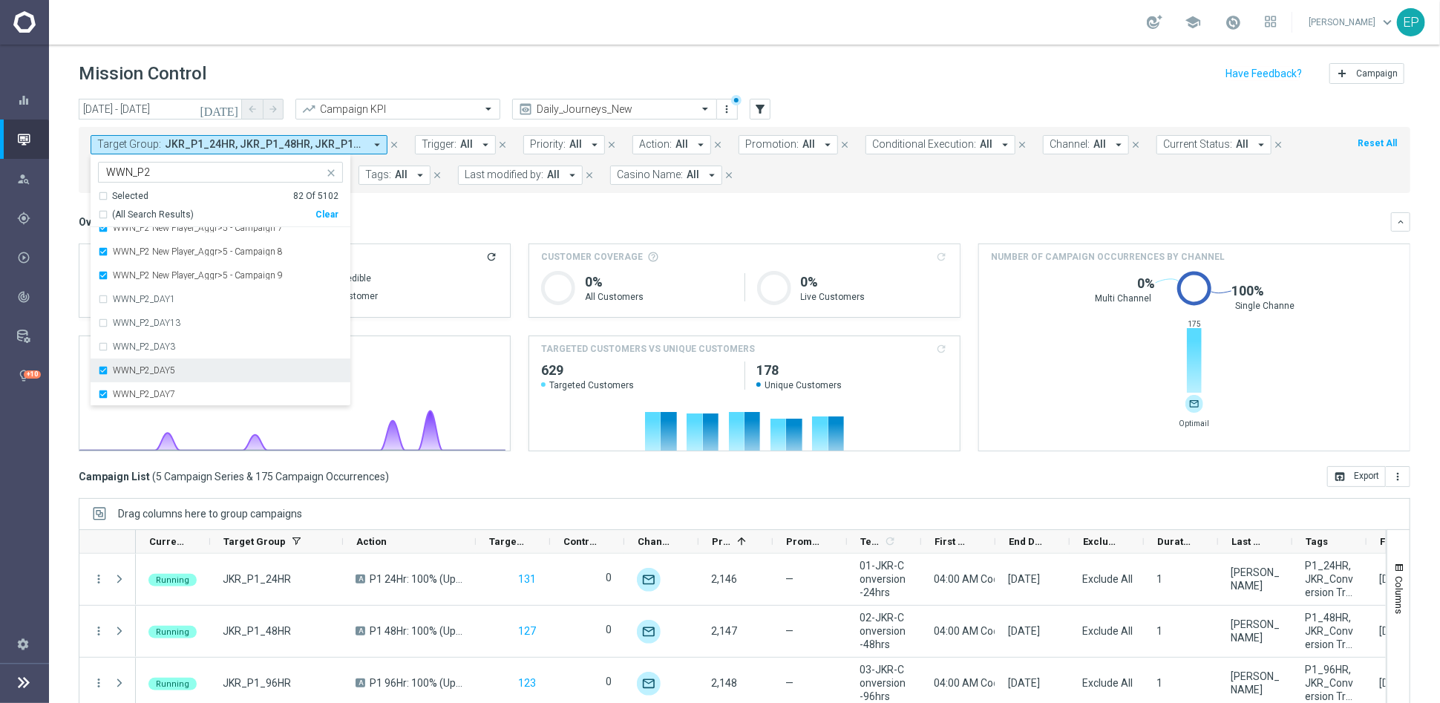
drag, startPoint x: 132, startPoint y: 365, endPoint x: 135, endPoint y: 375, distance: 10.1
click at [133, 366] on label "WWN_P2_DAY5" at bounding box center [144, 370] width 62 height 9
click at [133, 387] on div "WWN_P2_DAY7" at bounding box center [220, 394] width 245 height 24
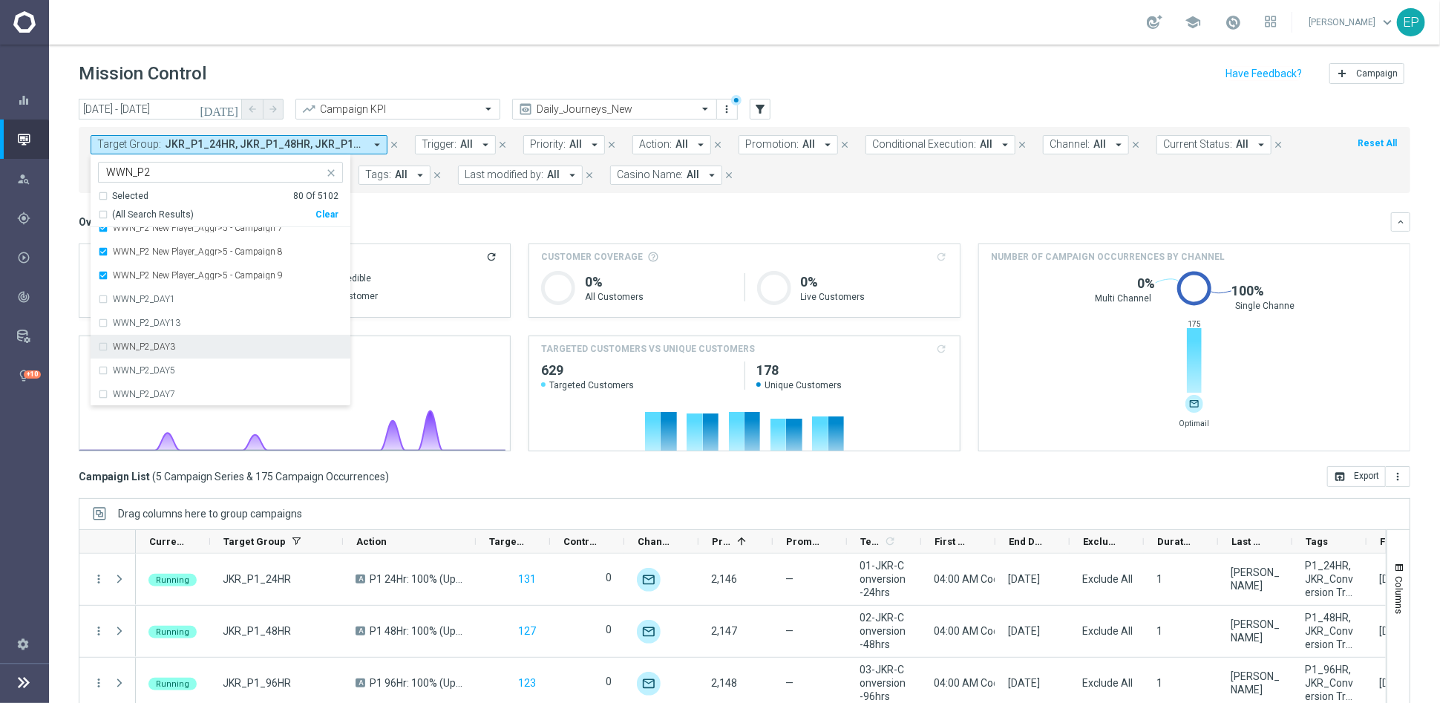
click at [522, 218] on div "Overview: Analysis arrow_drop_down" at bounding box center [735, 221] width 1312 height 13
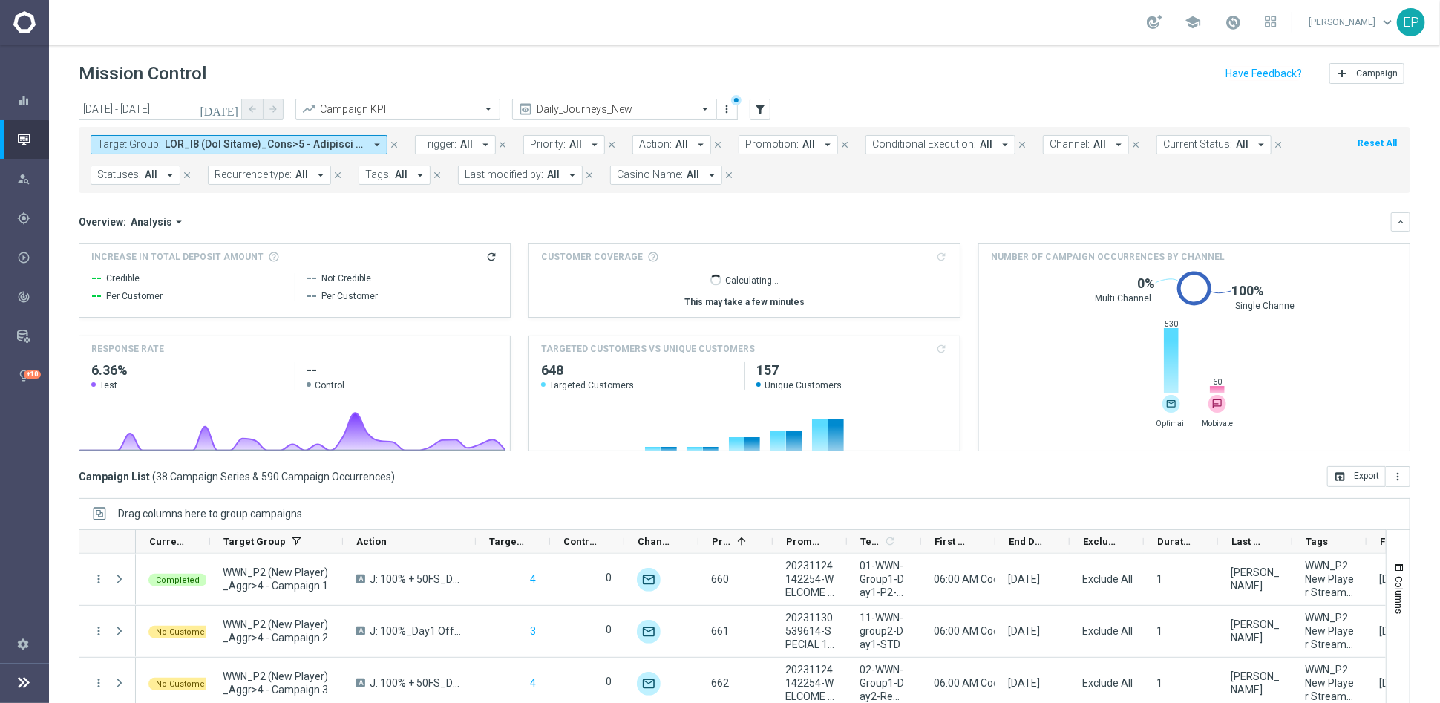
click at [232, 139] on span at bounding box center [265, 144] width 200 height 13
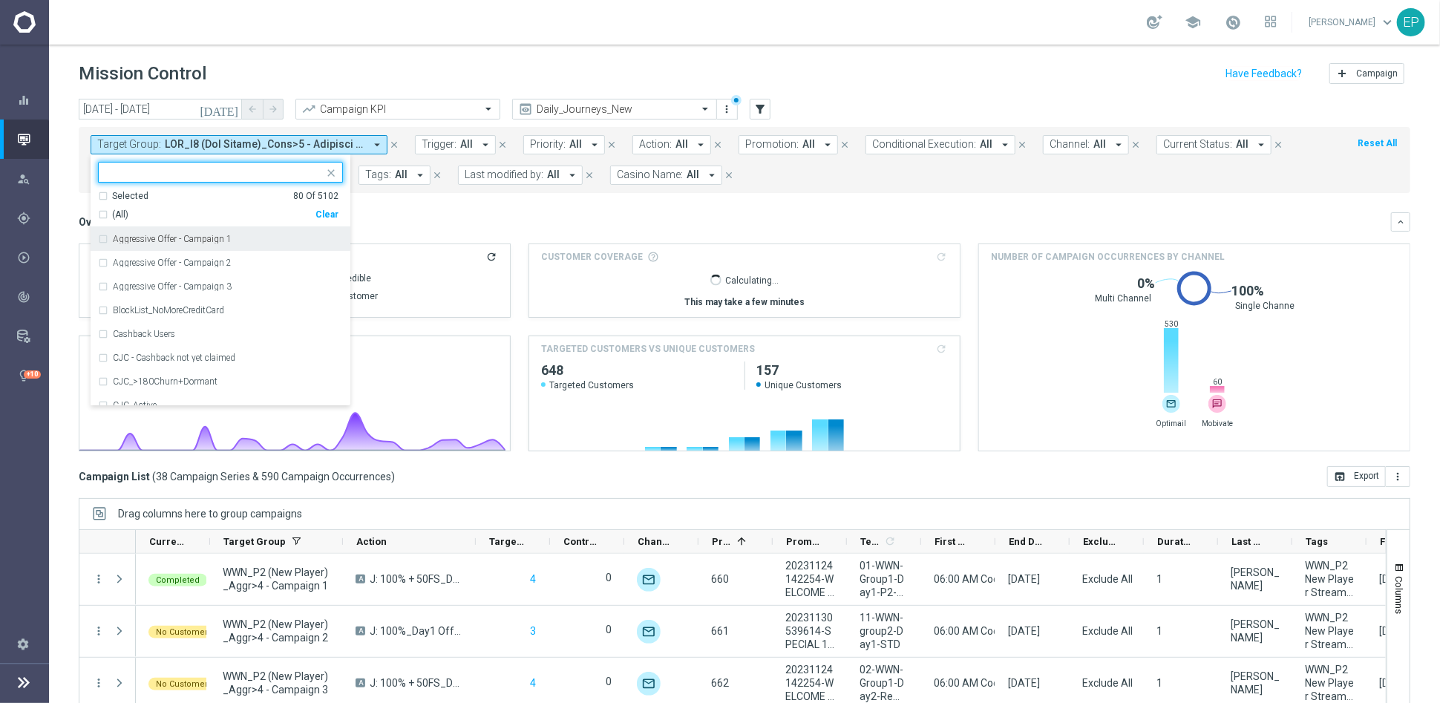
click at [0, 0] on div "Clear" at bounding box center [0, 0] width 0 height 0
click at [230, 168] on input "text" at bounding box center [214, 172] width 217 height 13
paste input "WWN_P2"
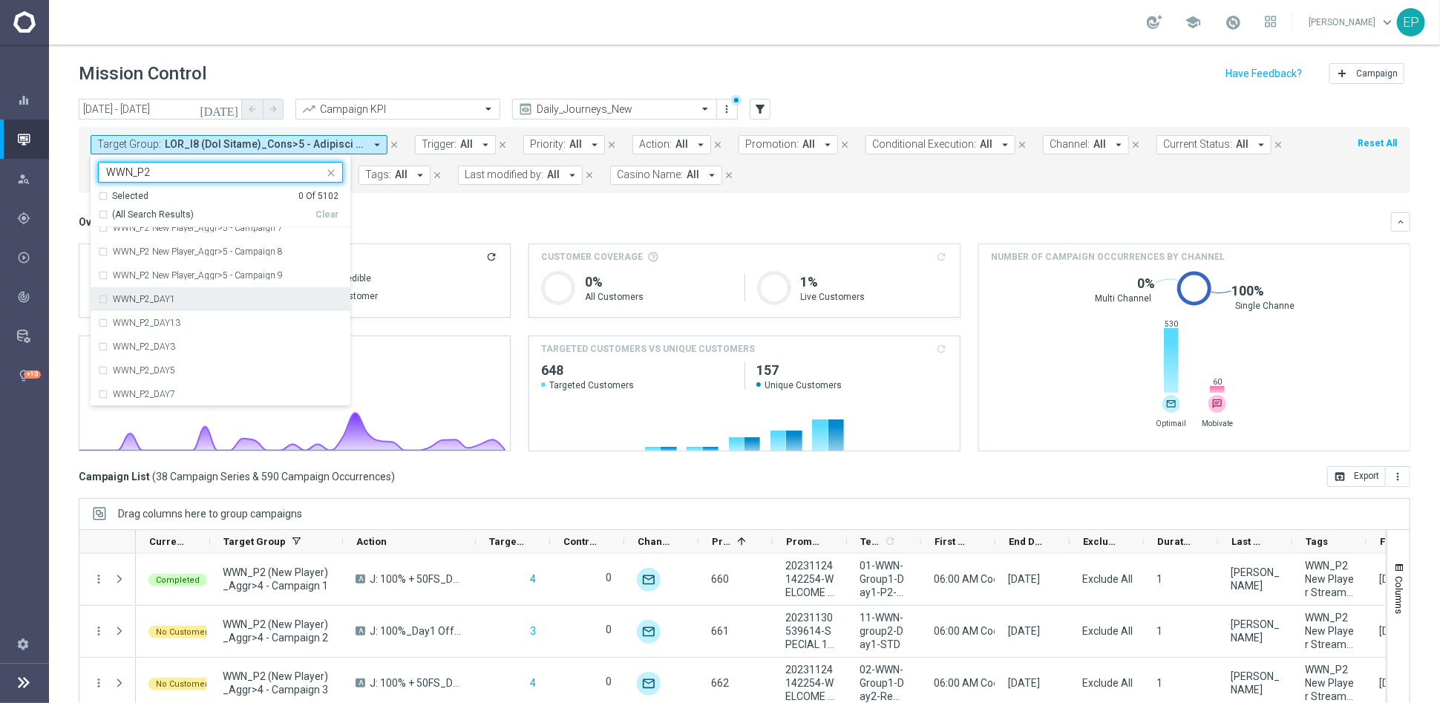
click at [159, 301] on label "WWN_P2_DAY1" at bounding box center [144, 299] width 62 height 9
type input "WWN_P2"
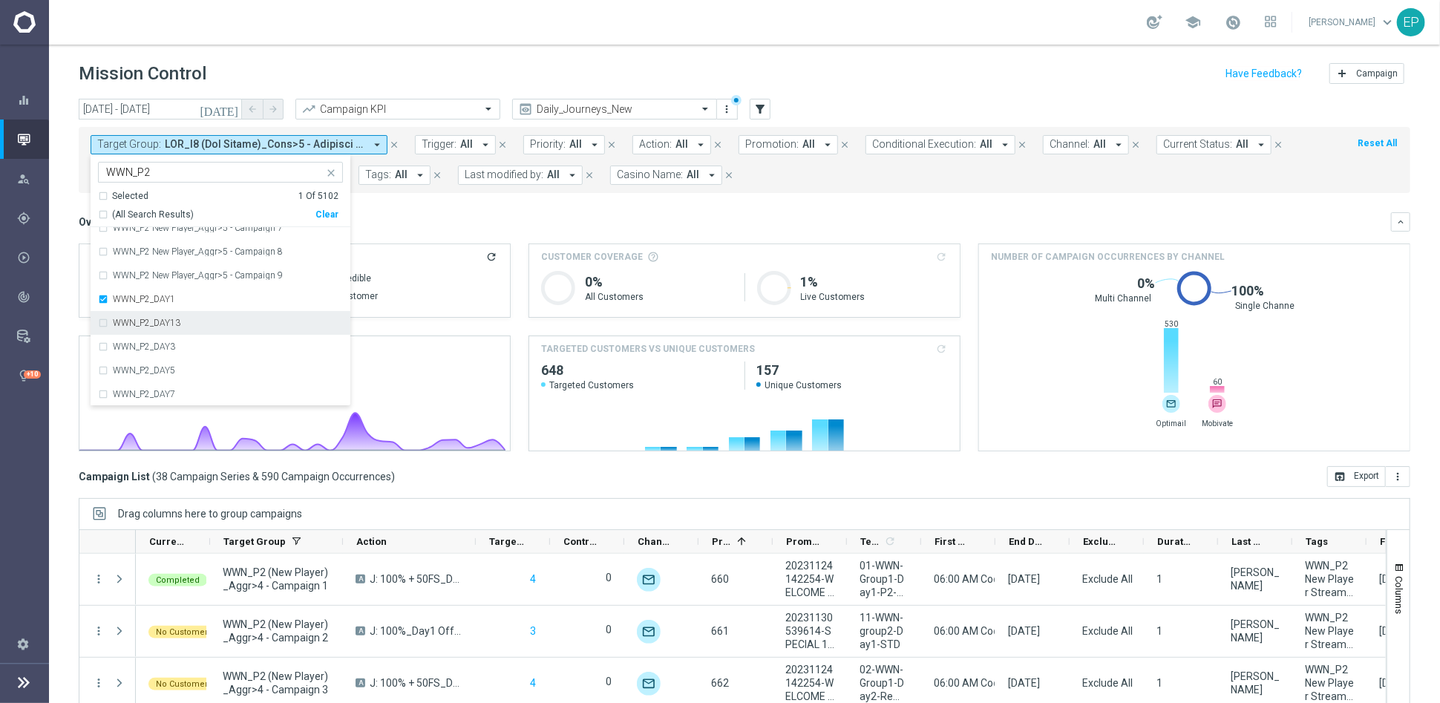
click at [158, 321] on label "WWN_P2_DAY13" at bounding box center [147, 322] width 68 height 9
drag, startPoint x: 154, startPoint y: 343, endPoint x: 154, endPoint y: 362, distance: 19.3
click at [154, 345] on label "WWN_P2_DAY3" at bounding box center [144, 346] width 62 height 9
click at [153, 369] on label "WWN_P2_DAY5" at bounding box center [144, 370] width 62 height 9
click at [154, 390] on label "WWN_P2_DAY7" at bounding box center [144, 394] width 62 height 9
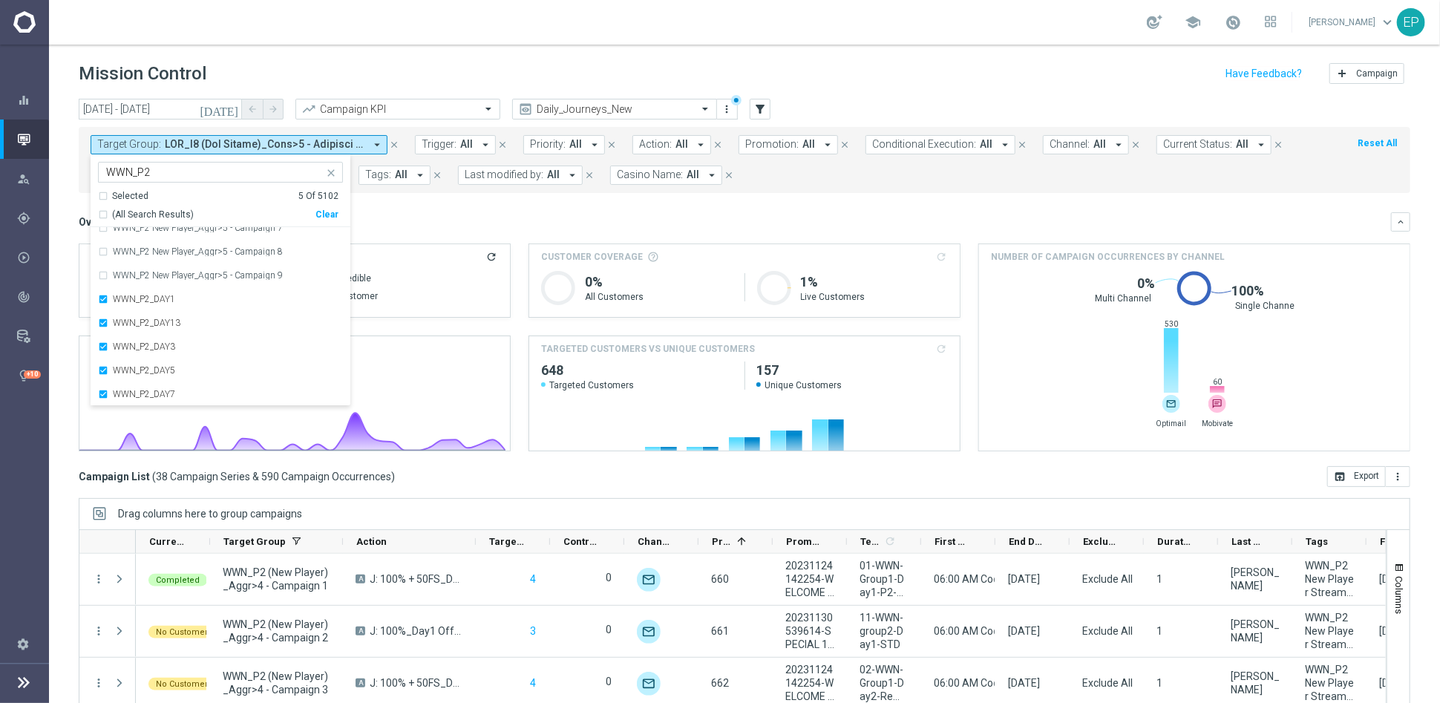
click at [492, 223] on div "Overview: Analysis arrow_drop_down" at bounding box center [735, 221] width 1312 height 13
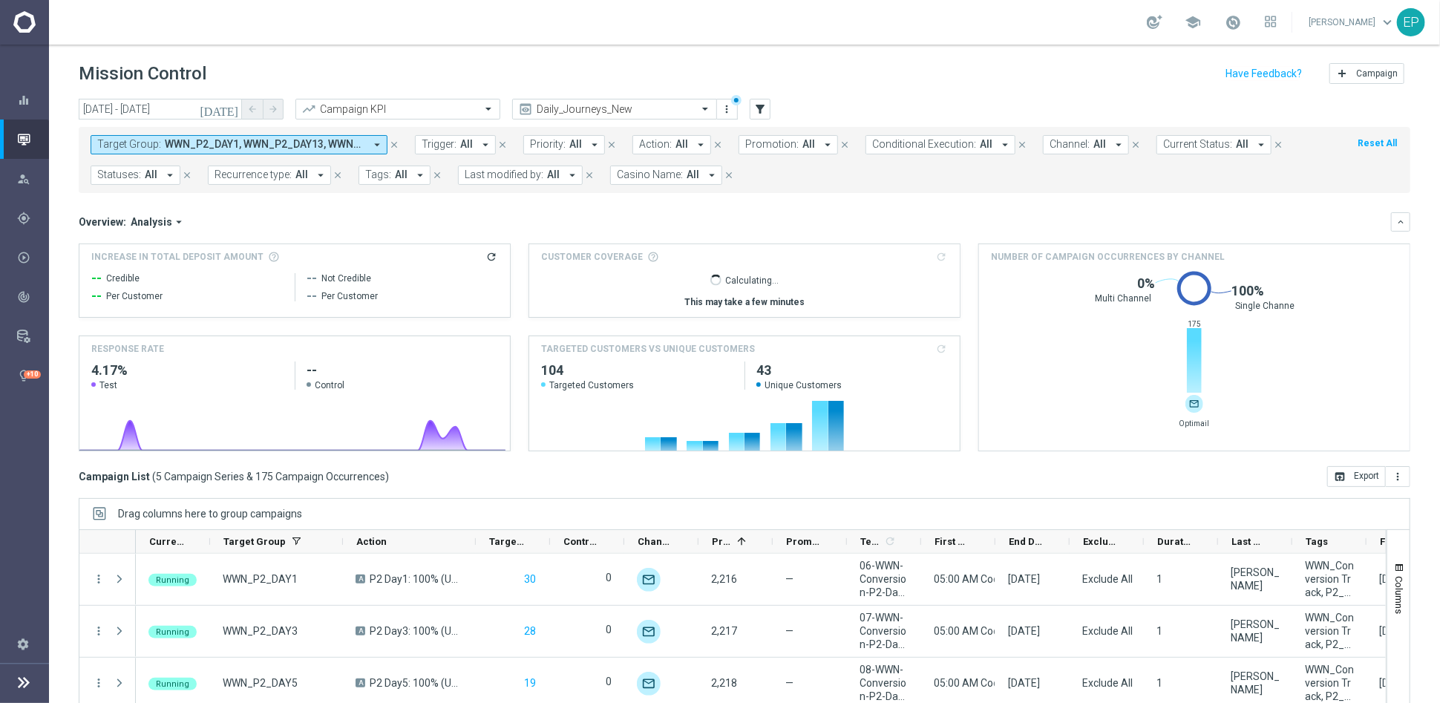
click at [257, 145] on span "WWN_P2_DAY1, WWN_P2_DAY13, WWN_P2_DAY3, WWN_P2_DAY5, WWN_P2_DAY7" at bounding box center [265, 144] width 200 height 13
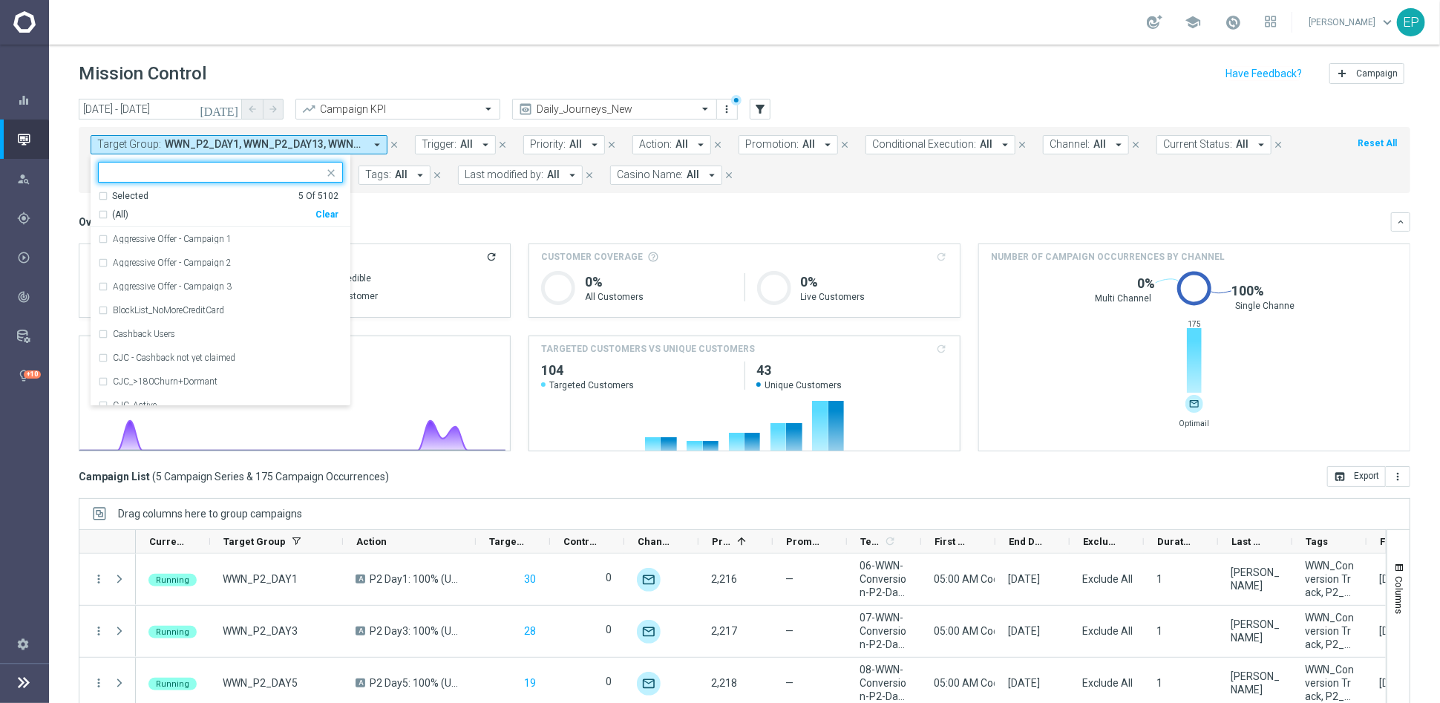
click at [0, 0] on div "Clear" at bounding box center [0, 0] width 0 height 0
click at [233, 165] on div at bounding box center [211, 172] width 225 height 19
click at [201, 172] on input "STS_P2" at bounding box center [214, 172] width 217 height 13
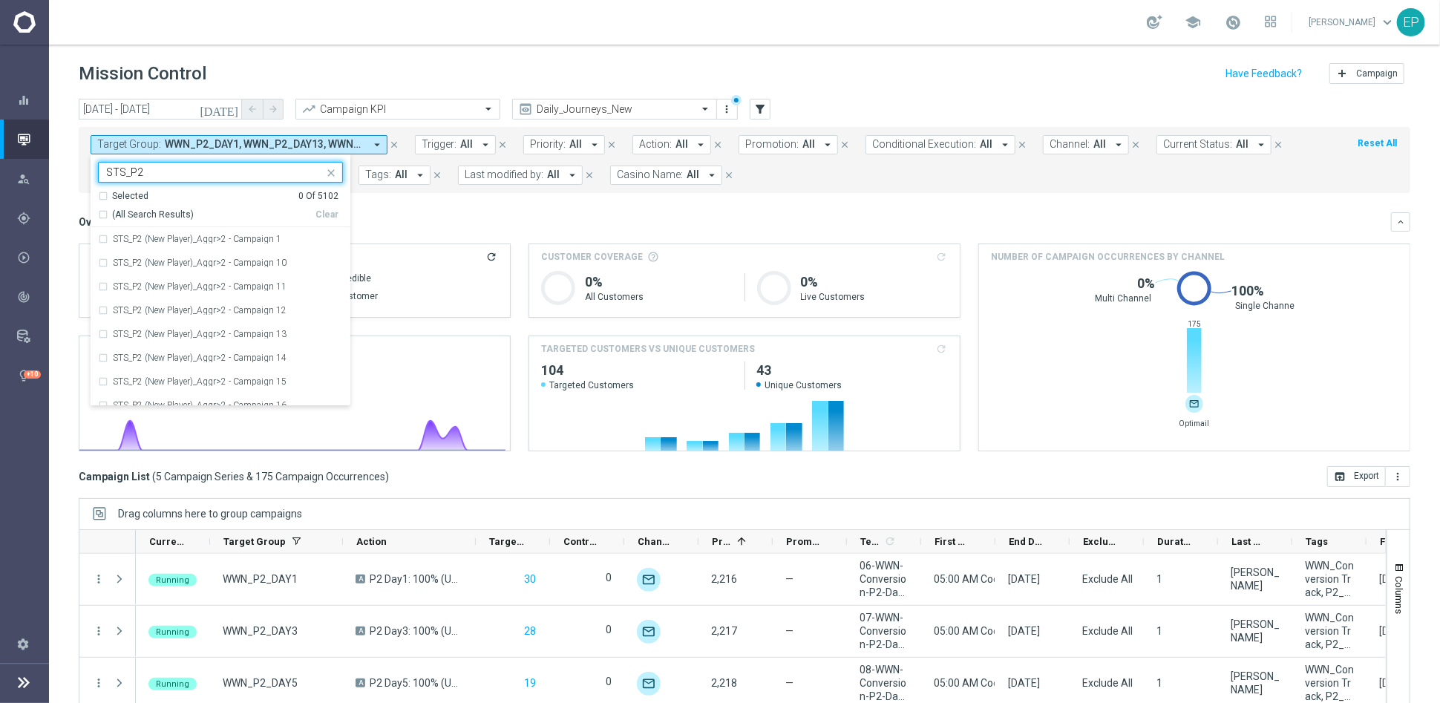
click at [163, 214] on span "(All Search Results)" at bounding box center [153, 215] width 82 height 13
type input "STS_P2"
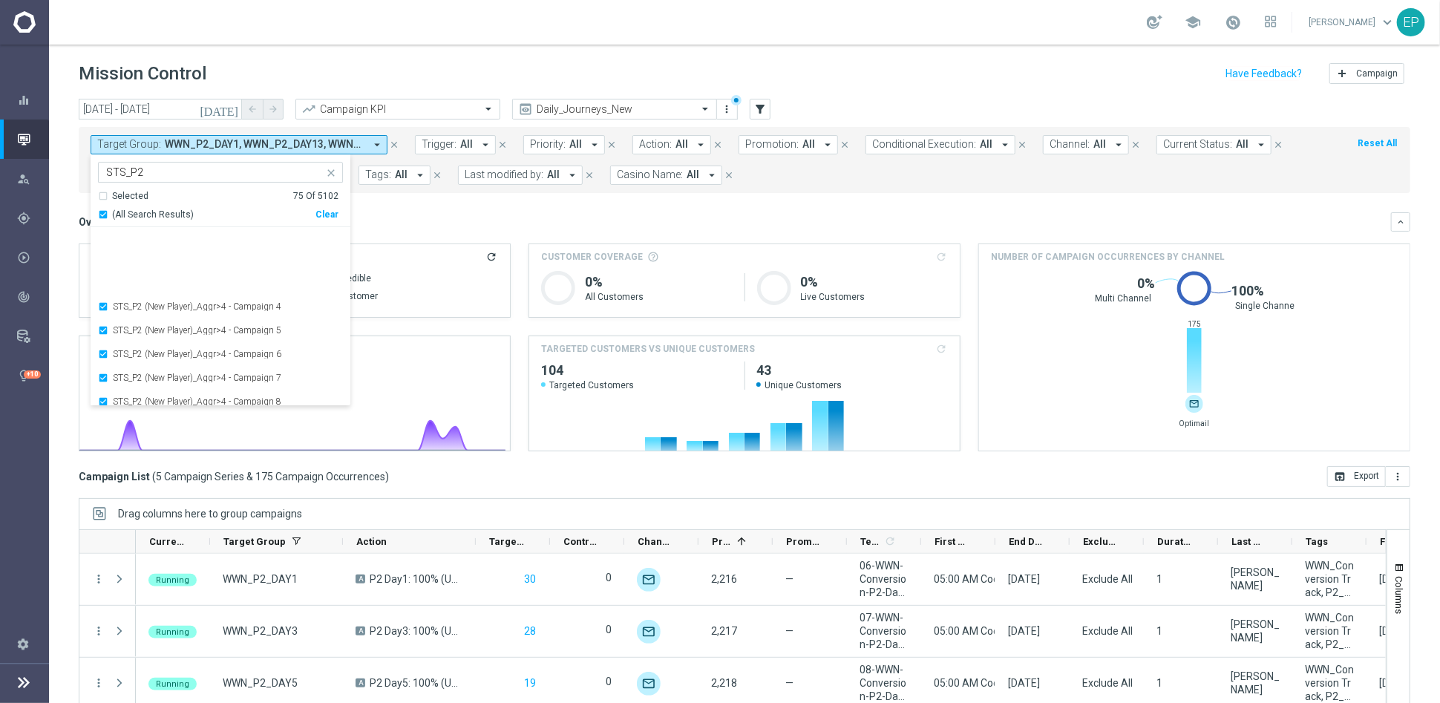
scroll to position [1602, 0]
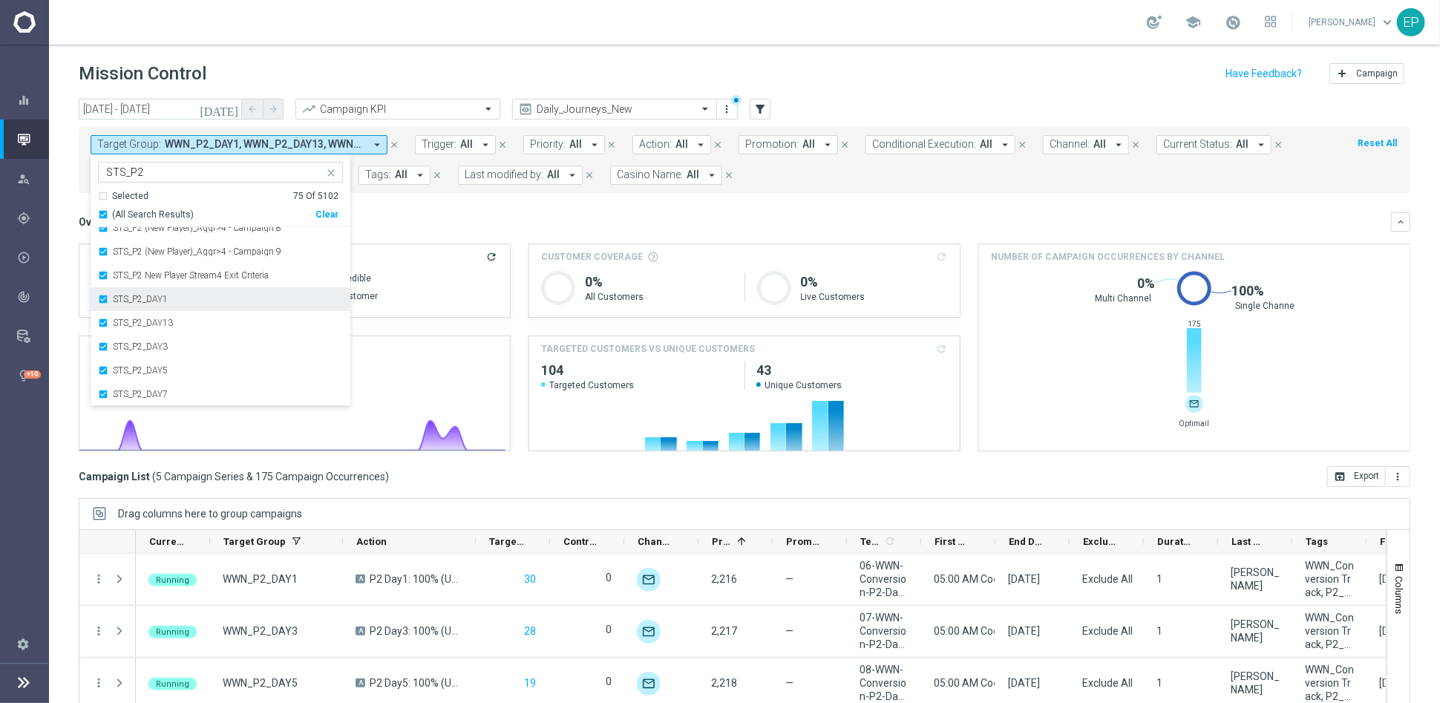
click at [160, 303] on div "STS_P2_DAY1" at bounding box center [220, 299] width 245 height 24
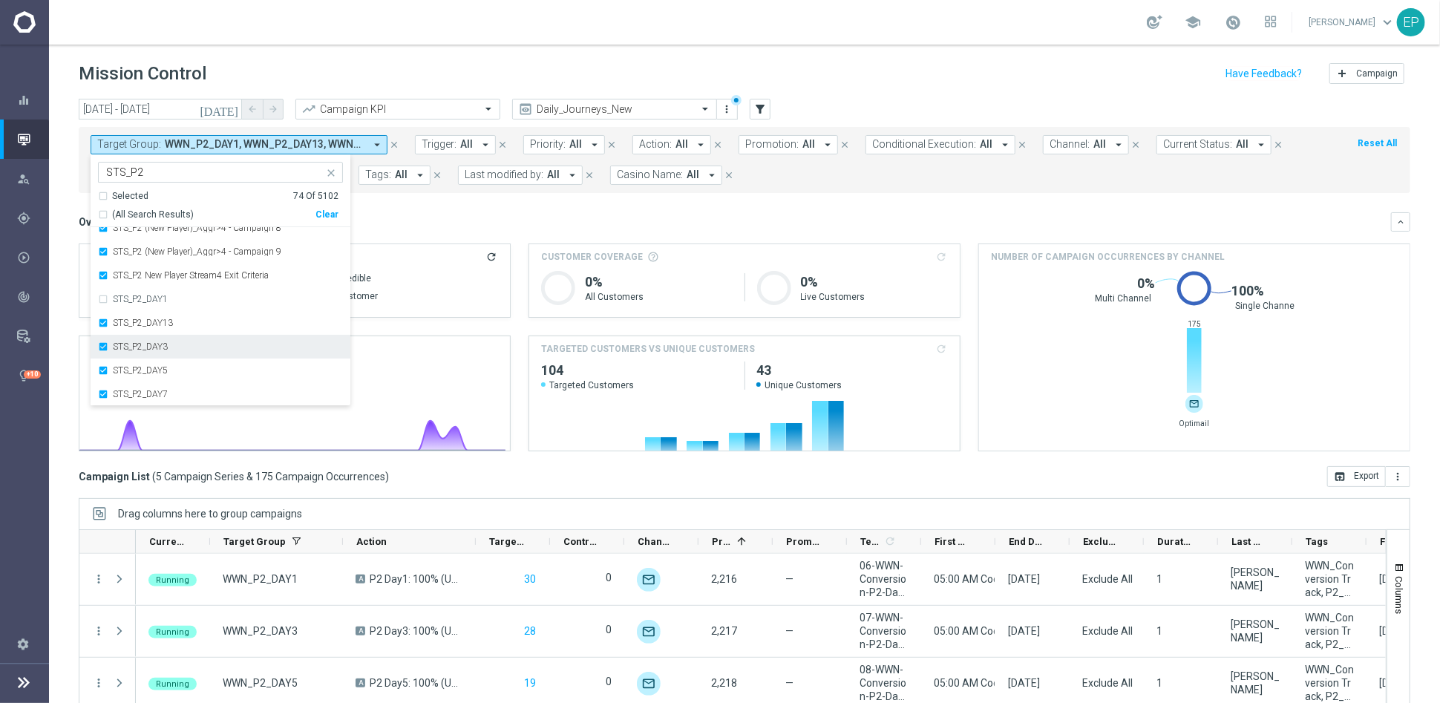
drag, startPoint x: 153, startPoint y: 323, endPoint x: 149, endPoint y: 344, distance: 21.1
click at [153, 325] on label "STS_P2_DAY13" at bounding box center [143, 322] width 60 height 9
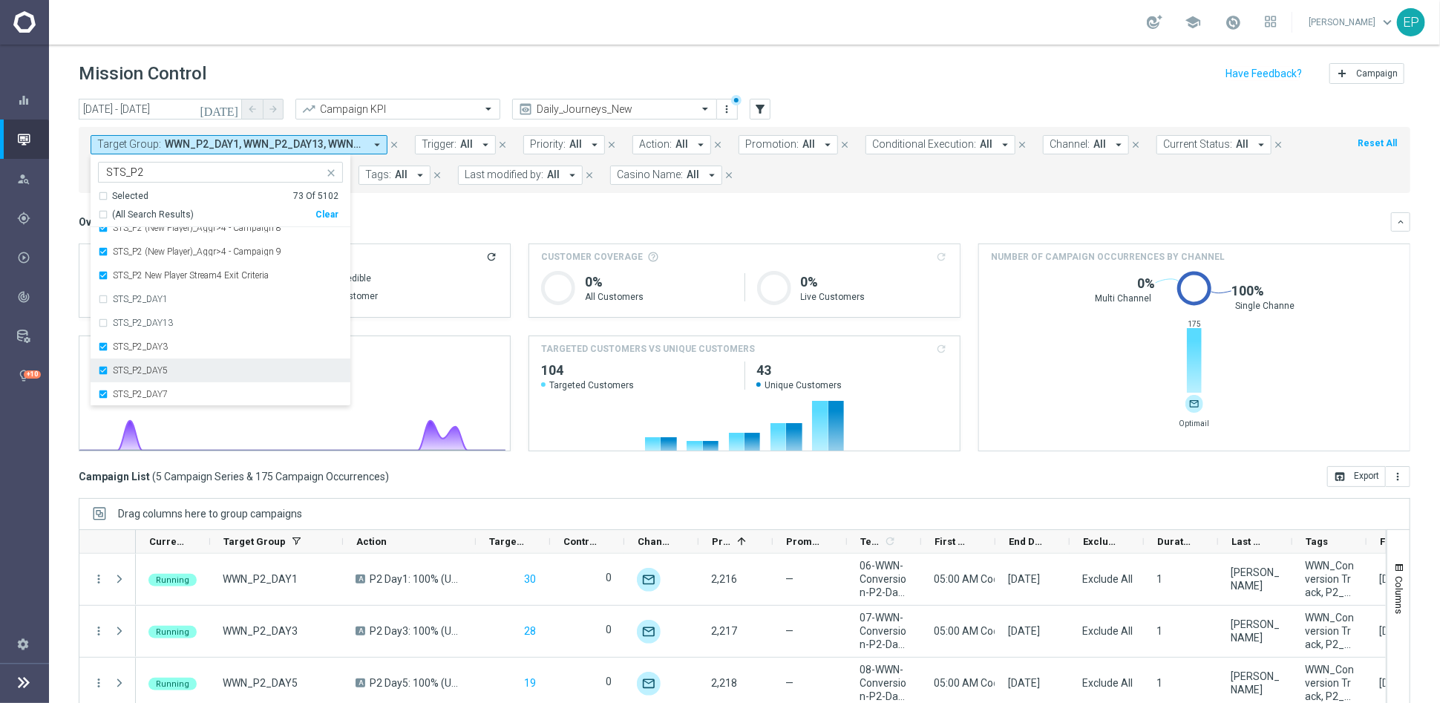
drag, startPoint x: 148, startPoint y: 345, endPoint x: 145, endPoint y: 364, distance: 19.4
click at [148, 346] on label "STS_P2_DAY3" at bounding box center [140, 346] width 55 height 9
click at [143, 372] on label "STS_P2_DAY5" at bounding box center [140, 370] width 55 height 9
click at [142, 387] on div "STS_P2_DAY7" at bounding box center [220, 394] width 245 height 24
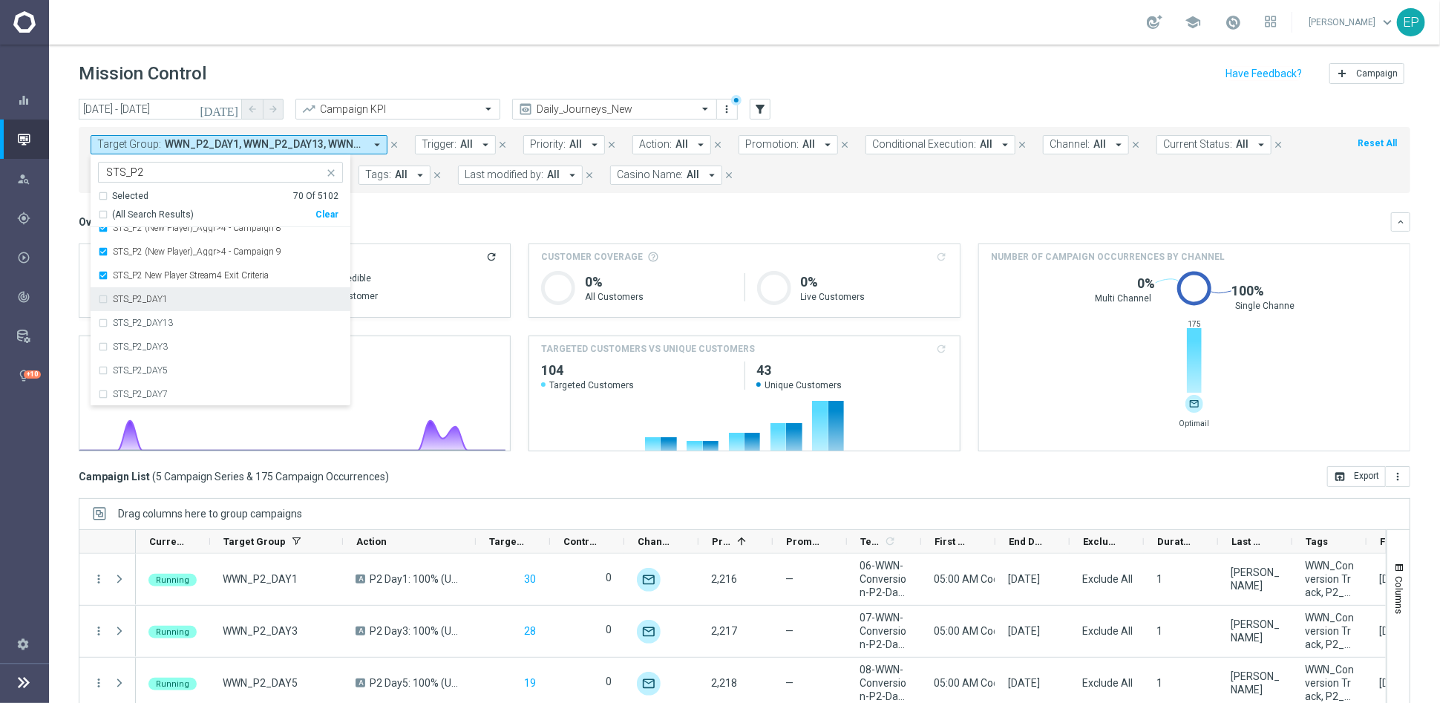
click at [482, 206] on mini-dashboard "Overview: Analysis arrow_drop_down keyboard_arrow_down Increase In Total Deposi…" at bounding box center [744, 329] width 1331 height 273
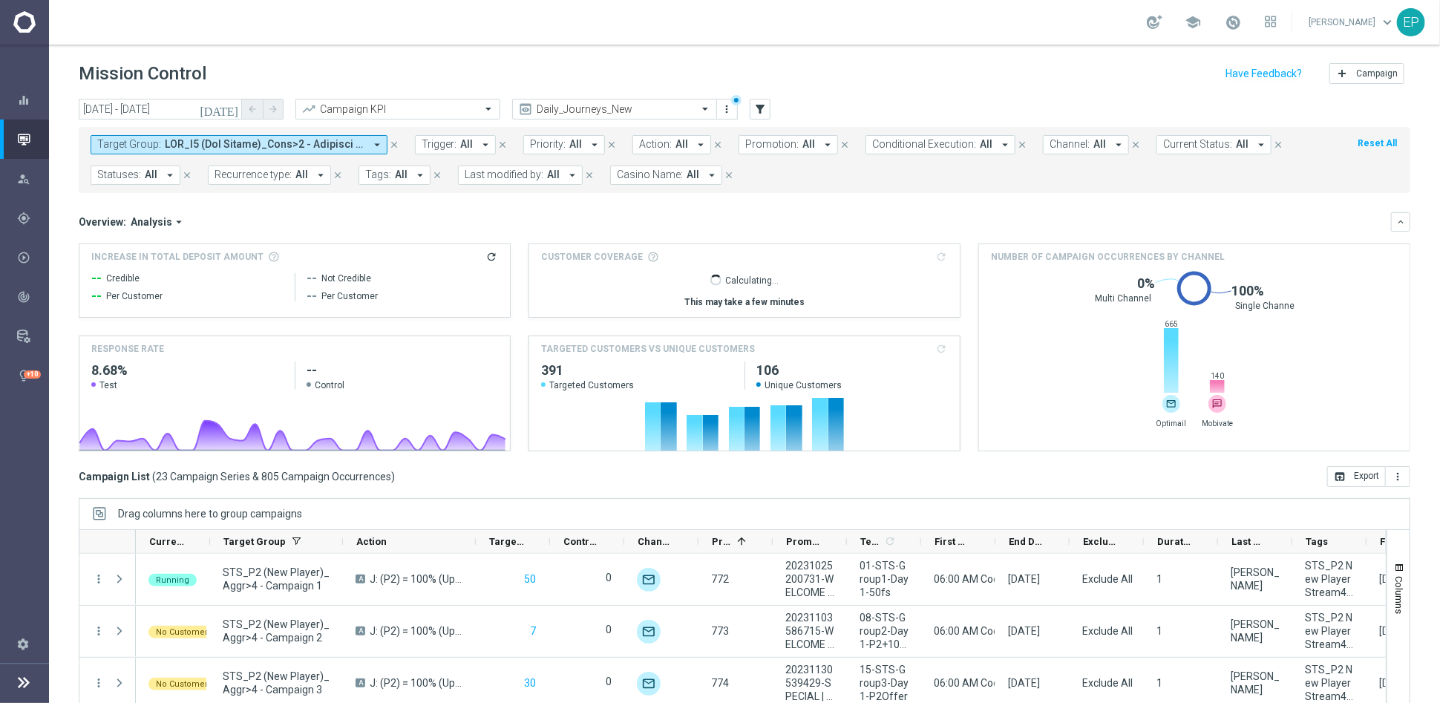
click at [293, 142] on span at bounding box center [265, 144] width 200 height 13
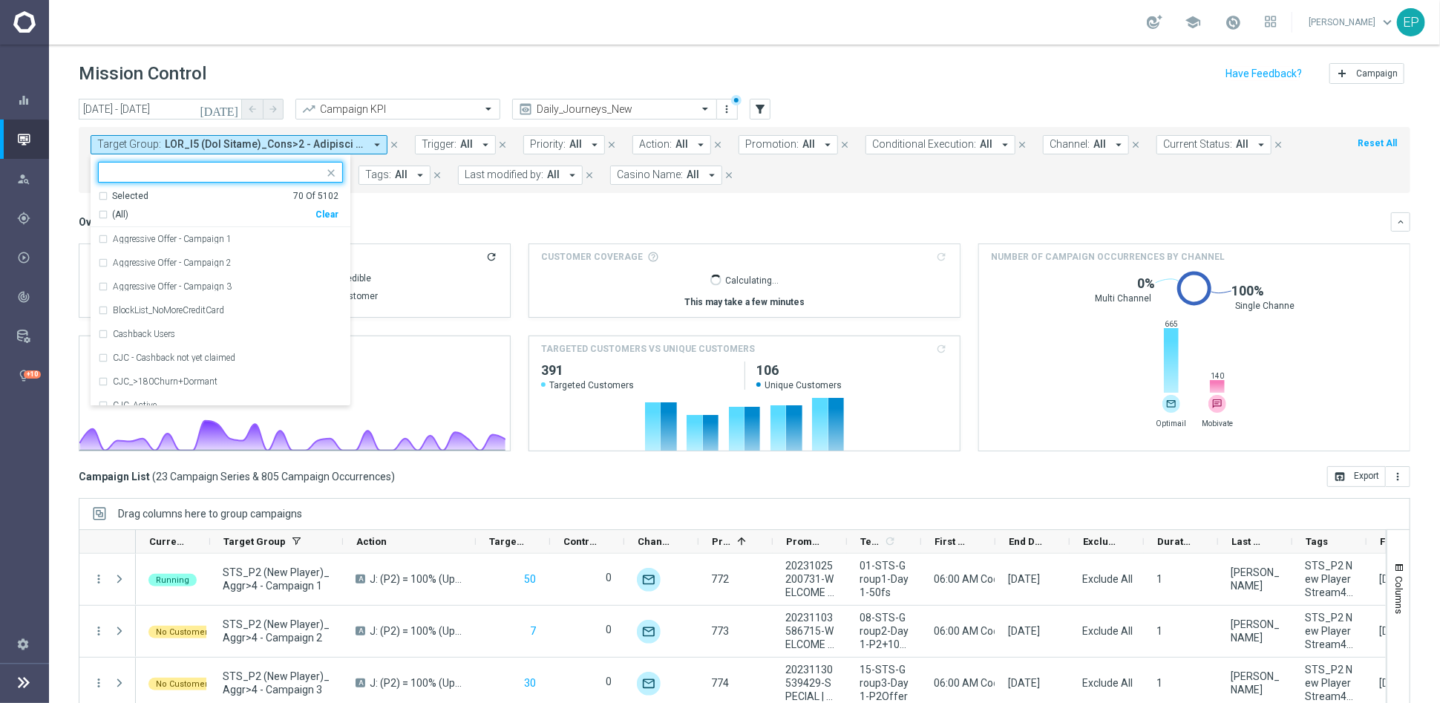
click at [0, 0] on div "Clear" at bounding box center [0, 0] width 0 height 0
click at [275, 179] on div at bounding box center [214, 173] width 220 height 15
paste input "STS_P2"
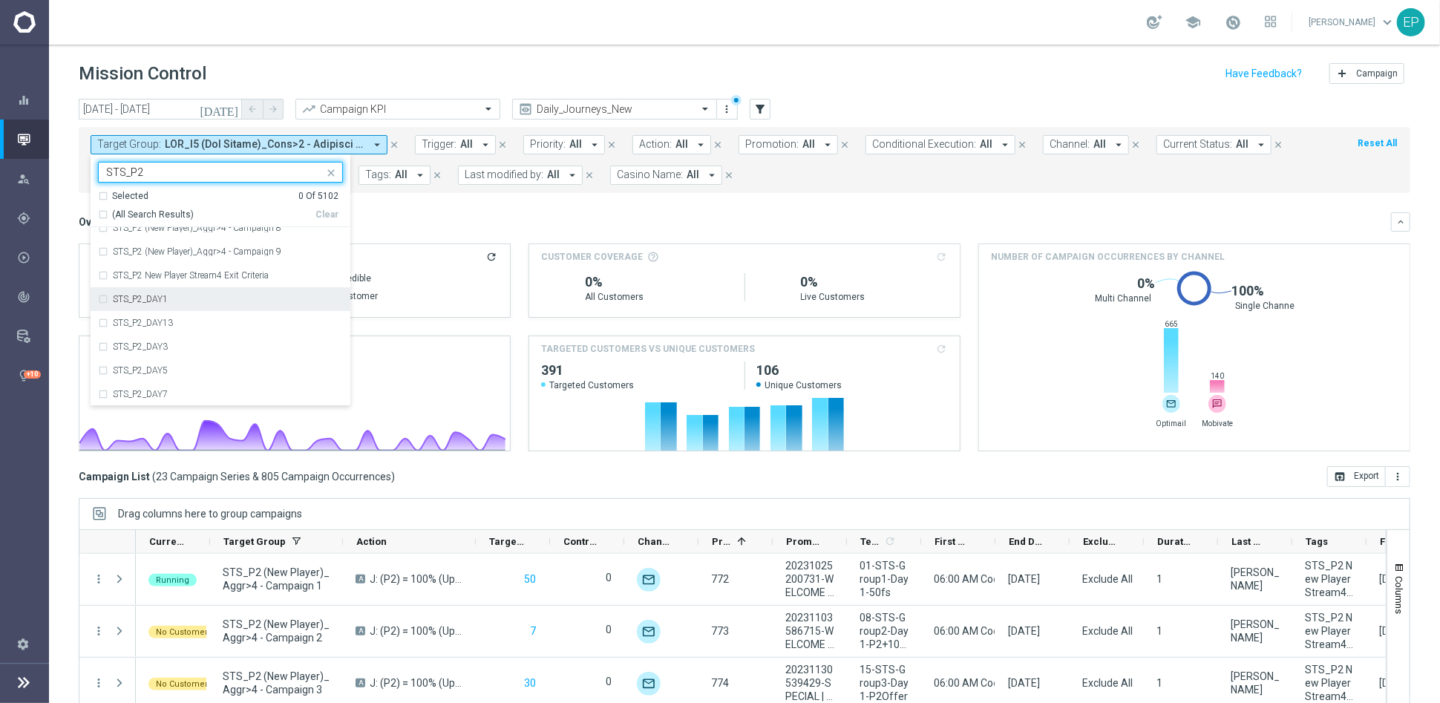
click at [157, 297] on label "STS_P2_DAY1" at bounding box center [140, 299] width 55 height 9
type input "STS_P2"
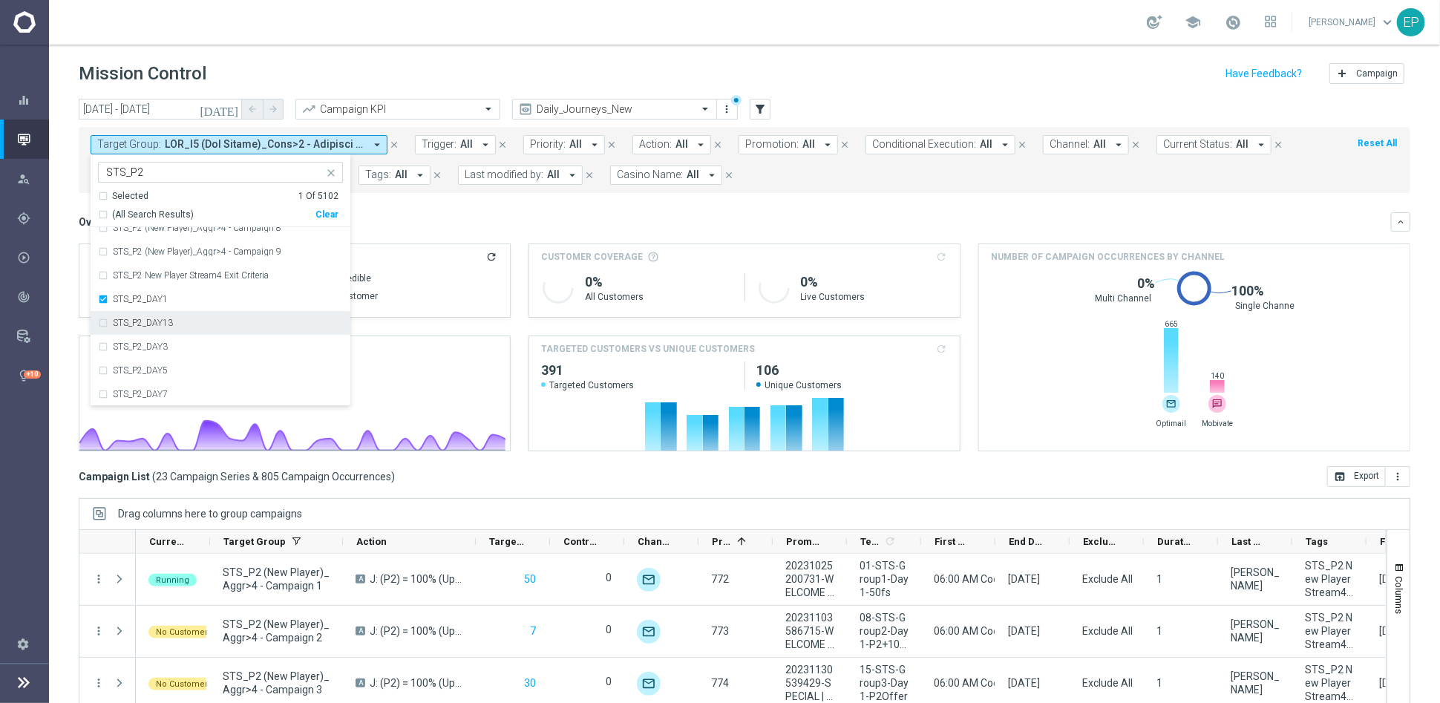
click at [160, 321] on label "STS_P2_DAY13" at bounding box center [143, 322] width 60 height 9
click at [158, 344] on label "STS_P2_DAY3" at bounding box center [140, 346] width 55 height 9
click at [157, 370] on label "STS_P2_DAY5" at bounding box center [140, 370] width 55 height 9
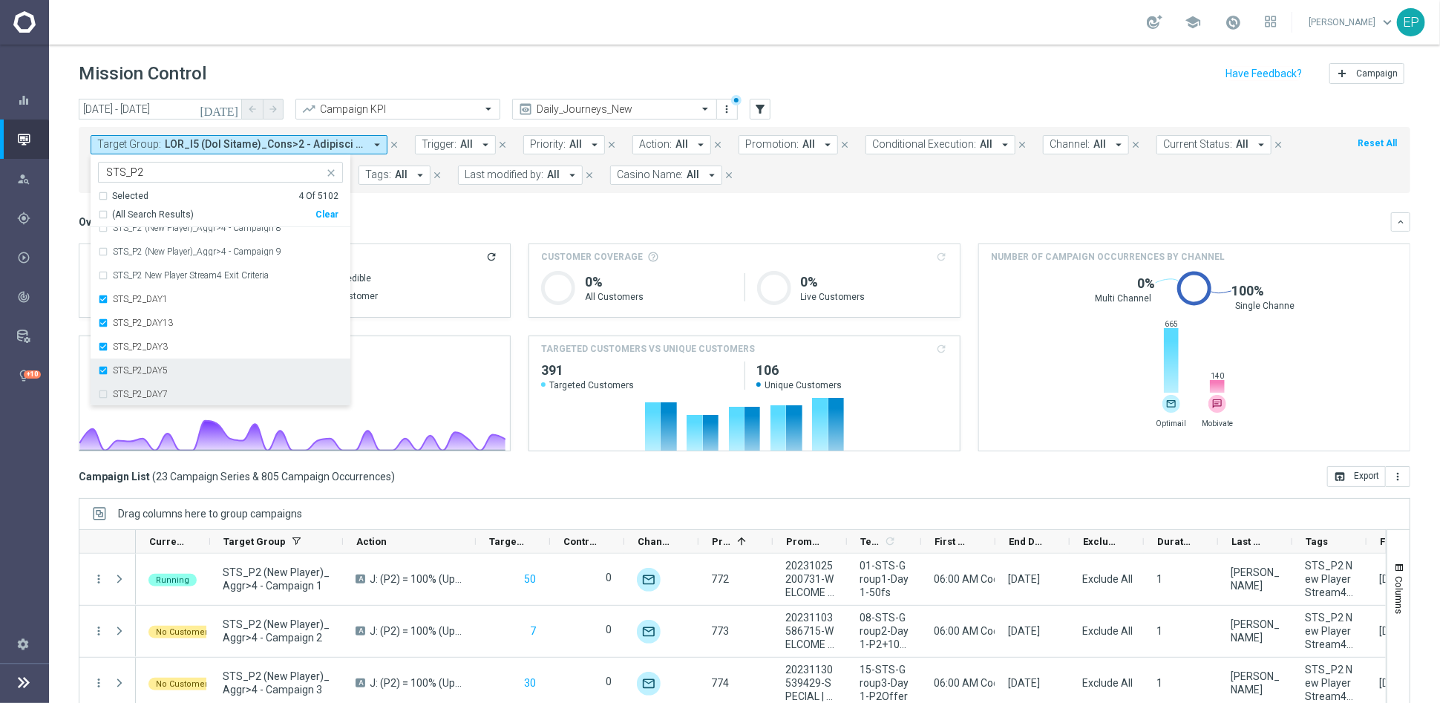
drag, startPoint x: 156, startPoint y: 396, endPoint x: 238, endPoint y: 364, distance: 88.3
click at [157, 396] on label "STS_P2_DAY7" at bounding box center [140, 394] width 55 height 9
click at [523, 209] on mini-dashboard "Overview: Analysis arrow_drop_down keyboard_arrow_down Increase In Total Deposi…" at bounding box center [744, 329] width 1331 height 273
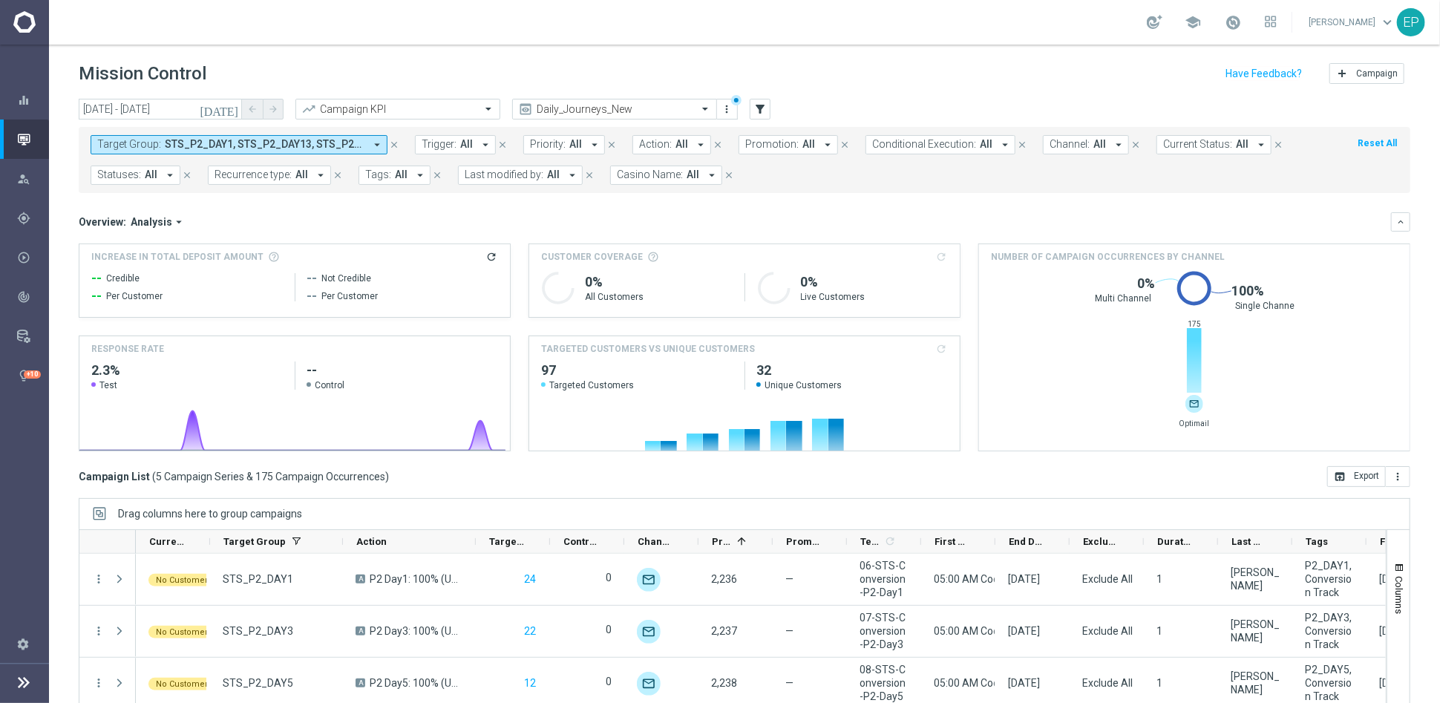
click at [306, 148] on span "STS_P2_DAY1, STS_P2_DAY13, STS_P2_DAY3, STS_P2_DAY5, STS_P2_DAY7" at bounding box center [265, 144] width 200 height 13
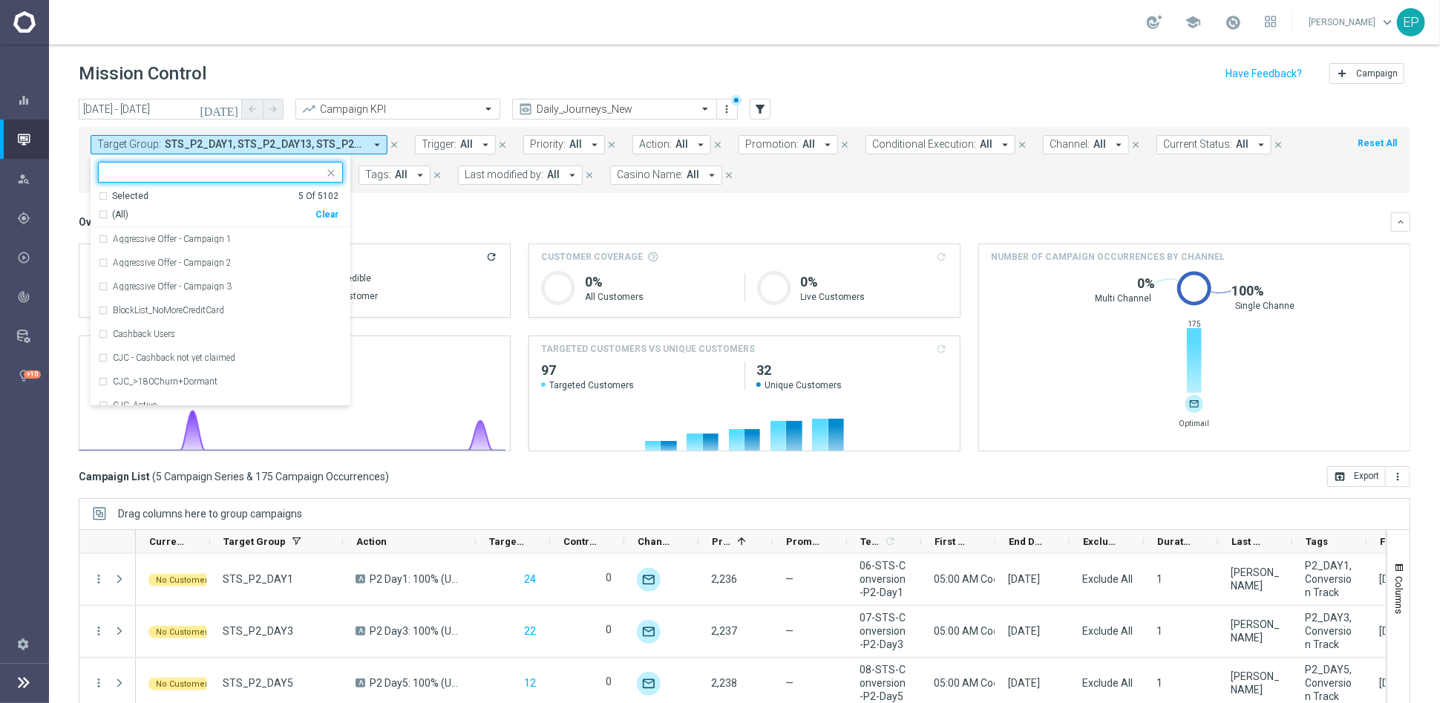
click at [0, 0] on div "Clear" at bounding box center [0, 0] width 0 height 0
click at [208, 169] on input "text" at bounding box center [214, 172] width 217 height 13
click at [150, 211] on span "(All Search Results)" at bounding box center [153, 215] width 82 height 13
type input "KJ_P2"
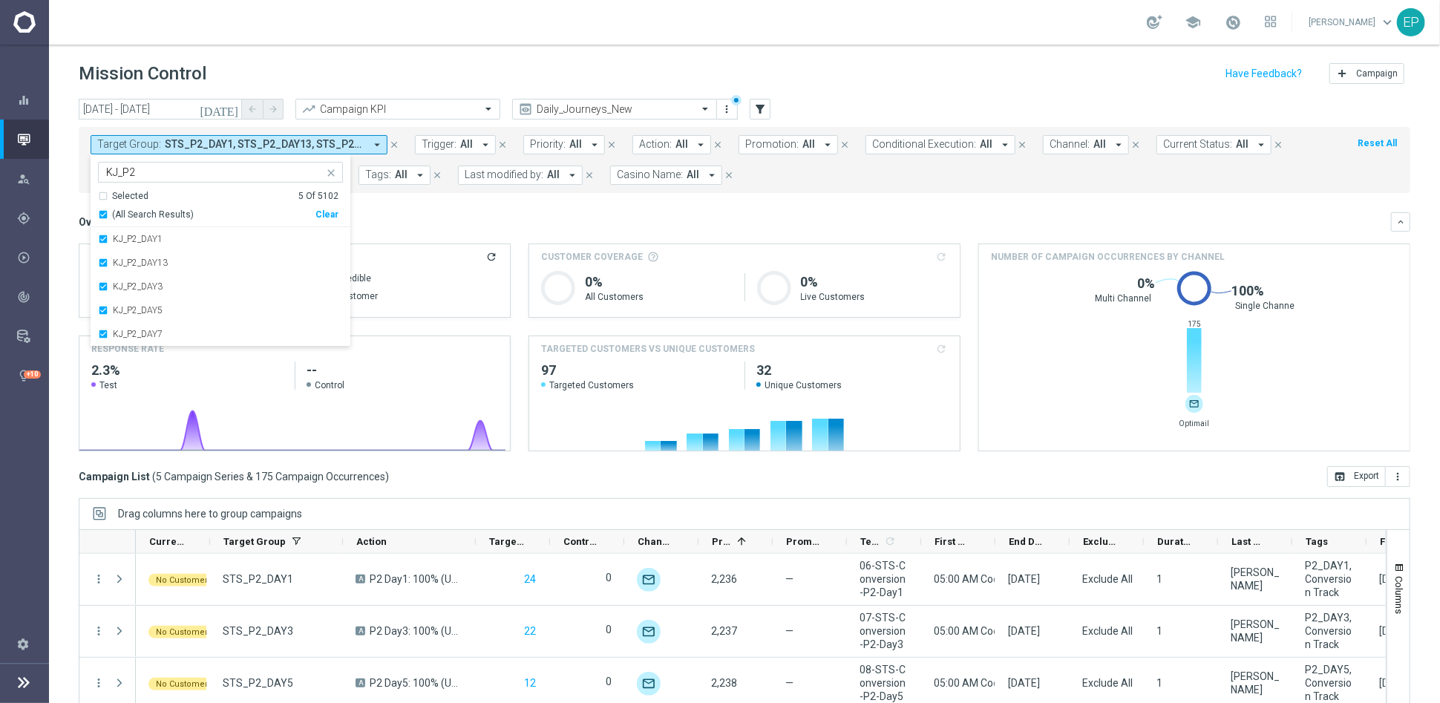
click at [452, 206] on mini-dashboard "Overview: Analysis arrow_drop_down keyboard_arrow_down Increase In Total Deposi…" at bounding box center [744, 329] width 1331 height 273
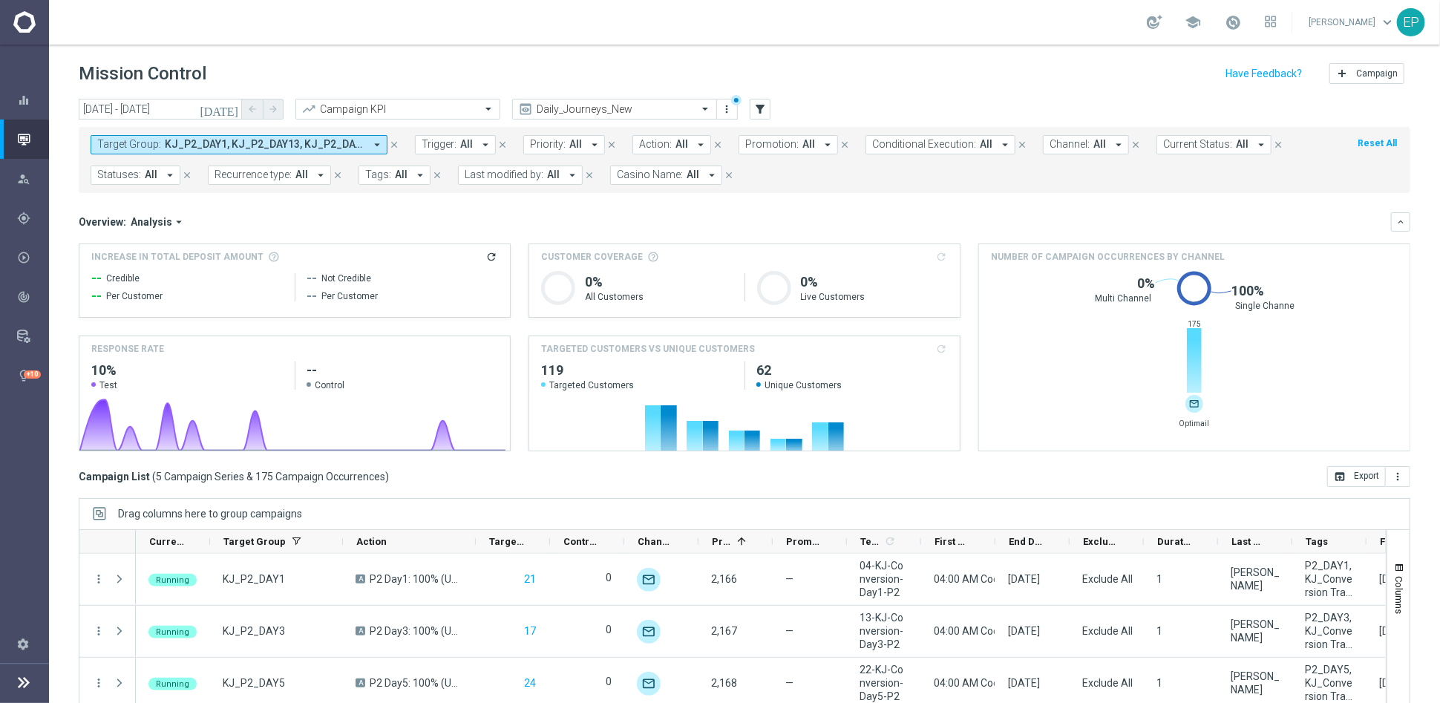
click at [214, 144] on span "KJ_P2_DAY1, KJ_P2_DAY13, KJ_P2_DAY3, KJ_P2_DAY5, KJ_P2_DAY7" at bounding box center [265, 144] width 200 height 13
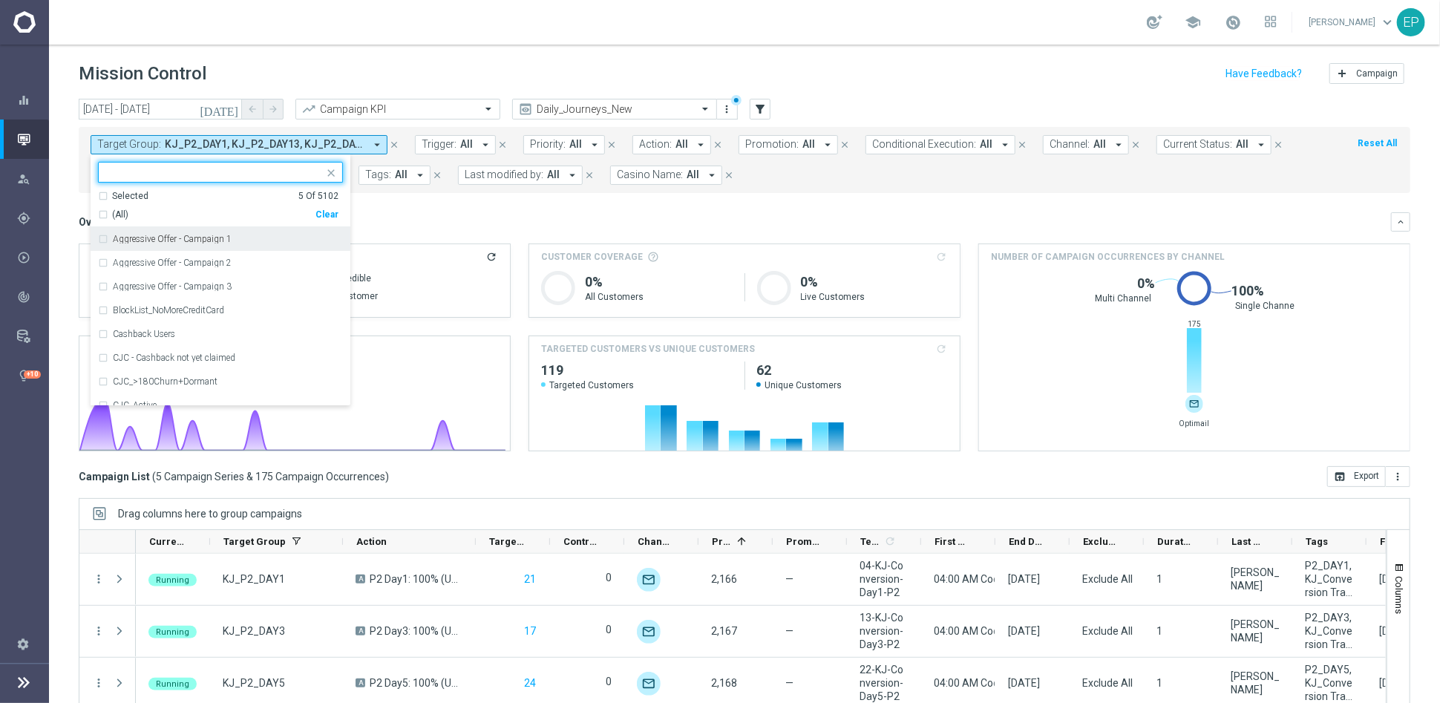
click at [0, 0] on div "Clear" at bounding box center [0, 0] width 0 height 0
click at [156, 166] on input "text" at bounding box center [214, 172] width 217 height 13
click at [165, 212] on span "(All Search Results)" at bounding box center [153, 215] width 82 height 13
type input "KJN_P2"
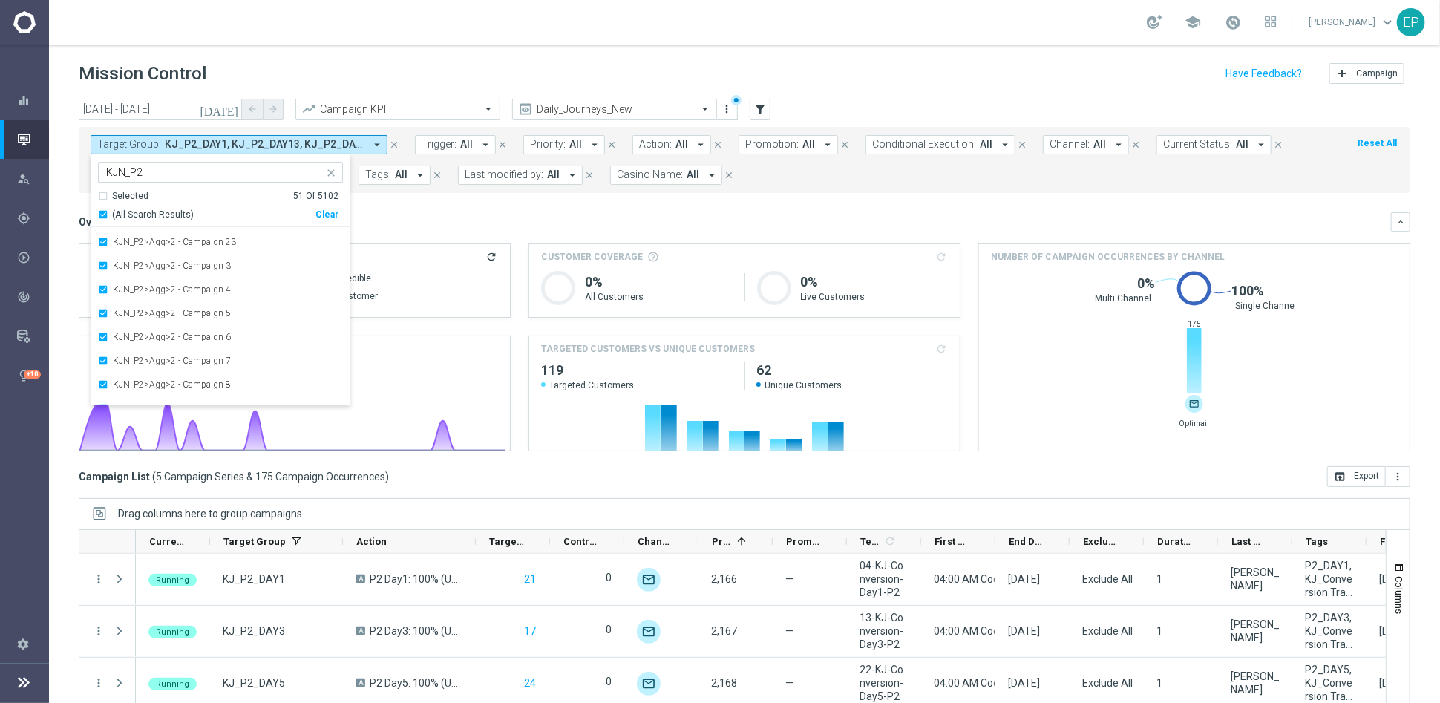
scroll to position [1032, 0]
drag, startPoint x: 447, startPoint y: 217, endPoint x: 481, endPoint y: 224, distance: 34.8
click at [447, 217] on div "Overview: Analysis arrow_drop_down" at bounding box center [735, 221] width 1312 height 13
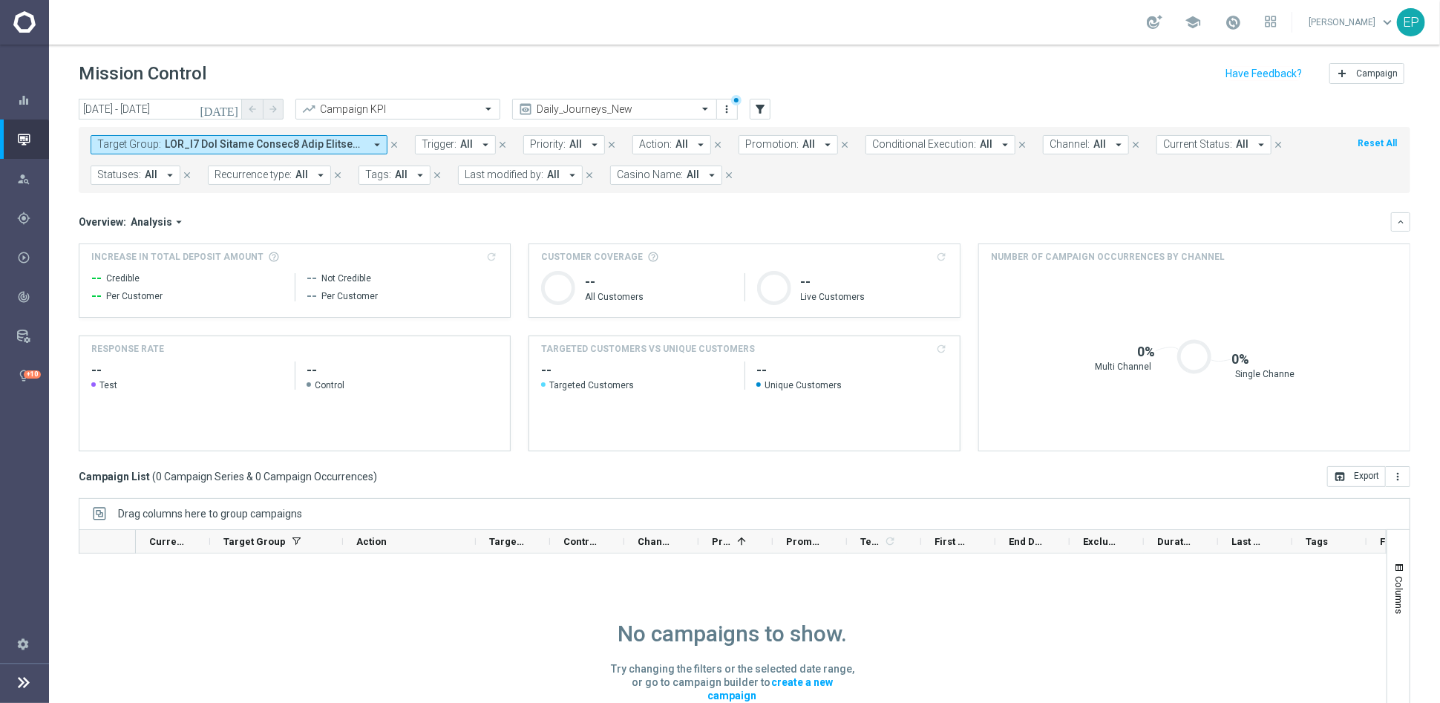
drag, startPoint x: 289, startPoint y: 138, endPoint x: 292, endPoint y: 151, distance: 13.1
click at [289, 138] on span at bounding box center [265, 144] width 200 height 13
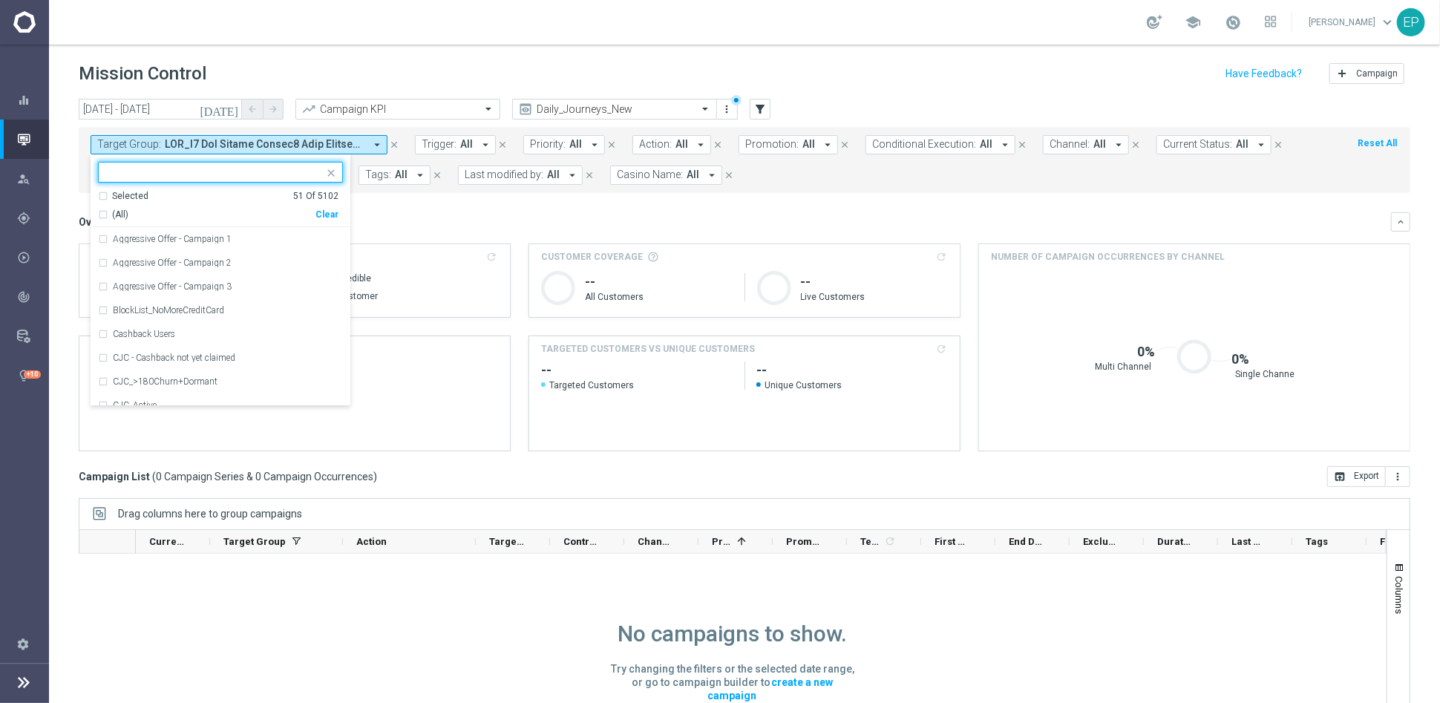
click at [505, 215] on div "Overview: Analysis arrow_drop_down" at bounding box center [735, 221] width 1312 height 13
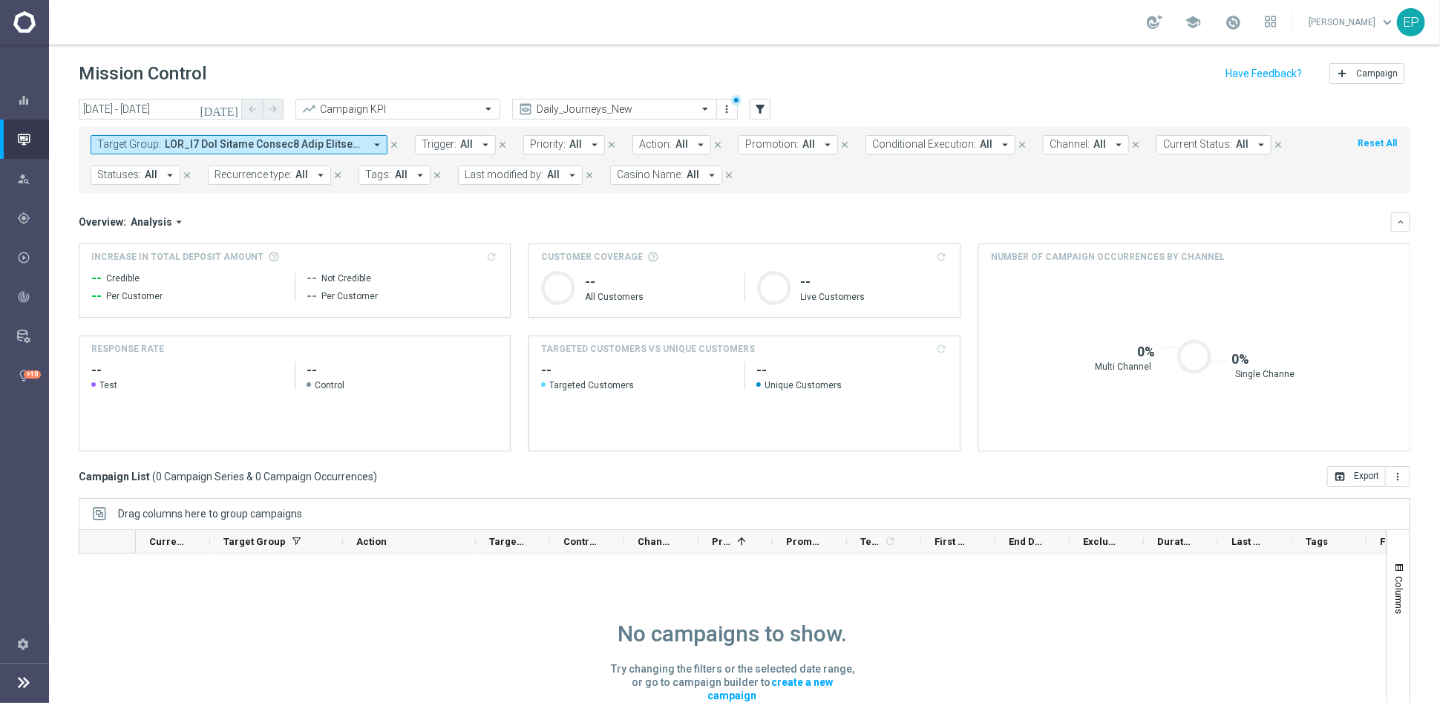
click at [300, 148] on span at bounding box center [265, 144] width 200 height 13
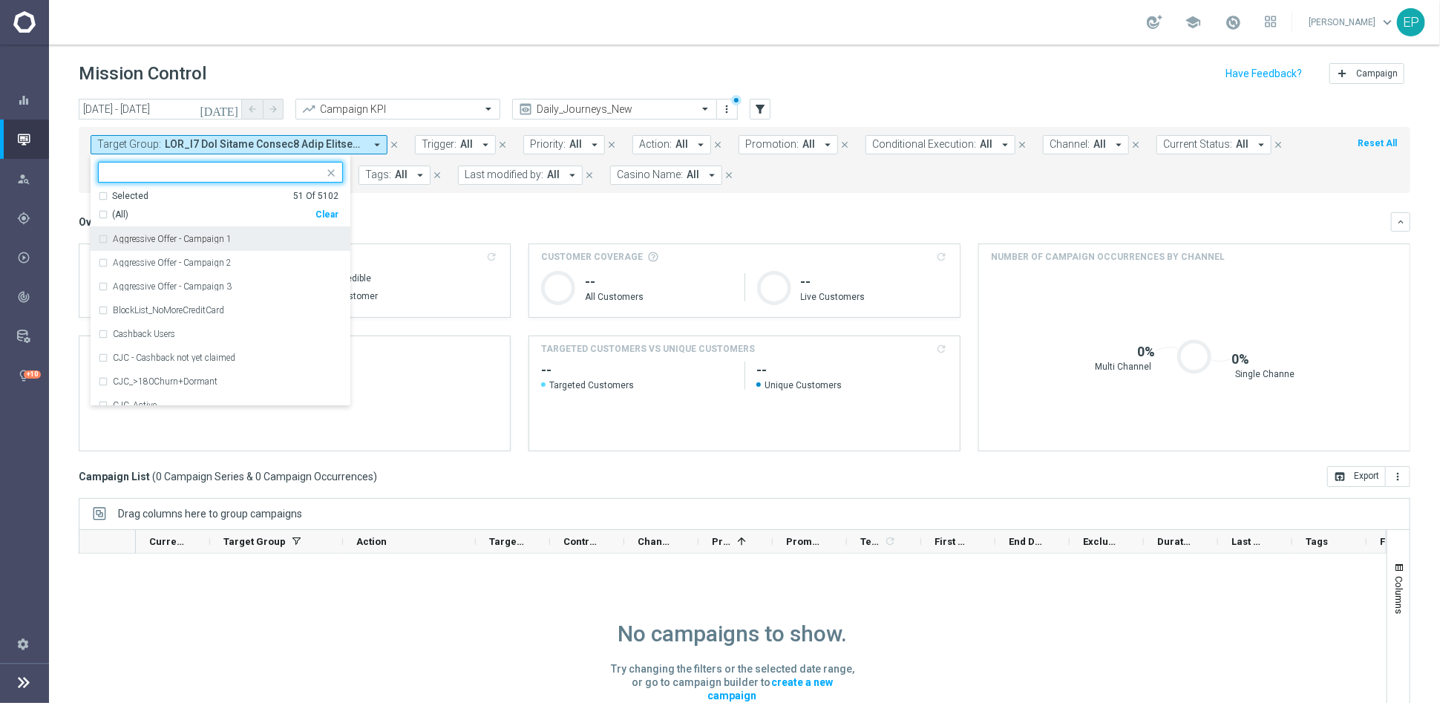
click at [0, 0] on div "Clear" at bounding box center [0, 0] width 0 height 0
click at [228, 174] on input "text" at bounding box center [214, 172] width 217 height 13
click at [111, 209] on div "(All Search Results)" at bounding box center [206, 215] width 217 height 13
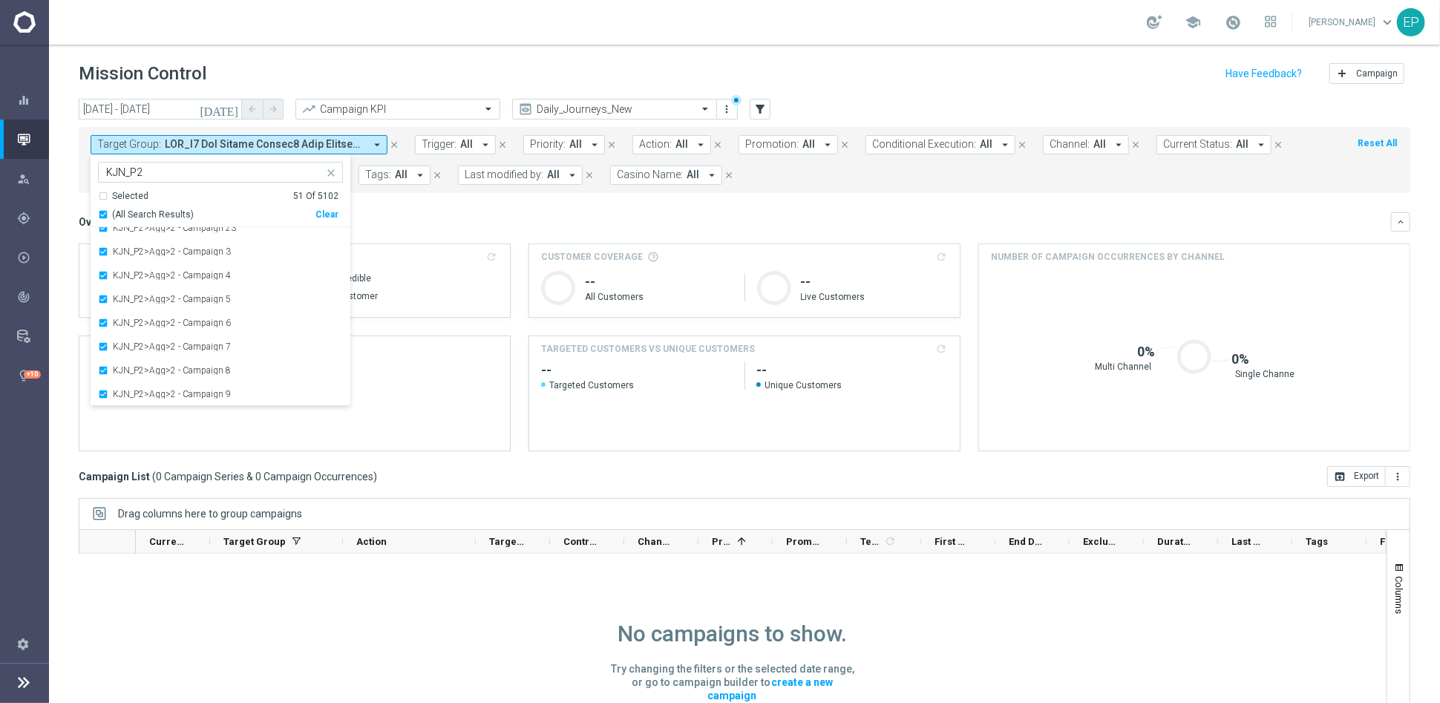
click at [130, 173] on input "KJN_P2" at bounding box center [214, 172] width 217 height 13
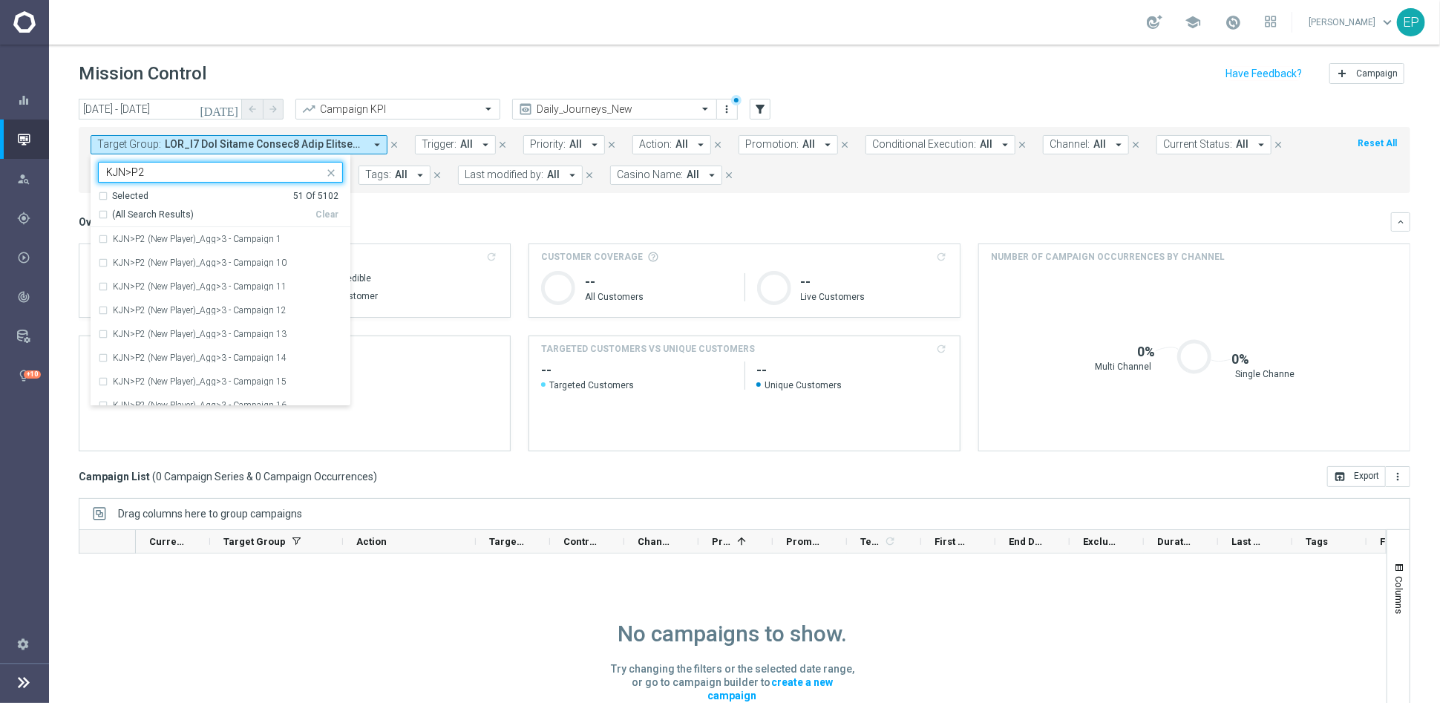
click at [165, 210] on span "(All Search Results)" at bounding box center [153, 215] width 82 height 13
type input "KJN>P2"
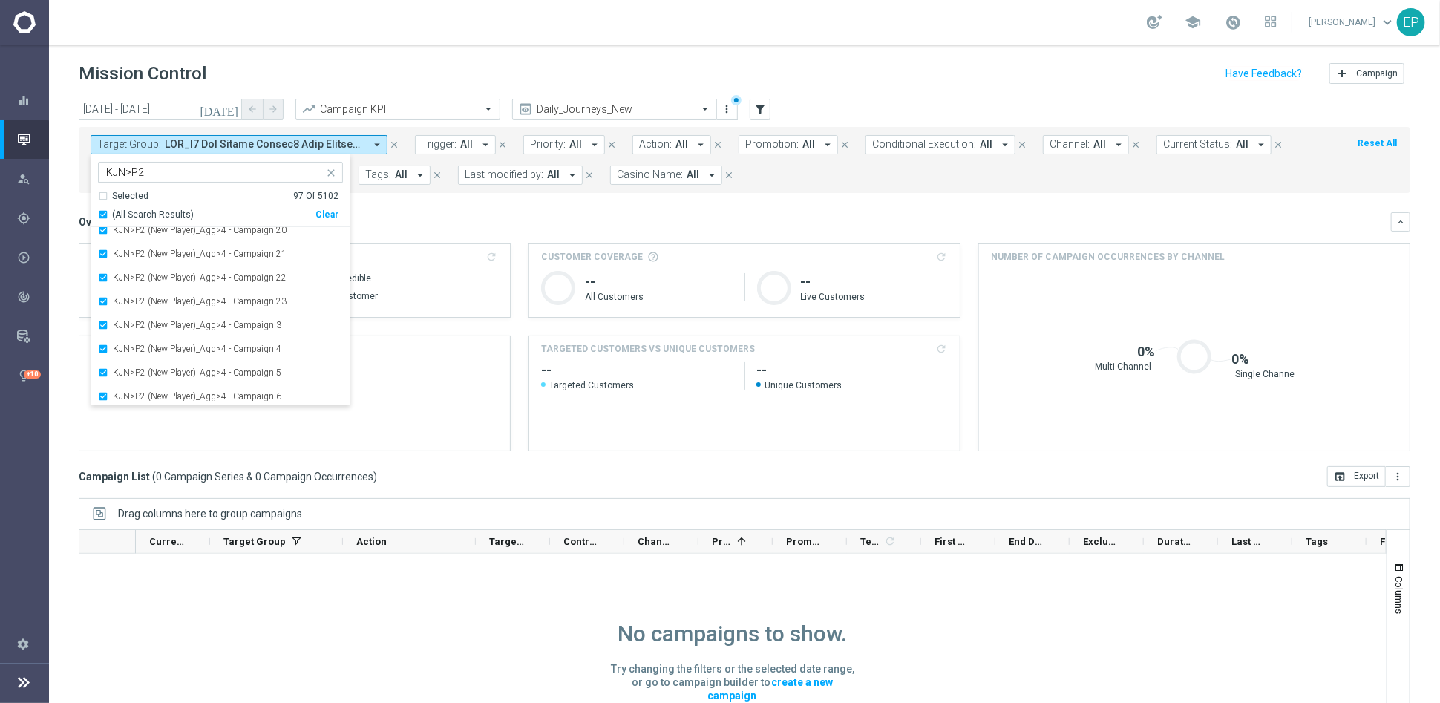
scroll to position [913, 0]
drag, startPoint x: 482, startPoint y: 217, endPoint x: 499, endPoint y: 218, distance: 16.3
click at [484, 217] on div "Overview: Analysis arrow_drop_down" at bounding box center [735, 221] width 1312 height 13
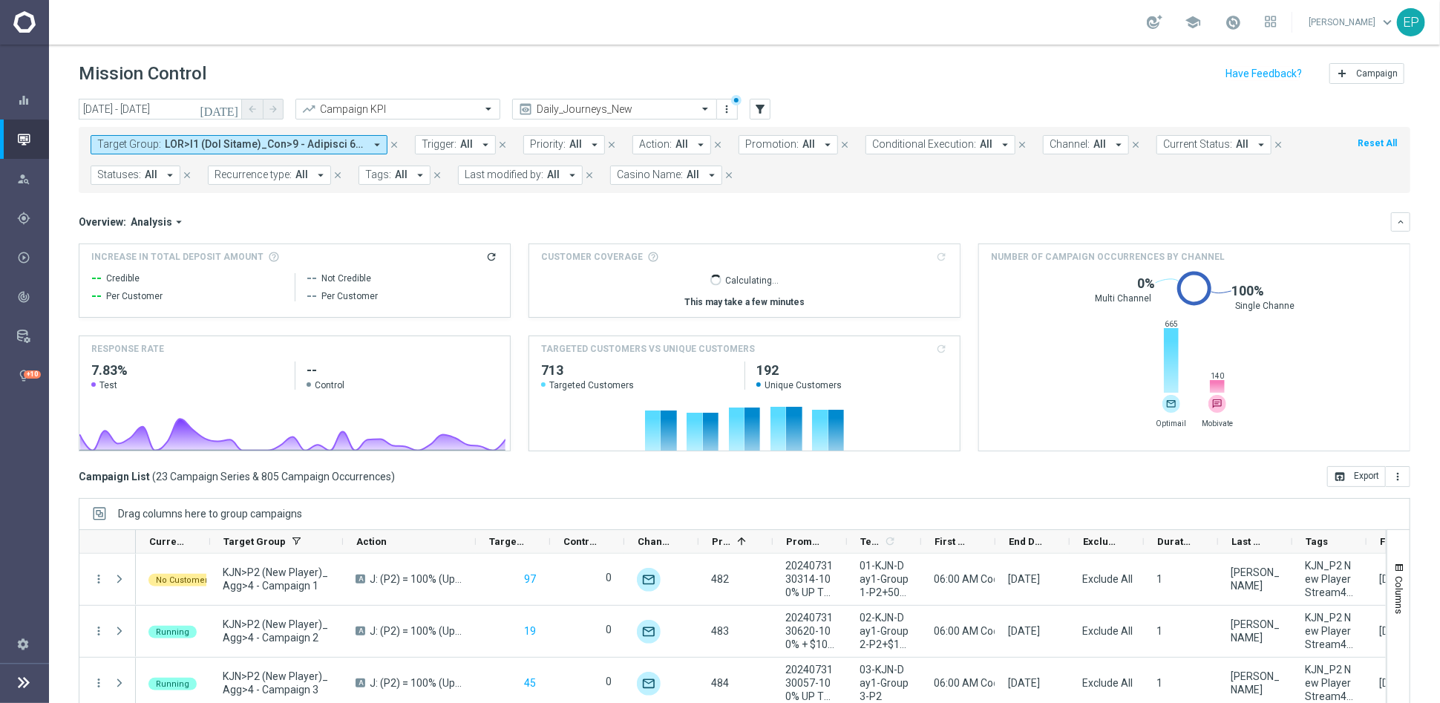
click at [342, 141] on span at bounding box center [265, 144] width 200 height 13
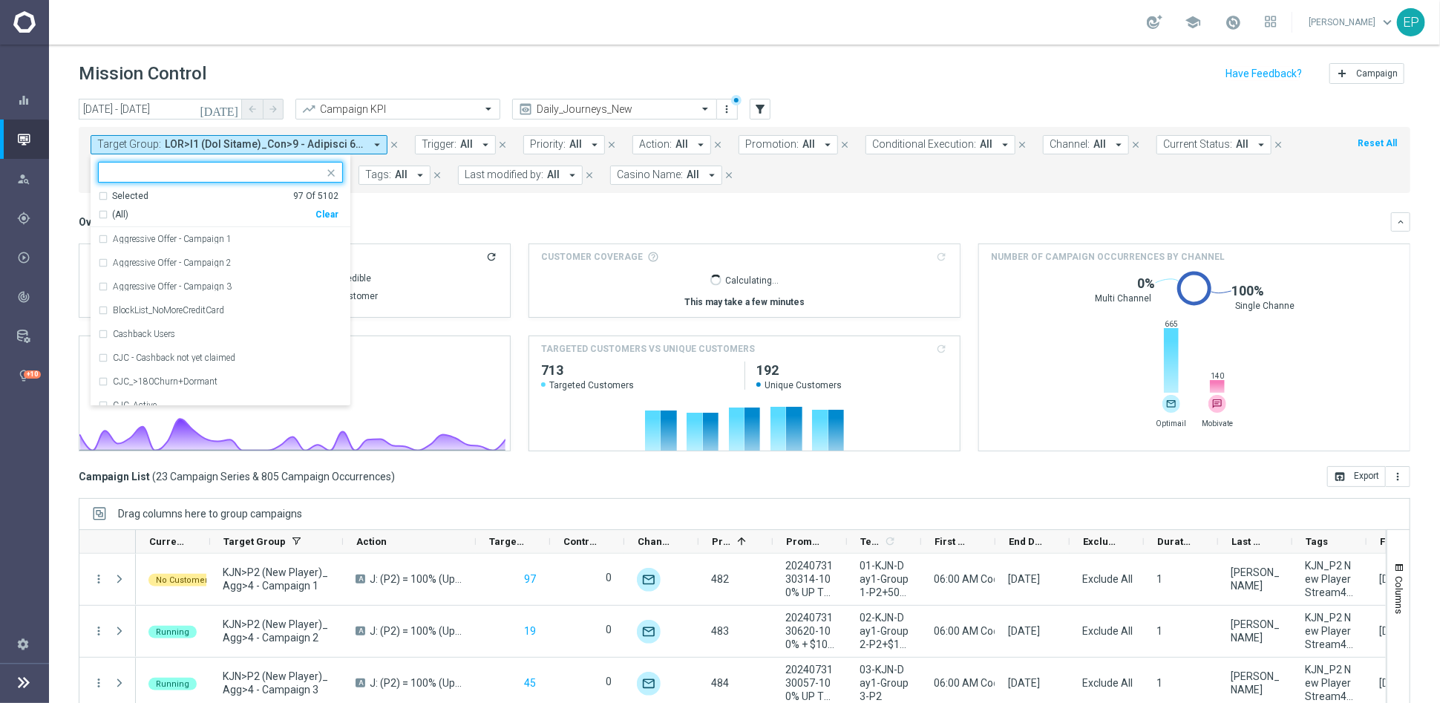
click at [0, 0] on div "Clear" at bounding box center [0, 0] width 0 height 0
click at [238, 170] on input "text" at bounding box center [214, 172] width 217 height 13
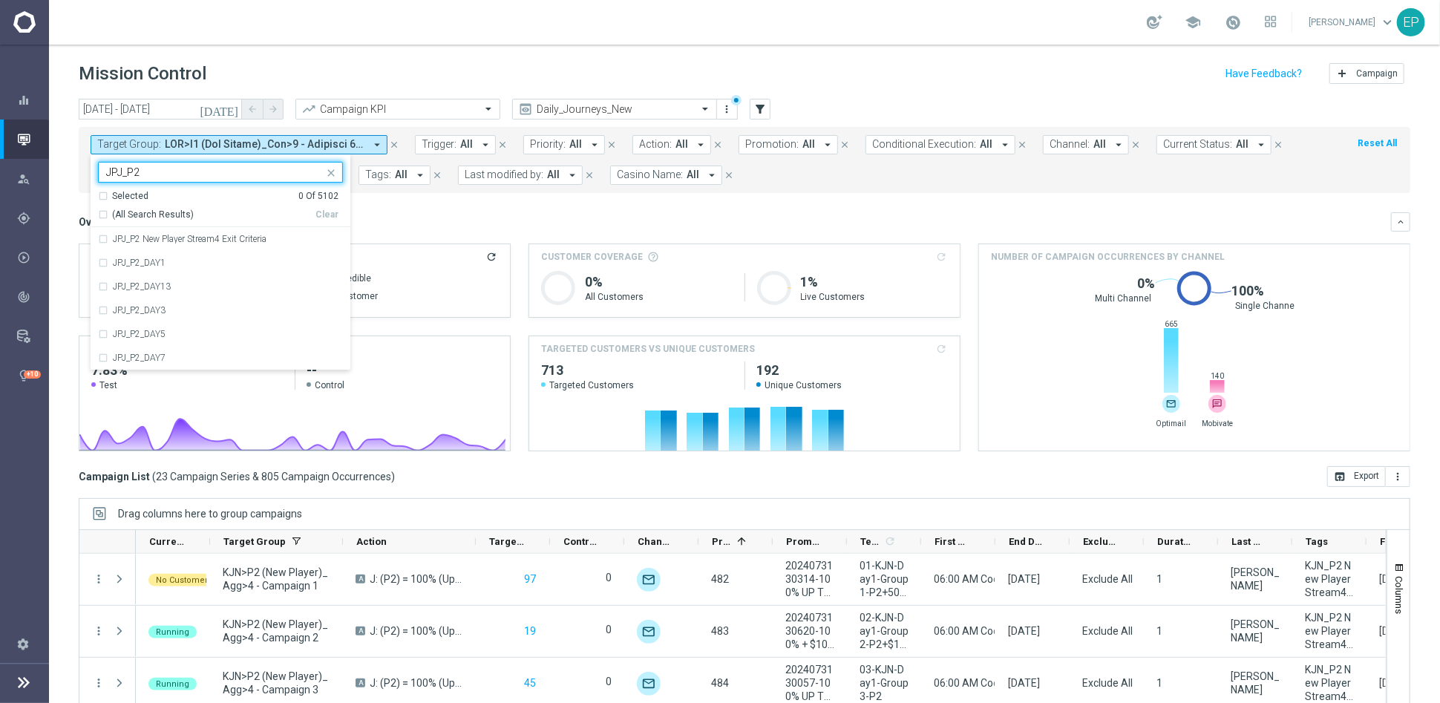
click at [161, 209] on span "(All Search Results)" at bounding box center [153, 215] width 82 height 13
type input "JPJ_P2"
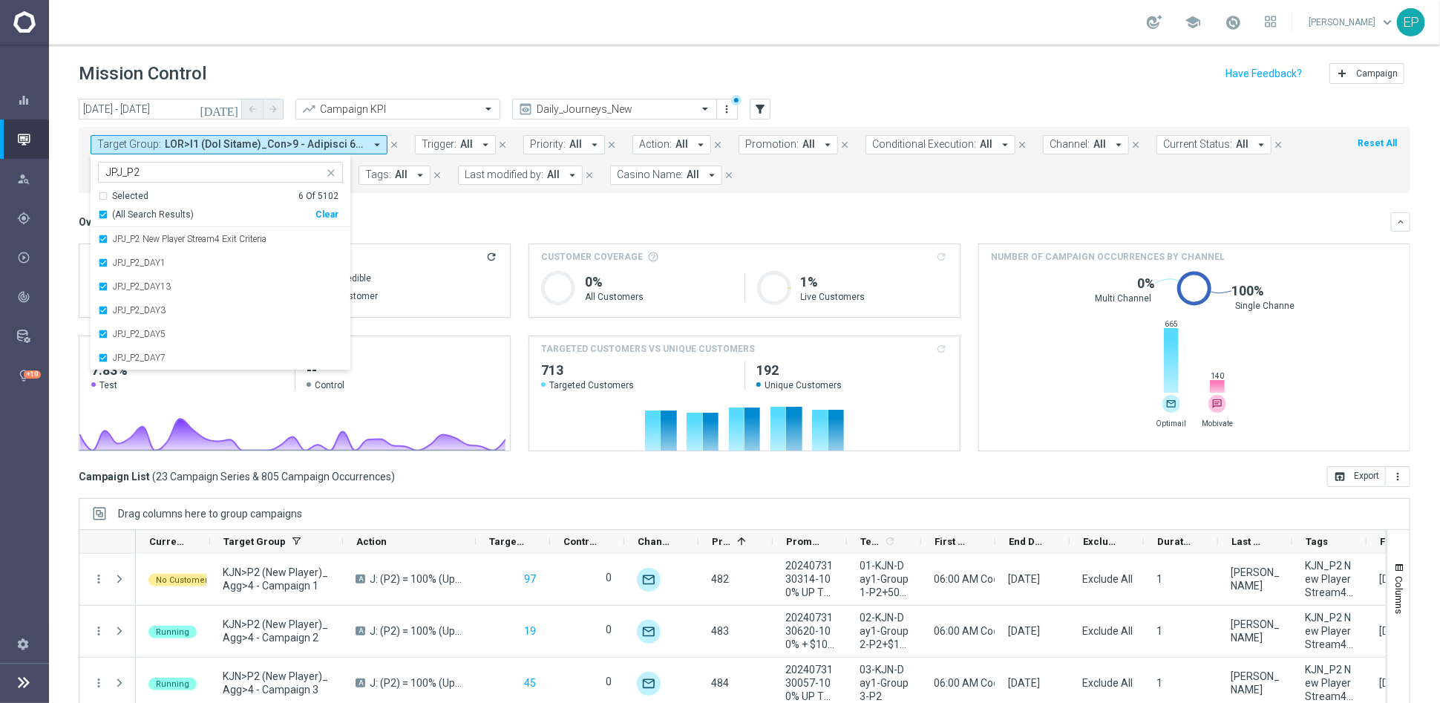
click at [454, 208] on mini-dashboard "Overview: Analysis arrow_drop_down keyboard_arrow_down Increase In Total Deposi…" at bounding box center [744, 329] width 1331 height 273
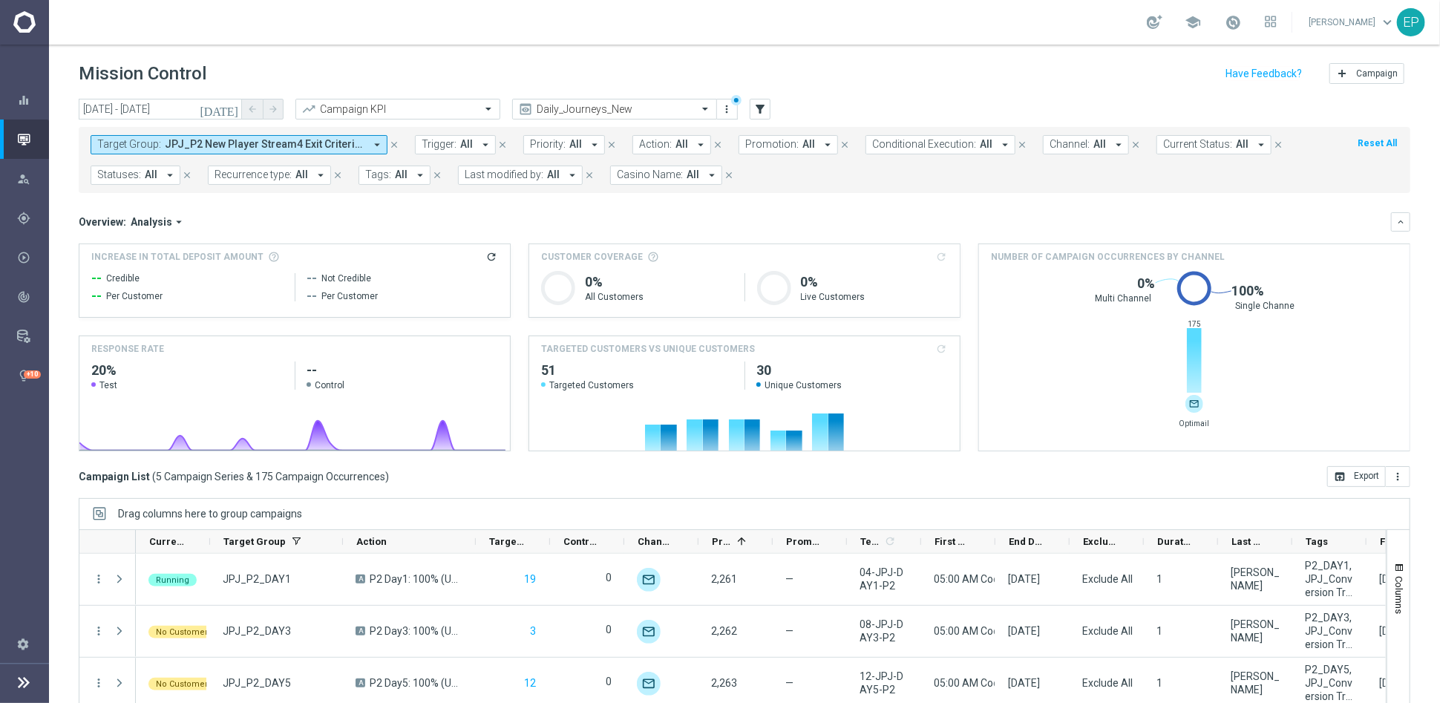
click at [217, 145] on span "JPJ_P2 New Player Stream4 Exit Criteria, JPJ_P2_DAY1, JPJ_P2_DAY13, JPJ_P2_DAY3…" at bounding box center [265, 144] width 200 height 13
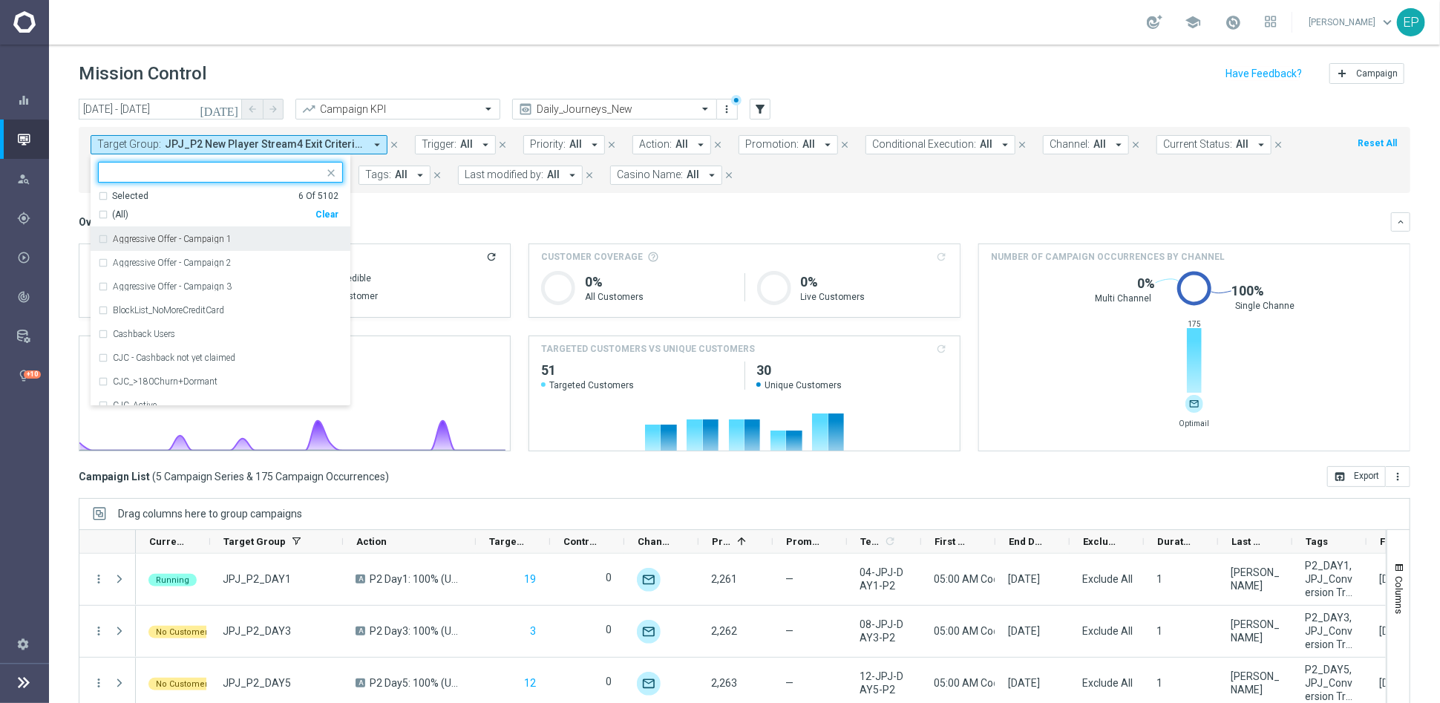
click at [0, 0] on div "Clear" at bounding box center [0, 0] width 0 height 0
click at [154, 175] on input "text" at bounding box center [214, 172] width 217 height 13
click at [139, 207] on div "(All Search Results) Clear" at bounding box center [218, 212] width 240 height 19
click at [132, 212] on span "(All Search Results)" at bounding box center [153, 215] width 82 height 13
type input "JPJ>P2"
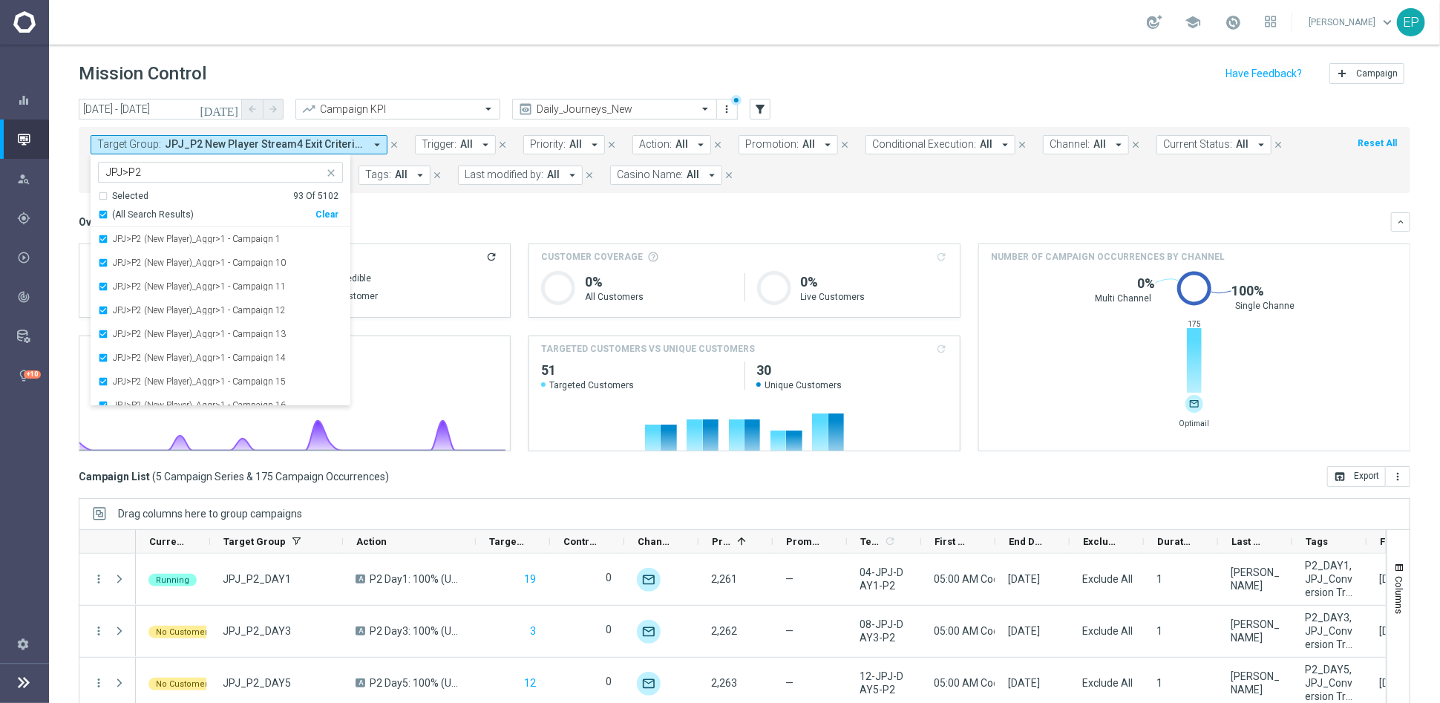
click at [470, 205] on mini-dashboard "Overview: Analysis arrow_drop_down keyboard_arrow_down Increase In Total Deposi…" at bounding box center [744, 329] width 1331 height 273
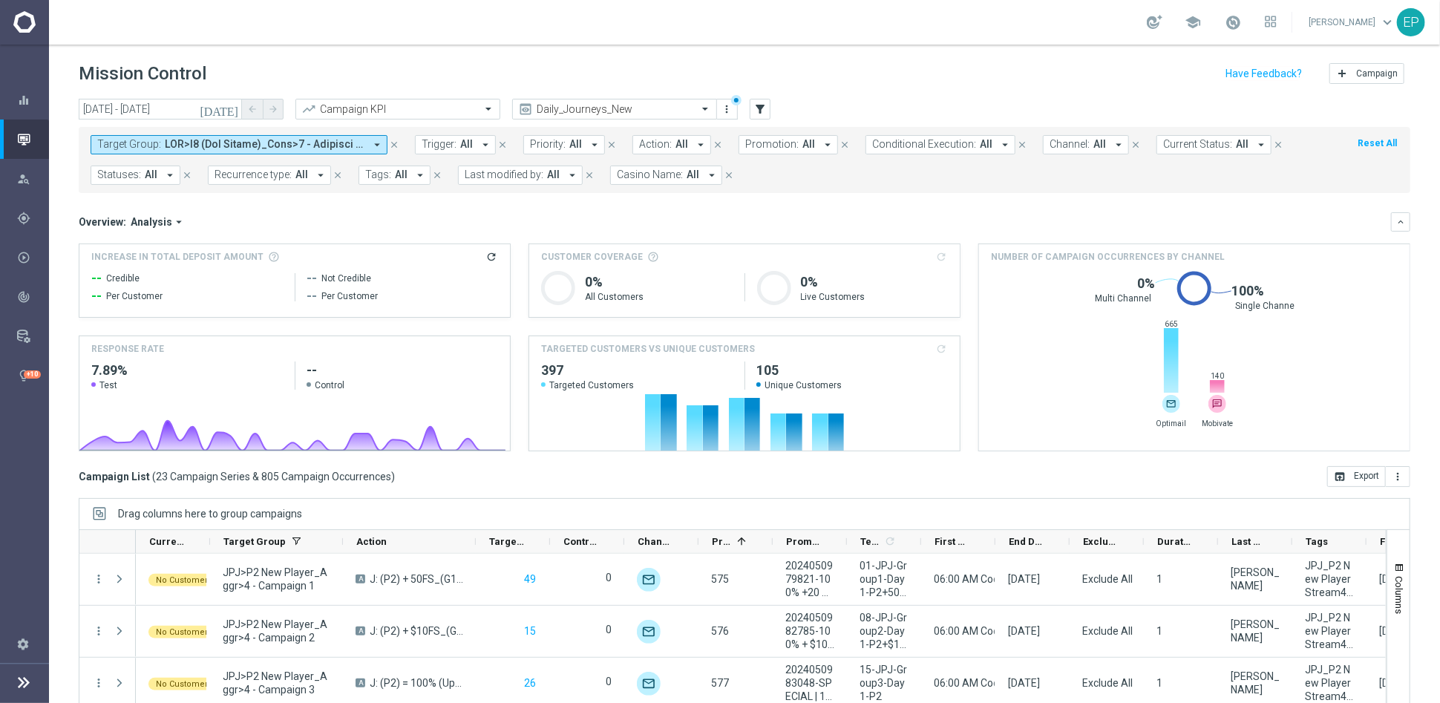
click at [283, 142] on span at bounding box center [265, 144] width 200 height 13
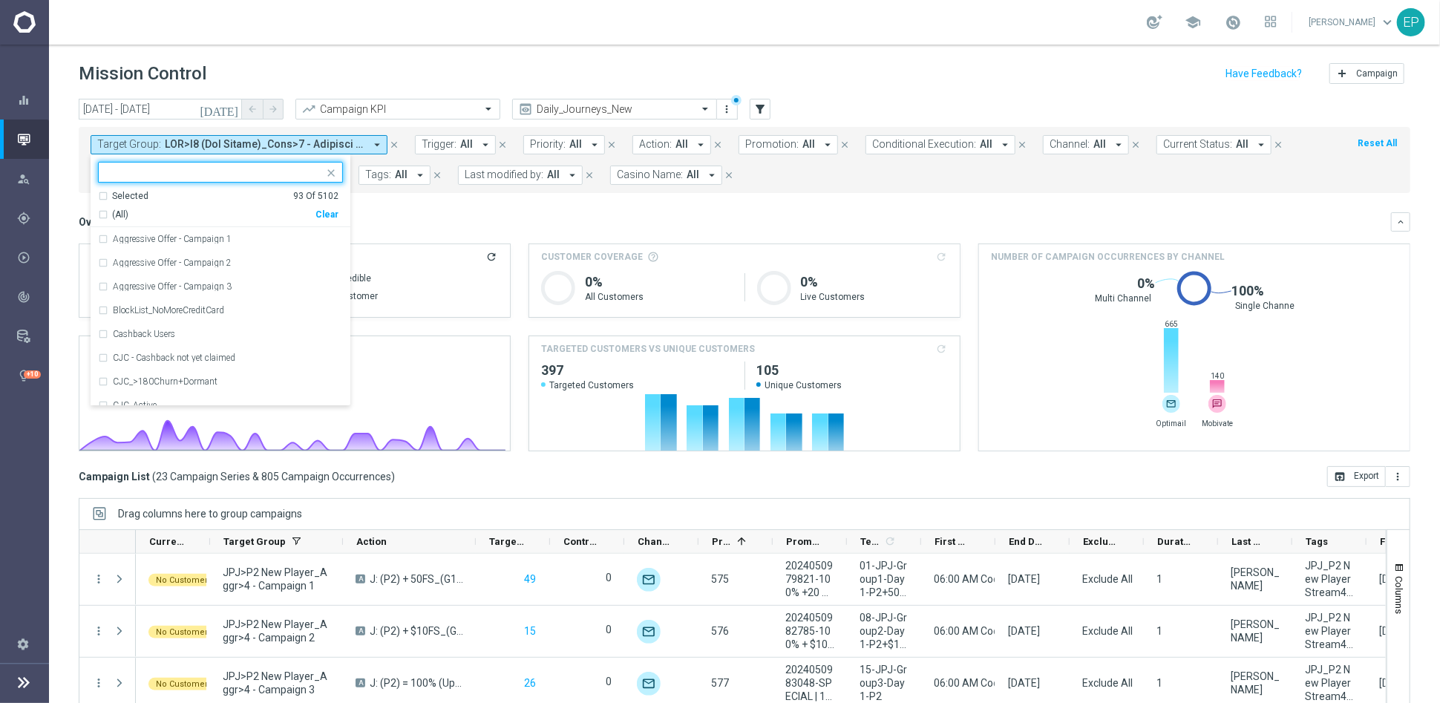
click at [0, 0] on div "Clear" at bounding box center [0, 0] width 0 height 0
click at [245, 170] on input "text" at bounding box center [214, 172] width 217 height 13
drag, startPoint x: 133, startPoint y: 207, endPoint x: 170, endPoint y: 205, distance: 37.2
click at [134, 207] on div "(All Search Results) Clear" at bounding box center [218, 212] width 240 height 19
click at [123, 209] on span "(All Search Results)" at bounding box center [153, 215] width 82 height 13
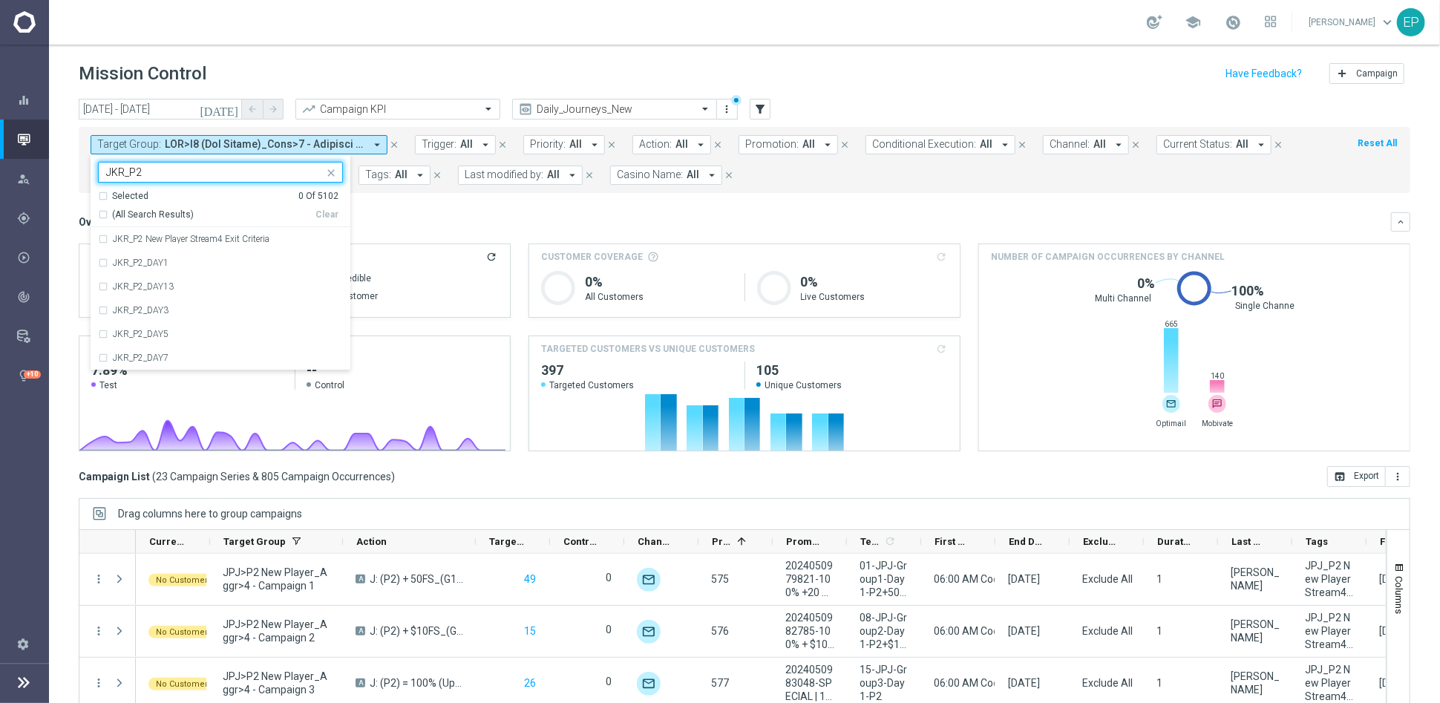
type input "JKR_P2"
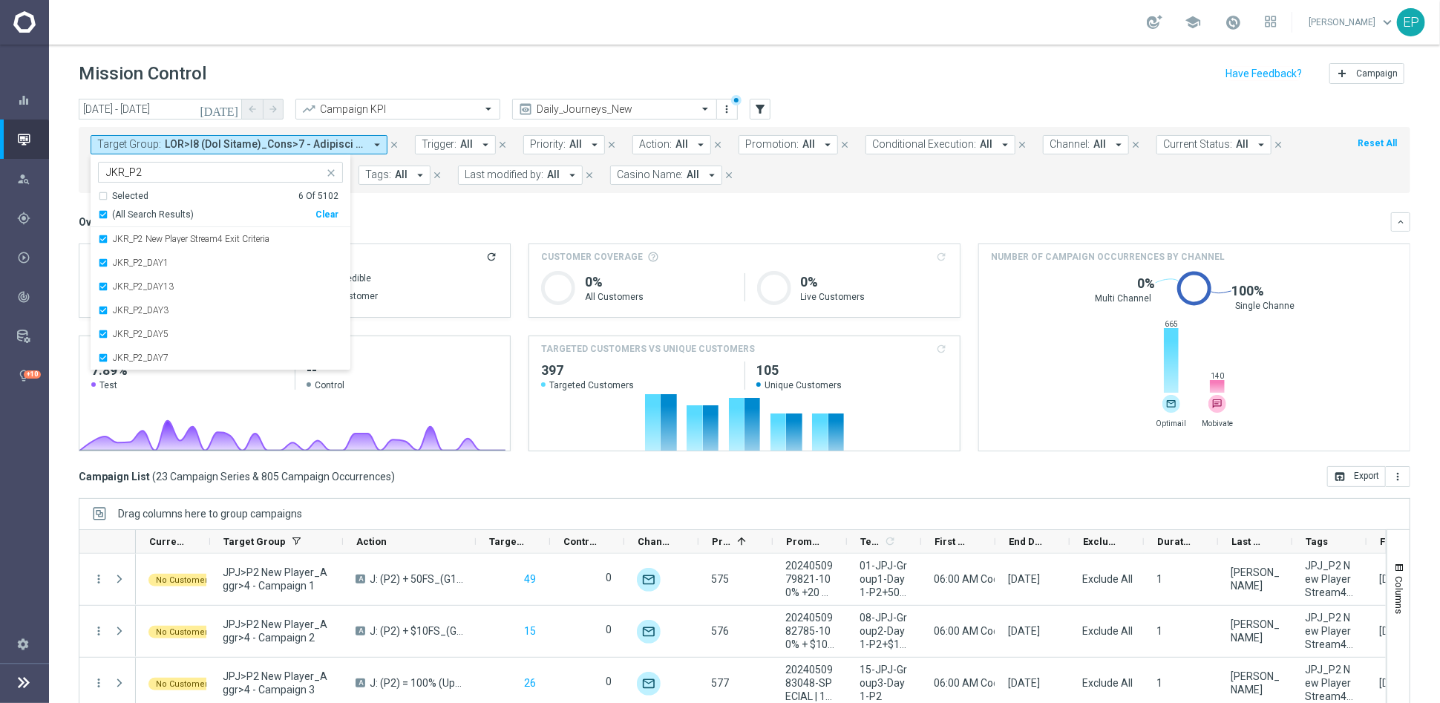
click at [489, 223] on div "Overview: Analysis arrow_drop_down" at bounding box center [735, 221] width 1312 height 13
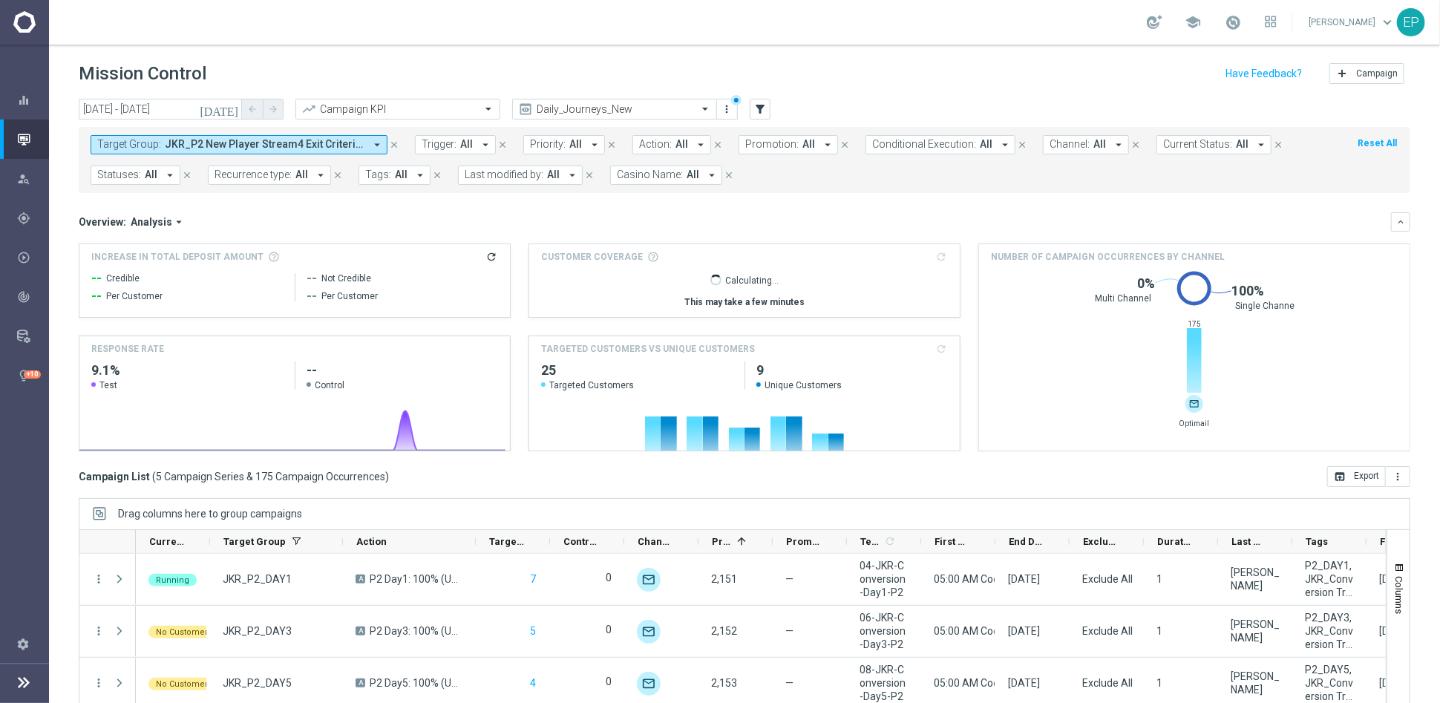
click at [271, 152] on button "Target Group: JKR_P2 New Player Stream4 Exit Criteria, JKR_P2_DAY1, JKR_P2_DAY1…" at bounding box center [239, 144] width 297 height 19
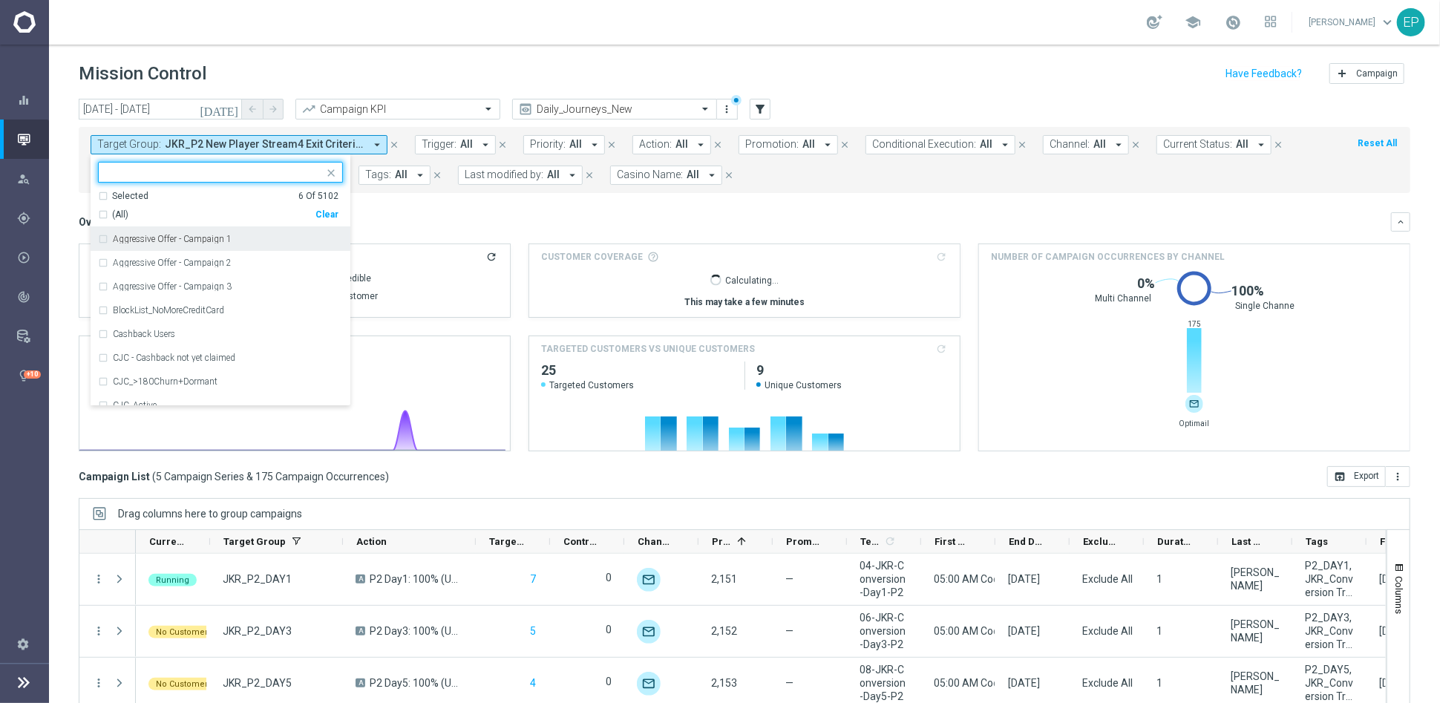
click at [0, 0] on div "Clear" at bounding box center [0, 0] width 0 height 0
click at [220, 171] on input "text" at bounding box center [214, 172] width 217 height 13
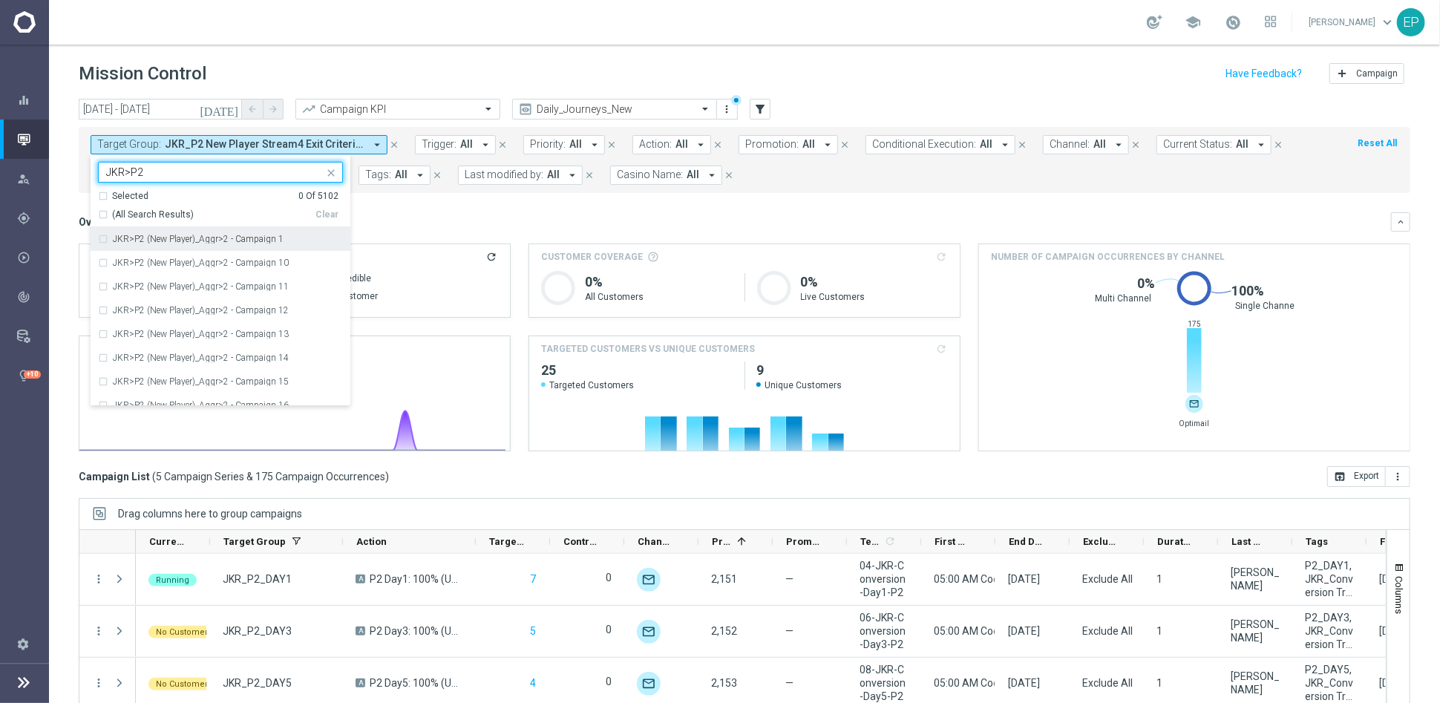
click at [155, 212] on span "(All Search Results)" at bounding box center [153, 215] width 82 height 13
type input "JKR>P2"
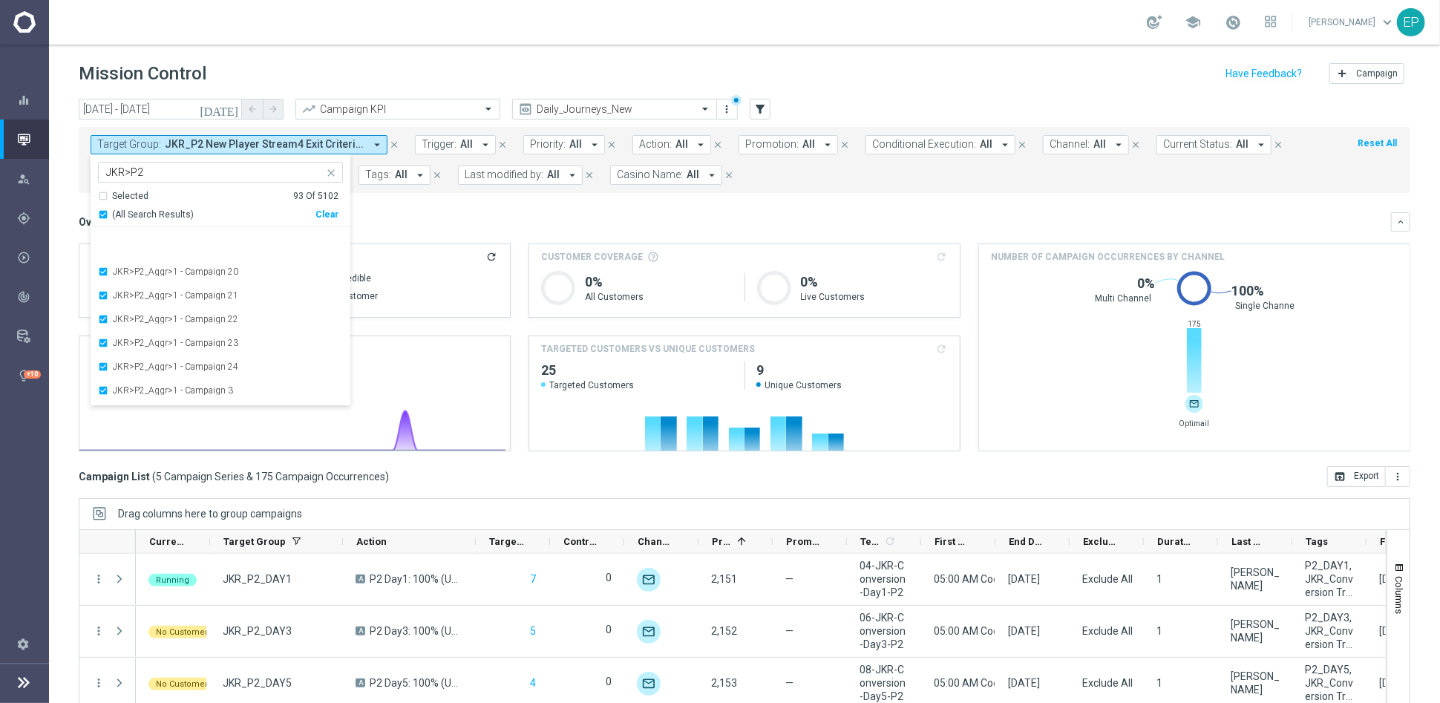
scroll to position [2029, 0]
click at [502, 207] on mini-dashboard "Overview: Analysis arrow_drop_down keyboard_arrow_down Increase In Total Deposi…" at bounding box center [744, 329] width 1331 height 273
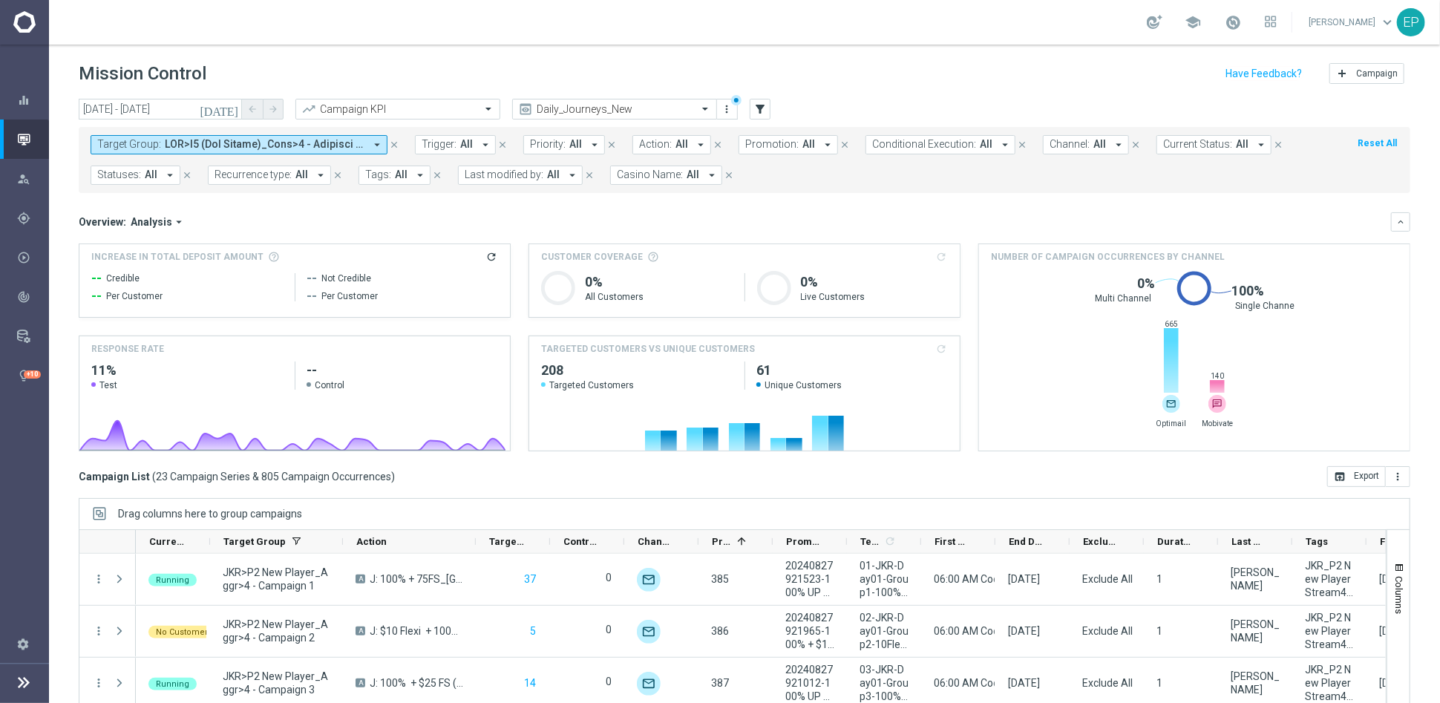
click at [165, 145] on span at bounding box center [265, 144] width 200 height 13
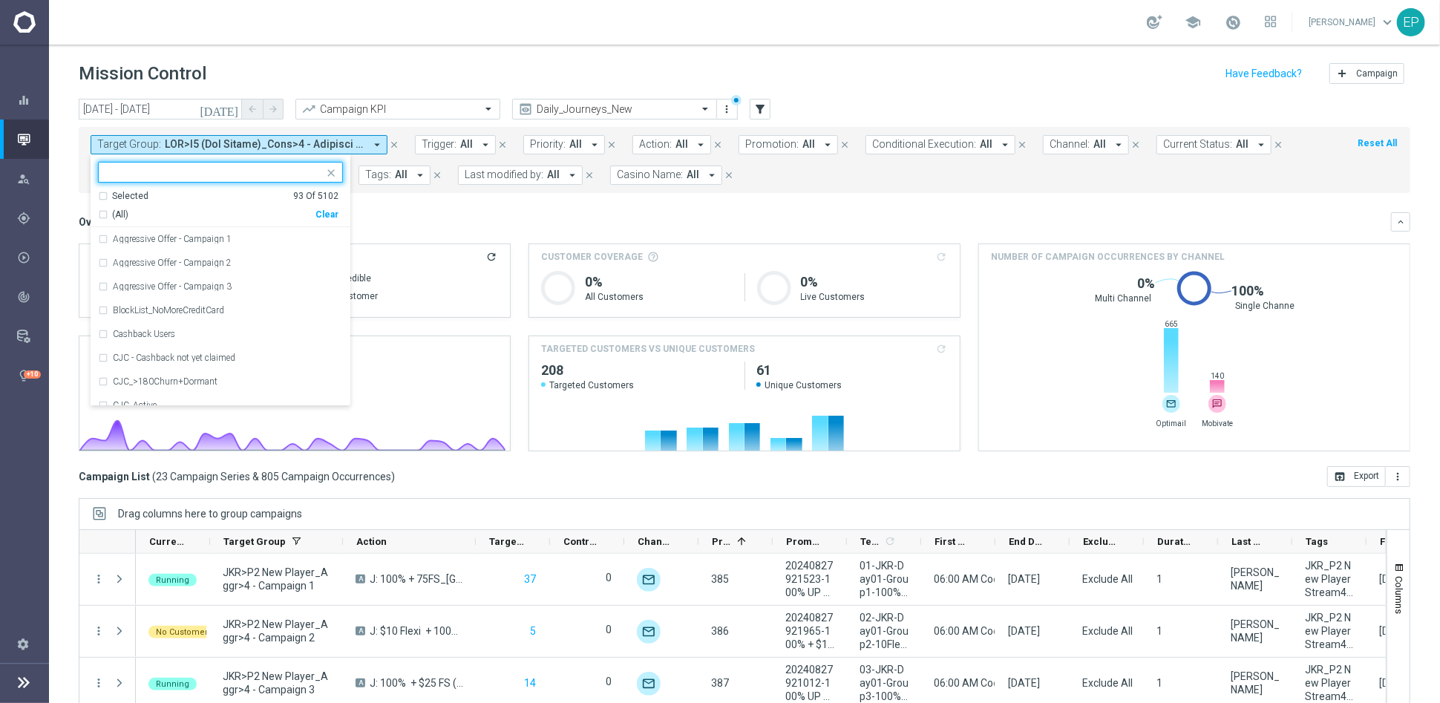
click at [0, 0] on div "Clear" at bounding box center [0, 0] width 0 height 0
click at [224, 167] on input "text" at bounding box center [214, 172] width 217 height 13
click at [141, 214] on span "(All Search Results)" at bounding box center [153, 215] width 82 height 13
type input "WWN_ROC_"
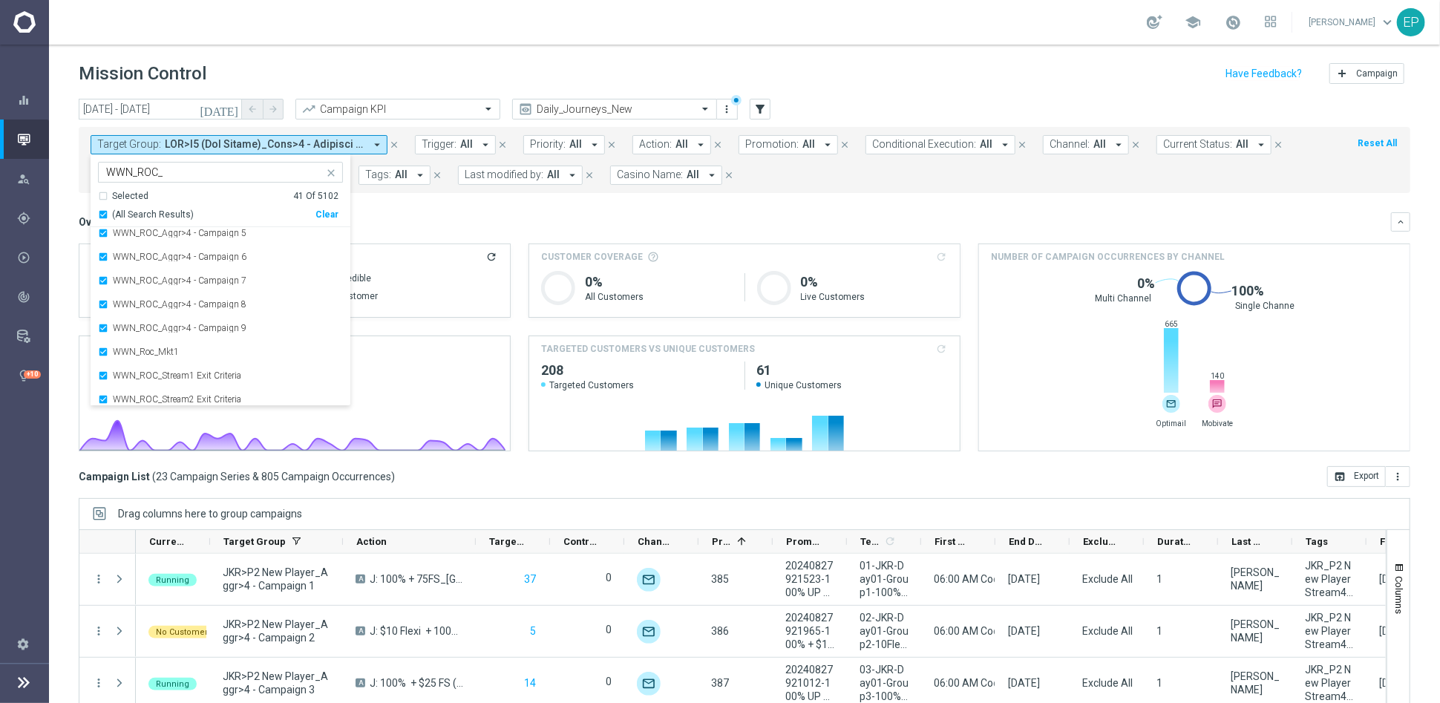
scroll to position [795, 0]
click at [151, 298] on label "WWN_Roc_Mkt1" at bounding box center [146, 299] width 66 height 9
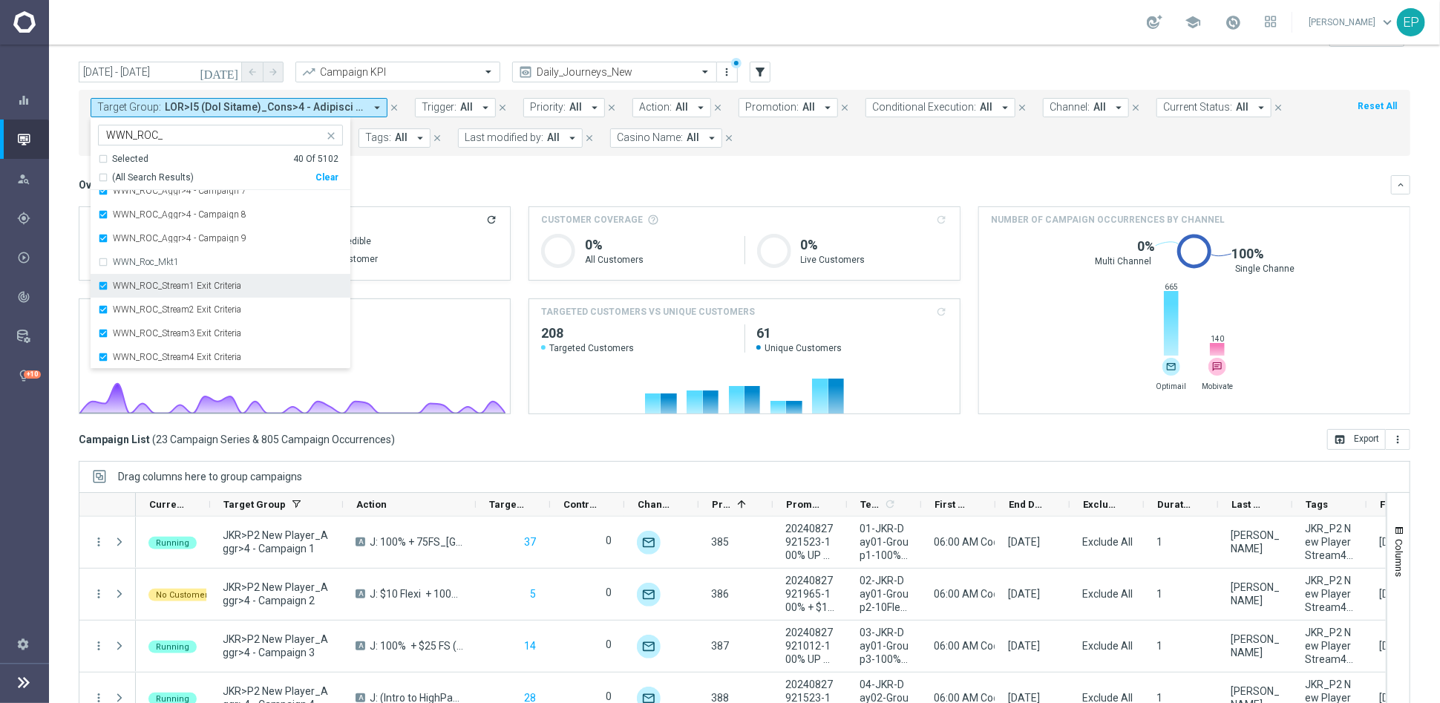
scroll to position [68, 0]
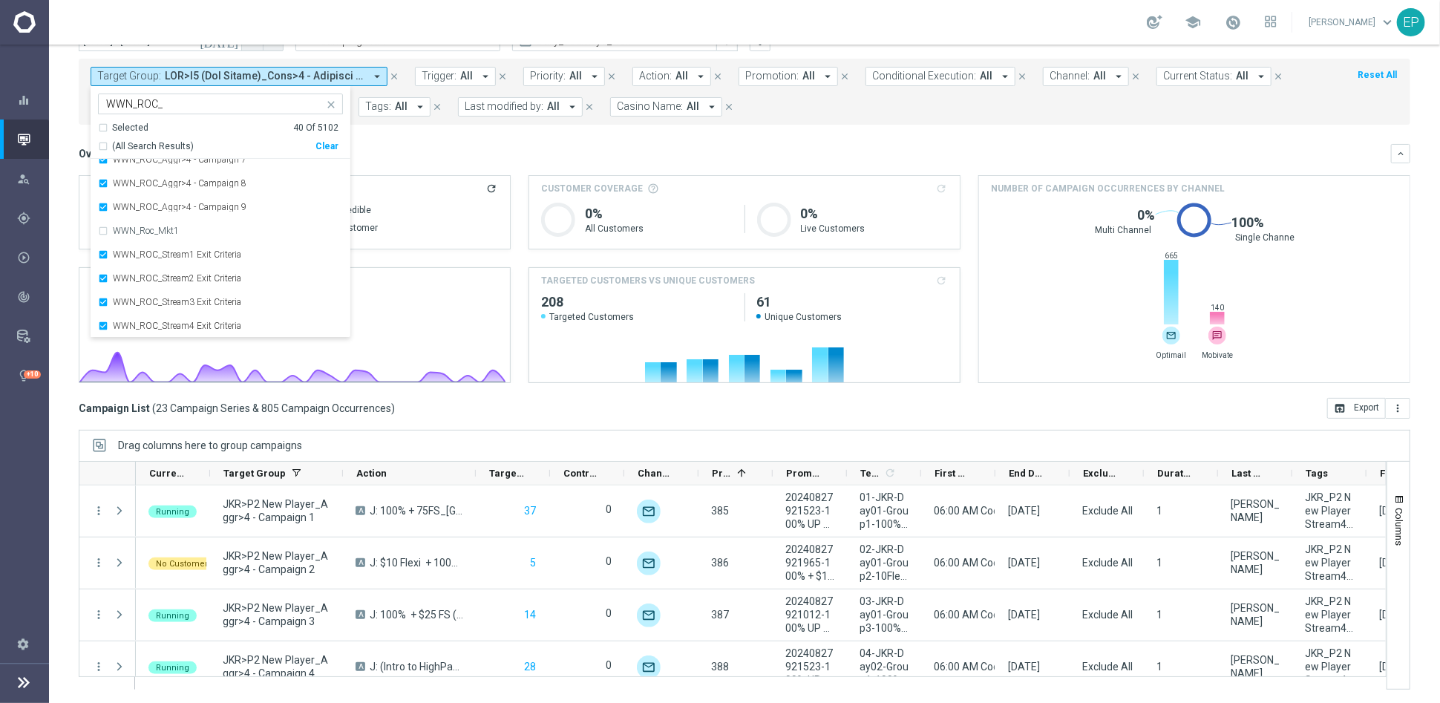
drag, startPoint x: 494, startPoint y: 145, endPoint x: 583, endPoint y: 181, distance: 96.2
click at [496, 145] on div "Overview: Analysis arrow_drop_down keyboard_arrow_down" at bounding box center [744, 153] width 1331 height 19
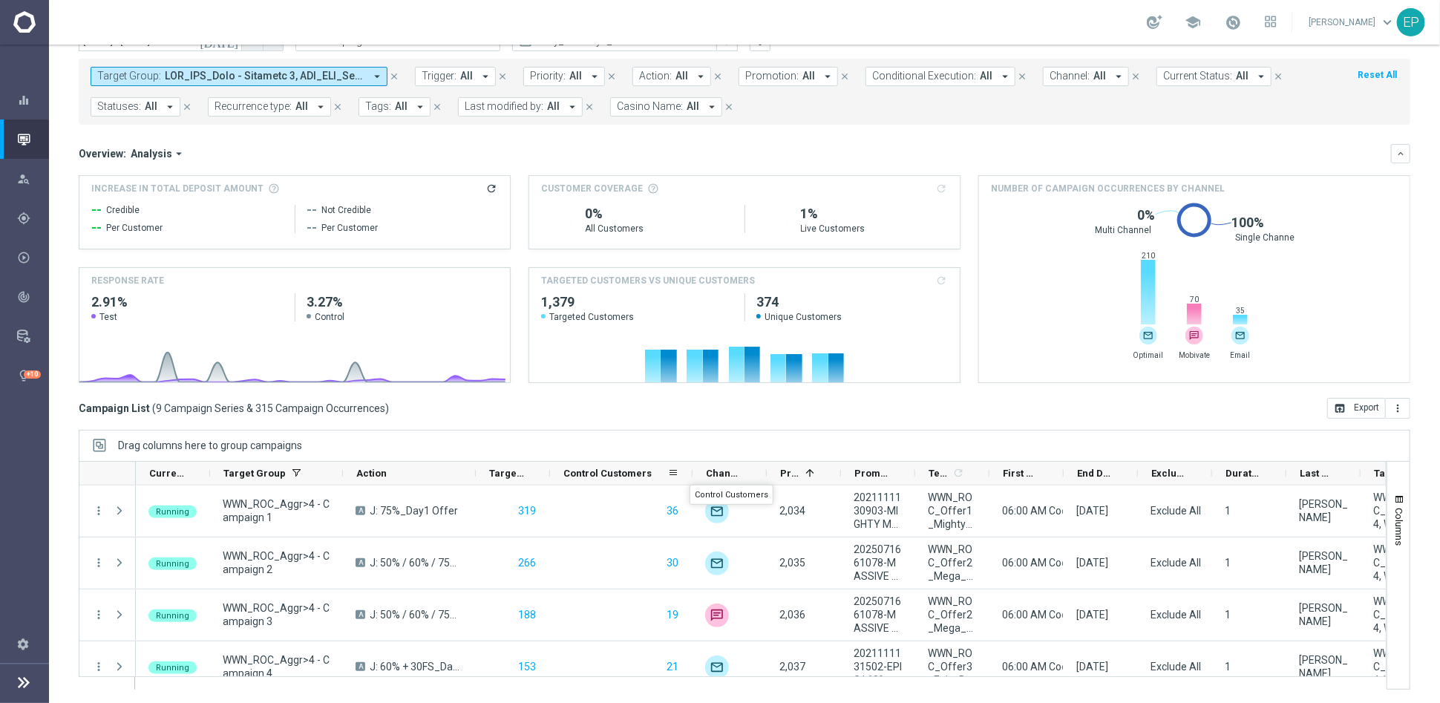
drag, startPoint x: 621, startPoint y: 471, endPoint x: 689, endPoint y: 470, distance: 68.3
click at [689, 470] on div at bounding box center [692, 473] width 6 height 23
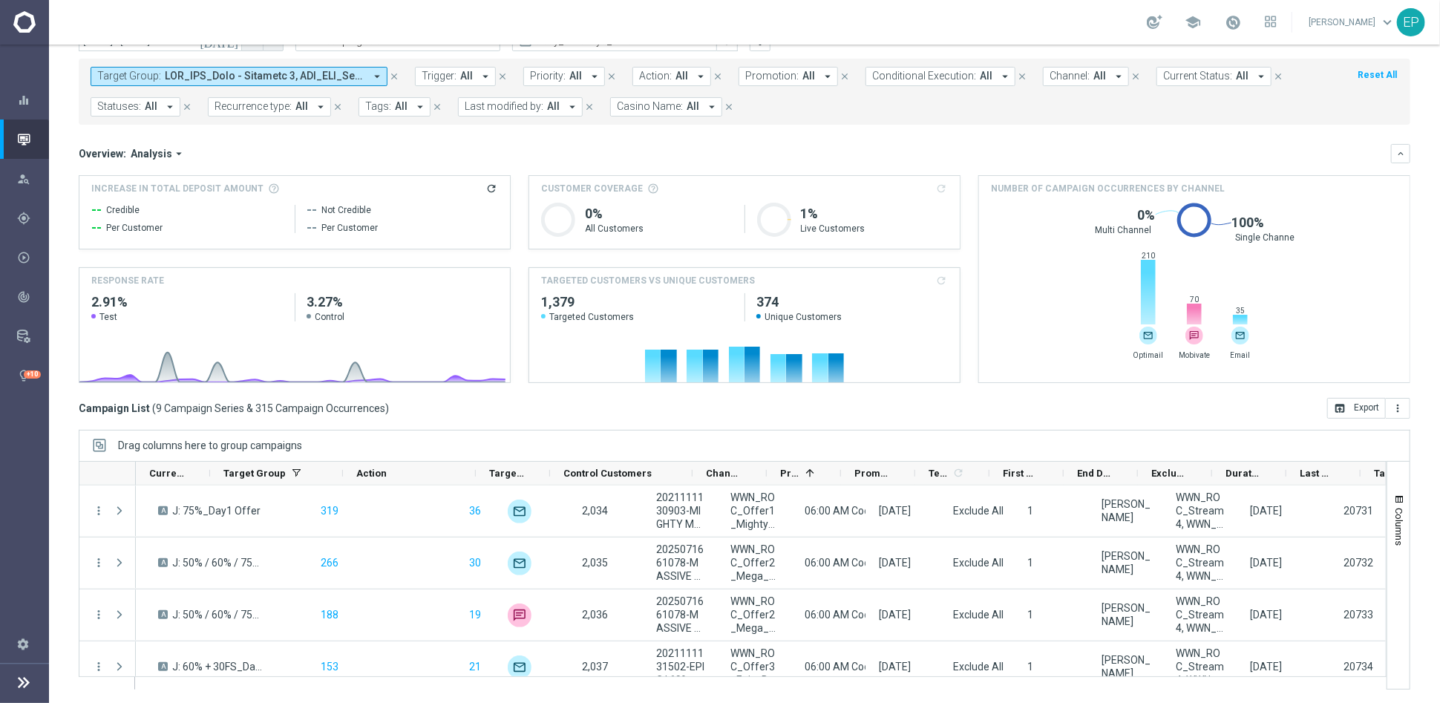
scroll to position [0, 0]
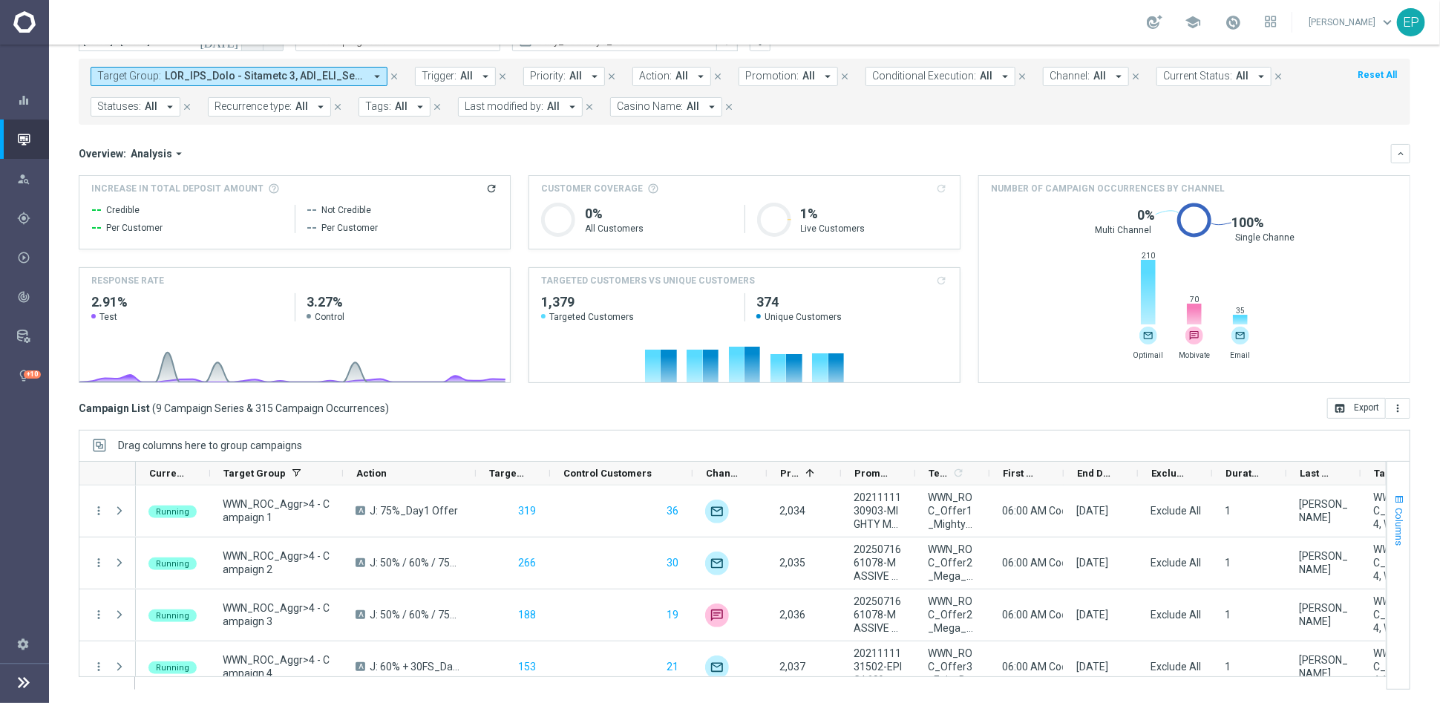
click at [1393, 522] on span "Columns" at bounding box center [1399, 527] width 12 height 38
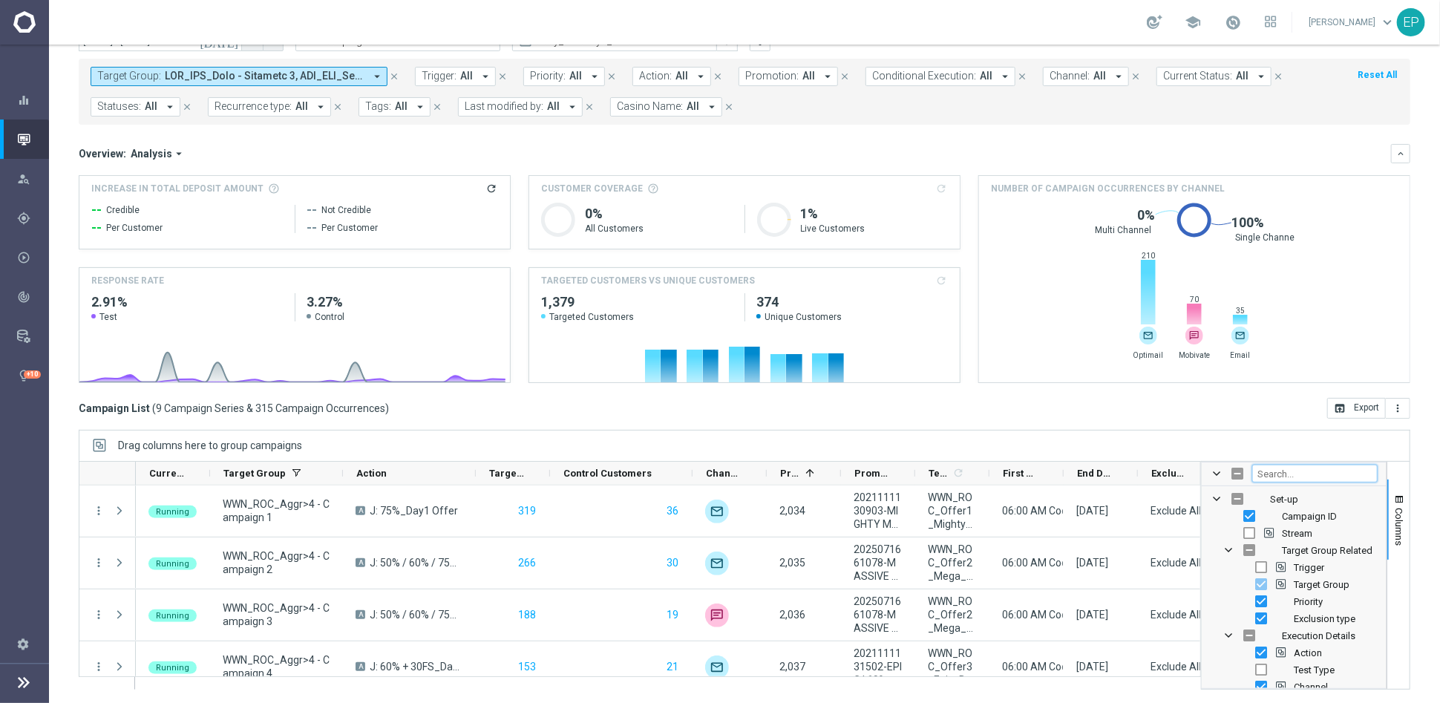
click at [1283, 476] on input "Filter Columns Input" at bounding box center [1314, 474] width 125 height 18
type input "RESP"
click at [1221, 668] on div "Metrics Targeted Responders Targeted Response Rate Control Responders Control R…" at bounding box center [1293, 587] width 185 height 202
click at [1309, 516] on span "Targeted Responders" at bounding box center [1328, 516] width 93 height 11
checkbox input "false"
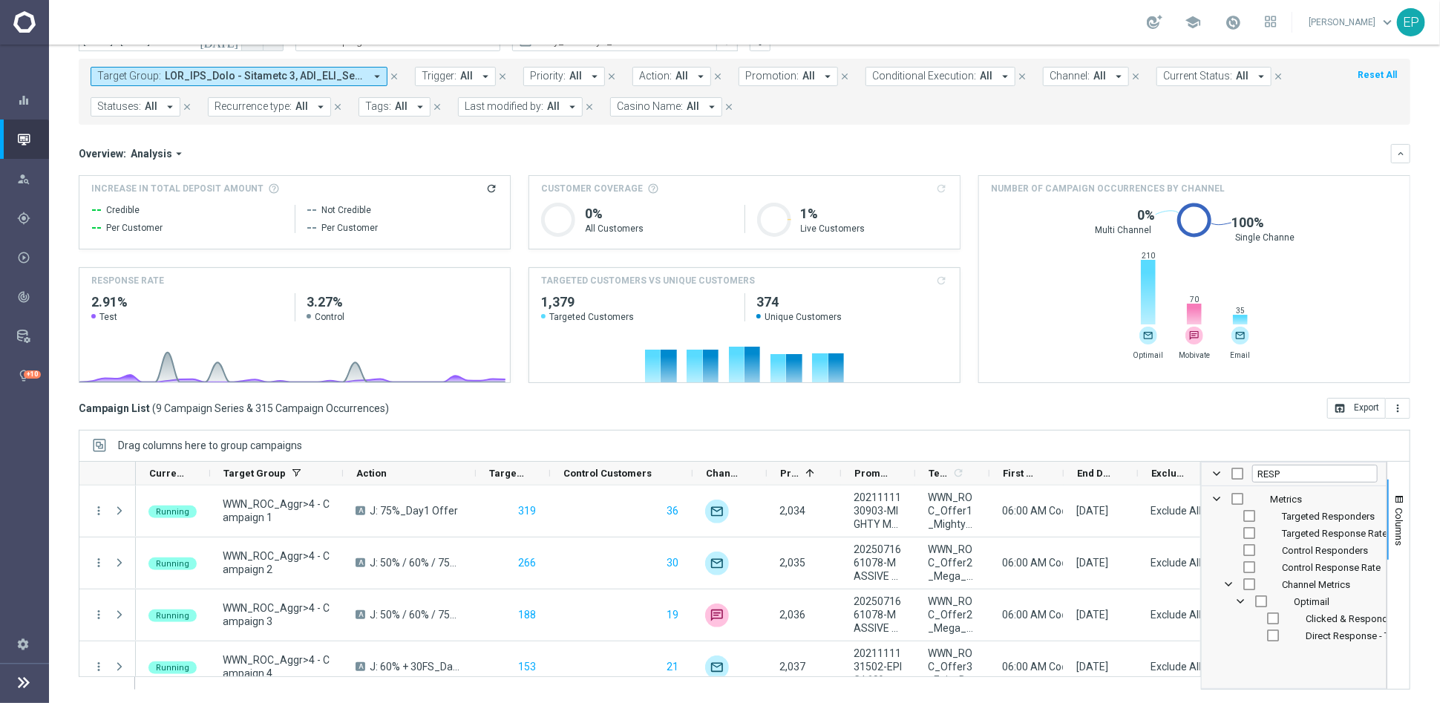
checkbox input "false"
checkbox input "true"
click at [1315, 550] on span "Control Responders" at bounding box center [1325, 550] width 86 height 11
checkbox input "true"
click at [1323, 534] on span "Targeted Response Rate" at bounding box center [1334, 533] width 105 height 11
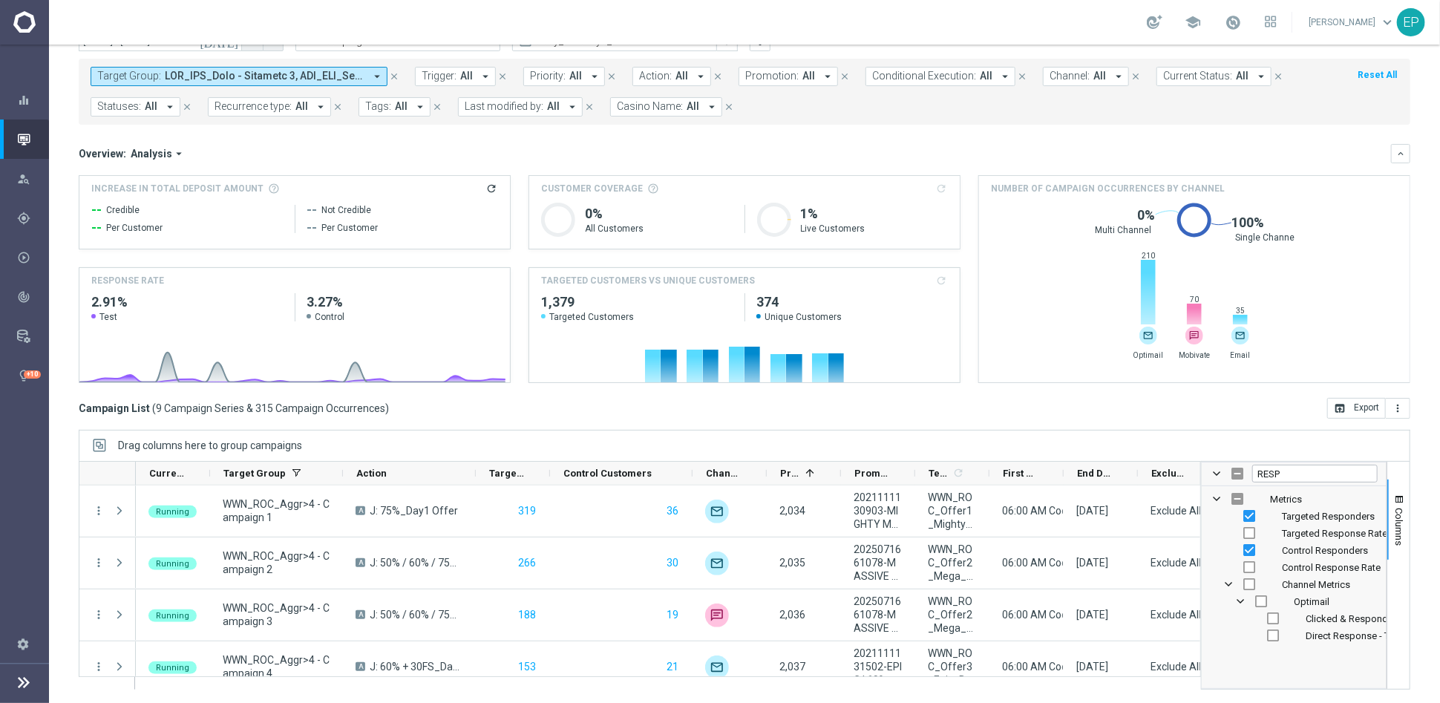
checkbox input "true"
drag, startPoint x: 1315, startPoint y: 572, endPoint x: 1334, endPoint y: 571, distance: 19.4
click at [1315, 571] on div "Control Response Rate" at bounding box center [1304, 567] width 146 height 17
click at [1301, 565] on span "Control Response Rate" at bounding box center [1331, 567] width 99 height 11
checkbox input "true"
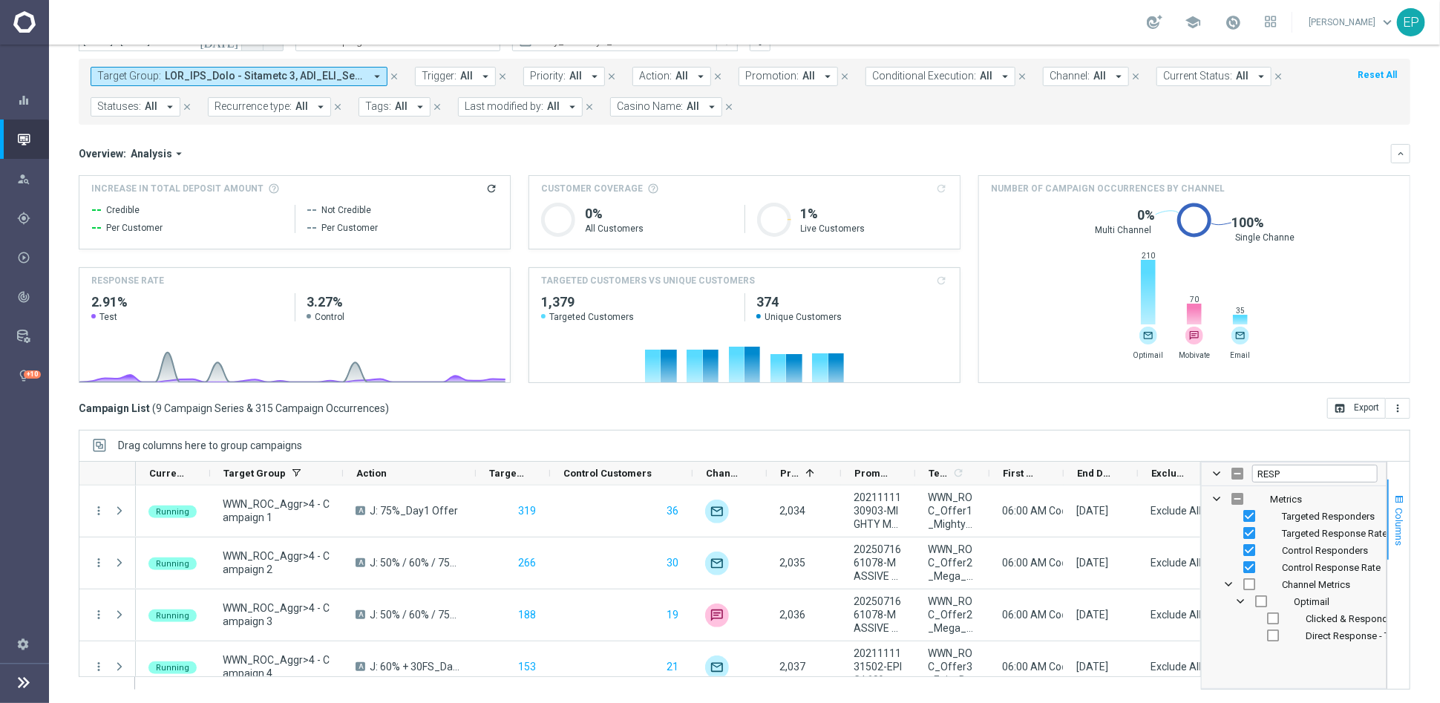
click at [1393, 524] on span "Columns" at bounding box center [1399, 527] width 12 height 38
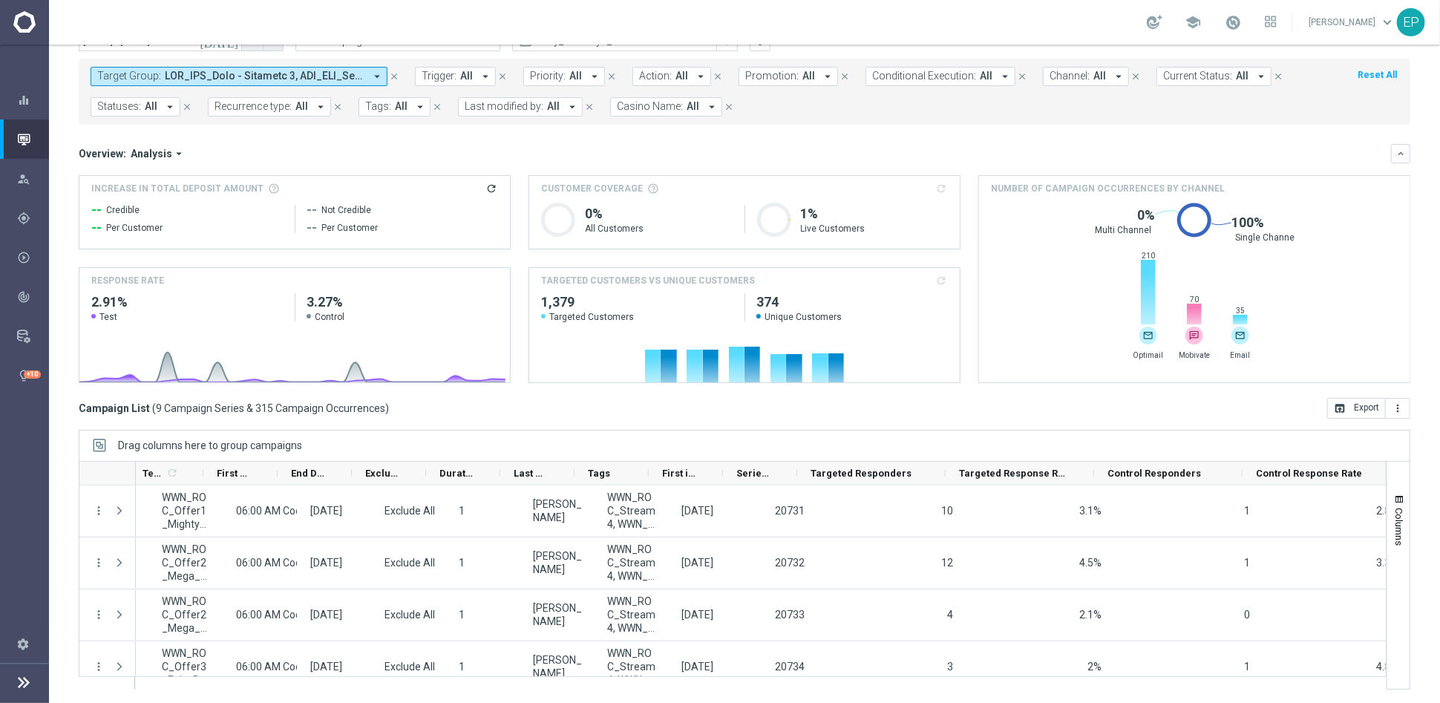
scroll to position [0, 814]
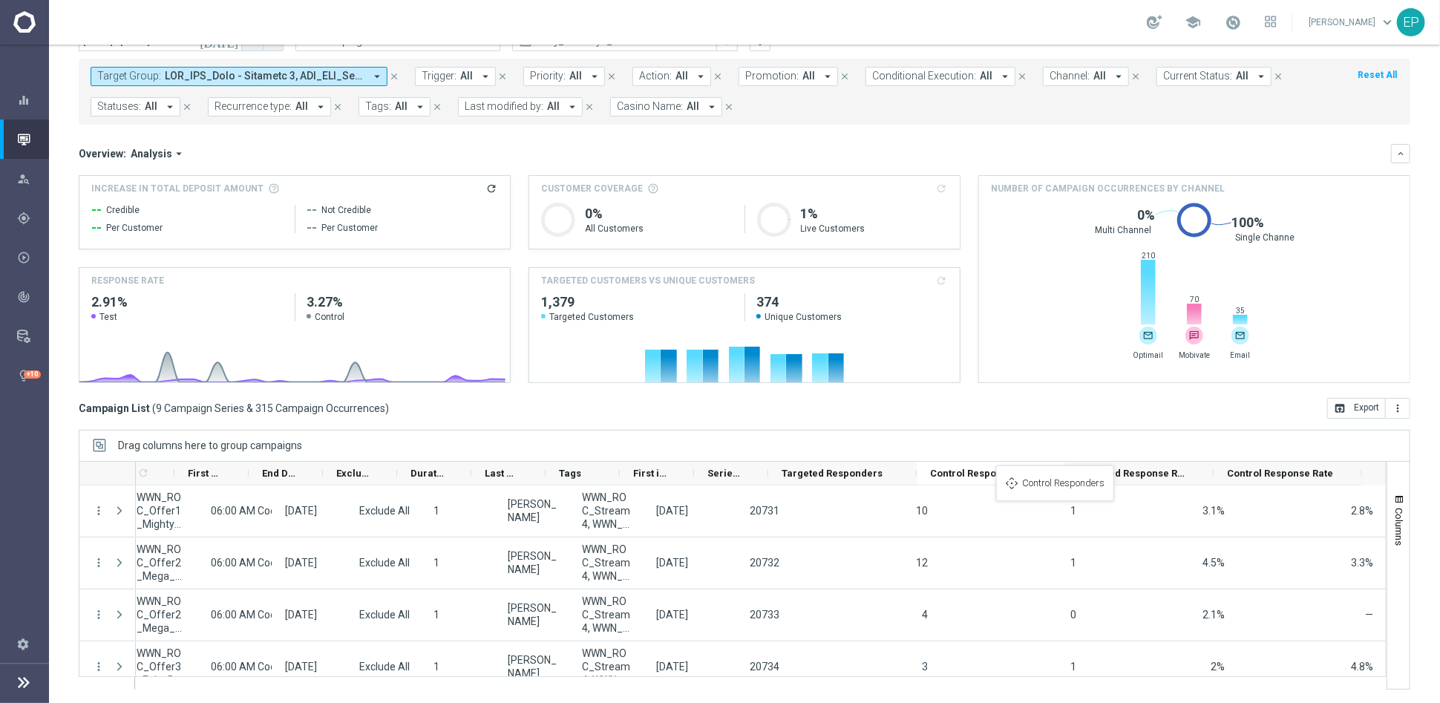
drag, startPoint x: 1149, startPoint y: 475, endPoint x: 974, endPoint y: 473, distance: 175.1
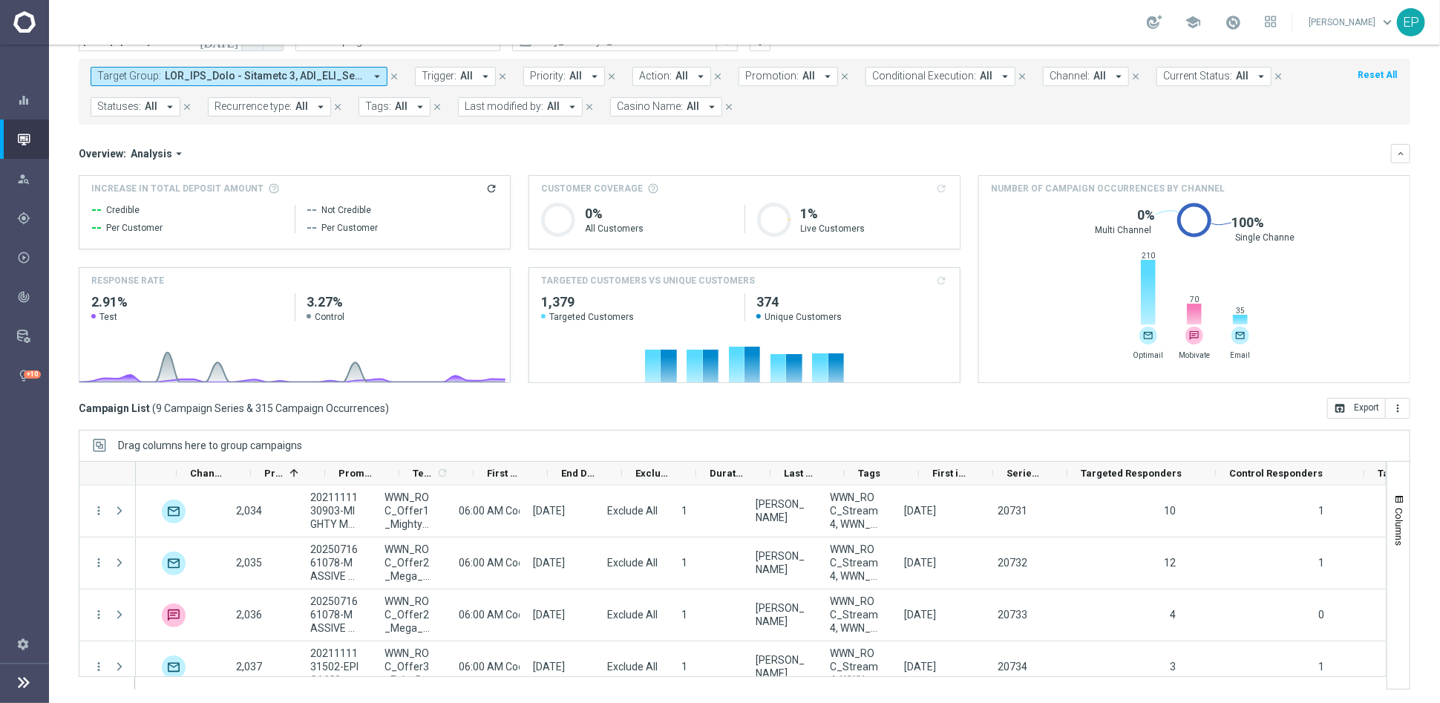
scroll to position [0, 515]
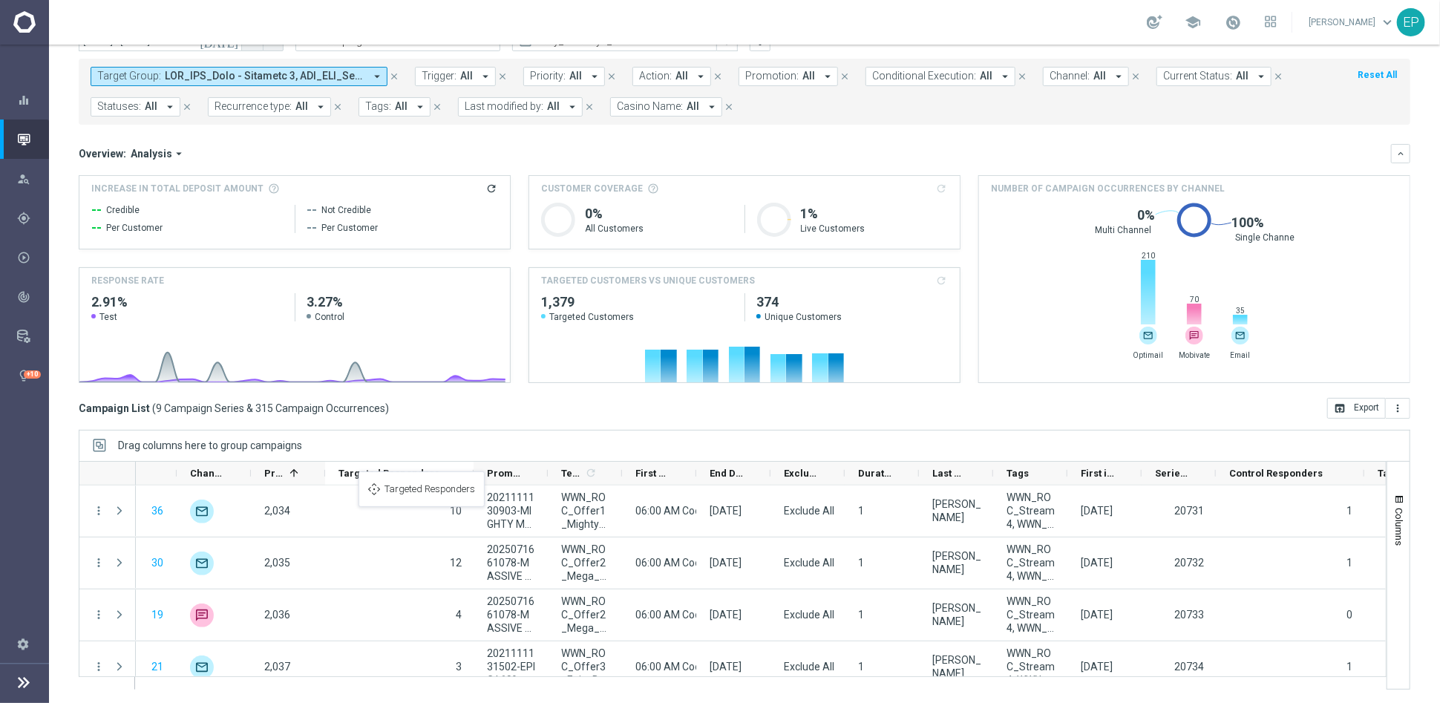
drag, startPoint x: 1111, startPoint y: 472, endPoint x: 364, endPoint y: 480, distance: 746.5
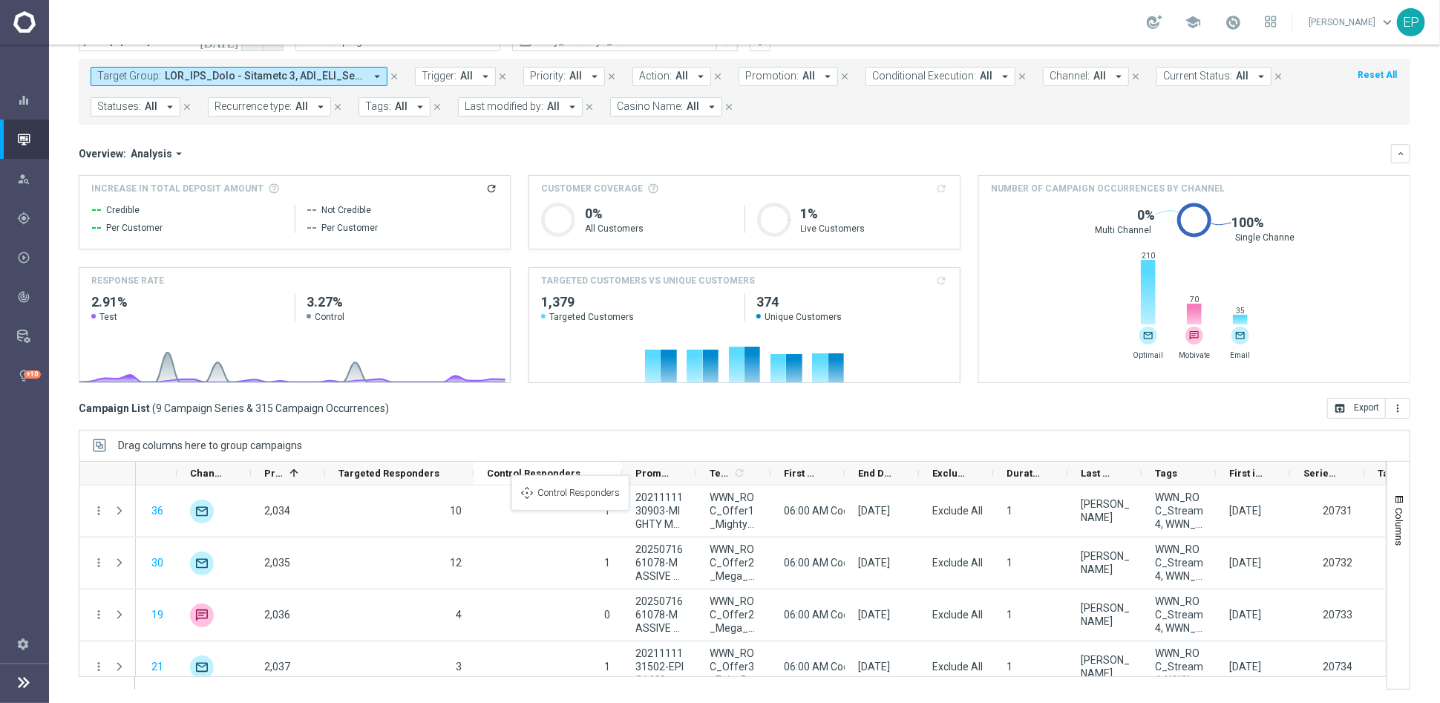
drag, startPoint x: 1291, startPoint y: 476, endPoint x: 519, endPoint y: 484, distance: 772.5
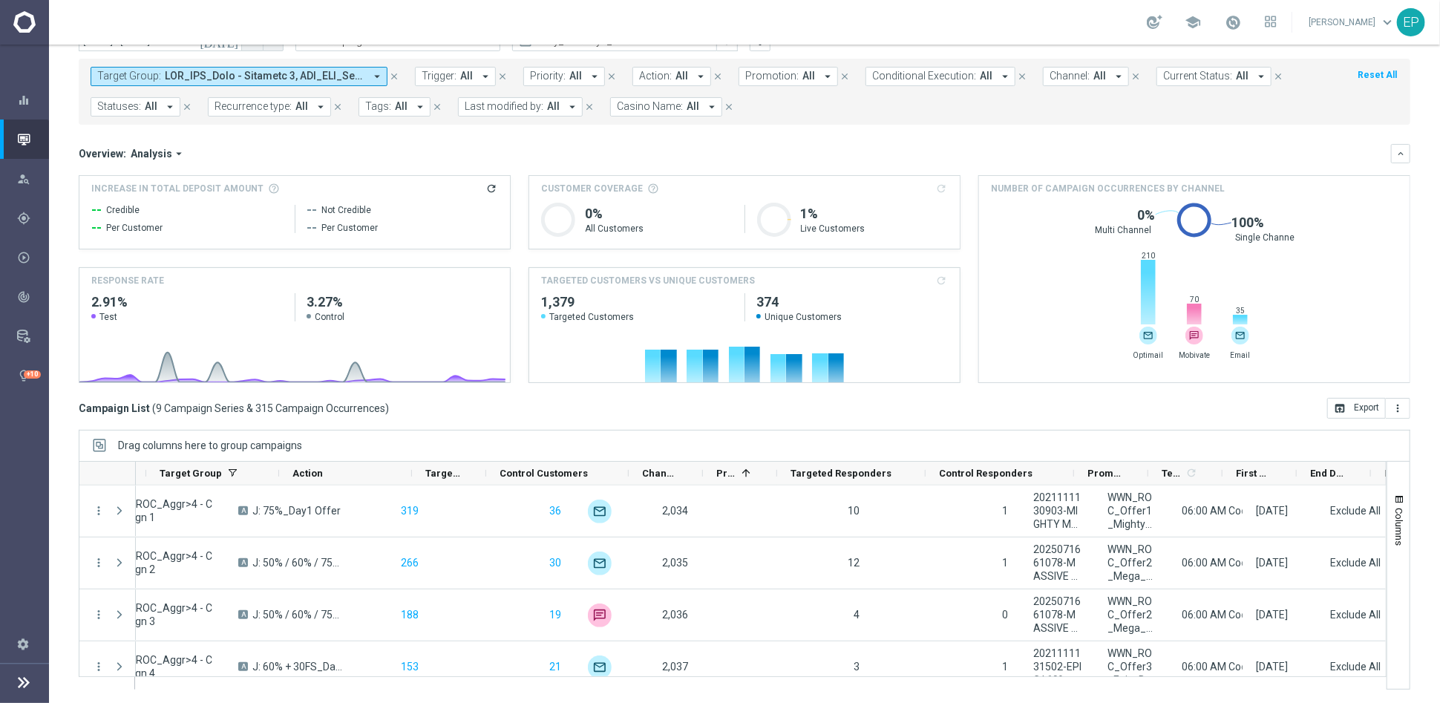
scroll to position [0, 0]
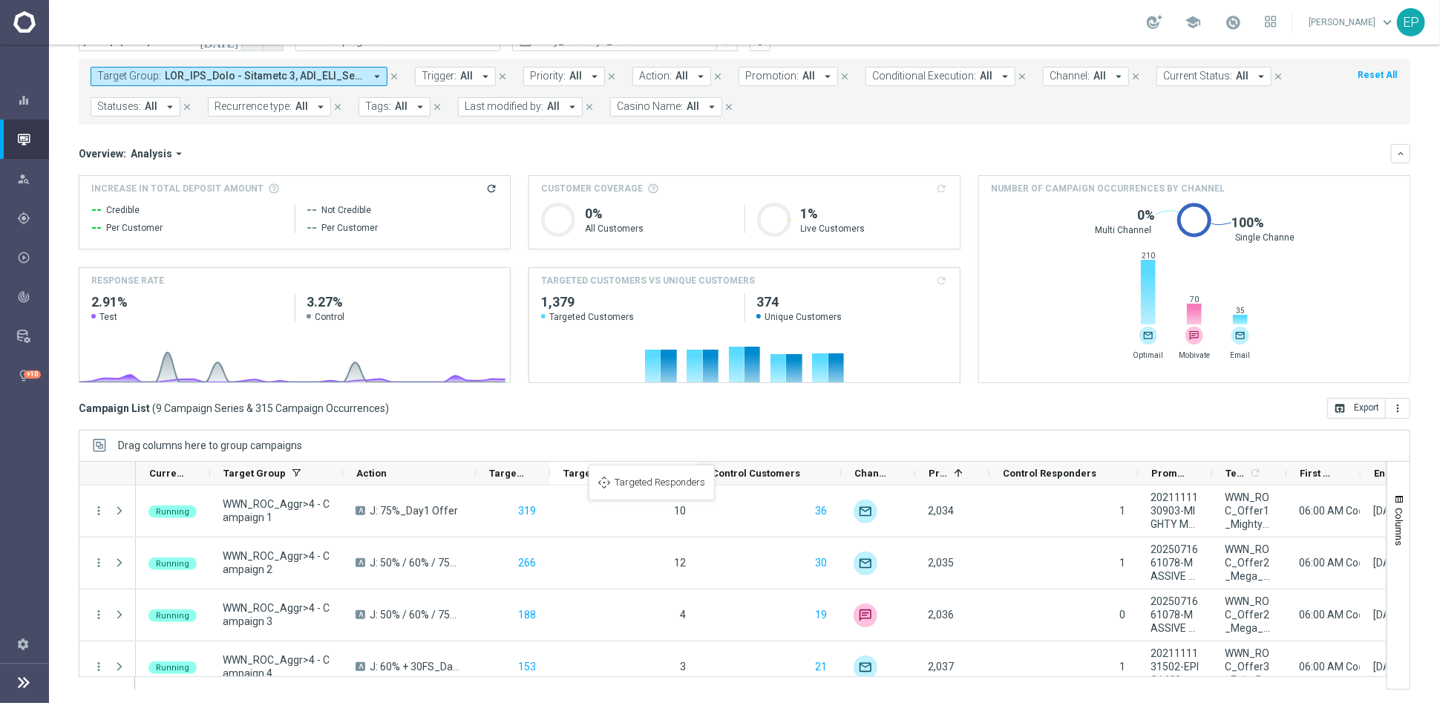
drag, startPoint x: 906, startPoint y: 471, endPoint x: 596, endPoint y: 473, distance: 310.2
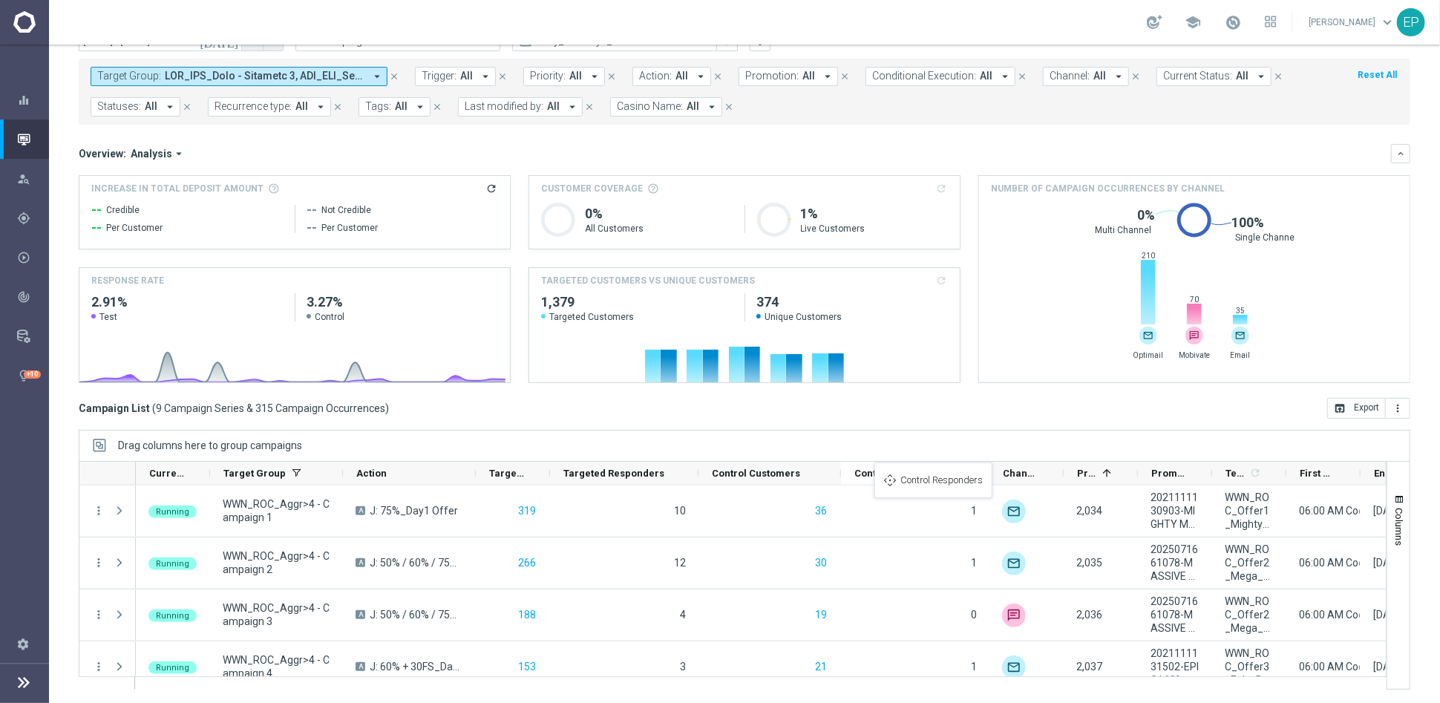
drag, startPoint x: 1047, startPoint y: 471, endPoint x: 882, endPoint y: 471, distance: 165.5
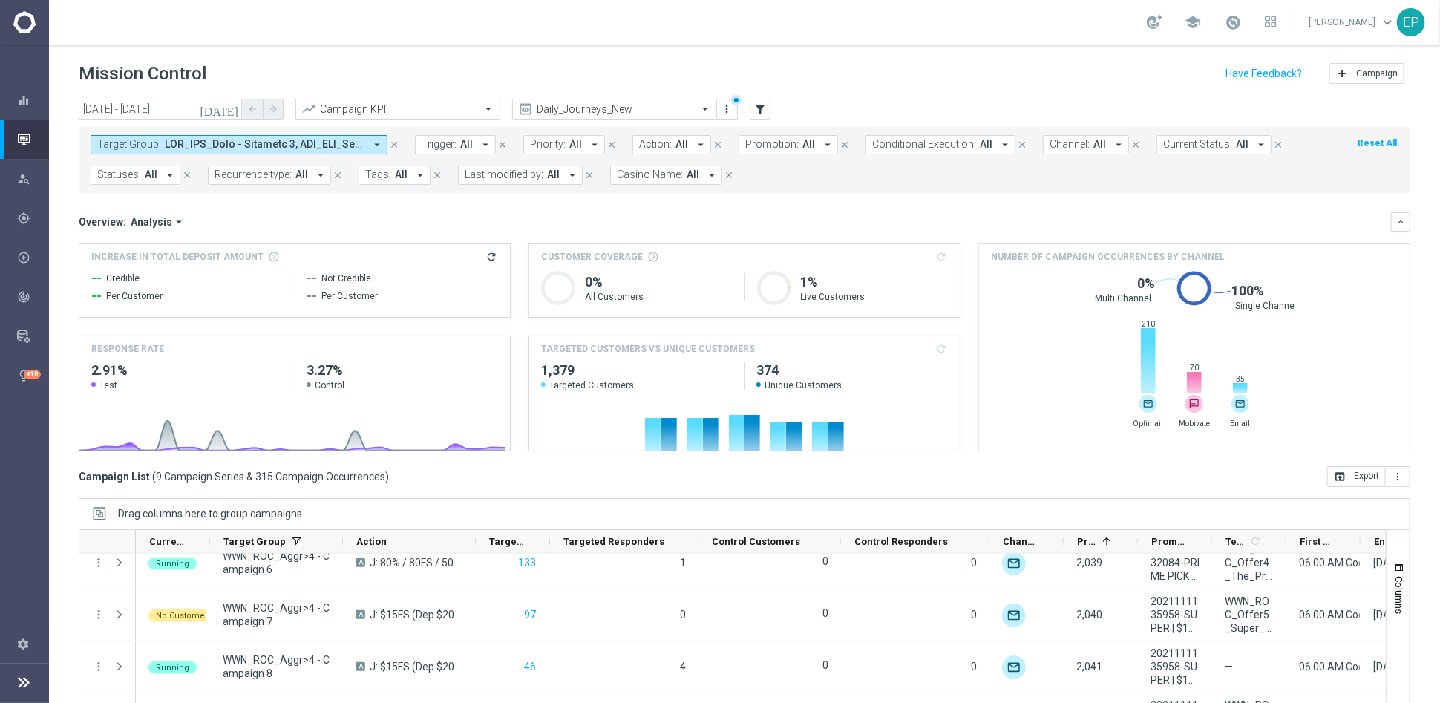
click at [230, 146] on span at bounding box center [265, 144] width 200 height 13
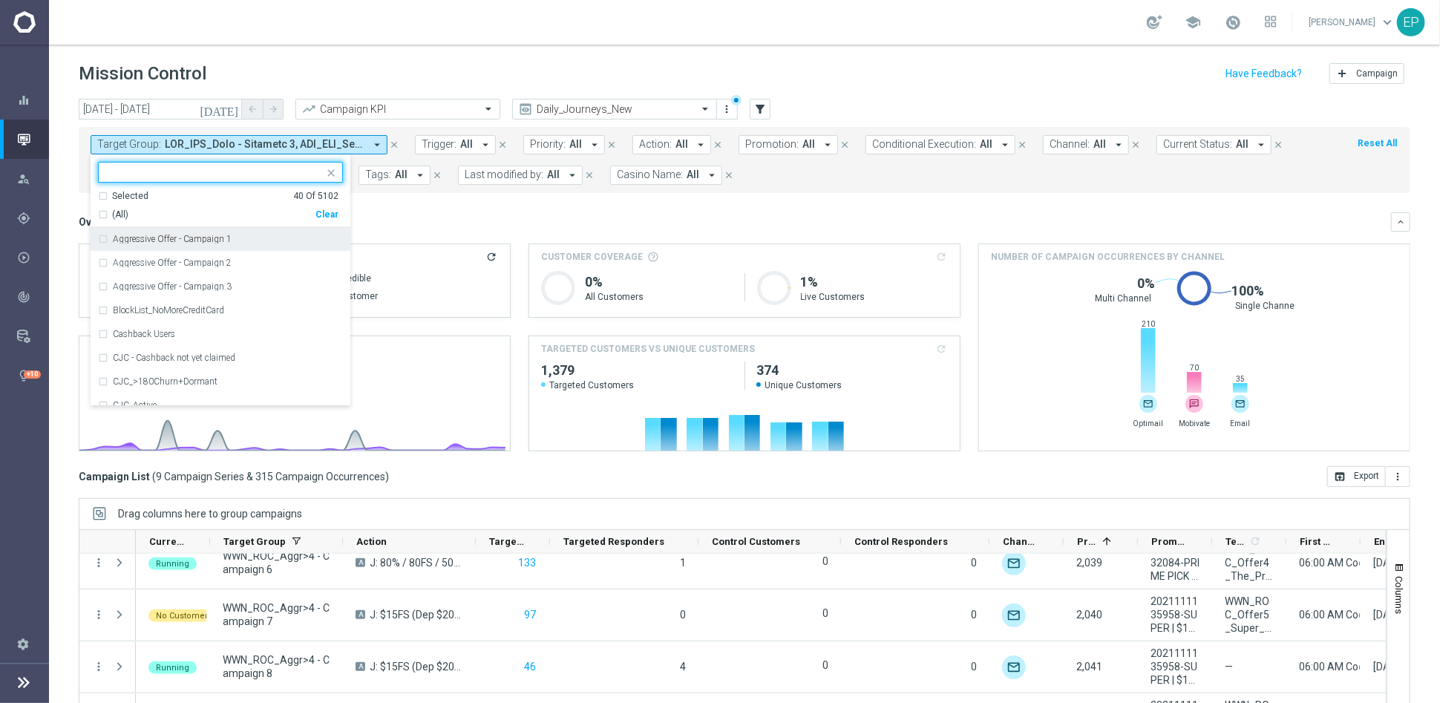
click at [0, 0] on div "Clear" at bounding box center [0, 0] width 0 height 0
click at [203, 174] on input "text" at bounding box center [214, 172] width 217 height 13
click at [129, 211] on span "(All Search Results)" at bounding box center [153, 215] width 82 height 13
type input "STS_ROC_"
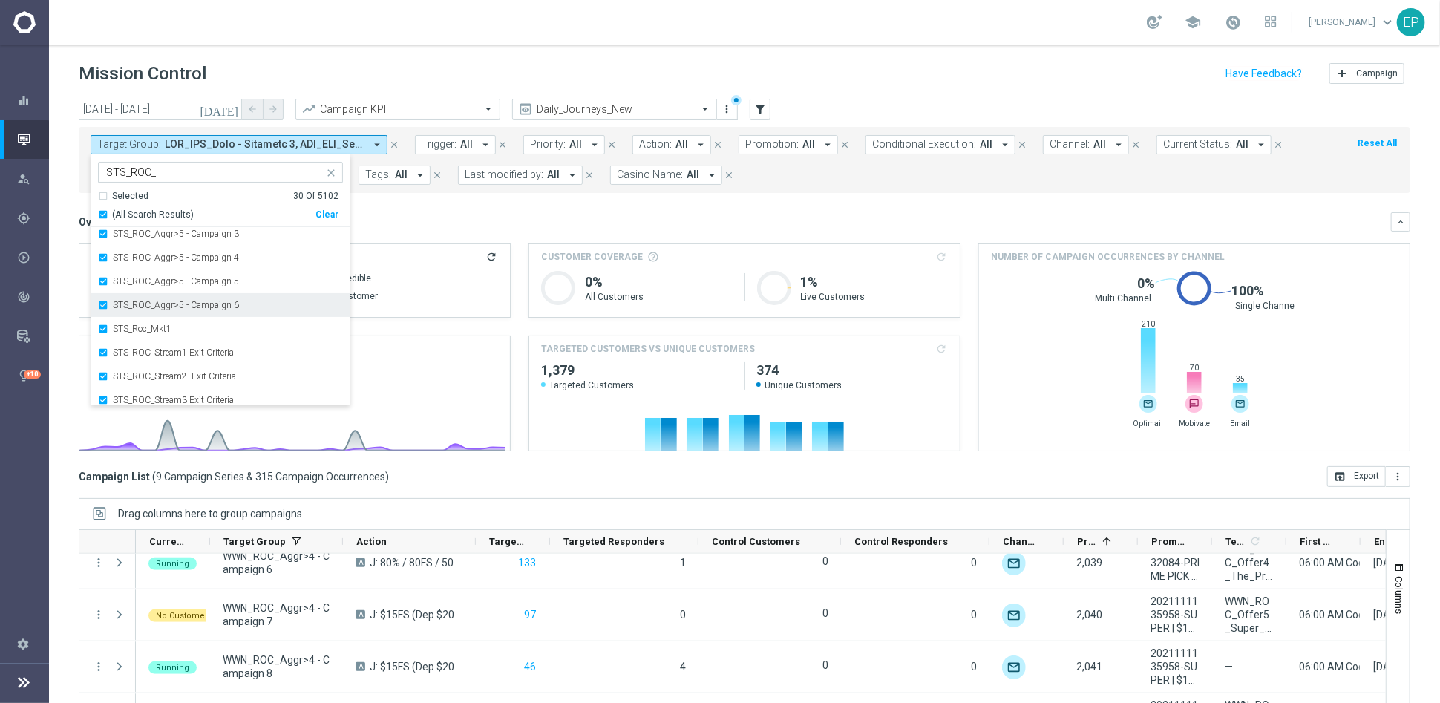
scroll to position [534, 0]
click at [171, 273] on div "STS_Roc_Mkt1" at bounding box center [228, 275] width 230 height 9
click at [449, 202] on mini-dashboard "Overview: Analysis arrow_drop_down keyboard_arrow_down Increase In Total Deposi…" at bounding box center [744, 329] width 1331 height 273
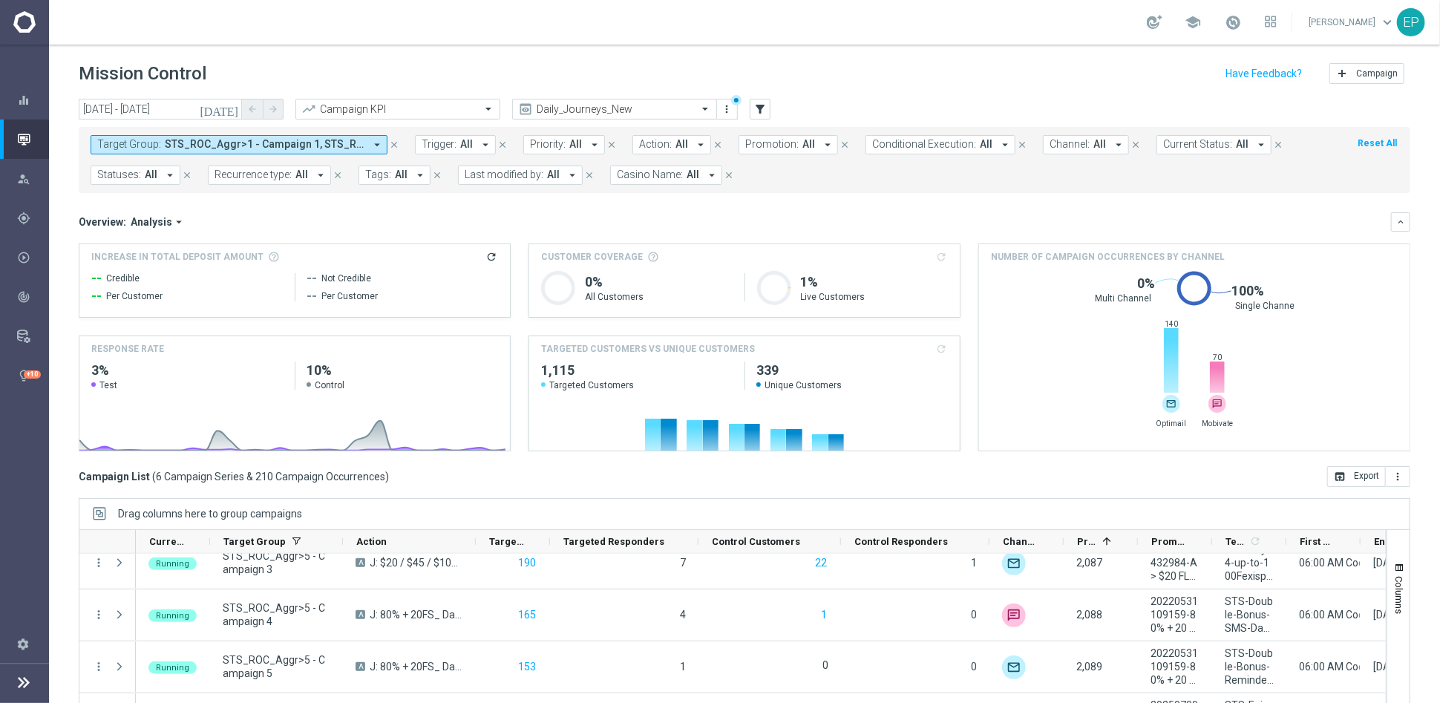
click at [322, 151] on button "Target Group: STS_ROC_Aggr>1 - Campaign 1, STS_ROC_Aggr>1 - Campaign 2, STS_ROC…" at bounding box center [239, 144] width 297 height 19
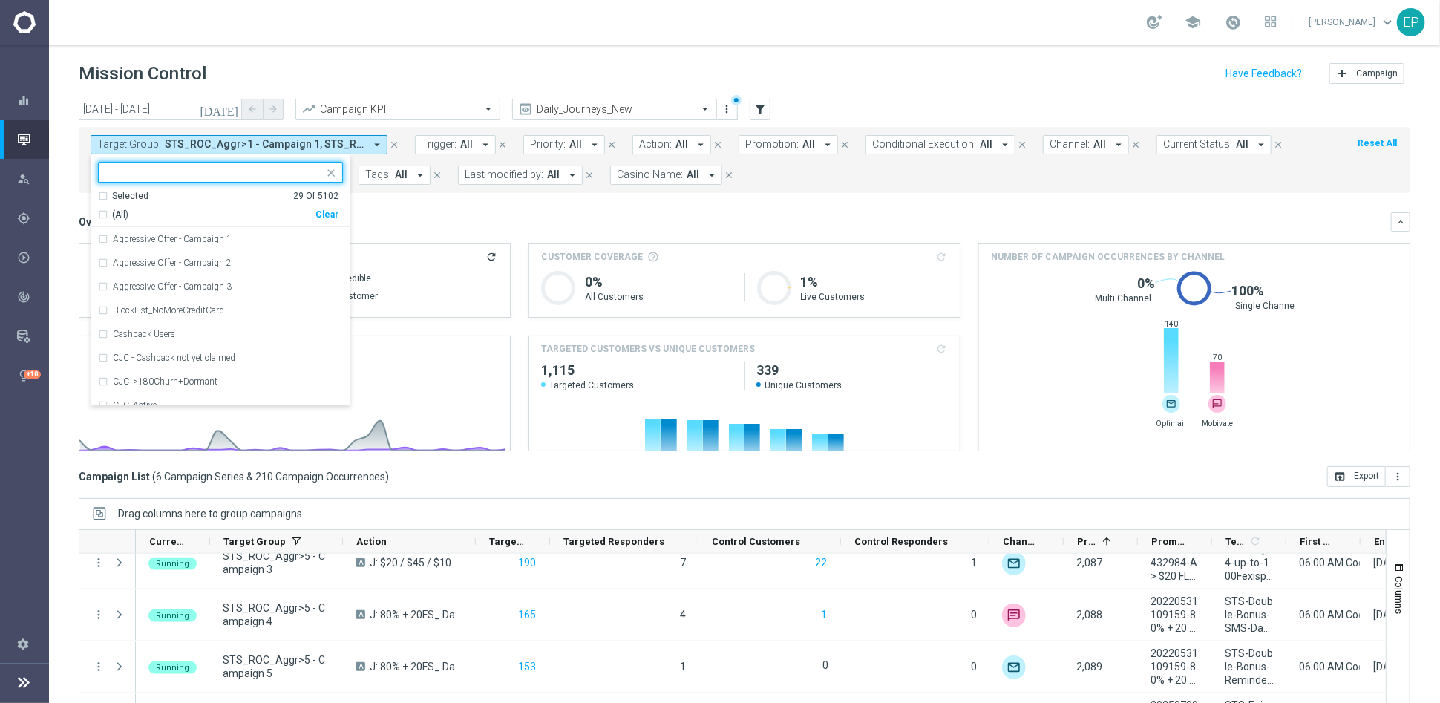
click at [0, 0] on div "Clear" at bounding box center [0, 0] width 0 height 0
click at [230, 163] on div at bounding box center [211, 172] width 225 height 19
click at [150, 209] on span "(All Search Results)" at bounding box center [153, 215] width 82 height 13
type input "JPJ_ROC_"
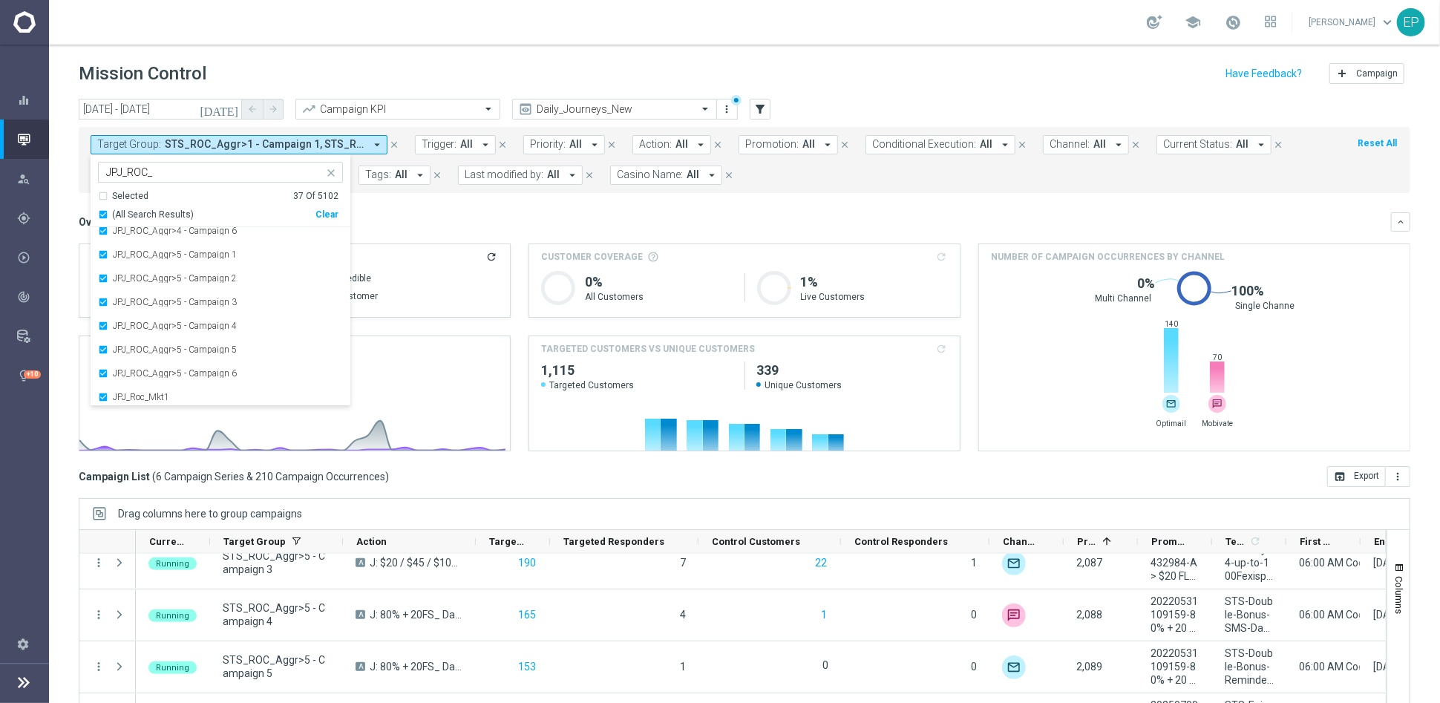
scroll to position [494, 0]
click at [174, 310] on div "JPJ_Roc_Mkt1" at bounding box center [228, 314] width 230 height 9
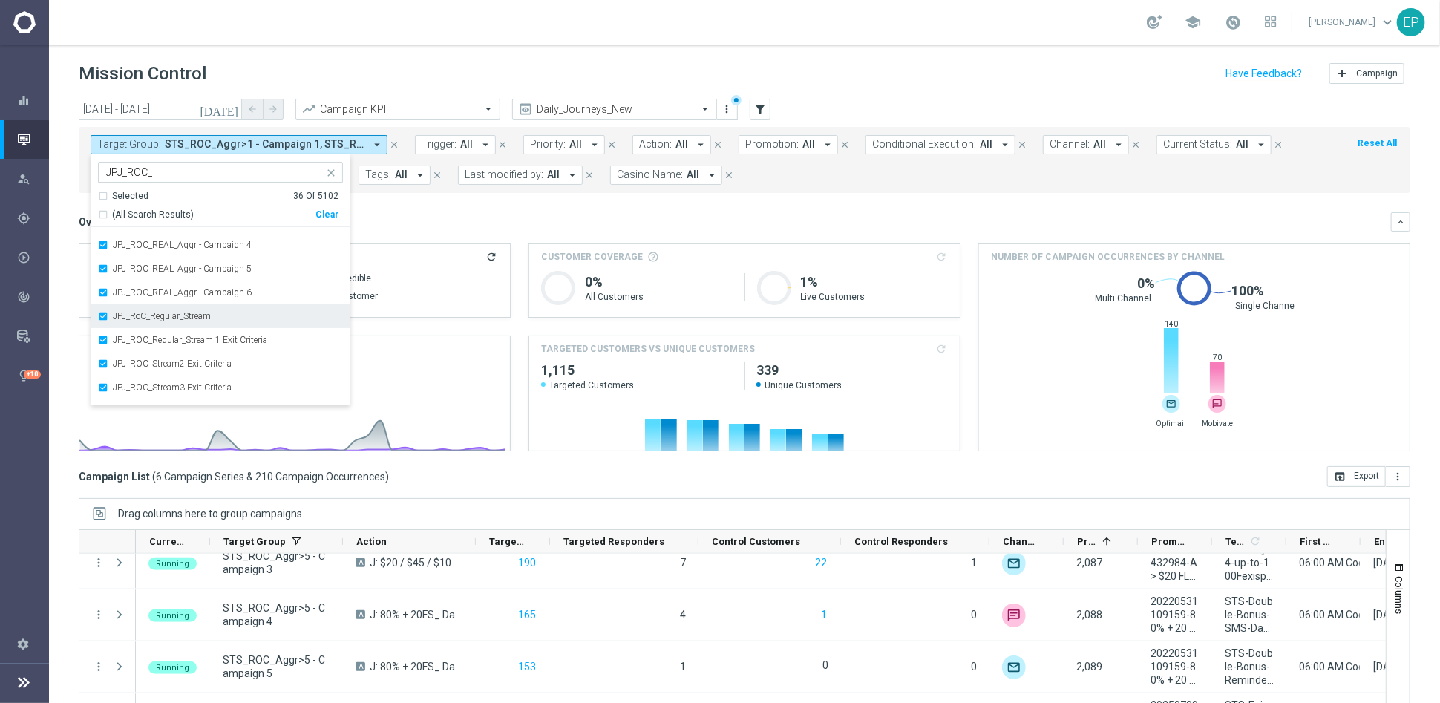
scroll to position [700, 0]
click at [458, 220] on div "Overview: Analysis arrow_drop_down" at bounding box center [735, 221] width 1312 height 13
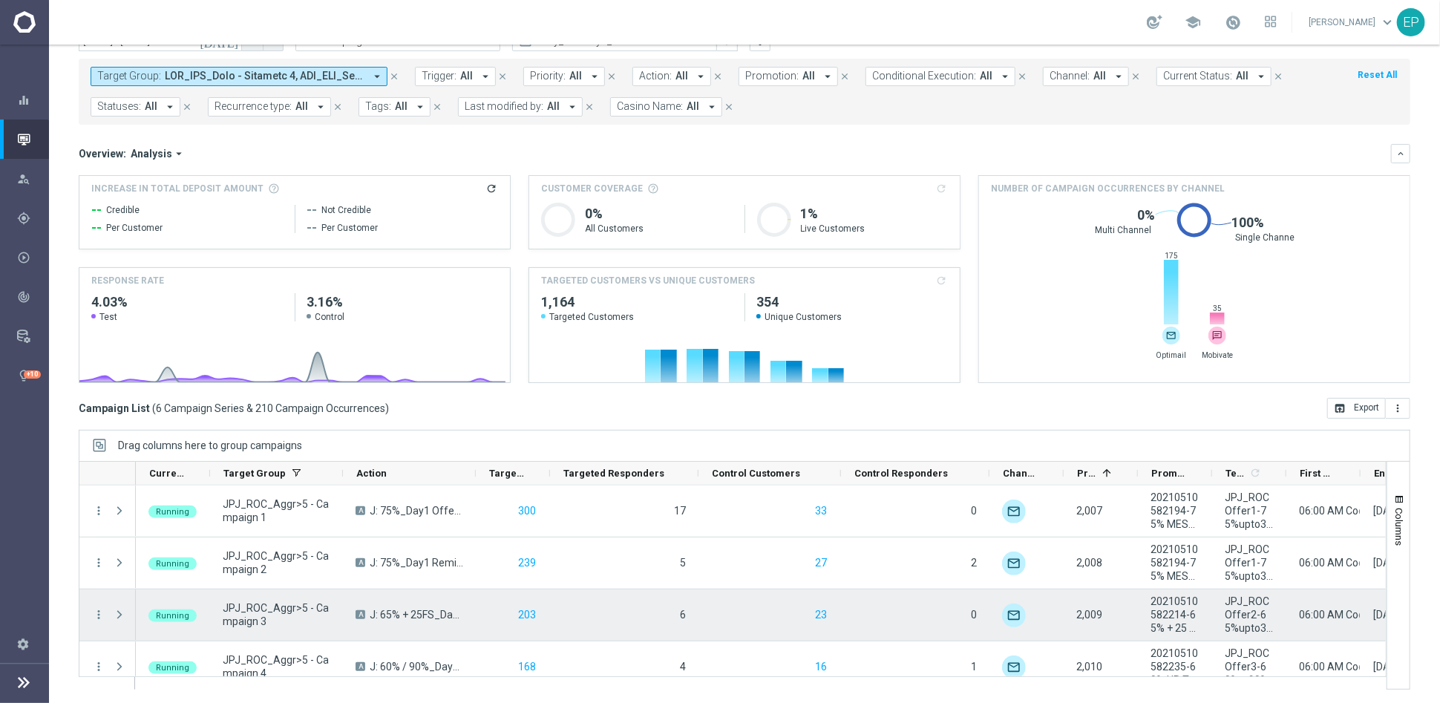
scroll to position [120, 0]
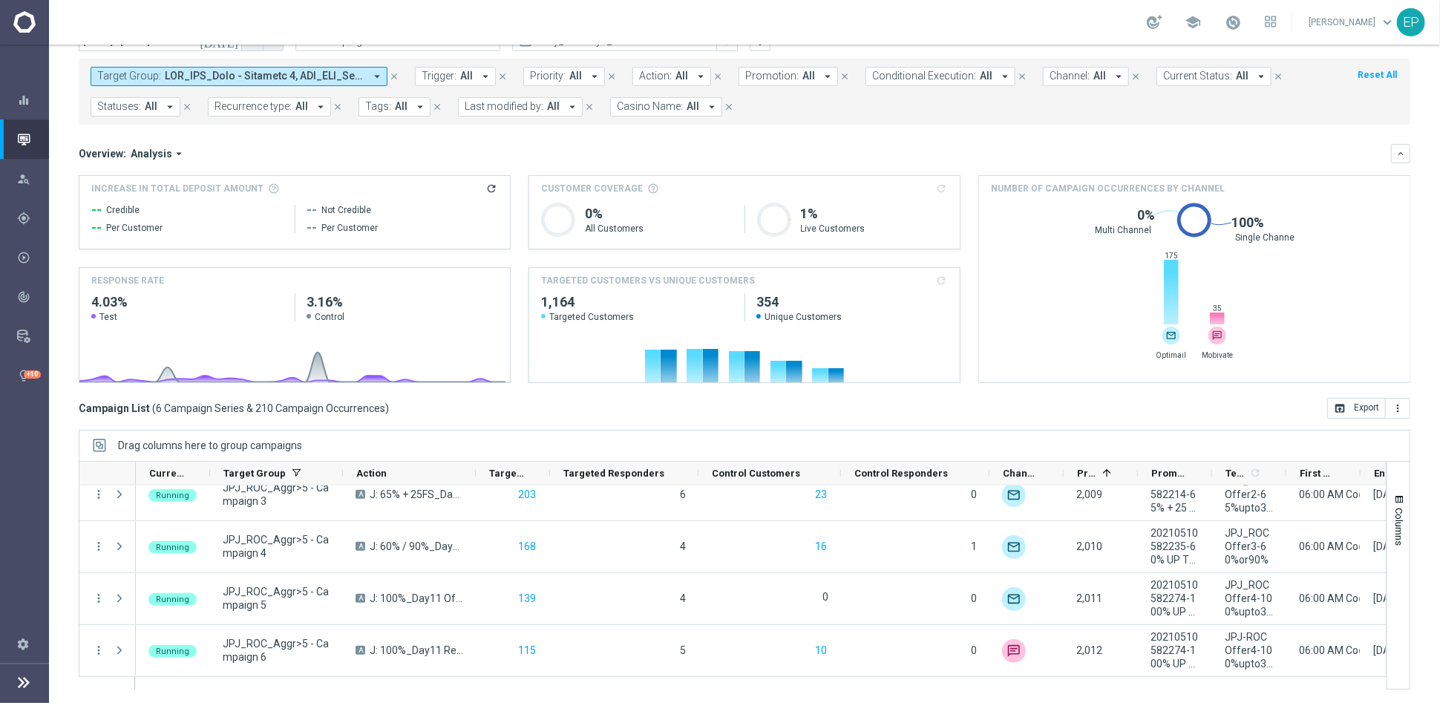
click at [319, 70] on span at bounding box center [265, 76] width 200 height 13
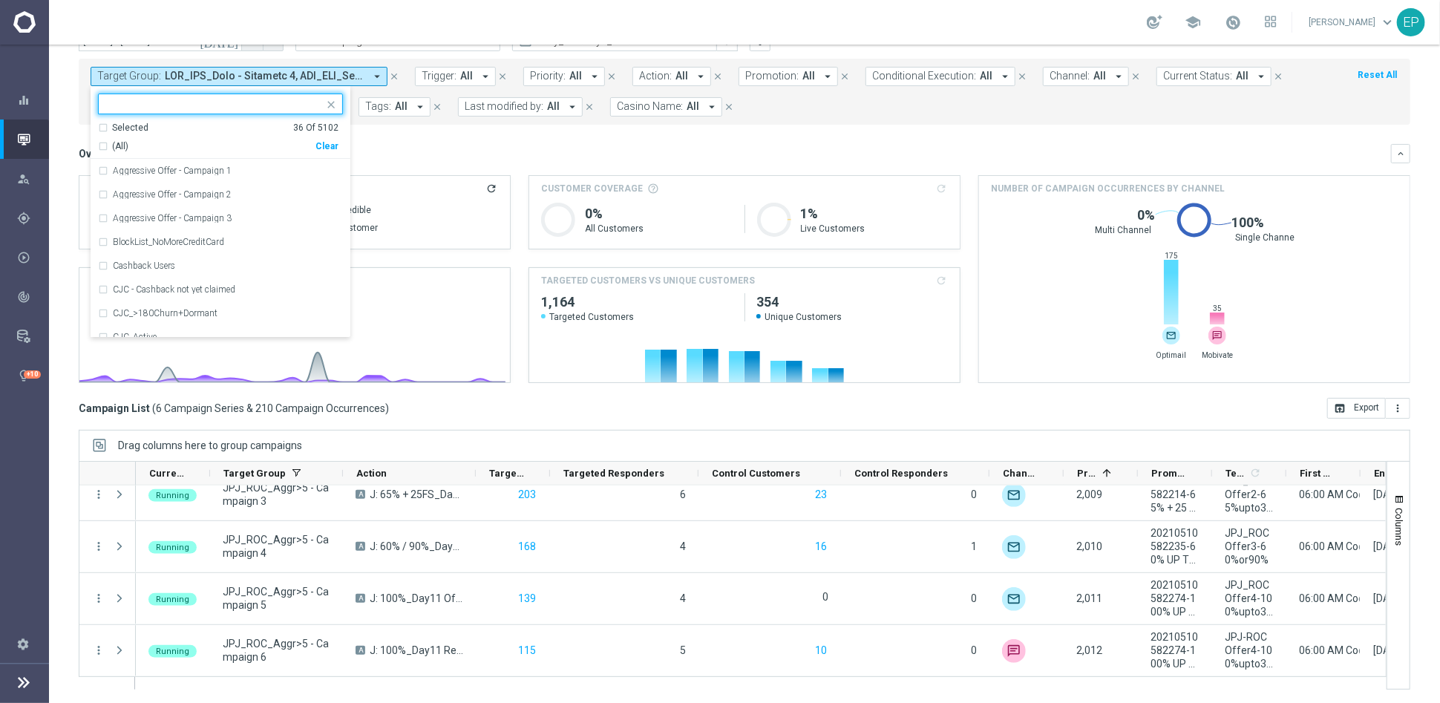
click at [0, 0] on div "Clear" at bounding box center [0, 0] width 0 height 0
click at [265, 101] on input "text" at bounding box center [214, 104] width 217 height 13
click at [154, 134] on div "(All Search Results) Clear" at bounding box center [218, 143] width 240 height 19
click at [160, 146] on span "(All Search Results)" at bounding box center [153, 146] width 82 height 13
type input "WWN VIP_RO"
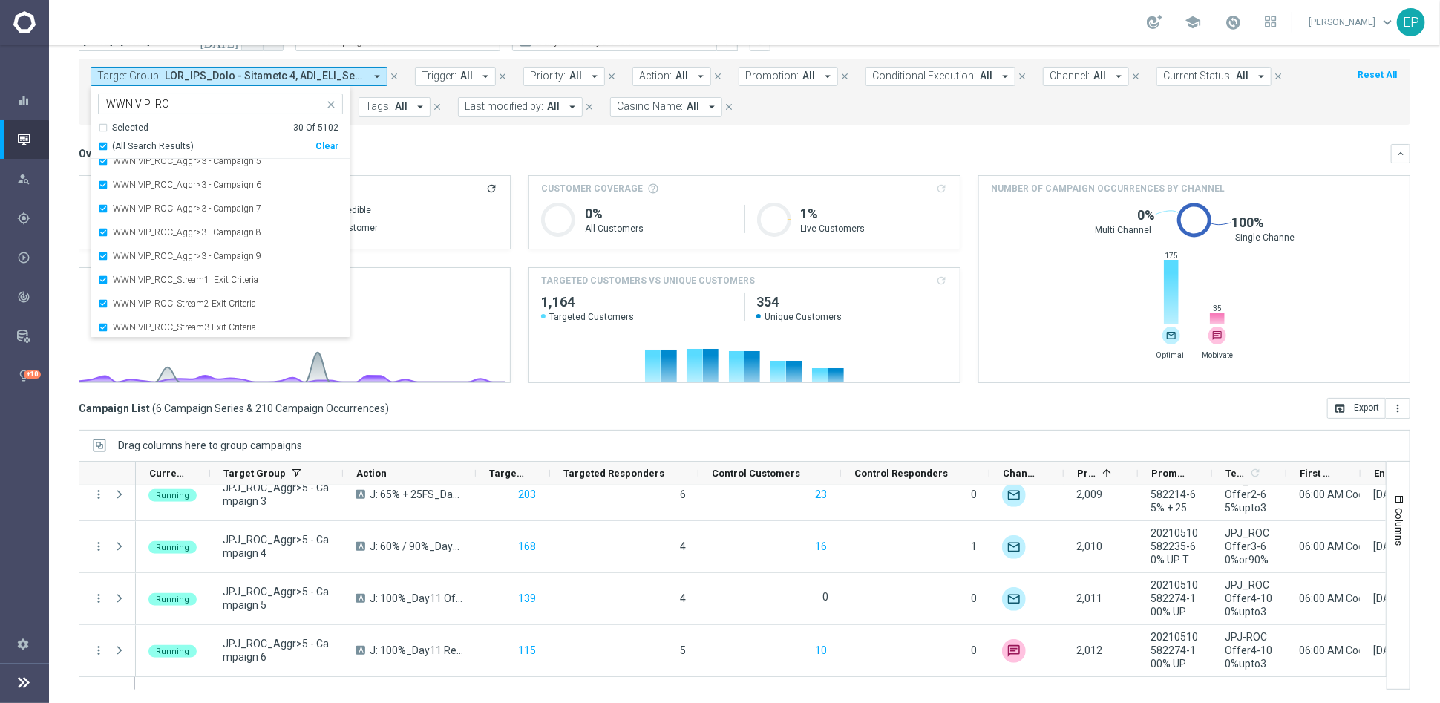
scroll to position [534, 0]
click at [399, 148] on div "Overview: Analysis arrow_drop_down" at bounding box center [735, 153] width 1312 height 13
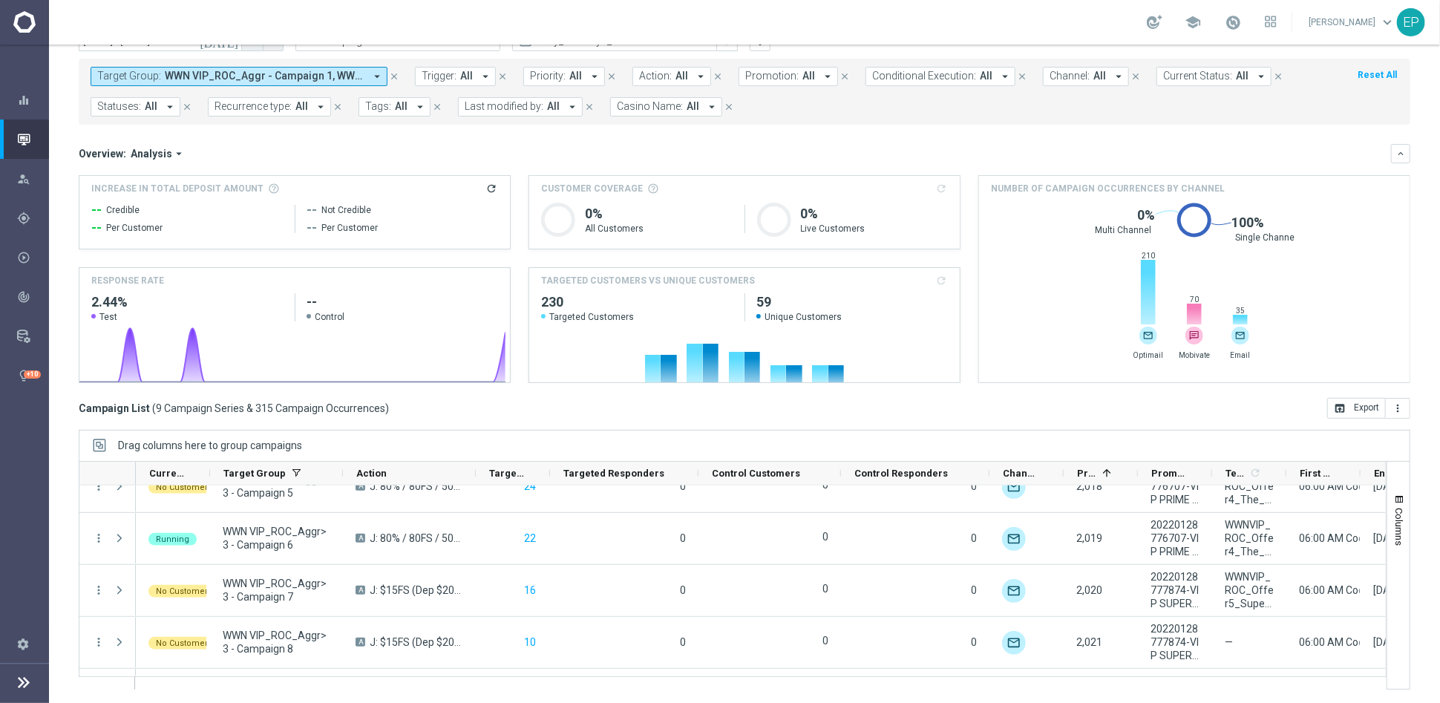
scroll to position [276, 0]
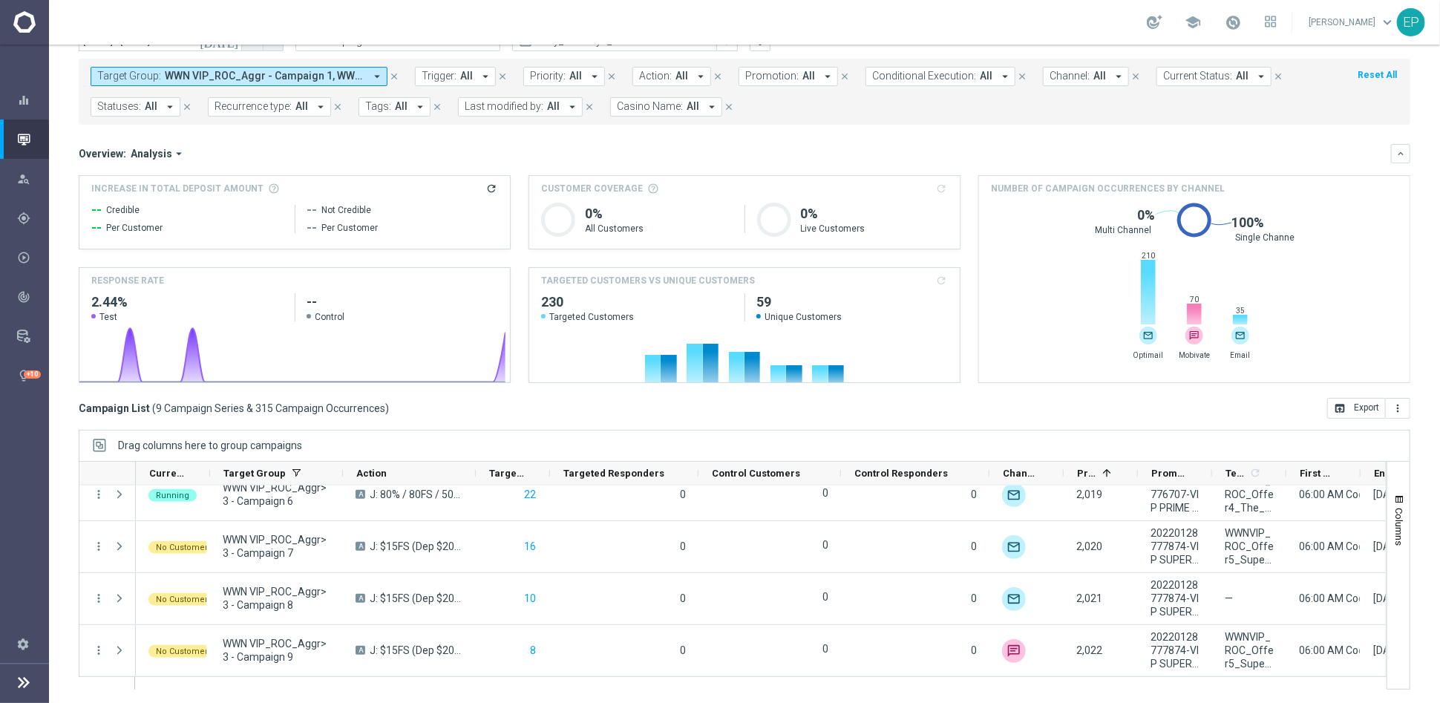
click at [274, 73] on span "WWN VIP_ROC_Aggr - Campaign 1, WWN VIP_ROC_Aggr - Campaign 2, WWN VIP_ROC_Aggr …" at bounding box center [265, 76] width 200 height 13
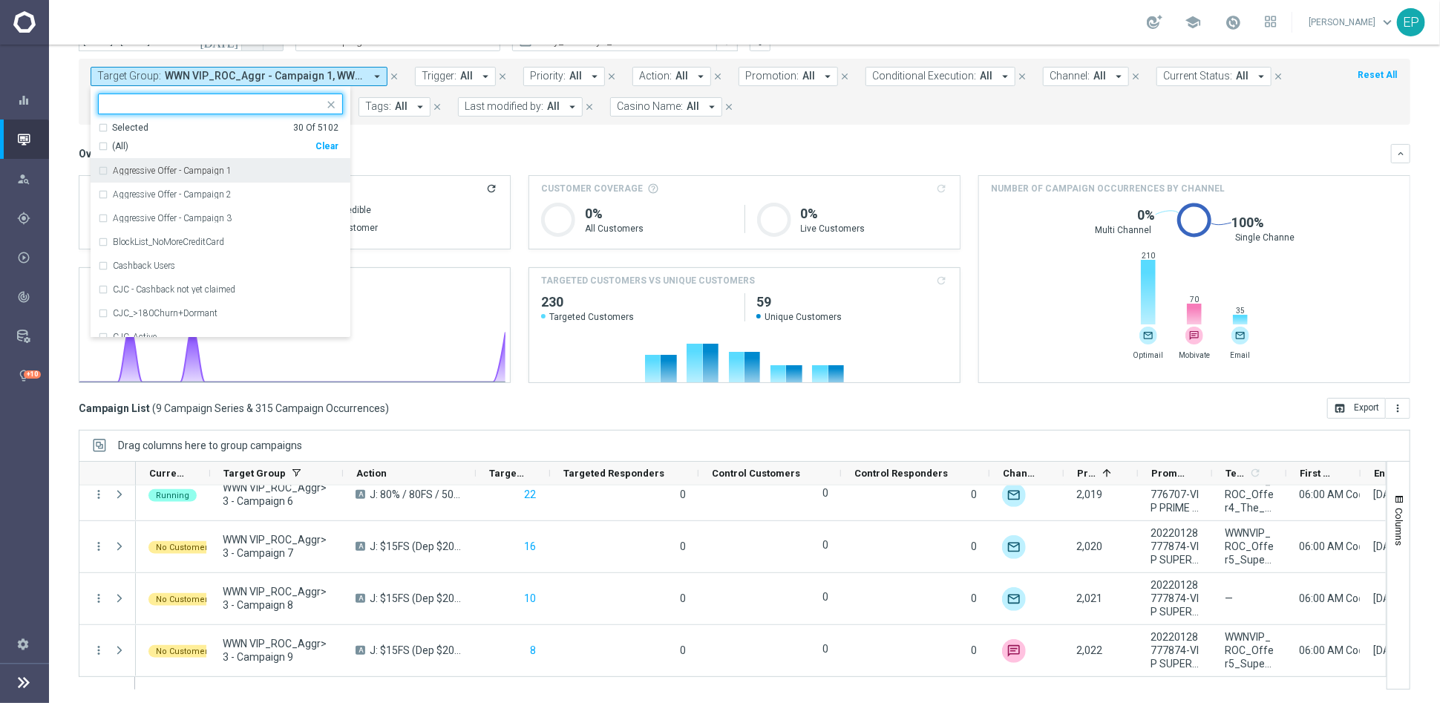
click at [0, 0] on div "Clear" at bounding box center [0, 0] width 0 height 0
click at [206, 102] on input "text" at bounding box center [214, 104] width 217 height 13
click at [163, 143] on span "(All Search Results)" at bounding box center [153, 146] width 82 height 13
type input "STS VIP_ROC"
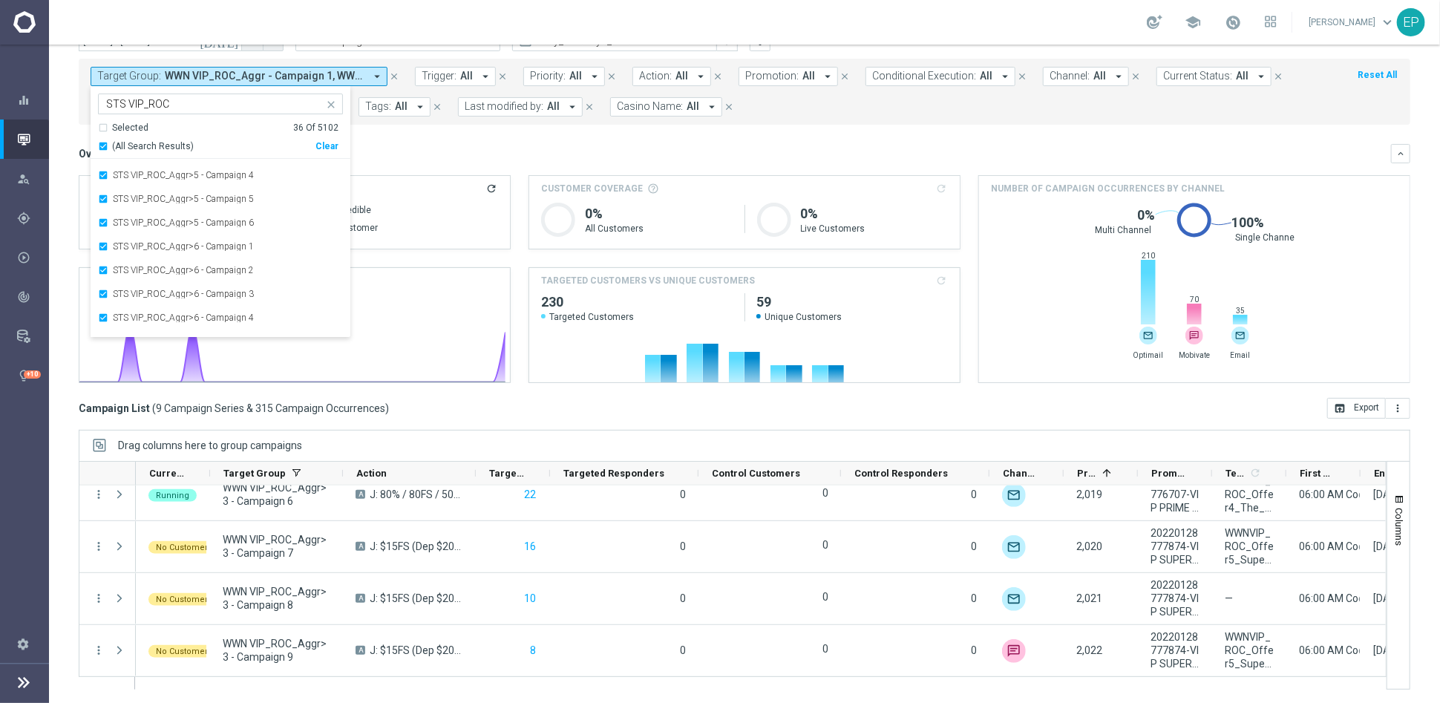
scroll to position [676, 0]
click at [458, 141] on mini-dashboard "Overview: Analysis arrow_drop_down keyboard_arrow_down Increase In Total Deposi…" at bounding box center [744, 261] width 1331 height 273
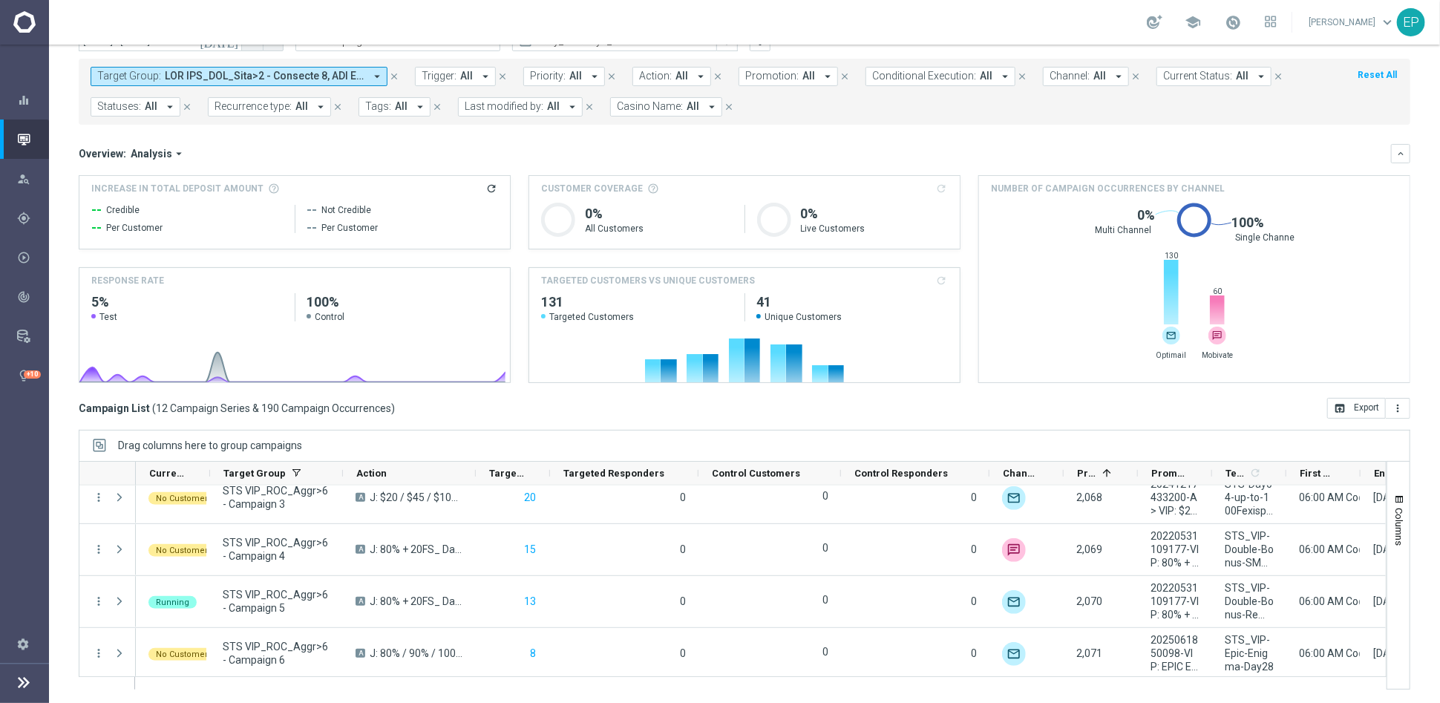
scroll to position [432, 0]
click at [267, 72] on span at bounding box center [265, 76] width 200 height 13
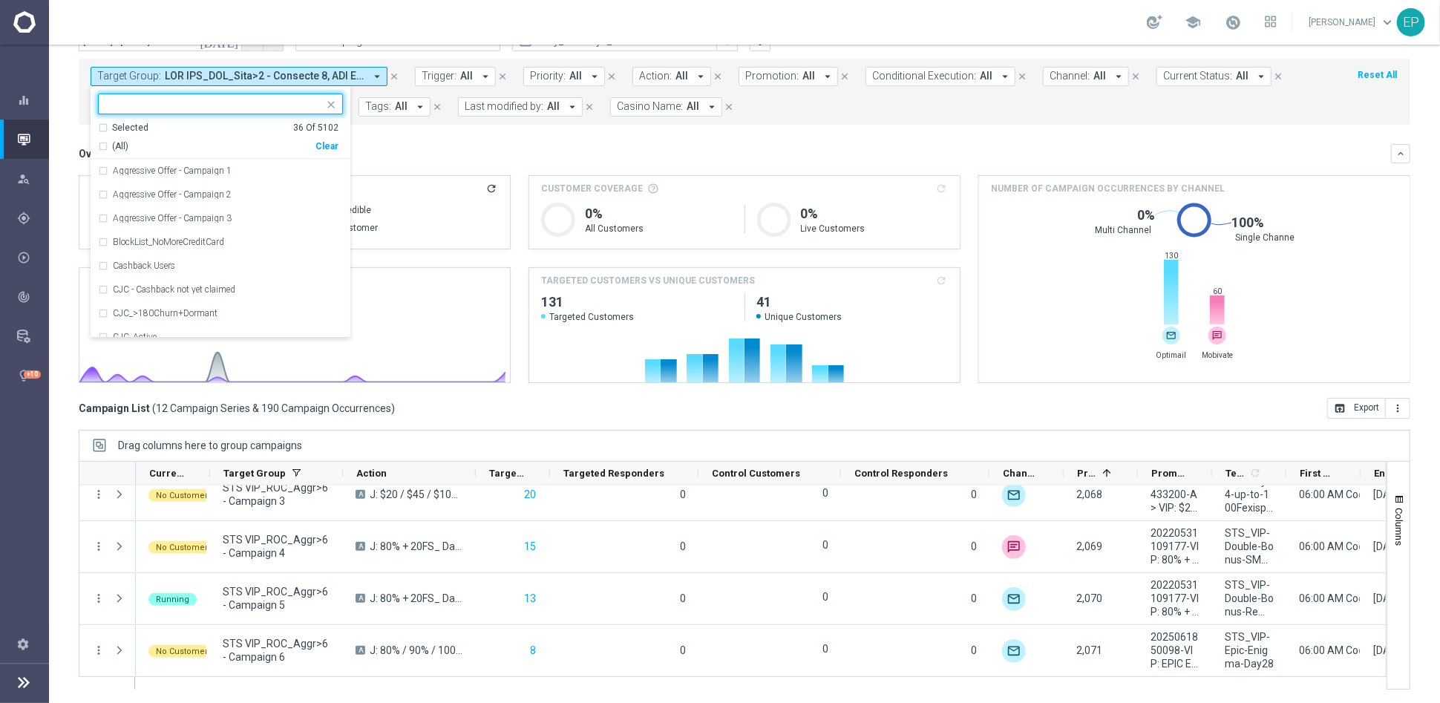
click at [0, 0] on div "Clear" at bounding box center [0, 0] width 0 height 0
click at [265, 102] on input "text" at bounding box center [214, 104] width 217 height 13
click at [153, 141] on span "(All Search Results)" at bounding box center [153, 146] width 82 height 13
type input "JJV_ROC_"
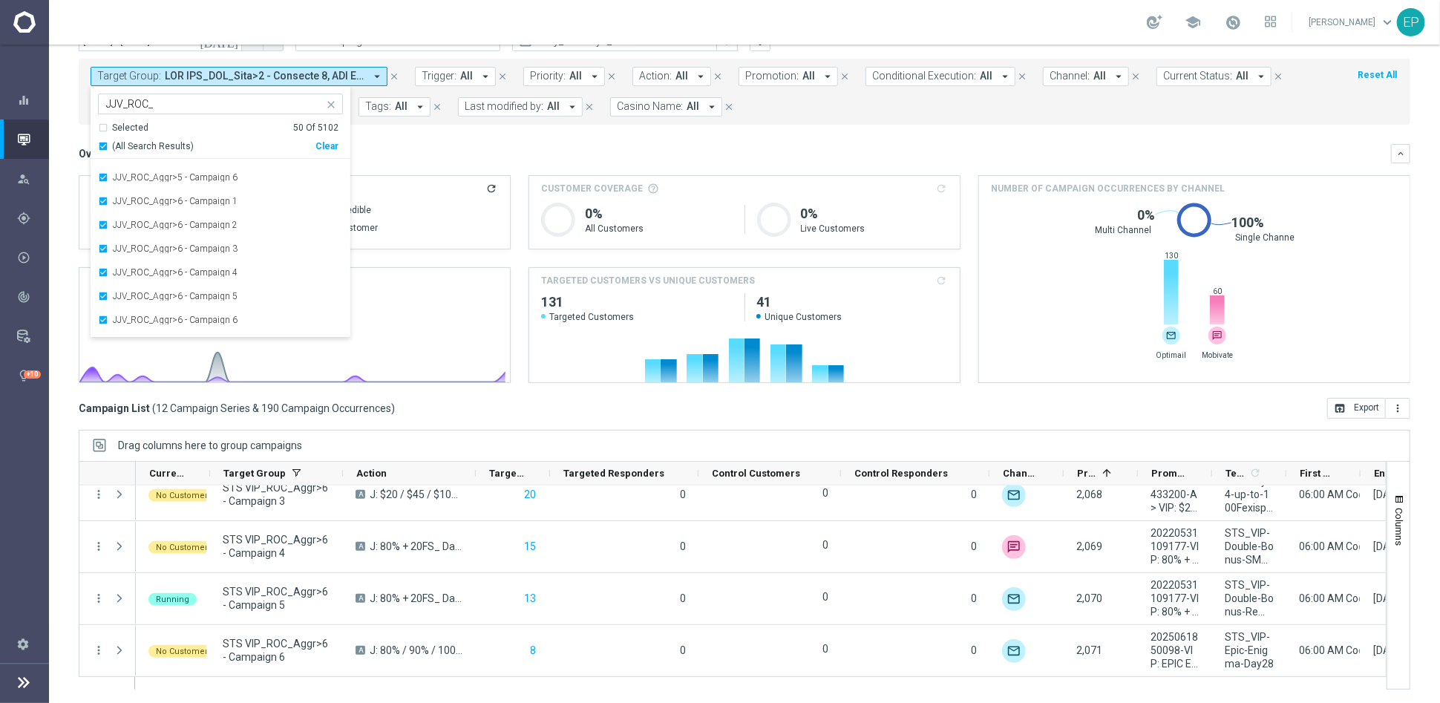
scroll to position [907, 0]
click at [159, 250] on div "JJV_Roc_Mkt1" at bounding box center [220, 261] width 245 height 24
click at [438, 144] on div "Overview: Analysis arrow_drop_down keyboard_arrow_down" at bounding box center [744, 153] width 1331 height 19
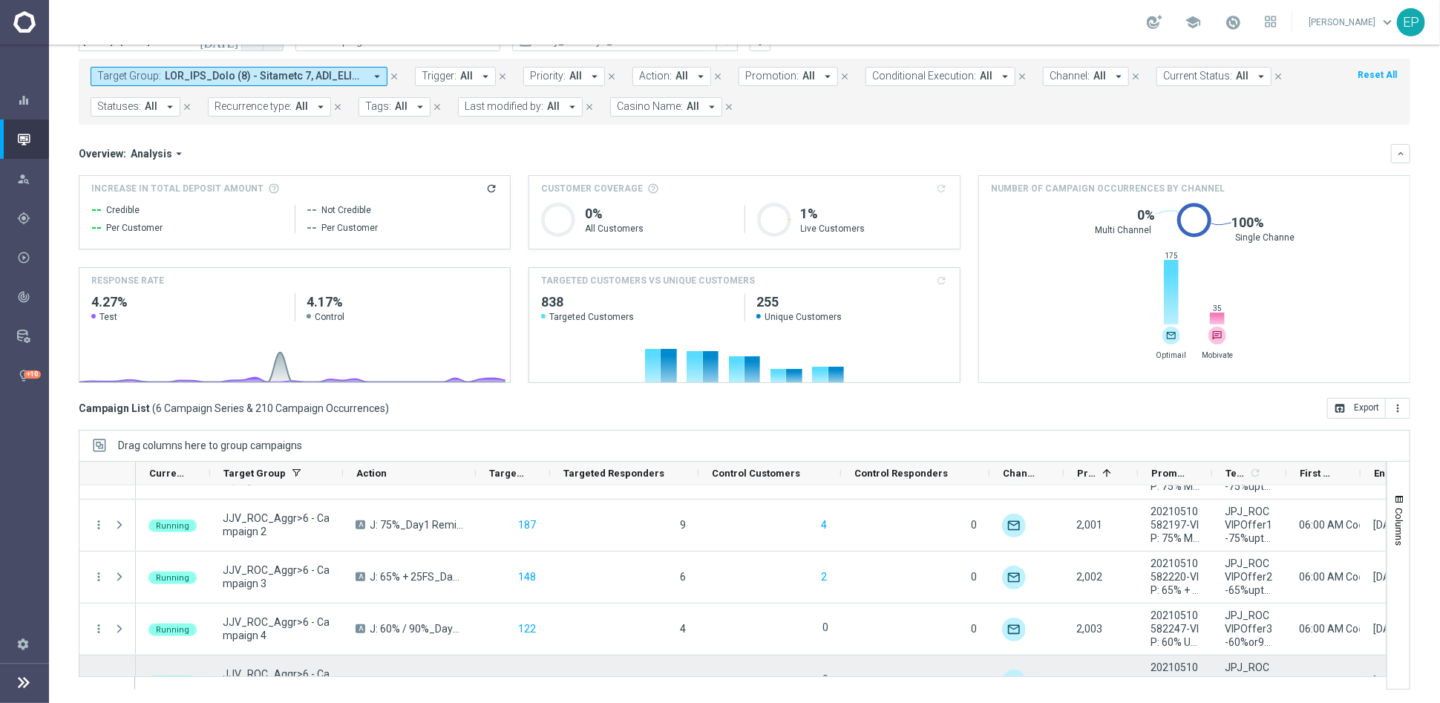
scroll to position [0, 0]
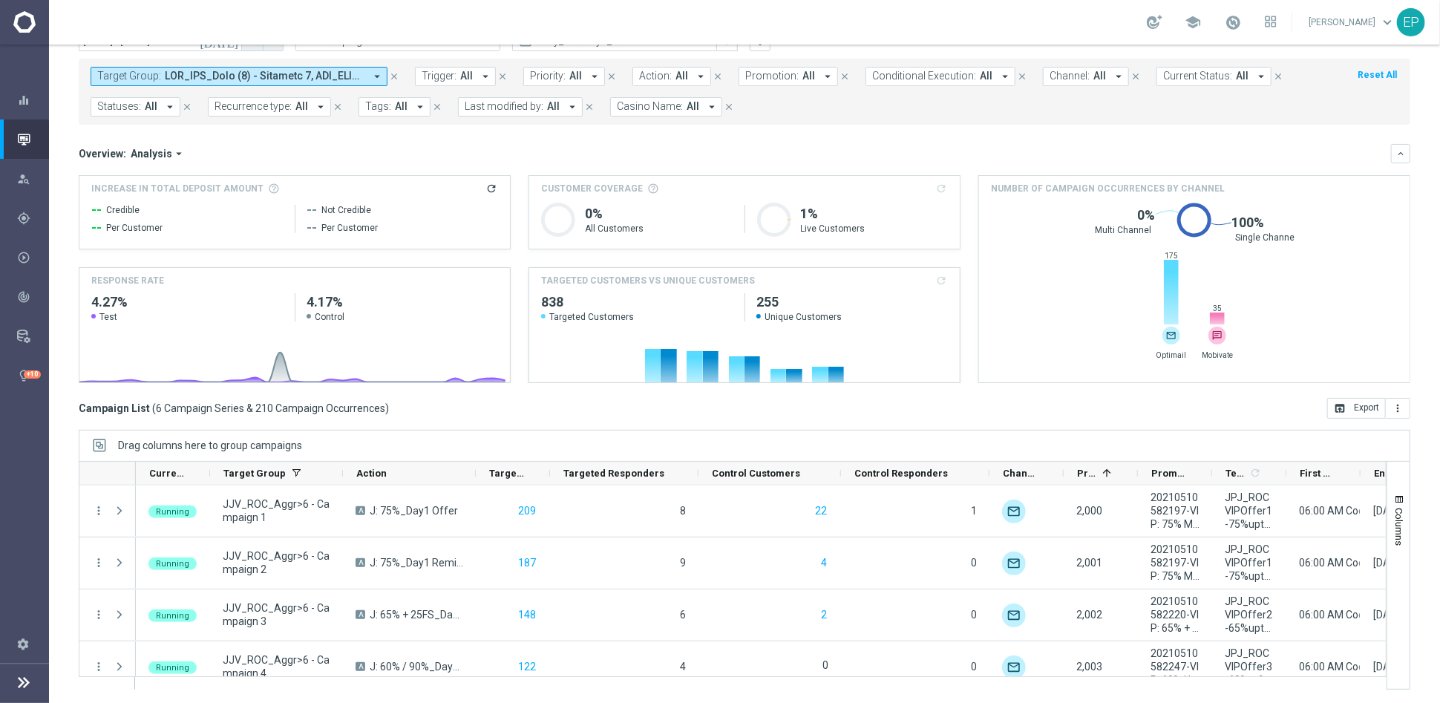
click at [312, 76] on span at bounding box center [265, 76] width 200 height 13
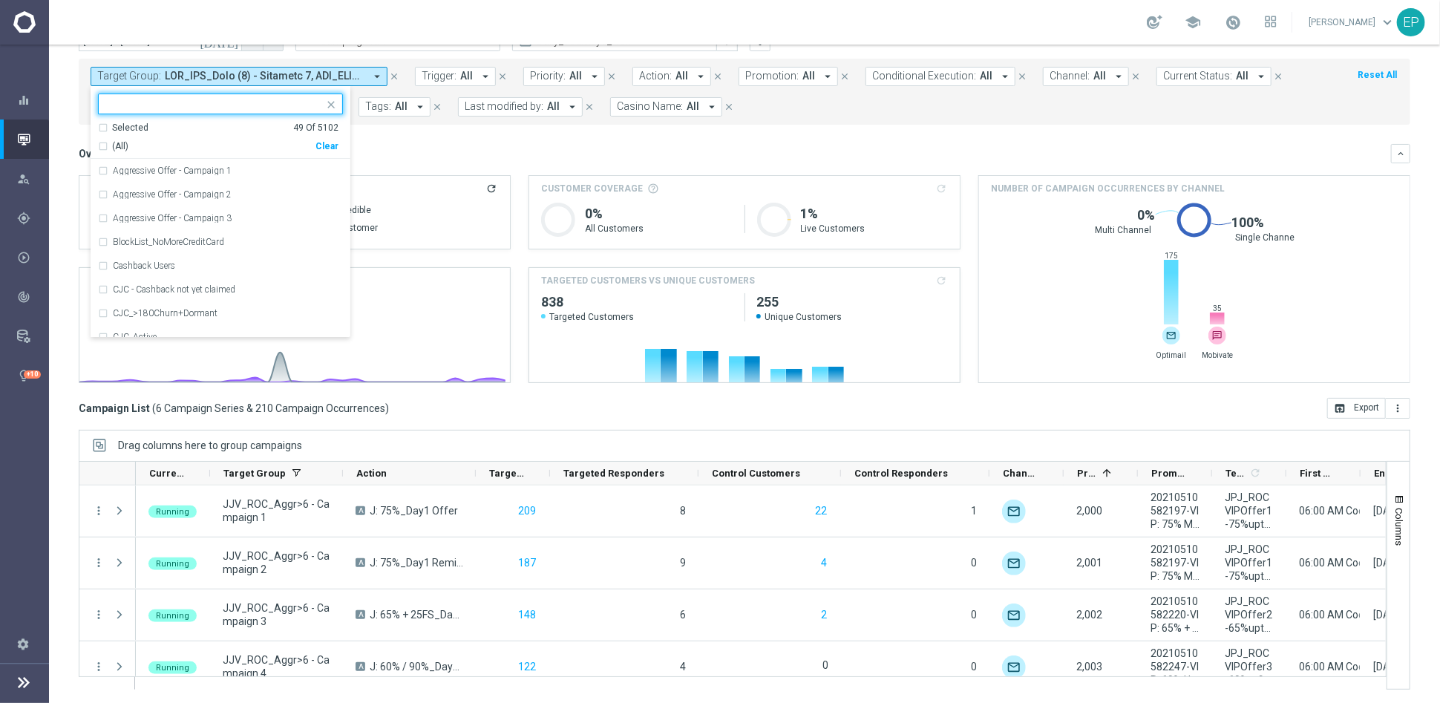
click at [0, 0] on div "Clear" at bounding box center [0, 0] width 0 height 0
click at [257, 108] on input "text" at bounding box center [214, 104] width 217 height 13
click at [152, 140] on span "(All Search Results)" at bounding box center [153, 146] width 82 height 13
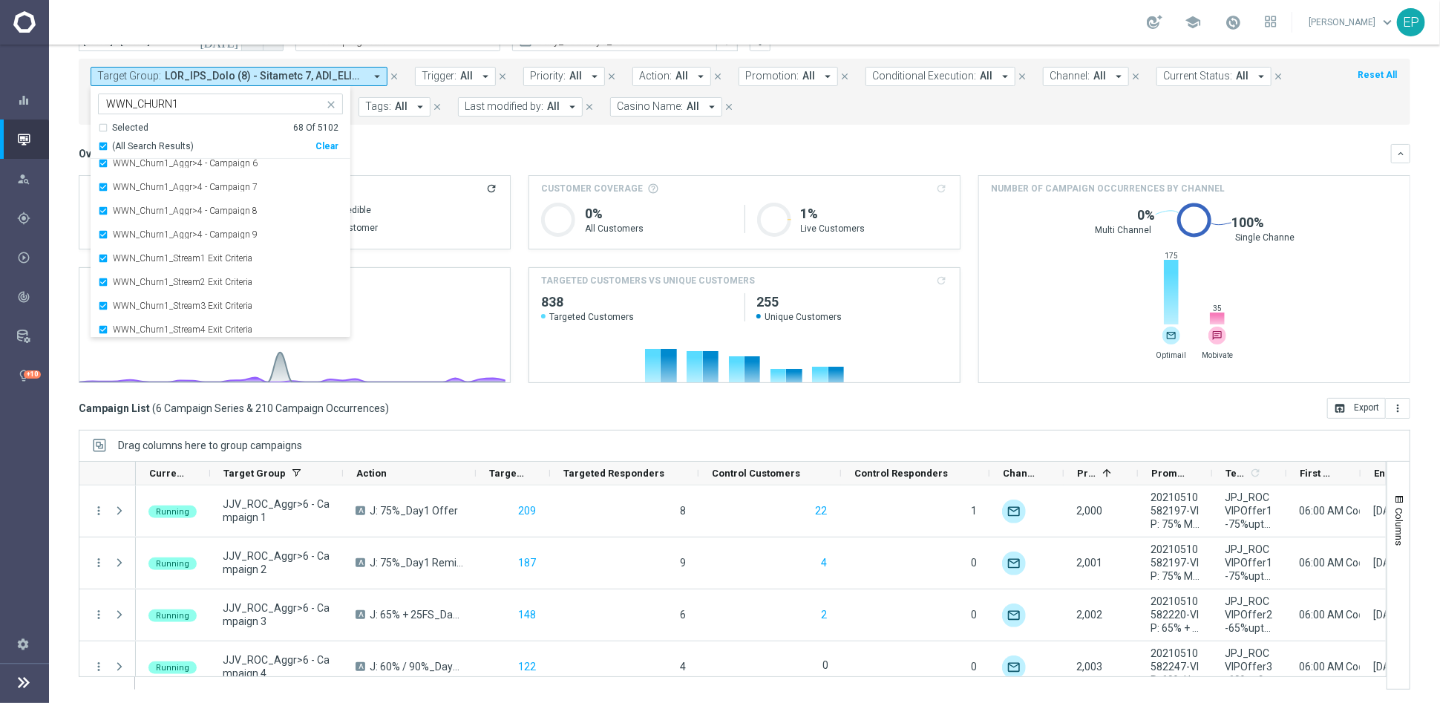
scroll to position [1436, 0]
click at [255, 99] on input "WWN_CHURN1" at bounding box center [214, 104] width 217 height 13
type input "WWN_CHURN1_"
drag, startPoint x: 393, startPoint y: 143, endPoint x: 484, endPoint y: 168, distance: 93.8
click at [393, 144] on div "Overview: Analysis arrow_drop_down keyboard_arrow_down" at bounding box center [744, 153] width 1331 height 19
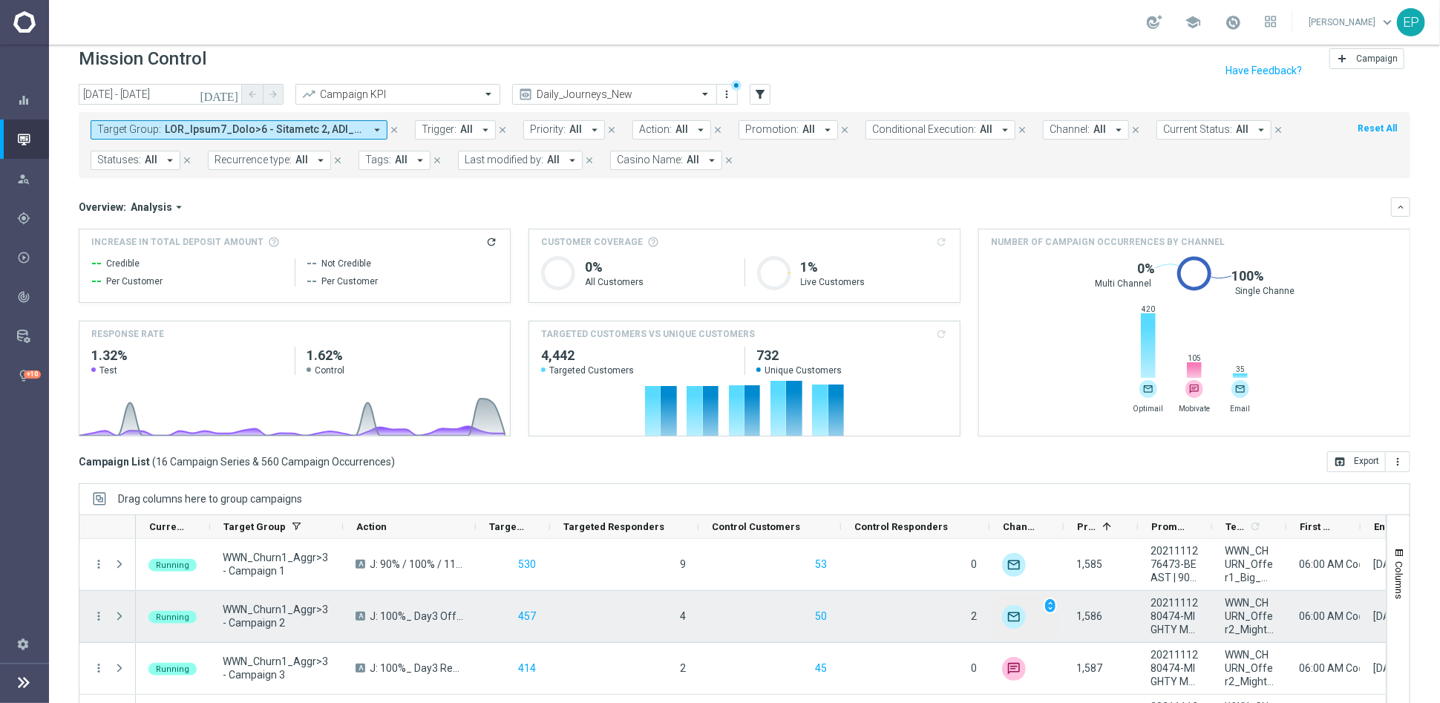
scroll to position [0, 0]
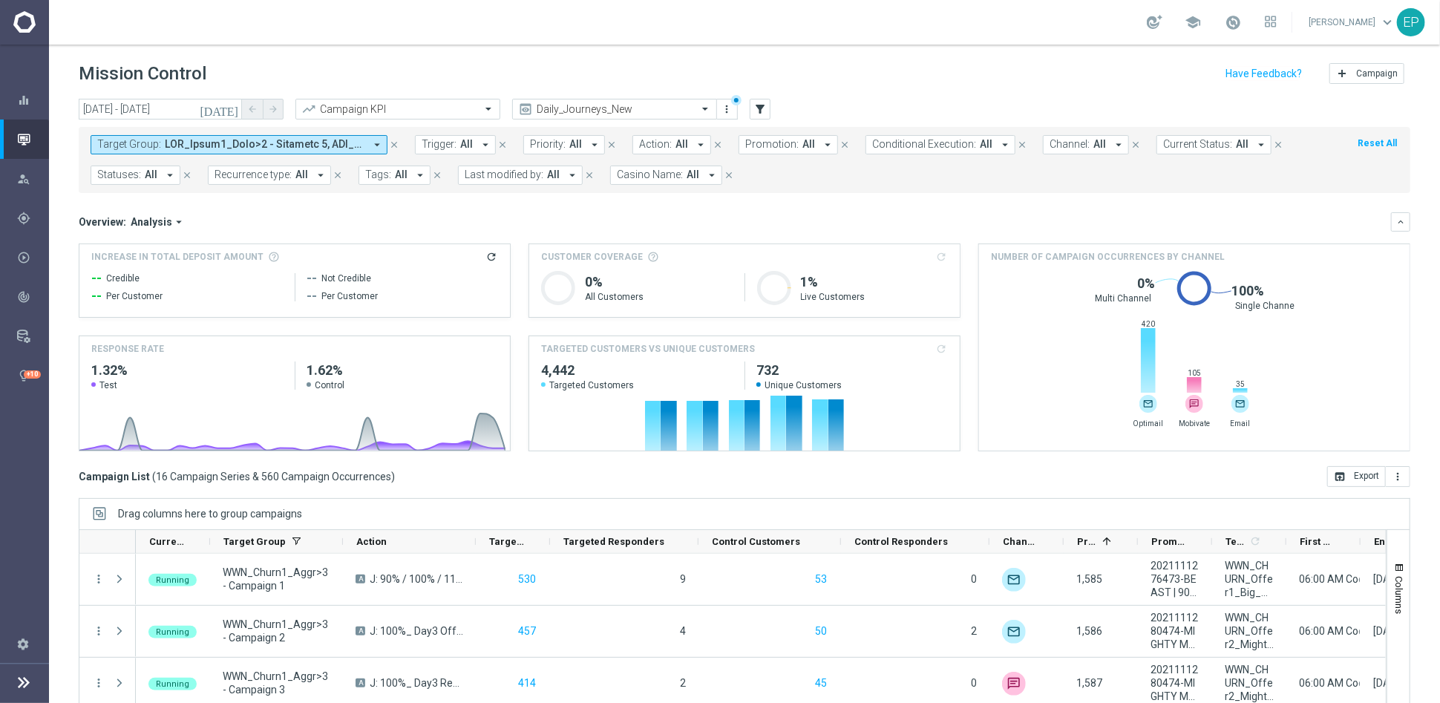
click at [224, 139] on span at bounding box center [265, 144] width 200 height 13
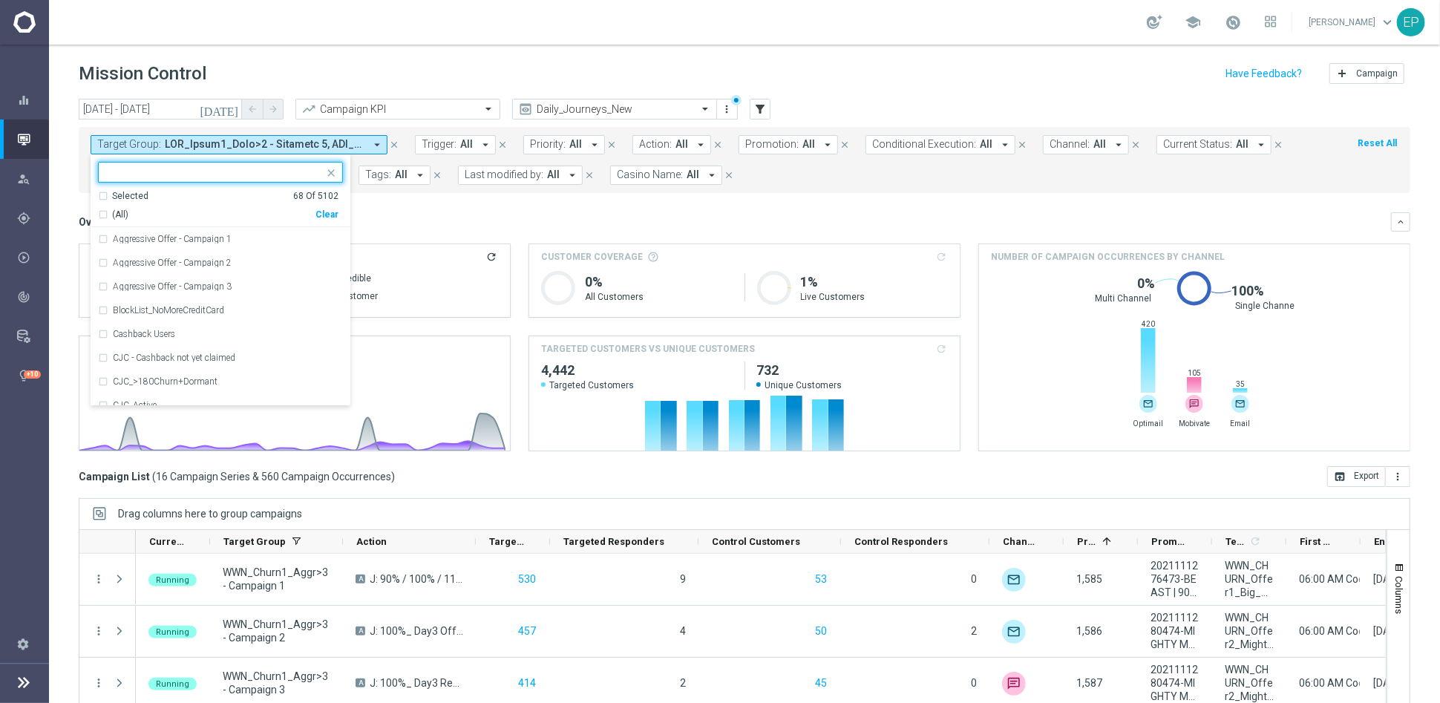
click at [0, 0] on div "Clear" at bounding box center [0, 0] width 0 height 0
click at [235, 171] on input "text" at bounding box center [214, 172] width 217 height 13
drag, startPoint x: 158, startPoint y: 214, endPoint x: 193, endPoint y: 220, distance: 35.3
click at [159, 215] on span "(All Search Results)" at bounding box center [153, 215] width 82 height 13
type input "STS_CHURN1"
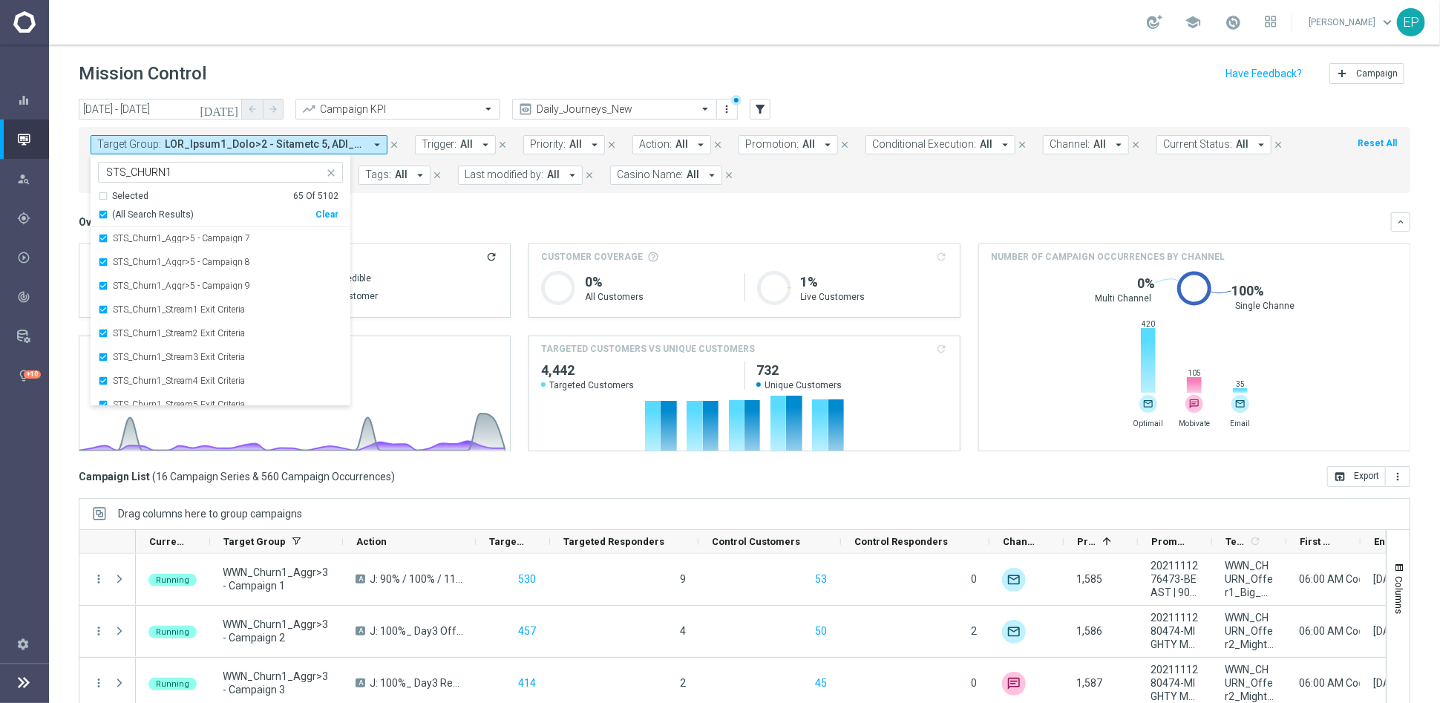
scroll to position [1365, 0]
click at [482, 225] on div "Overview: Analysis arrow_drop_down" at bounding box center [735, 221] width 1312 height 13
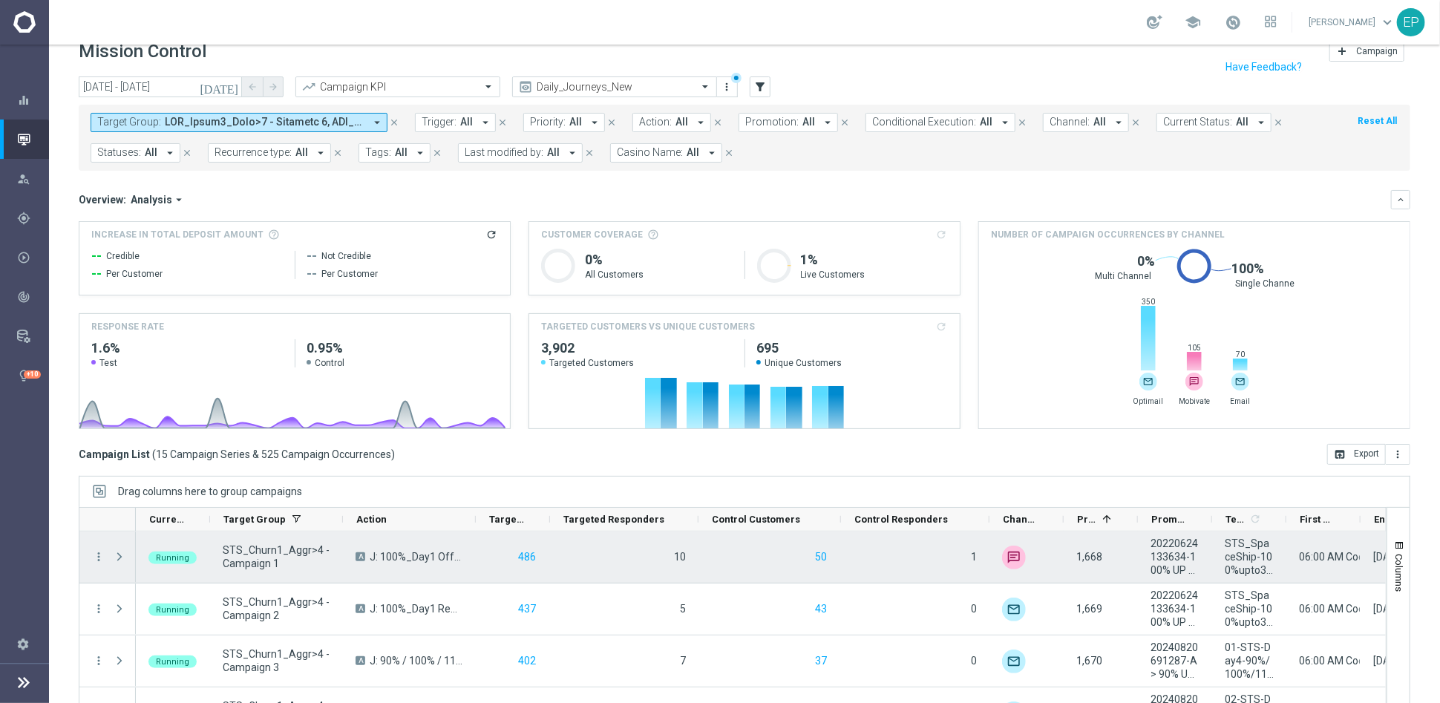
scroll to position [0, 0]
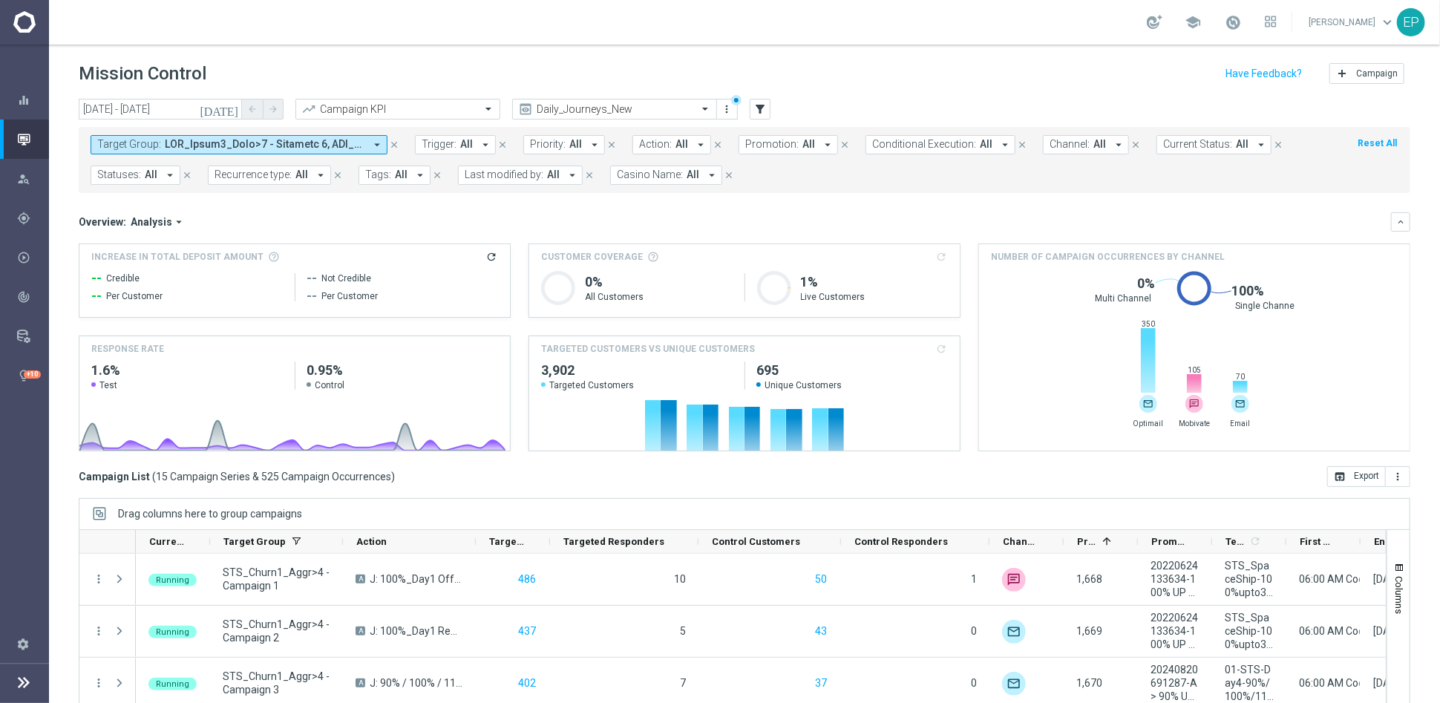
drag, startPoint x: 219, startPoint y: 145, endPoint x: 219, endPoint y: 134, distance: 11.1
click at [219, 145] on span at bounding box center [265, 144] width 200 height 13
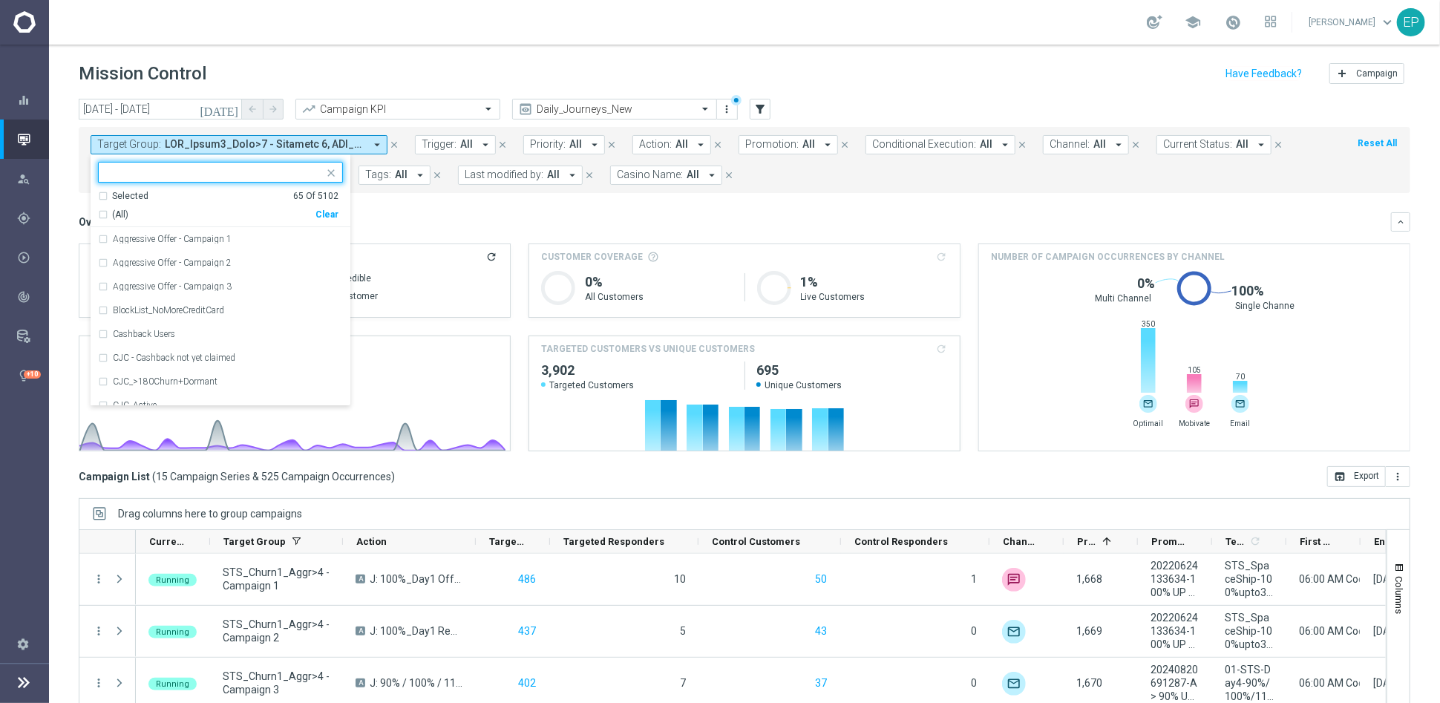
click at [0, 0] on div "Clear" at bounding box center [0, 0] width 0 height 0
click at [185, 164] on div at bounding box center [211, 172] width 225 height 19
click at [165, 210] on span "(All Search Results)" at bounding box center [153, 215] width 82 height 13
type input "JPJ_CHURN1"
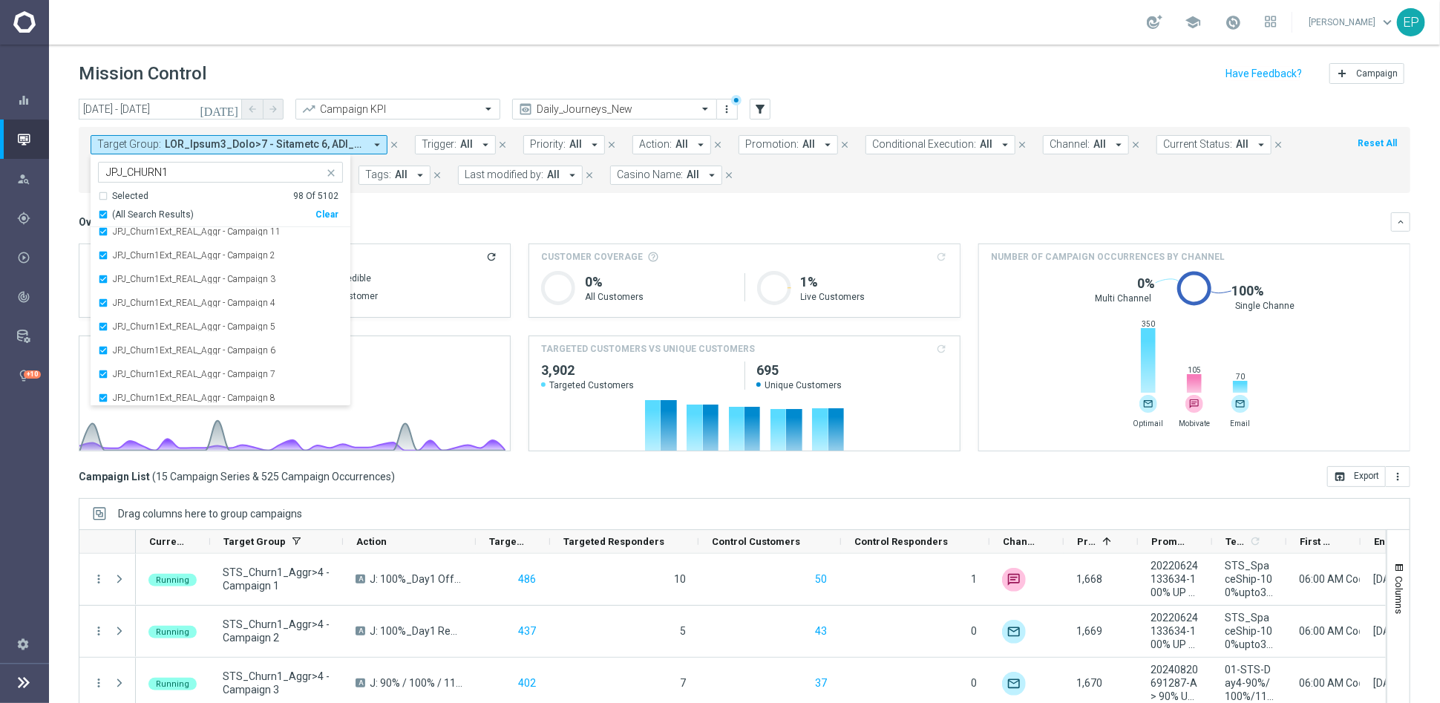
scroll to position [2148, 0]
click at [423, 210] on mini-dashboard "Overview: Analysis arrow_drop_down keyboard_arrow_down Increase In Total Deposi…" at bounding box center [744, 329] width 1331 height 273
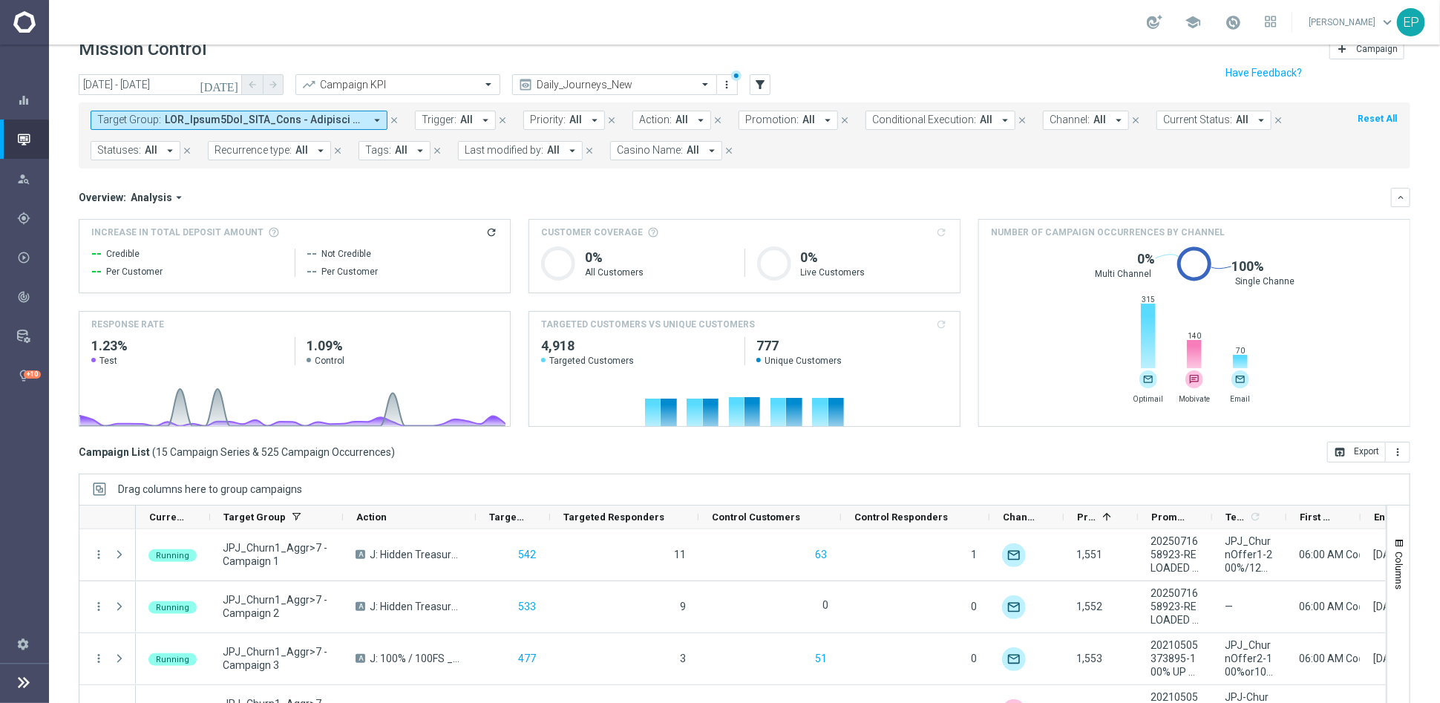
scroll to position [0, 0]
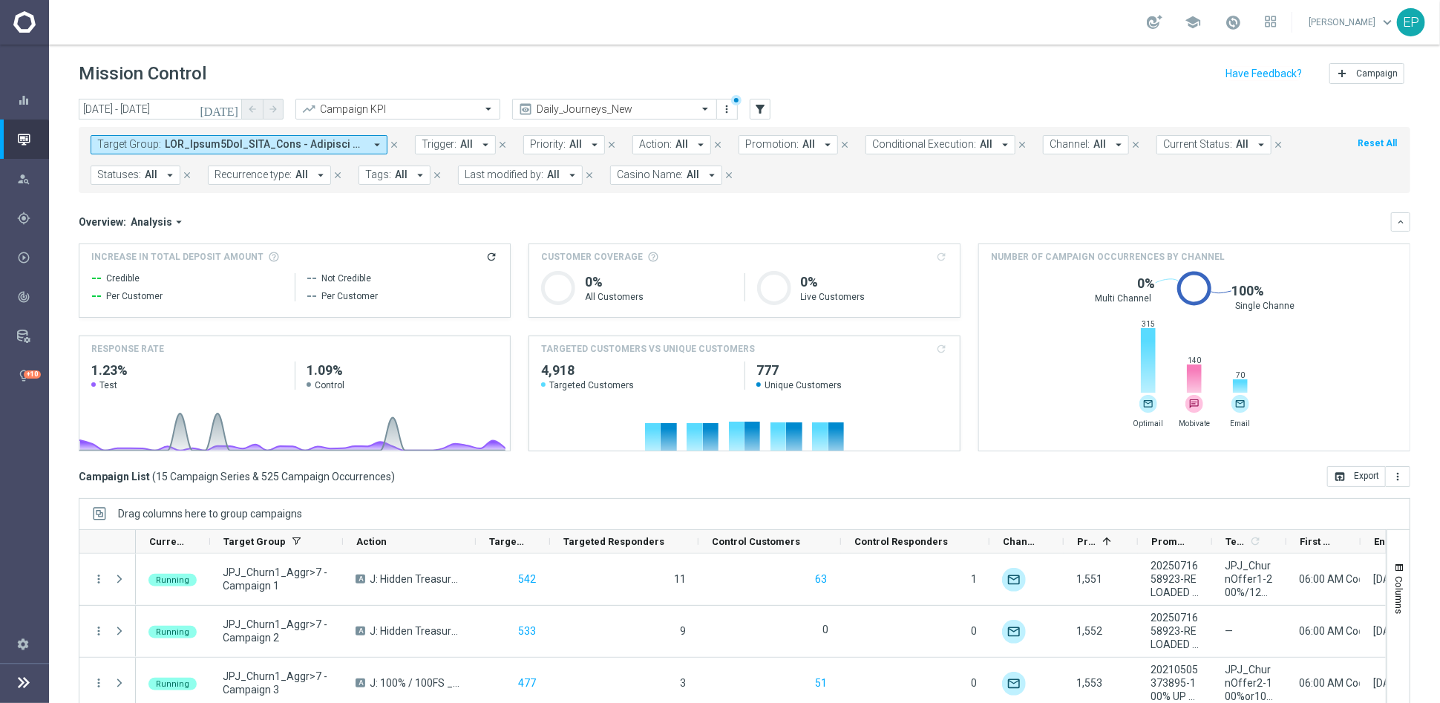
click at [290, 144] on span at bounding box center [265, 144] width 200 height 13
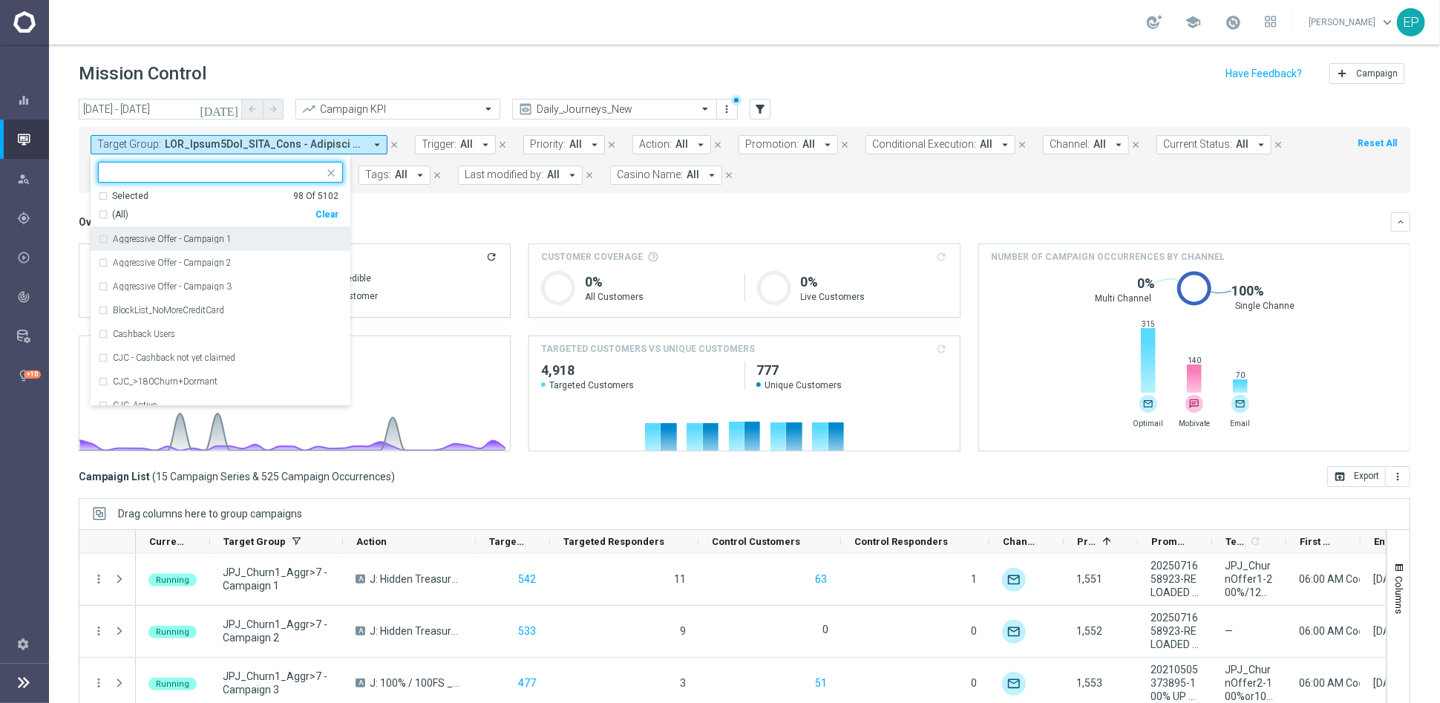
click at [0, 0] on div "Clear" at bounding box center [0, 0] width 0 height 0
click at [246, 168] on input "text" at bounding box center [214, 172] width 217 height 13
click at [159, 213] on span "(All Search Results)" at bounding box center [153, 215] width 82 height 13
type input "WWN VIP_CHURN1"
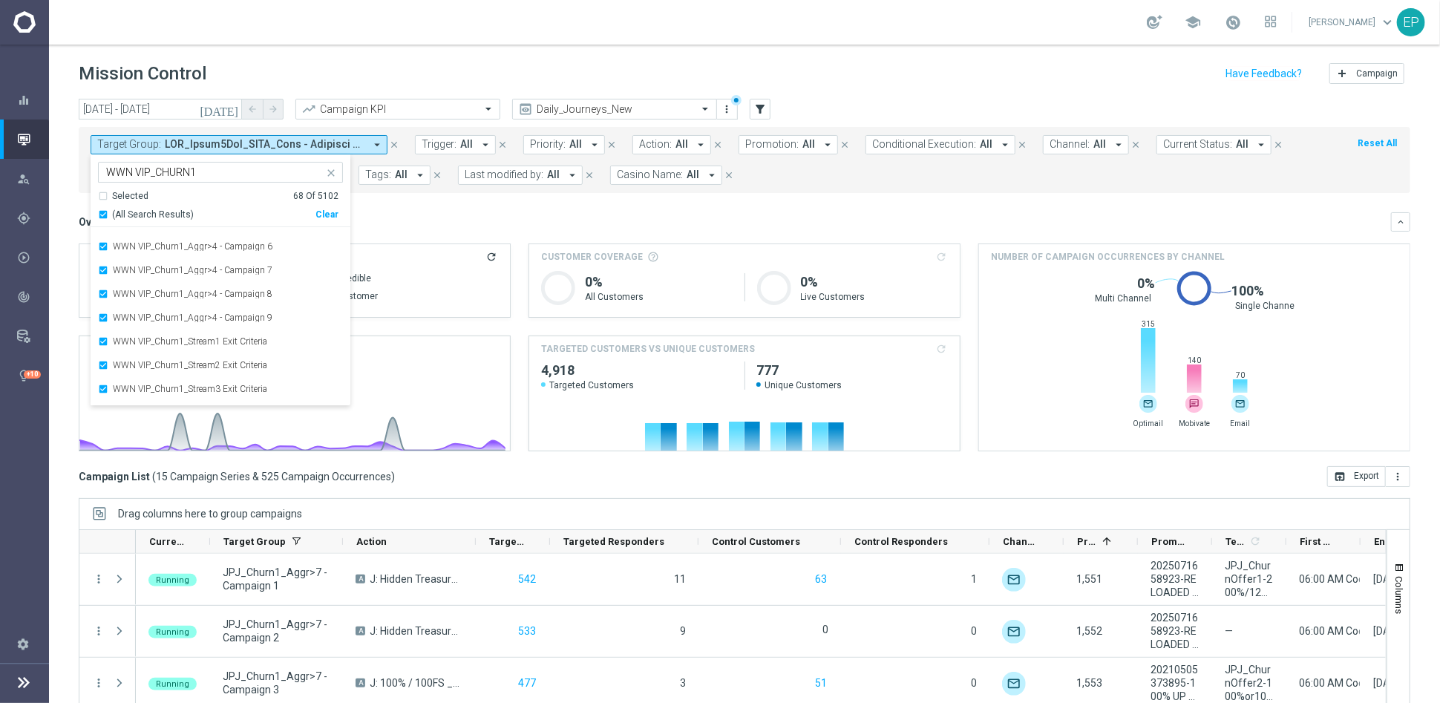
scroll to position [1436, 0]
click at [406, 213] on div "Overview: Analysis arrow_drop_down keyboard_arrow_down" at bounding box center [744, 221] width 1331 height 19
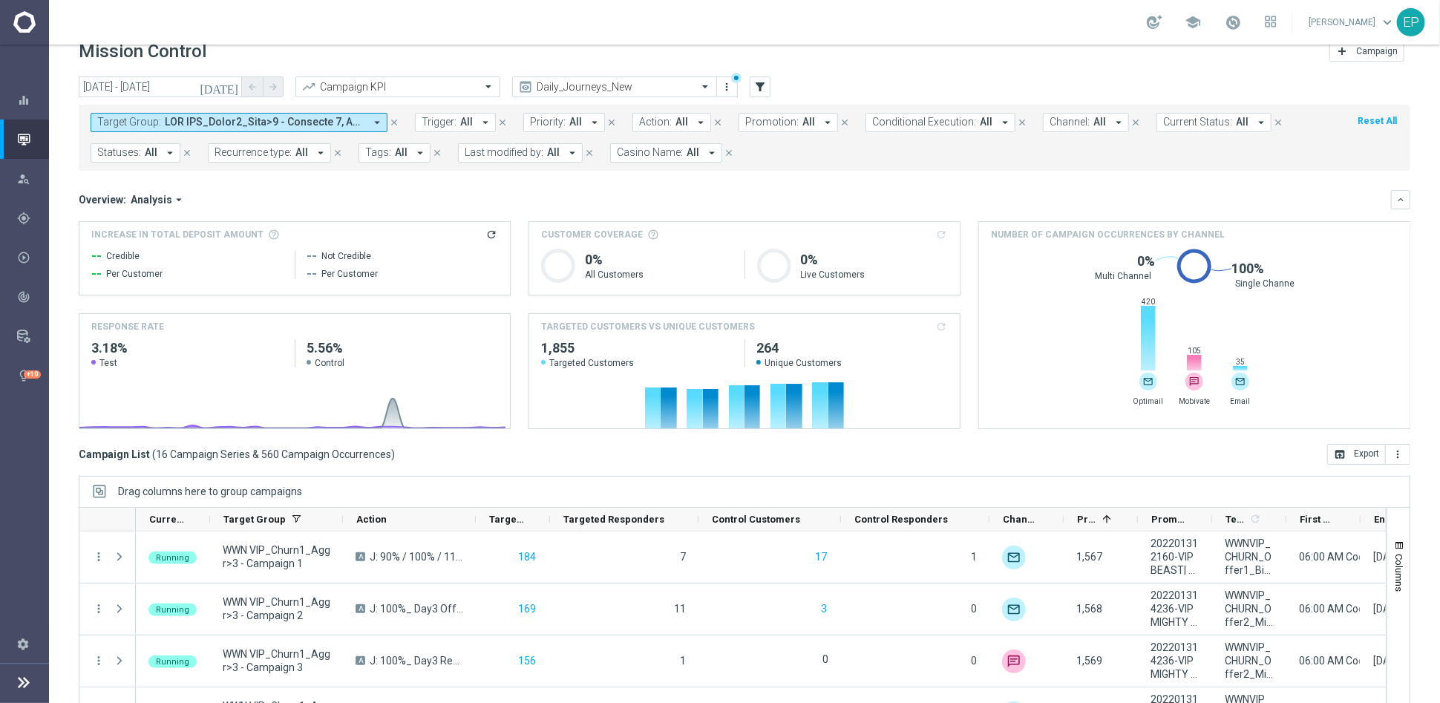
scroll to position [0, 0]
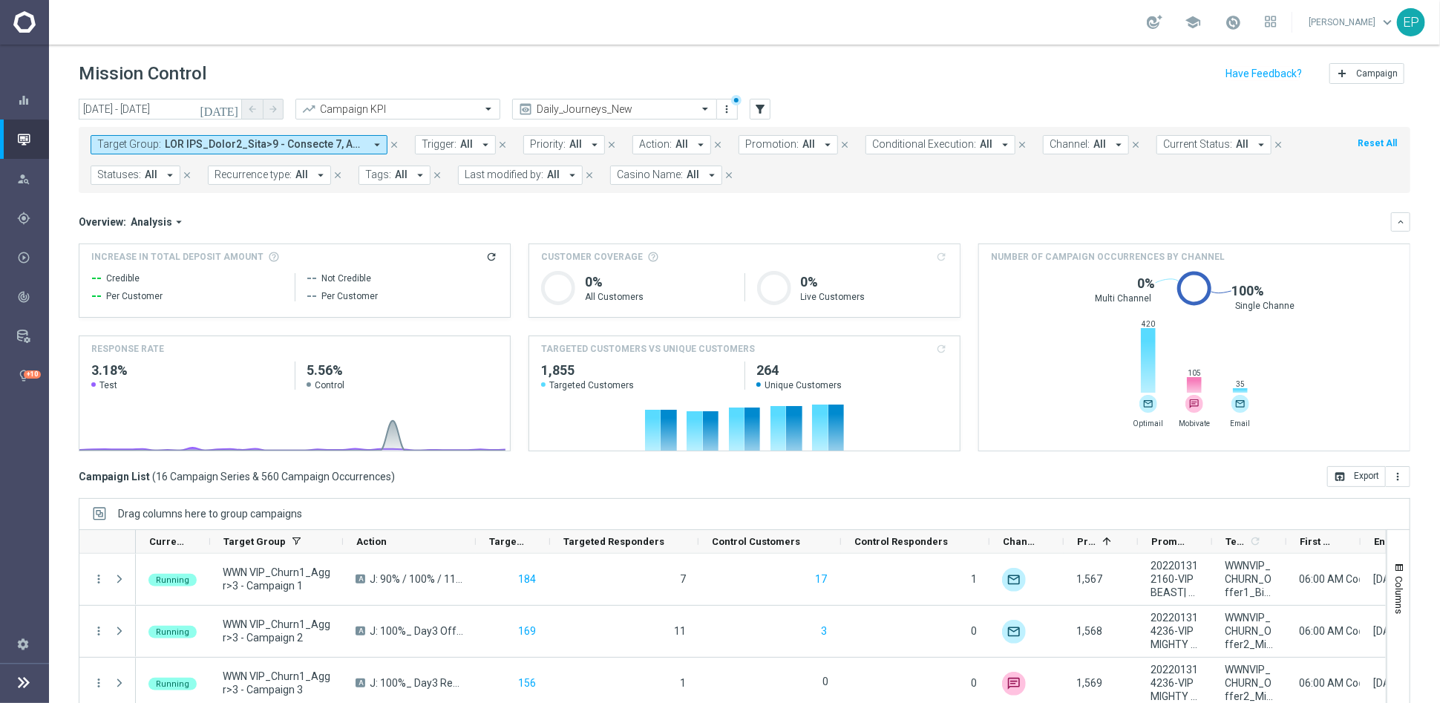
click at [296, 142] on span at bounding box center [265, 144] width 200 height 13
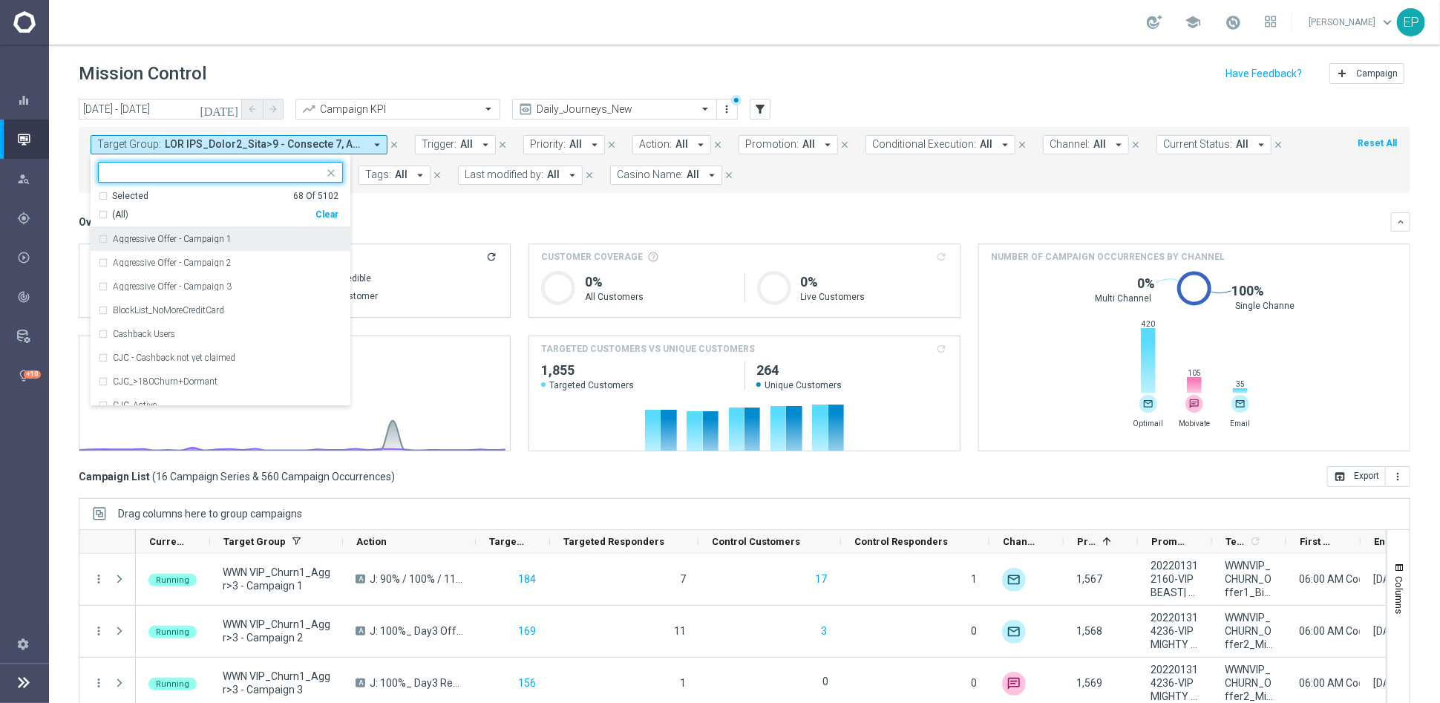
click at [0, 0] on div "Clear" at bounding box center [0, 0] width 0 height 0
click at [234, 173] on input "text" at bounding box center [214, 172] width 217 height 13
click at [180, 216] on span "(All Search Results)" at bounding box center [153, 215] width 82 height 13
type input "STS VIP_CHURN1"
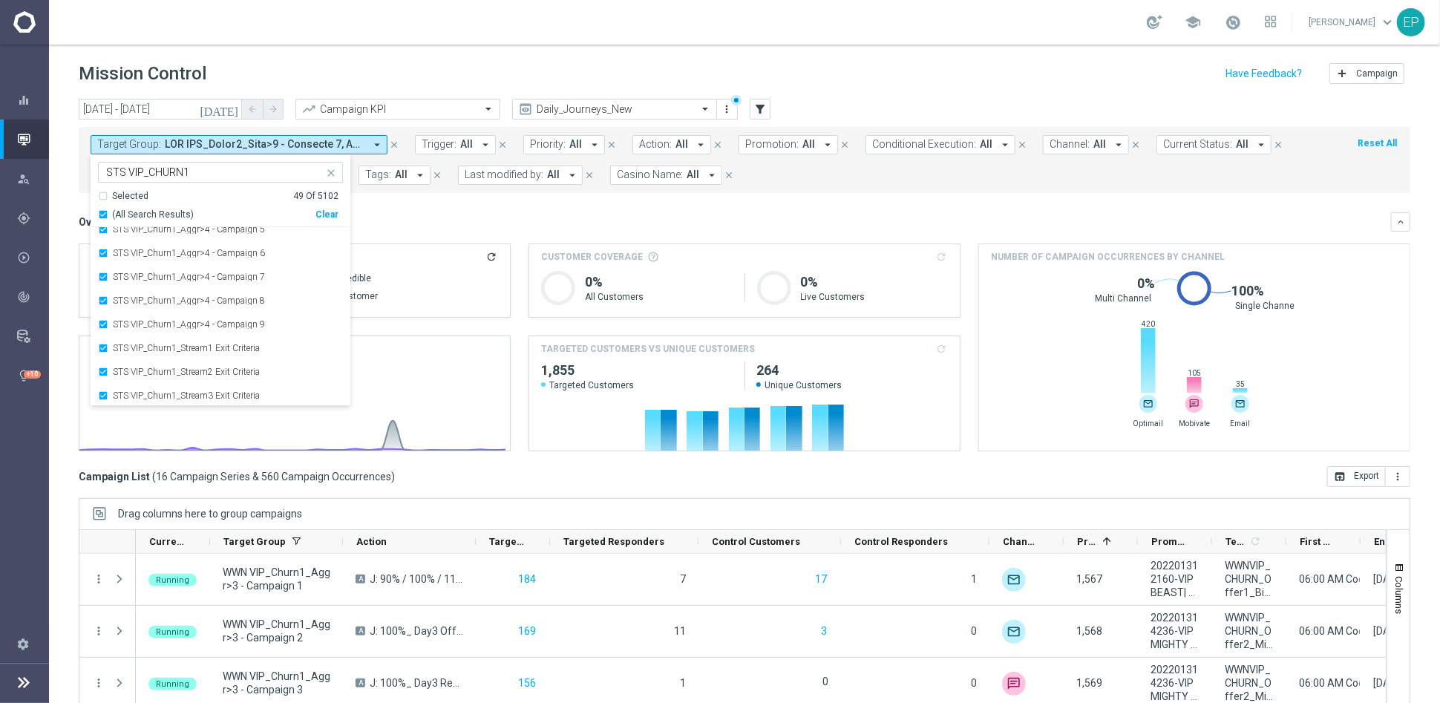
scroll to position [985, 0]
click at [455, 214] on div "Overview: Analysis arrow_drop_down keyboard_arrow_down" at bounding box center [744, 221] width 1331 height 19
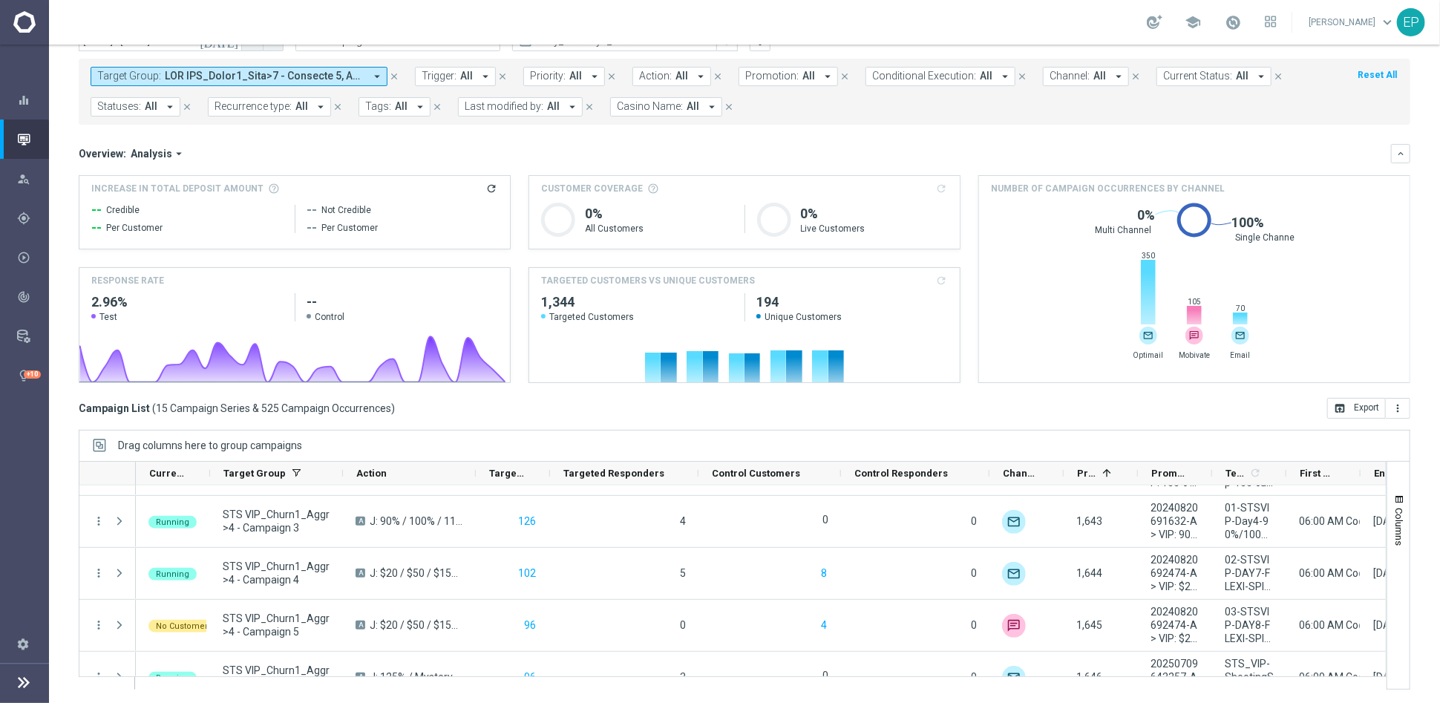
scroll to position [0, 0]
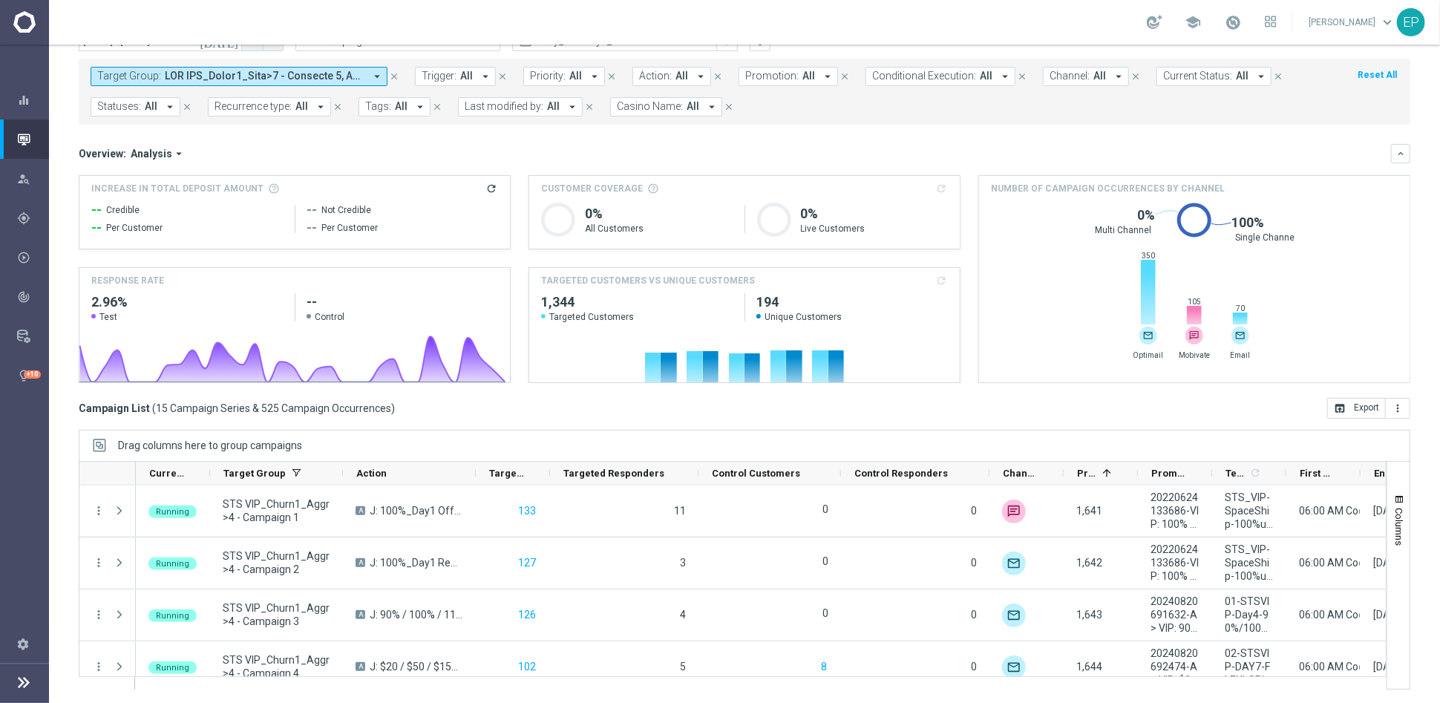
click at [239, 77] on span at bounding box center [265, 76] width 200 height 13
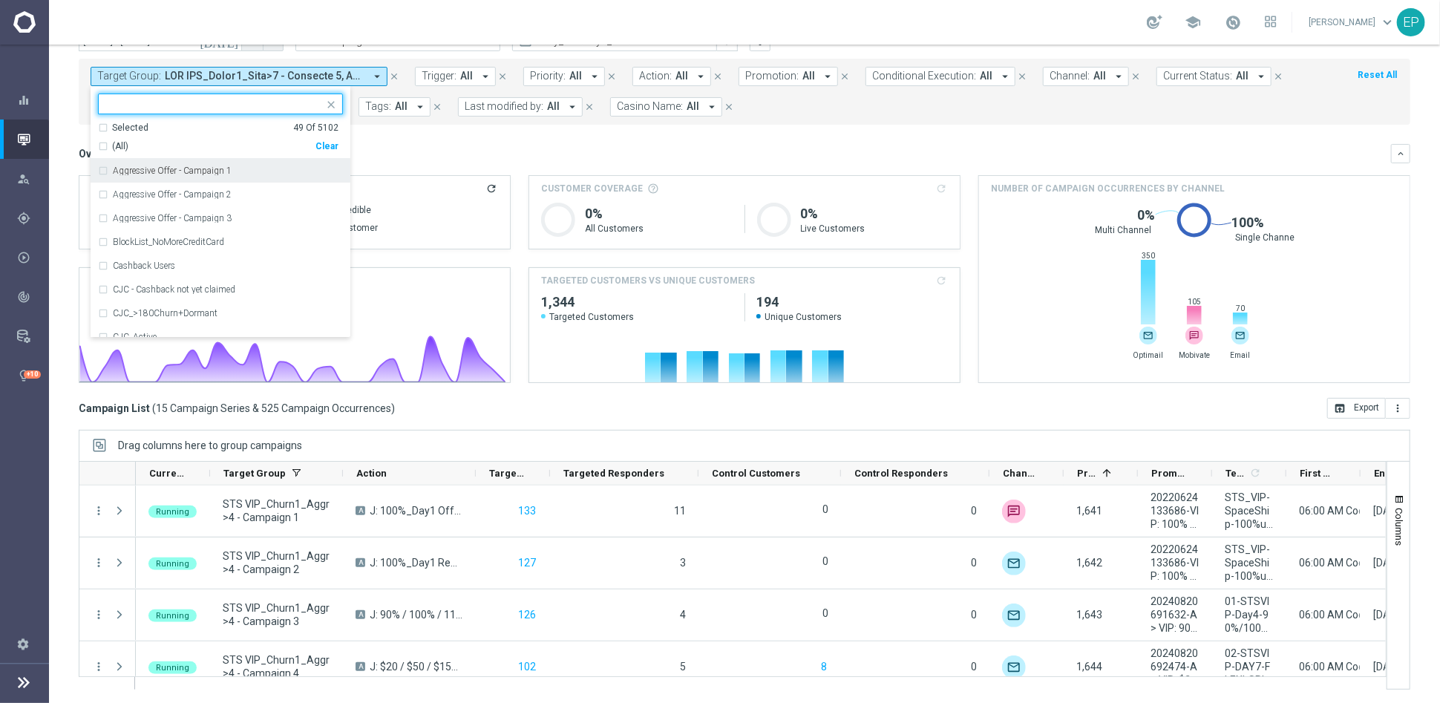
click at [0, 0] on div "Clear" at bounding box center [0, 0] width 0 height 0
click at [174, 99] on input "text" at bounding box center [214, 104] width 217 height 13
drag, startPoint x: 162, startPoint y: 148, endPoint x: 244, endPoint y: 188, distance: 91.6
click at [162, 148] on span "(All Search Results)" at bounding box center [153, 146] width 82 height 13
type input "JJV_CHURN1"
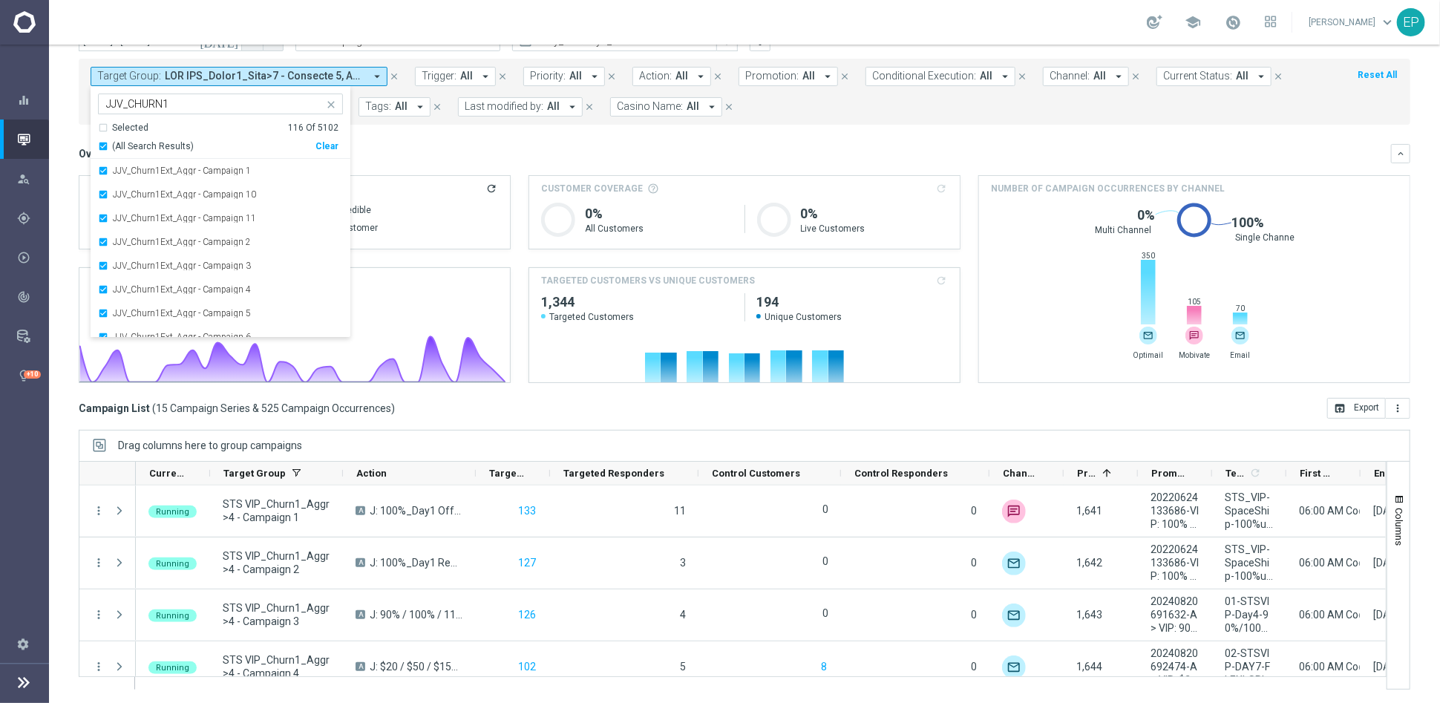
scroll to position [2576, 0]
click at [423, 137] on mini-dashboard "Overview: Analysis arrow_drop_down keyboard_arrow_down Increase In Total Deposi…" at bounding box center [744, 261] width 1331 height 273
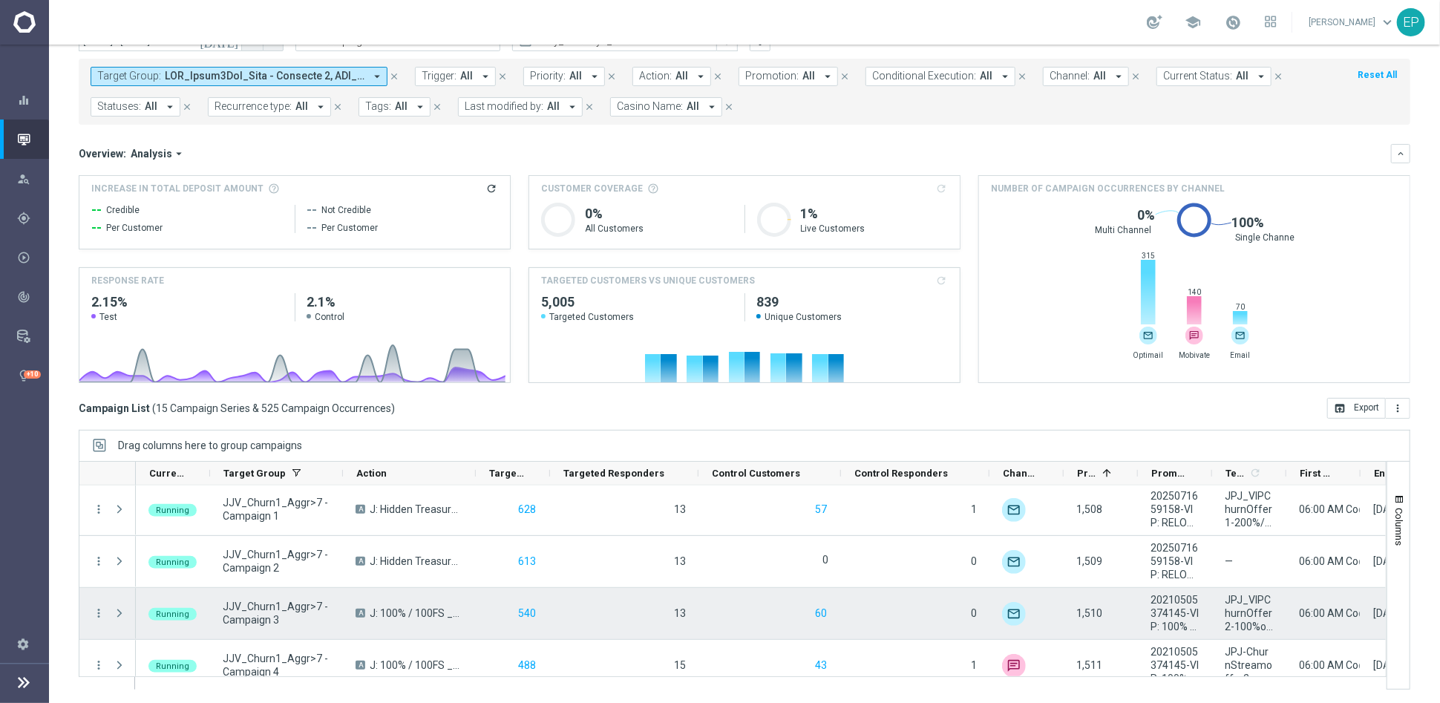
scroll to position [0, 0]
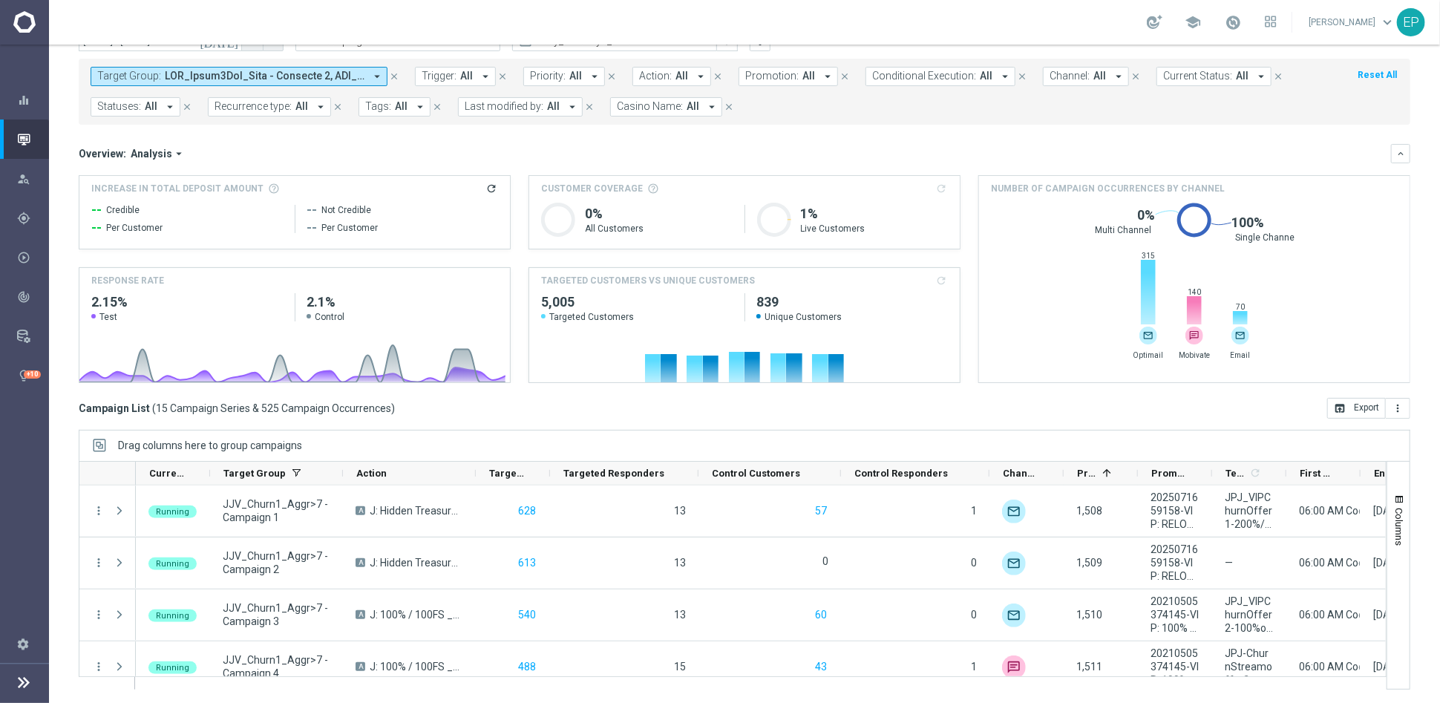
drag, startPoint x: 246, startPoint y: 77, endPoint x: 255, endPoint y: 82, distance: 10.3
click at [246, 76] on span at bounding box center [265, 76] width 200 height 13
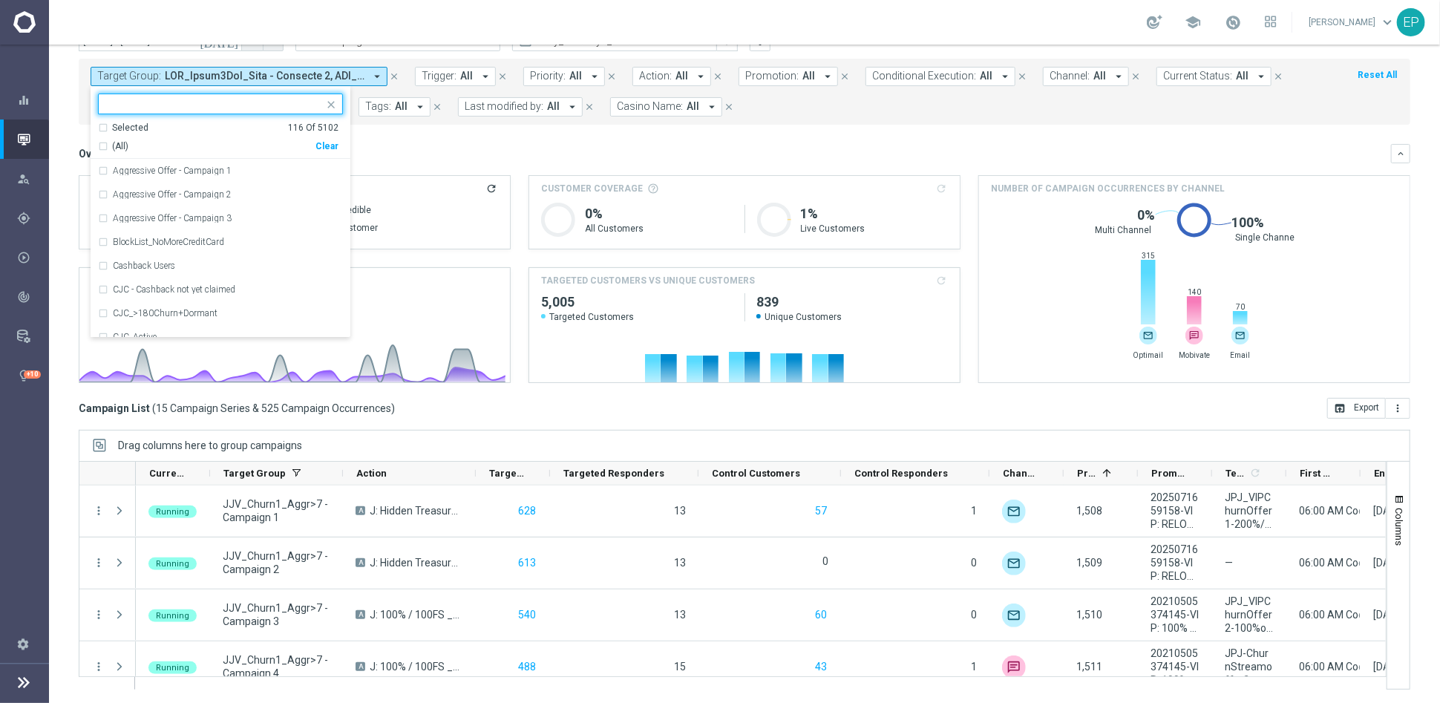
click at [0, 0] on div "Clear" at bounding box center [0, 0] width 0 height 0
click at [184, 102] on input "text" at bounding box center [214, 104] width 217 height 13
click at [168, 141] on span "(All Search Results)" at bounding box center [153, 146] width 82 height 13
type input "WWN_CHURN2"
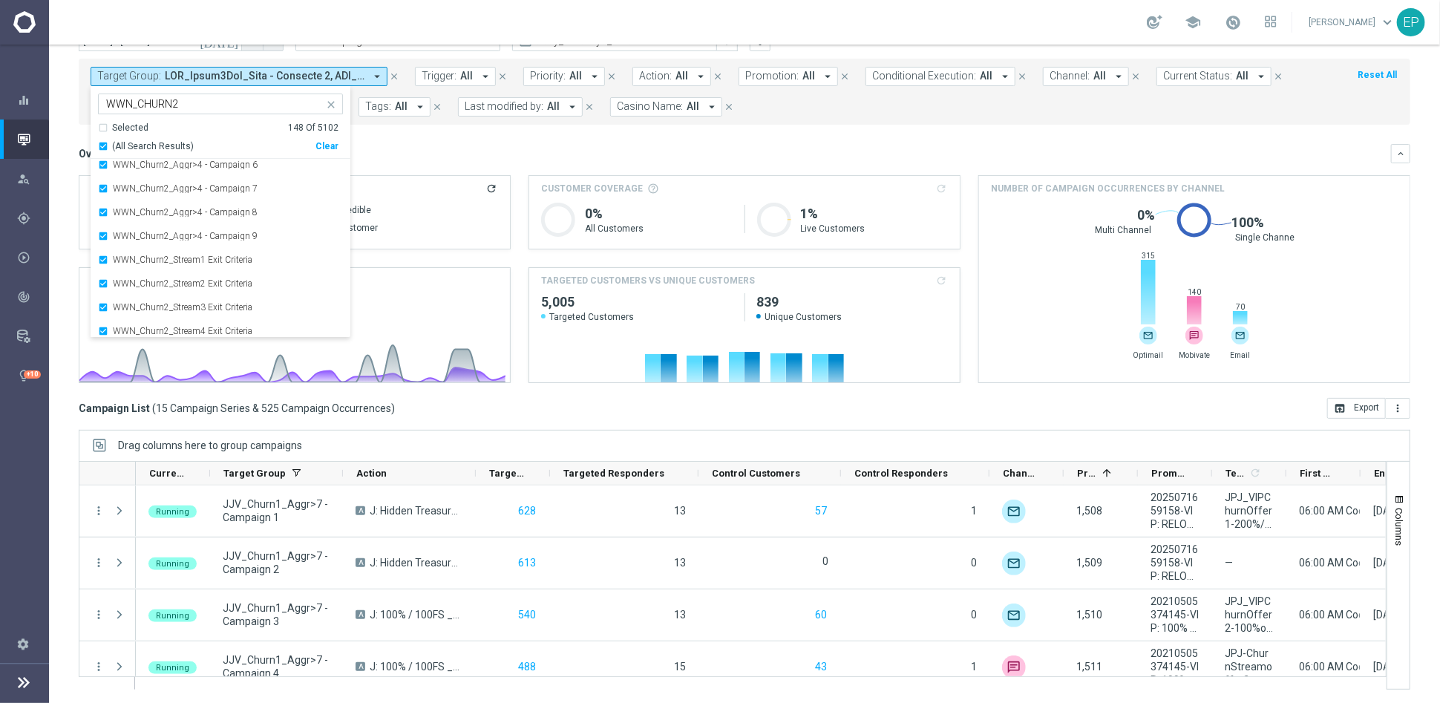
scroll to position [3335, 0]
click at [462, 137] on mini-dashboard "Overview: Analysis arrow_drop_down keyboard_arrow_down Increase In Total Deposi…" at bounding box center [744, 261] width 1331 height 273
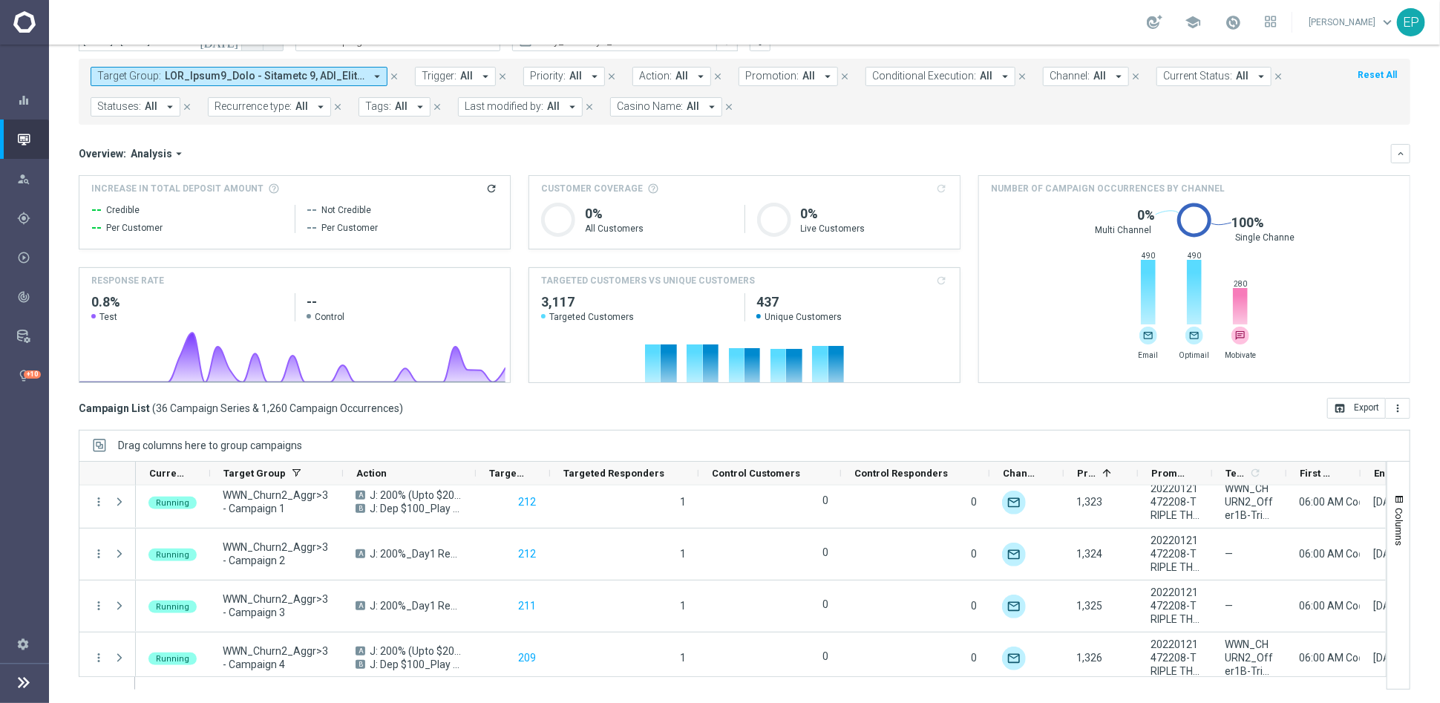
scroll to position [0, 0]
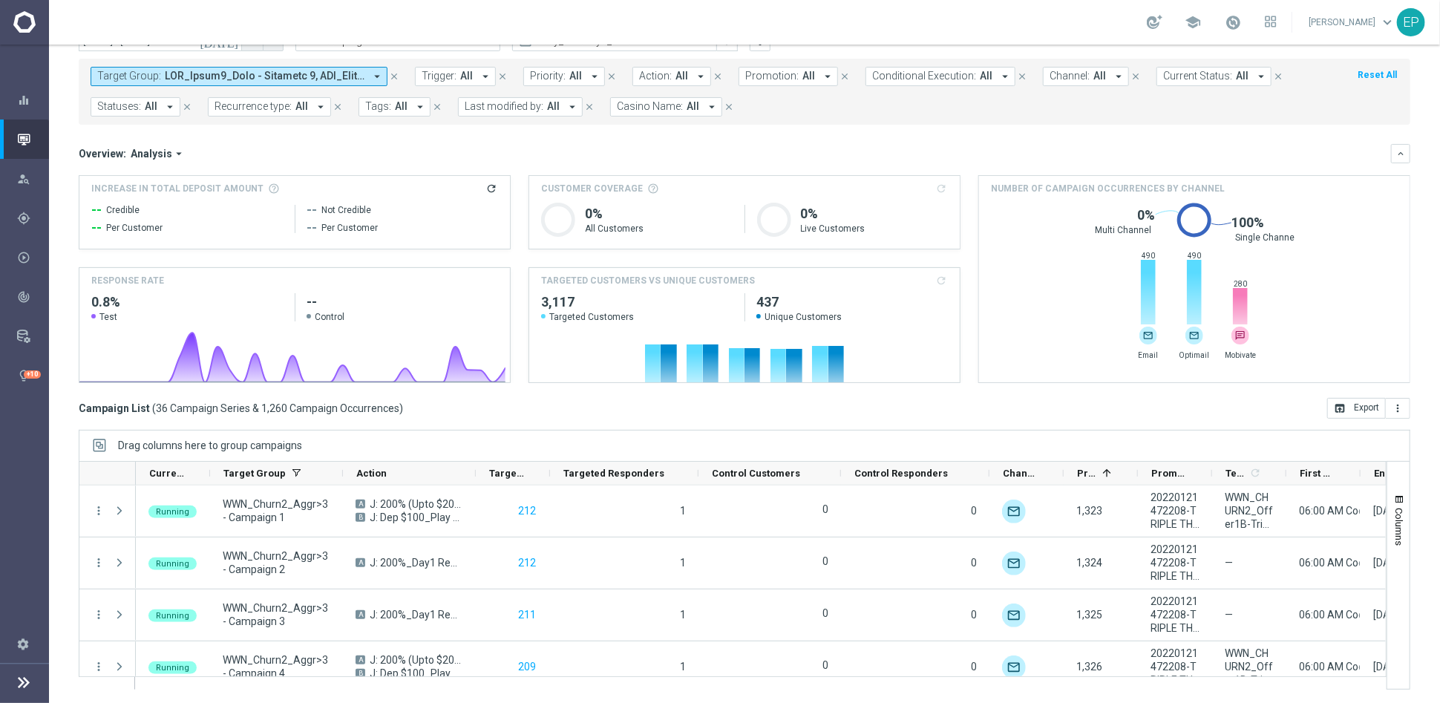
drag, startPoint x: 283, startPoint y: 79, endPoint x: 293, endPoint y: 83, distance: 11.3
click at [283, 79] on span at bounding box center [265, 76] width 200 height 13
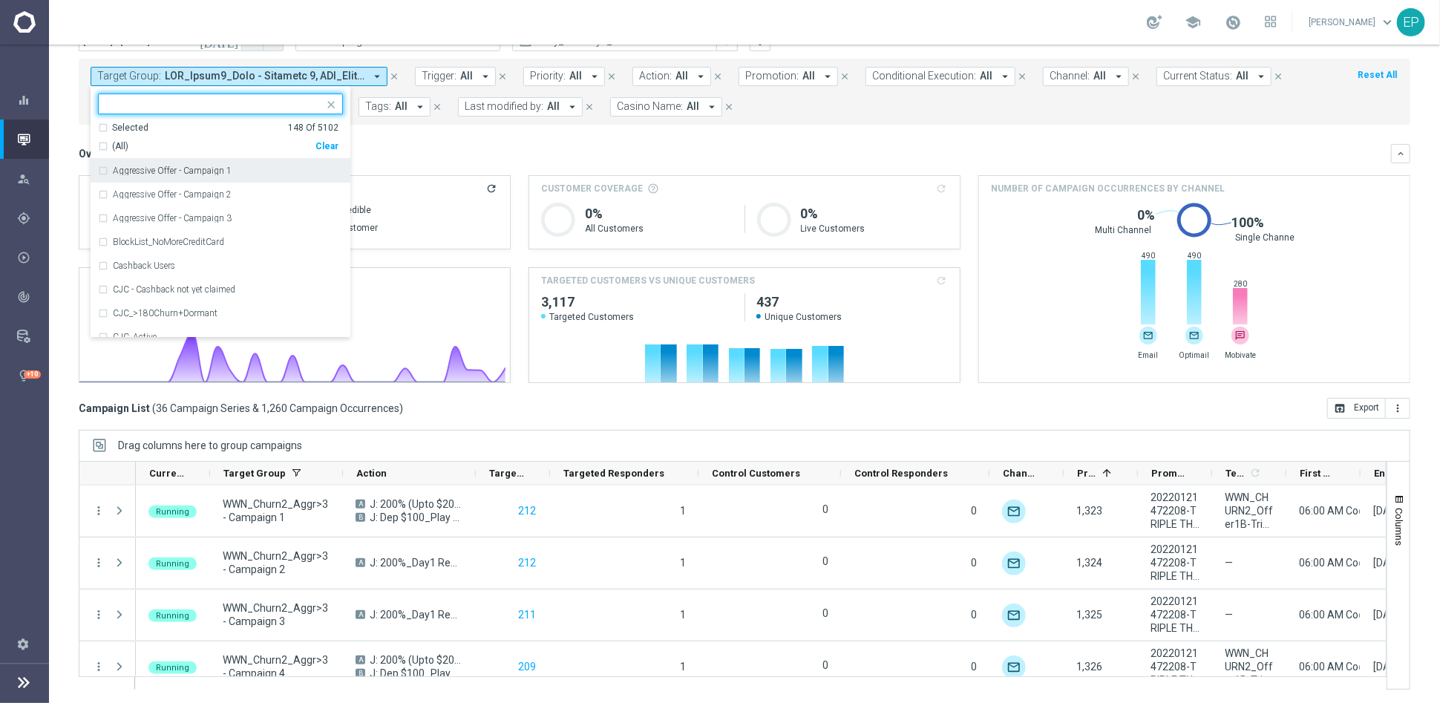
click at [0, 0] on div "Clear" at bounding box center [0, 0] width 0 height 0
click at [232, 100] on input "text" at bounding box center [214, 104] width 217 height 13
click at [169, 142] on span "(All Search Results)" at bounding box center [153, 146] width 82 height 13
type input "STS_CHURN2"
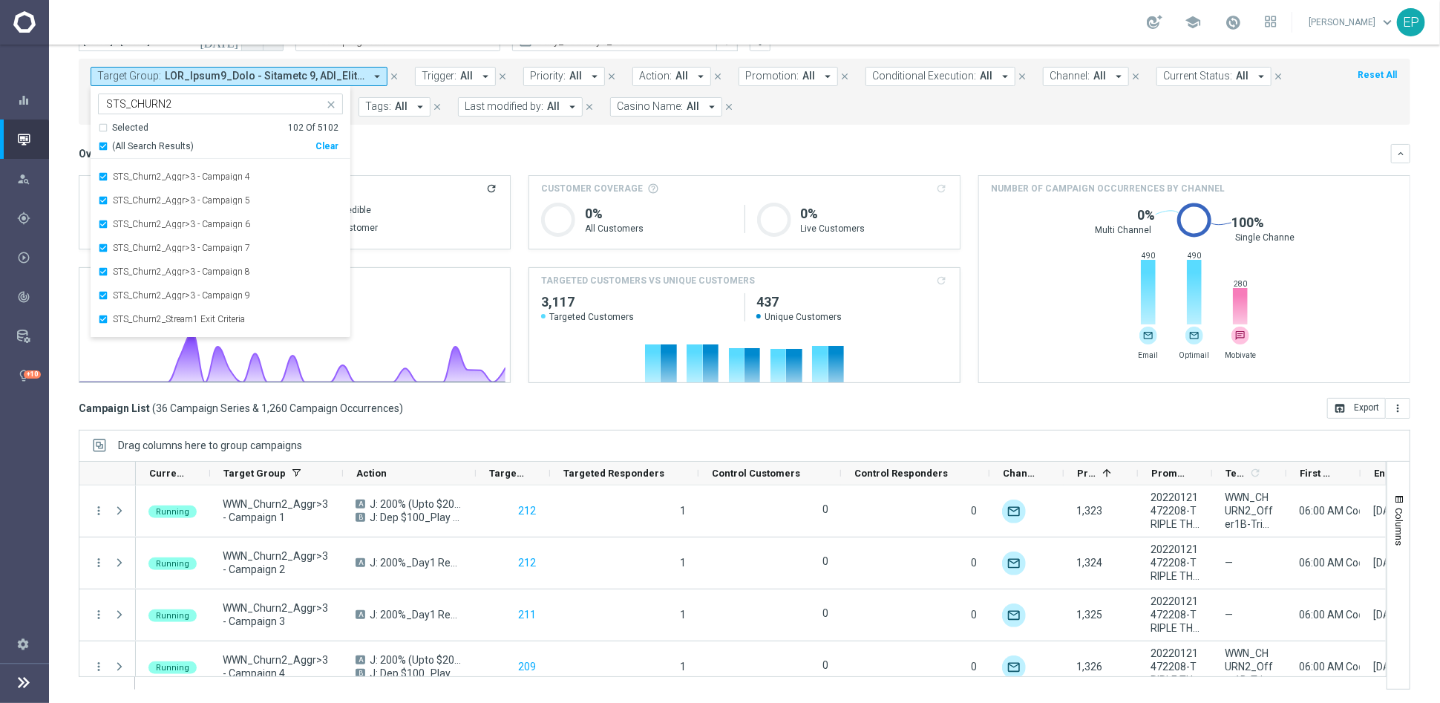
scroll to position [2243, 0]
click at [429, 148] on div "Overview: Analysis arrow_drop_down" at bounding box center [735, 153] width 1312 height 13
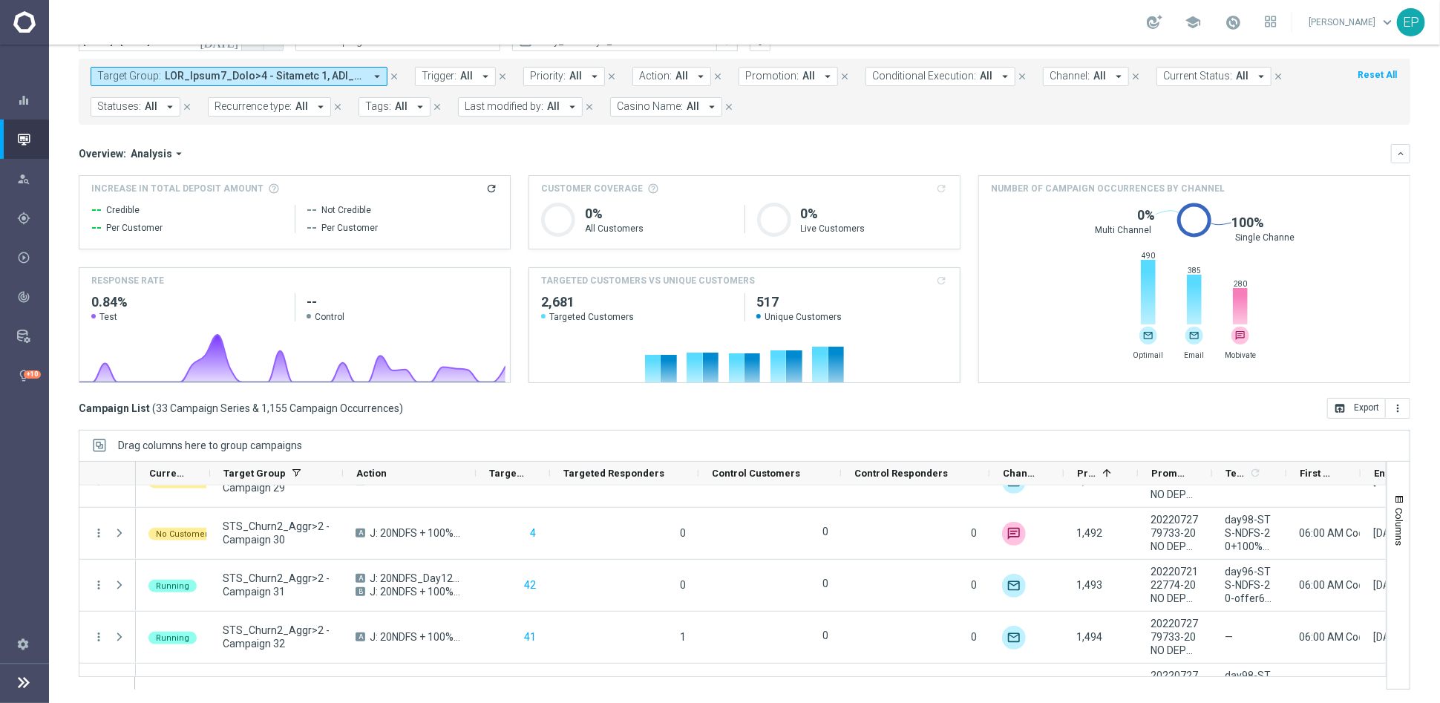
scroll to position [1523, 0]
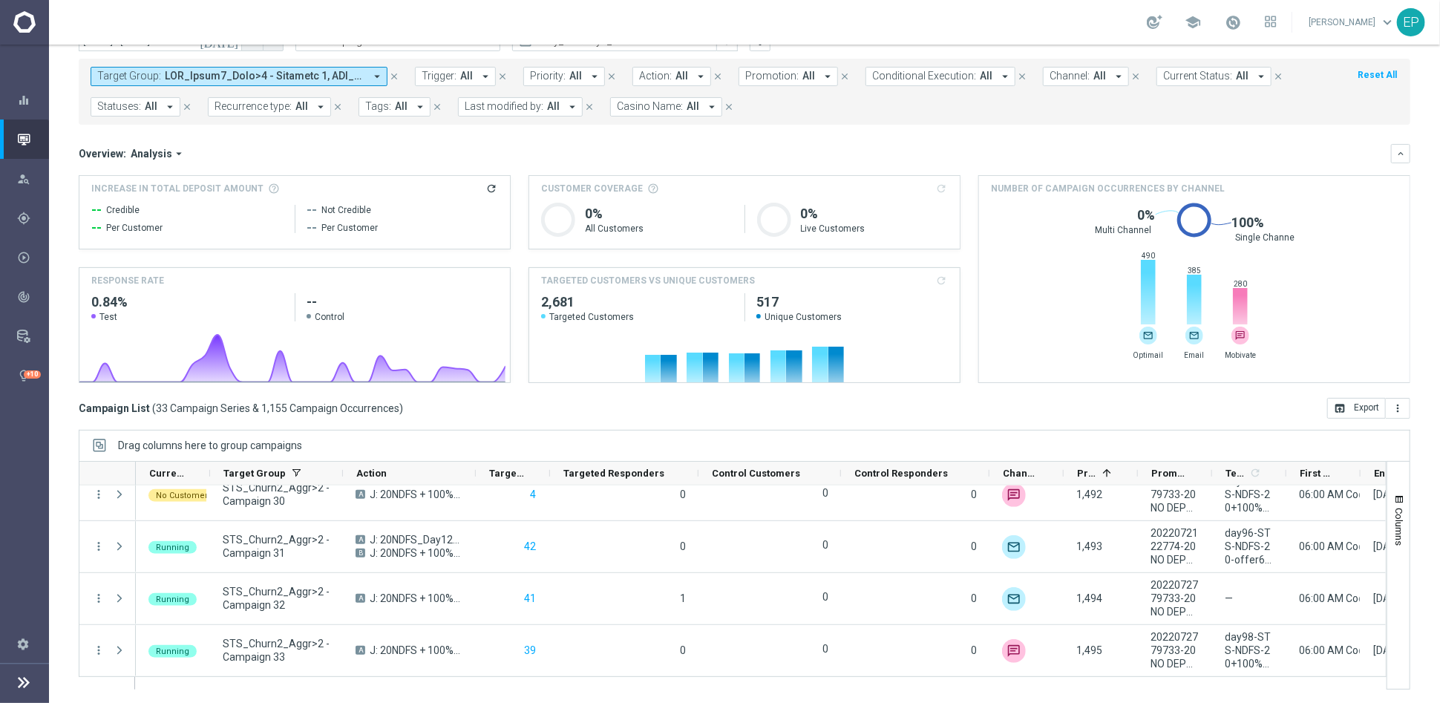
click at [273, 82] on button "Target Group: arrow_drop_down" at bounding box center [239, 76] width 297 height 19
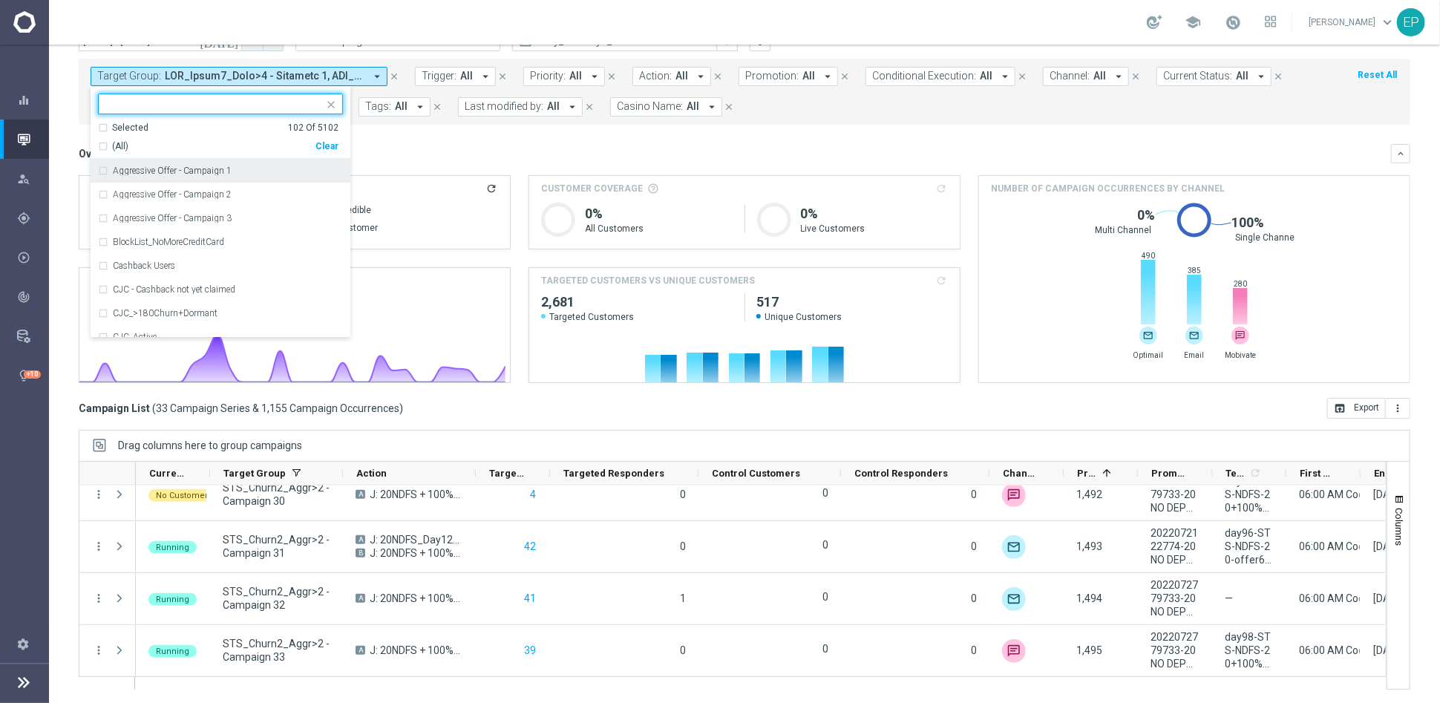
click at [0, 0] on div "Clear" at bounding box center [0, 0] width 0 height 0
click at [204, 100] on input "text" at bounding box center [214, 104] width 217 height 13
click at [154, 141] on span "(All Search Results)" at bounding box center [153, 146] width 82 height 13
type input "JPJ_CHURN2"
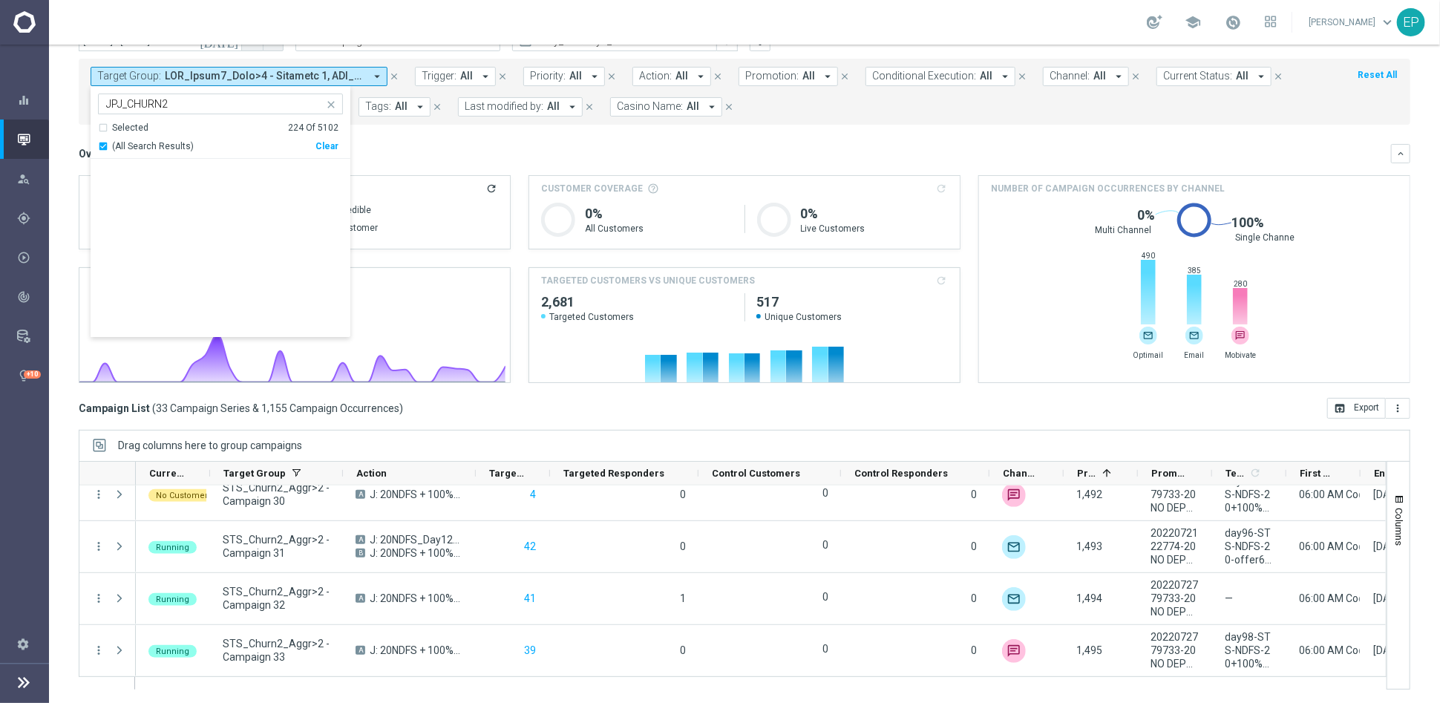
scroll to position [5140, 0]
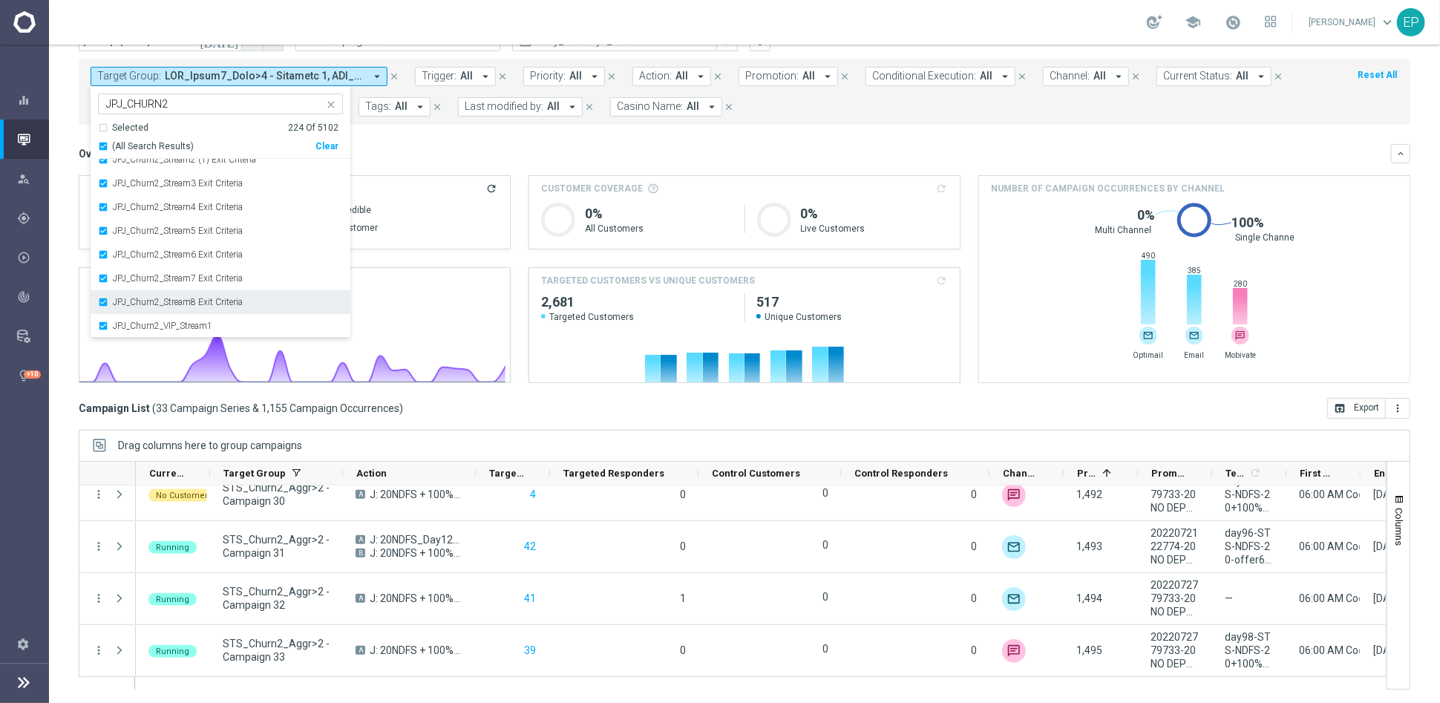
drag, startPoint x: 184, startPoint y: 324, endPoint x: 293, endPoint y: 310, distance: 109.9
click at [184, 322] on label "JPJ_Churn2_VIP_Stream1" at bounding box center [162, 325] width 99 height 9
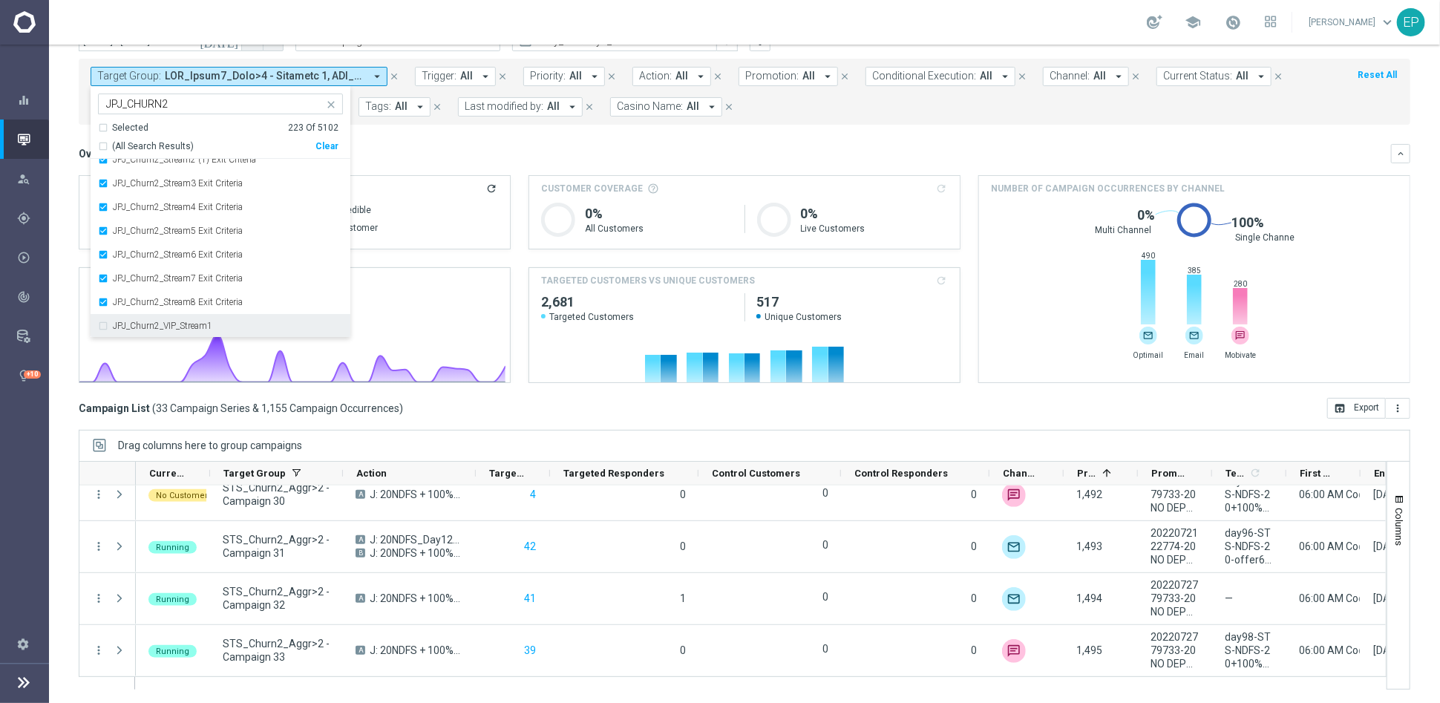
click at [200, 324] on label "JPJ_Churn2_VIP_Stream1" at bounding box center [162, 325] width 99 height 9
click at [456, 151] on div "Overview: Analysis arrow_drop_down" at bounding box center [735, 153] width 1312 height 13
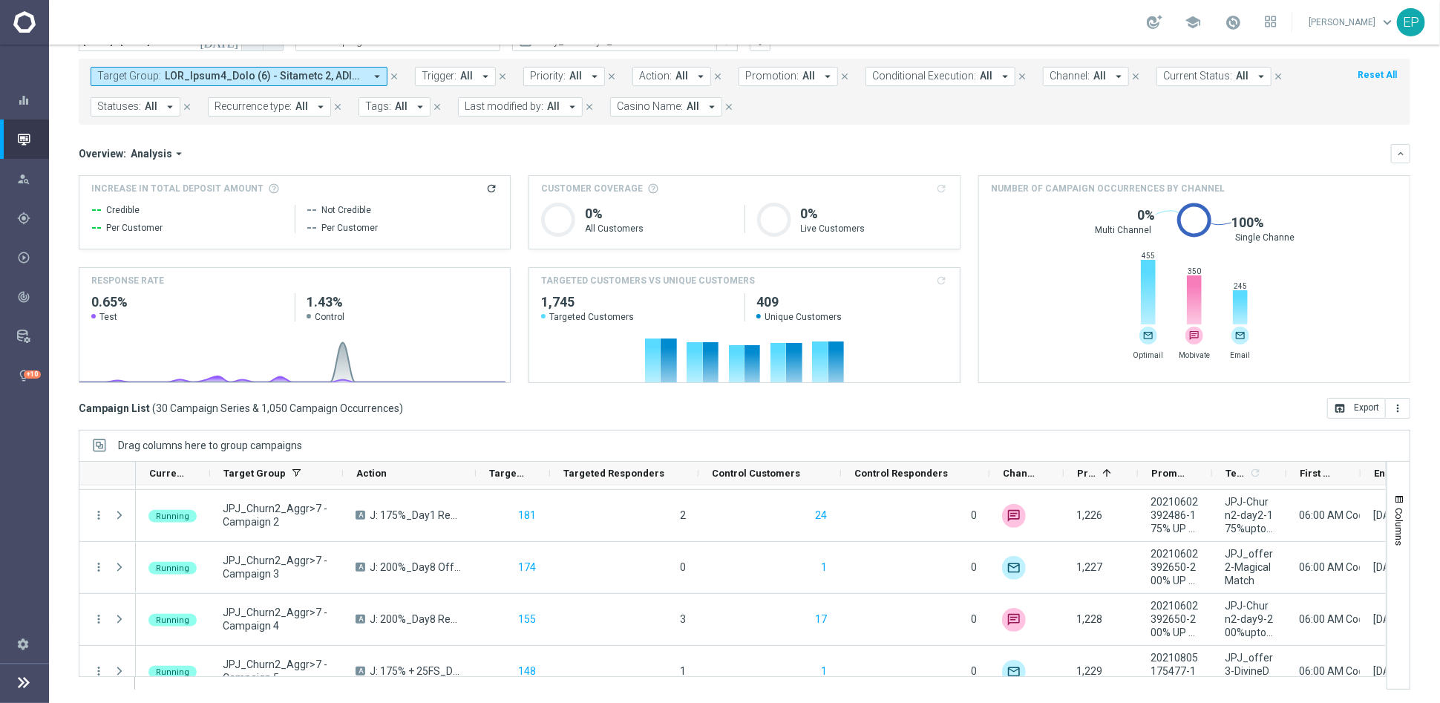
scroll to position [0, 0]
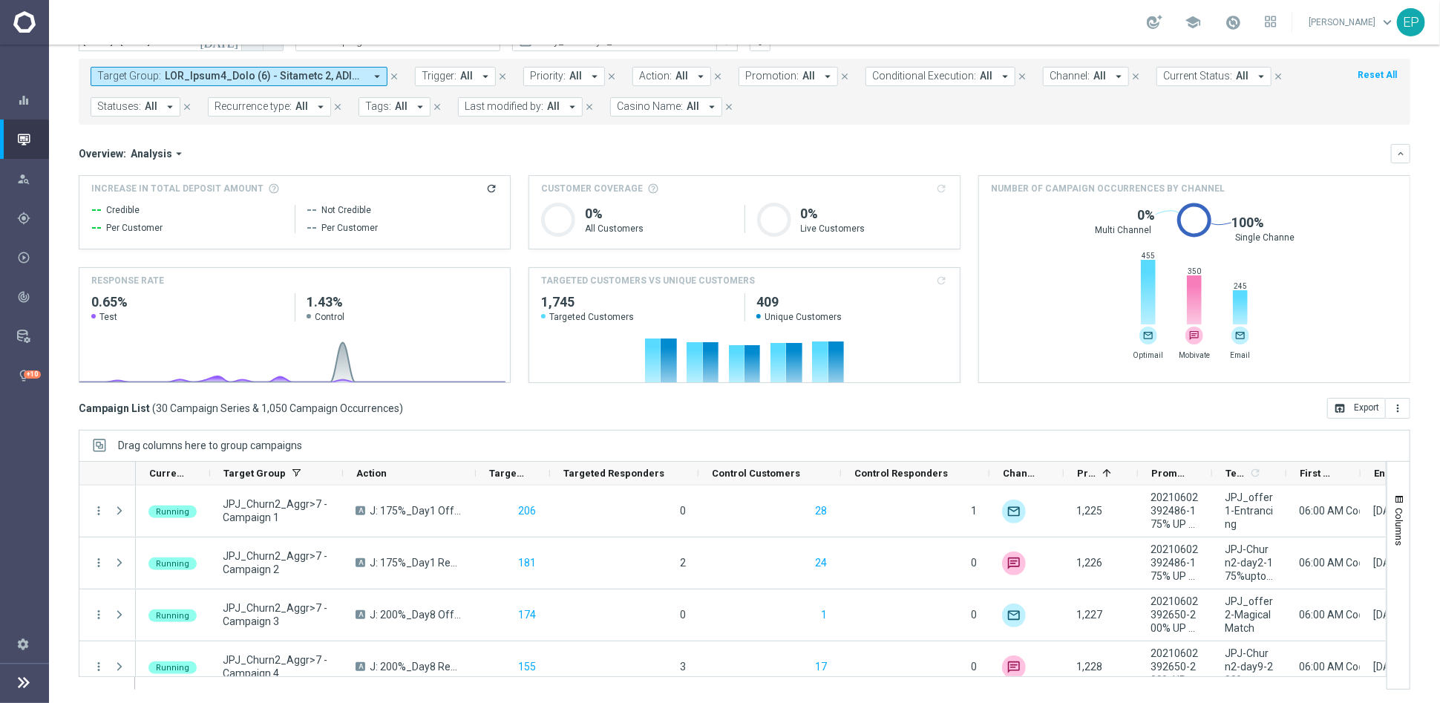
drag, startPoint x: 229, startPoint y: 77, endPoint x: 235, endPoint y: 82, distance: 8.5
click at [229, 76] on span at bounding box center [265, 76] width 200 height 13
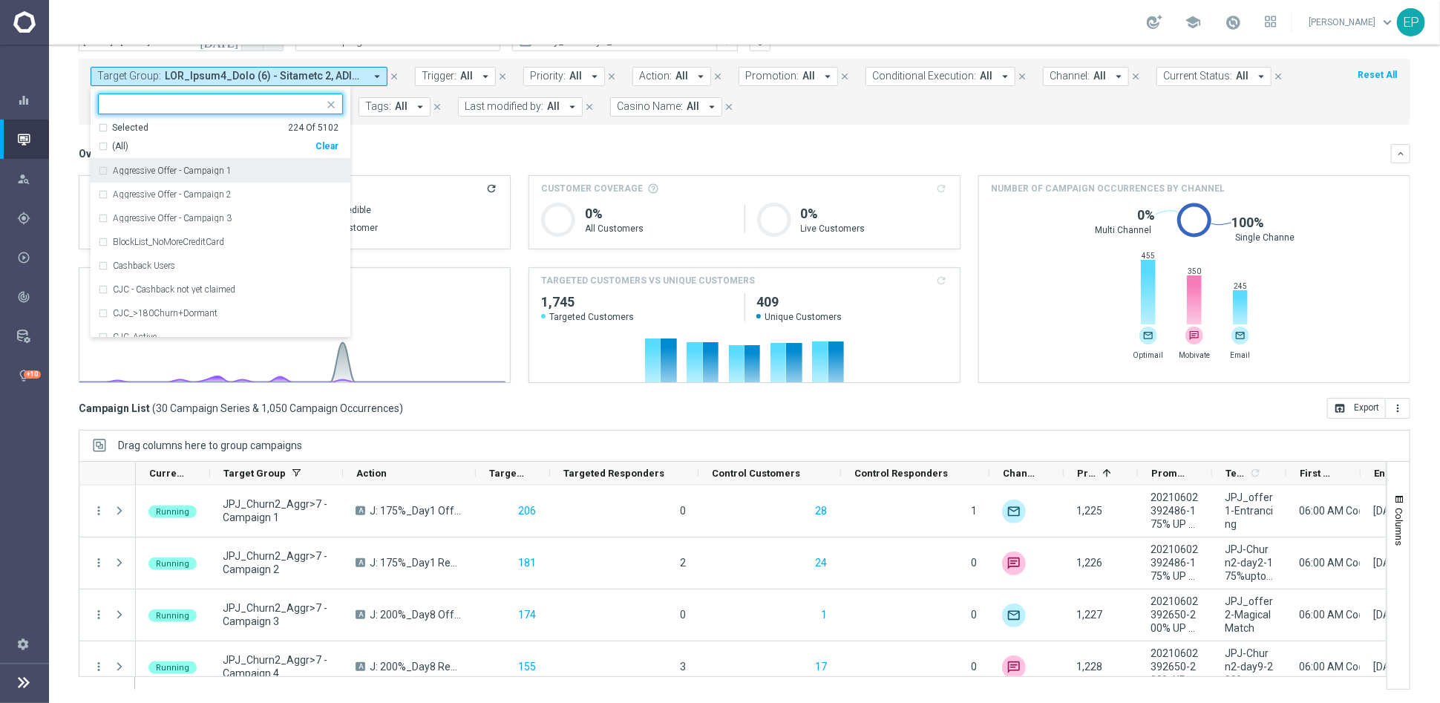
click at [0, 0] on div "Clear" at bounding box center [0, 0] width 0 height 0
click at [241, 104] on input "text" at bounding box center [214, 104] width 217 height 13
click at [154, 147] on span "(All Search Results)" at bounding box center [153, 146] width 82 height 13
type input "WWN VIP_CHURN2"
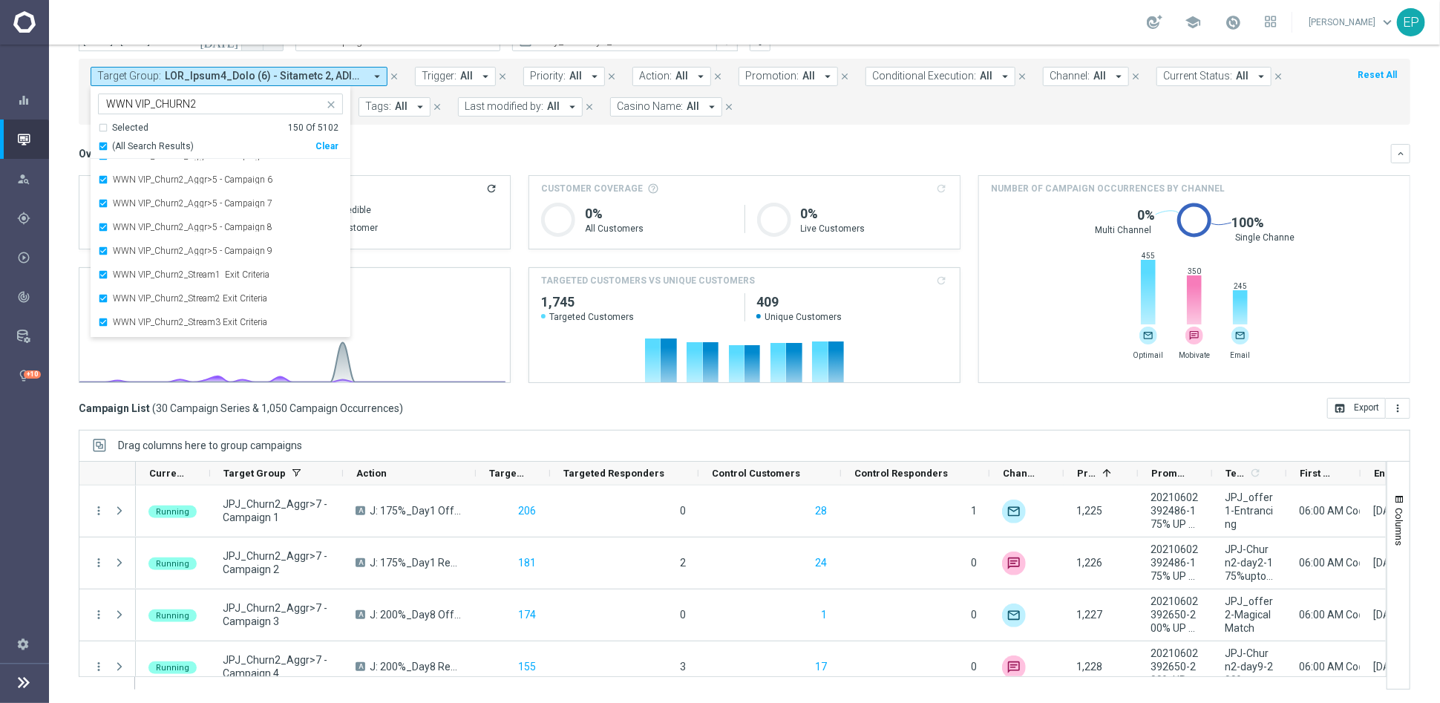
scroll to position [3383, 0]
click at [469, 148] on div "Overview: Analysis arrow_drop_down" at bounding box center [735, 153] width 1312 height 13
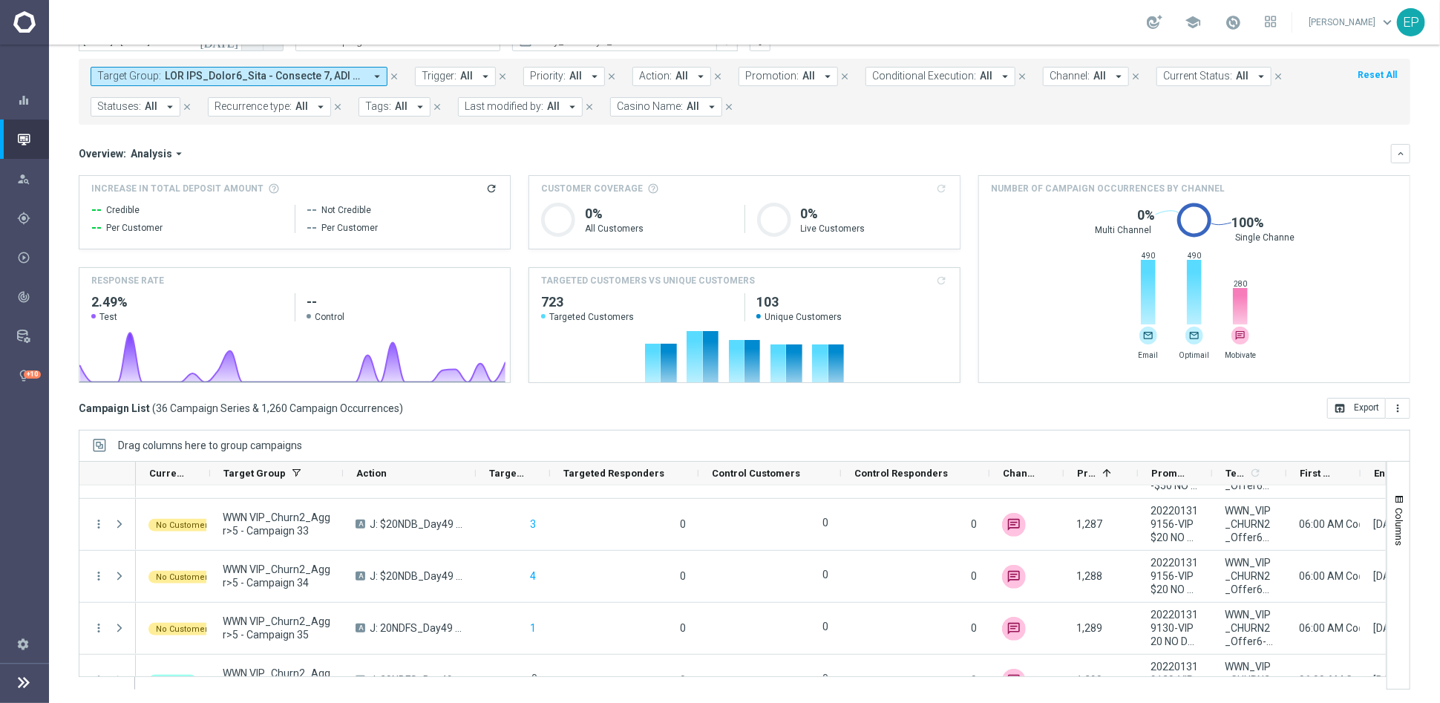
scroll to position [1678, 0]
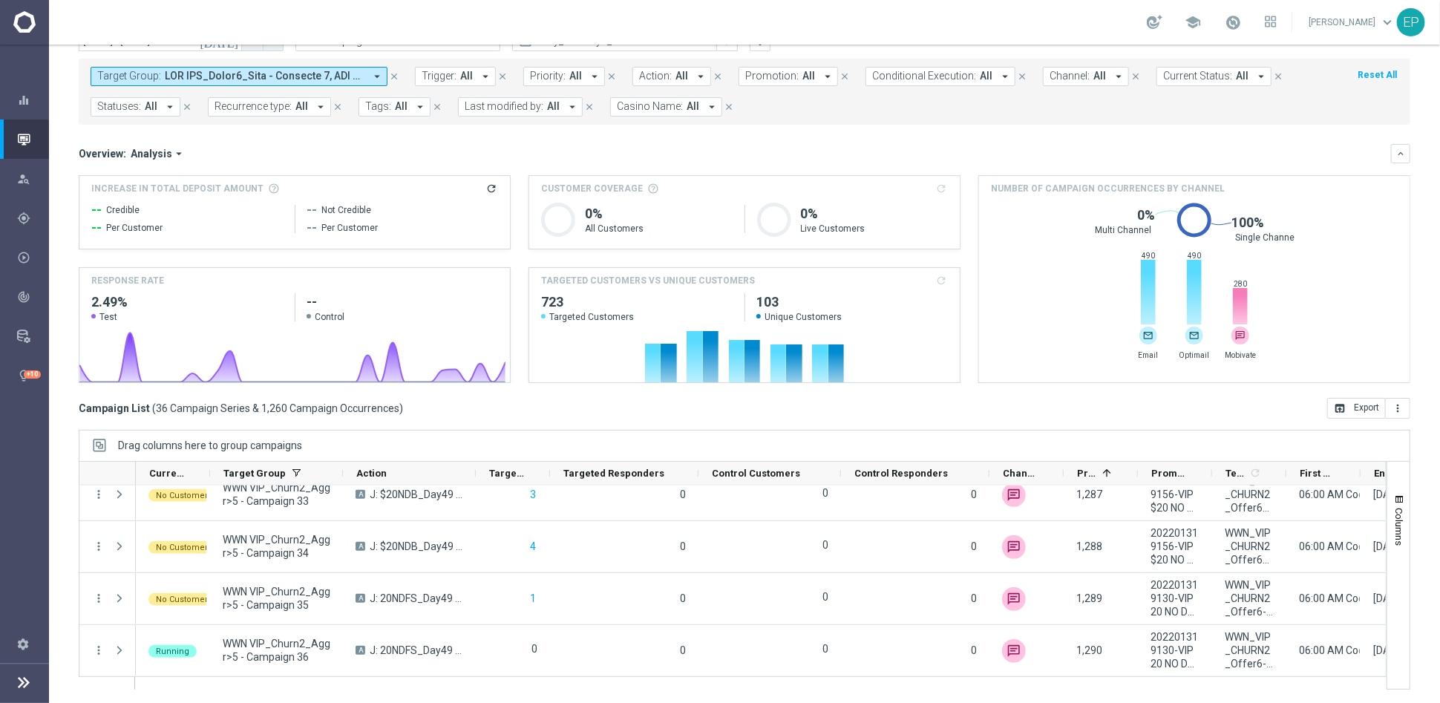
drag, startPoint x: 239, startPoint y: 73, endPoint x: 249, endPoint y: 82, distance: 13.1
click at [239, 73] on span at bounding box center [265, 76] width 200 height 13
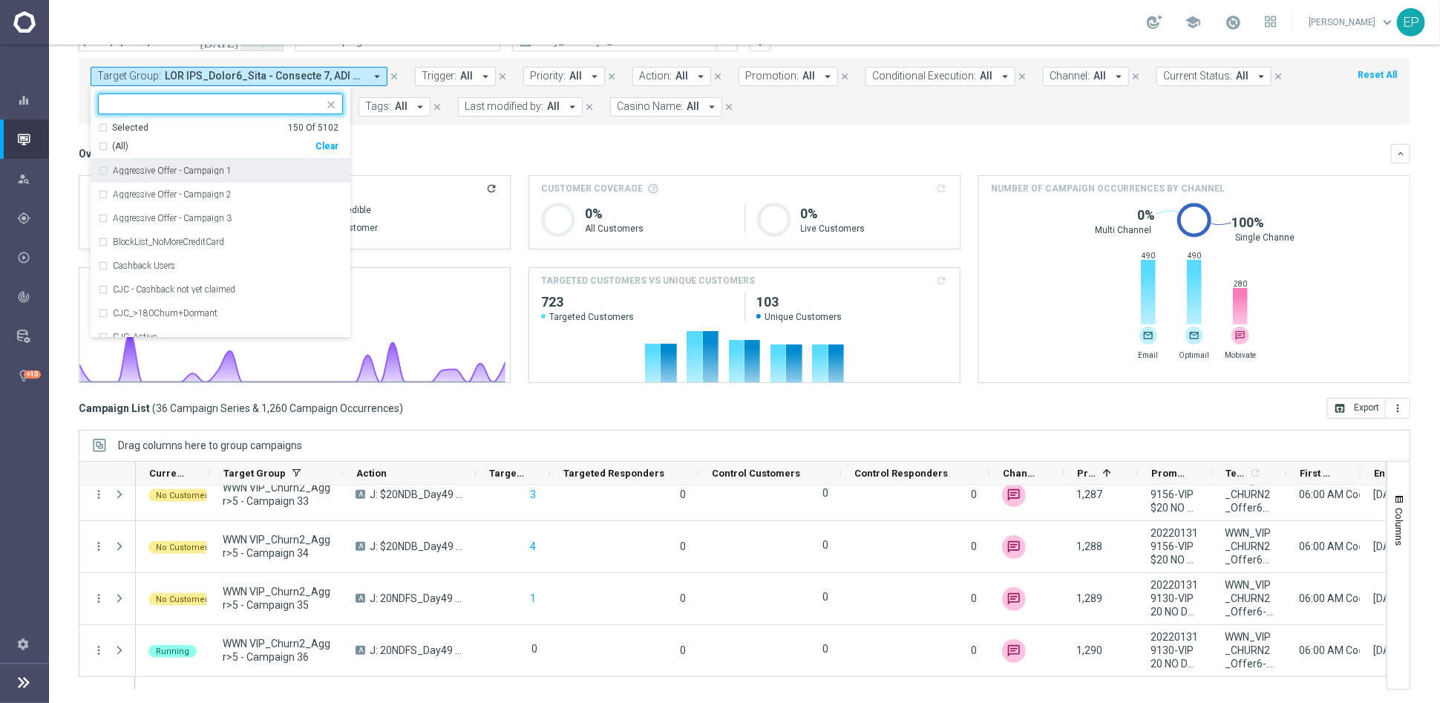
click at [329, 151] on div "(All) Clear" at bounding box center [218, 143] width 240 height 19
click at [0, 0] on div "Clear" at bounding box center [0, 0] width 0 height 0
click at [243, 102] on input "text" at bounding box center [214, 104] width 217 height 13
click at [174, 137] on div "(All Search Results) Clear" at bounding box center [218, 143] width 240 height 19
click at [165, 146] on span "(All Search Results)" at bounding box center [153, 146] width 82 height 13
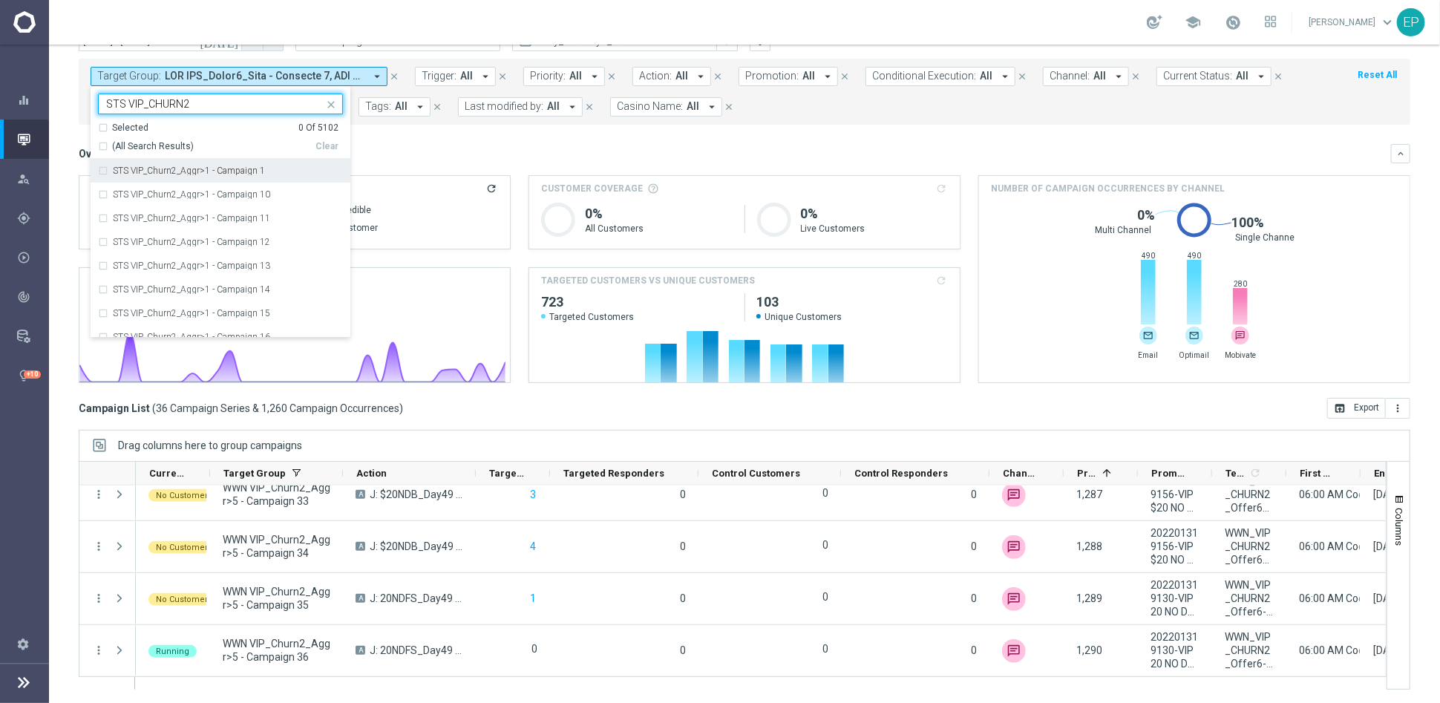
type input "STS VIP_CHURN2"
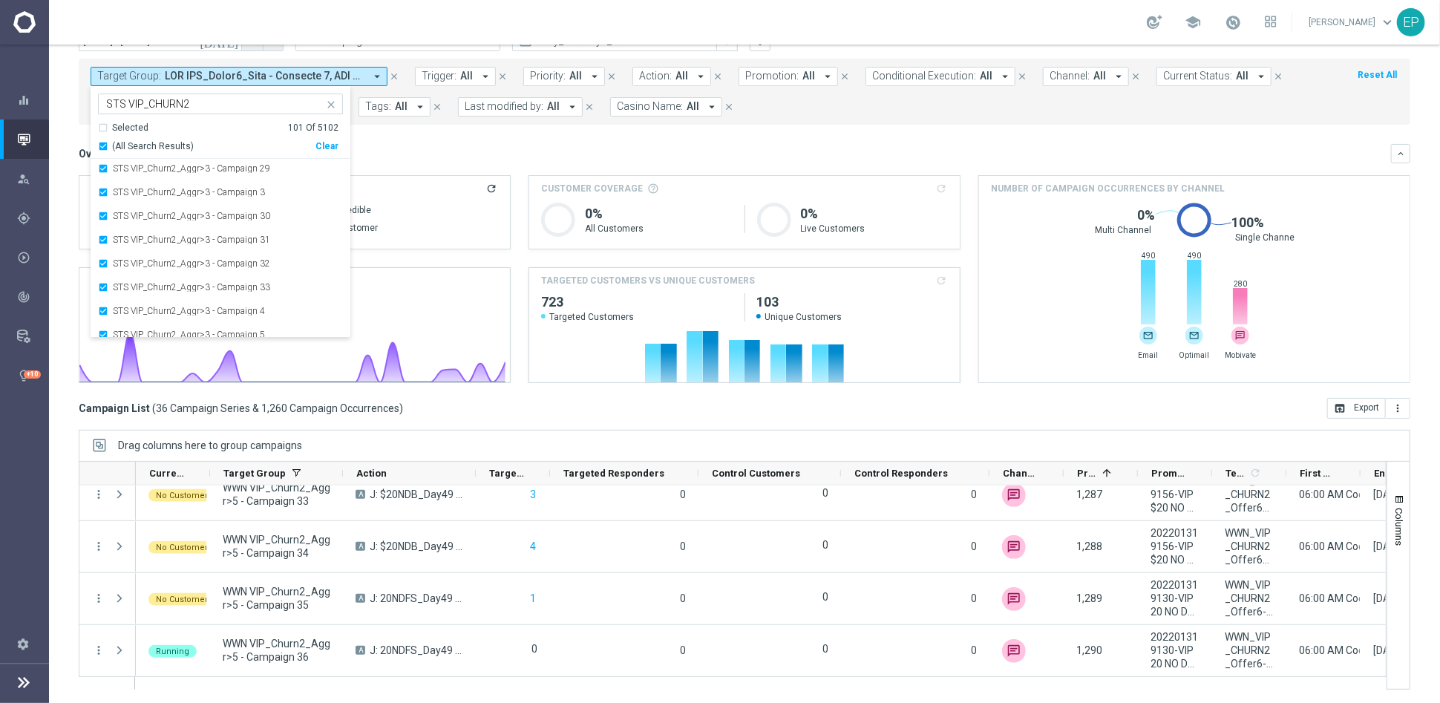
scroll to position [2219, 0]
click at [488, 142] on mini-dashboard "Overview: Analysis arrow_drop_down keyboard_arrow_down Increase In Total Deposi…" at bounding box center [744, 261] width 1331 height 273
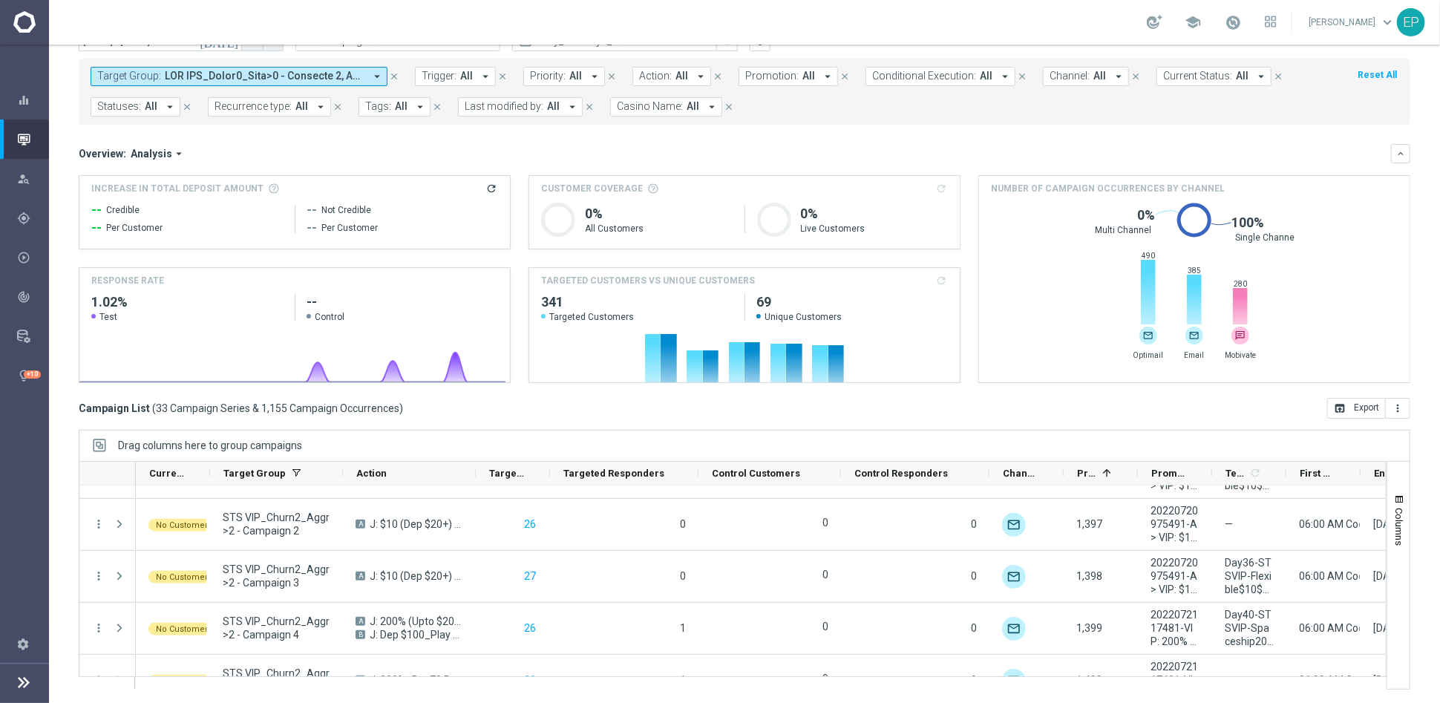
scroll to position [0, 0]
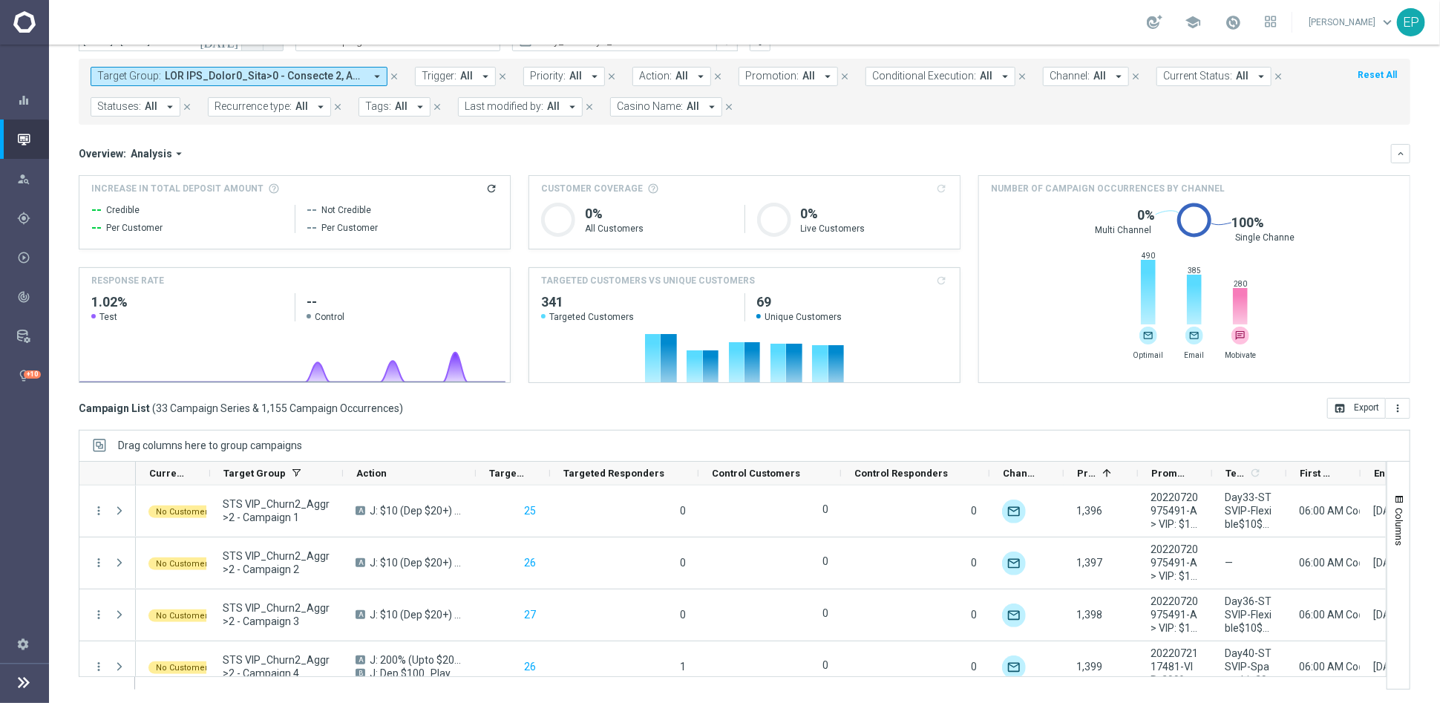
drag, startPoint x: 243, startPoint y: 76, endPoint x: 269, endPoint y: 82, distance: 25.9
click at [243, 76] on span at bounding box center [265, 76] width 200 height 13
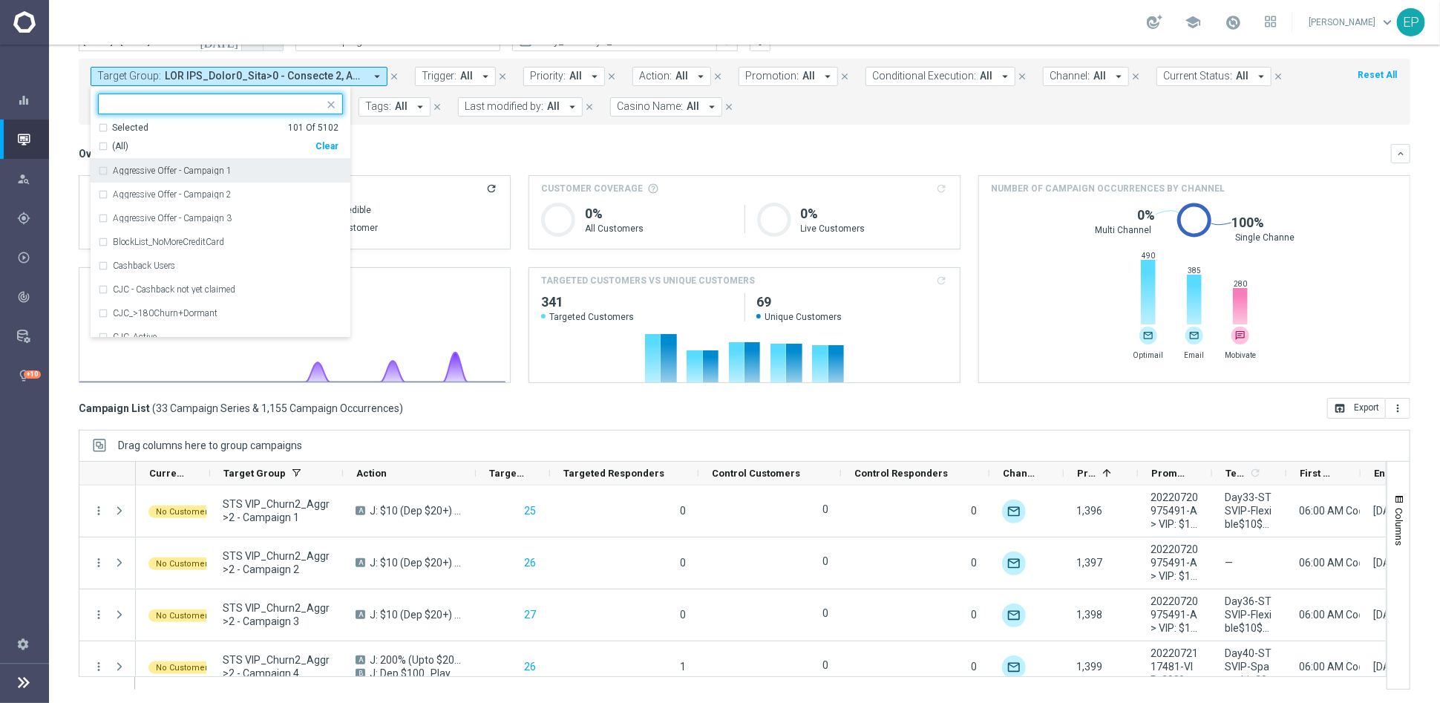
click at [0, 0] on div "Clear" at bounding box center [0, 0] width 0 height 0
click at [228, 105] on input "text" at bounding box center [214, 104] width 217 height 13
click at [157, 140] on span "(All Search Results)" at bounding box center [153, 146] width 82 height 13
type input "JJV_CHURN2"
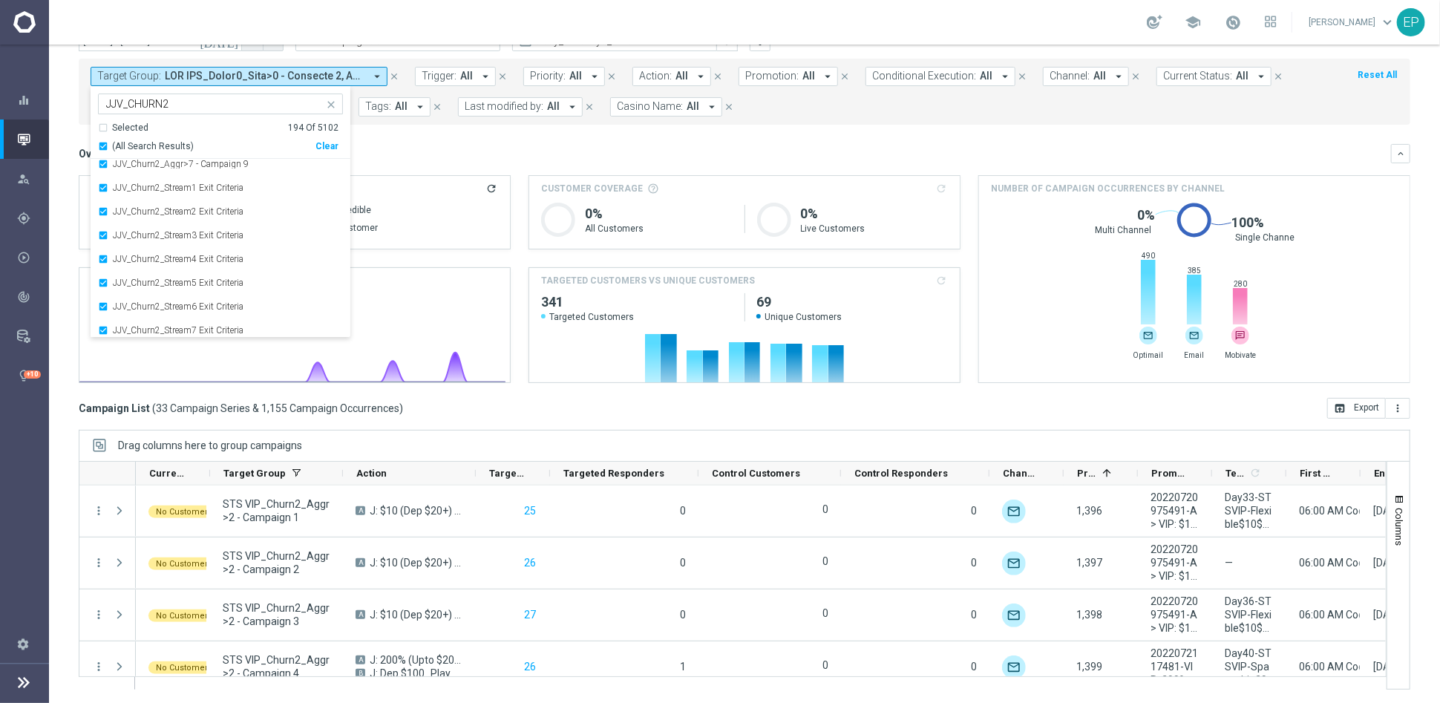
scroll to position [4428, 0]
click at [434, 150] on div "Overview: Analysis arrow_drop_down" at bounding box center [735, 153] width 1312 height 13
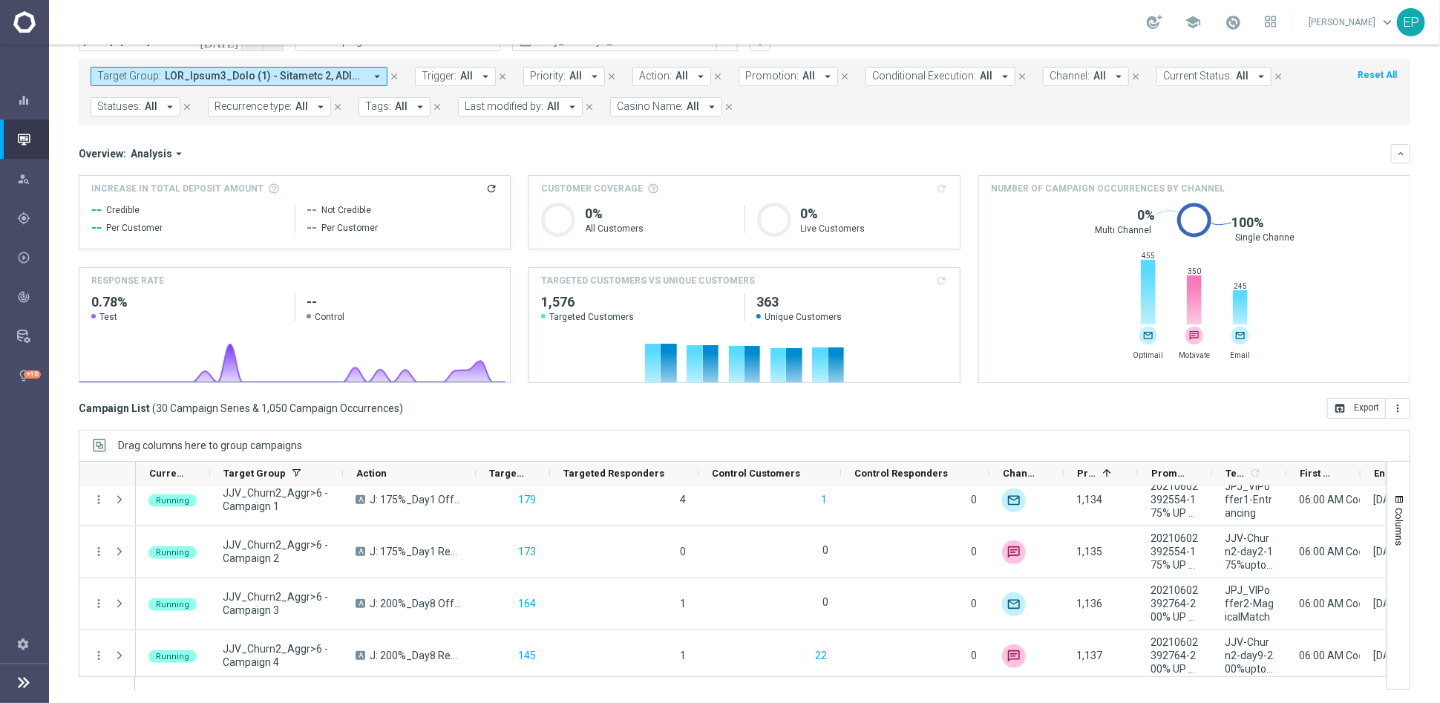
scroll to position [0, 0]
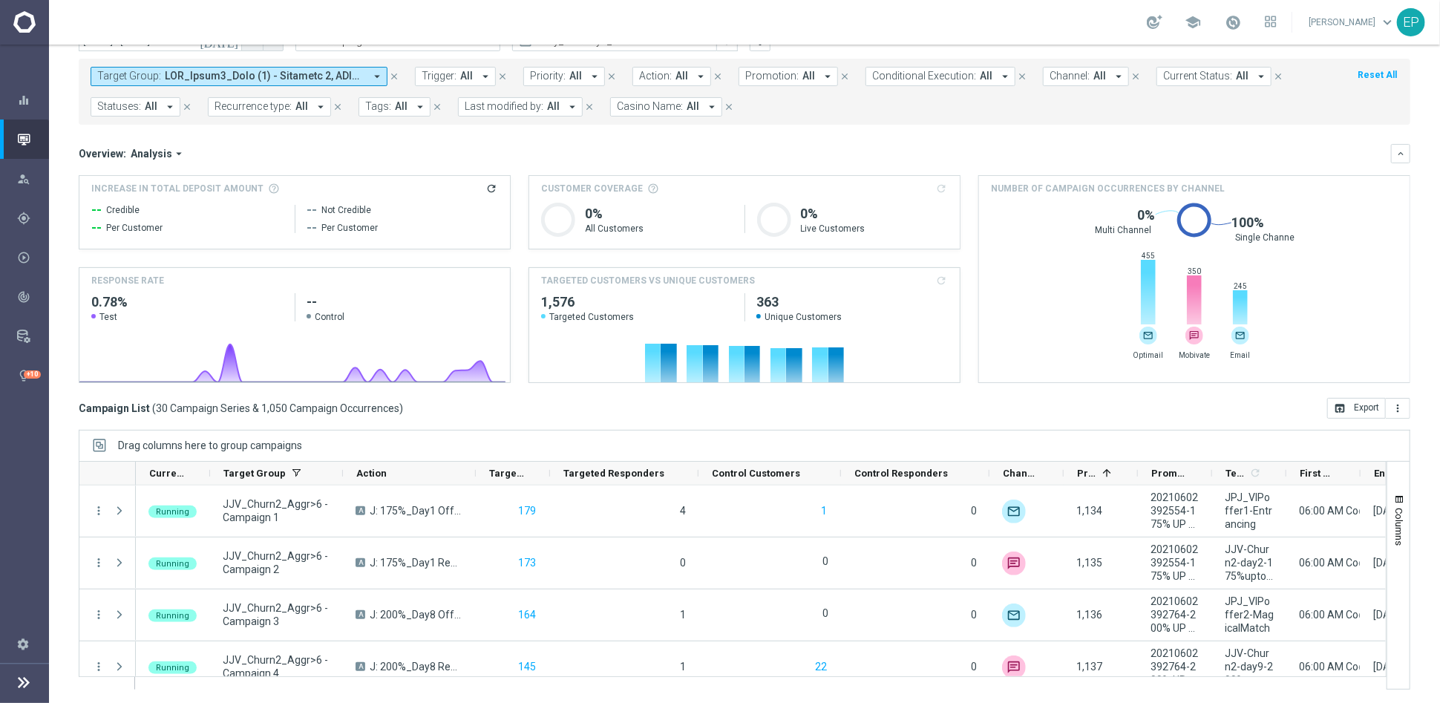
click at [1274, 144] on div "Overview: Analysis arrow_drop_down keyboard_arrow_down" at bounding box center [744, 153] width 1331 height 19
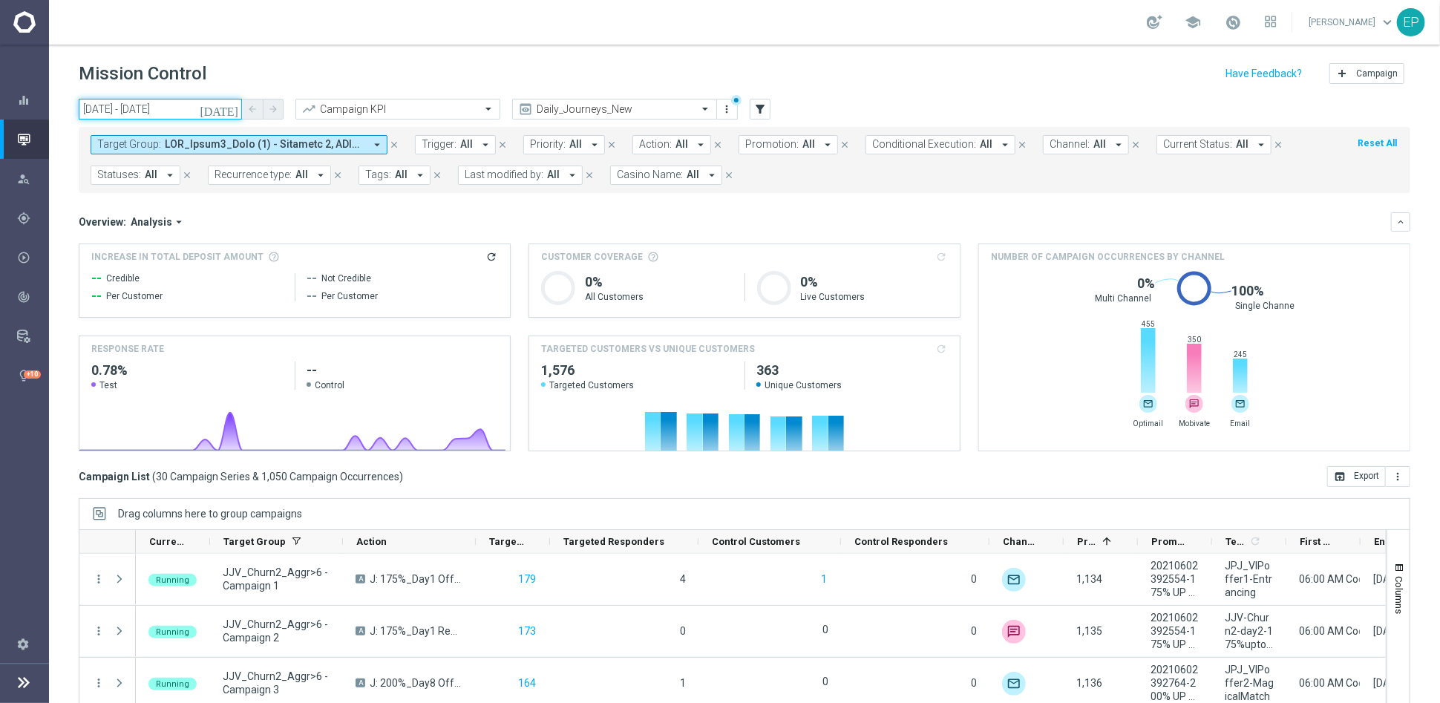
click at [150, 113] on input "[DATE] - [DATE]" at bounding box center [160, 109] width 163 height 21
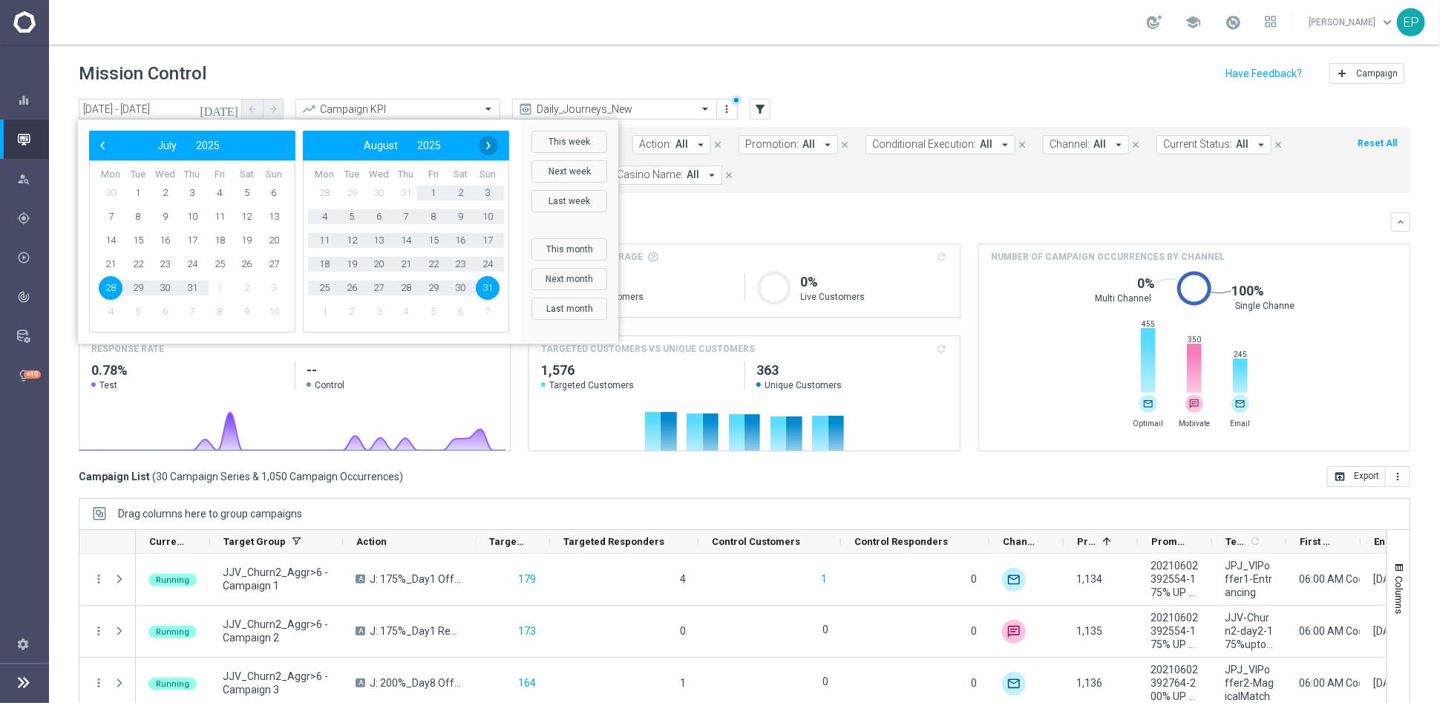
click at [481, 144] on span "›" at bounding box center [488, 145] width 19 height 19
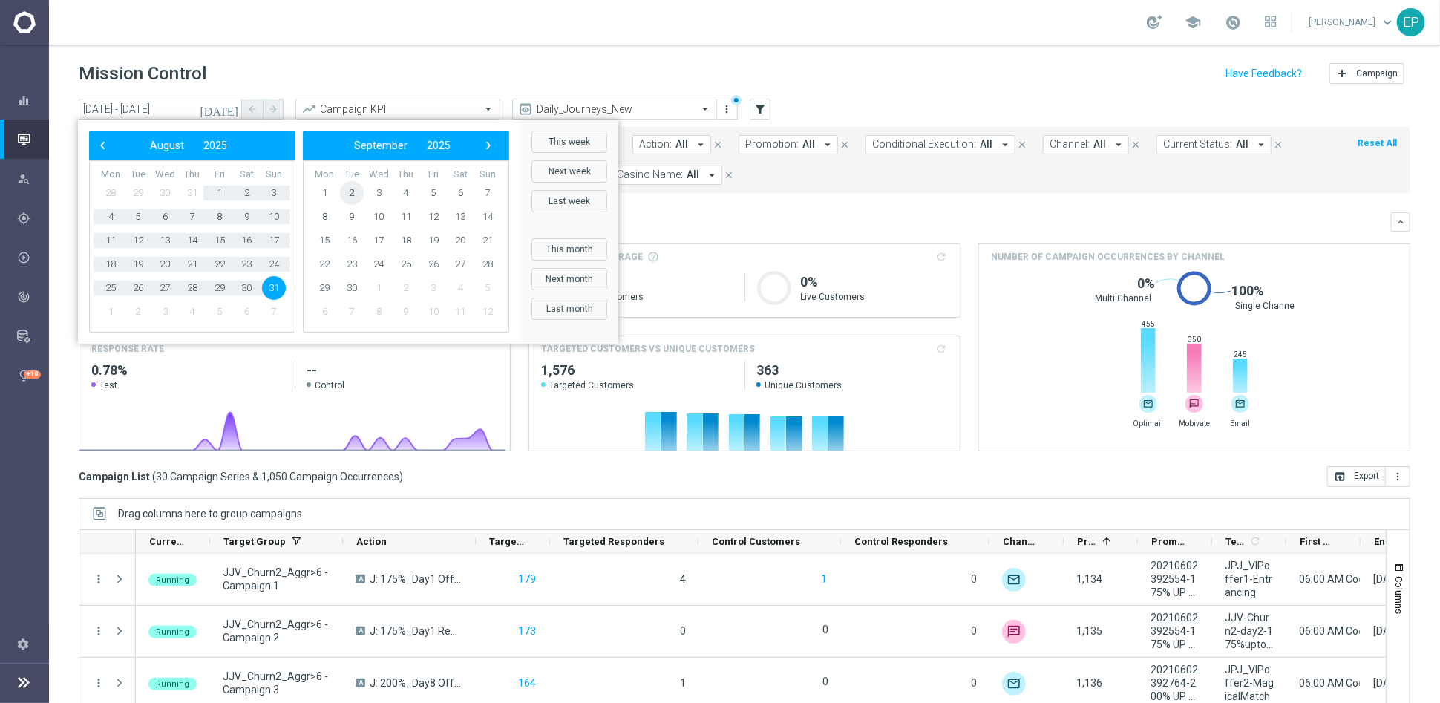
click at [344, 190] on span "2" at bounding box center [352, 193] width 24 height 24
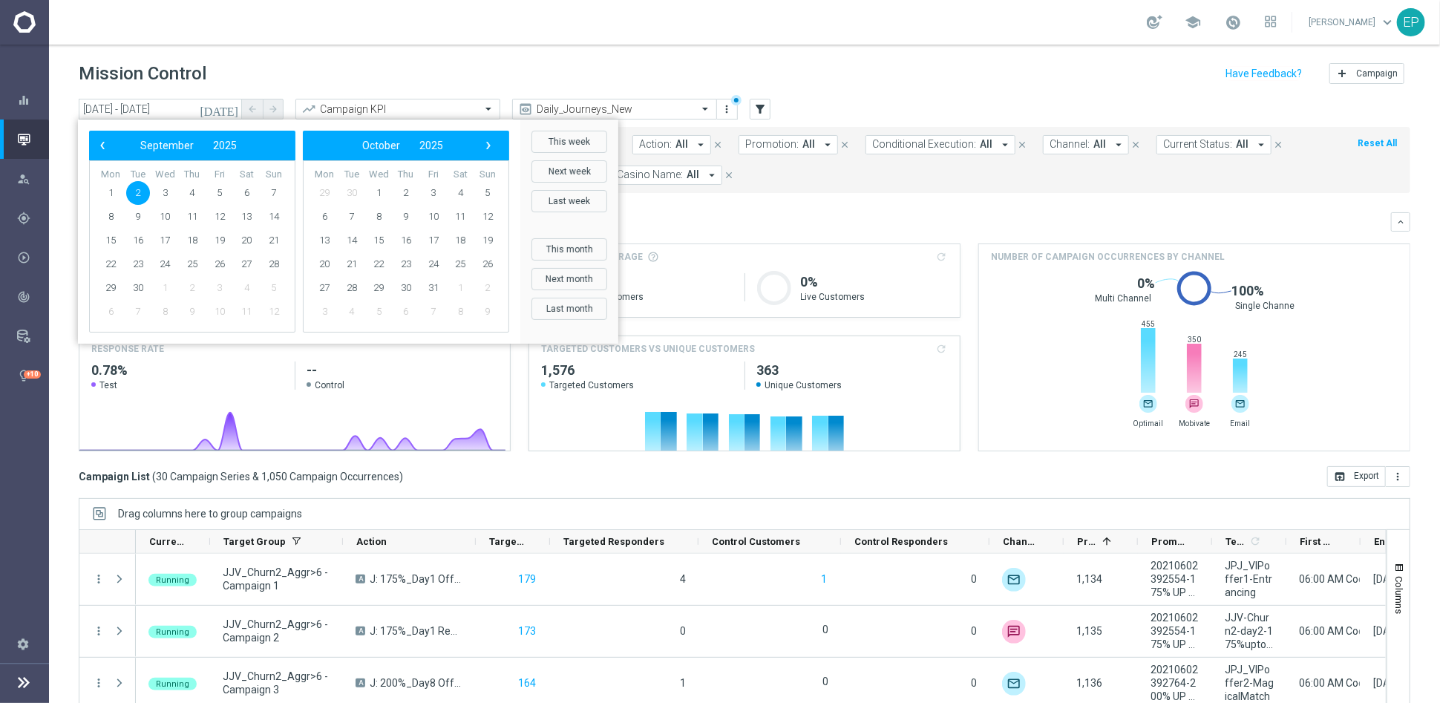
click at [137, 194] on span "2" at bounding box center [138, 193] width 24 height 24
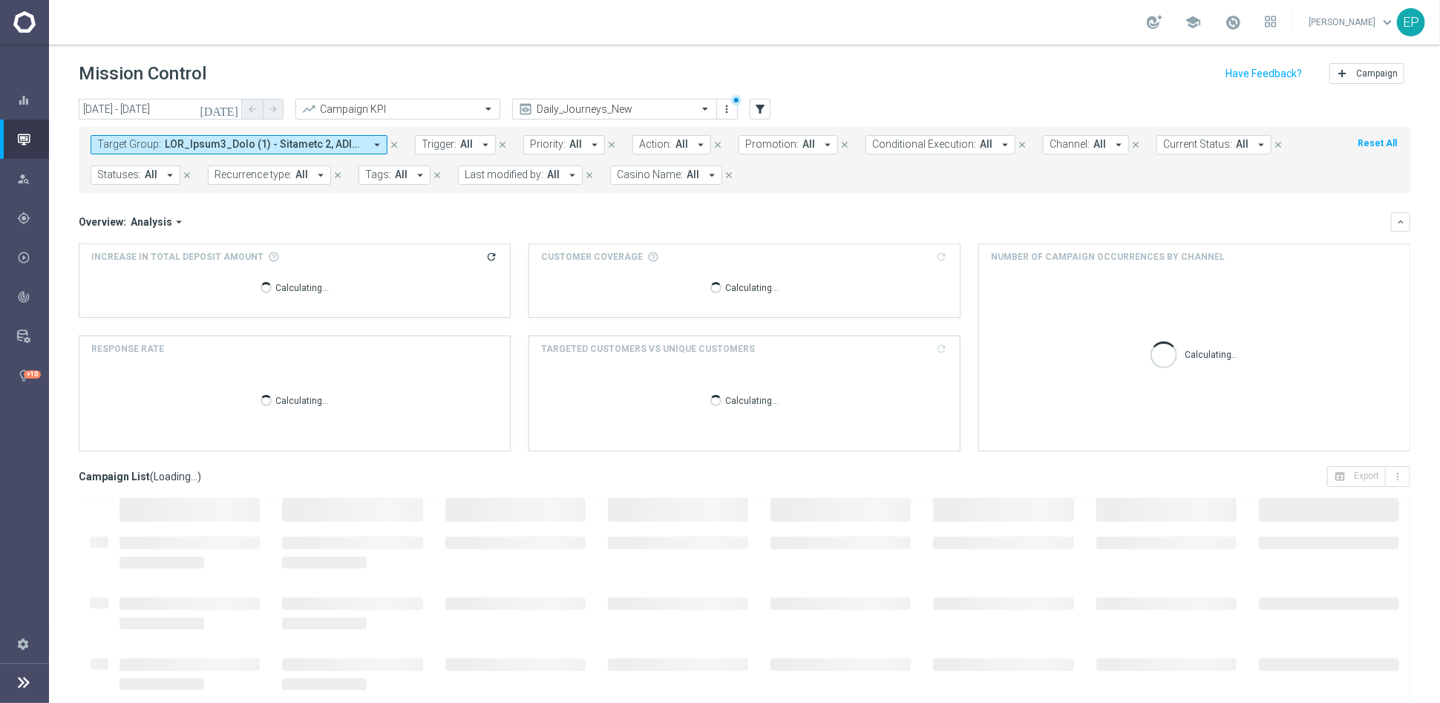
type input "[DATE] - [DATE]"
click at [635, 108] on input "text" at bounding box center [599, 109] width 159 height 13
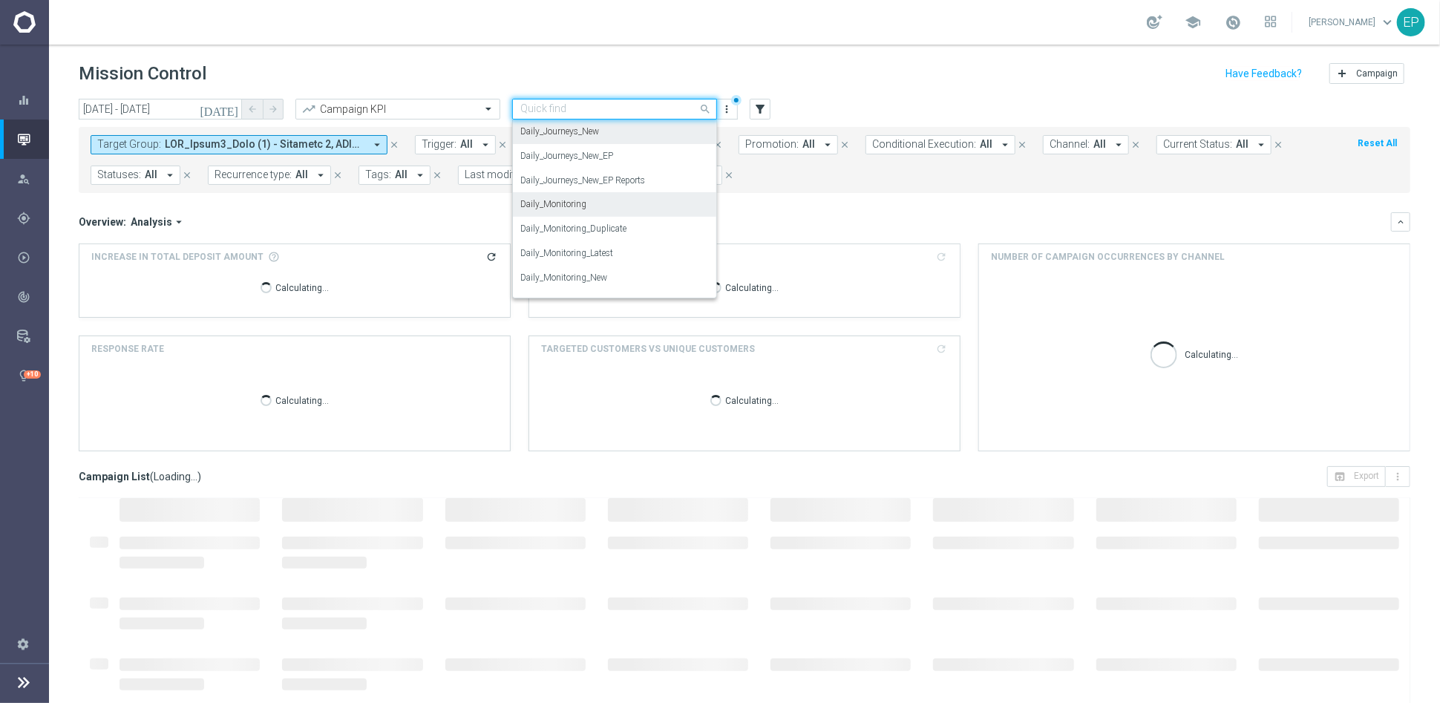
scroll to position [523, 0]
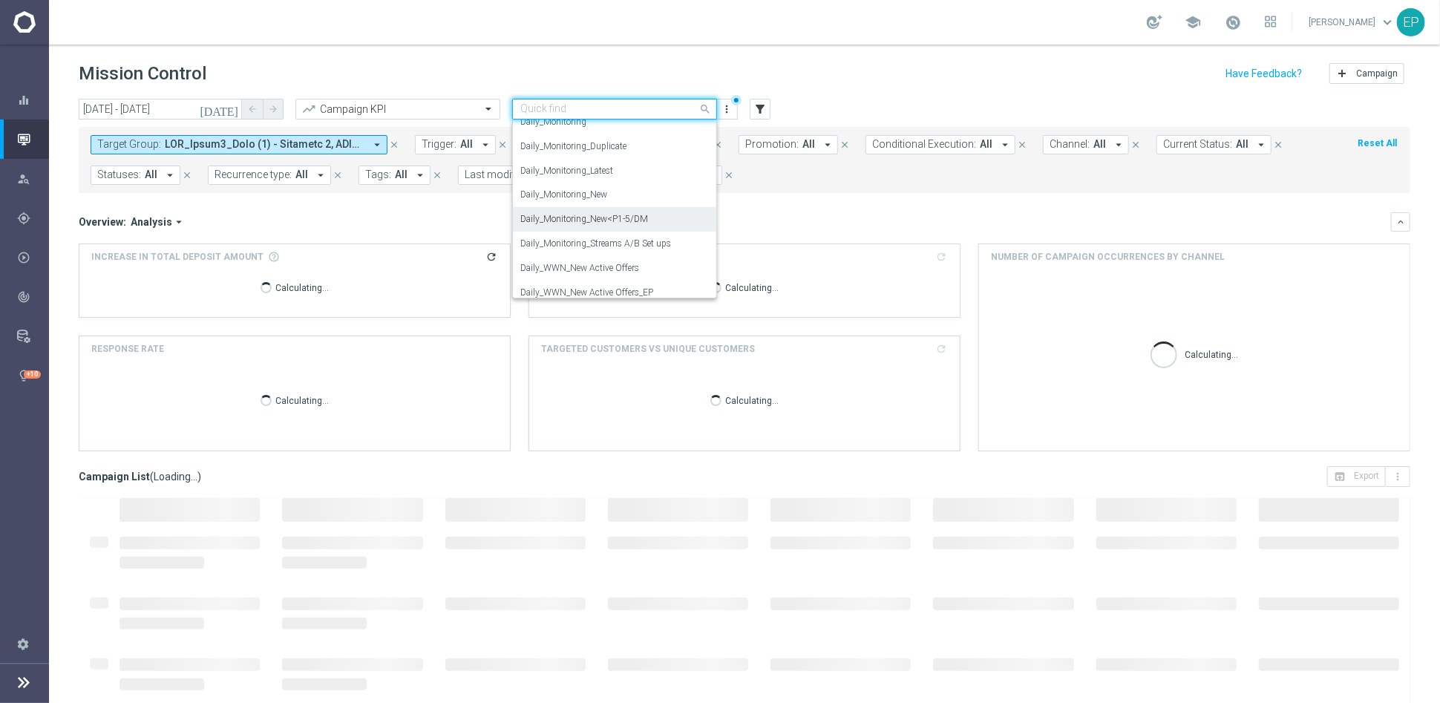
click at [623, 223] on label "Daily_Monitoring_New<P1-5/DM" at bounding box center [584, 219] width 128 height 13
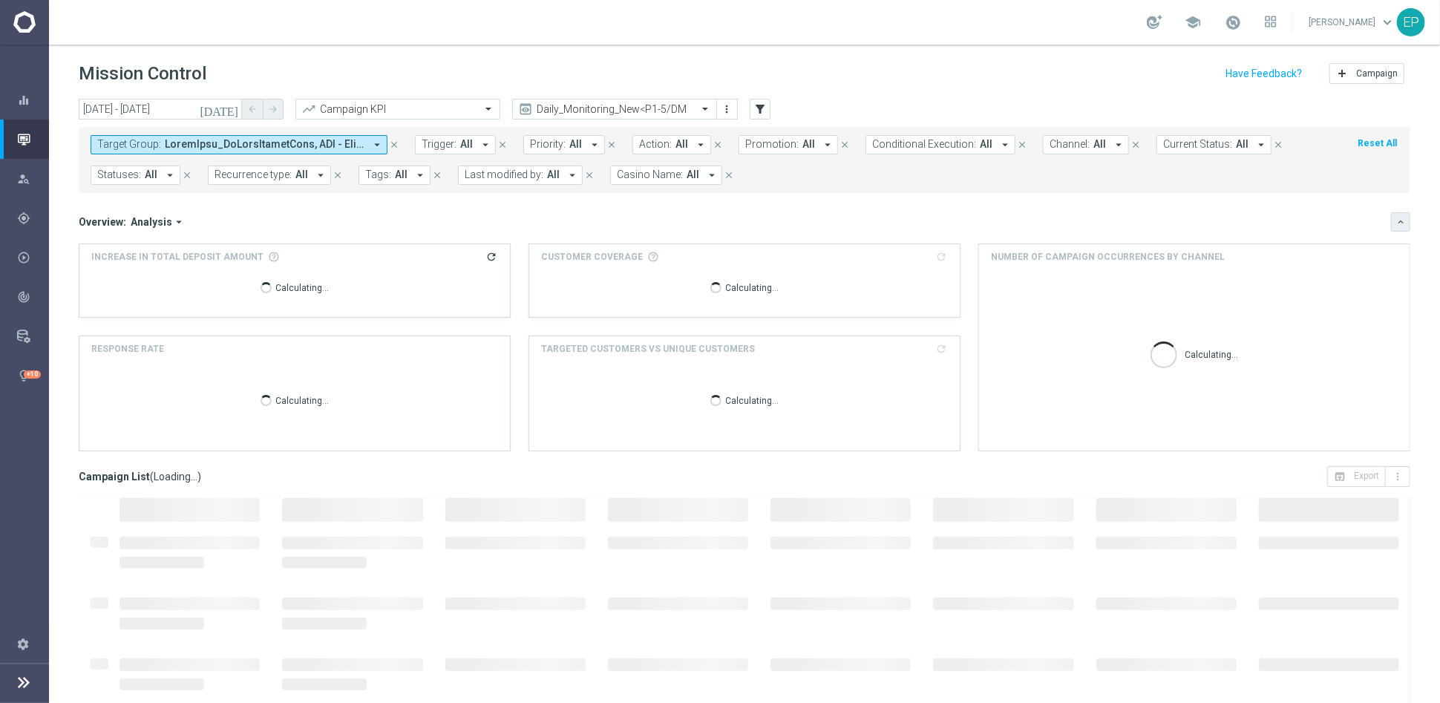
click at [1395, 221] on icon "keyboard_arrow_down" at bounding box center [1400, 222] width 10 height 10
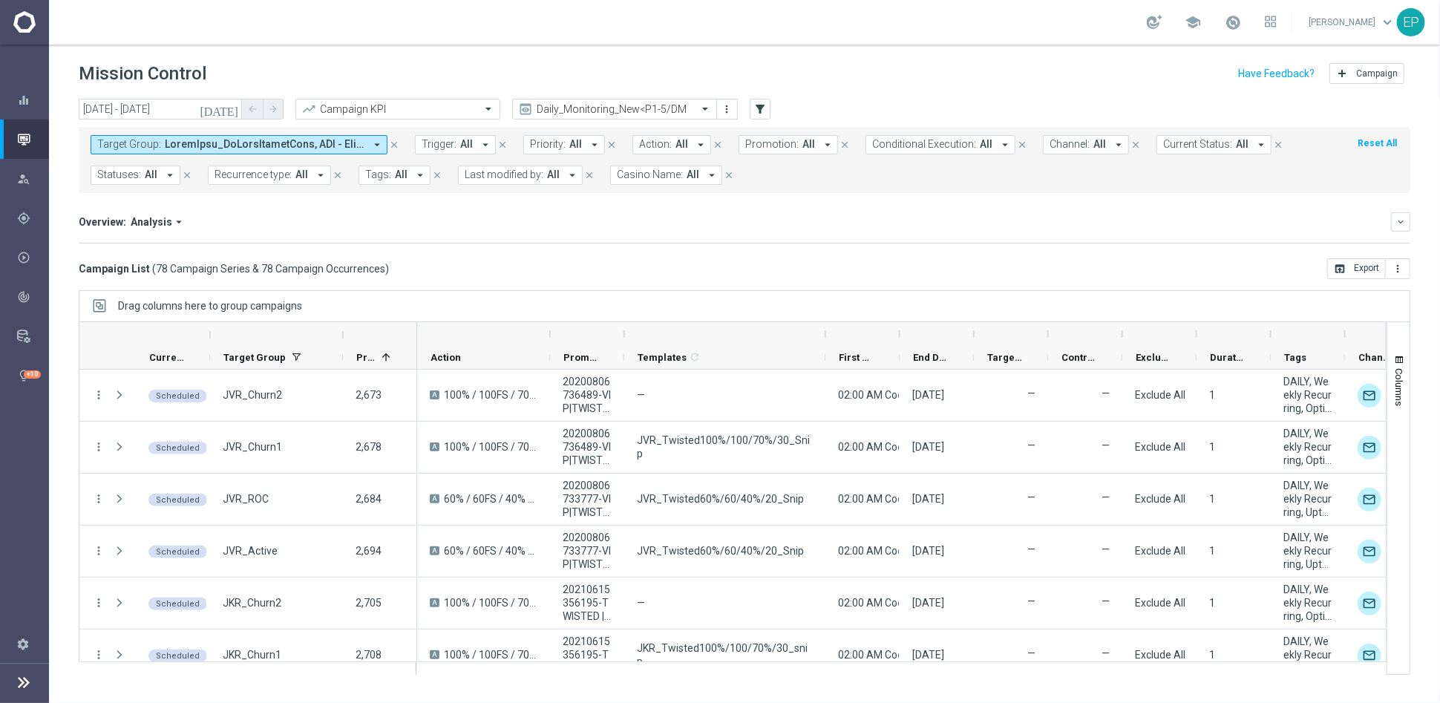
drag, startPoint x: 696, startPoint y: 333, endPoint x: 823, endPoint y: 332, distance: 126.9
click at [823, 332] on div at bounding box center [825, 334] width 6 height 24
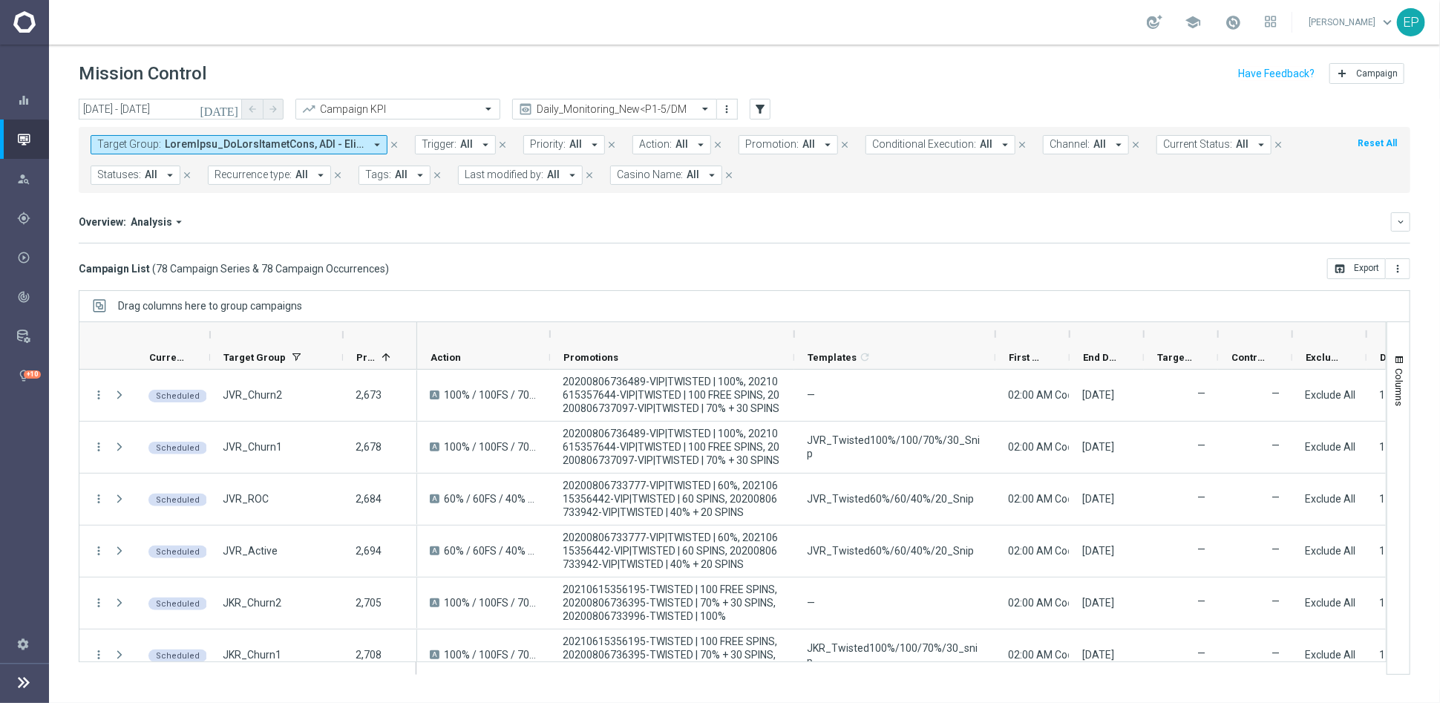
drag, startPoint x: 623, startPoint y: 330, endPoint x: 794, endPoint y: 330, distance: 170.7
click at [794, 330] on div at bounding box center [794, 334] width 6 height 24
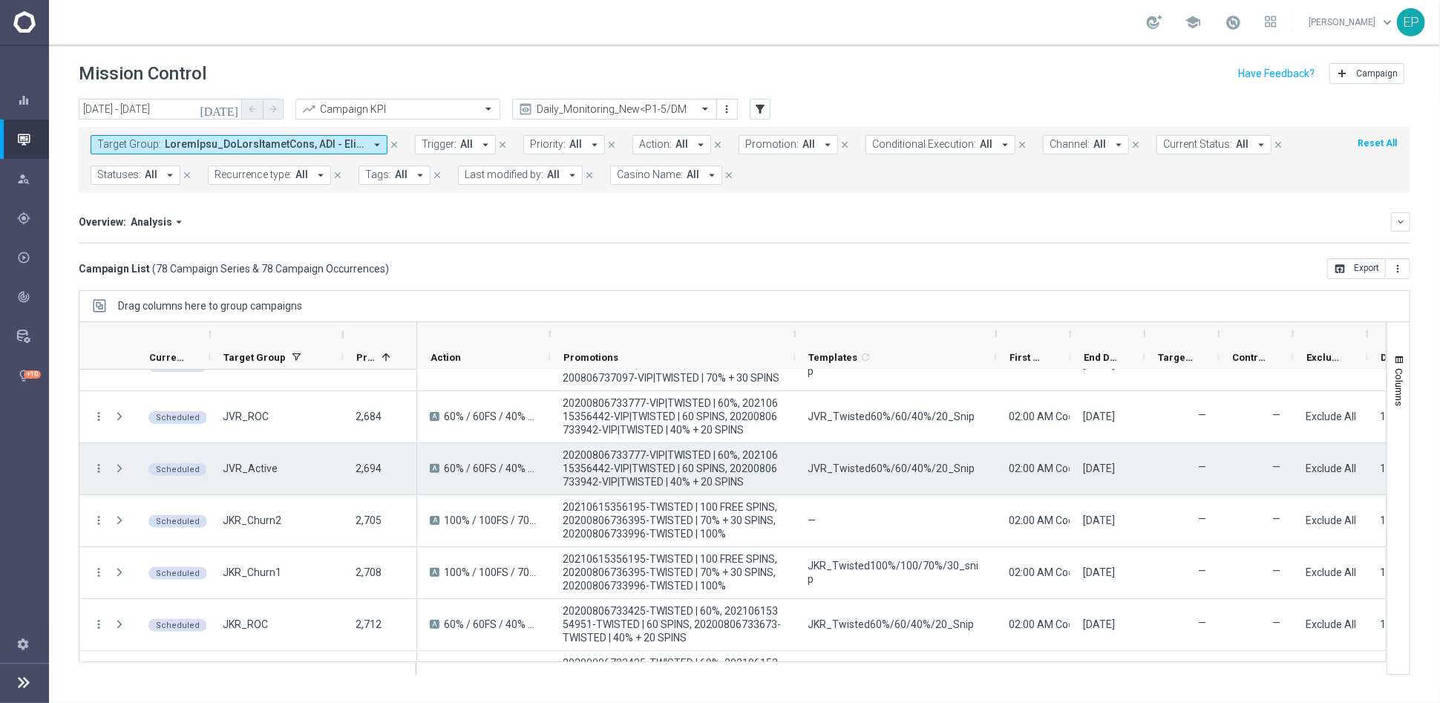
scroll to position [0, 0]
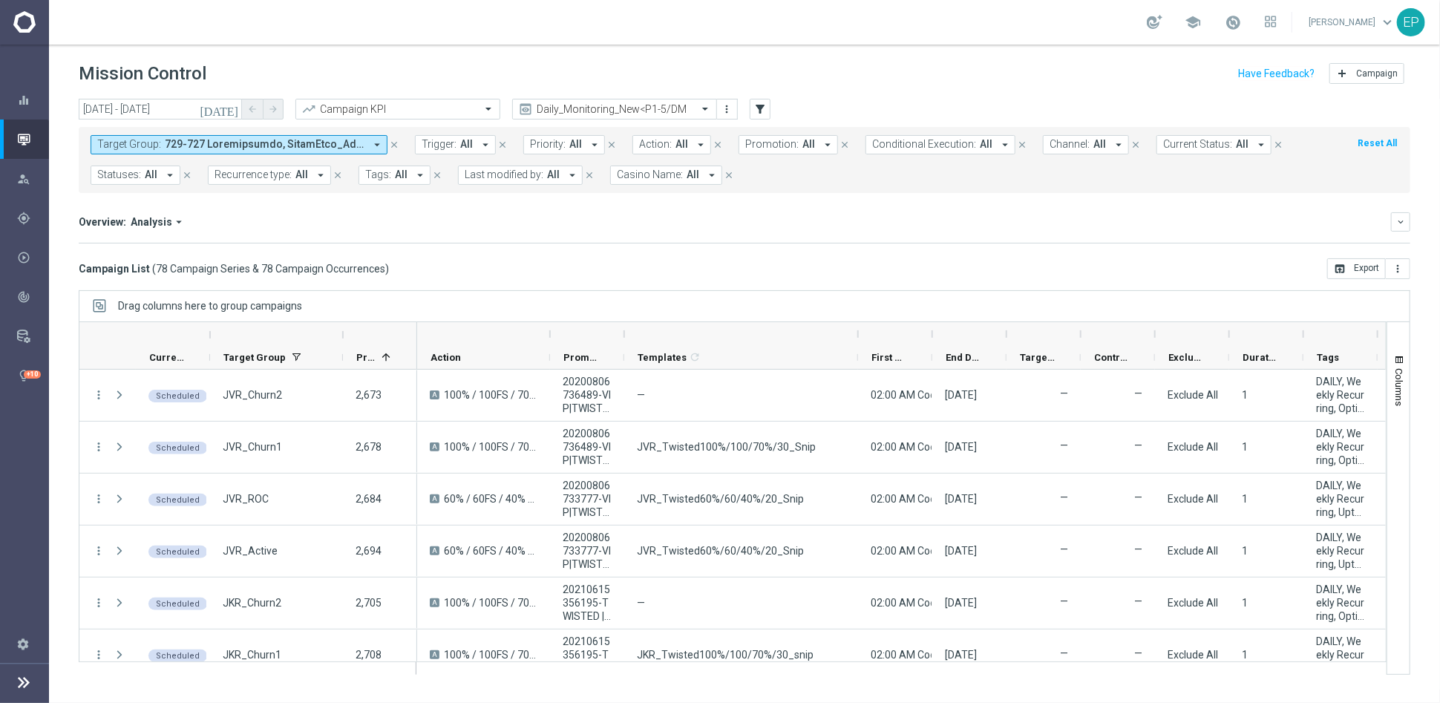
drag, startPoint x: 698, startPoint y: 337, endPoint x: 867, endPoint y: 336, distance: 169.2
click at [861, 336] on div at bounding box center [858, 334] width 6 height 24
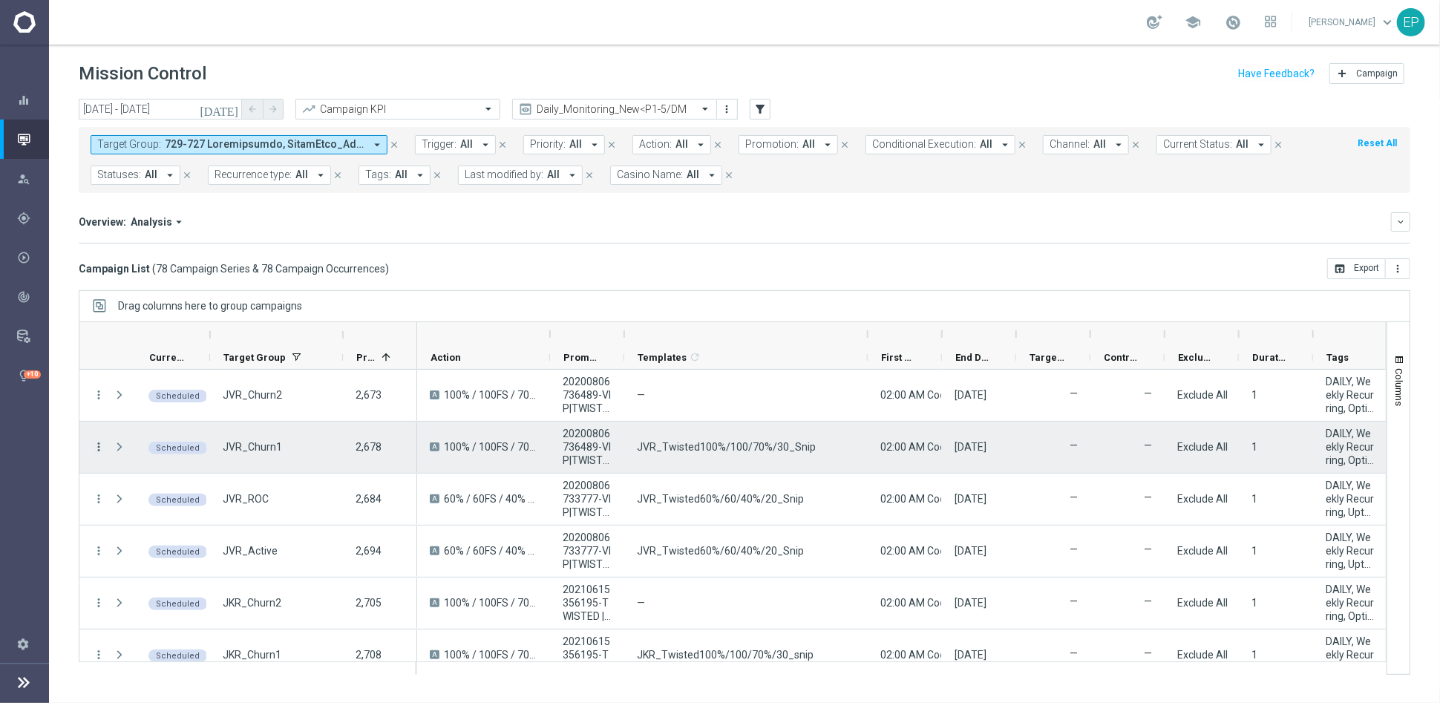
click at [102, 446] on icon "more_vert" at bounding box center [98, 446] width 13 height 13
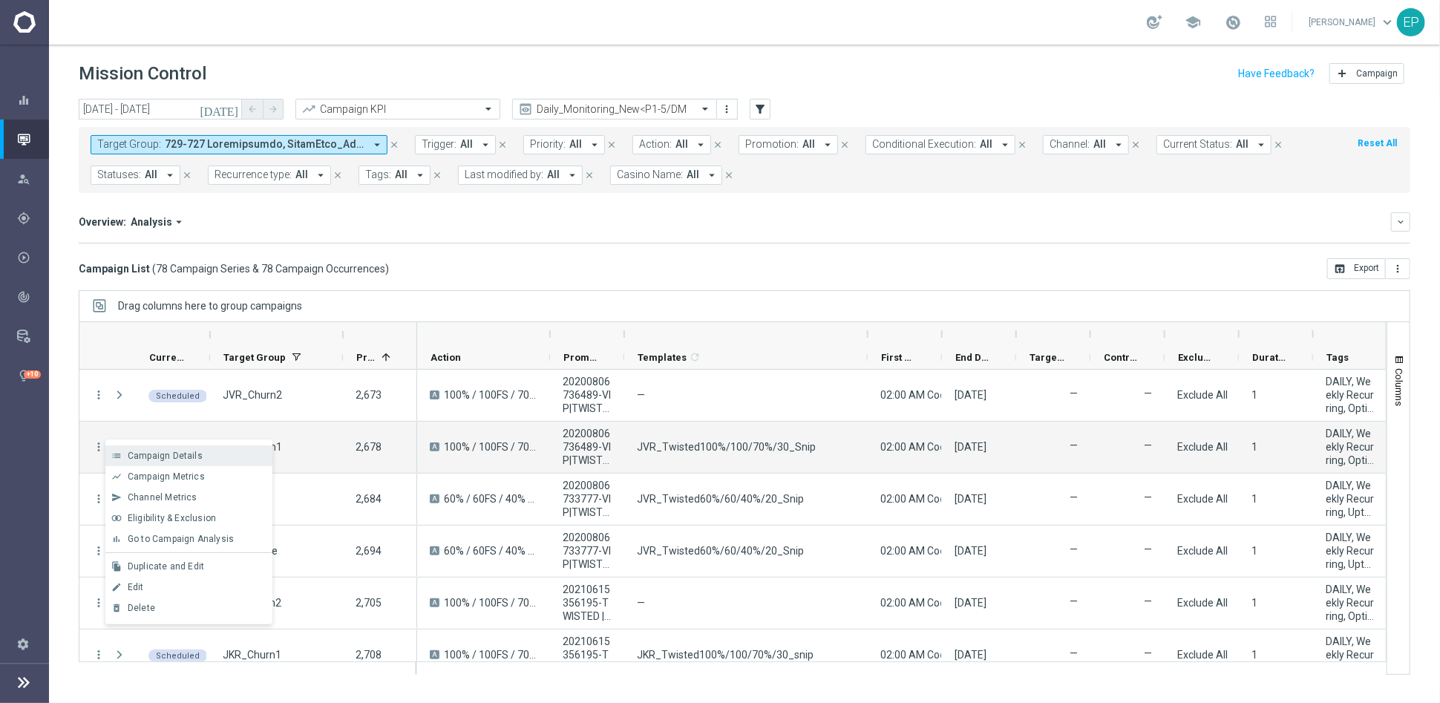
click at [162, 456] on span "Campaign Details" at bounding box center [165, 455] width 75 height 10
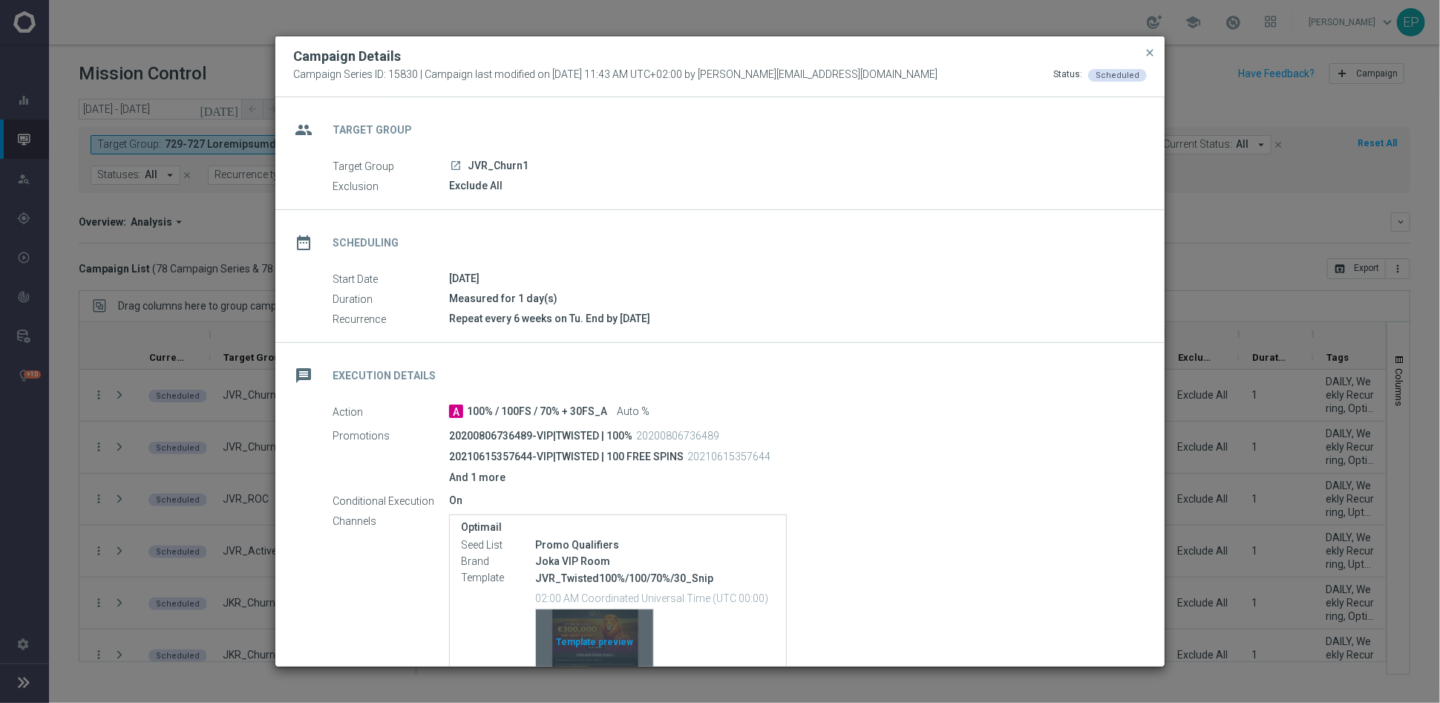
click at [591, 622] on div "Template preview" at bounding box center [594, 645] width 117 height 73
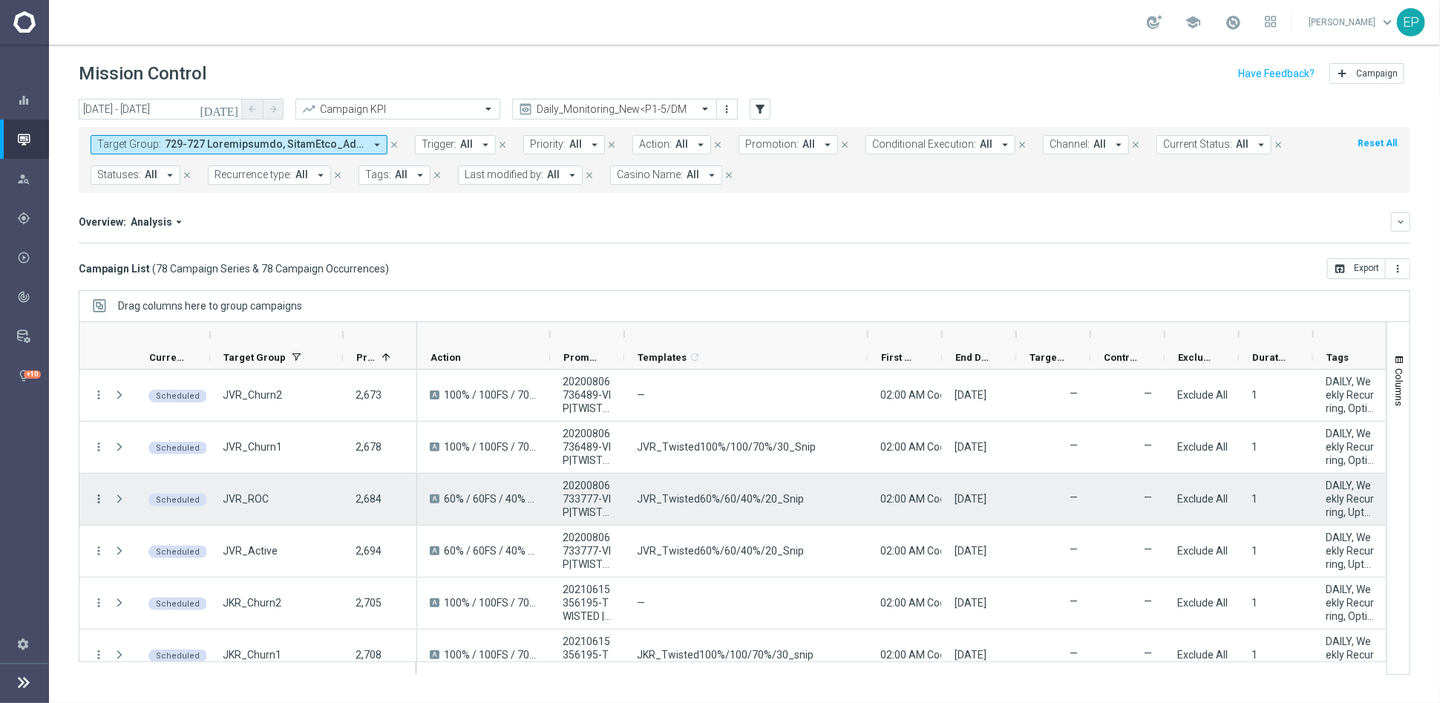
click at [99, 495] on icon "more_vert" at bounding box center [98, 498] width 13 height 13
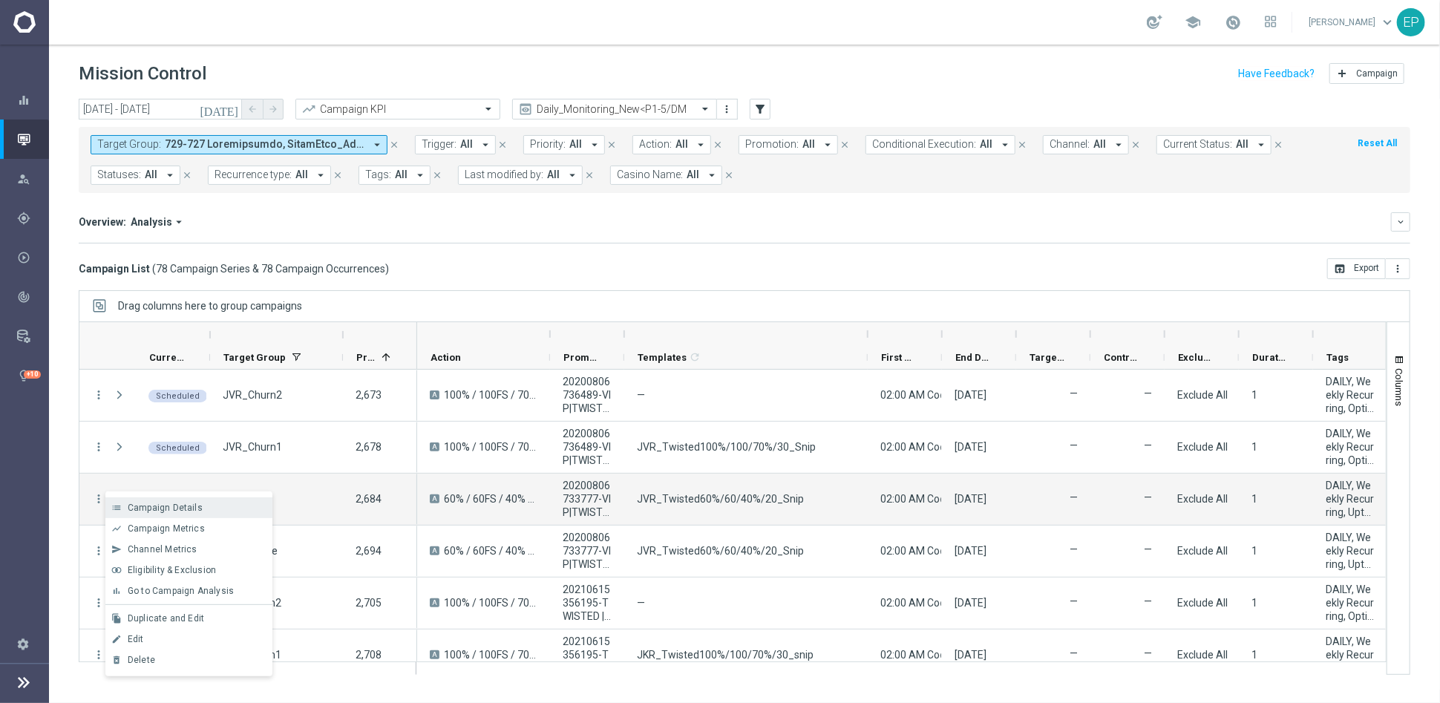
click at [175, 511] on span "Campaign Details" at bounding box center [165, 507] width 75 height 10
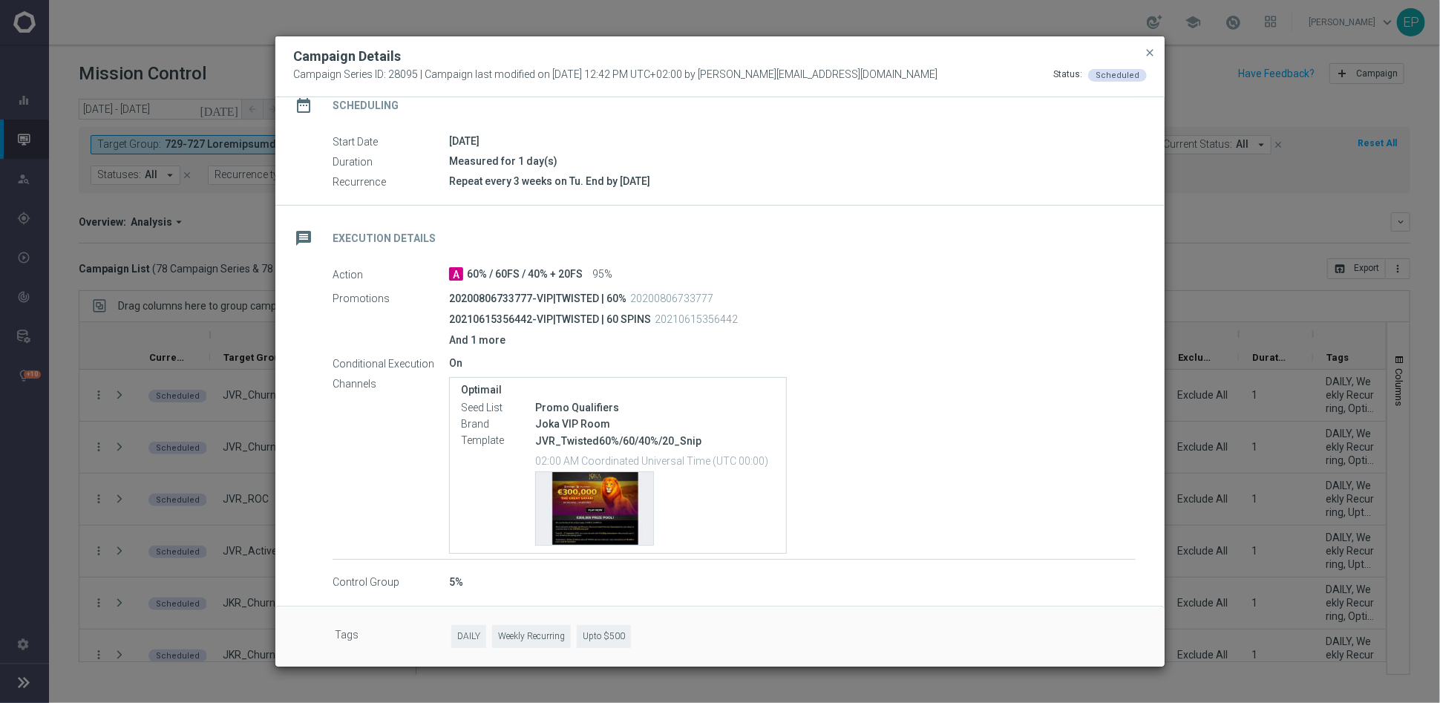
scroll to position [139, 0]
click at [589, 503] on div "Template preview" at bounding box center [594, 506] width 117 height 73
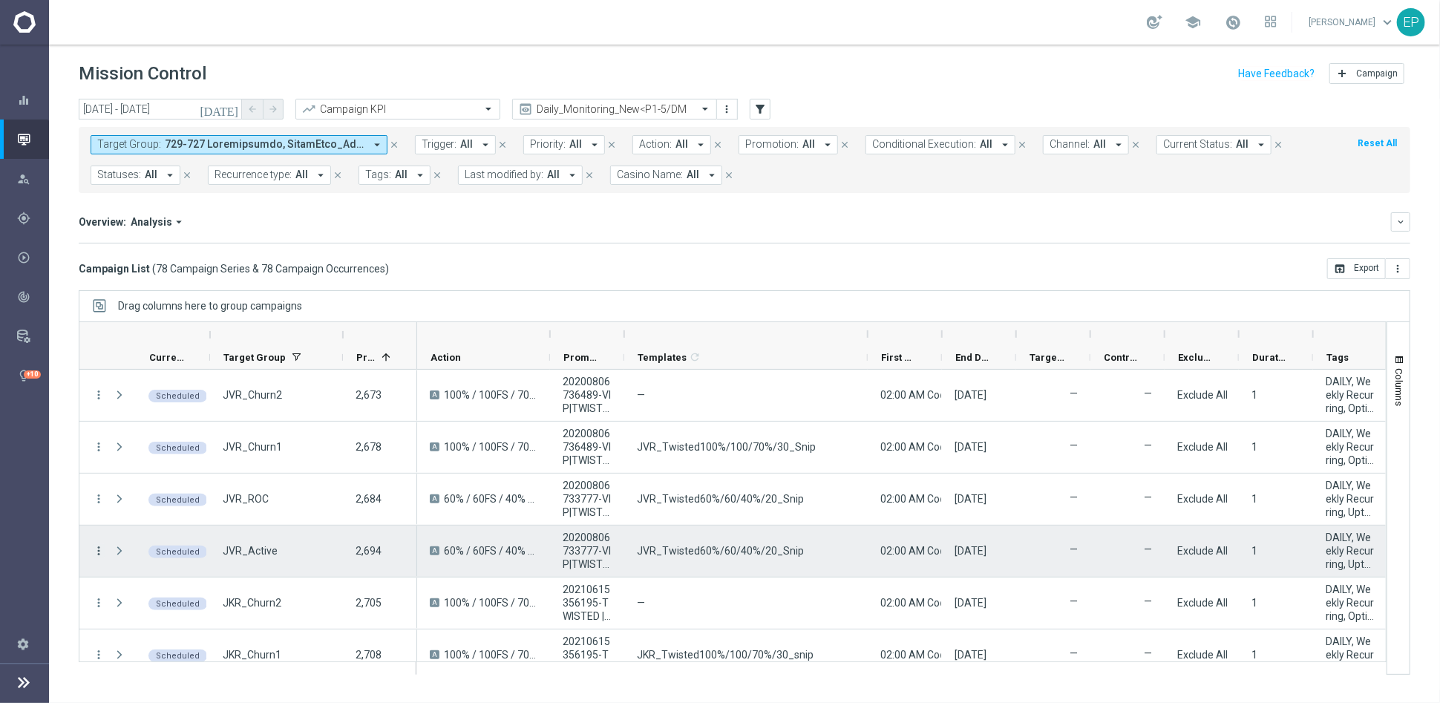
click at [101, 551] on icon "more_vert" at bounding box center [98, 550] width 13 height 13
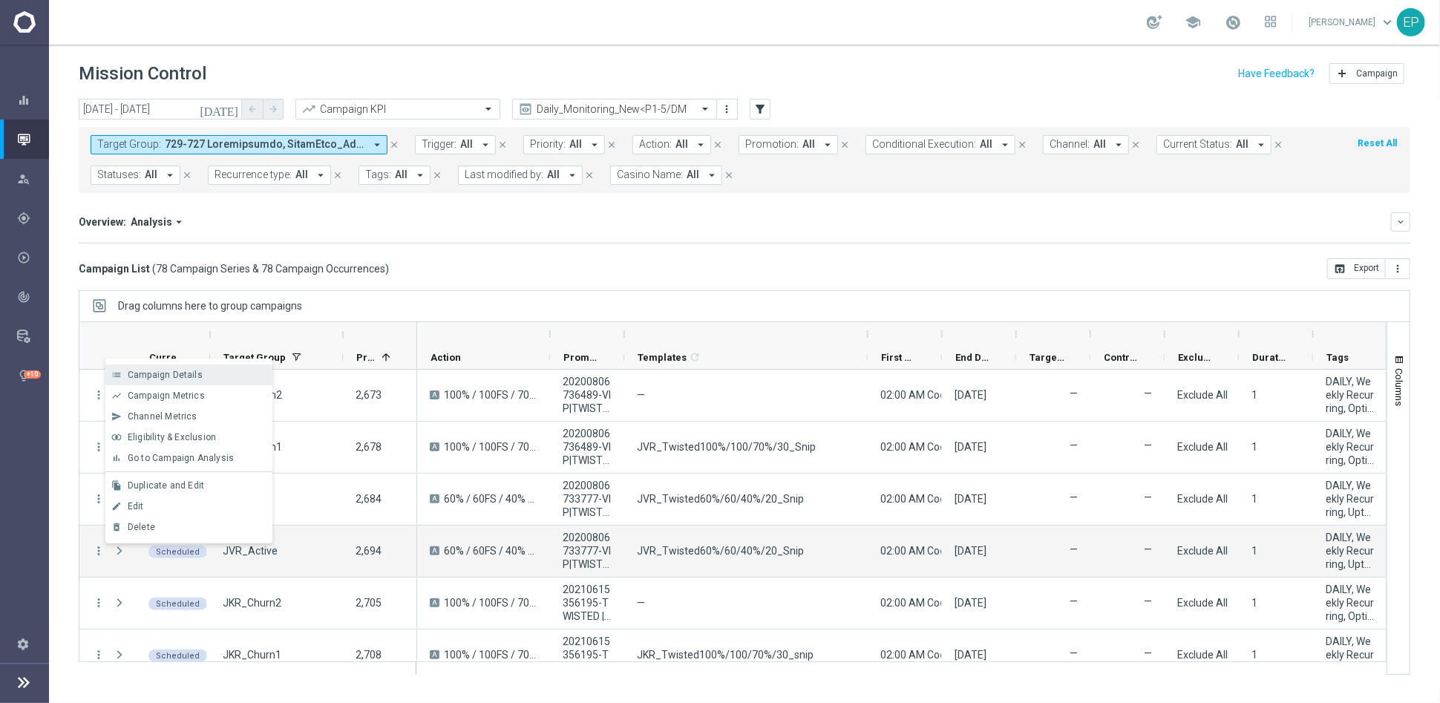
click at [200, 372] on div "Campaign Details" at bounding box center [197, 375] width 138 height 10
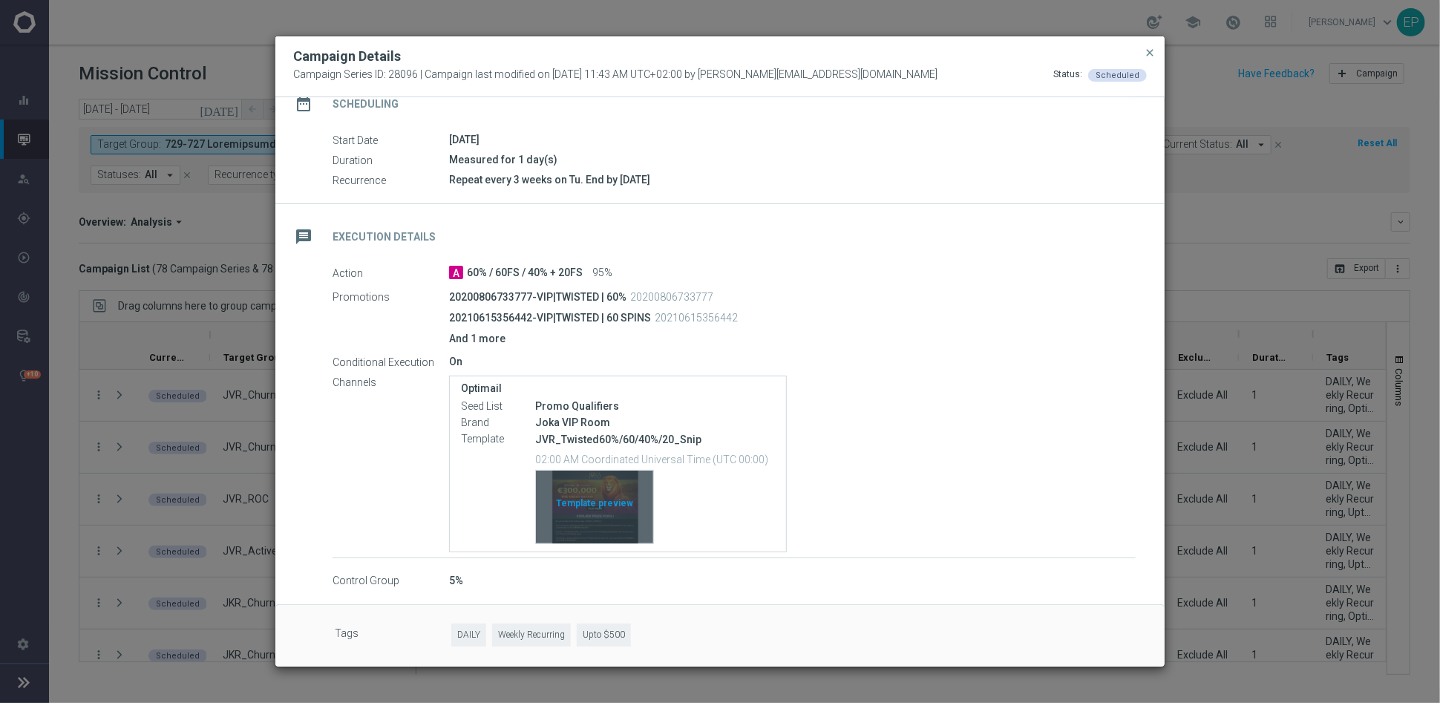
click at [600, 505] on div "Template preview" at bounding box center [594, 506] width 117 height 73
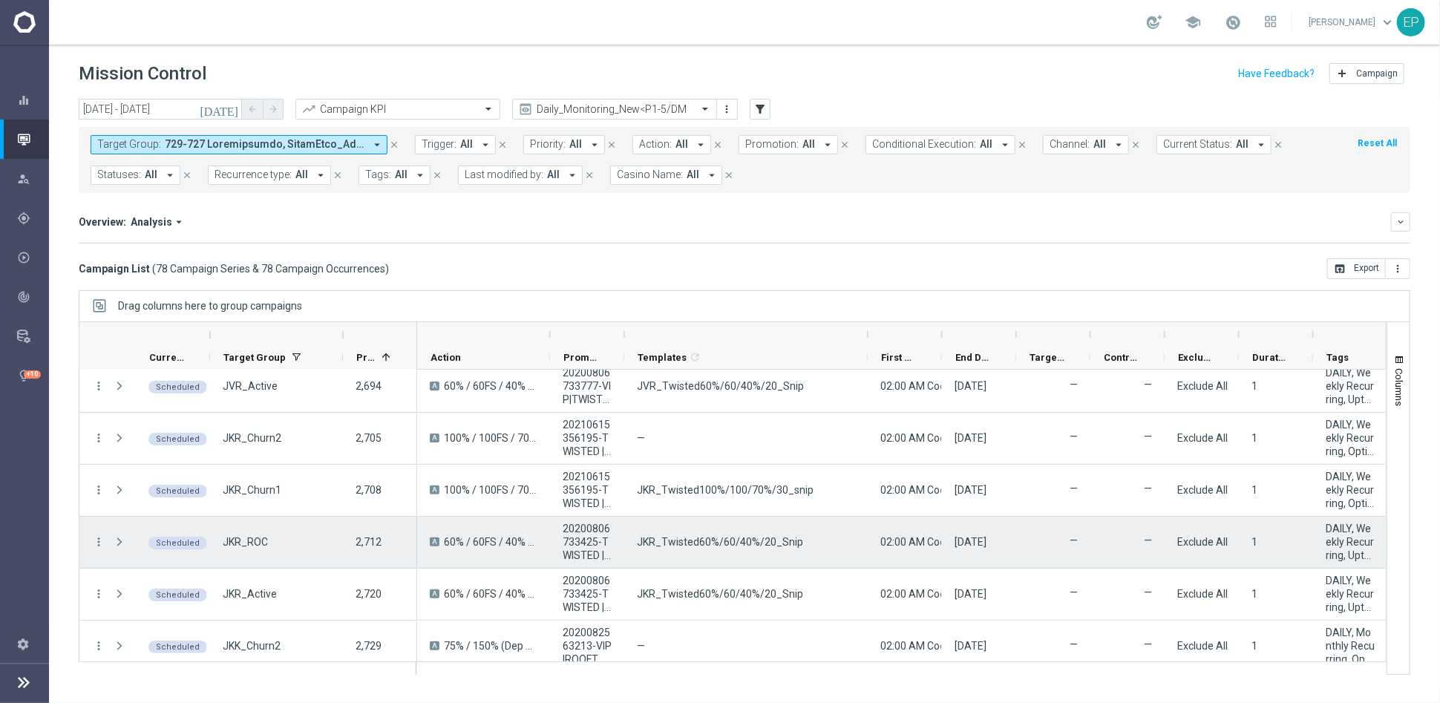
scroll to position [247, 0]
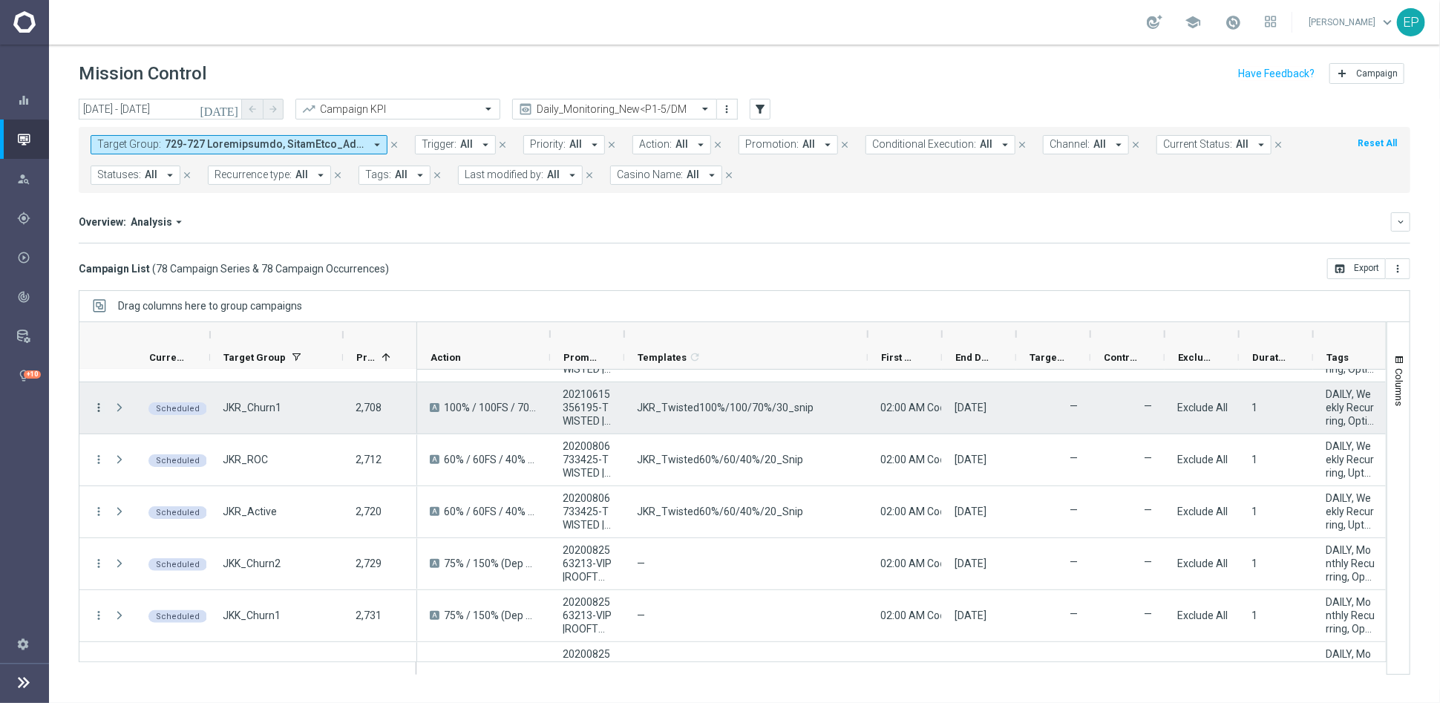
click at [97, 407] on icon "more_vert" at bounding box center [98, 407] width 13 height 13
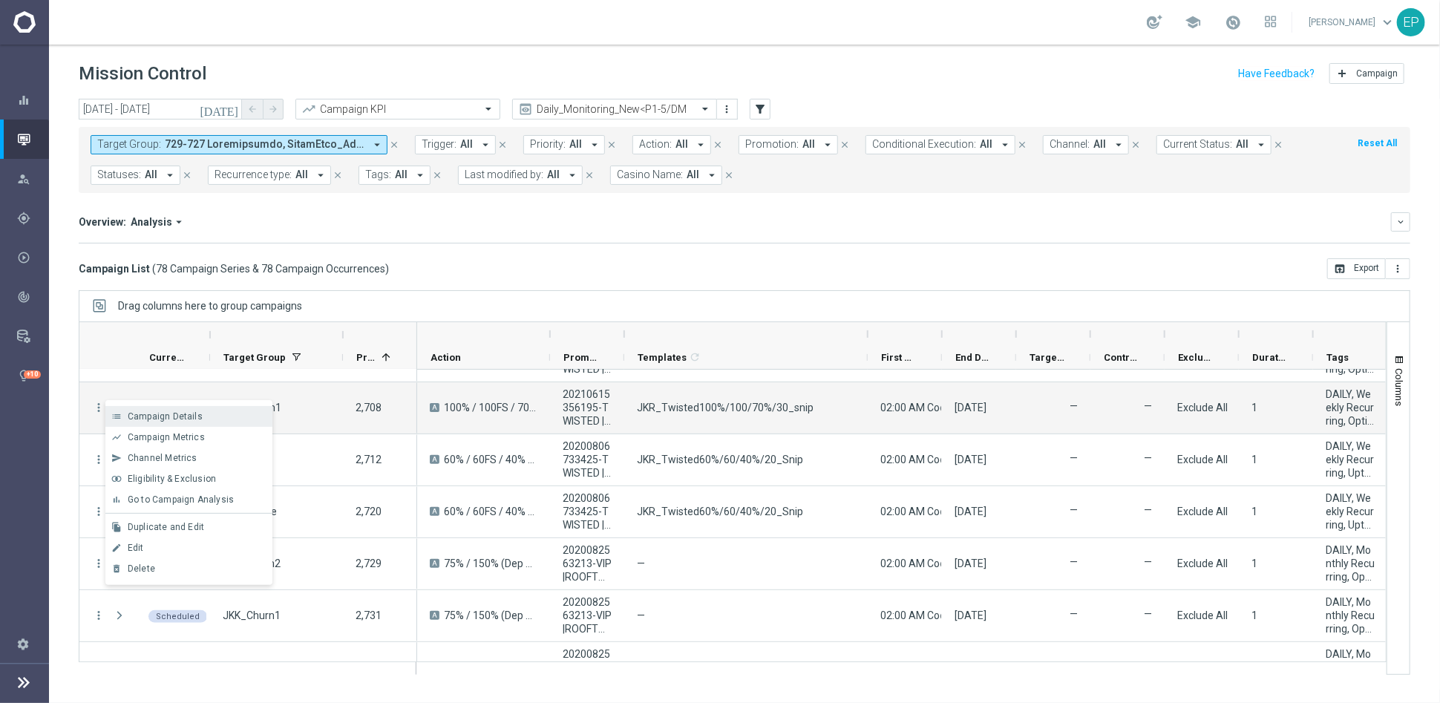
click at [149, 418] on span "Campaign Details" at bounding box center [165, 416] width 75 height 10
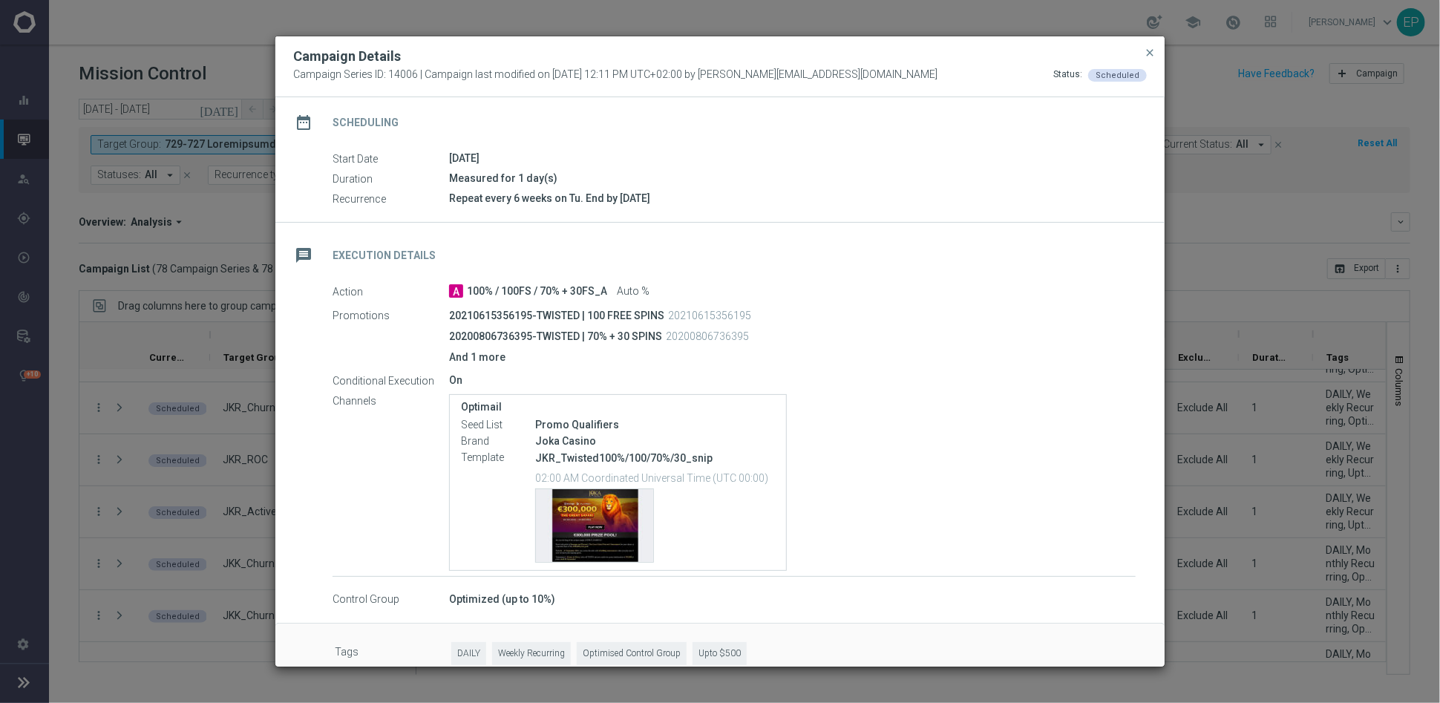
scroll to position [139, 0]
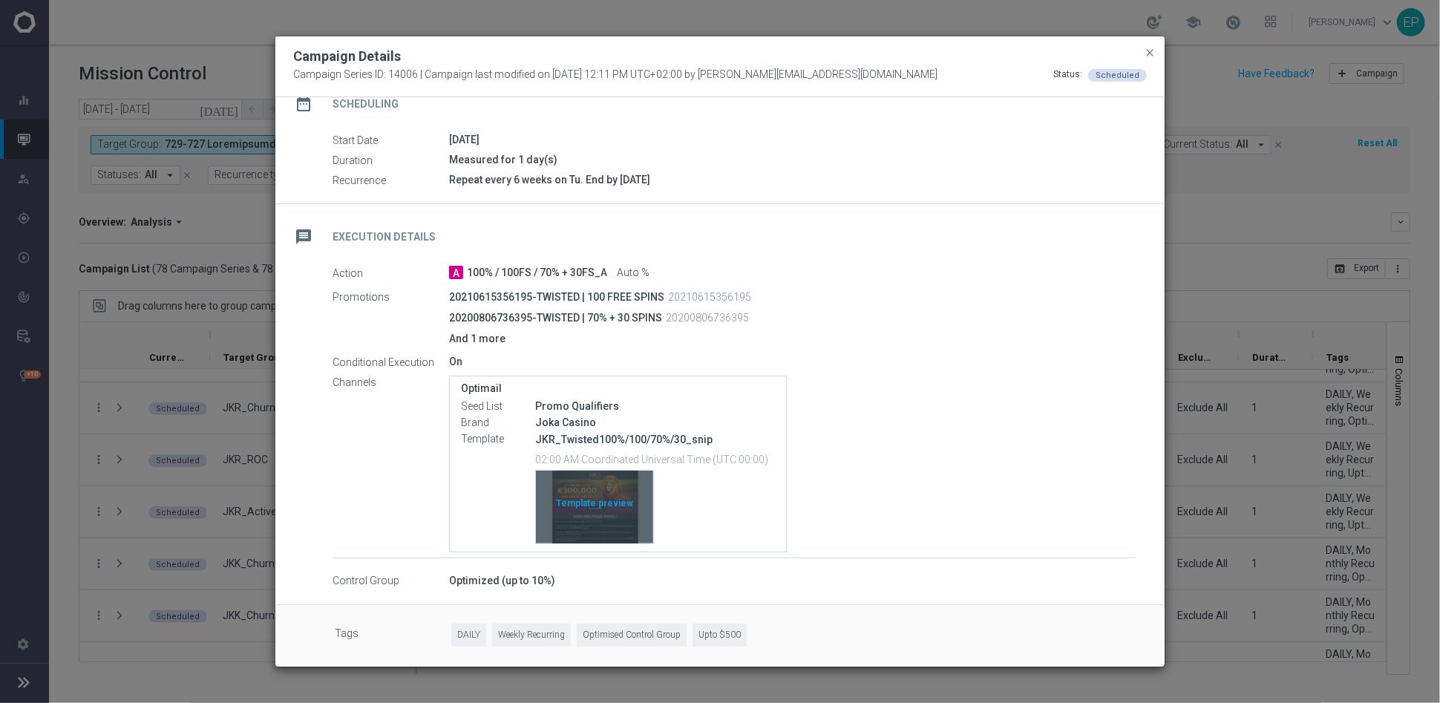
click at [617, 505] on div "Template preview" at bounding box center [594, 506] width 117 height 73
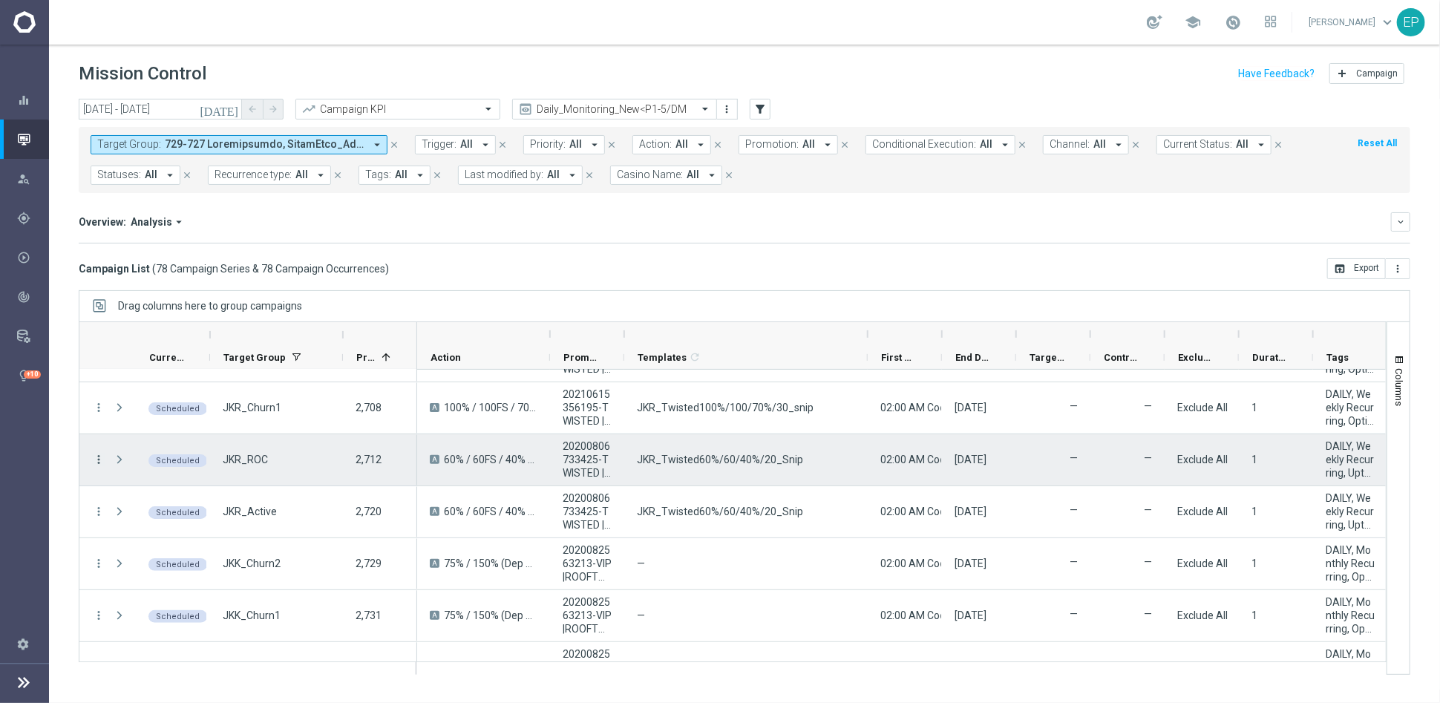
click at [101, 459] on icon "more_vert" at bounding box center [98, 459] width 13 height 13
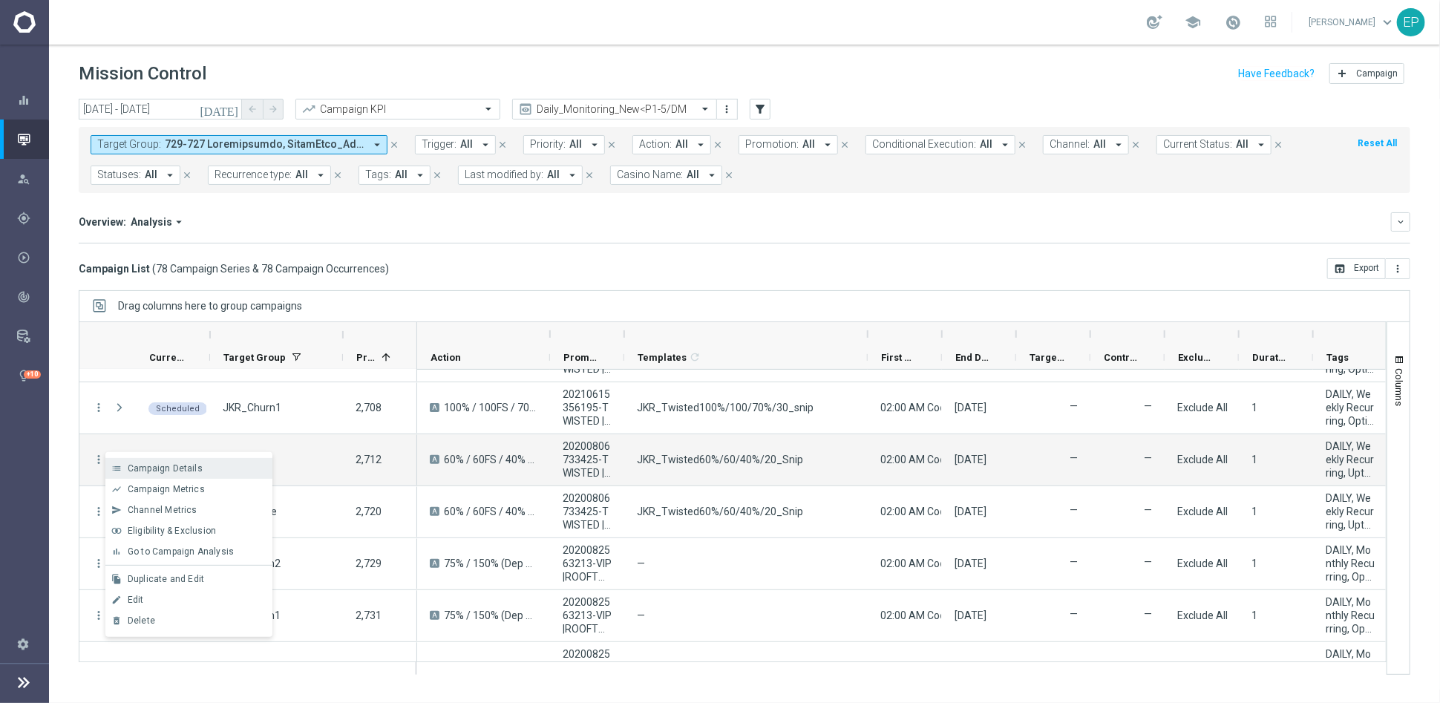
click at [174, 465] on span "Campaign Details" at bounding box center [165, 468] width 75 height 10
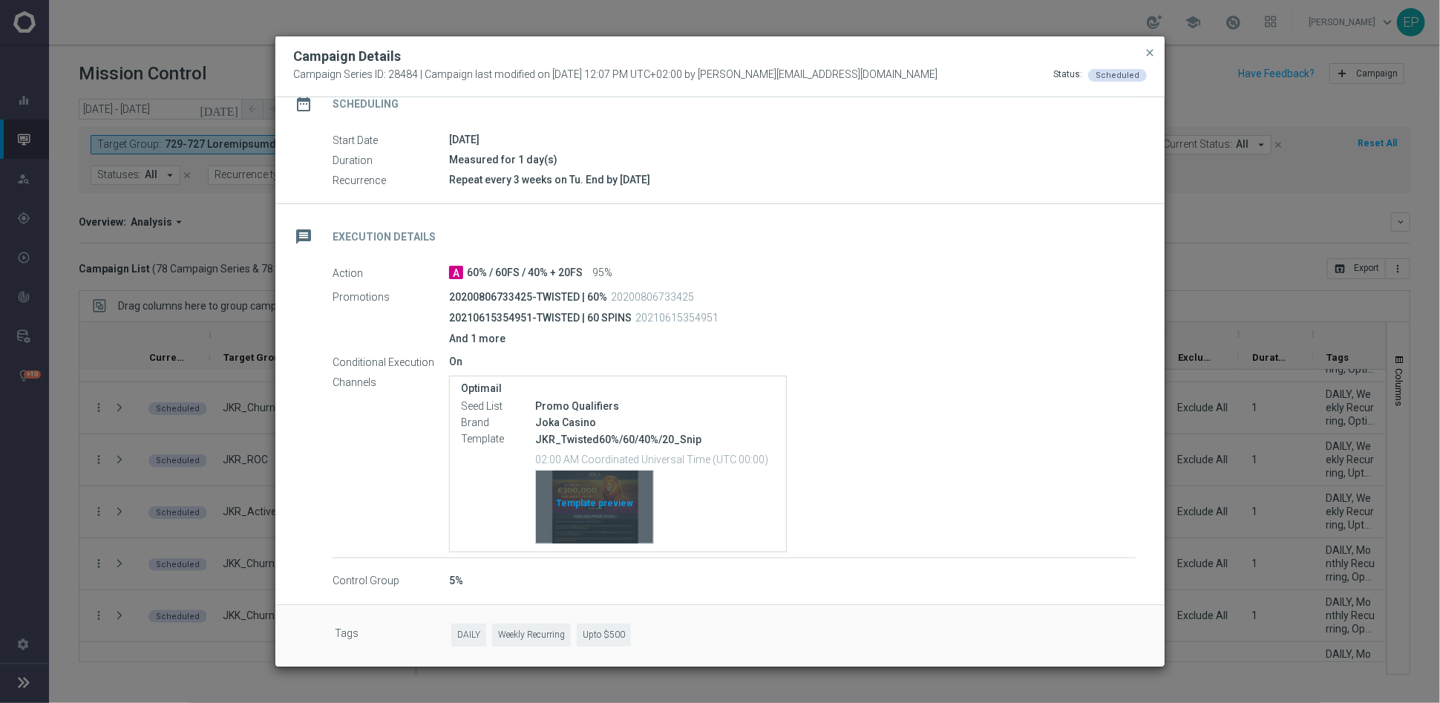
click at [609, 486] on div "Template preview" at bounding box center [594, 506] width 117 height 73
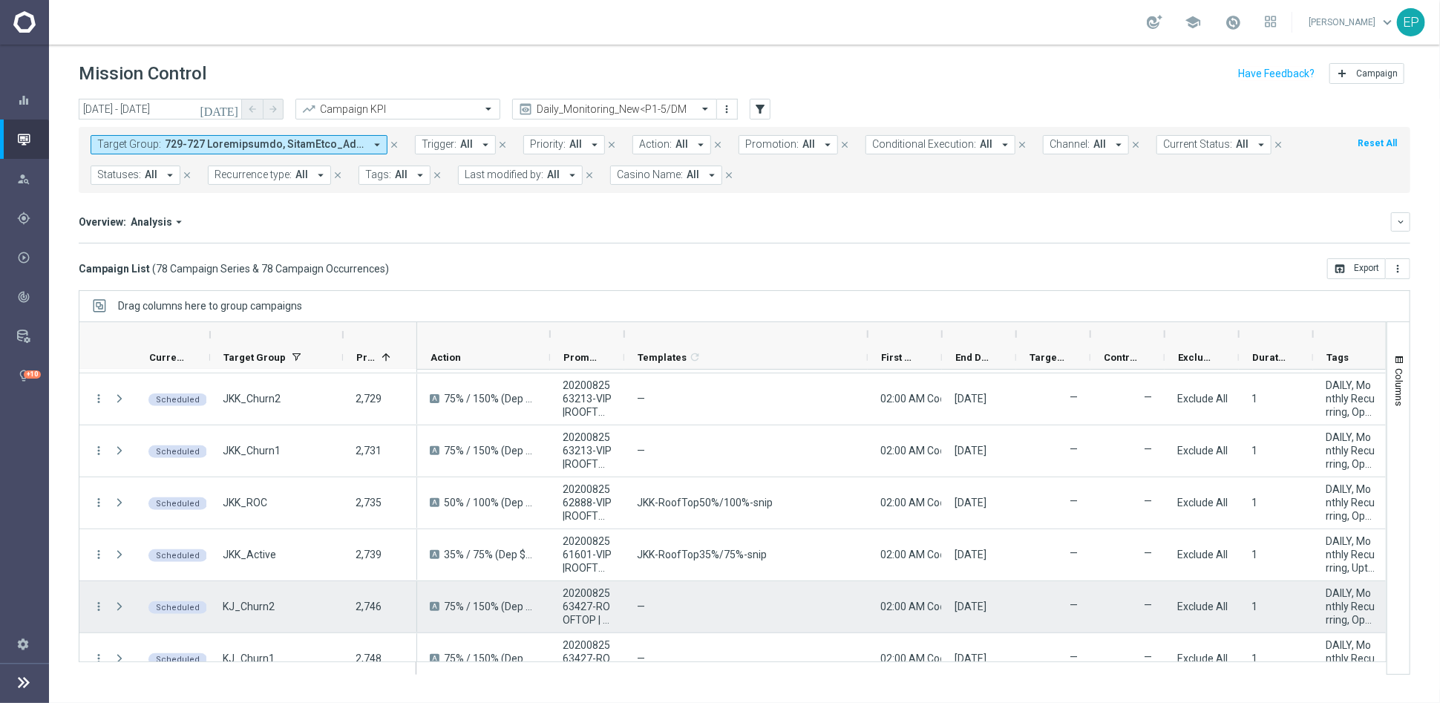
scroll to position [494, 0]
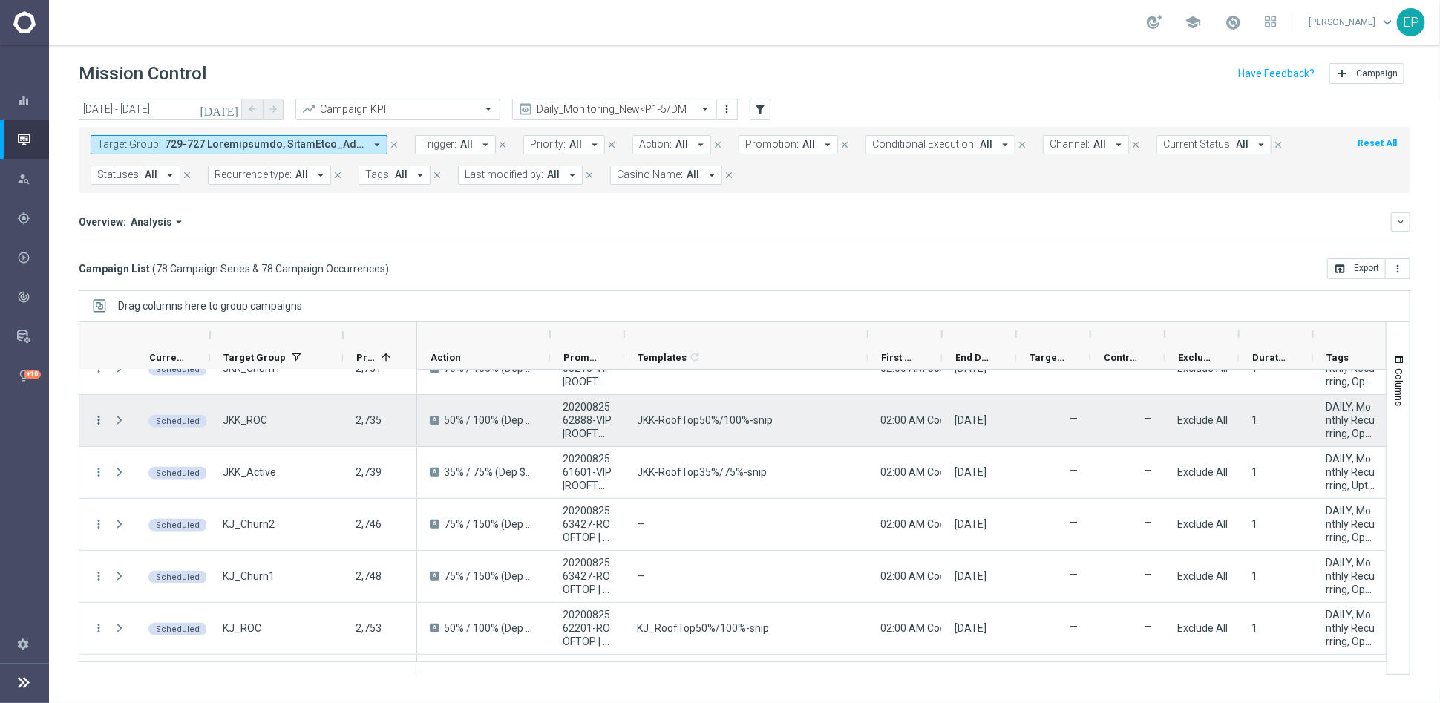
click at [92, 413] on icon "more_vert" at bounding box center [98, 419] width 13 height 13
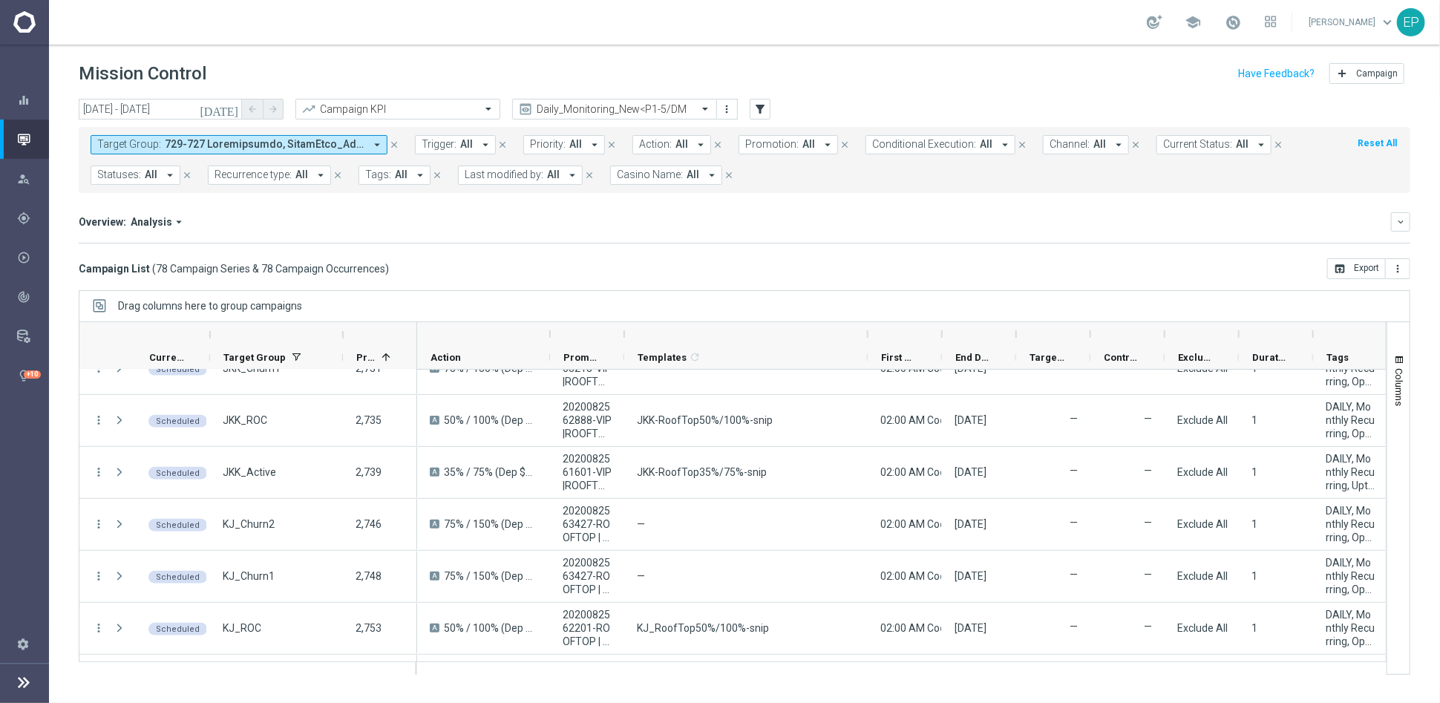
scroll to position [329, 0]
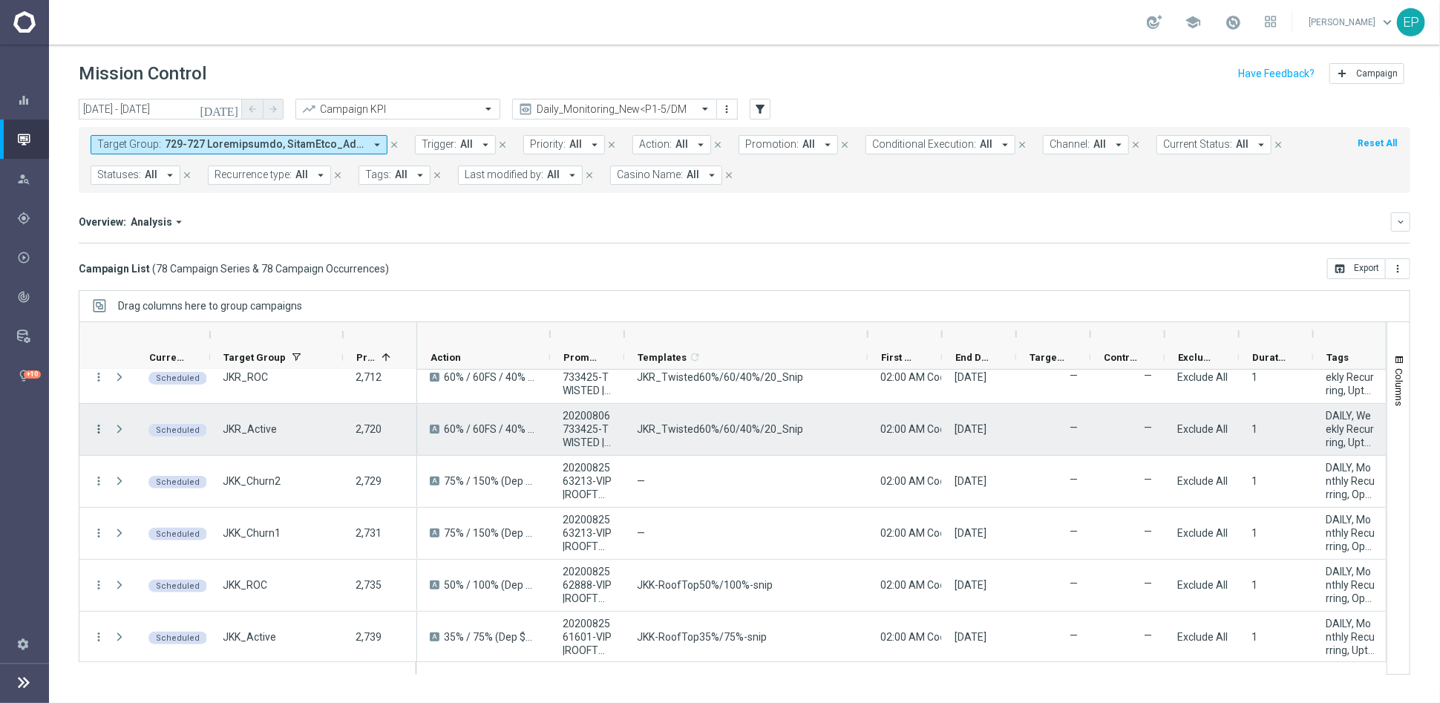
click at [99, 427] on icon "more_vert" at bounding box center [98, 428] width 13 height 13
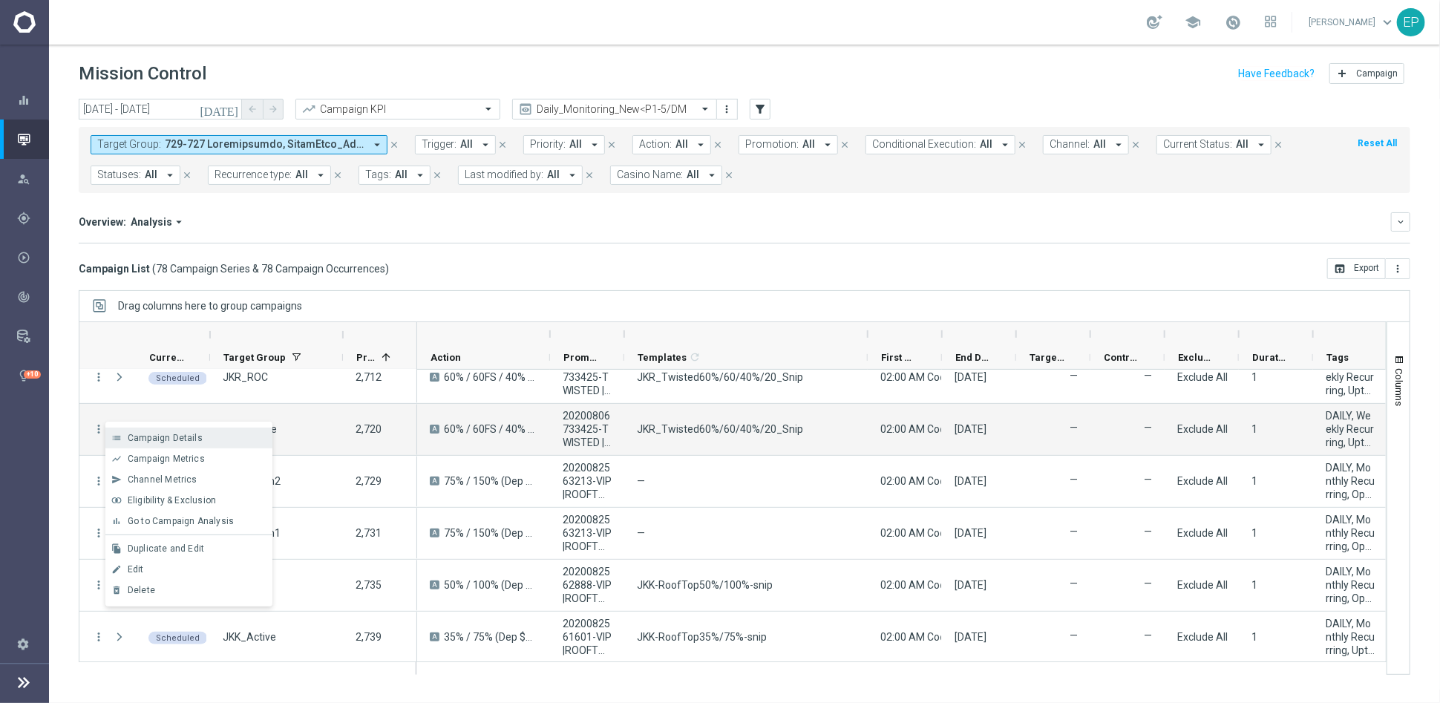
click at [201, 439] on div "Campaign Details" at bounding box center [197, 438] width 138 height 10
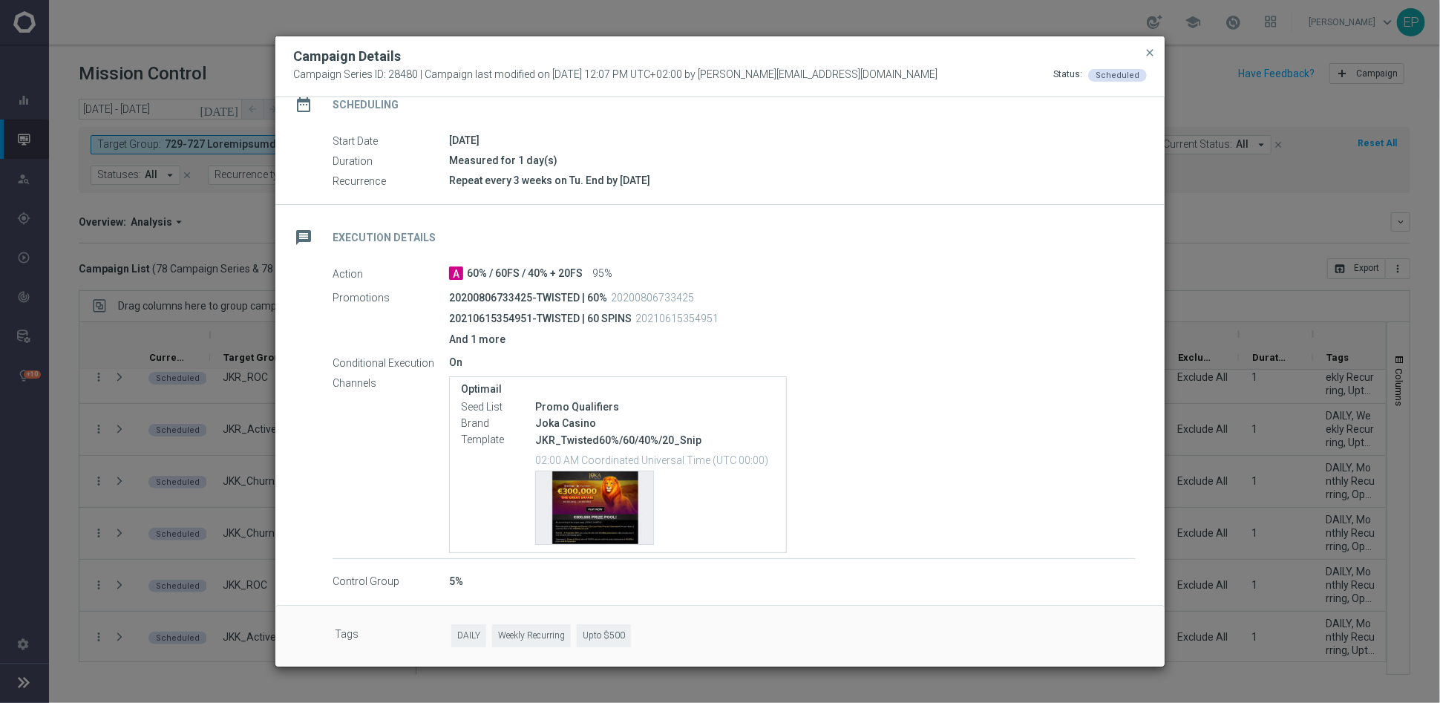
scroll to position [139, 0]
click at [588, 511] on div "Template preview" at bounding box center [594, 506] width 117 height 73
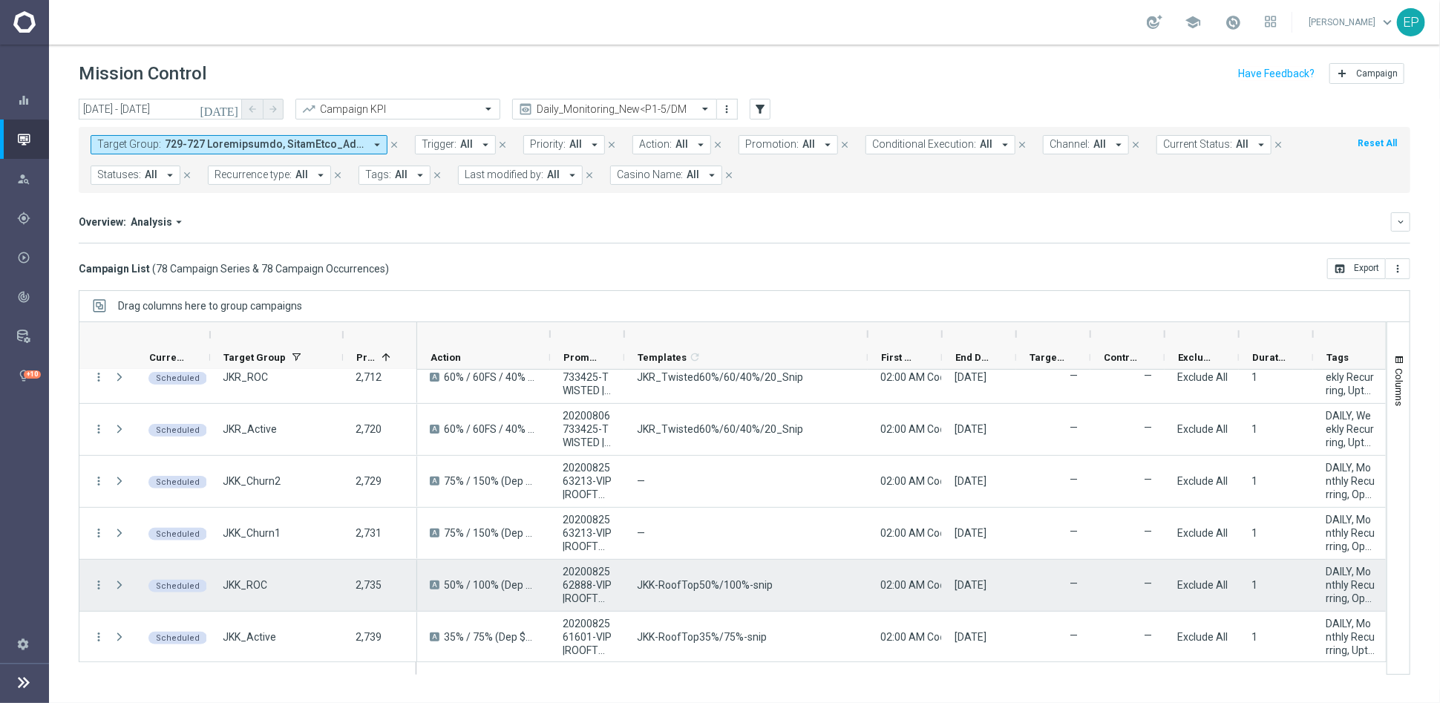
scroll to position [412, 0]
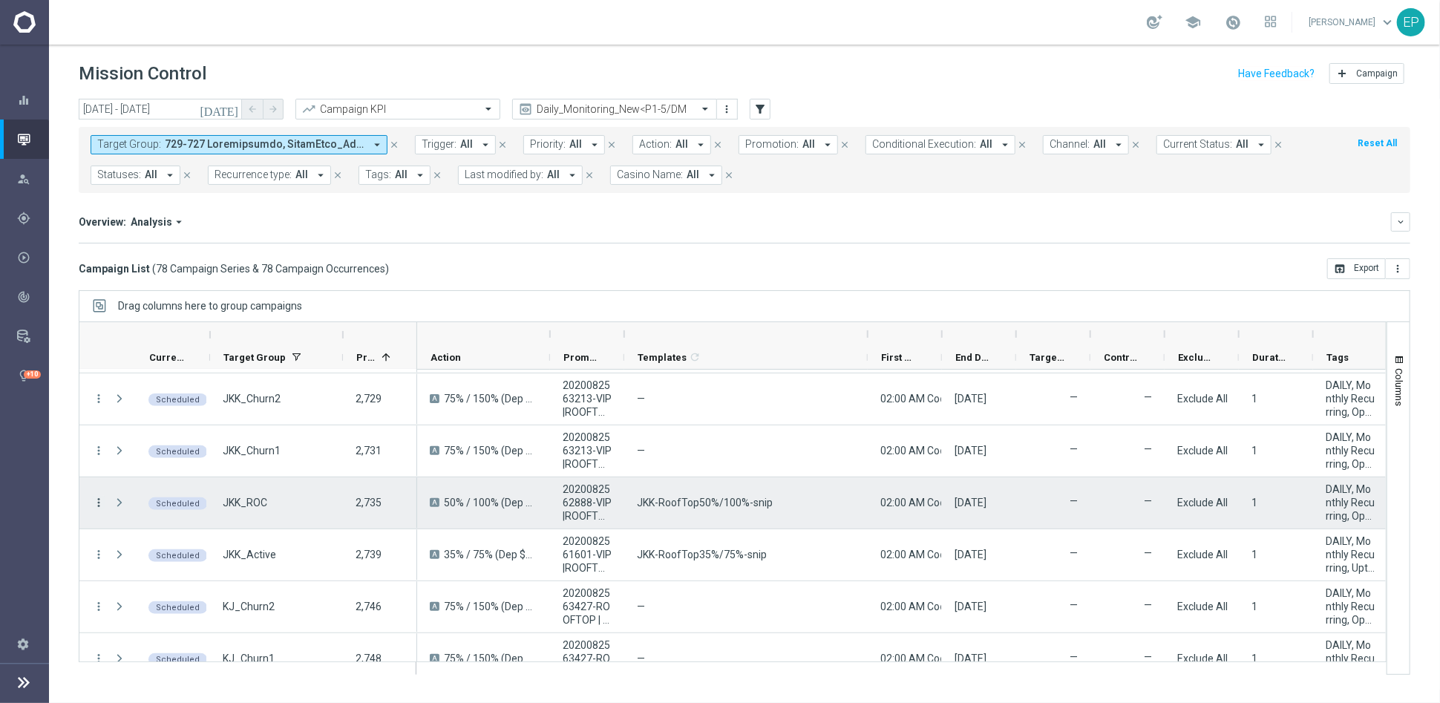
click at [95, 501] on icon "more_vert" at bounding box center [98, 502] width 13 height 13
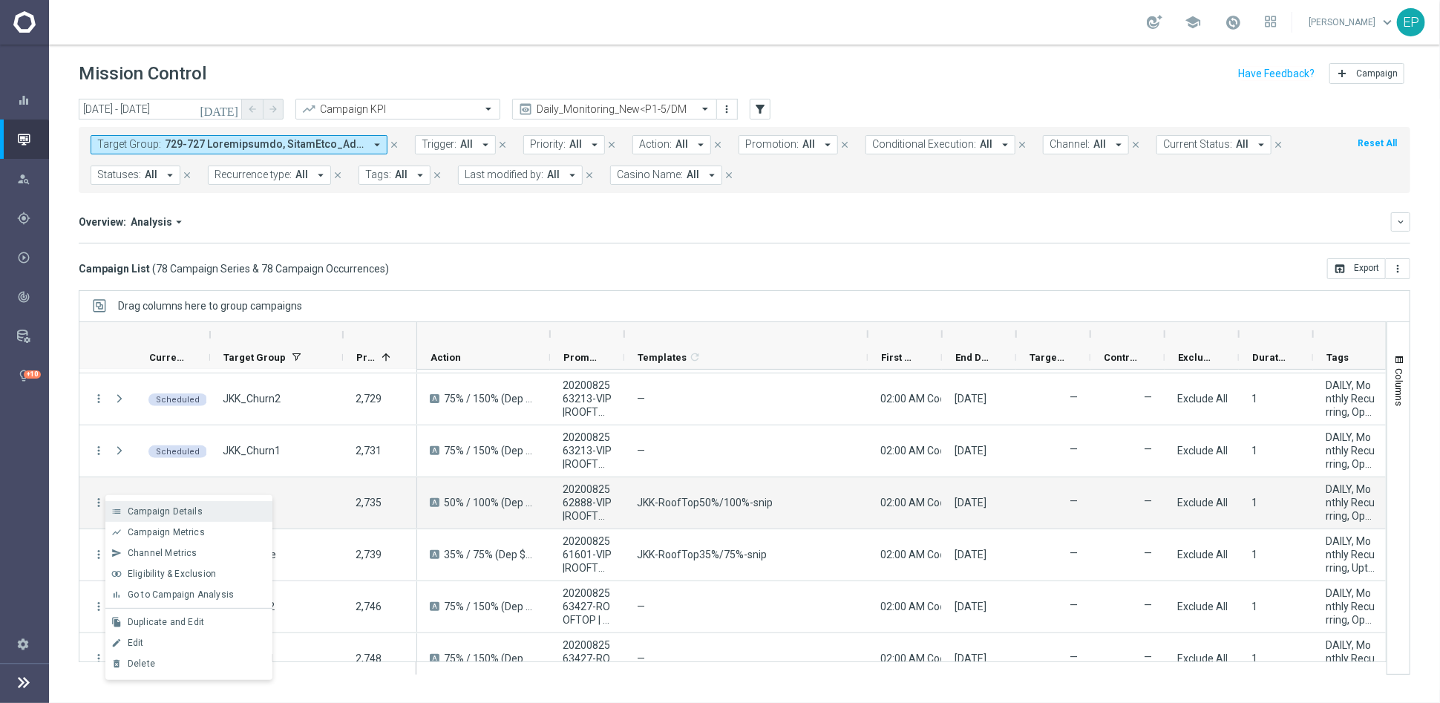
click at [171, 516] on div "list Campaign Details" at bounding box center [188, 511] width 167 height 21
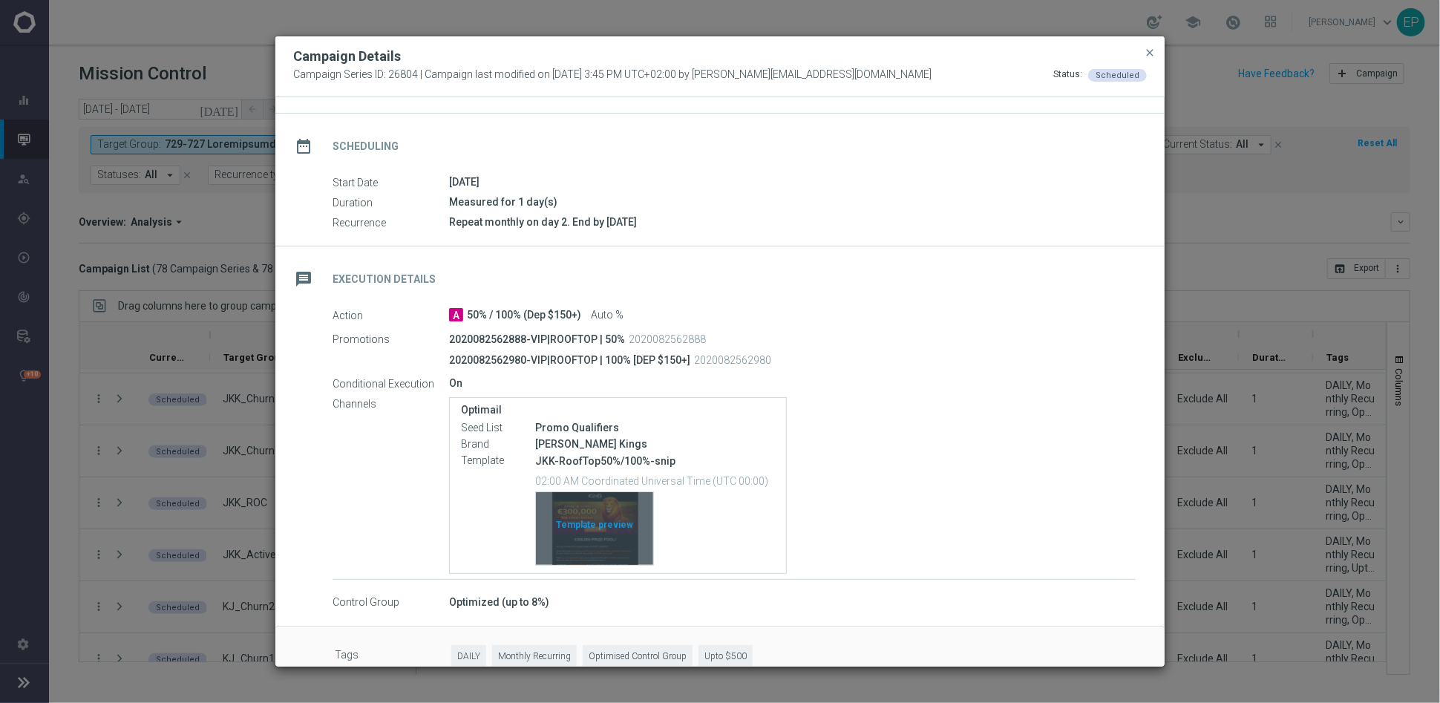
scroll to position [119, 0]
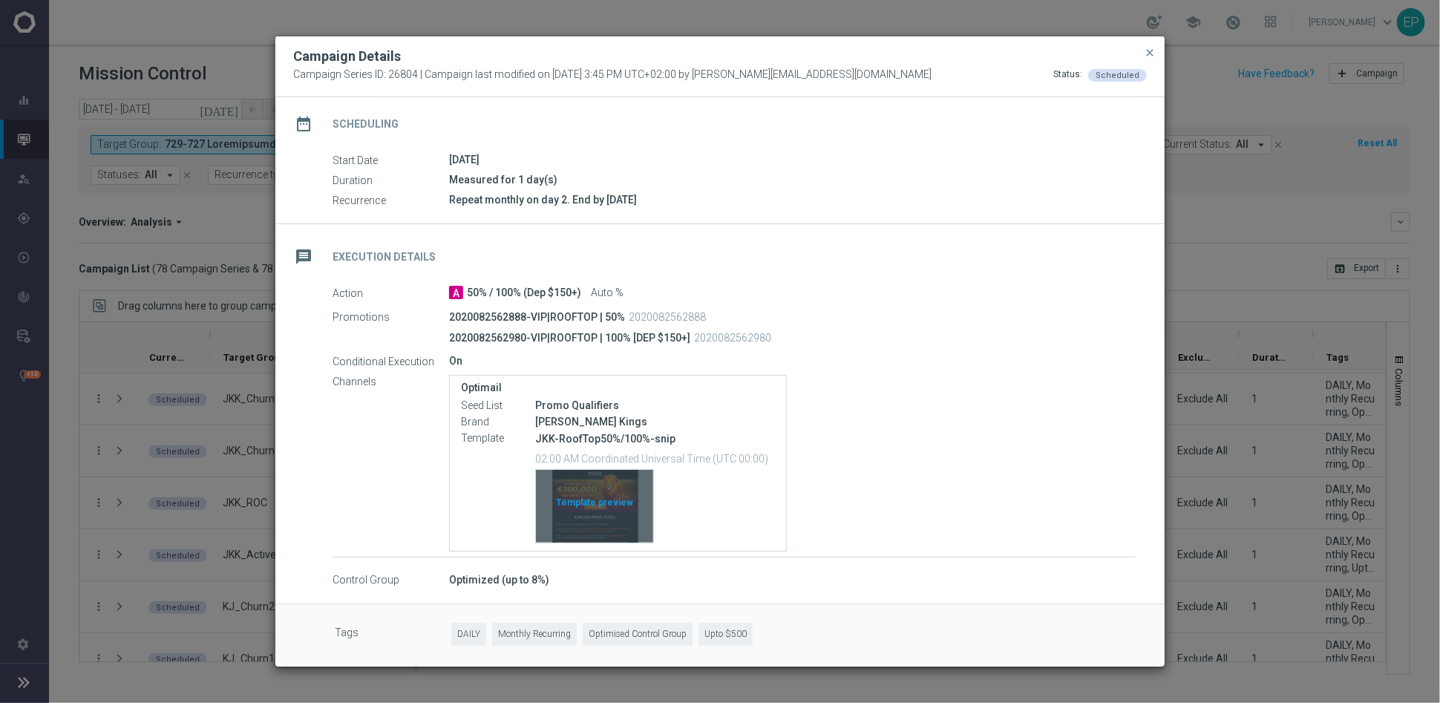
click at [585, 508] on div "Template preview" at bounding box center [594, 506] width 117 height 73
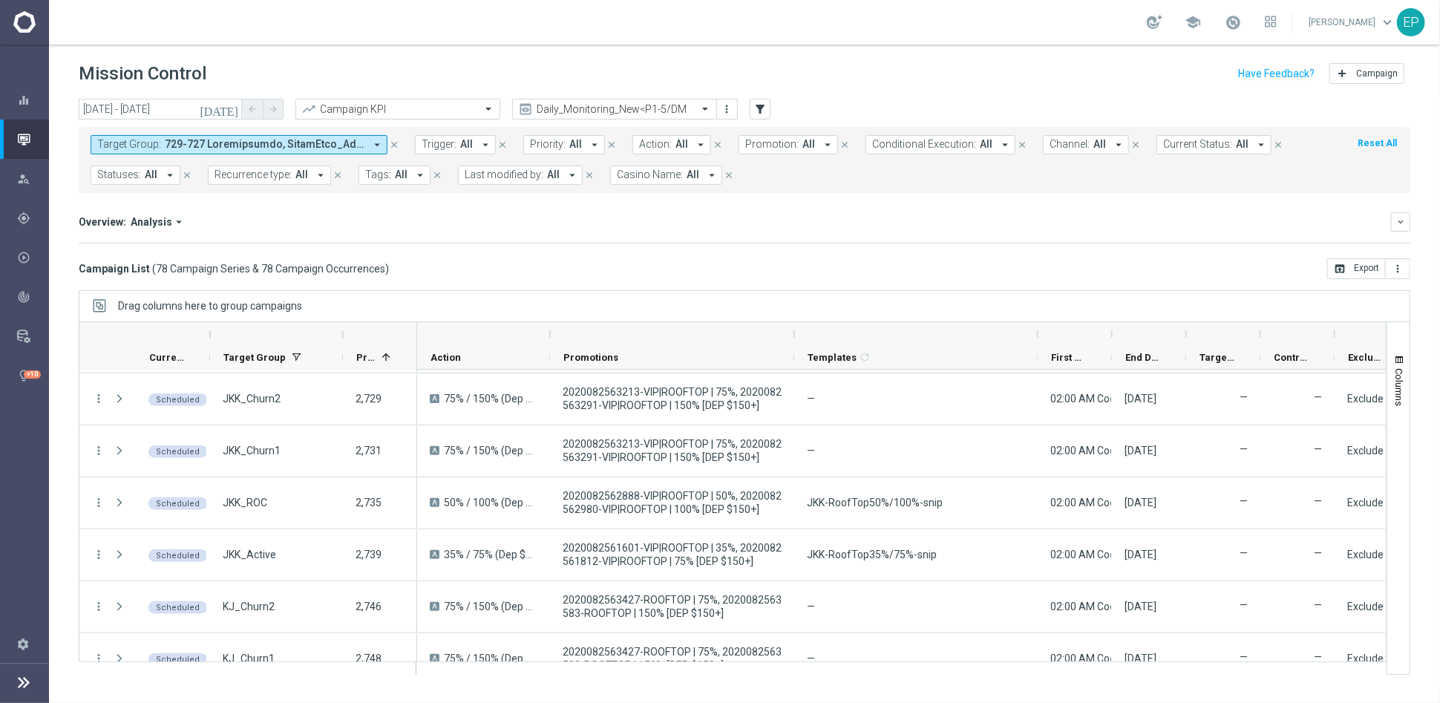
drag, startPoint x: 625, startPoint y: 333, endPoint x: 795, endPoint y: 337, distance: 170.0
click at [795, 337] on div at bounding box center [794, 334] width 6 height 24
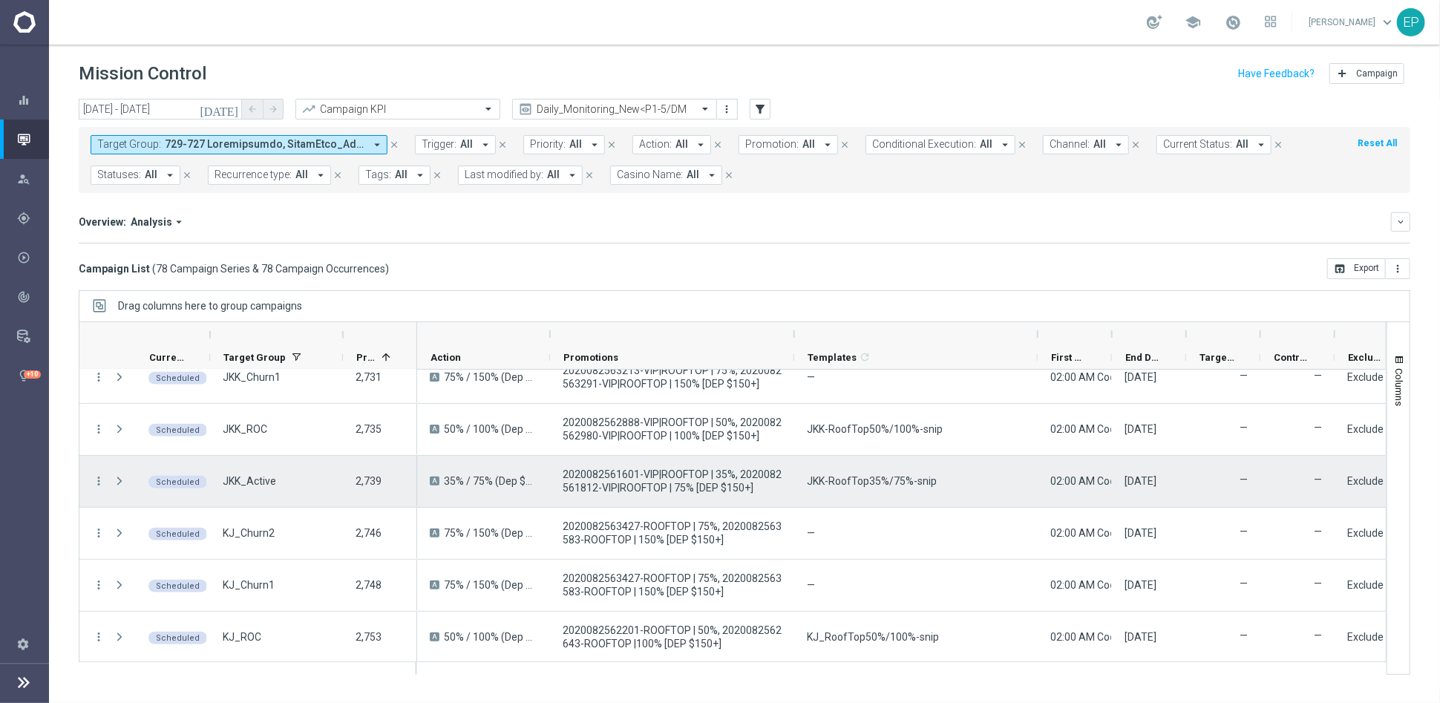
scroll to position [494, 0]
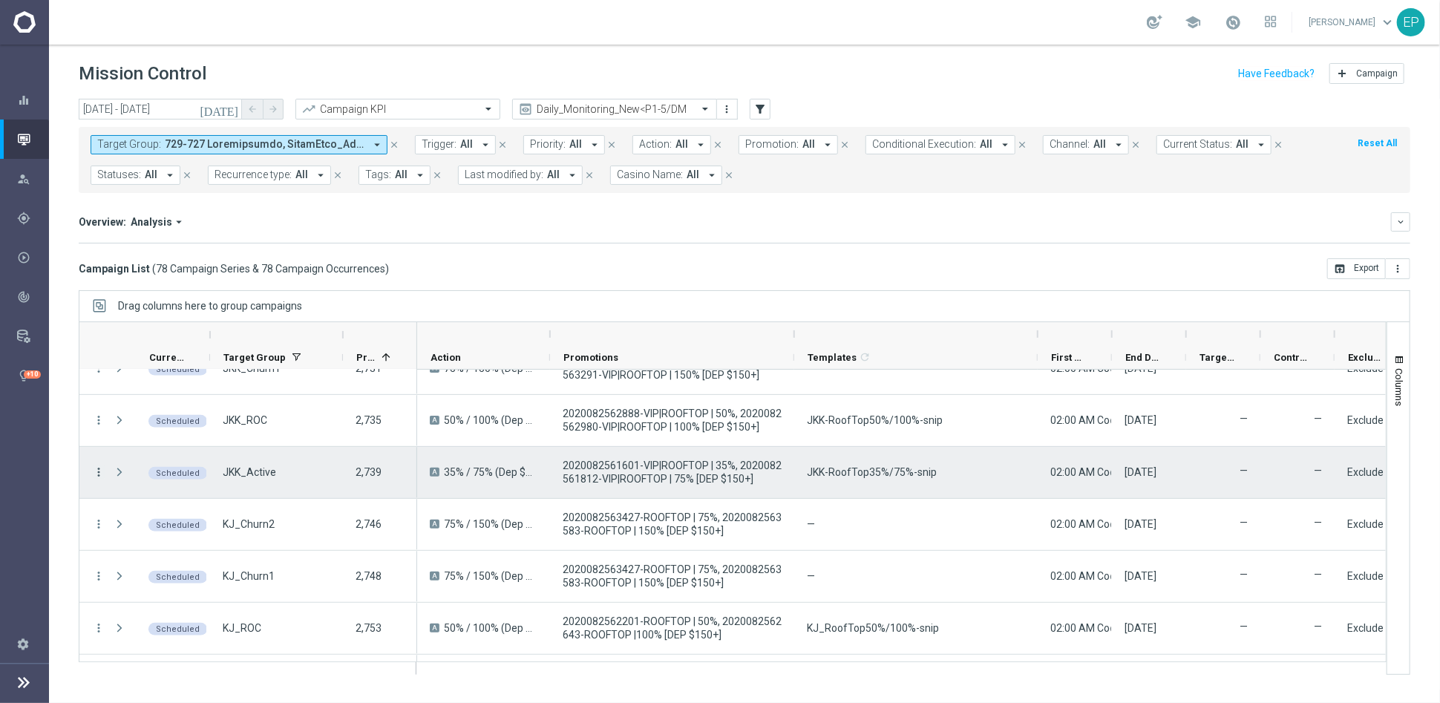
click at [102, 468] on icon "more_vert" at bounding box center [98, 471] width 13 height 13
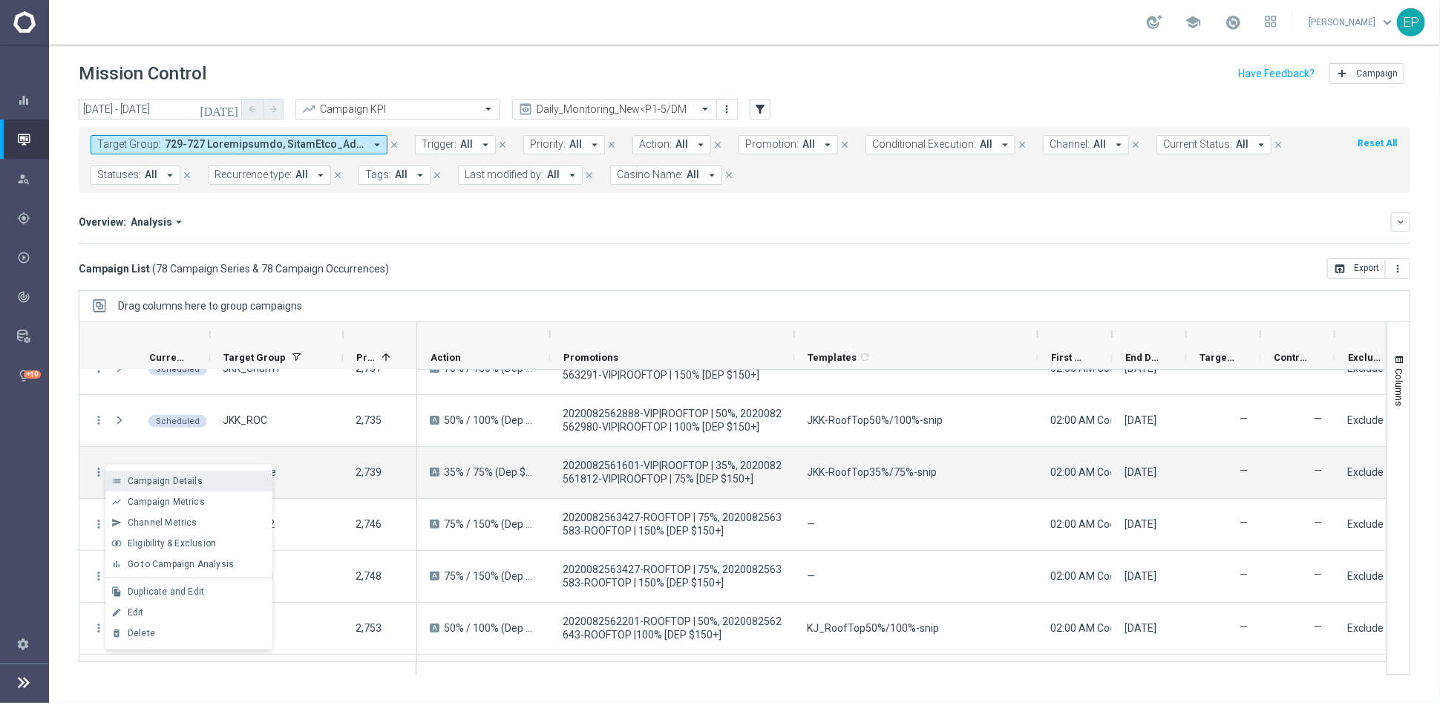
click at [170, 477] on span "Campaign Details" at bounding box center [165, 481] width 75 height 10
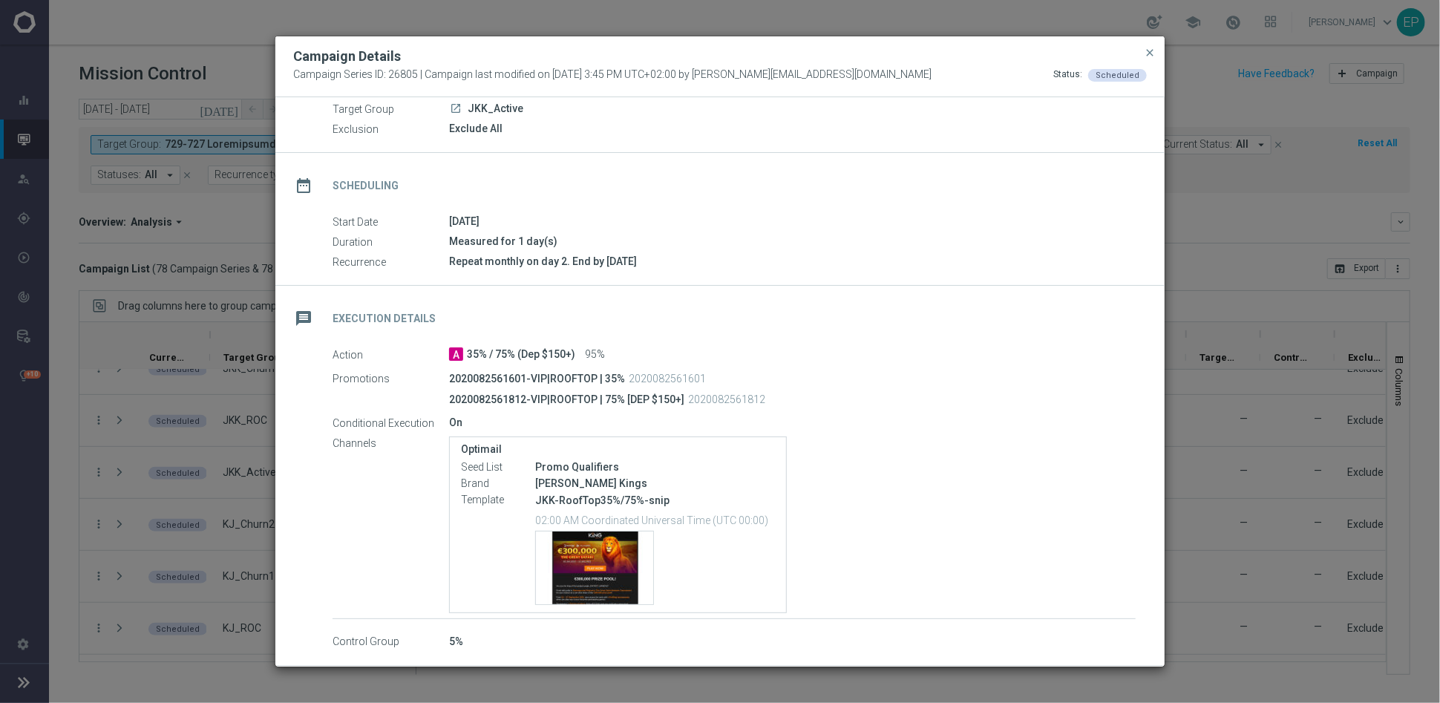
scroll to position [82, 0]
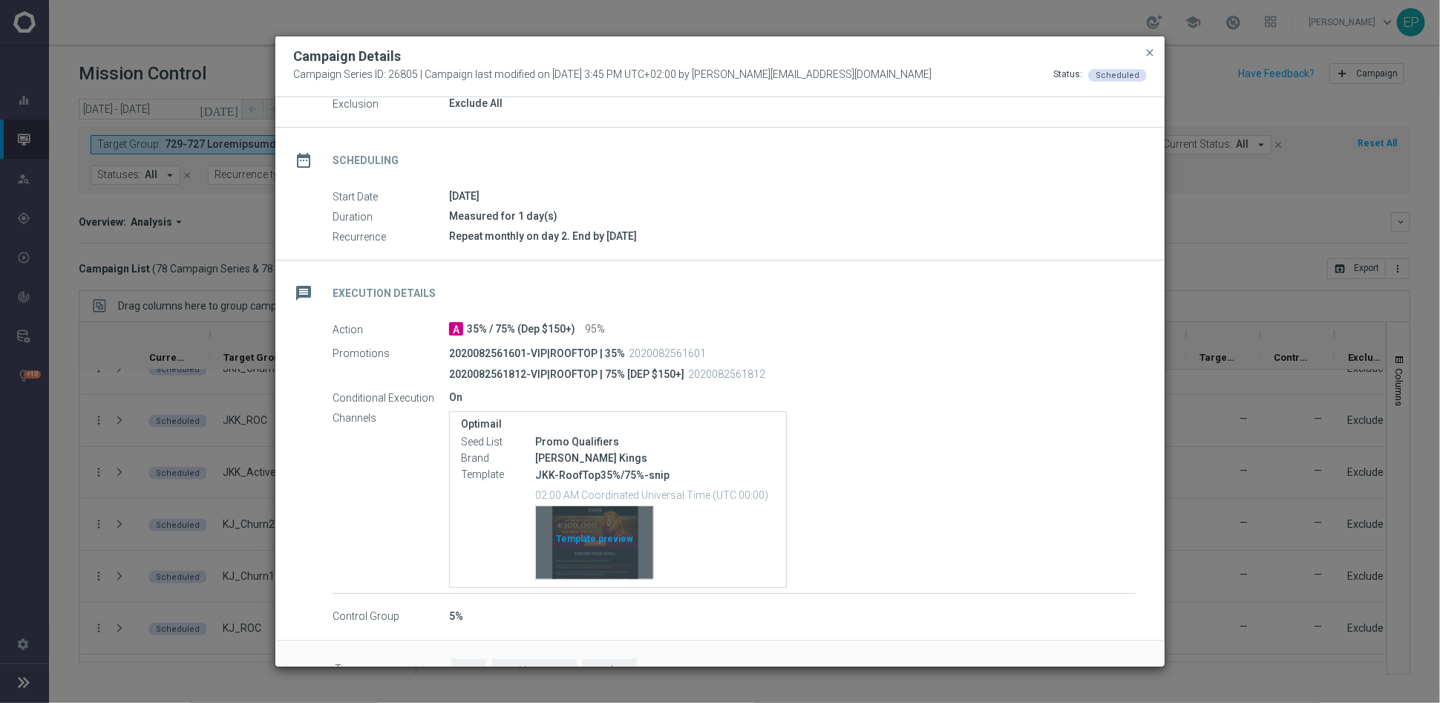
click at [599, 543] on div "Template preview" at bounding box center [594, 542] width 117 height 73
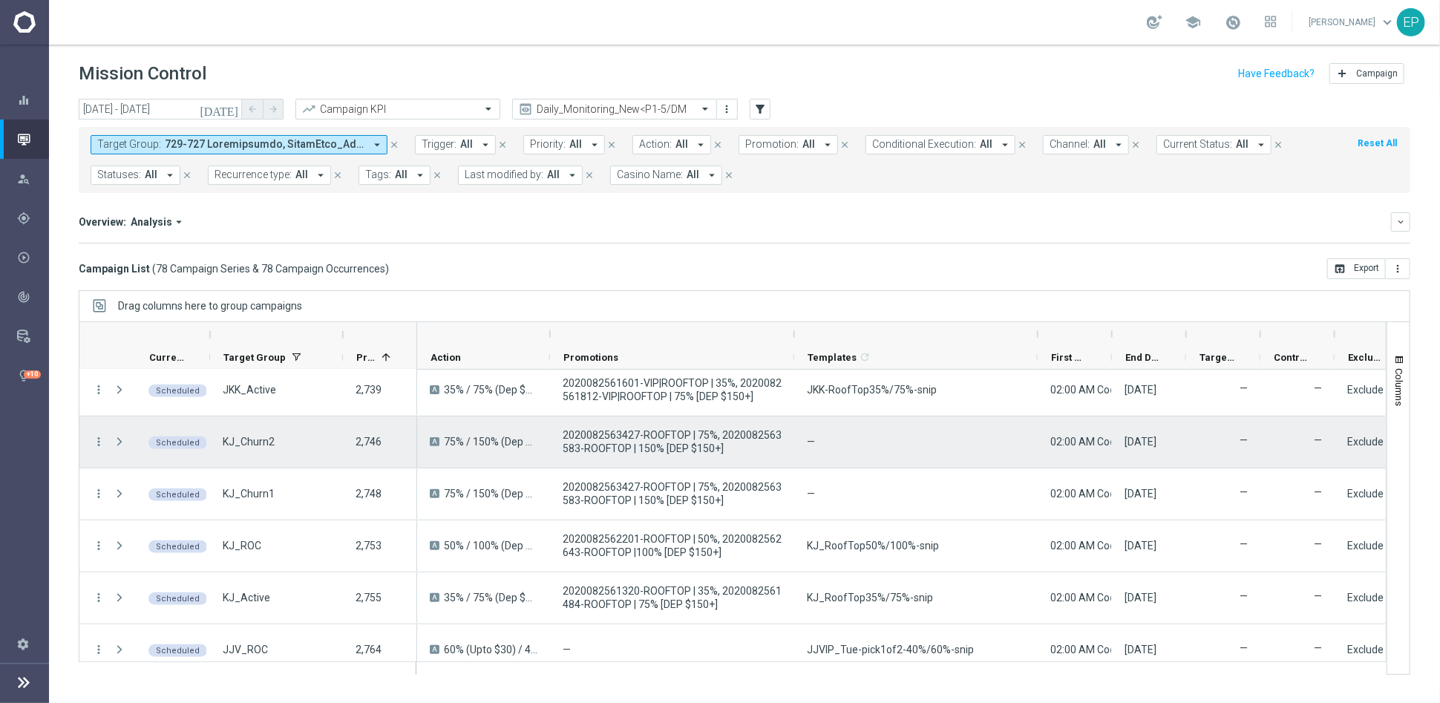
scroll to position [659, 0]
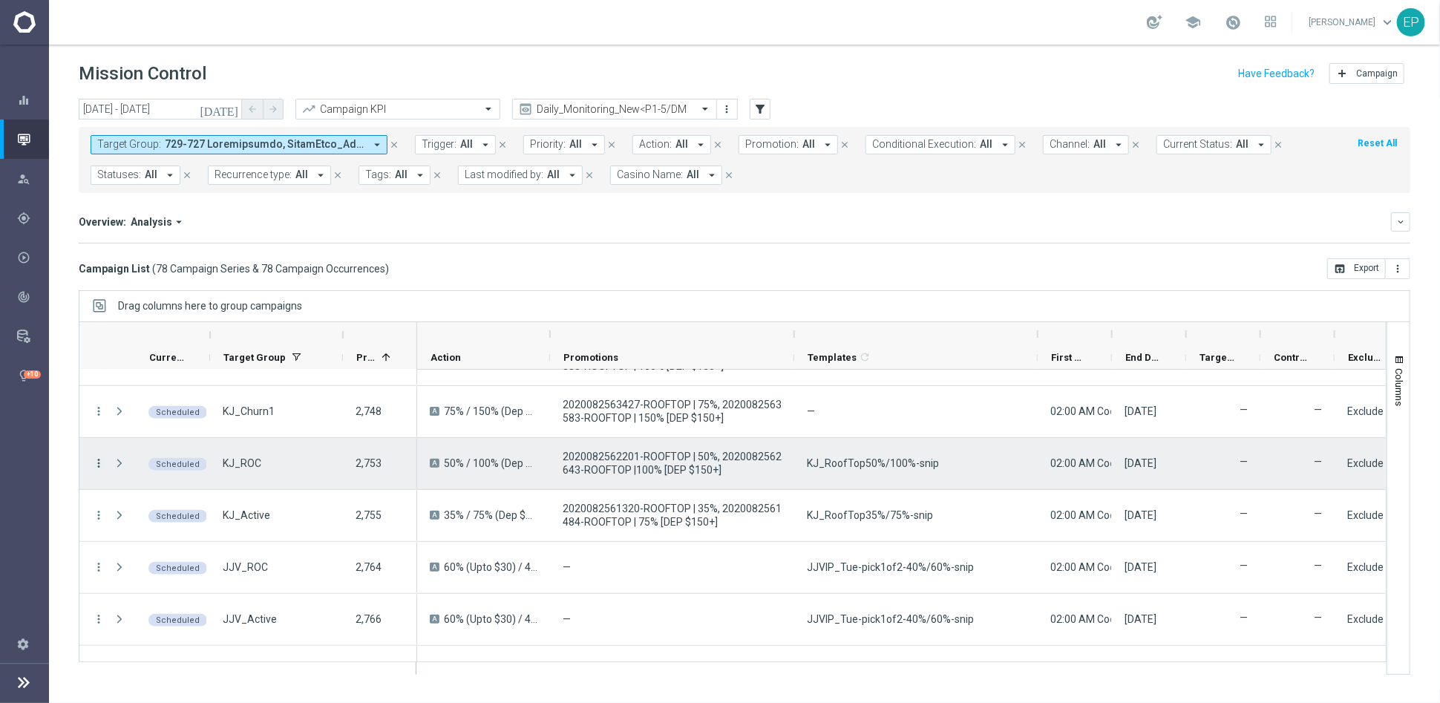
click at [98, 467] on icon "more_vert" at bounding box center [98, 462] width 13 height 13
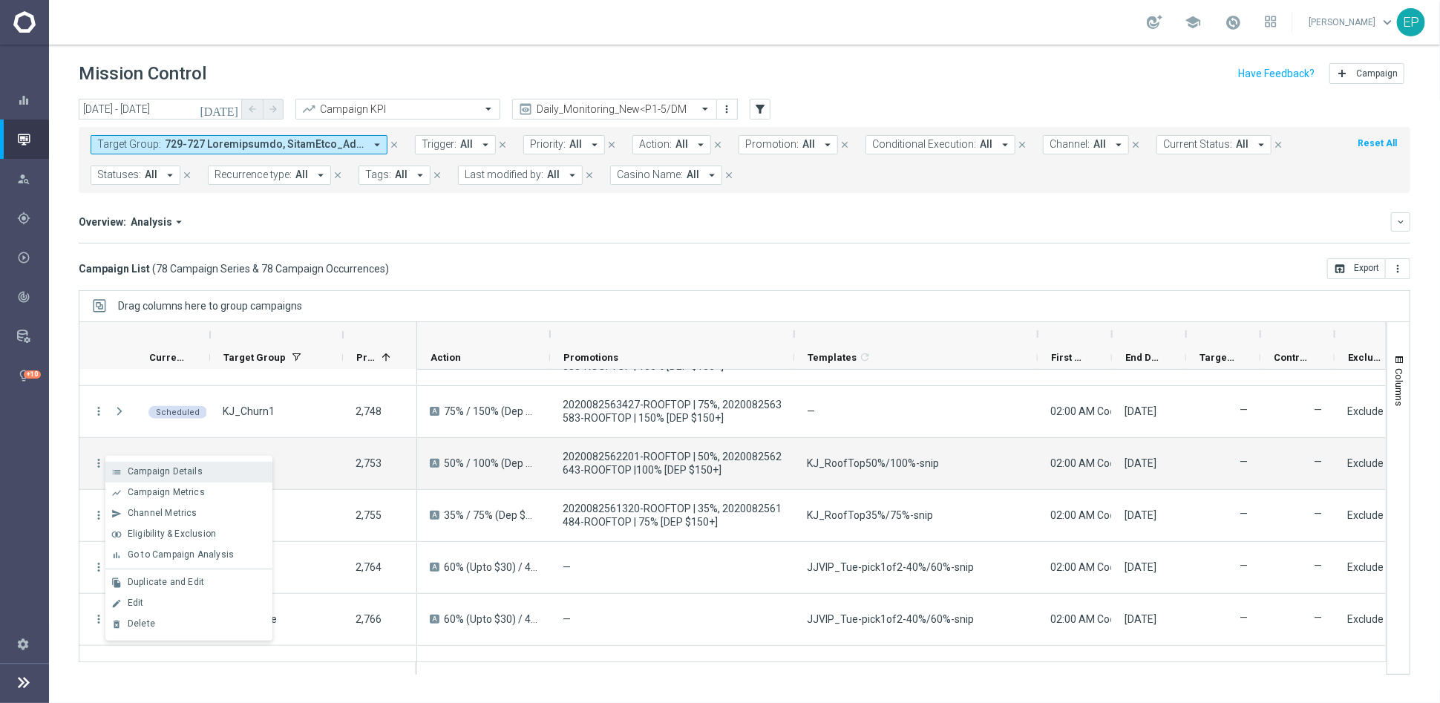
click at [199, 477] on div "list Campaign Details" at bounding box center [188, 472] width 167 height 21
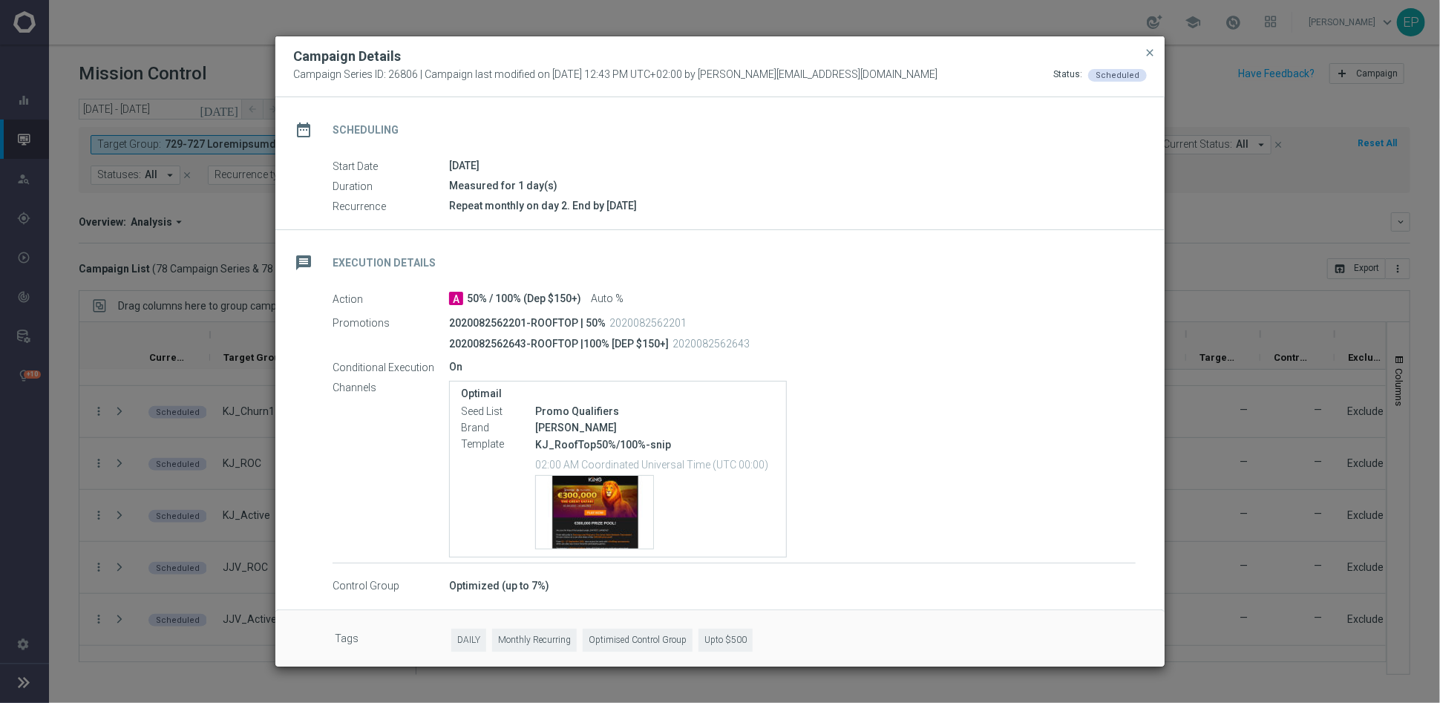
scroll to position [119, 0]
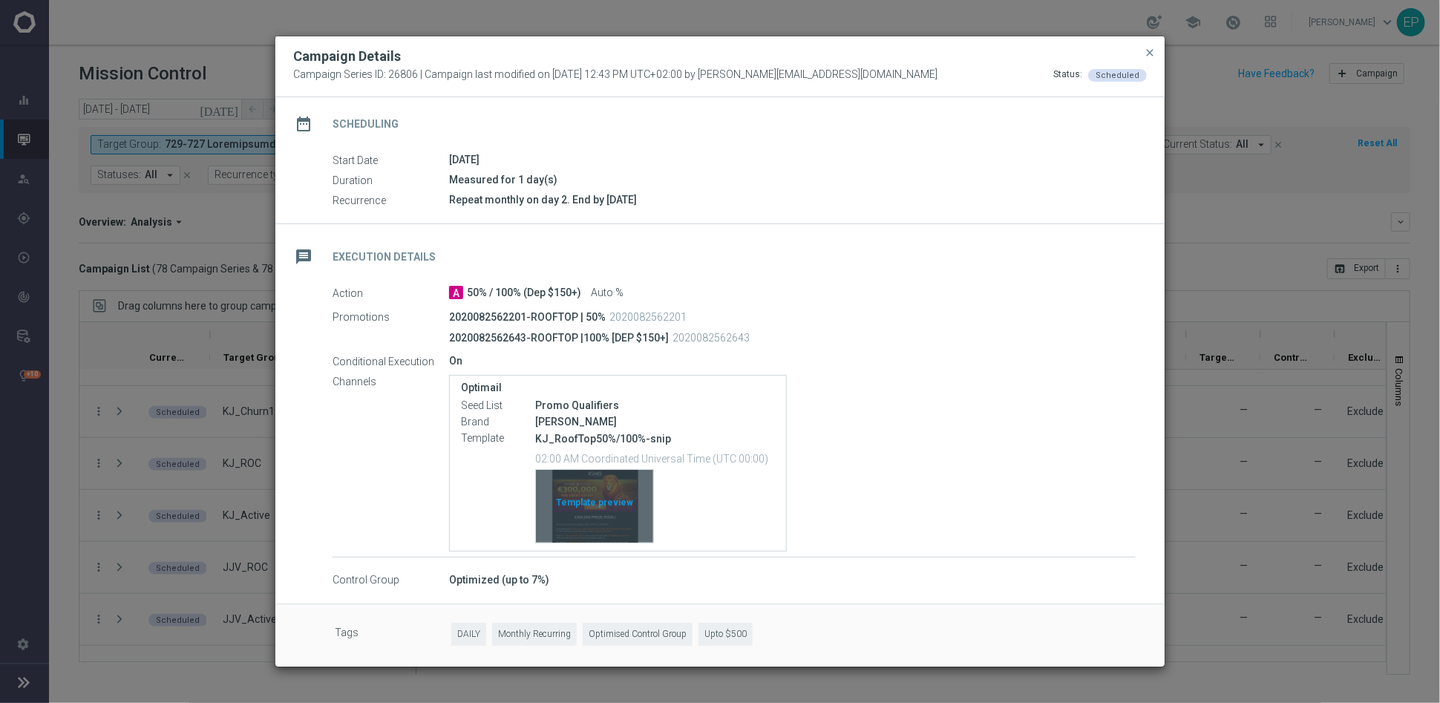
click at [596, 507] on div "Template preview" at bounding box center [594, 506] width 117 height 73
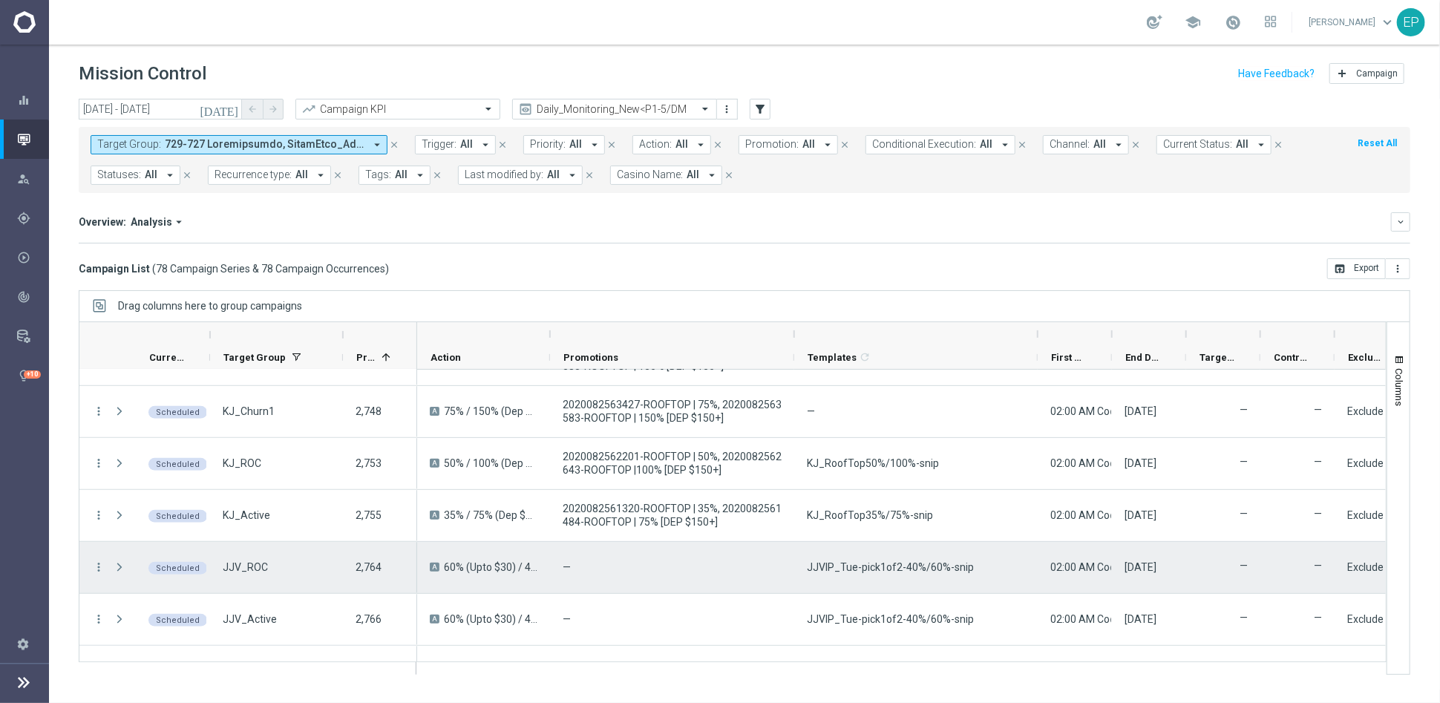
scroll to position [742, 0]
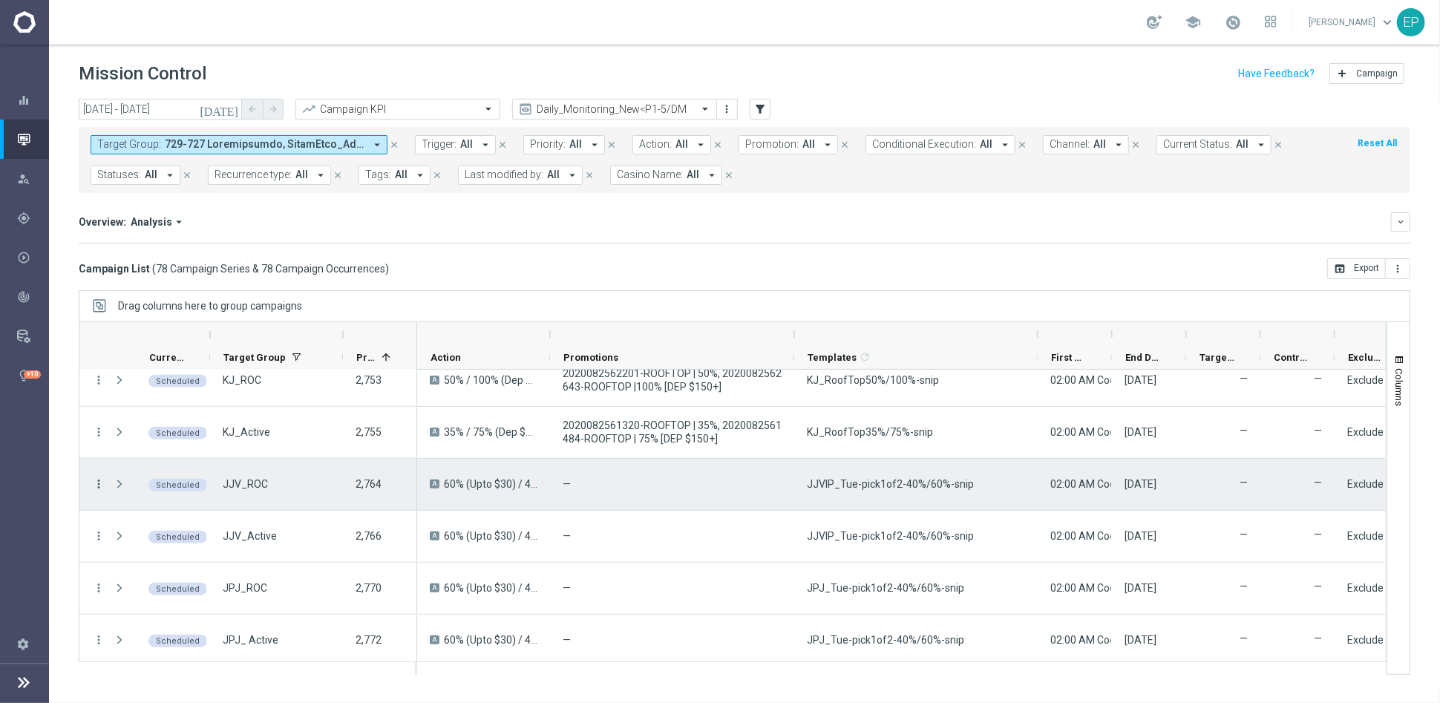
click at [103, 483] on icon "more_vert" at bounding box center [98, 483] width 13 height 13
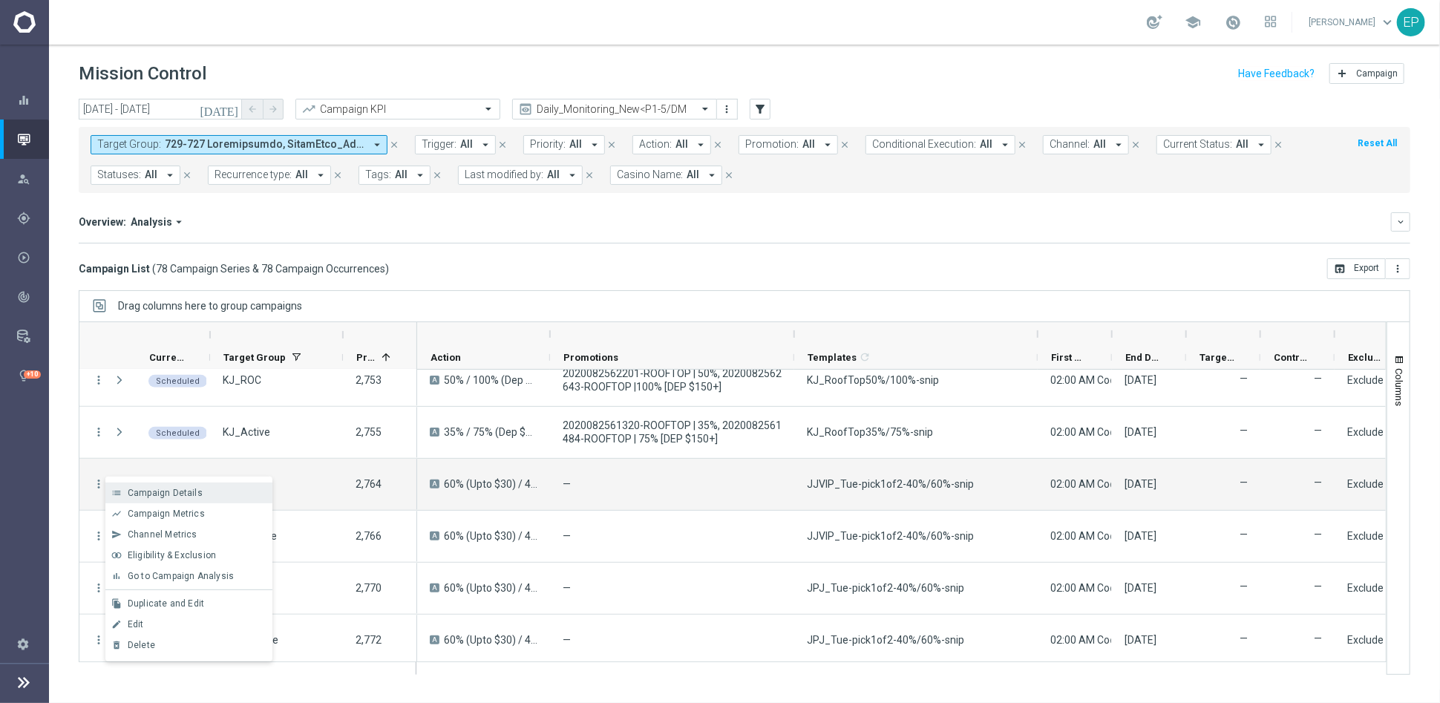
click at [213, 488] on div "Campaign Details" at bounding box center [197, 493] width 138 height 10
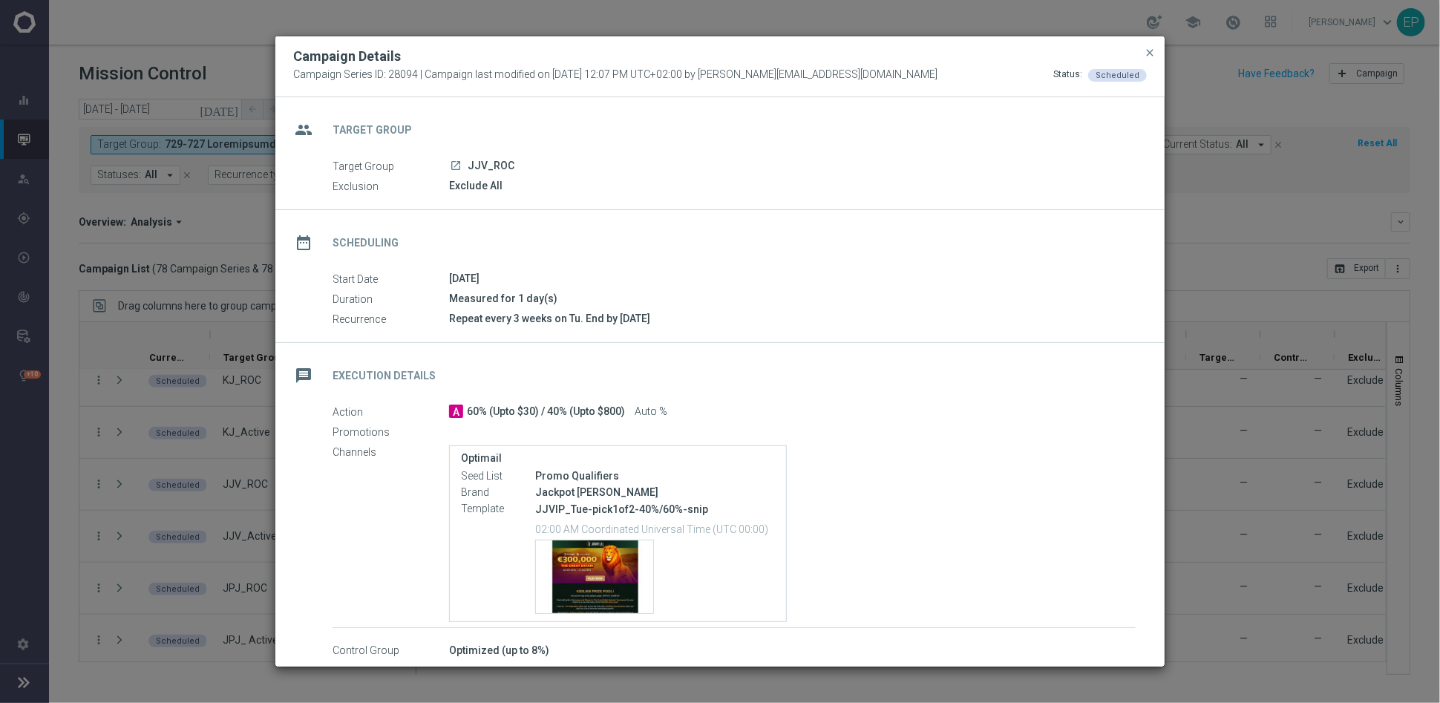
scroll to position [70, 0]
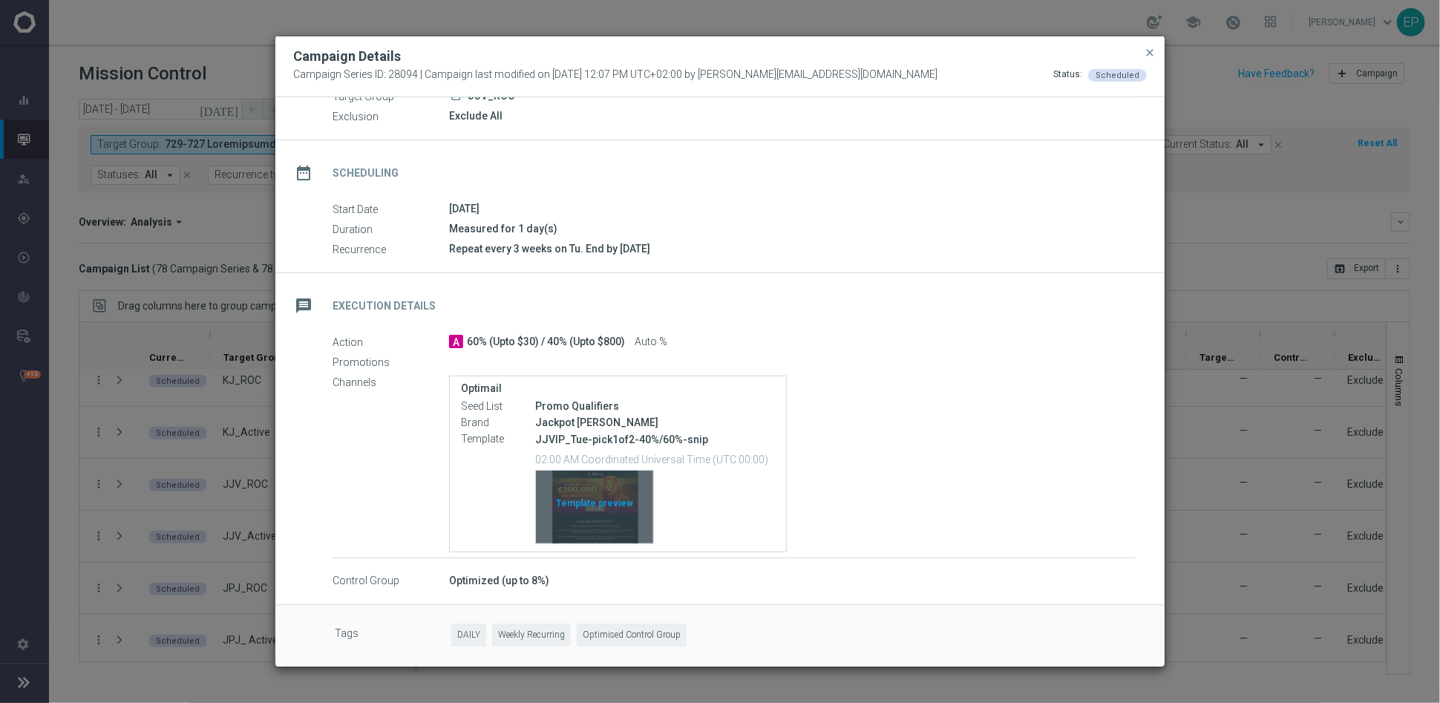
click at [581, 505] on div "Template preview" at bounding box center [594, 506] width 117 height 73
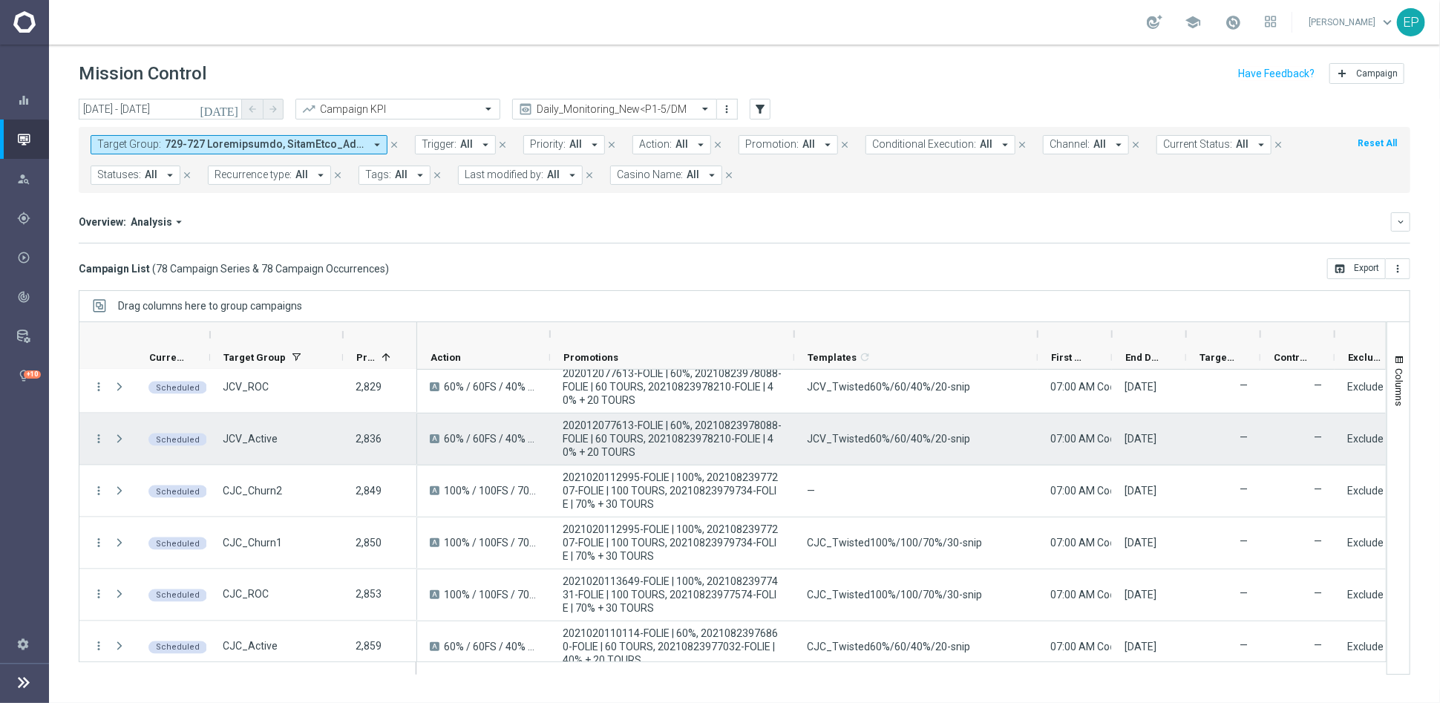
scroll to position [1484, 0]
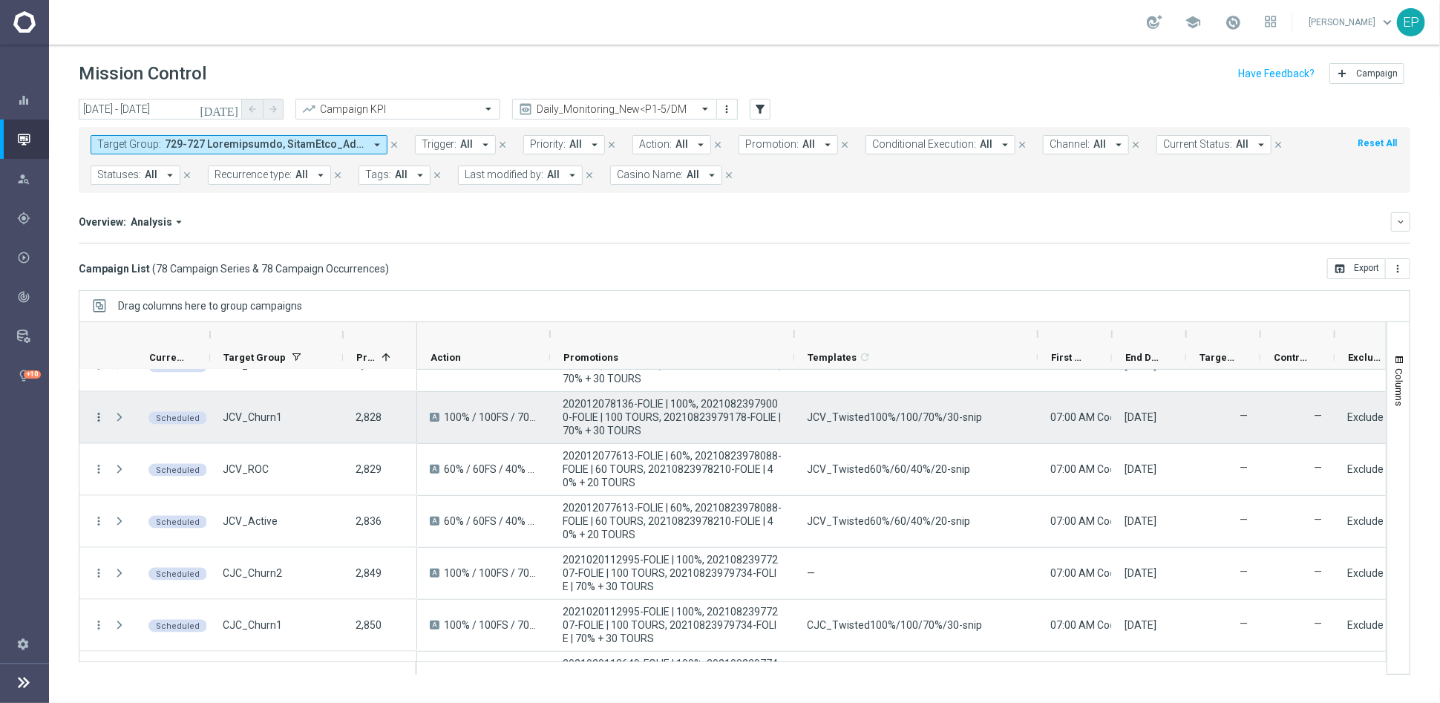
click at [96, 415] on icon "more_vert" at bounding box center [98, 416] width 13 height 13
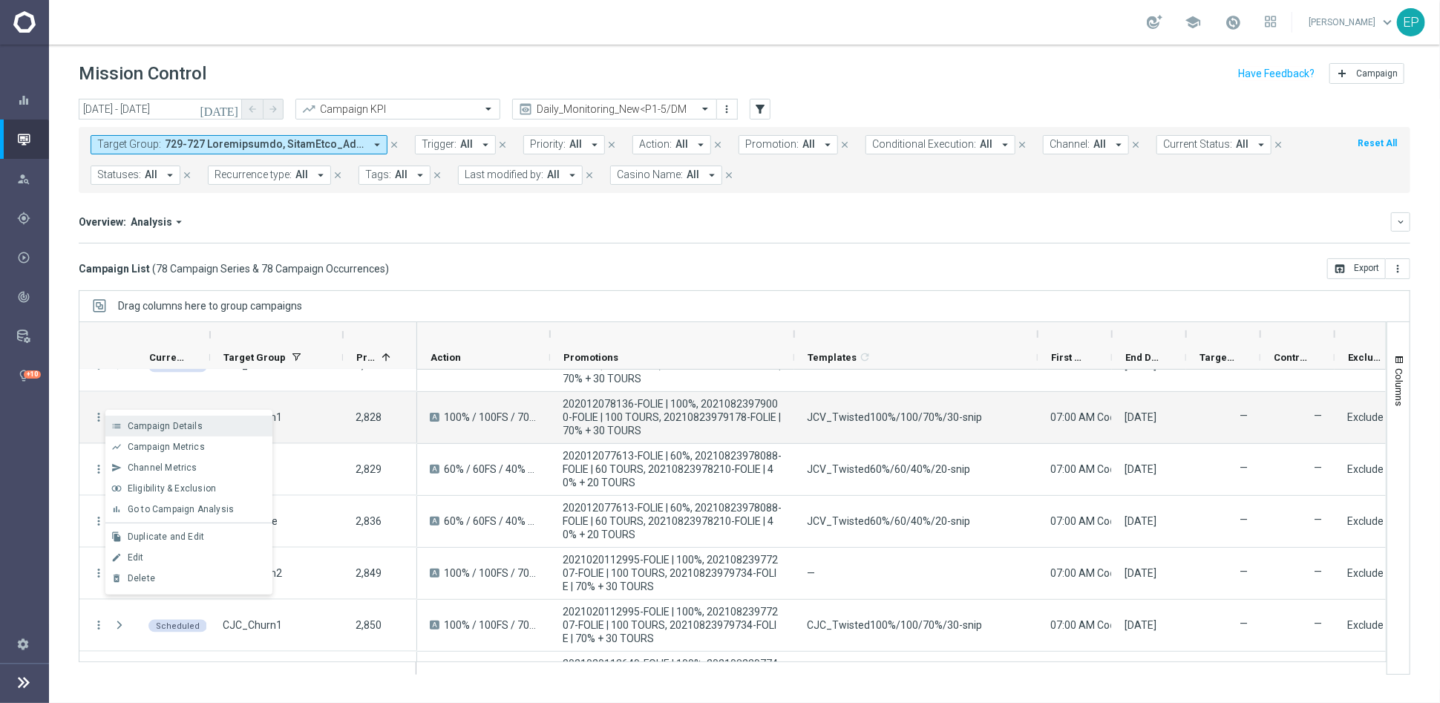
click at [151, 429] on span "Campaign Details" at bounding box center [165, 426] width 75 height 10
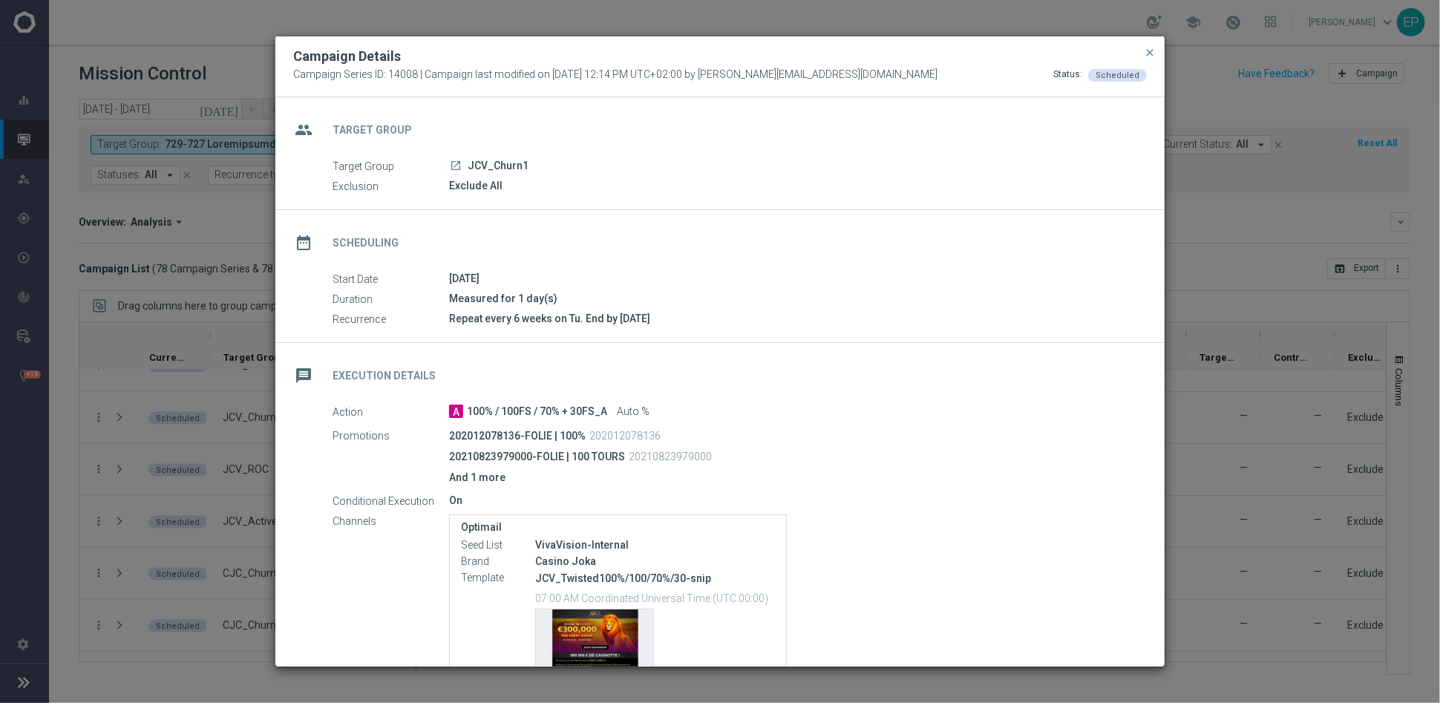
scroll to position [139, 0]
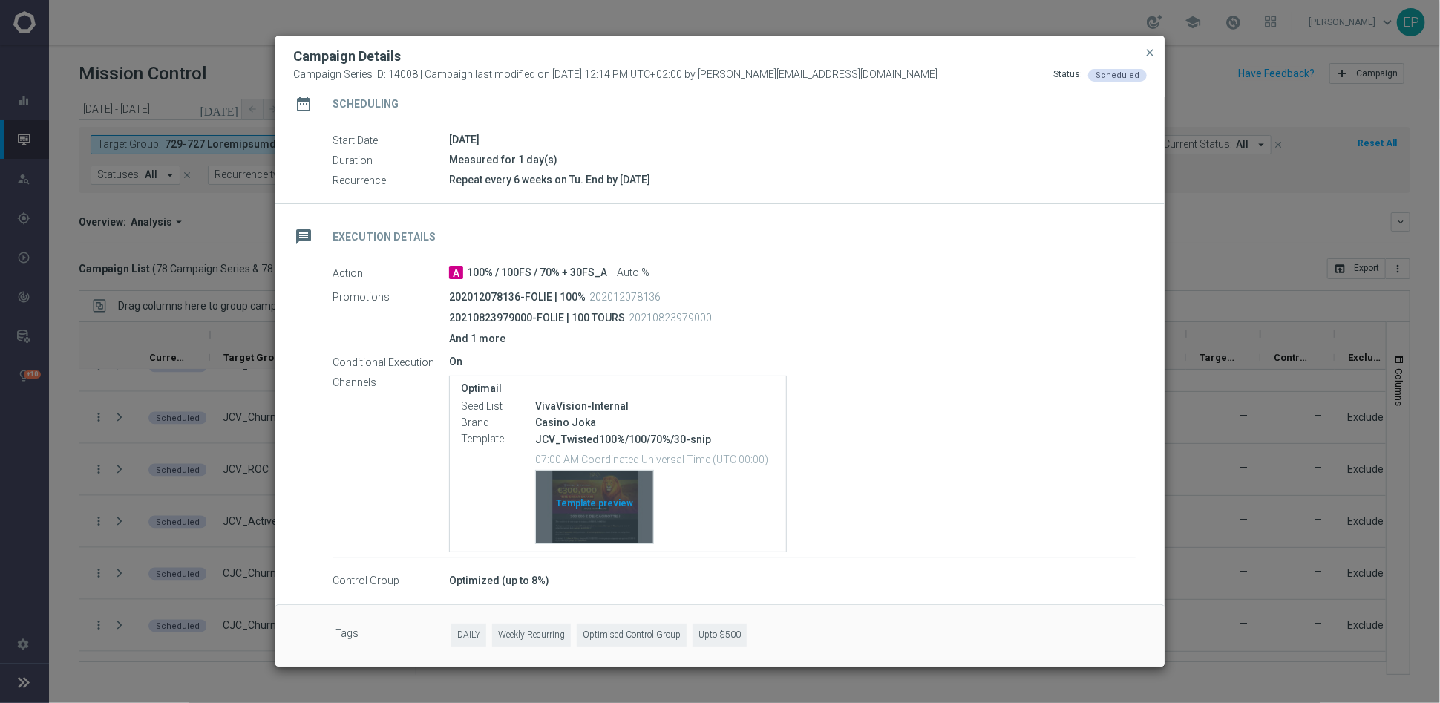
click at [588, 502] on div "Template preview" at bounding box center [594, 506] width 117 height 73
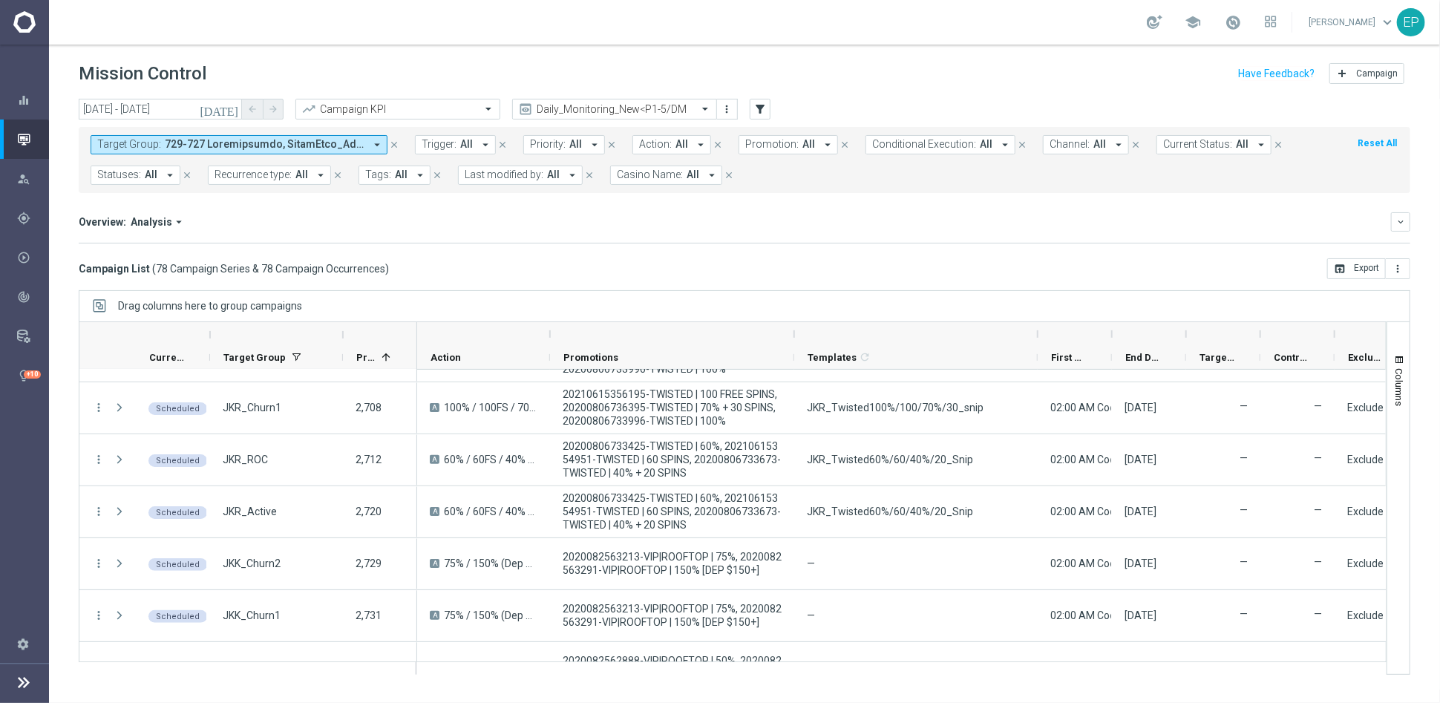
scroll to position [0, 0]
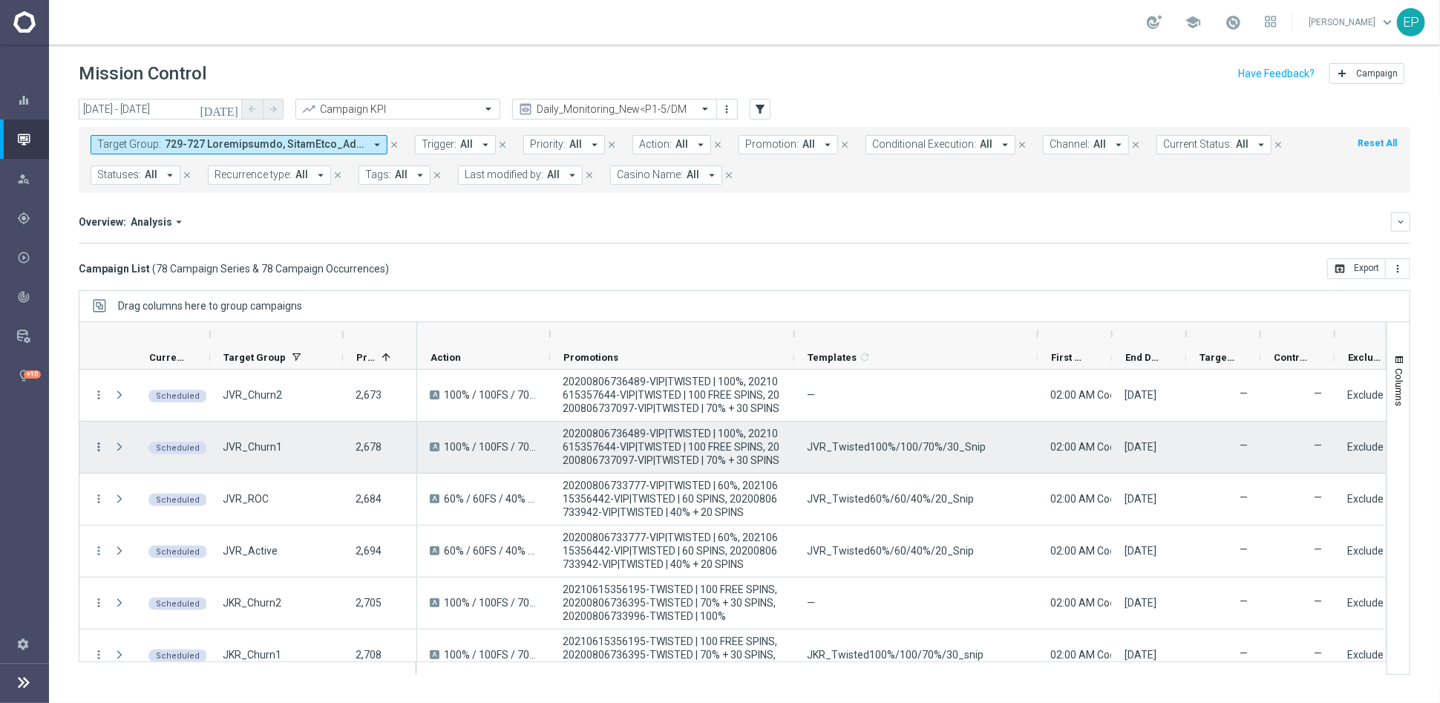
click at [96, 446] on icon "more_vert" at bounding box center [98, 446] width 13 height 13
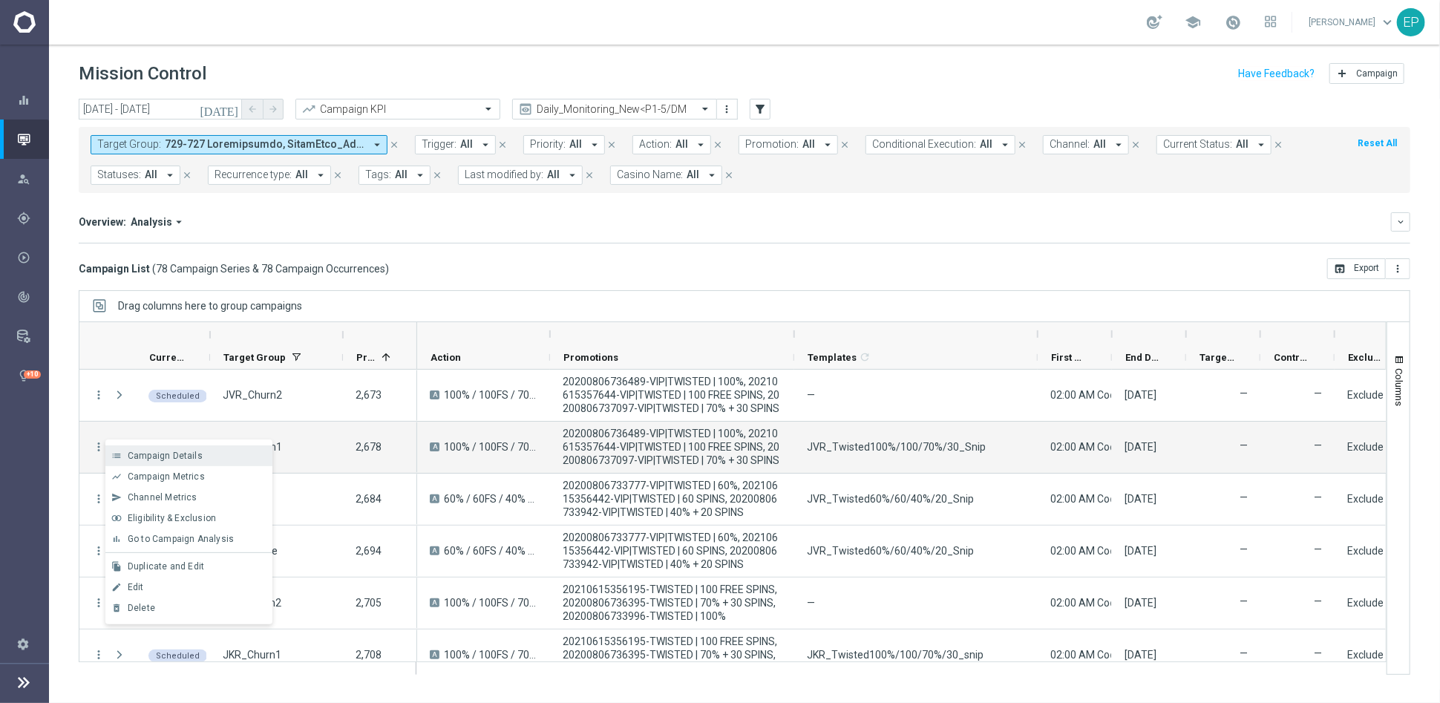
click at [186, 453] on span "Campaign Details" at bounding box center [165, 455] width 75 height 10
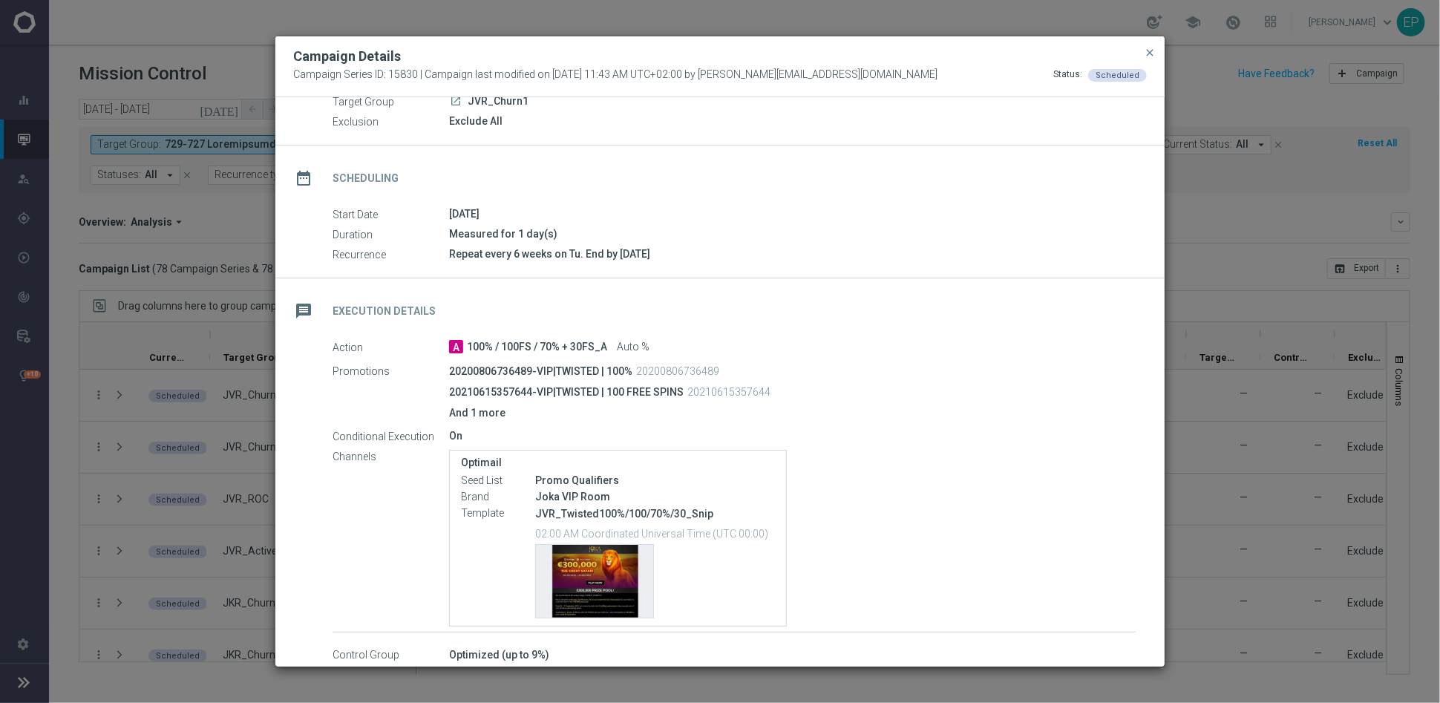
scroll to position [139, 0]
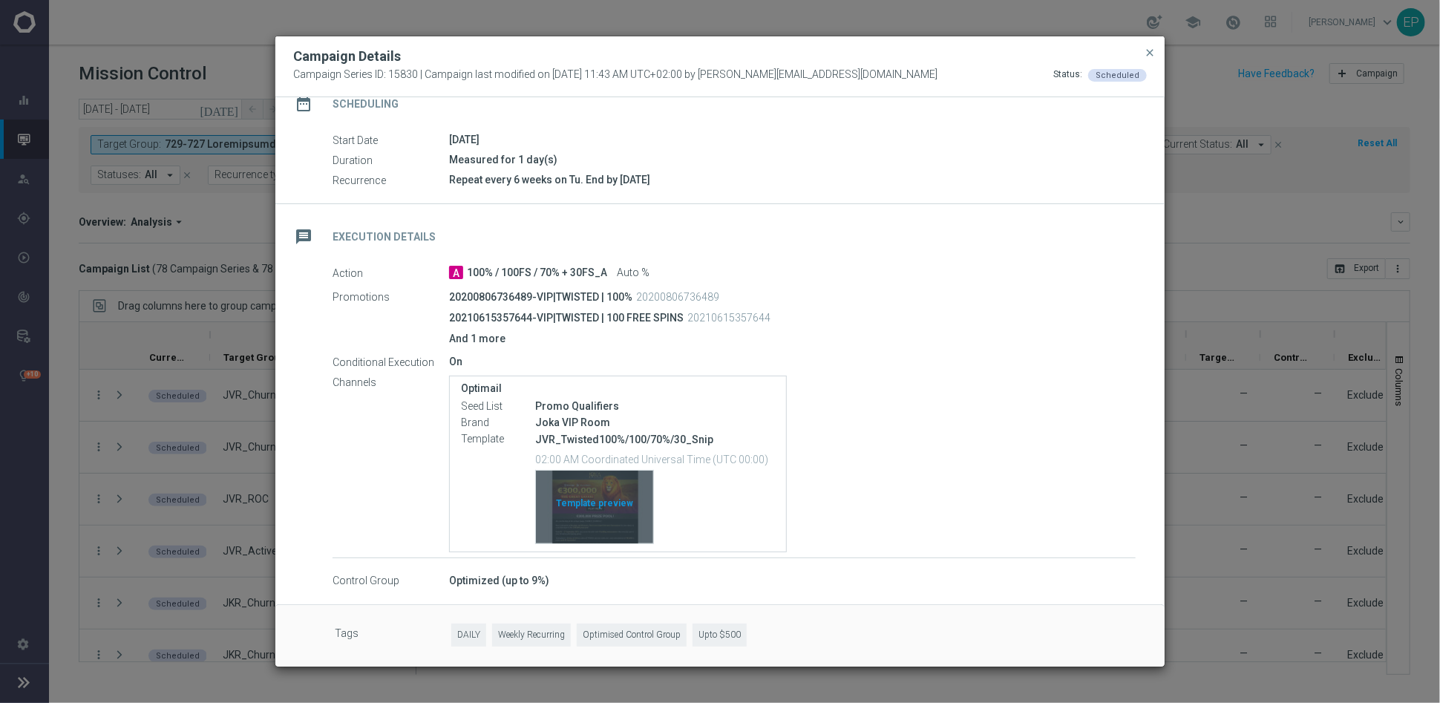
click at [626, 468] on div "JVR_Twisted100%/100/70%/30_Snip 02:00 AM Coordinated Universal Time (UTC 00:00)…" at bounding box center [655, 487] width 240 height 113
click at [595, 521] on div "Template preview" at bounding box center [594, 506] width 117 height 73
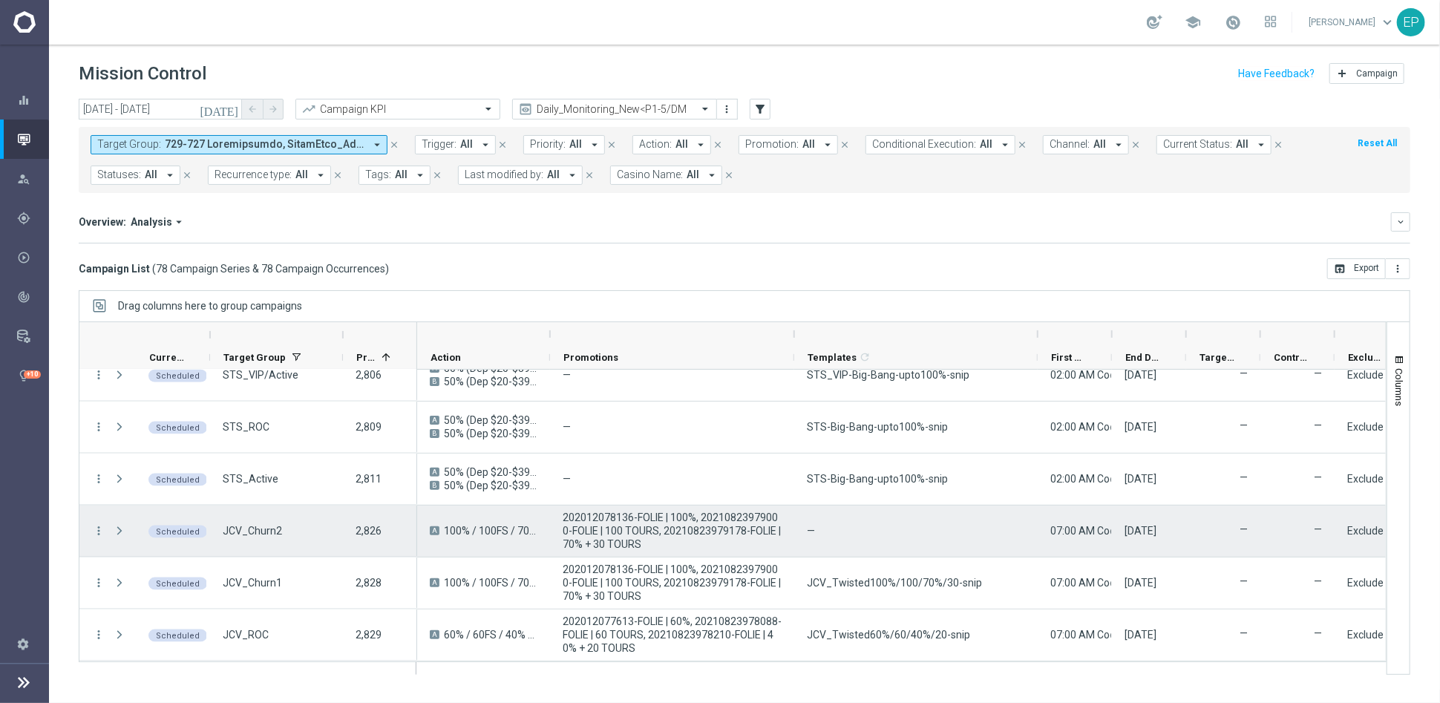
scroll to position [1484, 0]
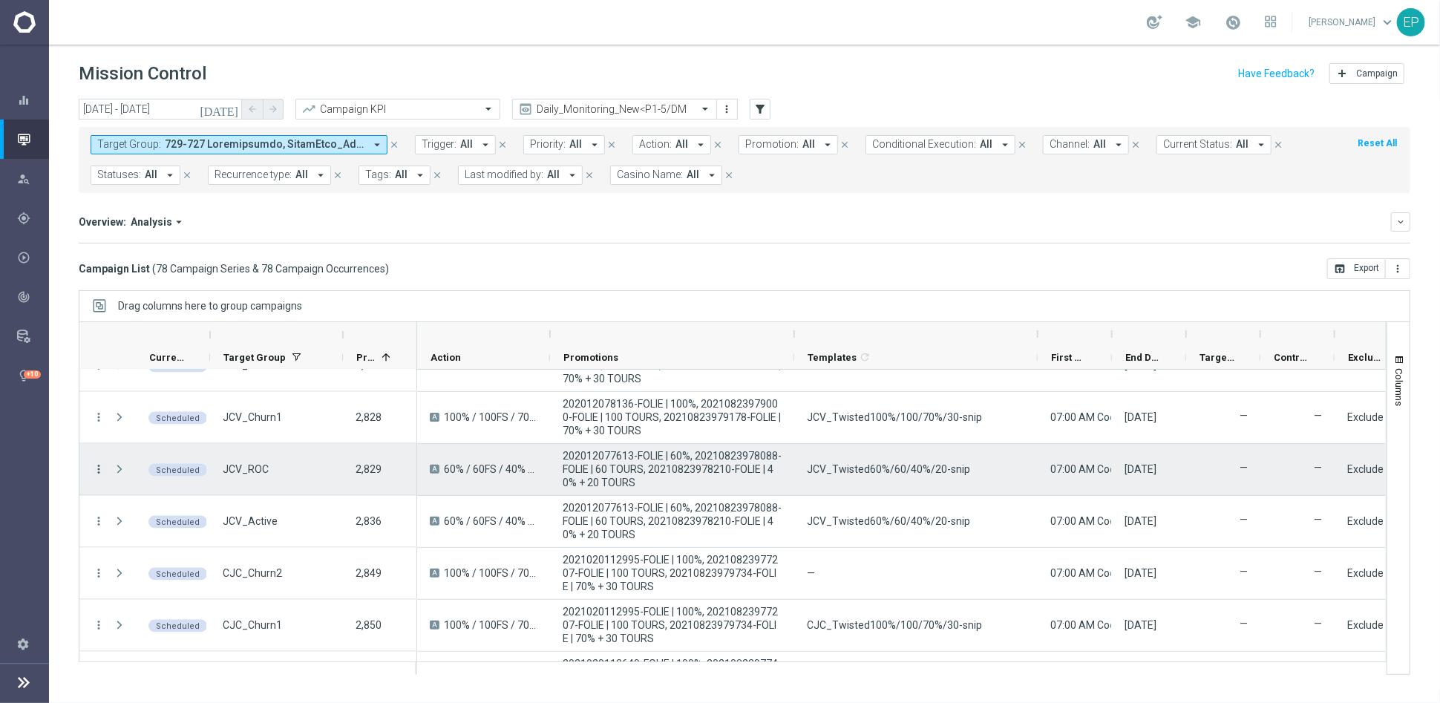
click at [101, 466] on icon "more_vert" at bounding box center [98, 468] width 13 height 13
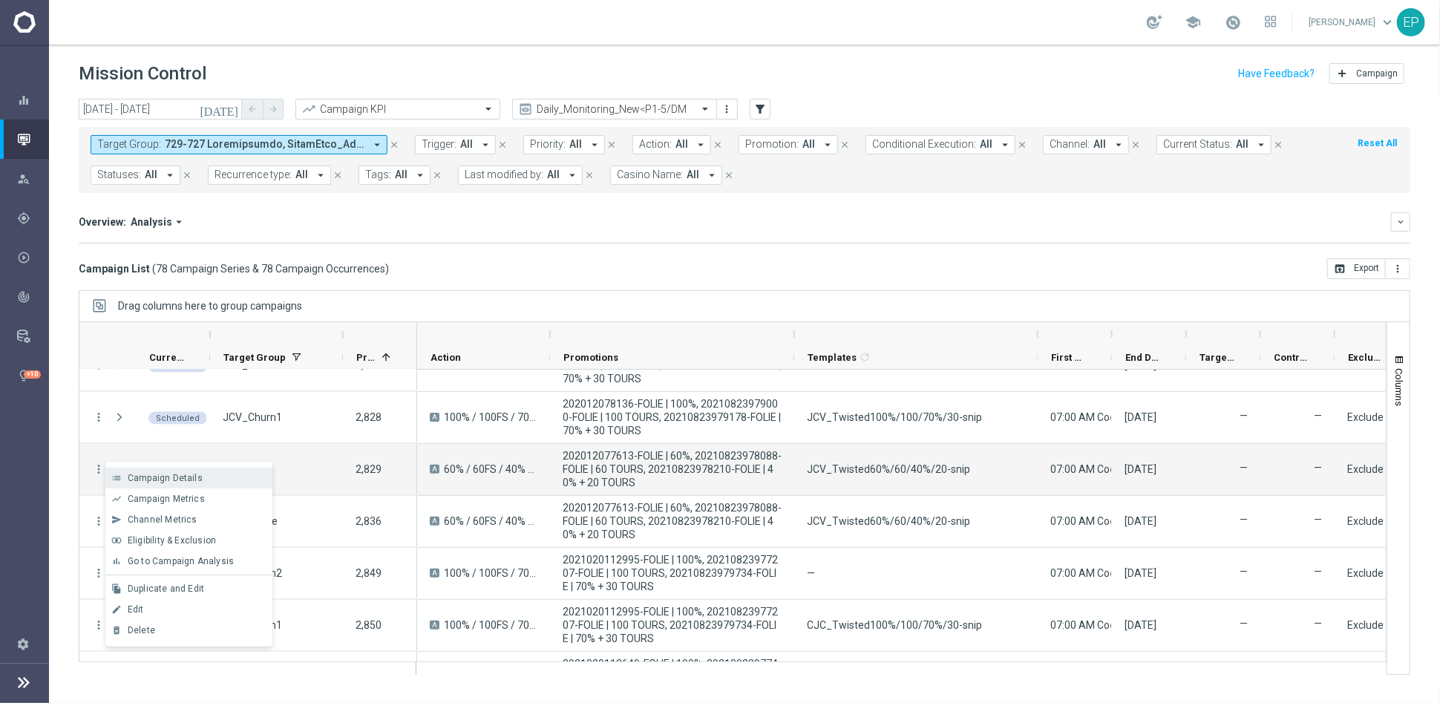
click at [157, 473] on span "Campaign Details" at bounding box center [165, 478] width 75 height 10
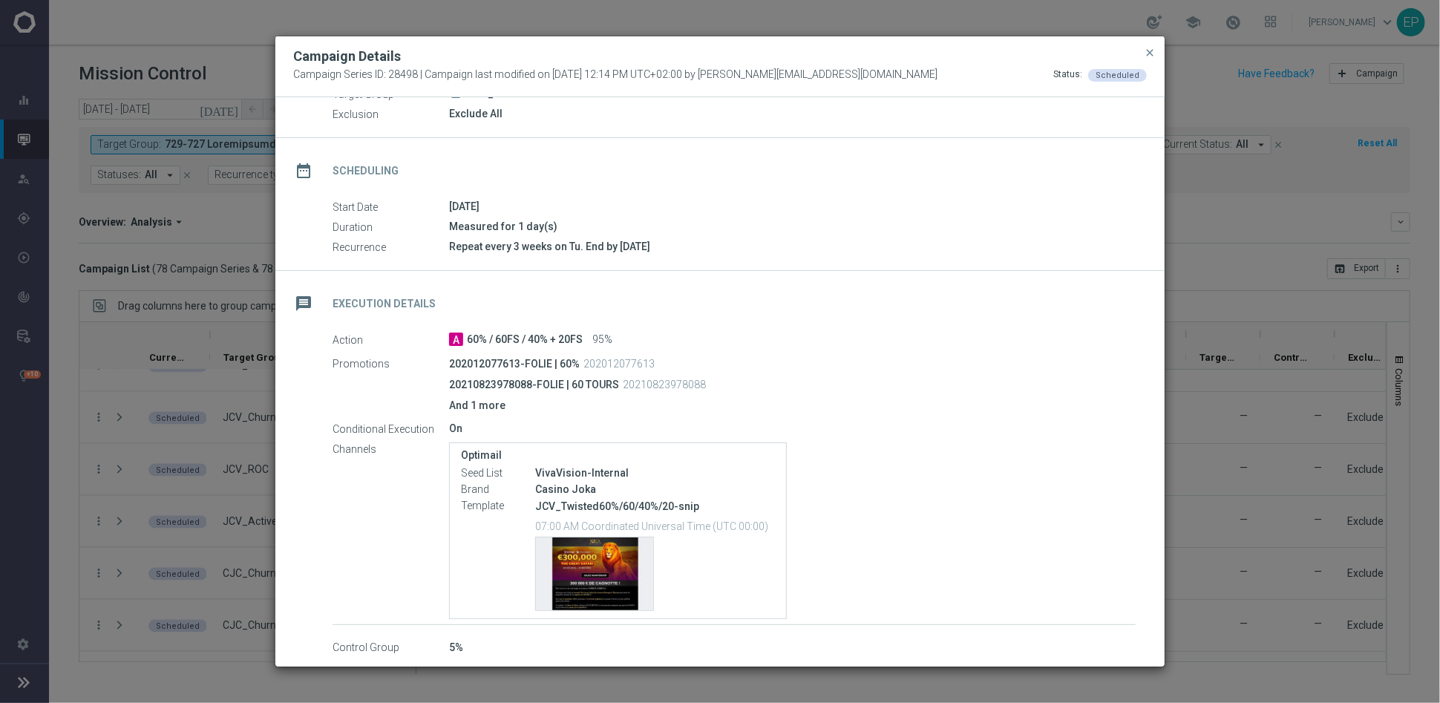
scroll to position [139, 0]
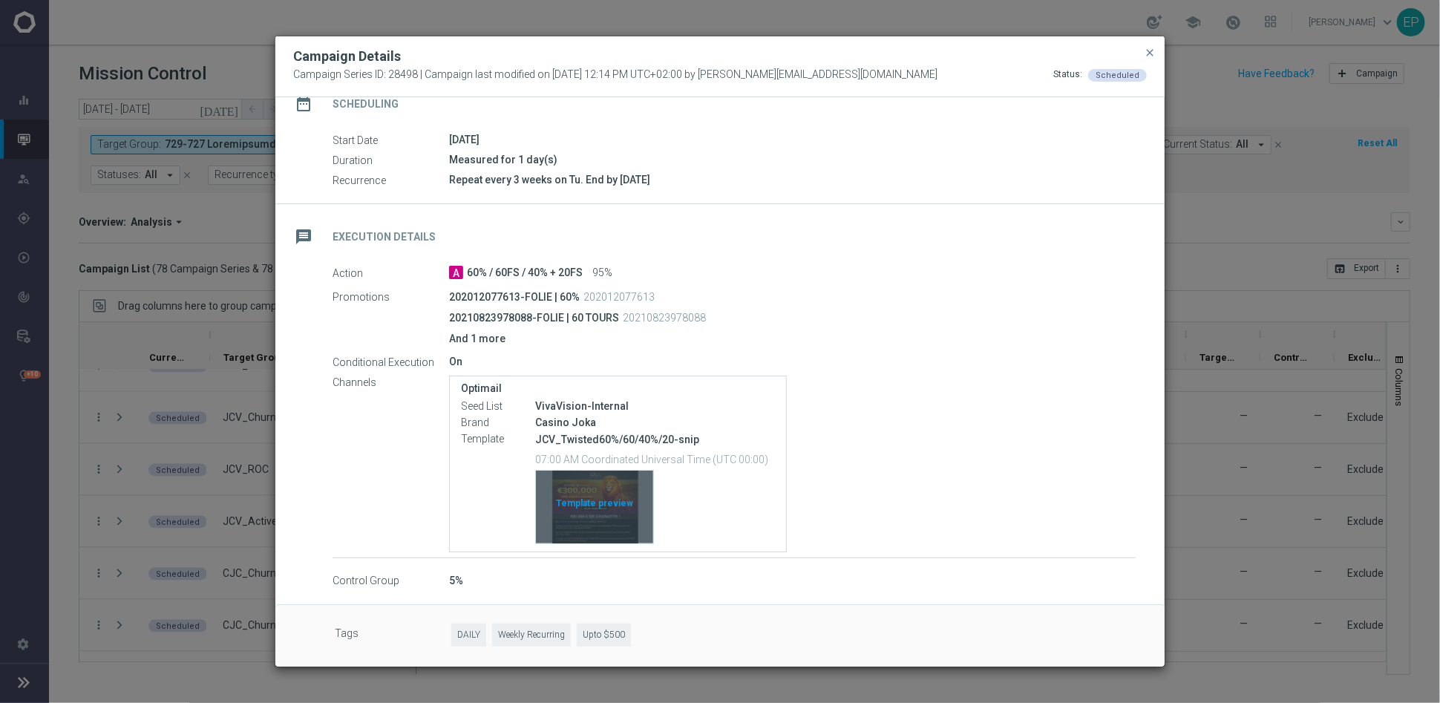
click at [623, 516] on div "Template preview" at bounding box center [594, 506] width 117 height 73
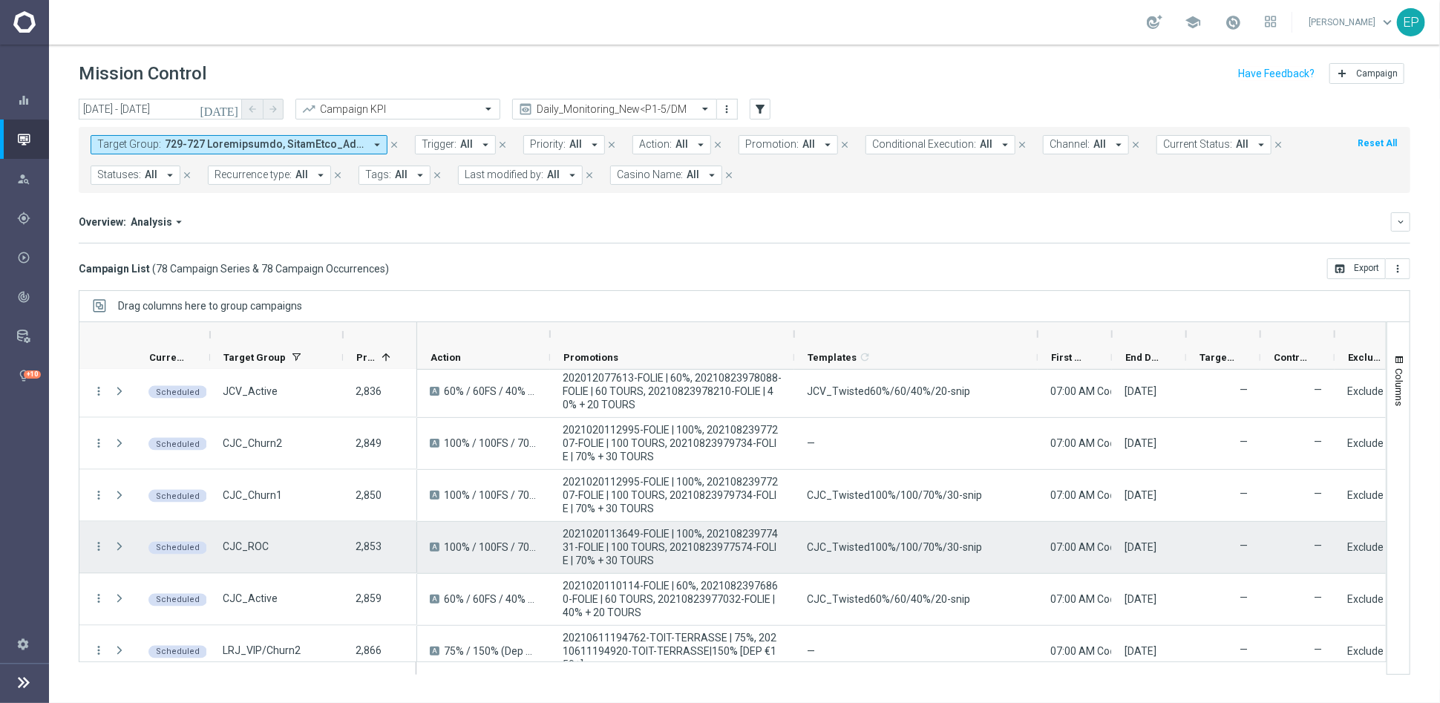
scroll to position [1649, 0]
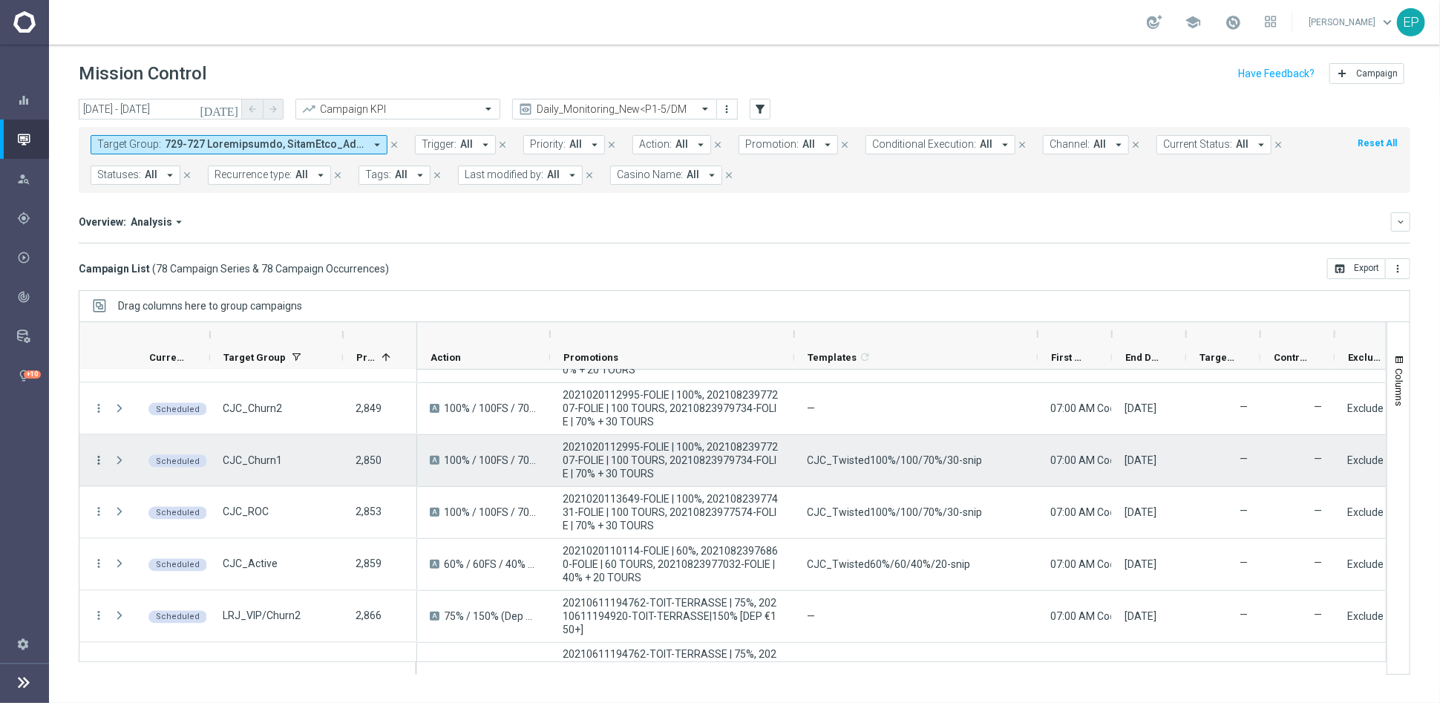
click at [100, 459] on icon "more_vert" at bounding box center [98, 459] width 13 height 13
click at [94, 460] on icon "more_vert" at bounding box center [98, 459] width 13 height 13
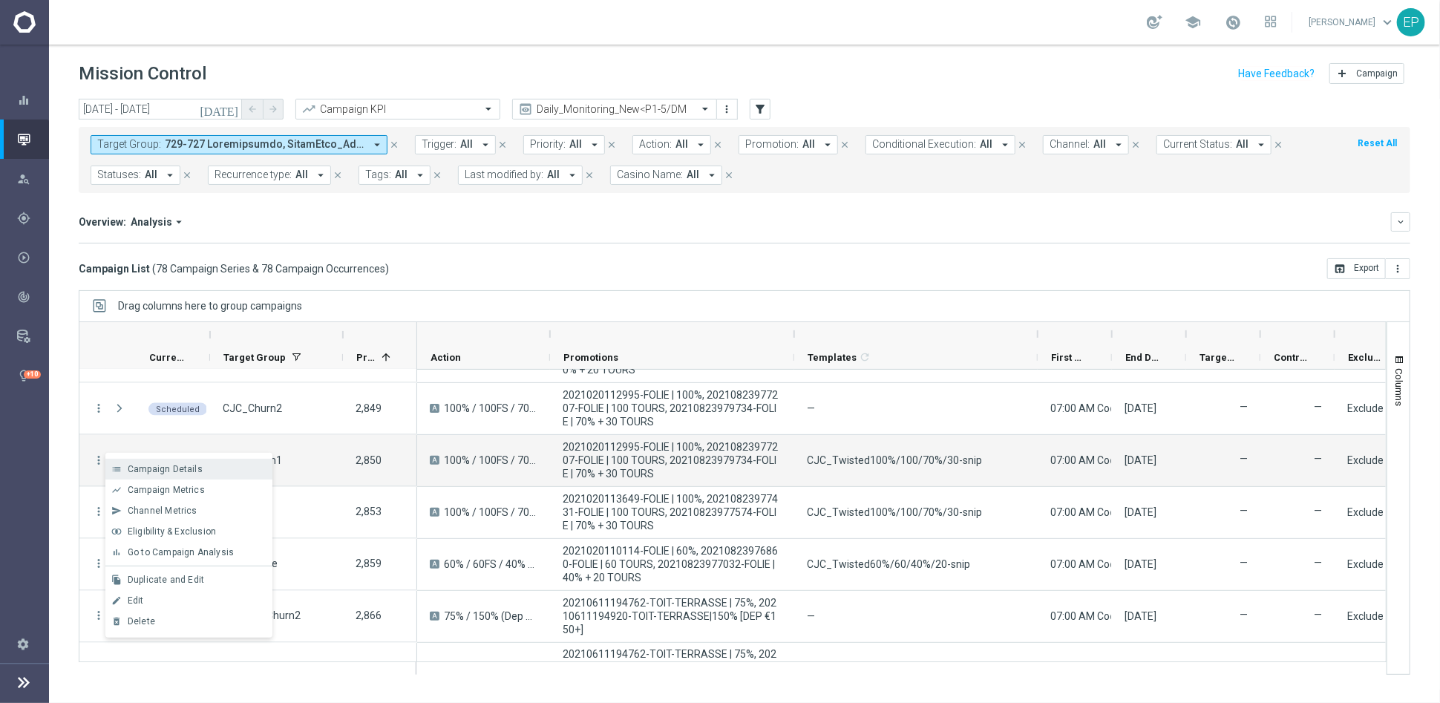
click at [148, 473] on span "Campaign Details" at bounding box center [165, 469] width 75 height 10
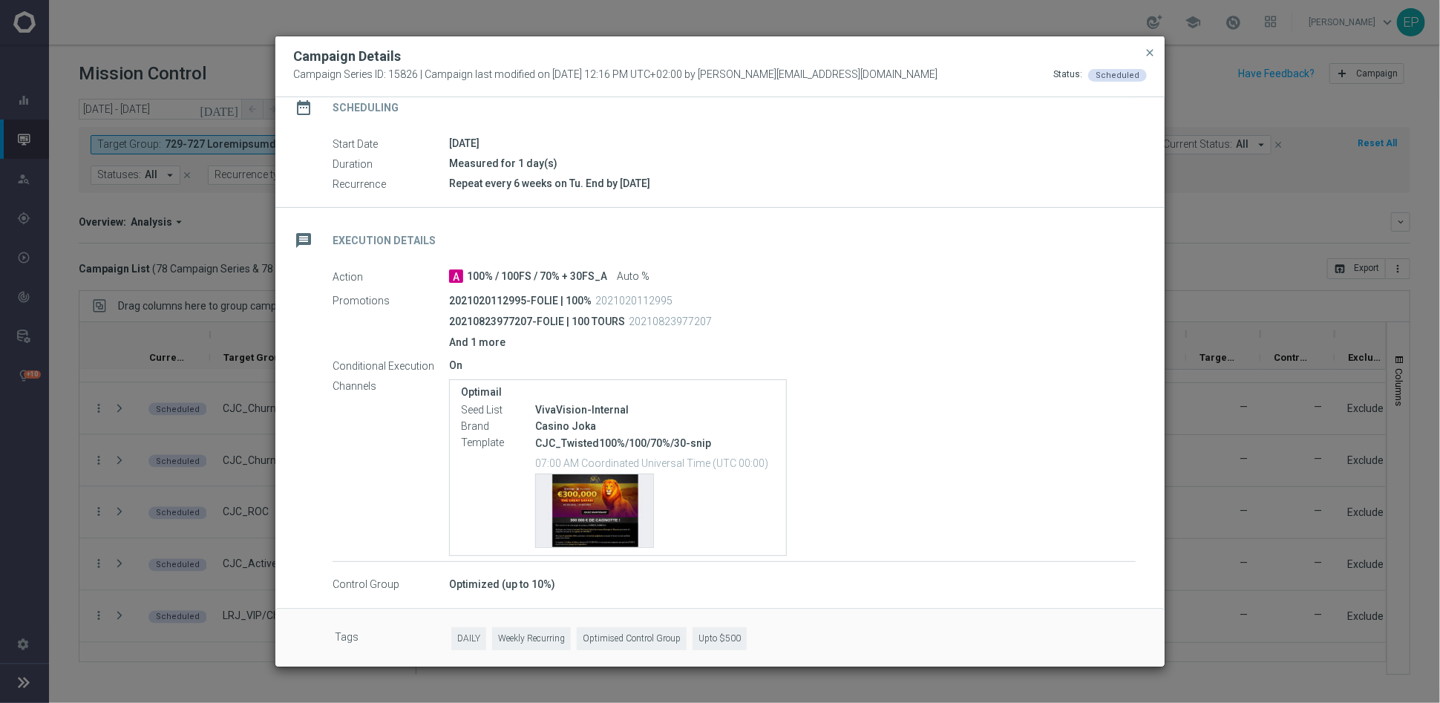
scroll to position [139, 0]
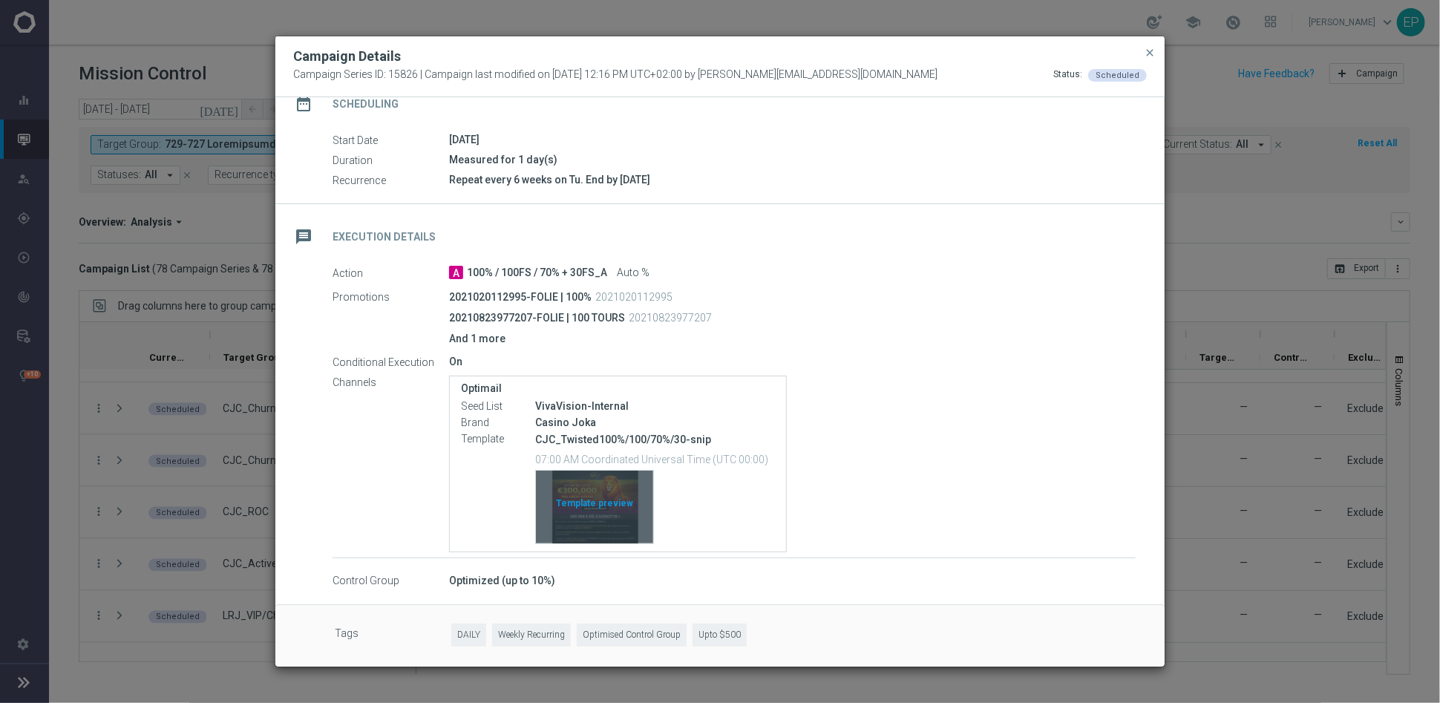
click at [592, 501] on div "Template preview" at bounding box center [594, 506] width 117 height 73
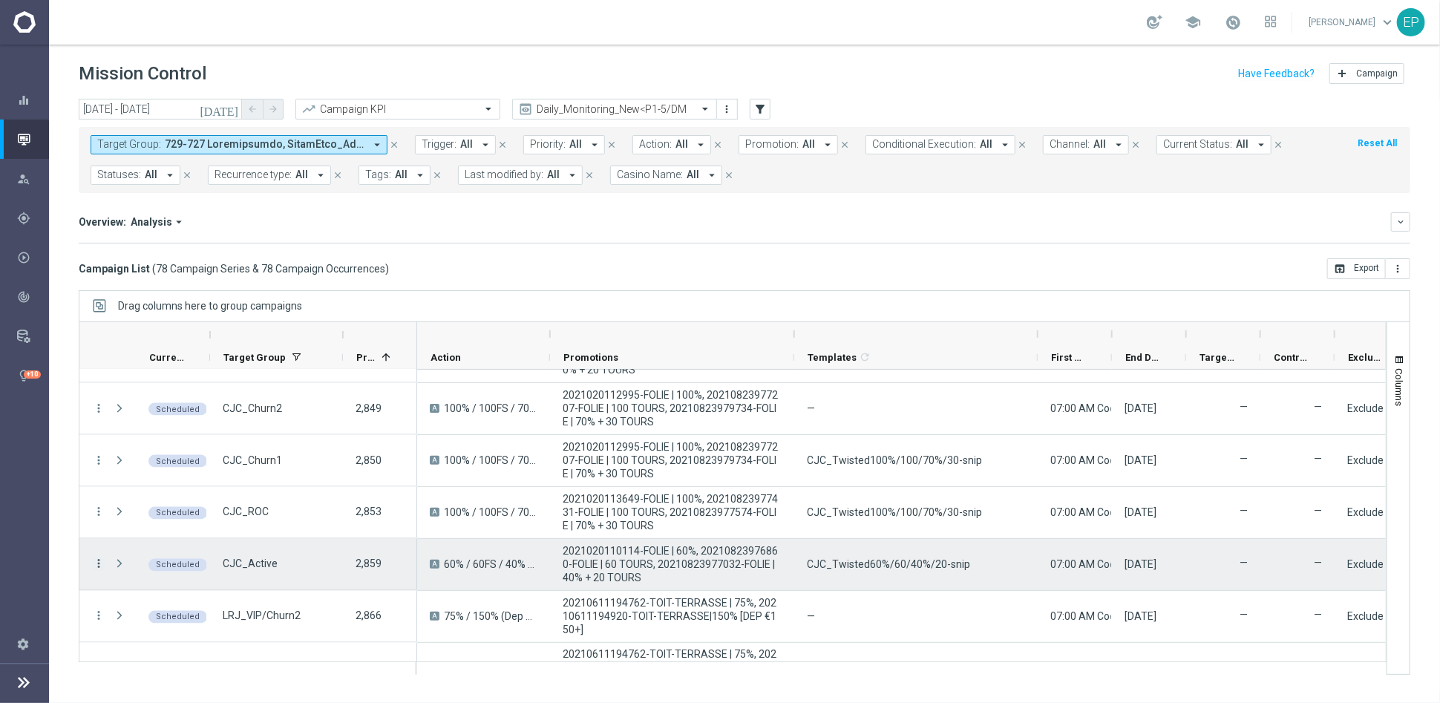
click at [94, 562] on icon "more_vert" at bounding box center [98, 563] width 13 height 13
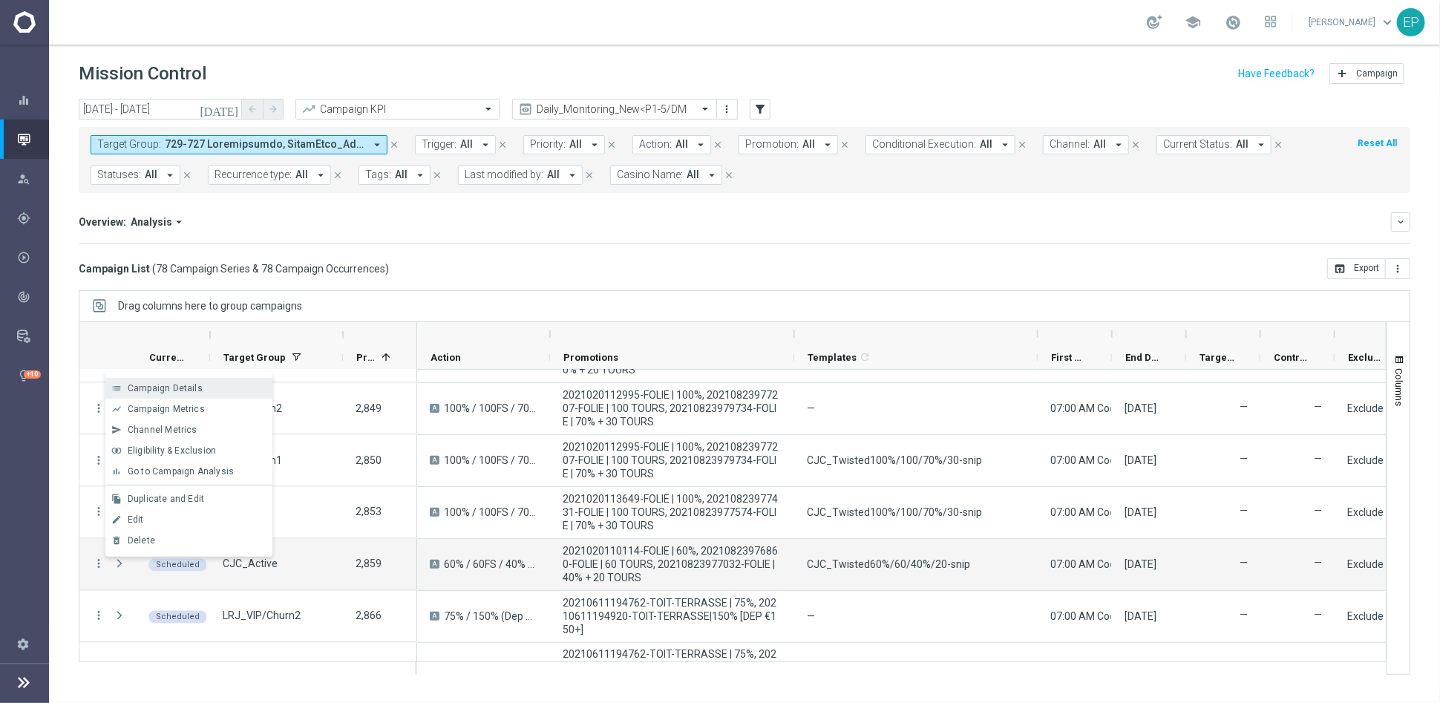
click at [203, 387] on div "Campaign Details" at bounding box center [197, 388] width 138 height 10
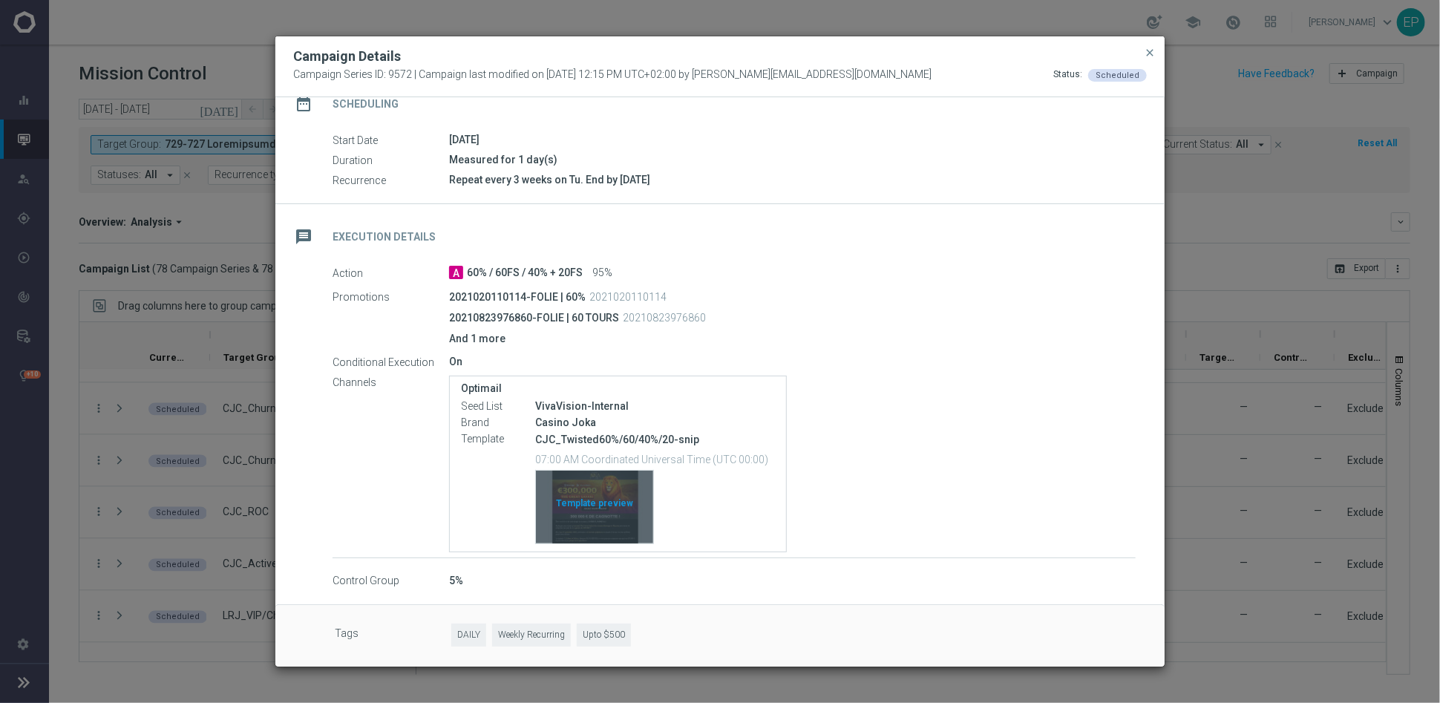
click at [580, 506] on div "Template preview" at bounding box center [594, 506] width 117 height 73
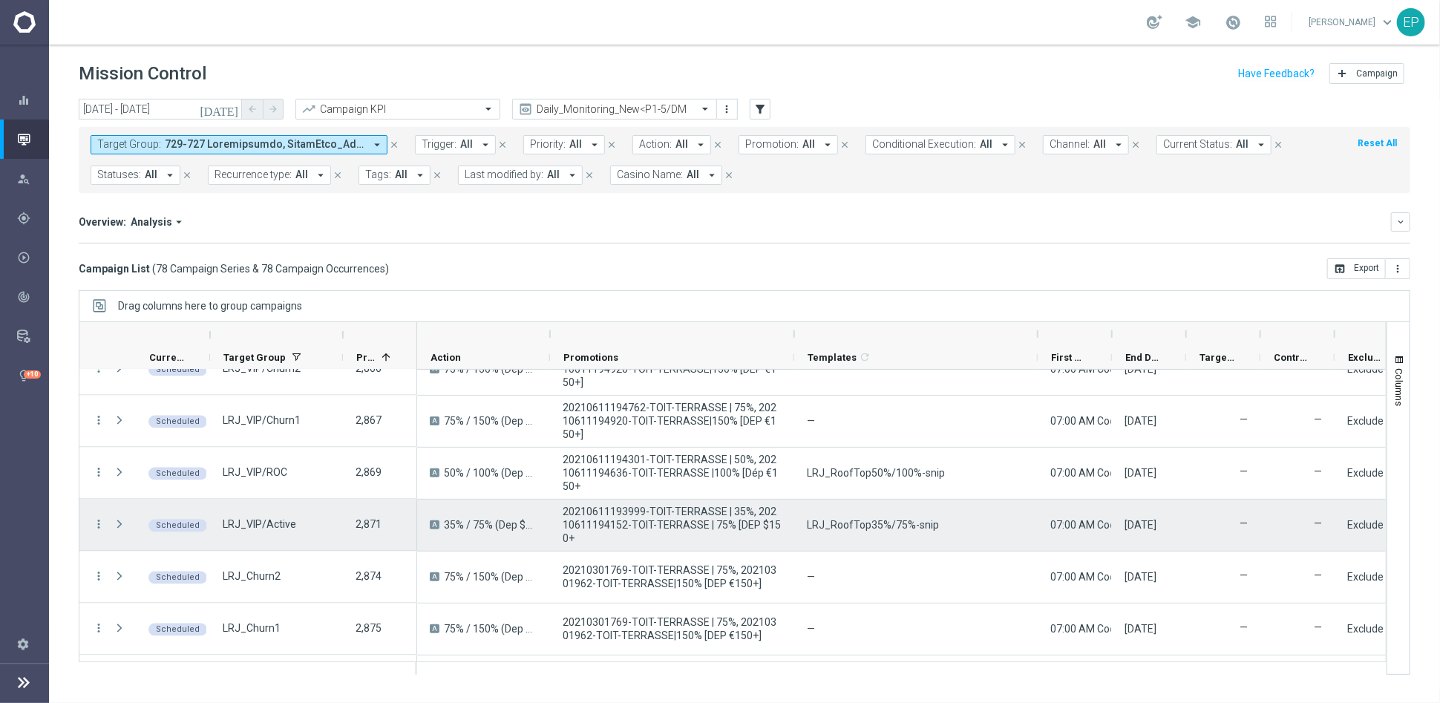
scroll to position [1978, 0]
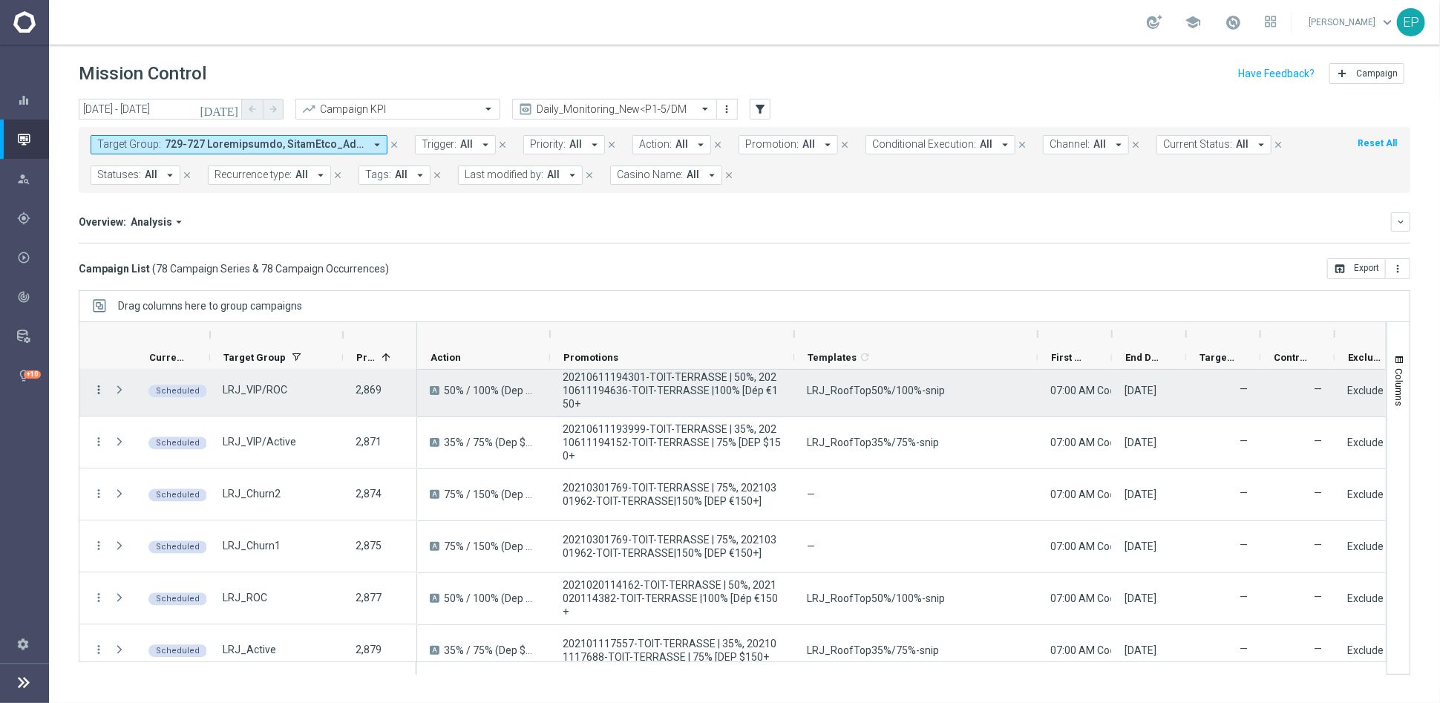
click at [103, 386] on icon "more_vert" at bounding box center [98, 390] width 13 height 13
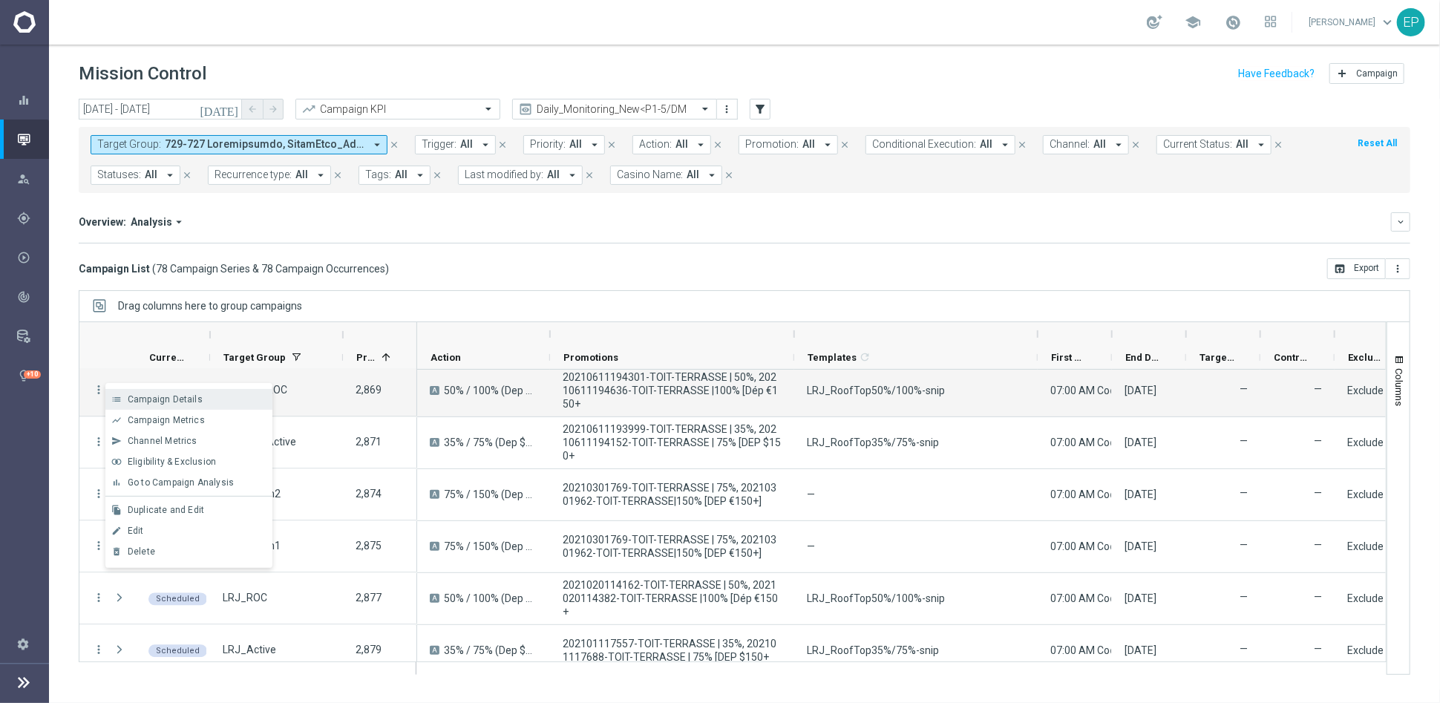
click at [171, 400] on span "Campaign Details" at bounding box center [165, 399] width 75 height 10
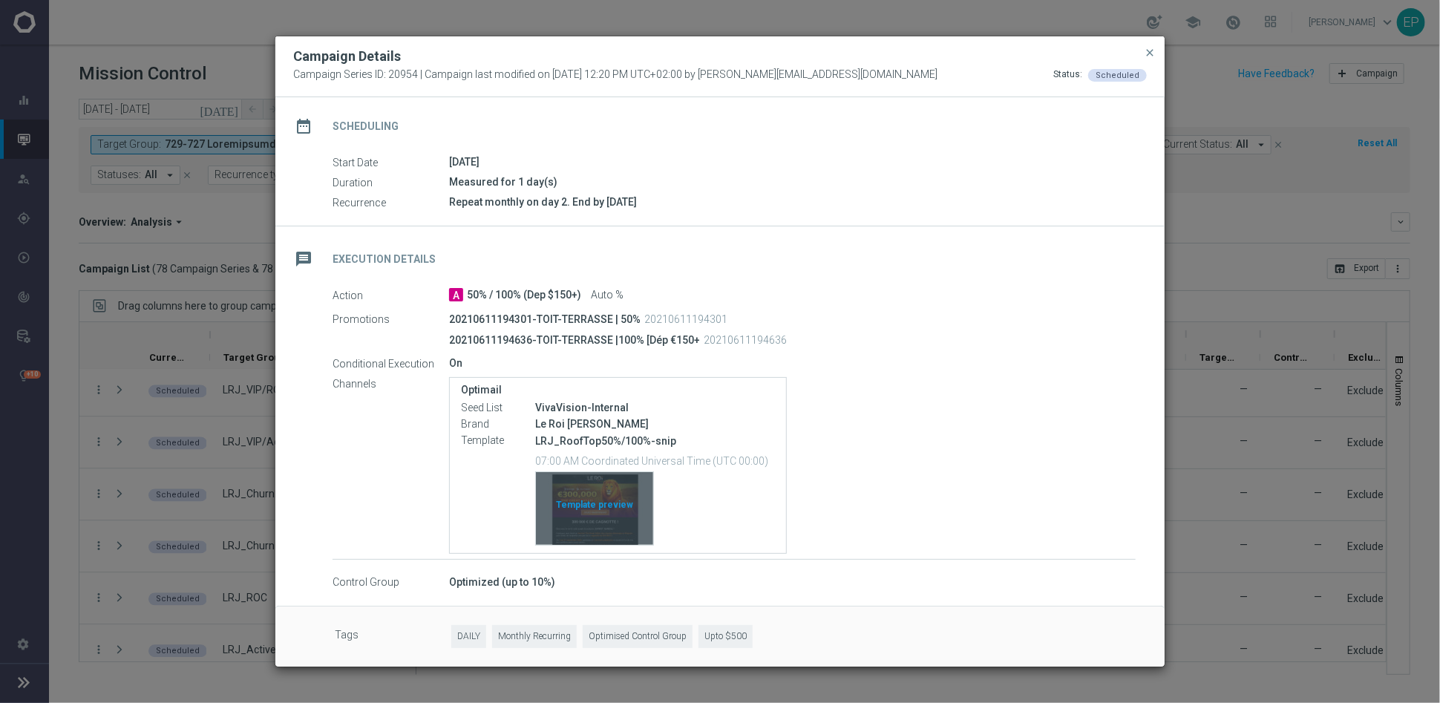
scroll to position [119, 0]
click at [572, 504] on div "Template preview" at bounding box center [594, 506] width 117 height 73
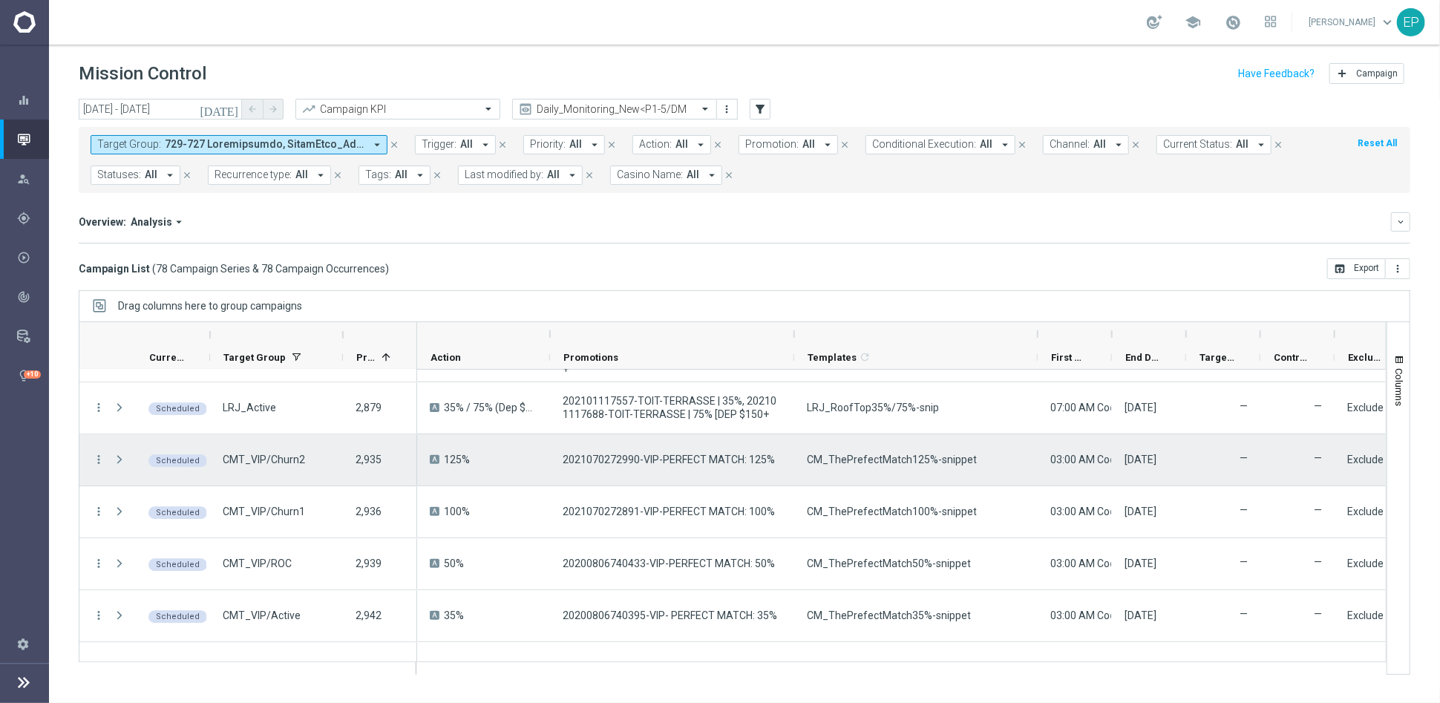
scroll to position [2226, 0]
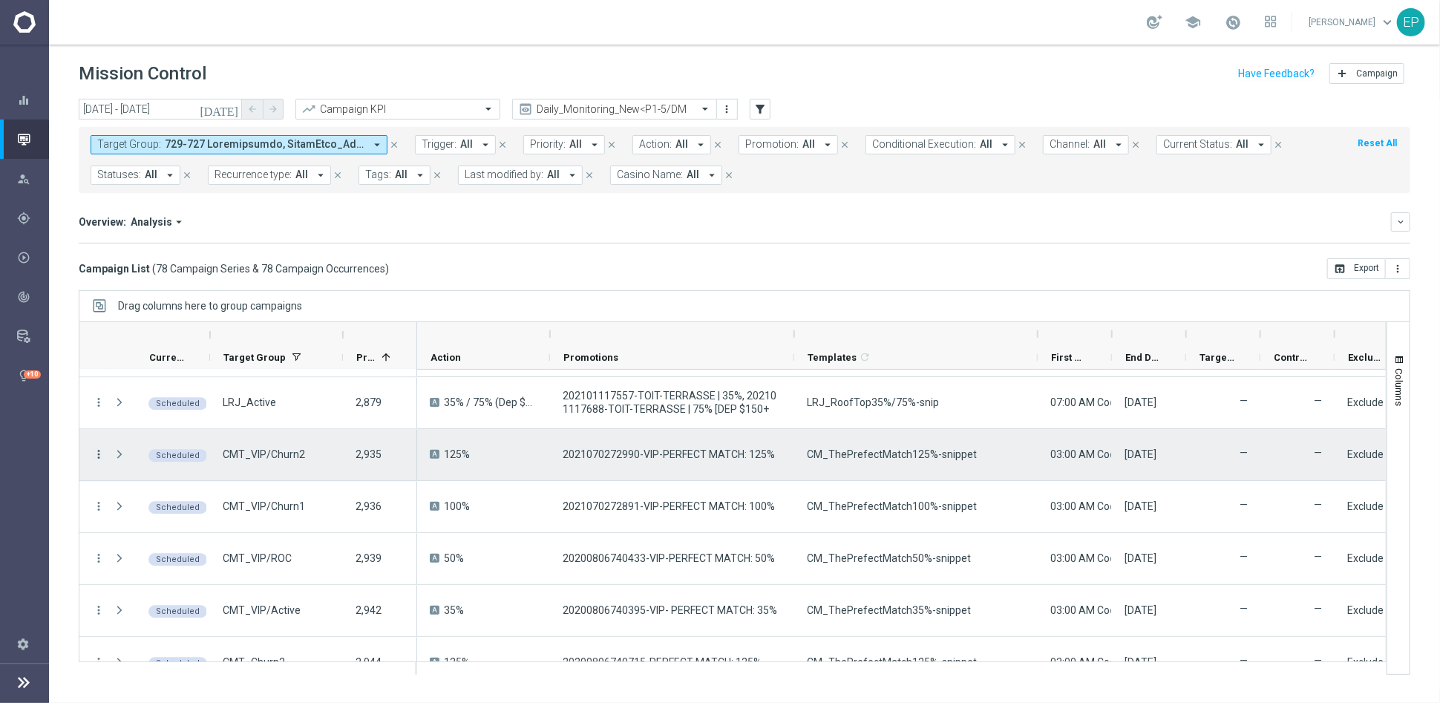
click at [99, 453] on icon "more_vert" at bounding box center [98, 453] width 13 height 13
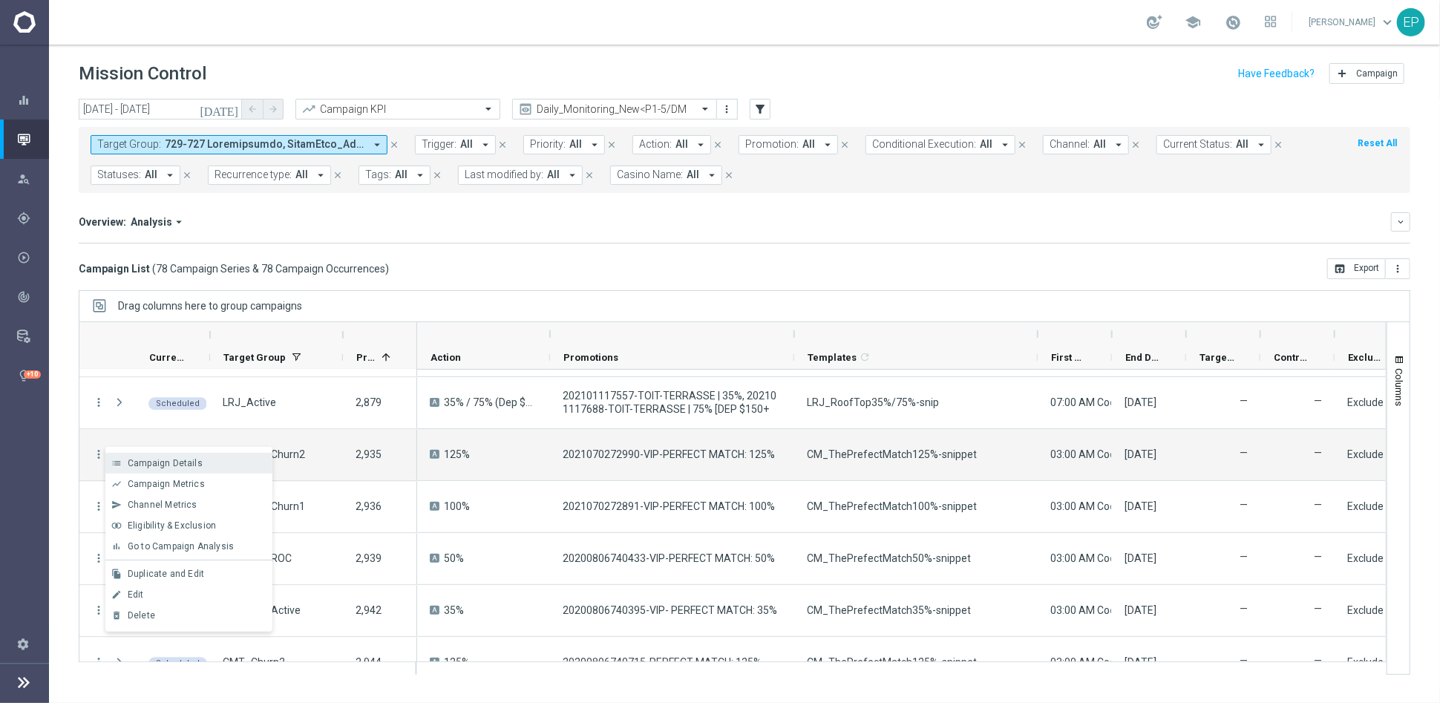
click at [161, 460] on span "Campaign Details" at bounding box center [165, 463] width 75 height 10
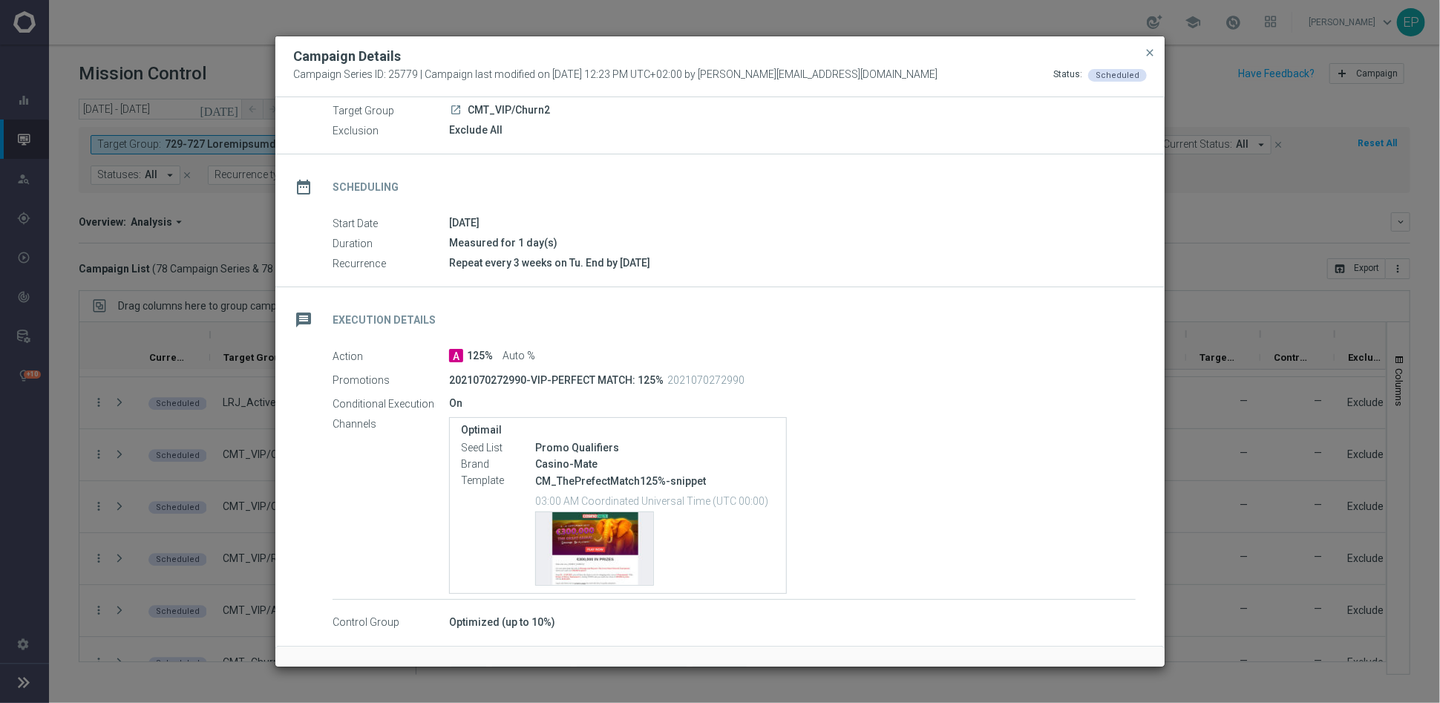
scroll to position [98, 0]
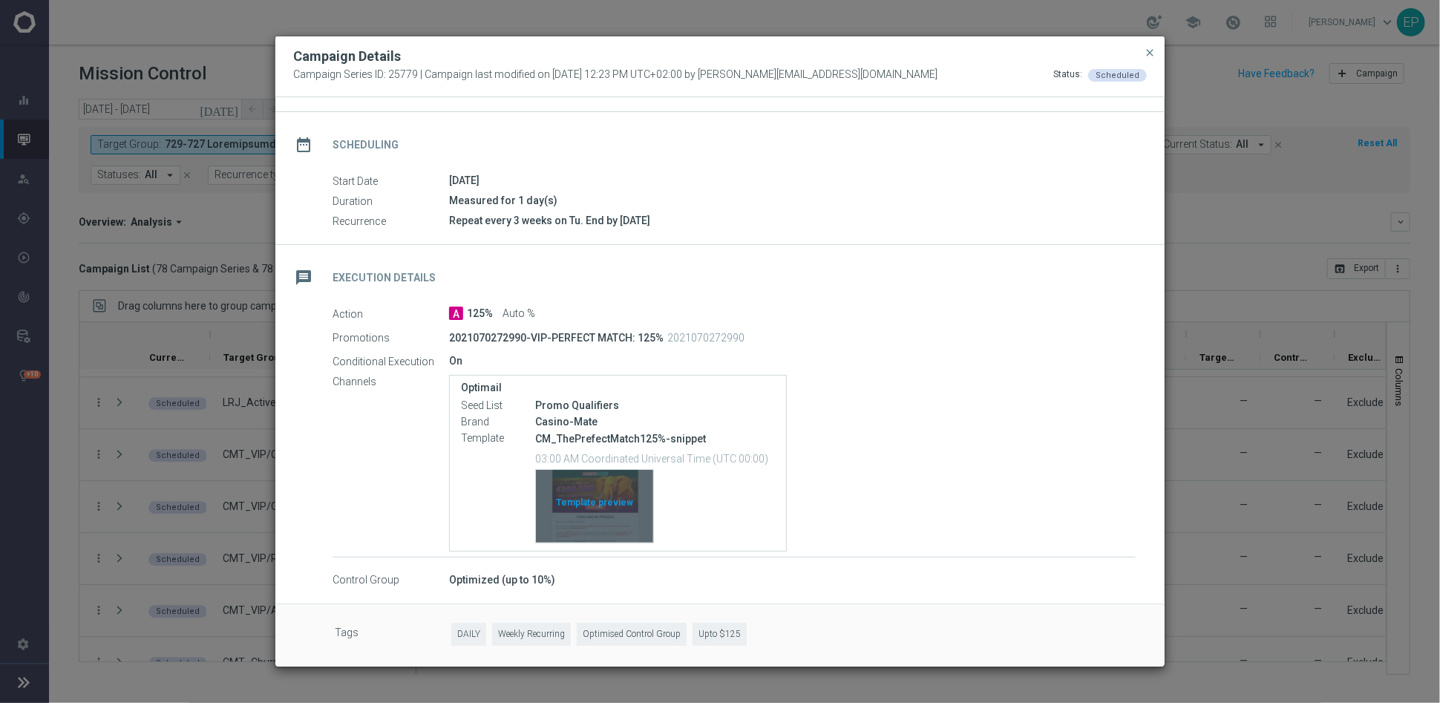
click at [606, 492] on div "Template preview" at bounding box center [594, 506] width 117 height 73
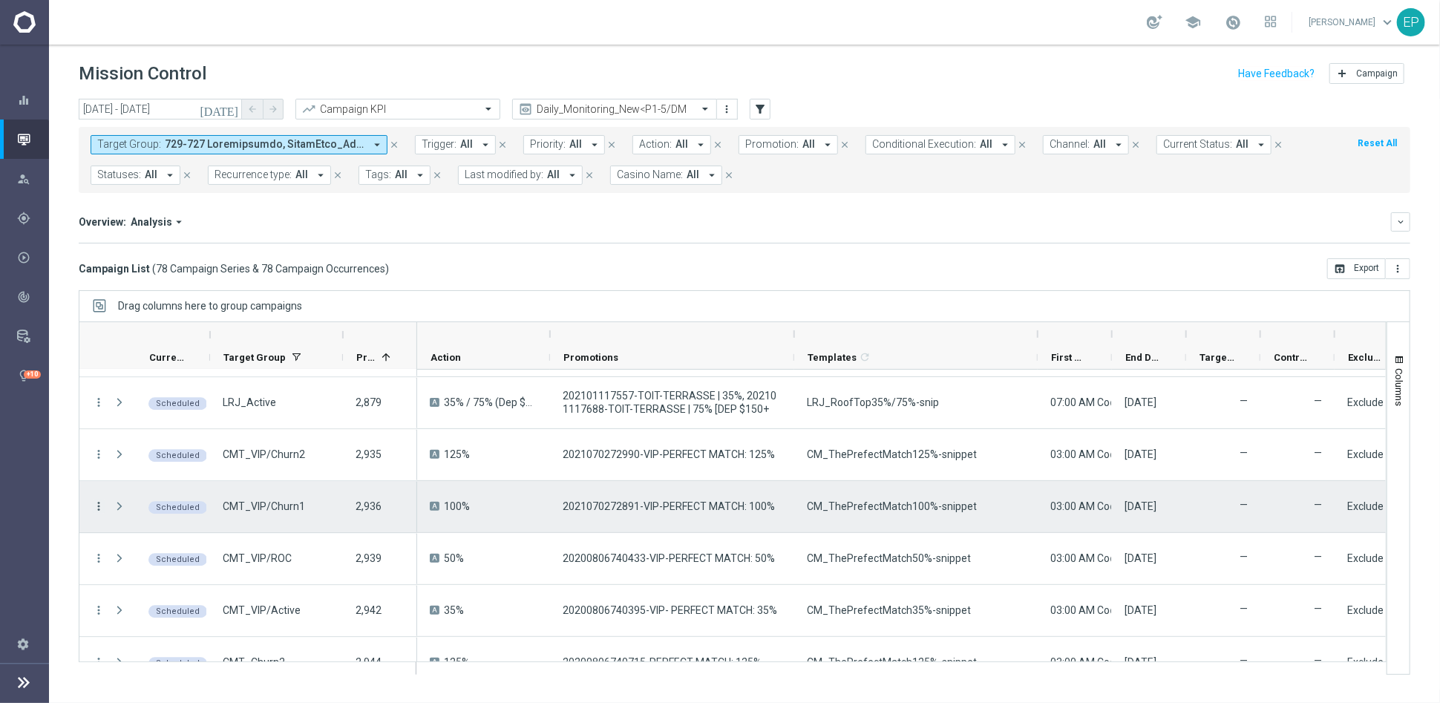
click at [93, 505] on icon "more_vert" at bounding box center [98, 505] width 13 height 13
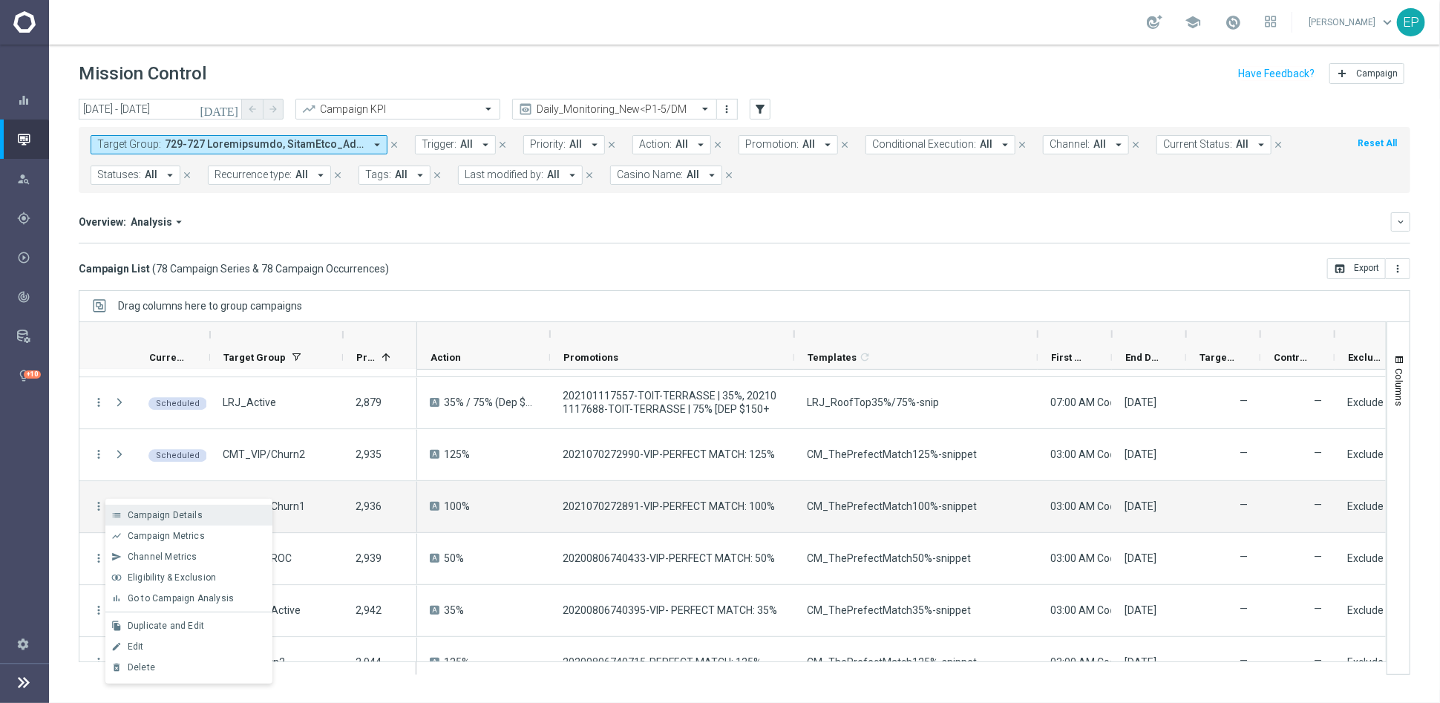
click at [180, 516] on span "Campaign Details" at bounding box center [165, 515] width 75 height 10
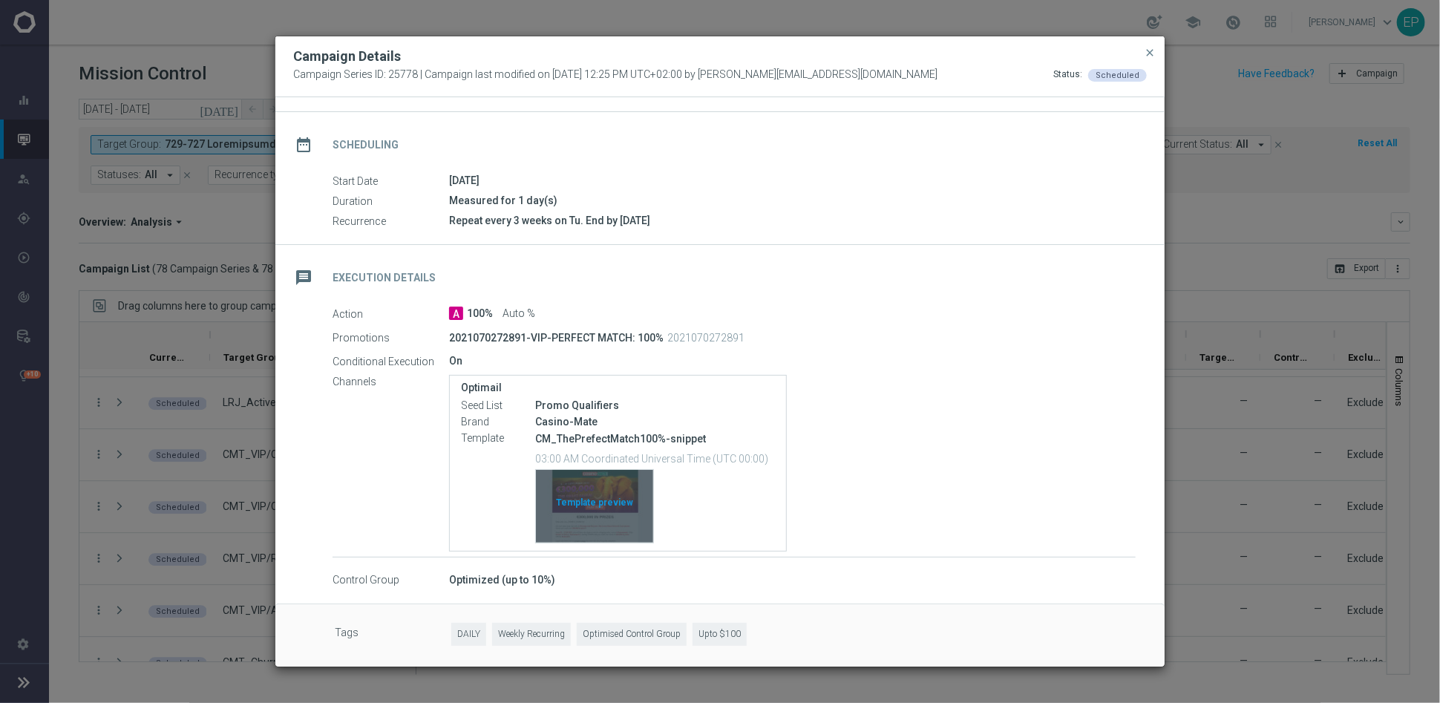
click at [616, 508] on div "Template preview" at bounding box center [594, 506] width 117 height 73
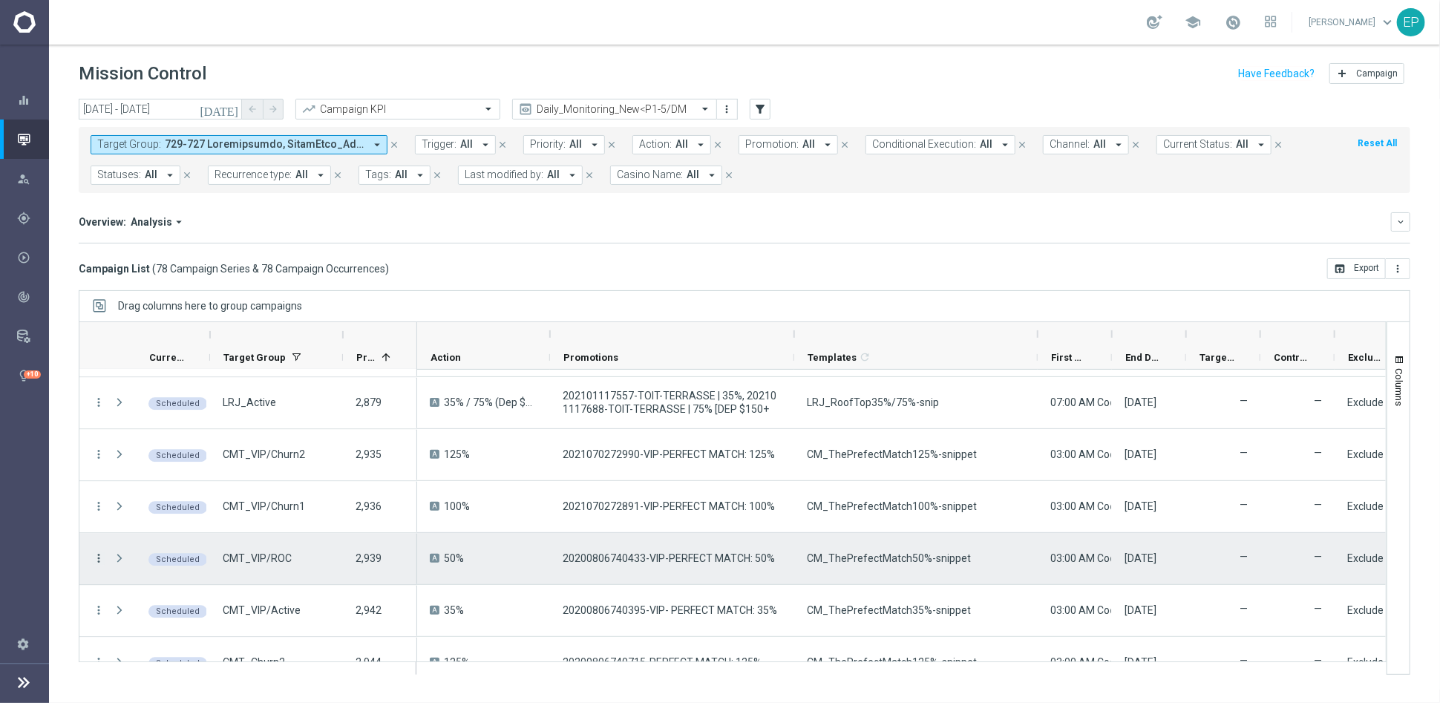
click at [99, 557] on icon "more_vert" at bounding box center [98, 557] width 13 height 13
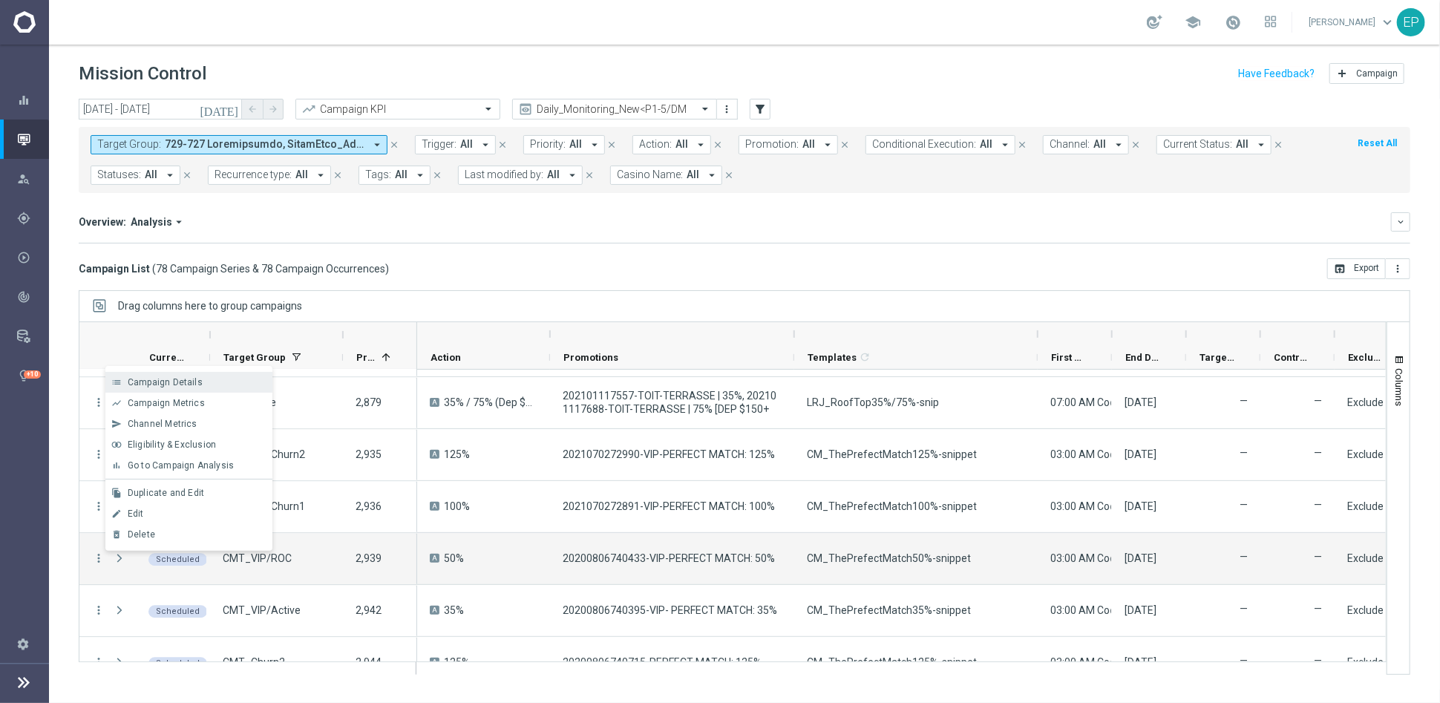
click at [211, 383] on div "Campaign Details" at bounding box center [197, 382] width 138 height 10
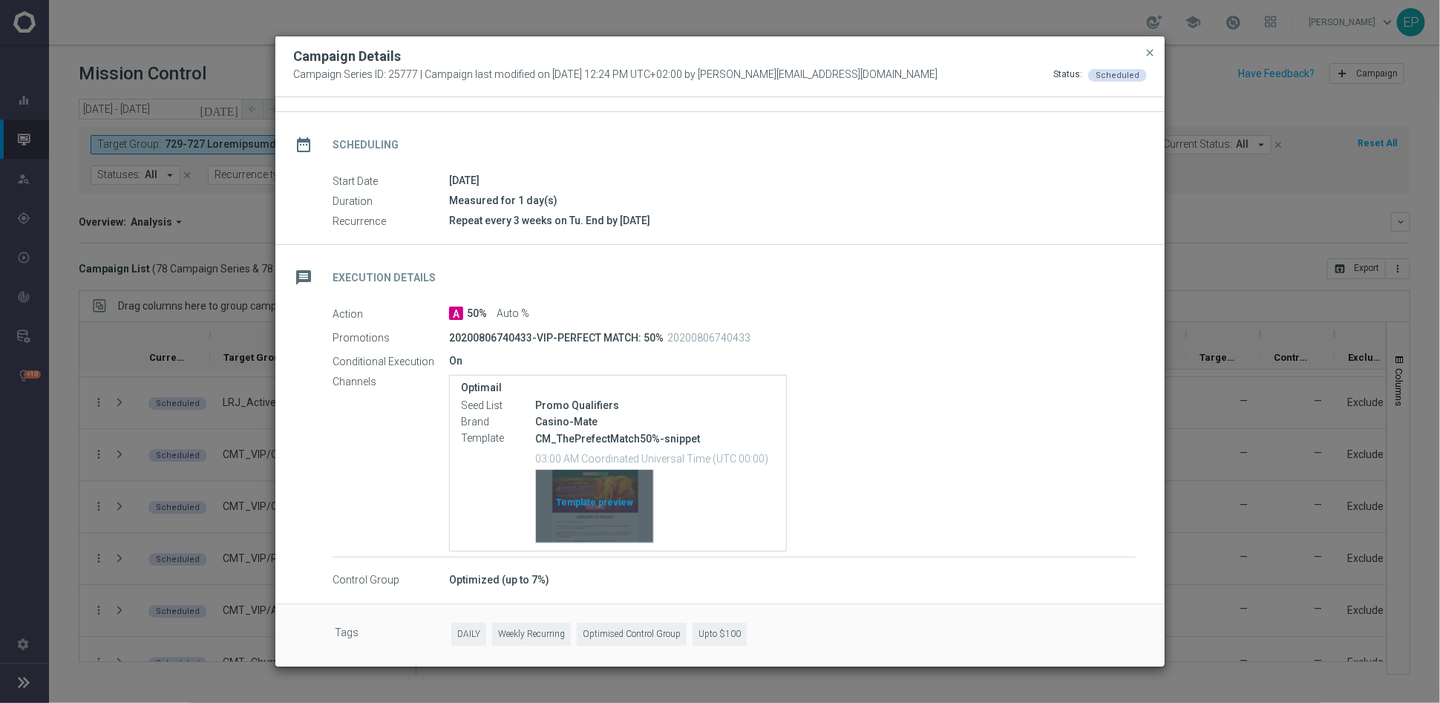
click at [625, 506] on div "Template preview" at bounding box center [594, 506] width 117 height 73
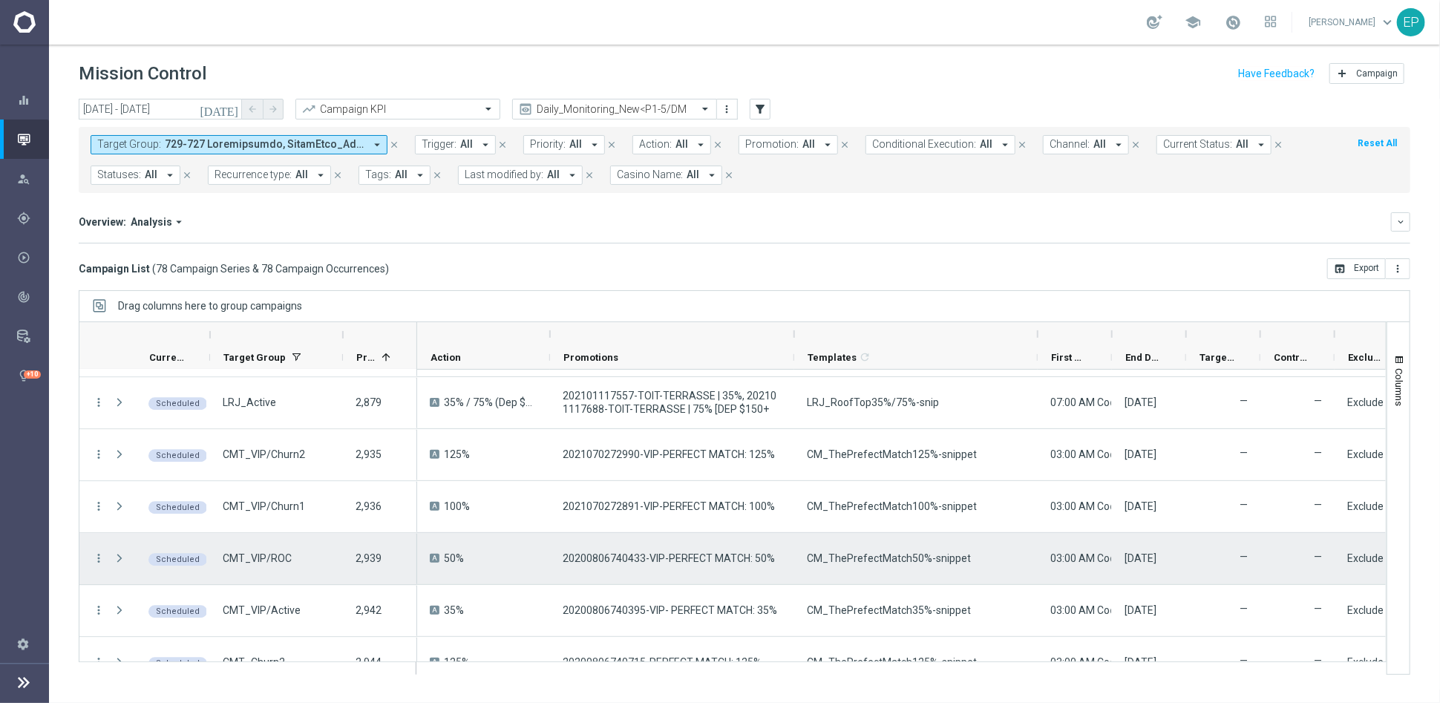
scroll to position [2308, 0]
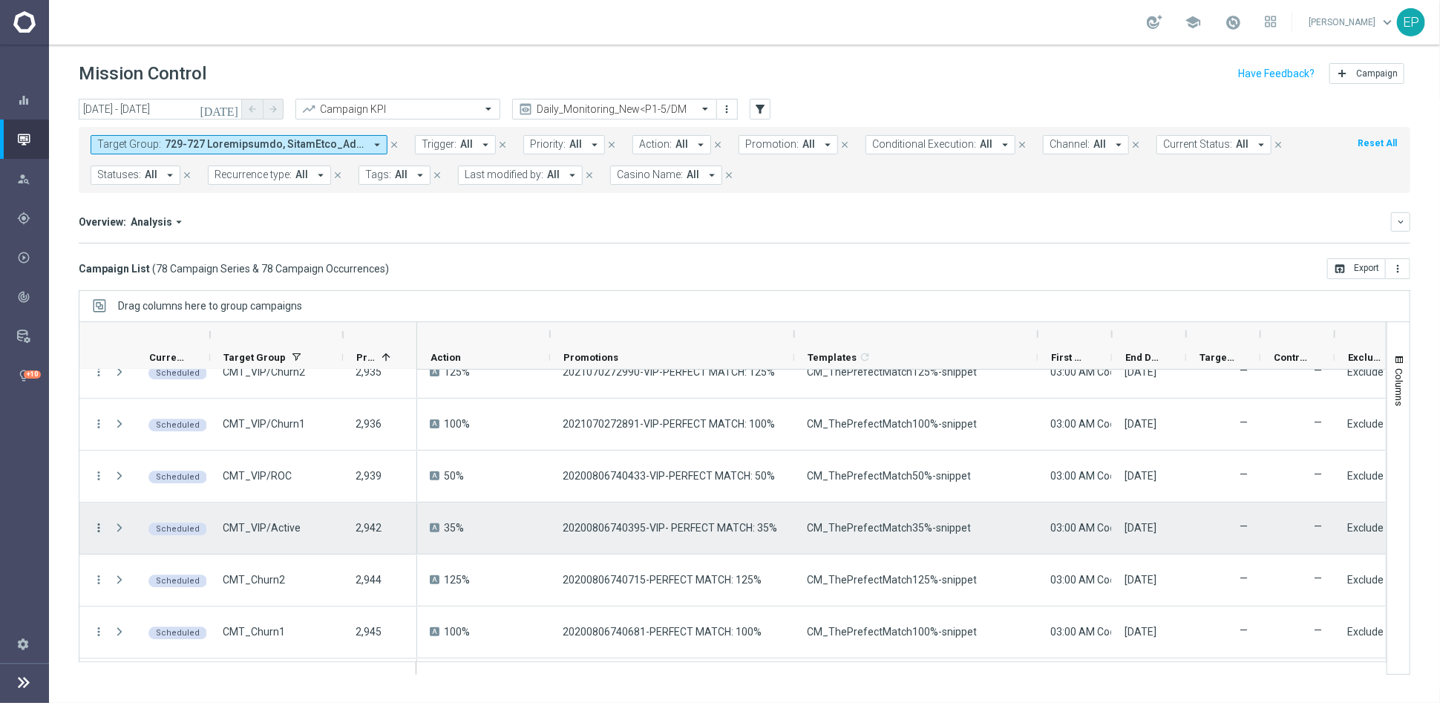
click at [94, 525] on icon "more_vert" at bounding box center [98, 527] width 13 height 13
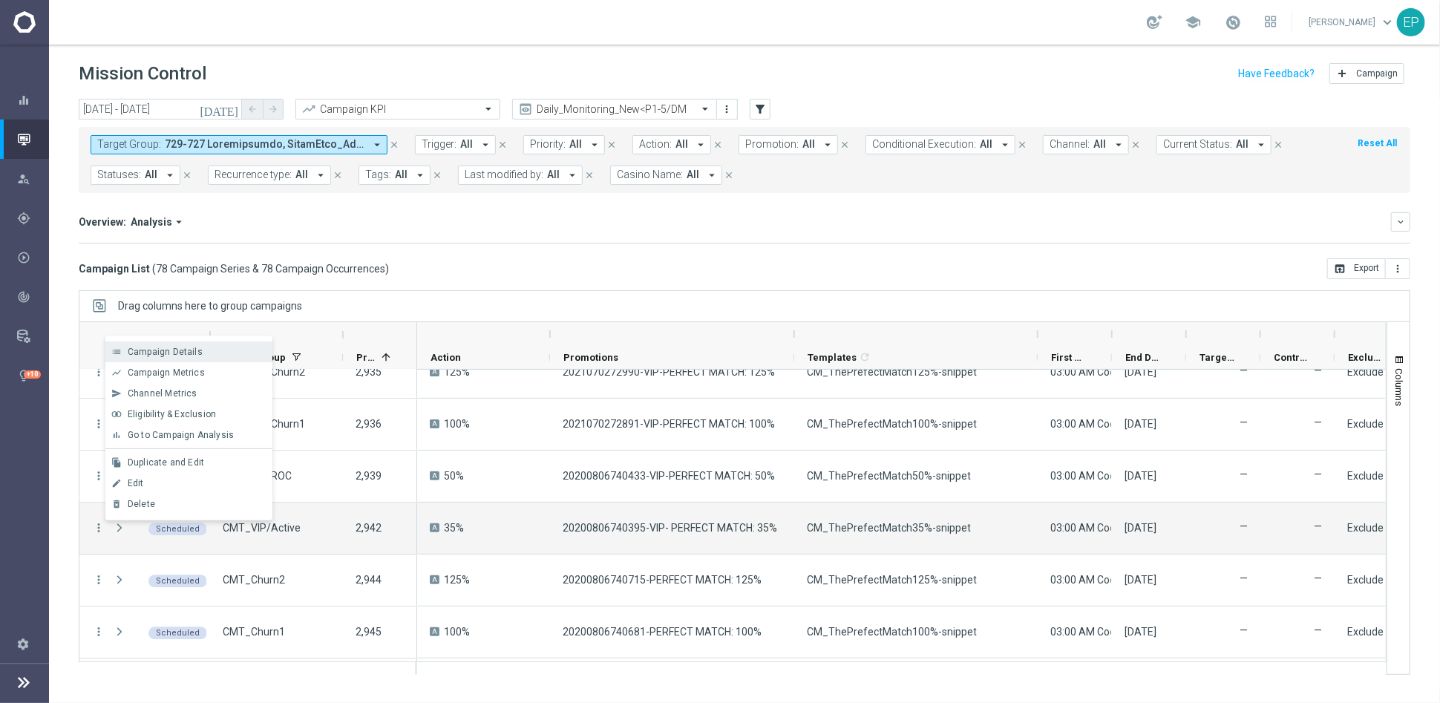
click at [182, 350] on span "Campaign Details" at bounding box center [165, 352] width 75 height 10
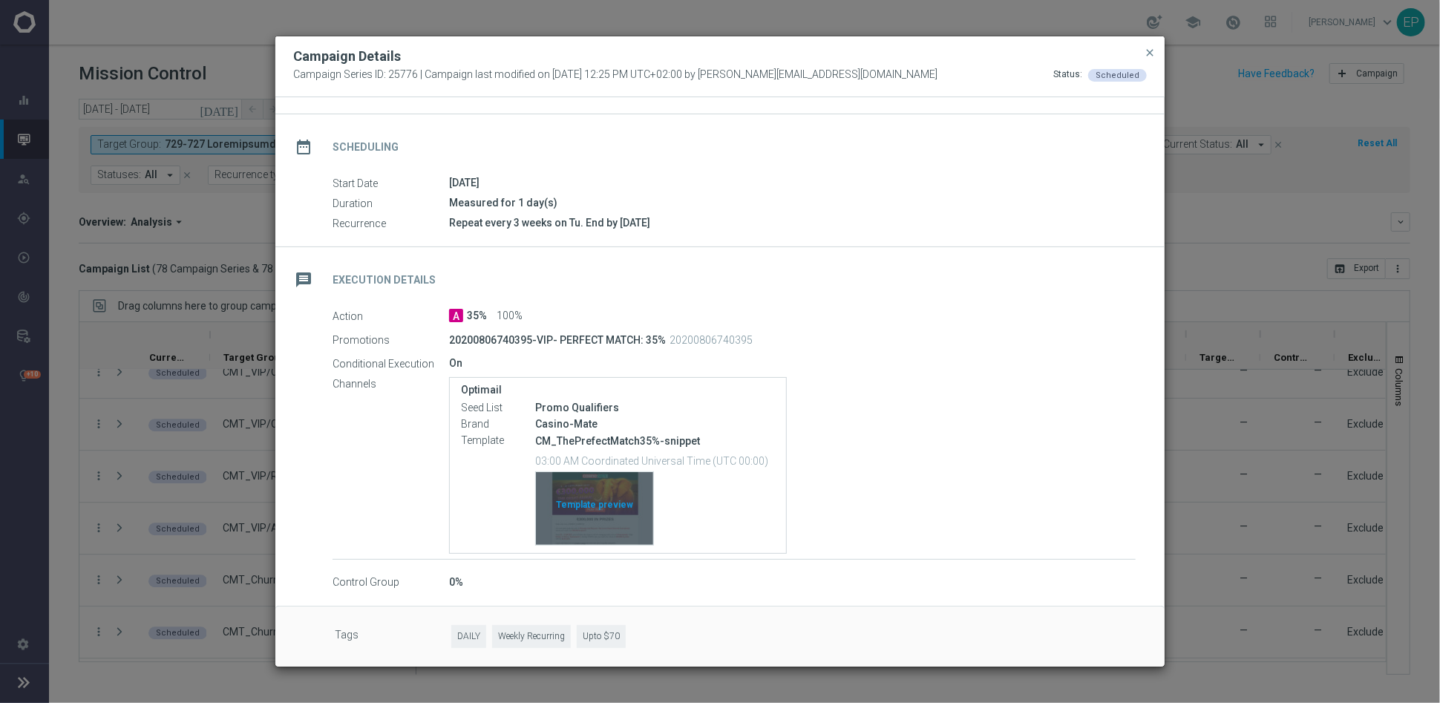
scroll to position [98, 0]
click at [606, 496] on div "Template preview" at bounding box center [594, 506] width 117 height 73
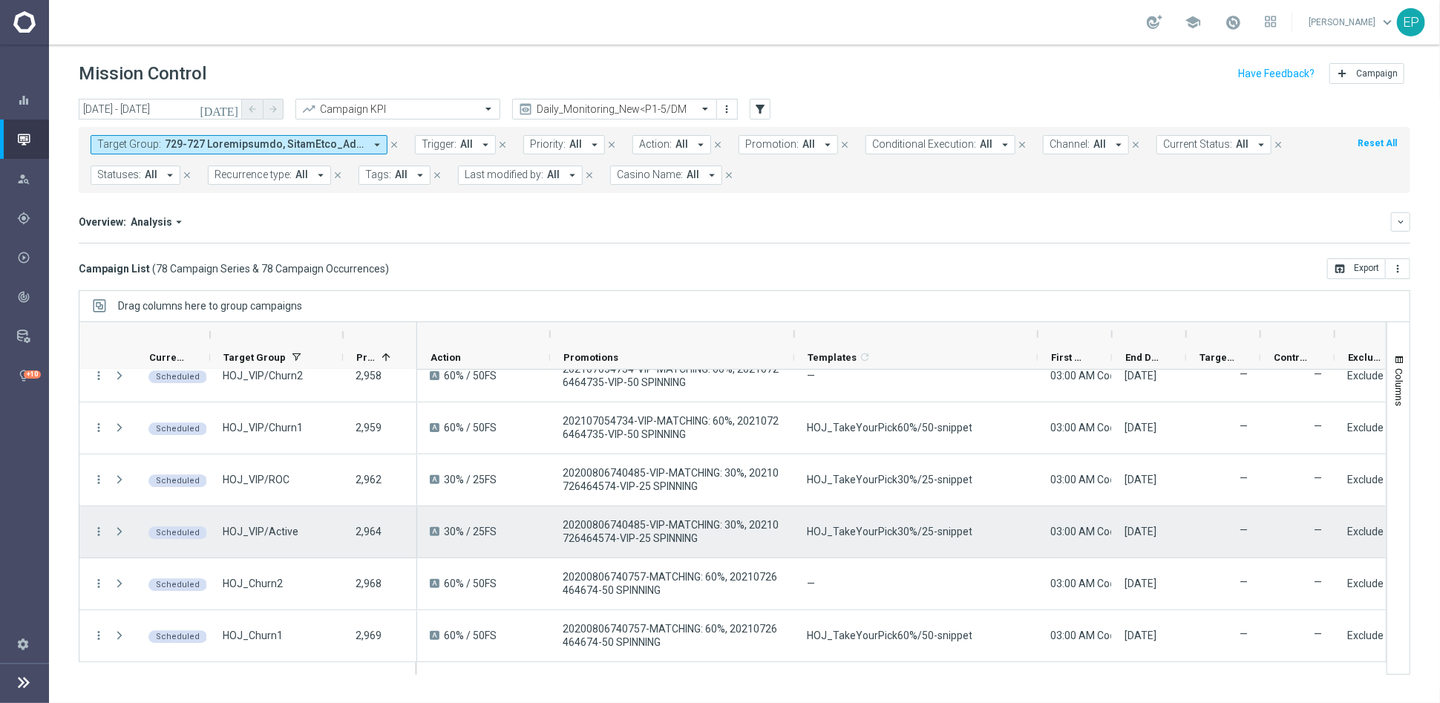
scroll to position [2638, 0]
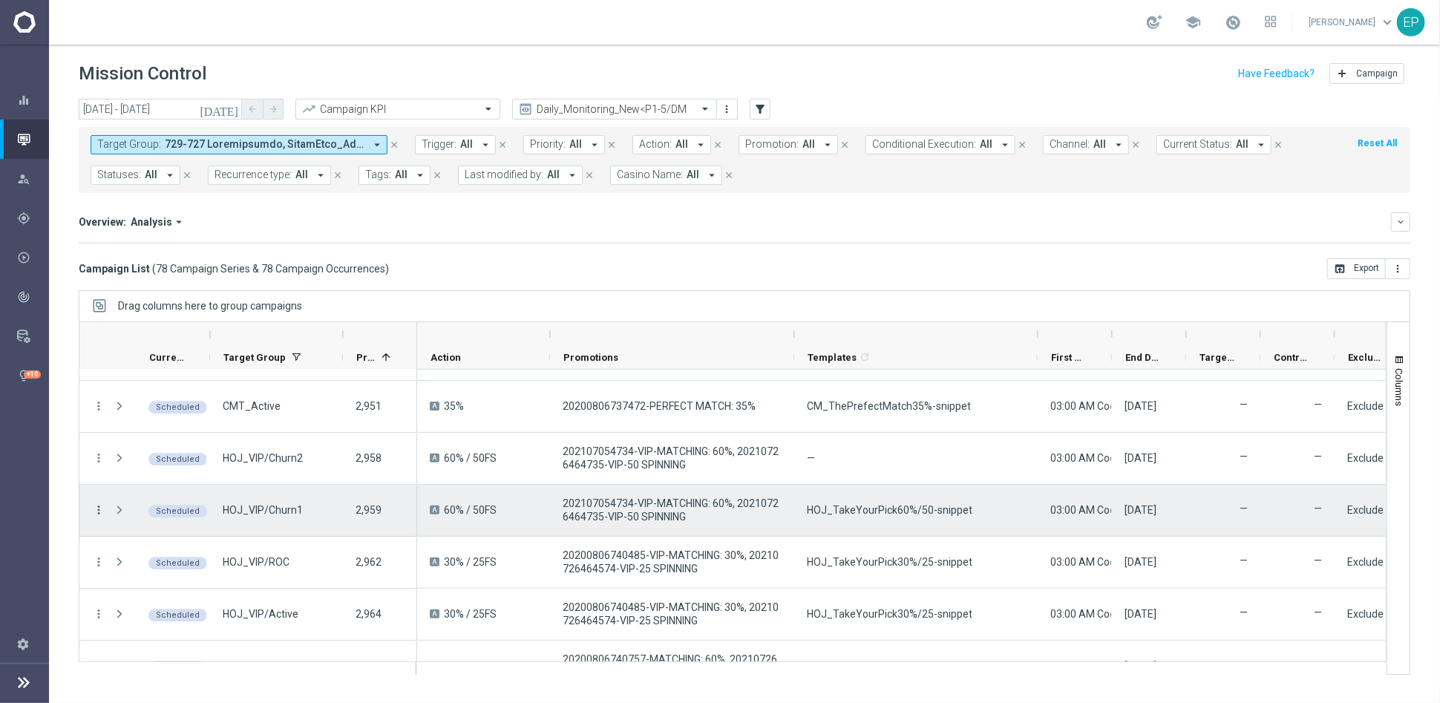
click at [93, 508] on icon "more_vert" at bounding box center [98, 509] width 13 height 13
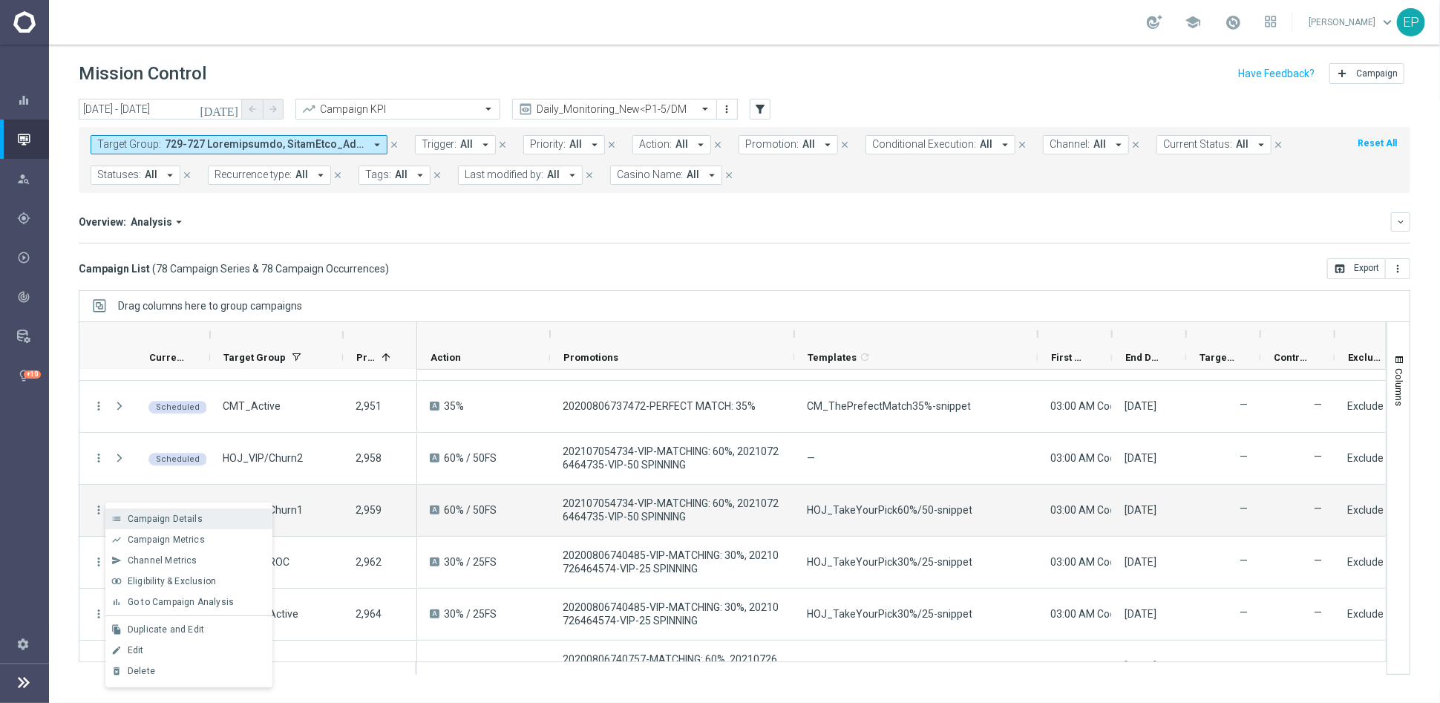
click at [174, 513] on span "Campaign Details" at bounding box center [165, 518] width 75 height 10
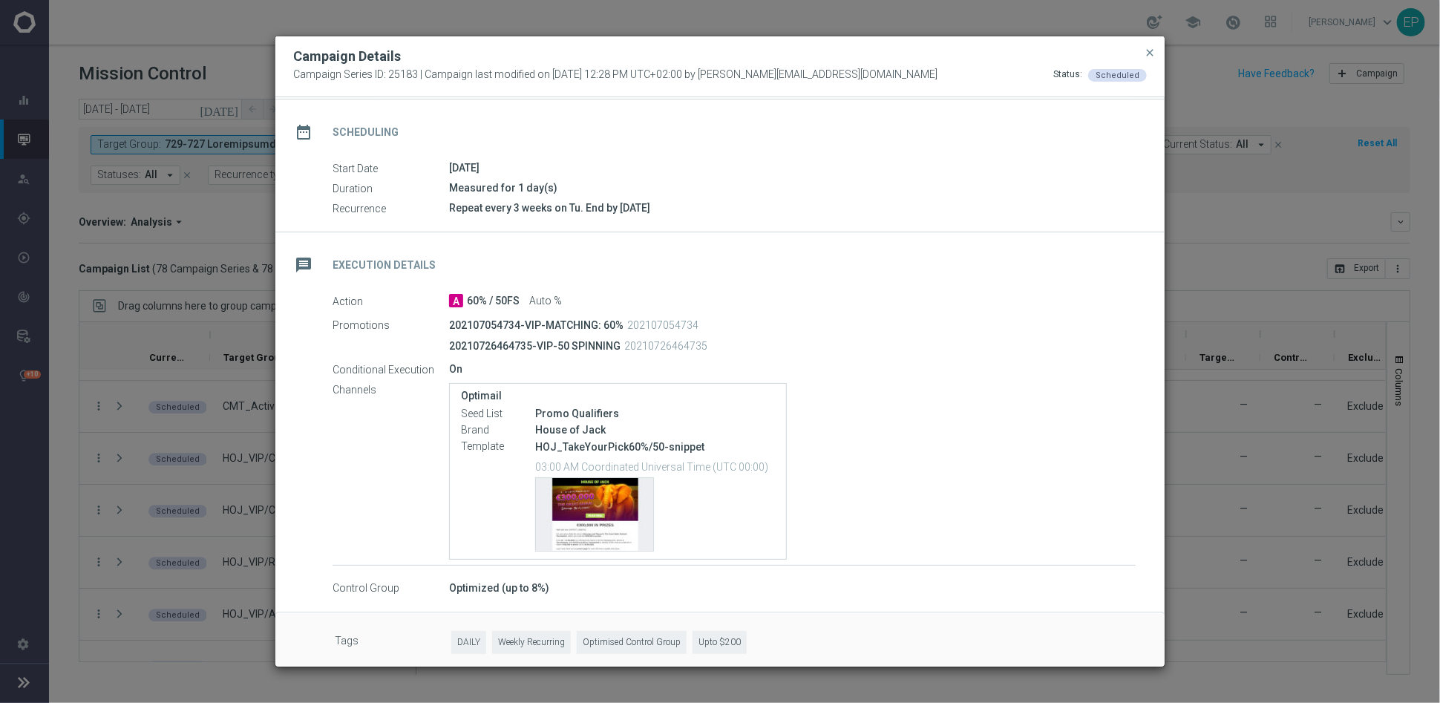
scroll to position [119, 0]
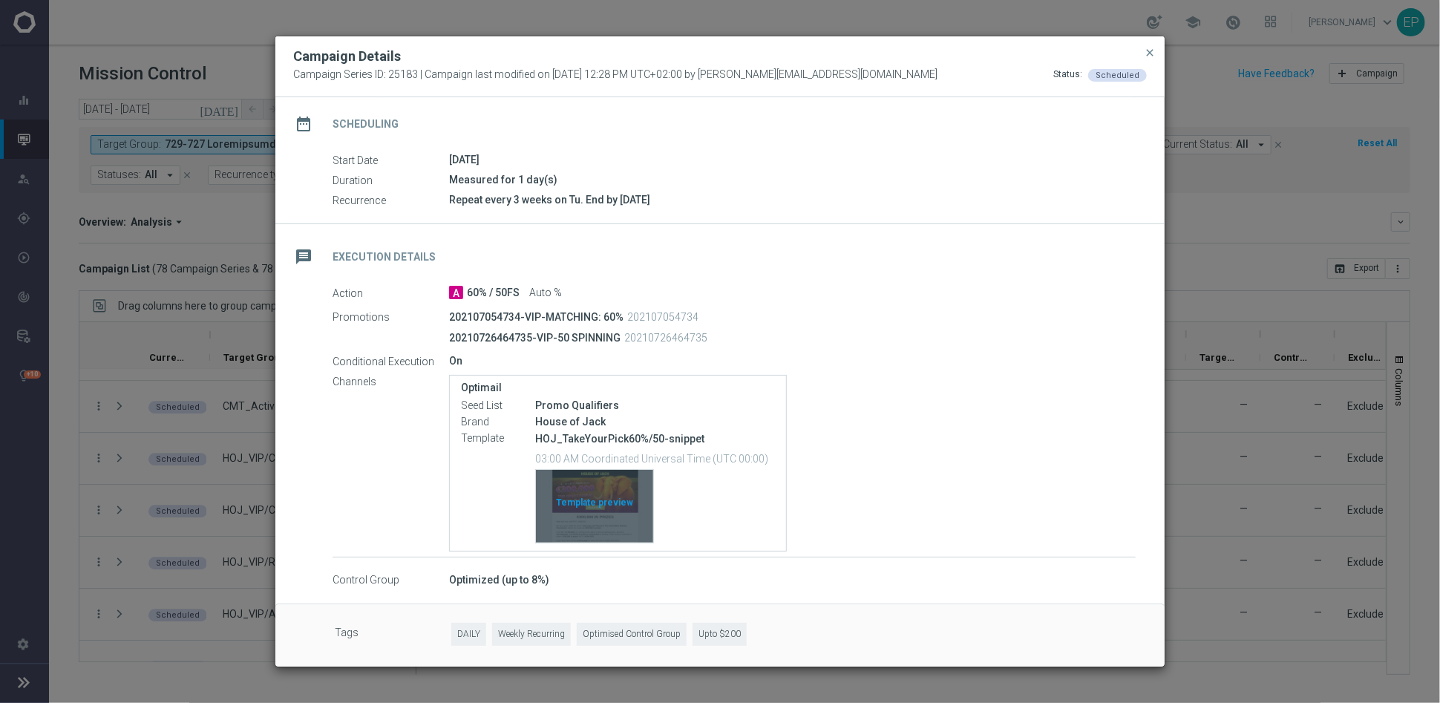
click at [594, 495] on div "Template preview" at bounding box center [594, 506] width 117 height 73
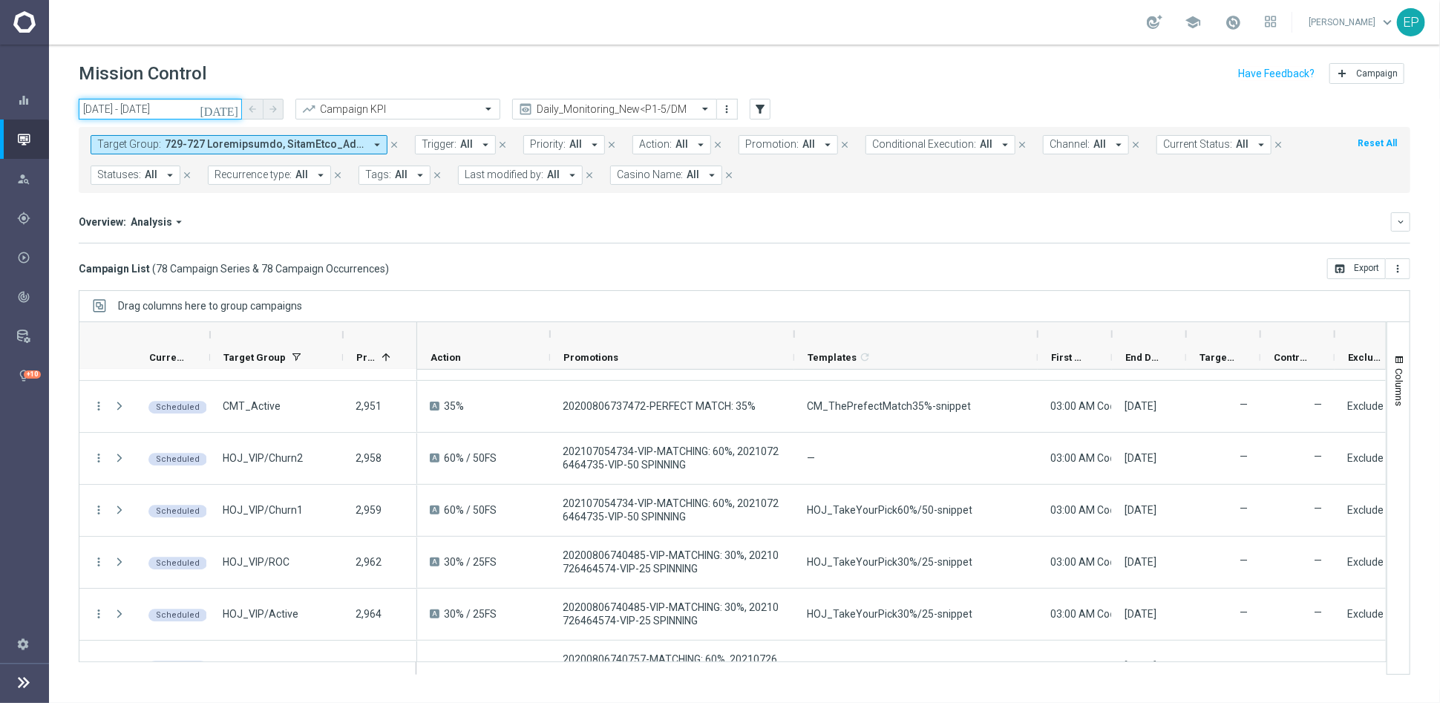
drag, startPoint x: 147, startPoint y: 109, endPoint x: 162, endPoint y: 99, distance: 18.1
click at [147, 109] on input "[DATE] - [DATE]" at bounding box center [160, 109] width 163 height 21
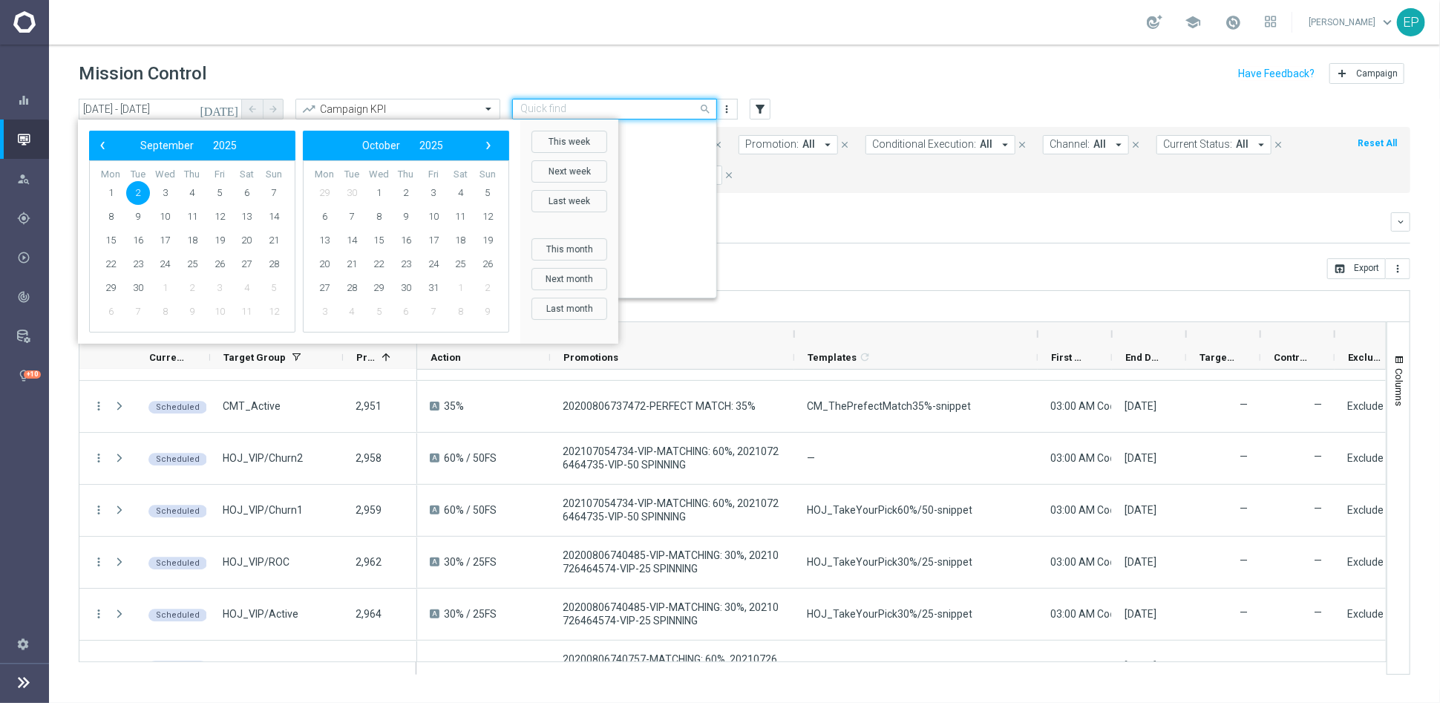
click at [646, 105] on input "text" at bounding box center [599, 109] width 159 height 13
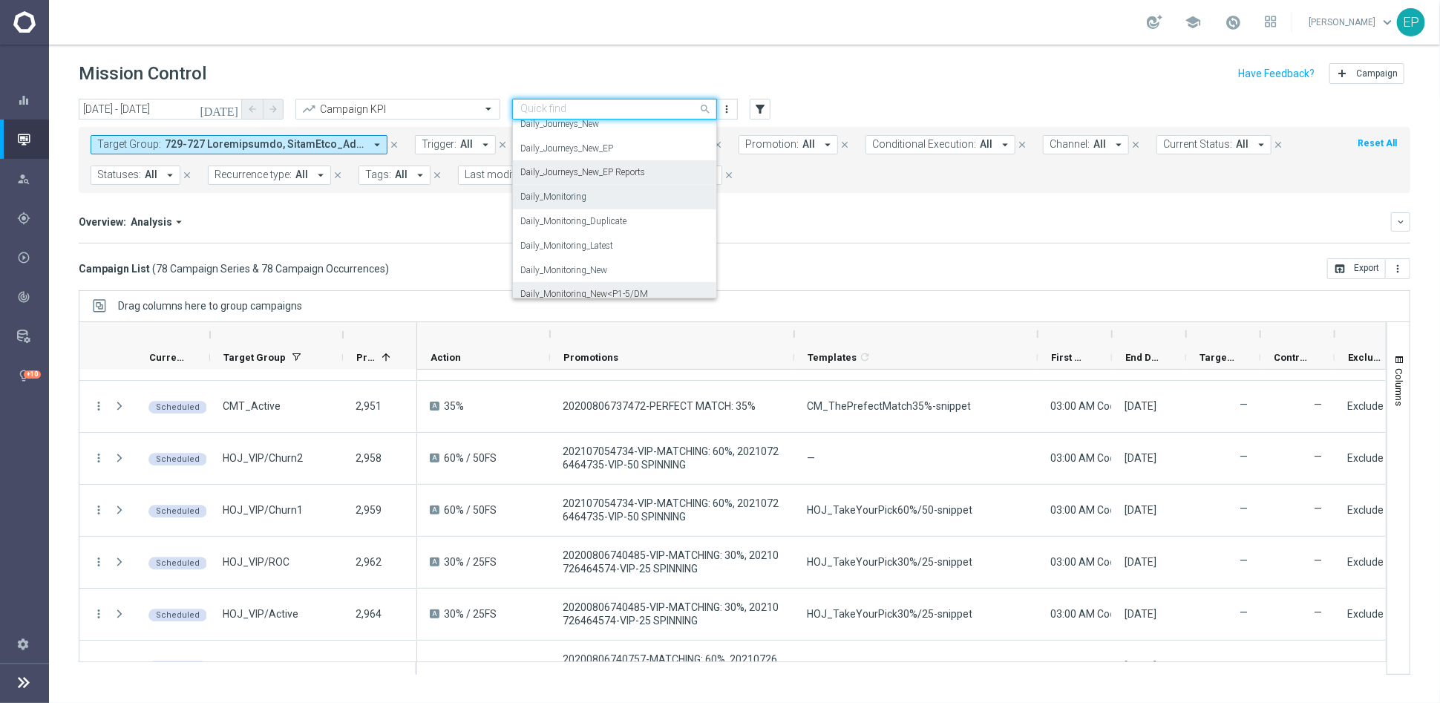
scroll to position [364, 0]
click at [583, 206] on label "Daily_Journeys_New" at bounding box center [559, 206] width 79 height 13
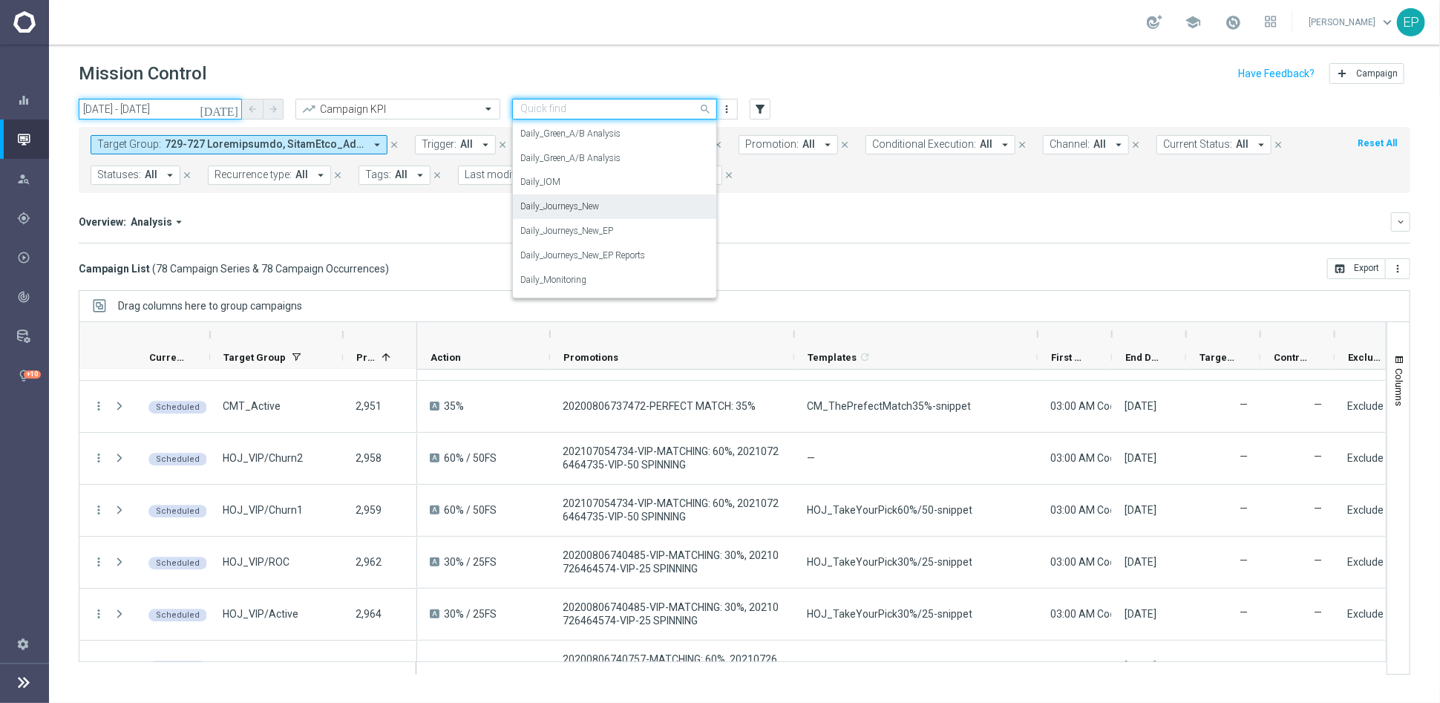
click at [137, 105] on input "[DATE] - [DATE]" at bounding box center [160, 109] width 163 height 21
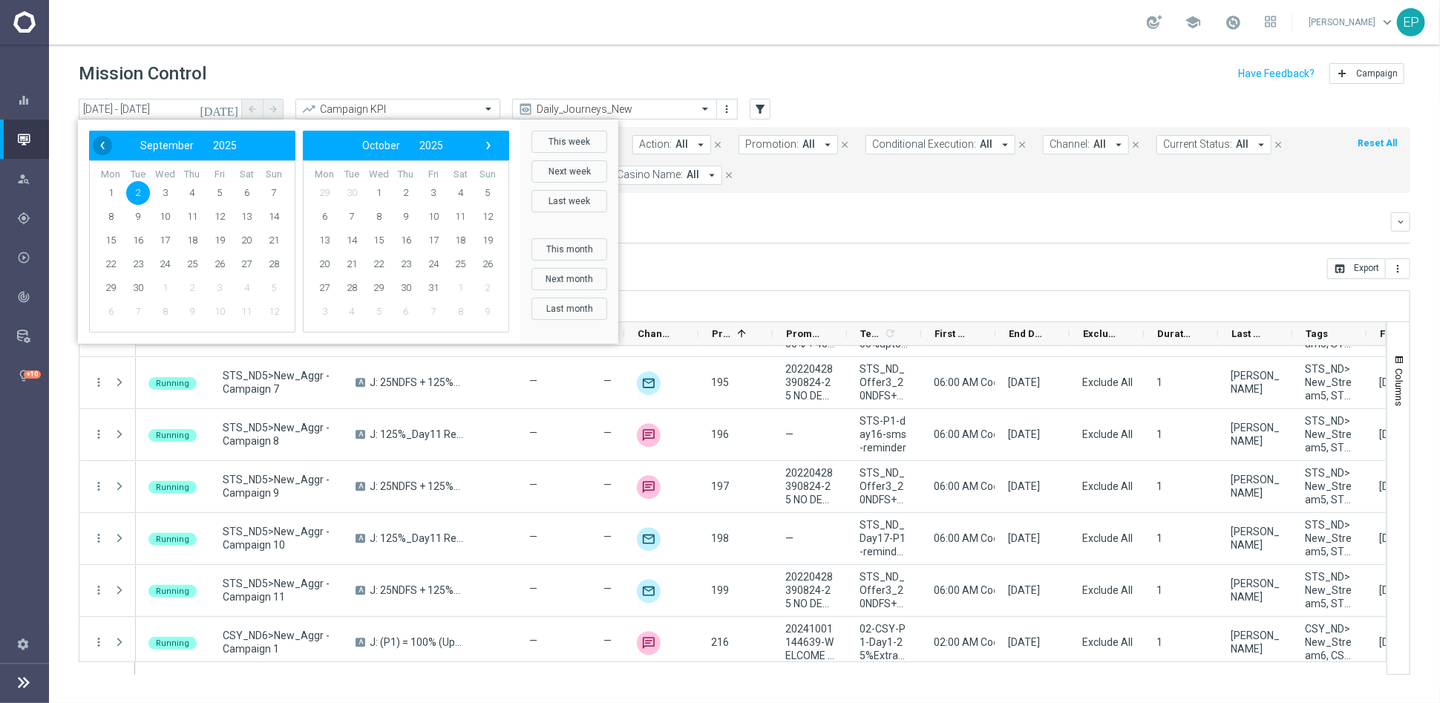
click at [102, 146] on span "‹" at bounding box center [102, 145] width 19 height 19
click at [220, 191] on span "1" at bounding box center [220, 193] width 24 height 24
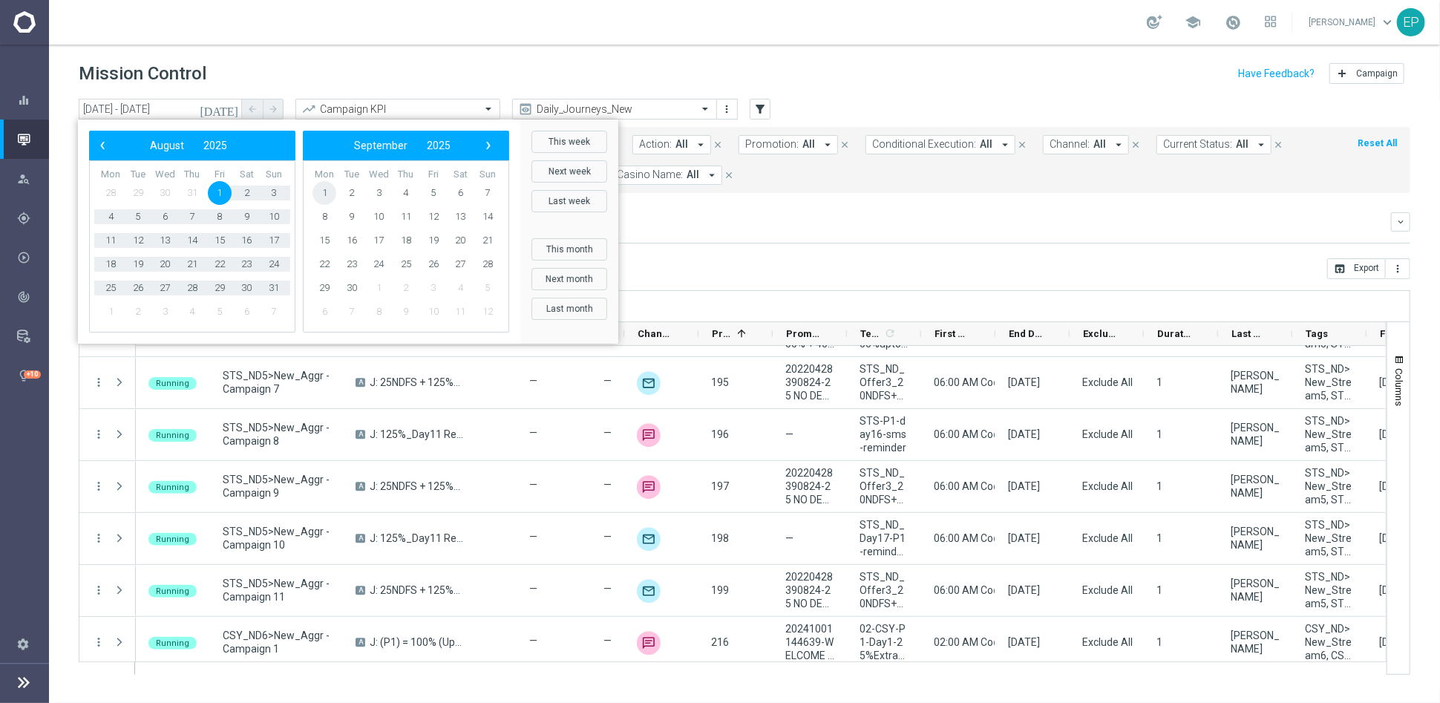
click at [324, 195] on span "1" at bounding box center [324, 193] width 24 height 24
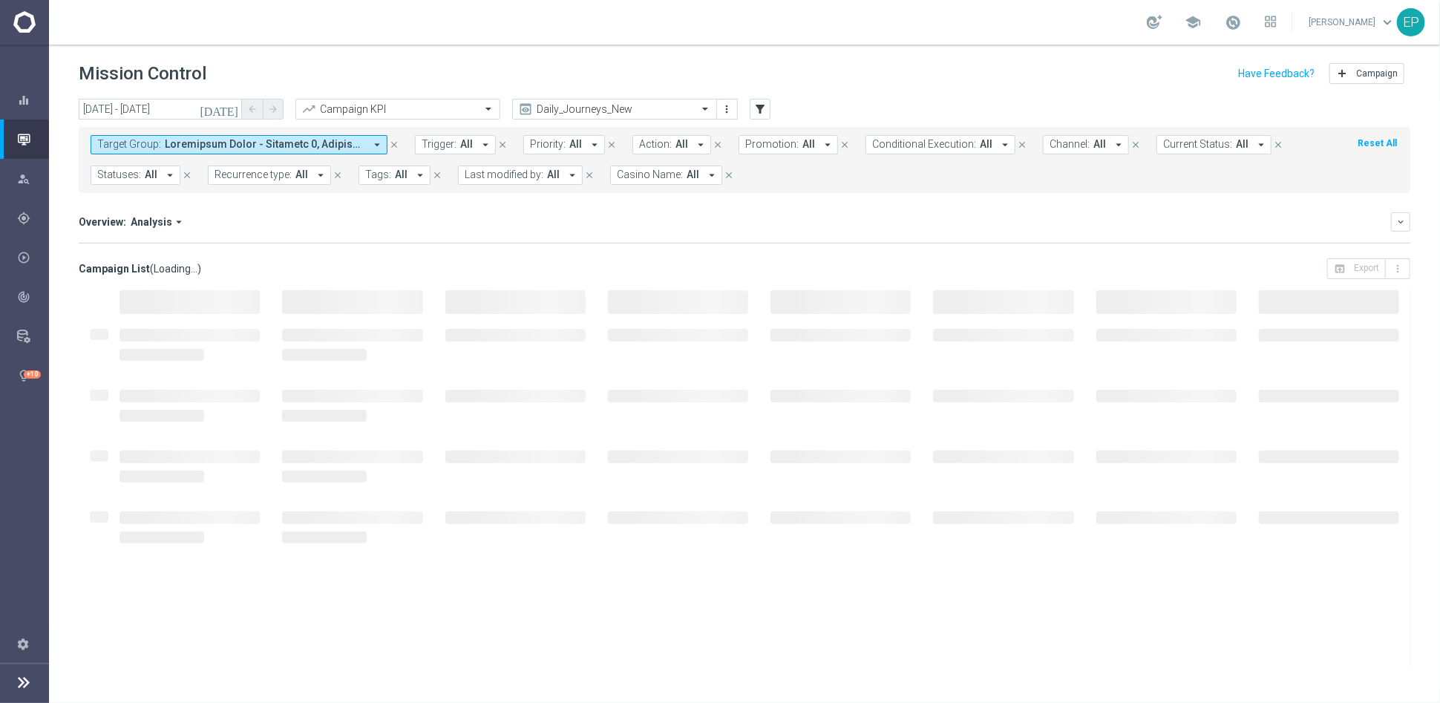
type input "[DATE] - [DATE]"
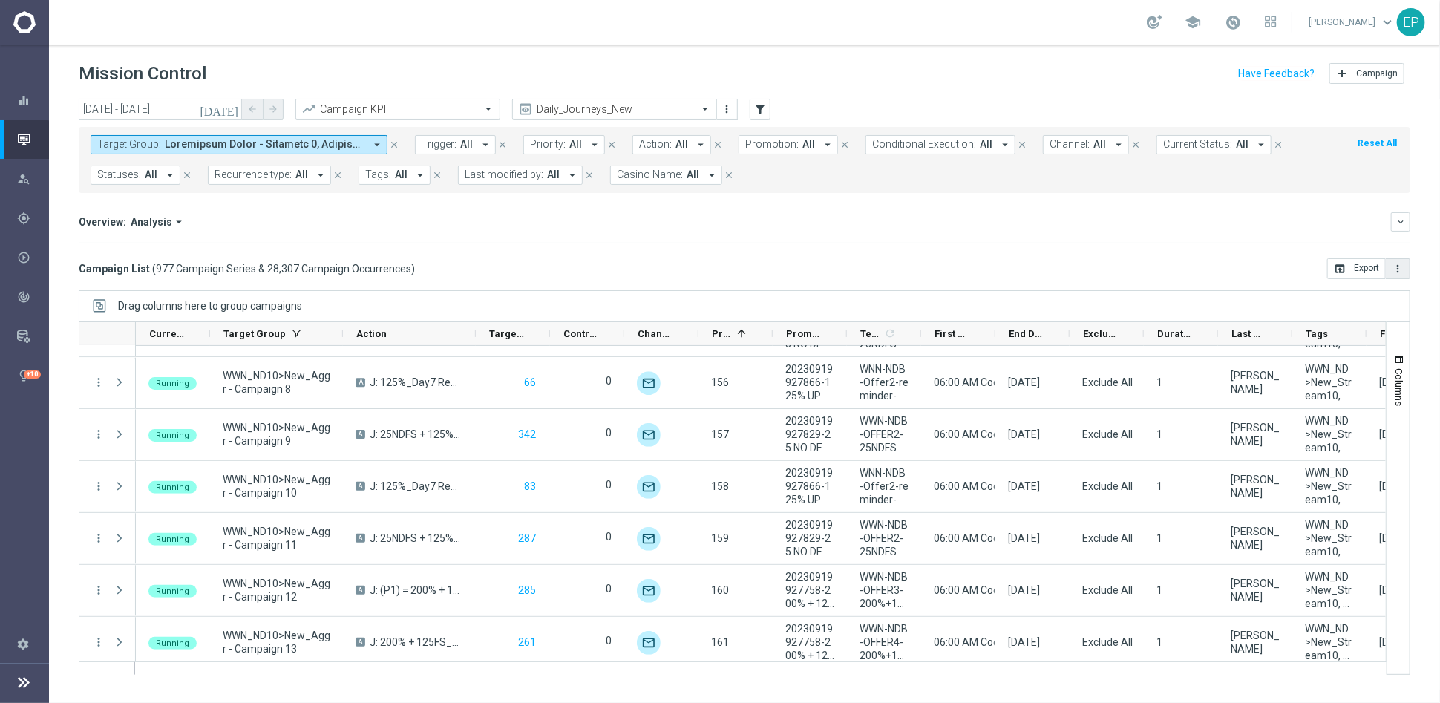
click at [1400, 271] on icon "more_vert" at bounding box center [1397, 269] width 12 height 12
click at [1351, 300] on li "Export with occurrences" at bounding box center [1349, 295] width 122 height 24
click at [999, 248] on mini-dashboard "Overview: Analysis arrow_drop_down keyboard_arrow_down Increase In Total Deposi…" at bounding box center [744, 225] width 1331 height 65
